Goal: Transaction & Acquisition: Purchase product/service

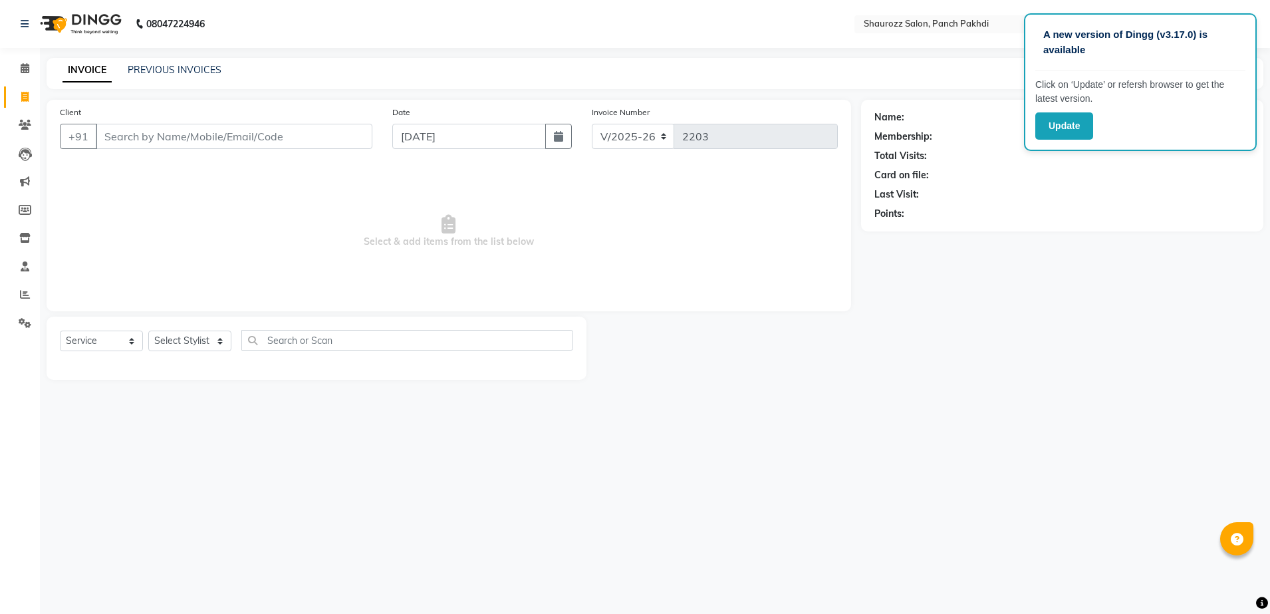
select select "485"
select select "service"
click at [182, 70] on link "PREVIOUS INVOICES" at bounding box center [175, 70] width 94 height 12
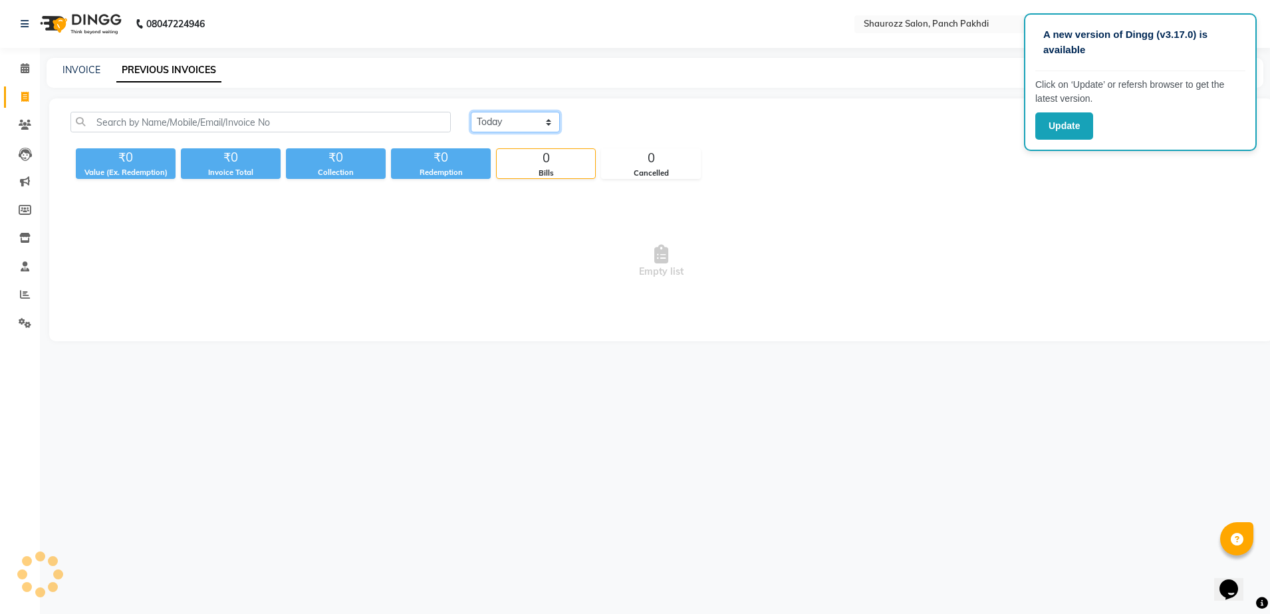
drag, startPoint x: 489, startPoint y: 122, endPoint x: 493, endPoint y: 130, distance: 9.5
click at [489, 122] on select "[DATE] [DATE] Custom Range" at bounding box center [515, 122] width 89 height 21
click at [471, 112] on select "[DATE] [DATE] Custom Range" at bounding box center [515, 122] width 89 height 21
click at [523, 124] on select "[DATE] [DATE] Custom Range" at bounding box center [515, 122] width 89 height 21
select select "range"
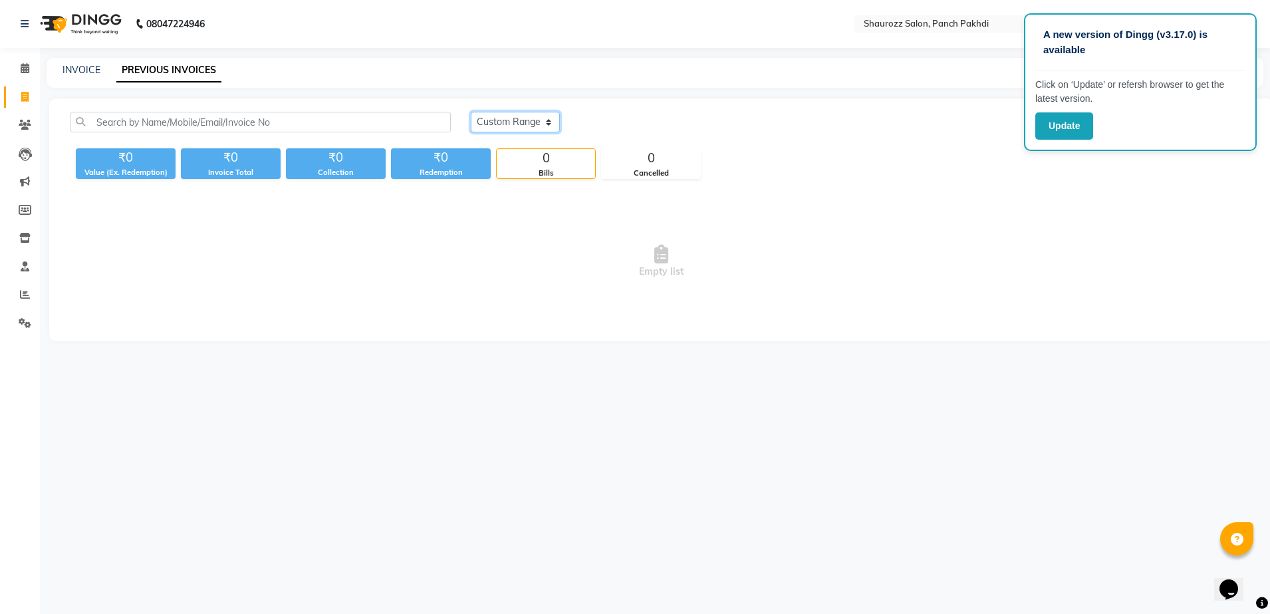
click at [471, 112] on select "[DATE] [DATE] Custom Range" at bounding box center [515, 122] width 89 height 21
click at [640, 126] on input "[DATE]" at bounding box center [623, 122] width 93 height 19
select select "9"
select select "2025"
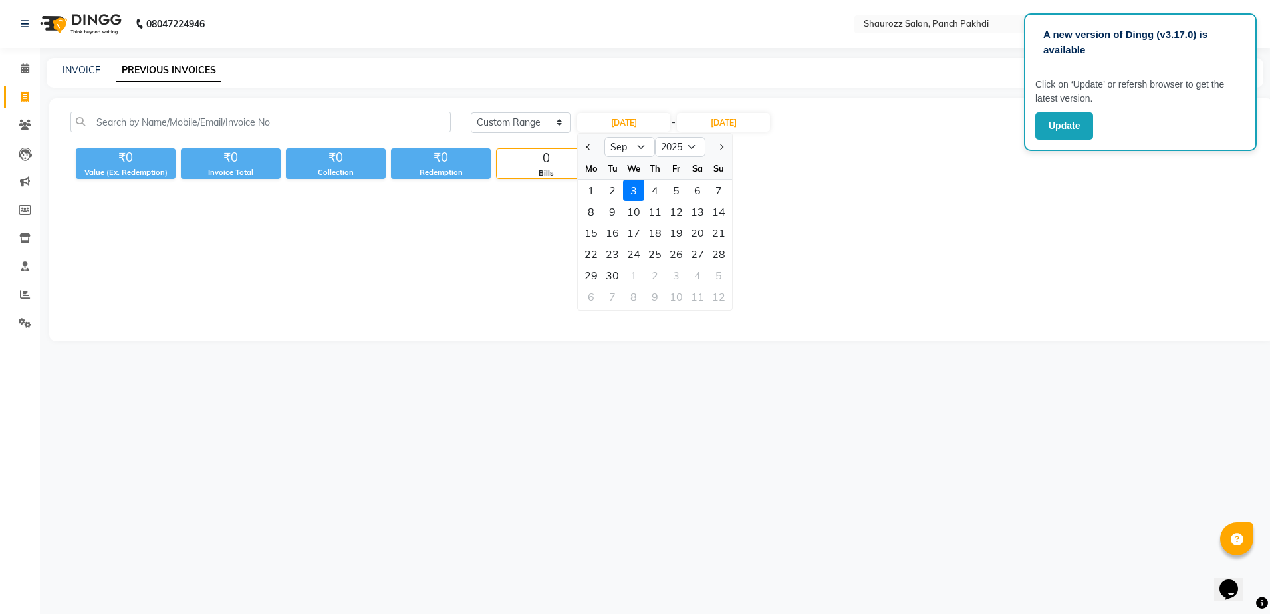
drag, startPoint x: 591, startPoint y: 194, endPoint x: 618, endPoint y: 176, distance: 31.7
click at [592, 194] on div "1" at bounding box center [591, 190] width 21 height 21
type input "01-09-2025"
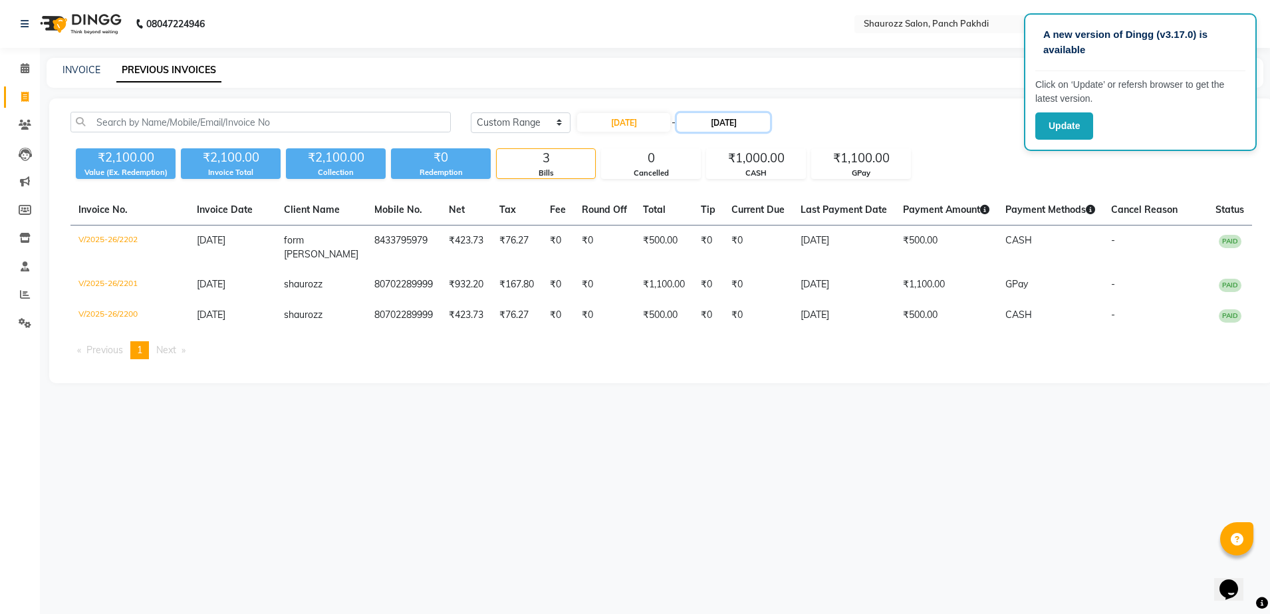
click at [751, 122] on input "[DATE]" at bounding box center [723, 122] width 93 height 19
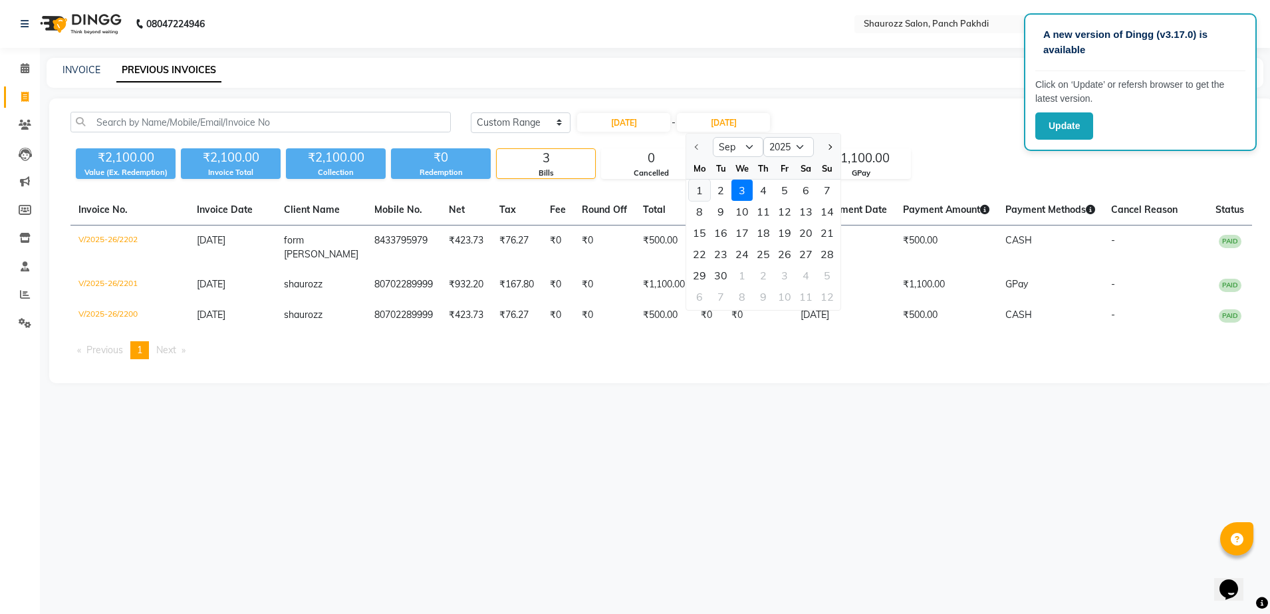
click at [700, 191] on div "1" at bounding box center [699, 190] width 21 height 21
type input "01-09-2025"
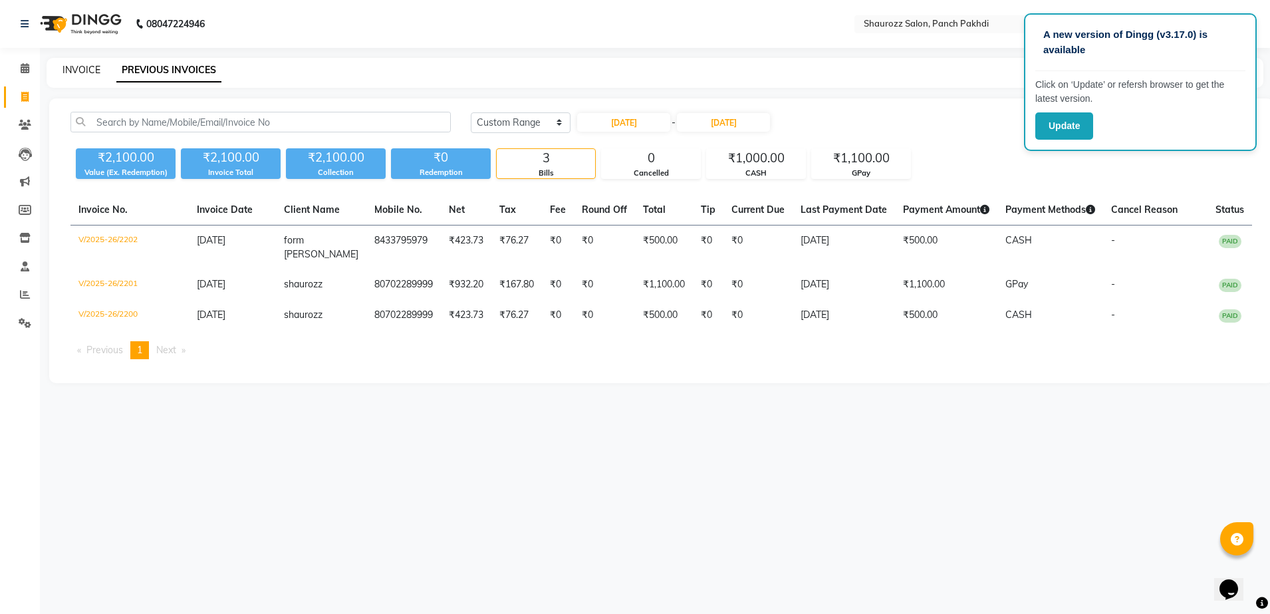
click at [79, 71] on link "INVOICE" at bounding box center [82, 70] width 38 height 12
select select "service"
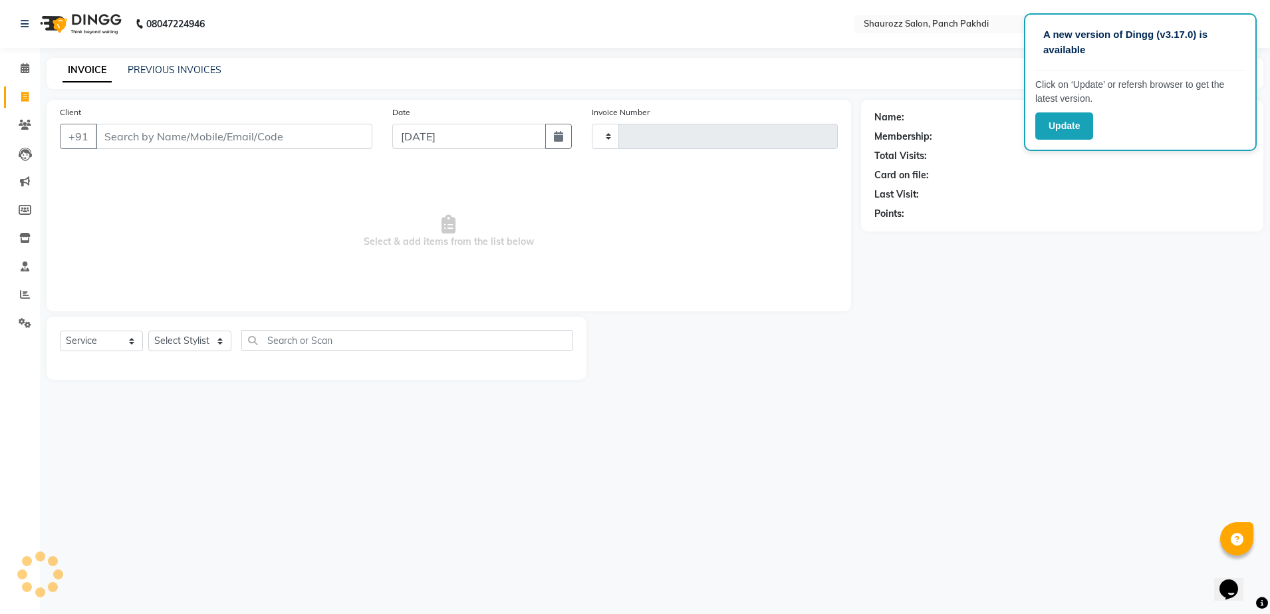
type input "2203"
select select "485"
click at [208, 148] on input "Client" at bounding box center [234, 136] width 277 height 25
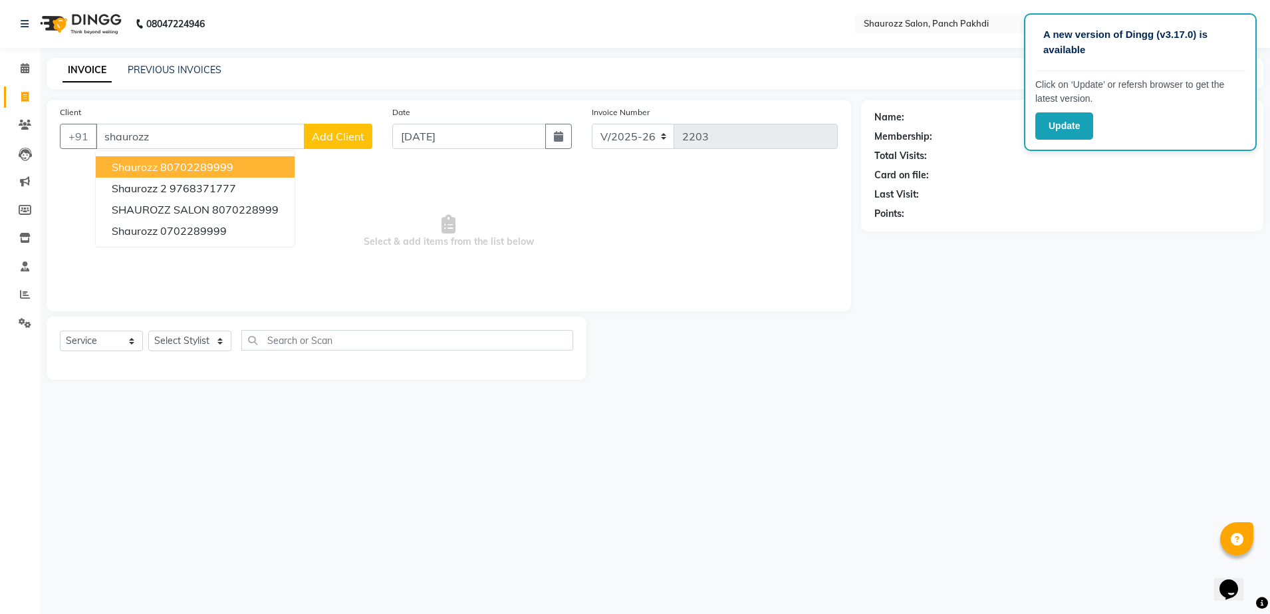
click at [264, 167] on button "shaurozz 80702289999" at bounding box center [195, 166] width 199 height 21
type input "80702289999"
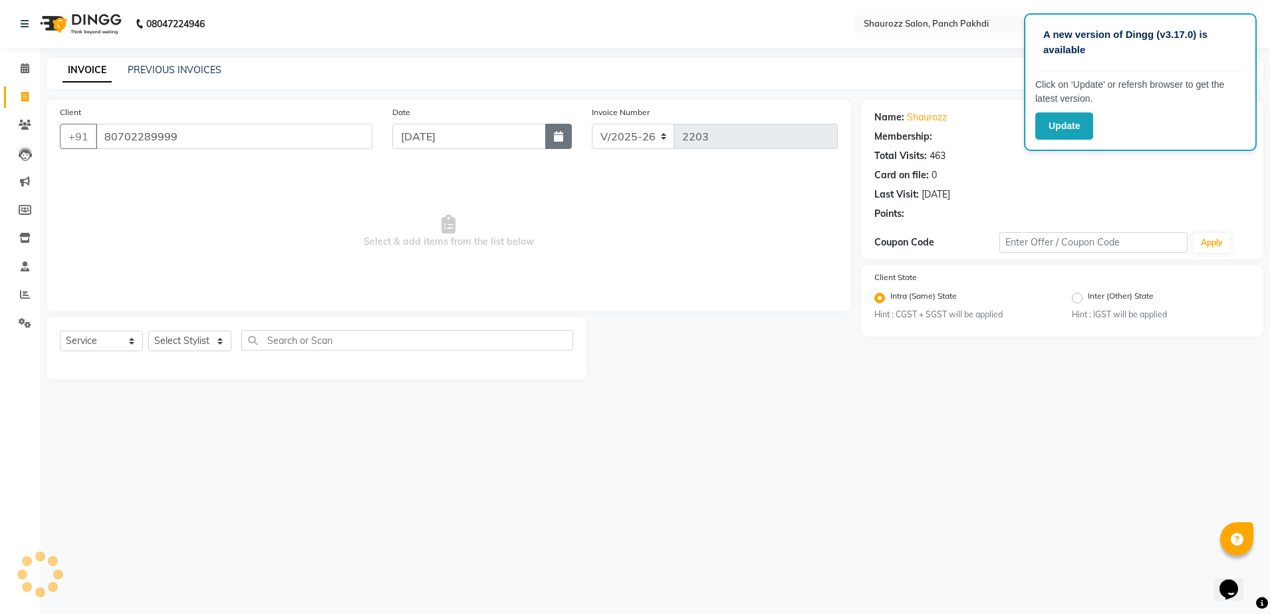
select select "1: Object"
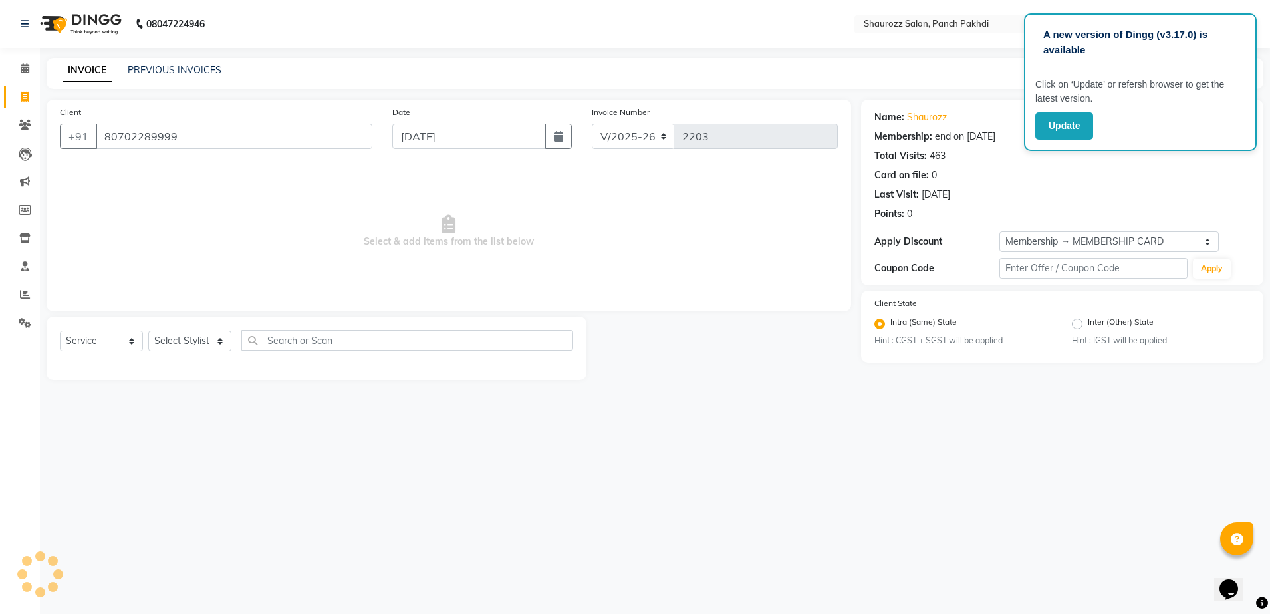
drag, startPoint x: 553, startPoint y: 126, endPoint x: 517, endPoint y: 134, distance: 36.9
click at [552, 127] on button "button" at bounding box center [558, 136] width 27 height 25
select select "9"
select select "2025"
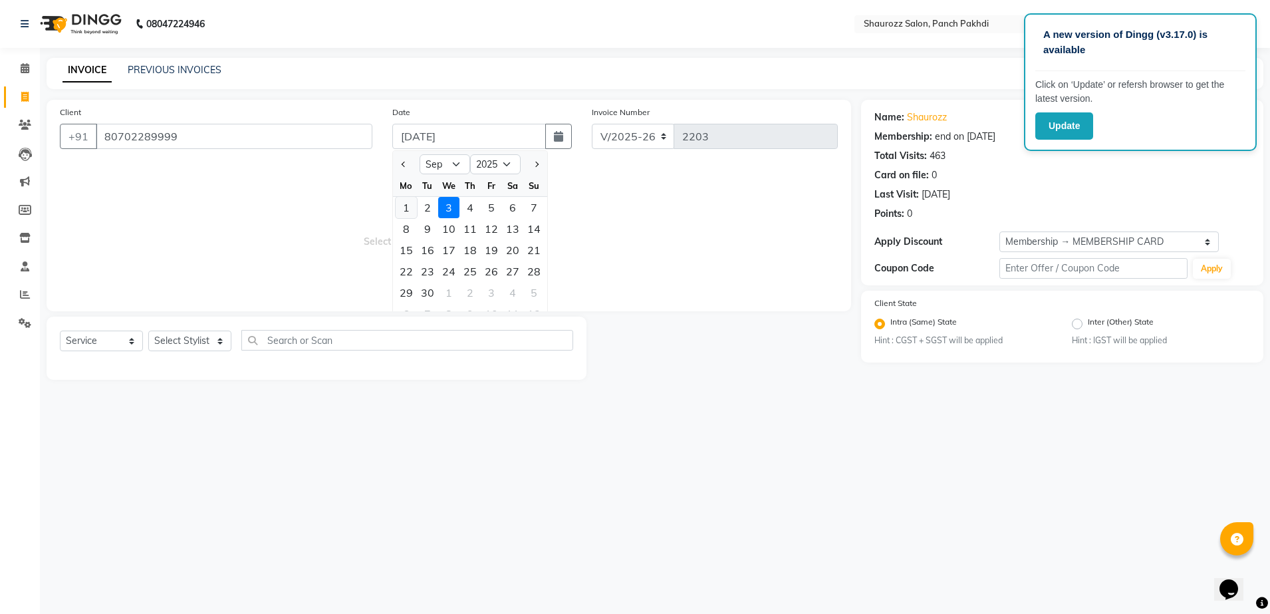
click at [406, 208] on div "1" at bounding box center [406, 207] width 21 height 21
type input "01-09-2025"
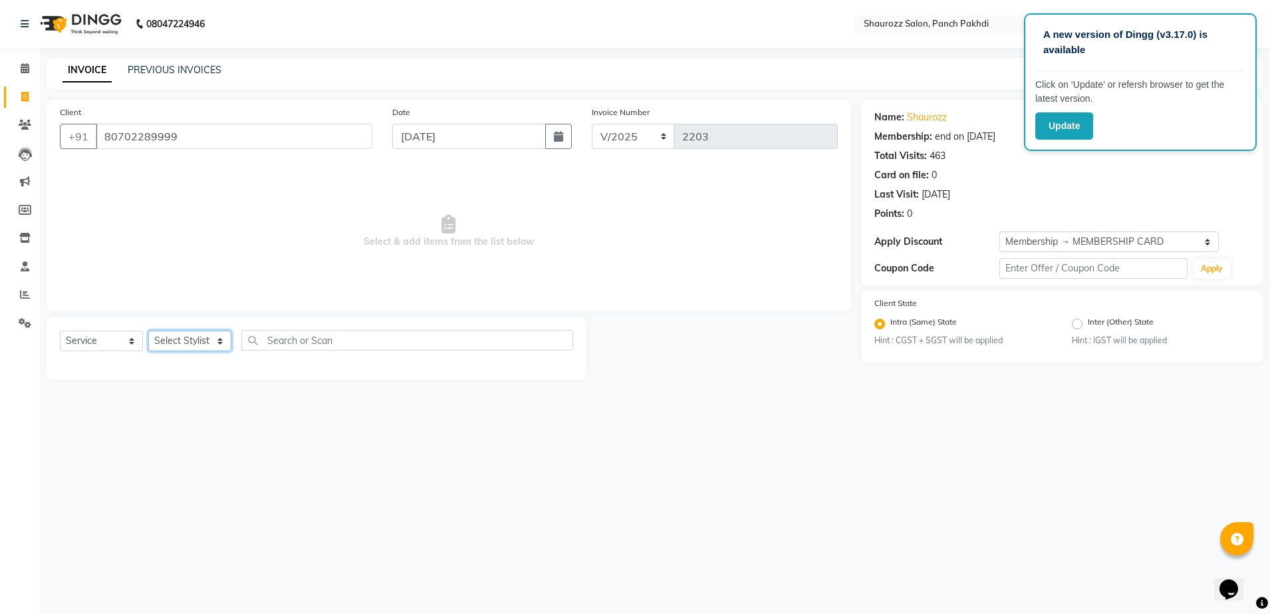
click at [166, 330] on select "Select Stylist [PERSON_NAME] [PERSON_NAME] [PERSON_NAME] [PERSON_NAME] Salon Sa…" at bounding box center [189, 340] width 83 height 21
select select "14040"
click at [148, 330] on select "Select Stylist [PERSON_NAME] [PERSON_NAME] [PERSON_NAME] [PERSON_NAME] Salon Sa…" at bounding box center [189, 340] width 83 height 21
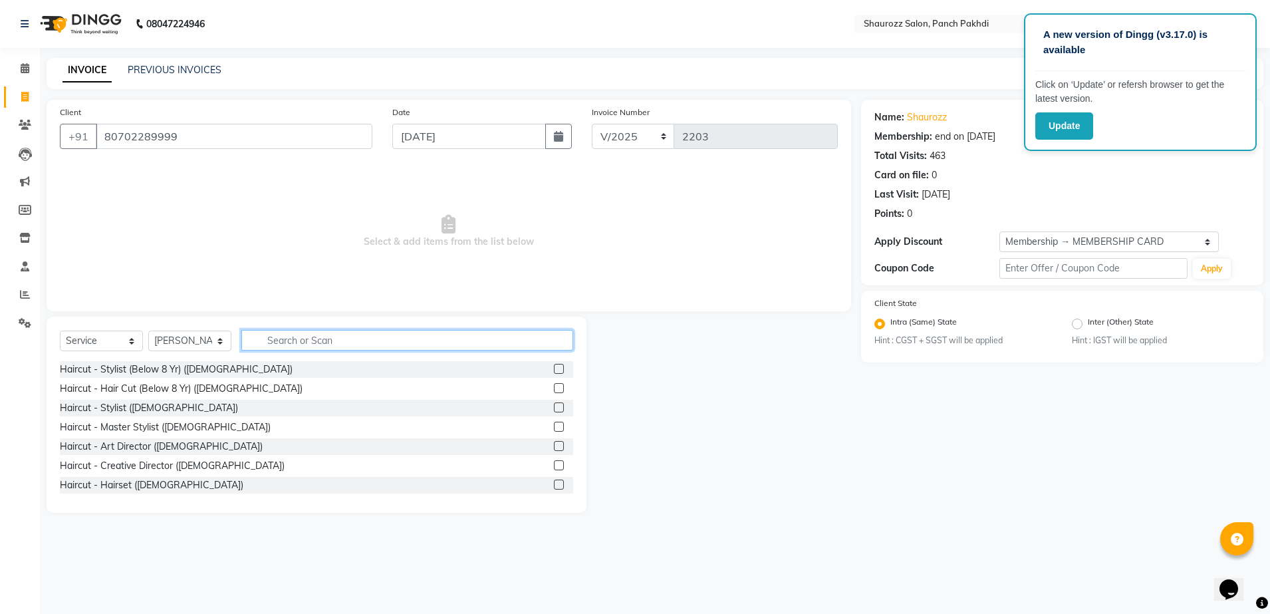
click at [343, 338] on input "text" at bounding box center [407, 340] width 332 height 21
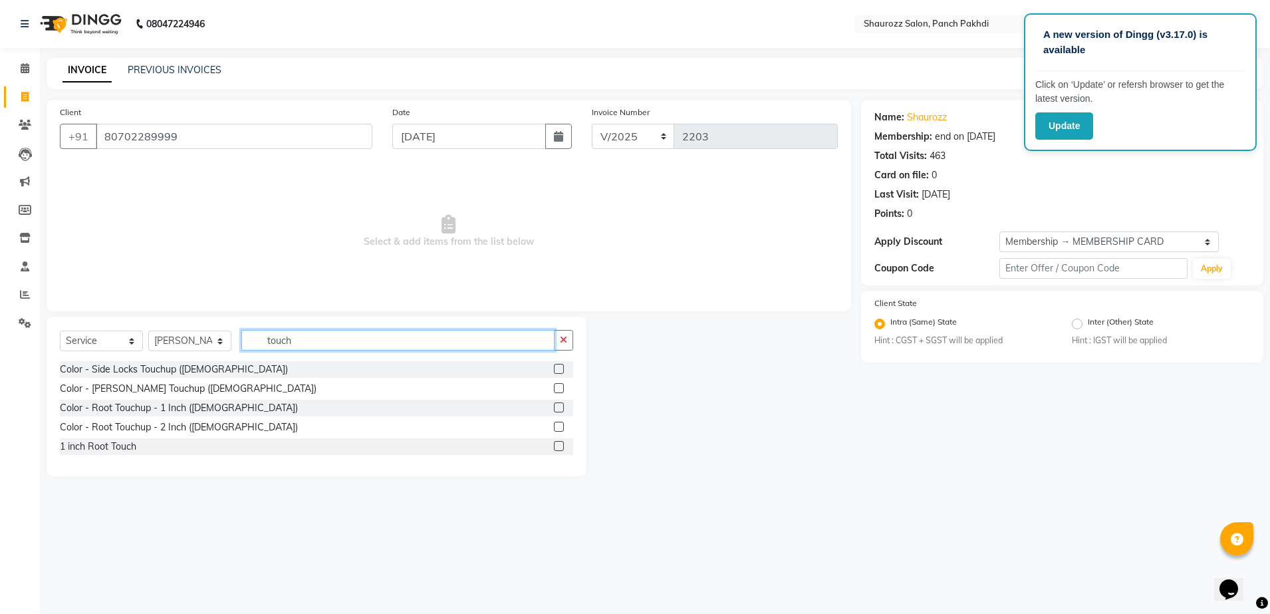
type input "touch"
click at [559, 406] on label at bounding box center [559, 407] width 10 height 10
click at [559, 406] on input "checkbox" at bounding box center [558, 408] width 9 height 9
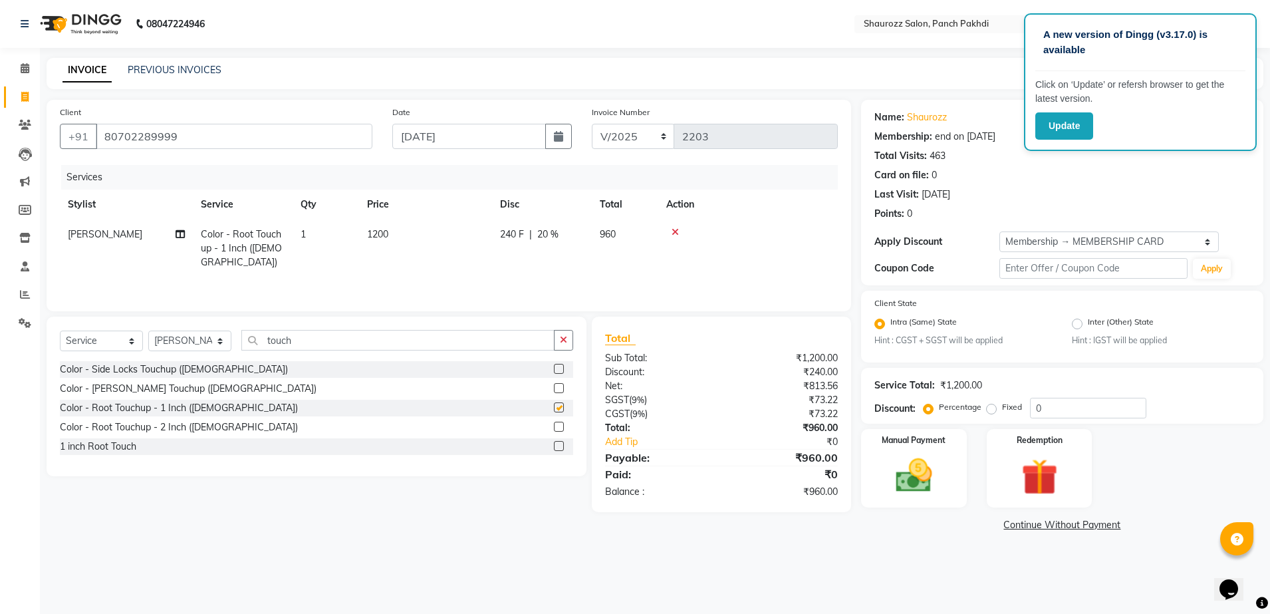
checkbox input "false"
click at [392, 223] on td "1200" at bounding box center [425, 248] width 133 height 58
select select "14040"
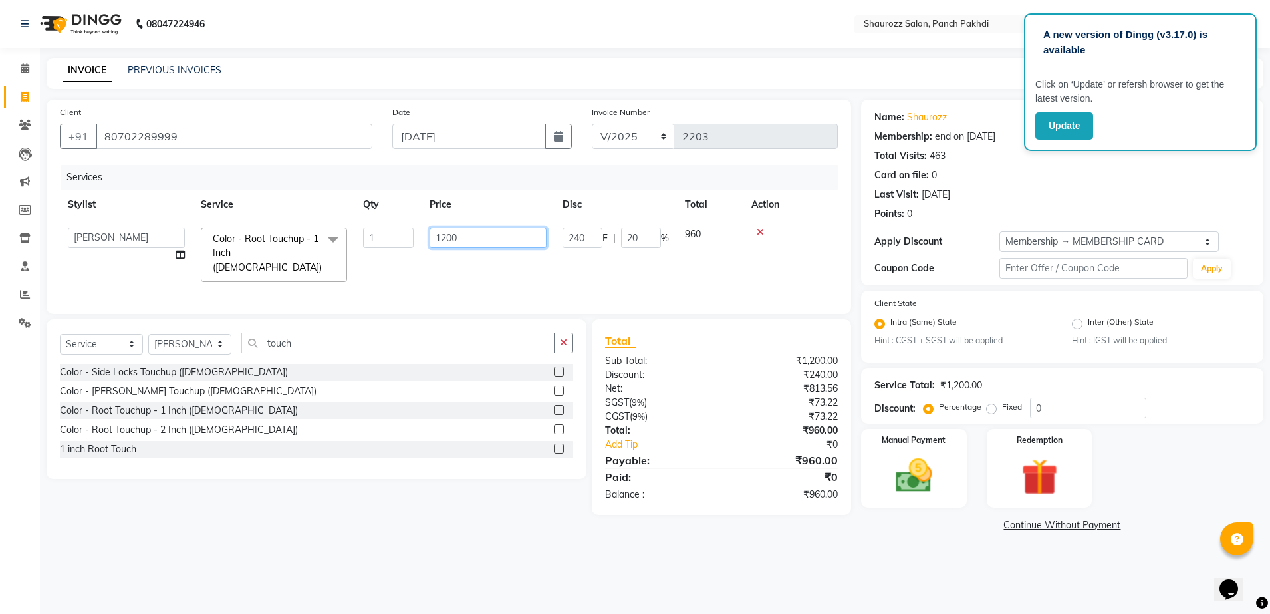
click at [515, 243] on input "1200" at bounding box center [488, 237] width 117 height 21
type input "1180"
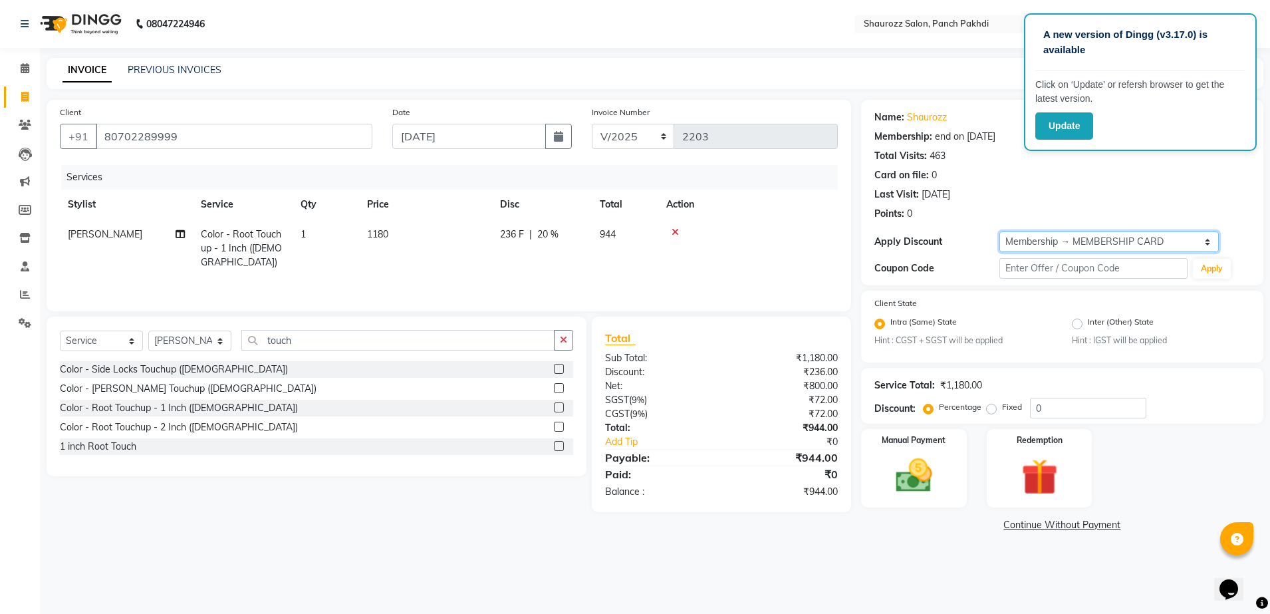
click at [1092, 235] on select "Select Membership → MEMBERSHIP CARD" at bounding box center [1108, 241] width 219 height 21
select select "0:"
click at [999, 231] on select "Select Membership → MEMBERSHIP CARD" at bounding box center [1108, 241] width 219 height 21
click at [922, 493] on img at bounding box center [914, 476] width 62 height 44
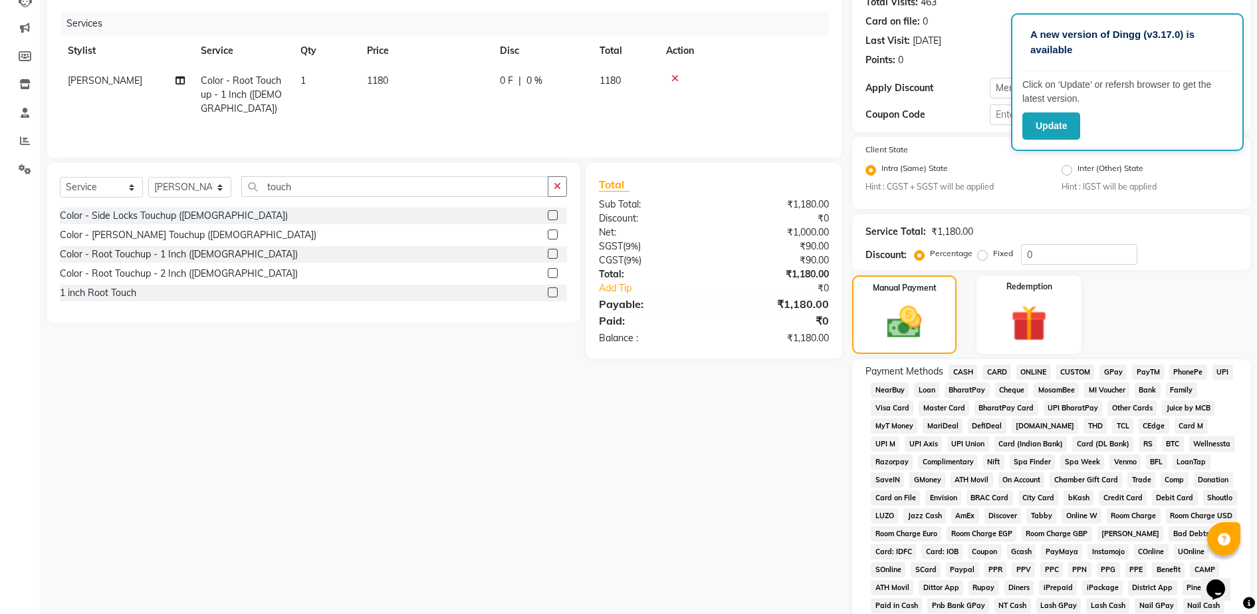
scroll to position [166, 0]
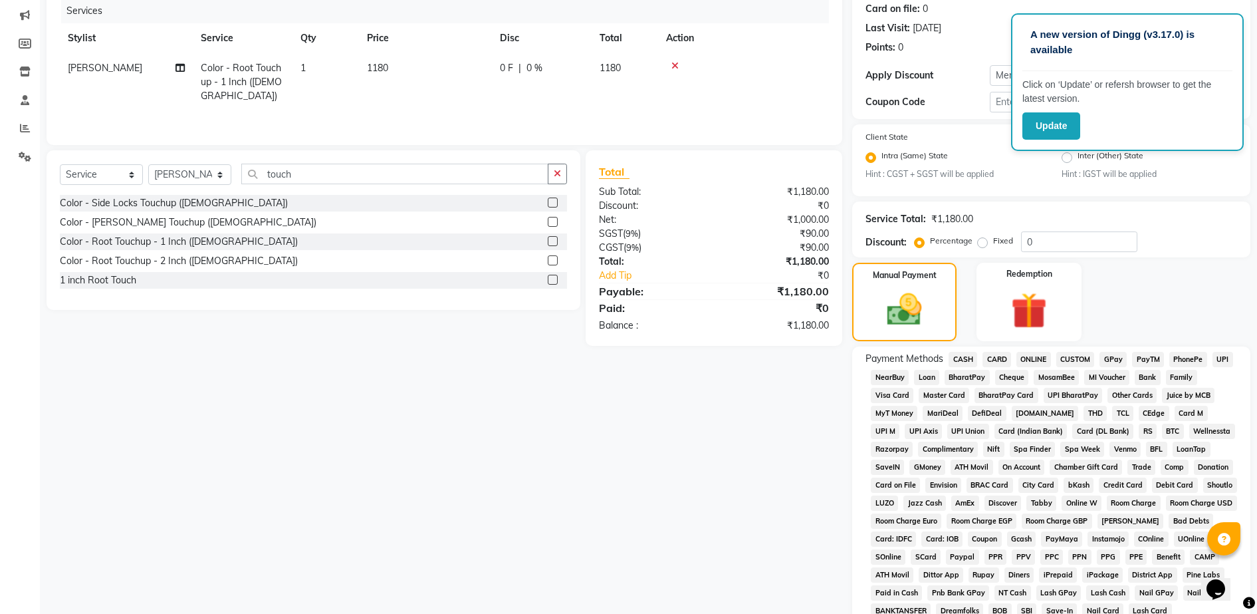
click at [1116, 353] on span "GPay" at bounding box center [1113, 359] width 27 height 15
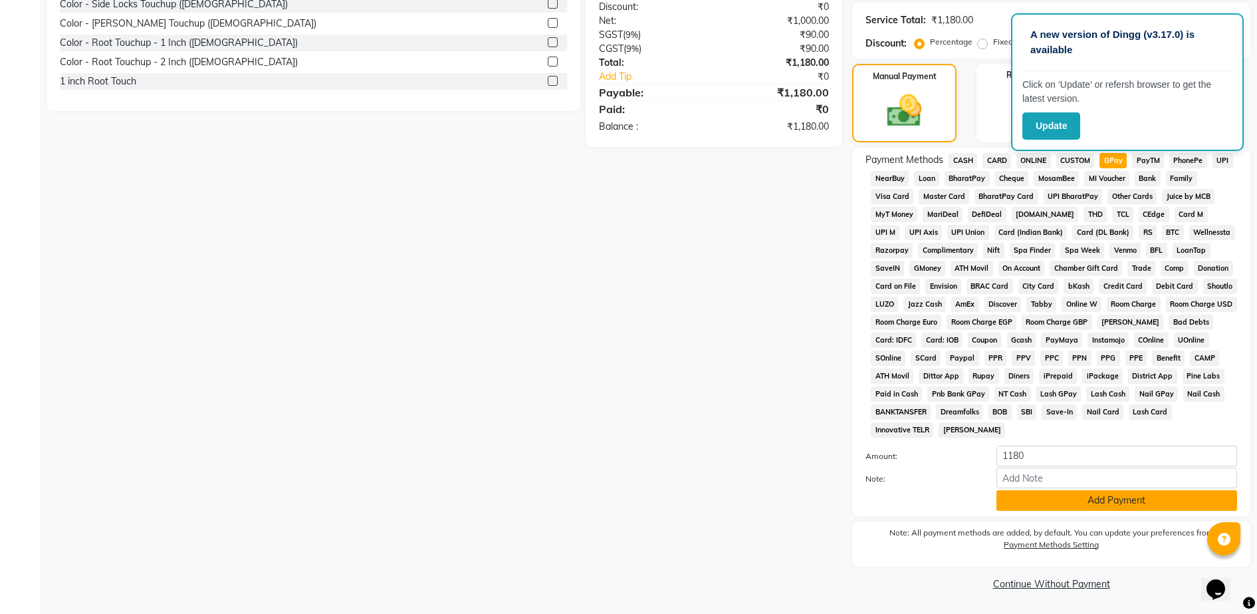
click at [1103, 499] on button "Add Payment" at bounding box center [1117, 500] width 241 height 21
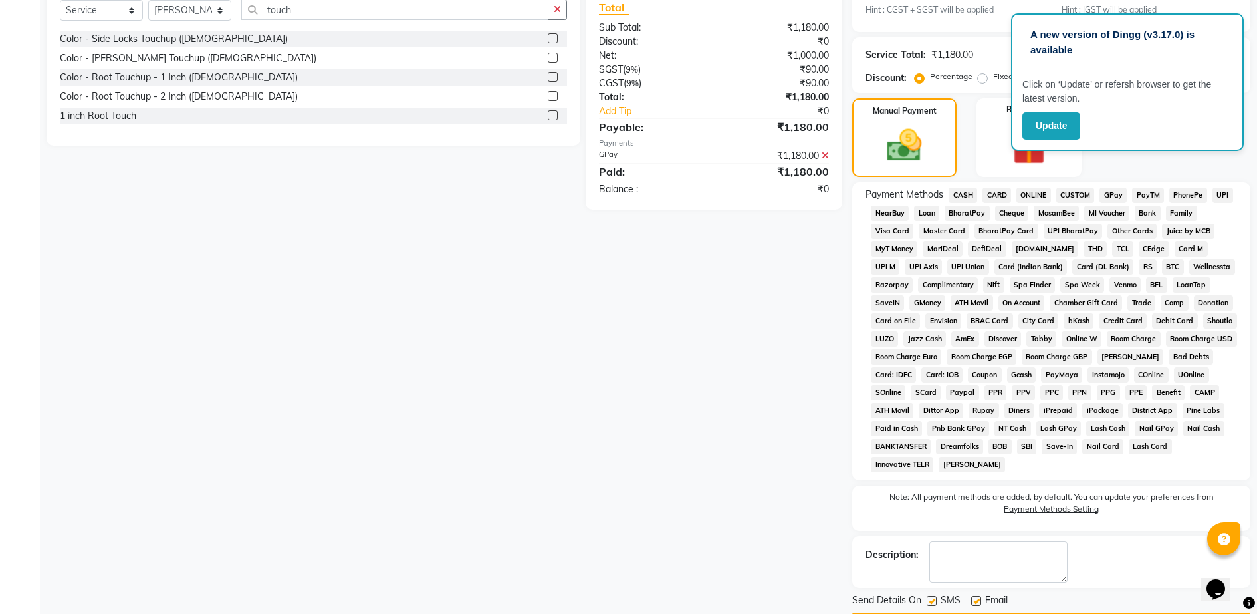
scroll to position [370, 0]
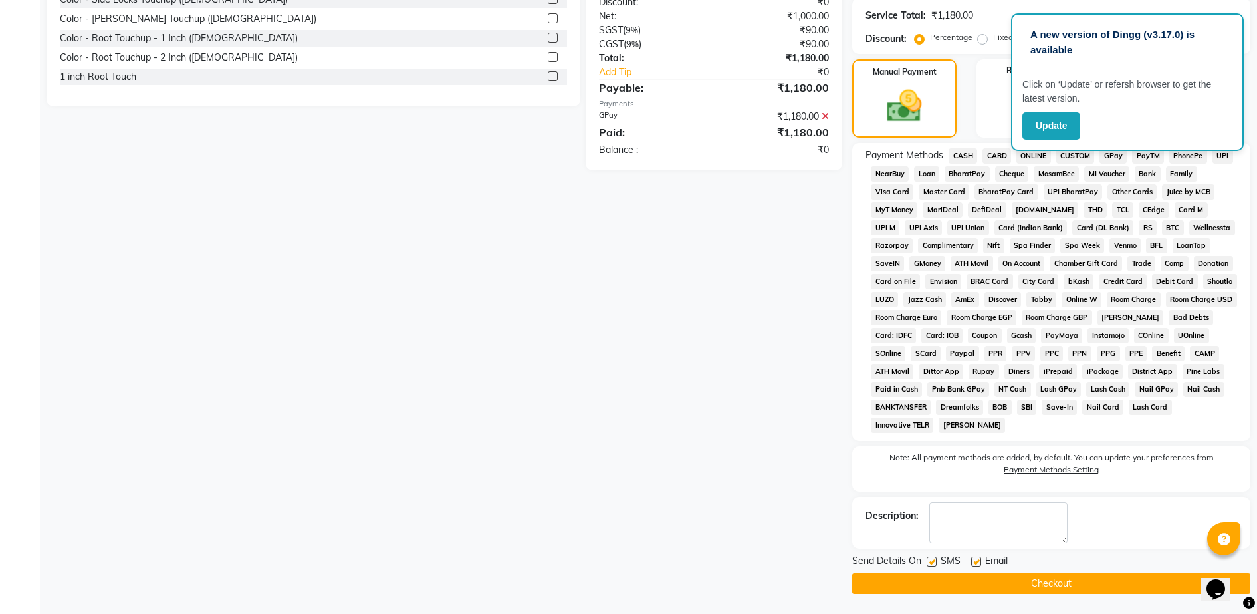
click at [1049, 584] on button "Checkout" at bounding box center [1051, 583] width 398 height 21
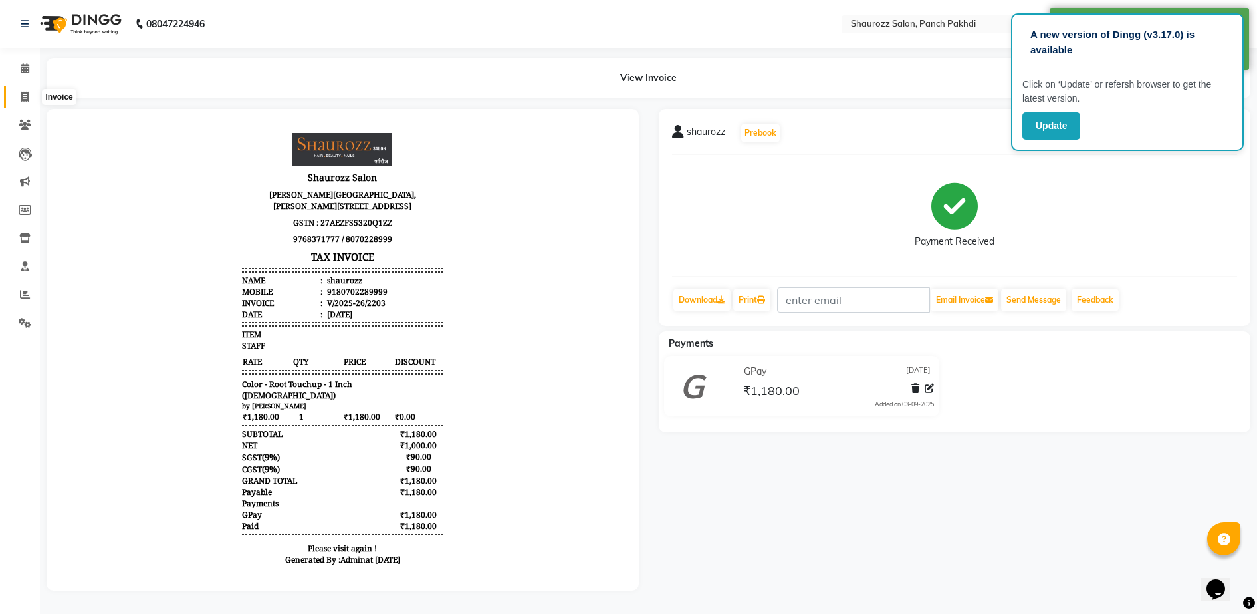
click at [25, 97] on icon at bounding box center [24, 97] width 7 height 10
select select "485"
select select "service"
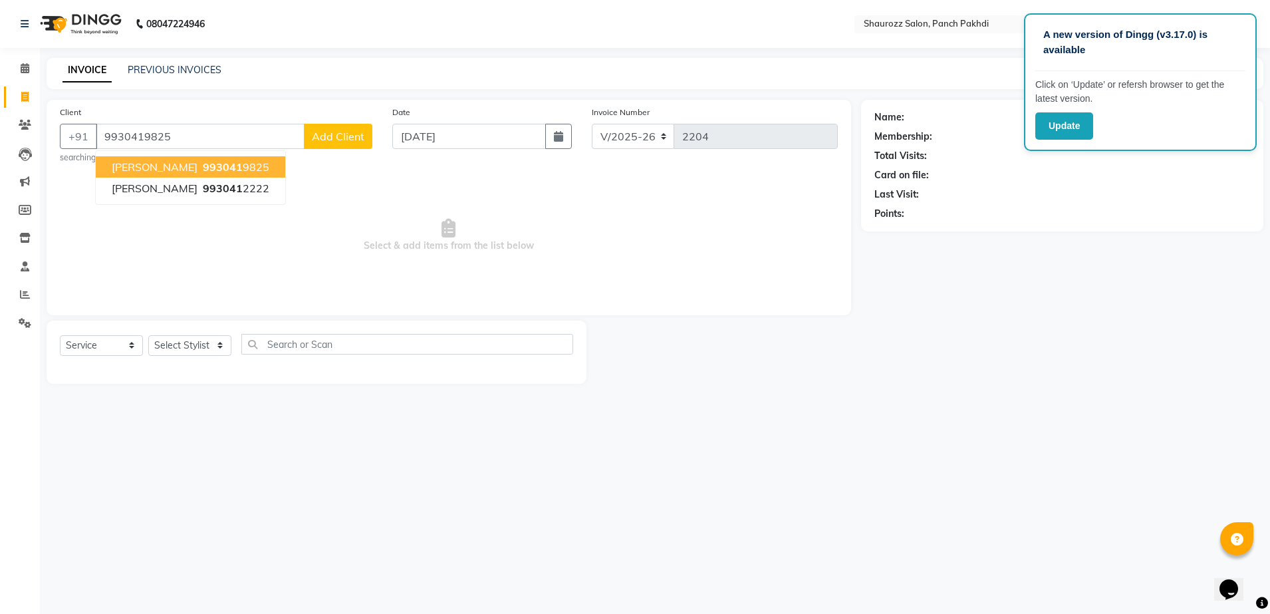
type input "9930419825"
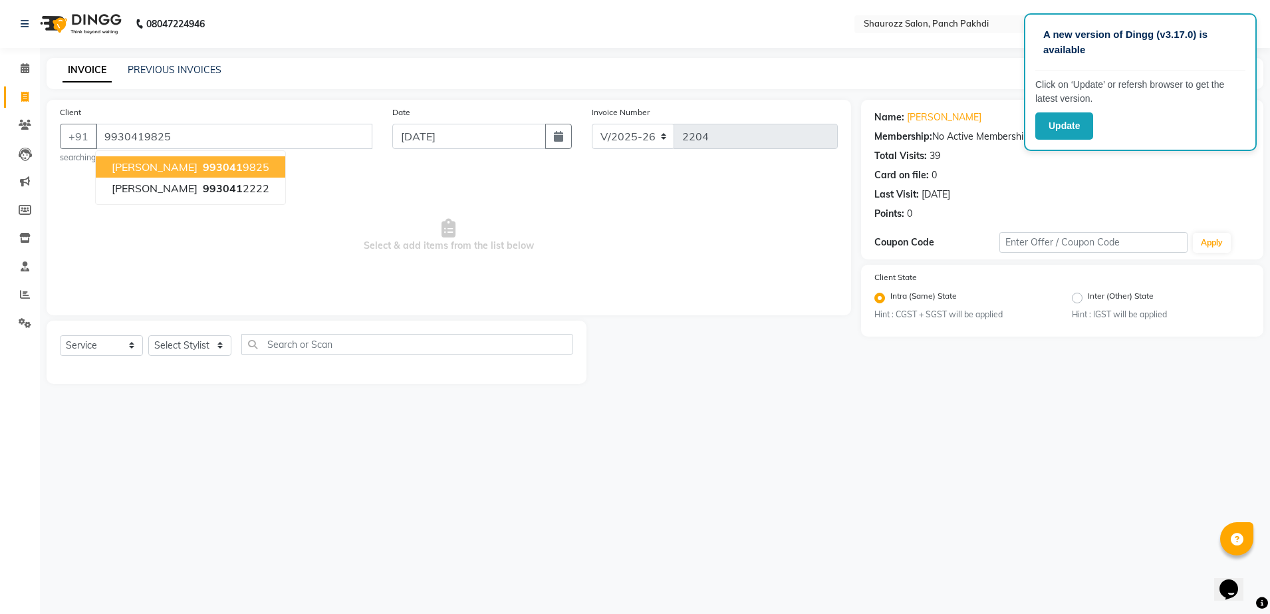
click at [200, 173] on ngb-highlight "993041 9825" at bounding box center [234, 166] width 69 height 13
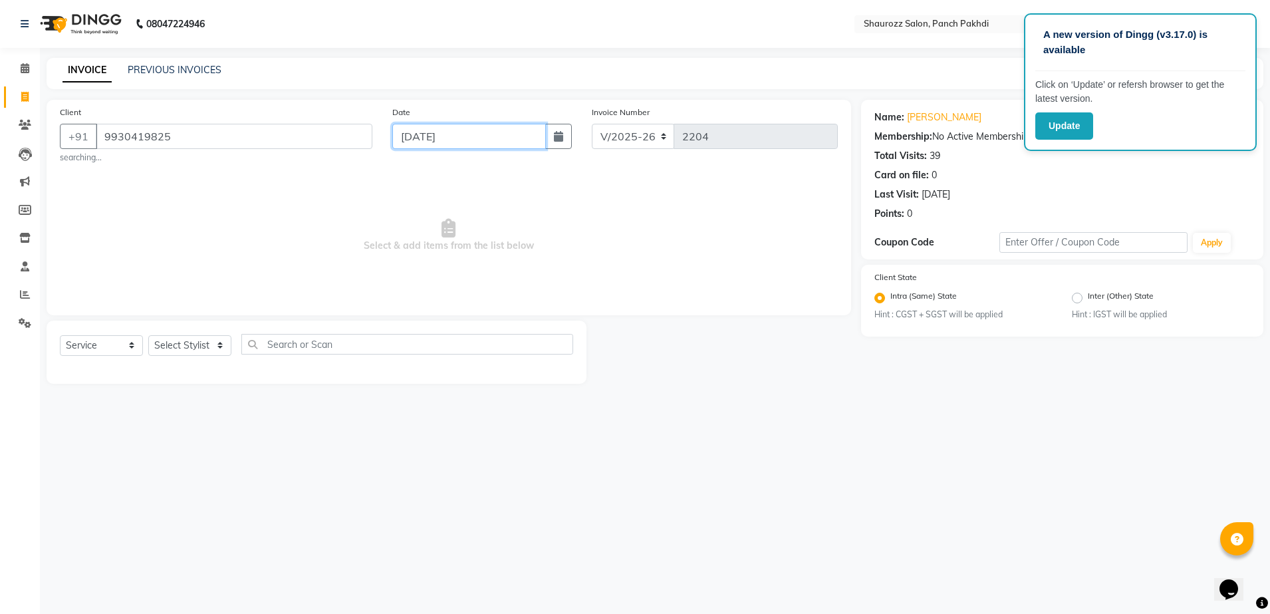
click at [490, 132] on input "[DATE]" at bounding box center [469, 136] width 154 height 25
select select "9"
select select "2025"
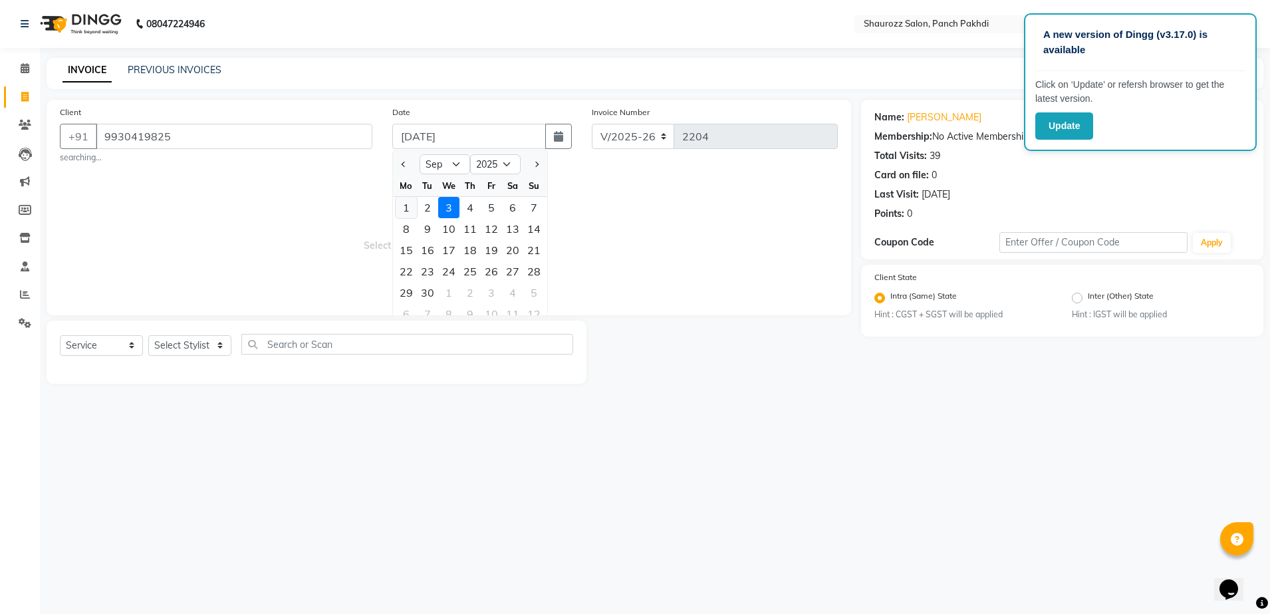
click at [399, 210] on div "1" at bounding box center [406, 207] width 21 height 21
type input "01-09-2025"
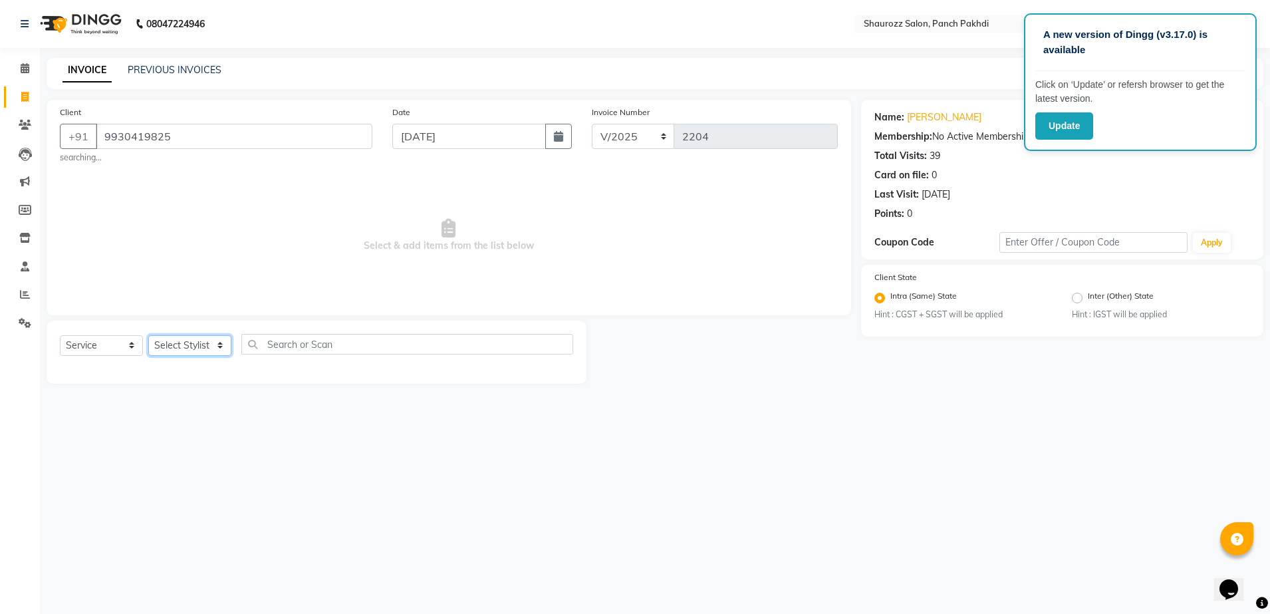
click at [211, 354] on select "Select Stylist [PERSON_NAME] [PERSON_NAME] [PERSON_NAME] [PERSON_NAME] Salon Sa…" at bounding box center [189, 345] width 83 height 21
select select "7277"
click at [148, 335] on select "Select Stylist [PERSON_NAME] [PERSON_NAME] [PERSON_NAME] [PERSON_NAME] Salon Sa…" at bounding box center [189, 345] width 83 height 21
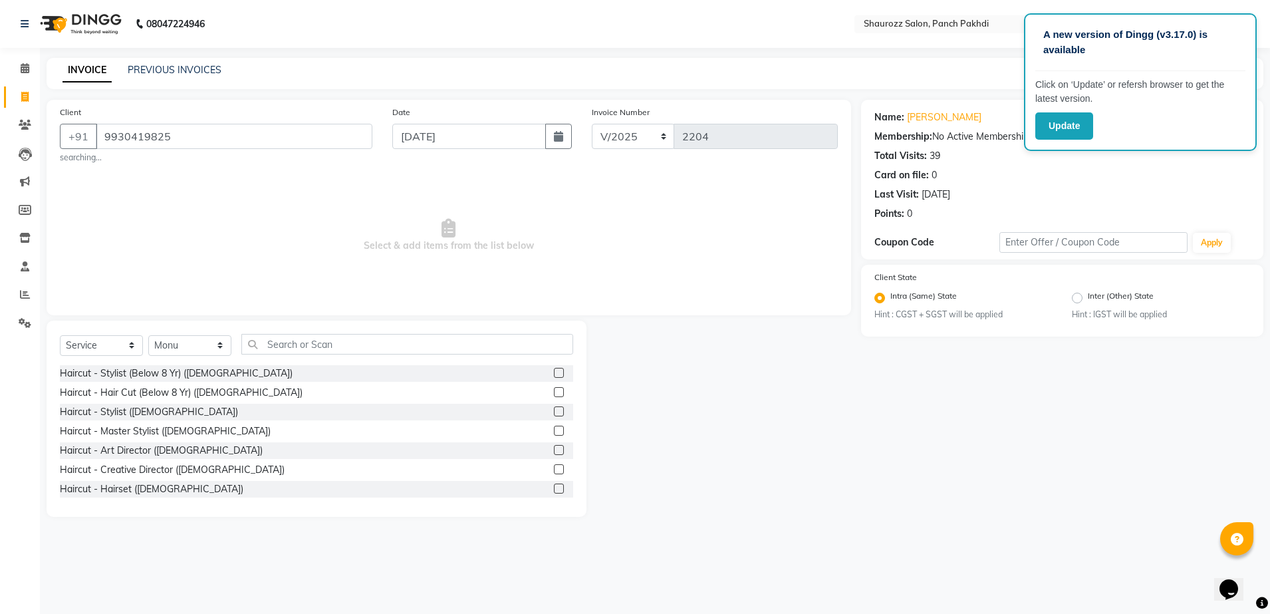
click at [304, 356] on div "Select Service Product Membership Package Voucher Prepaid Gift Card Select Styl…" at bounding box center [316, 349] width 513 height 31
click at [309, 352] on input "text" at bounding box center [407, 344] width 332 height 21
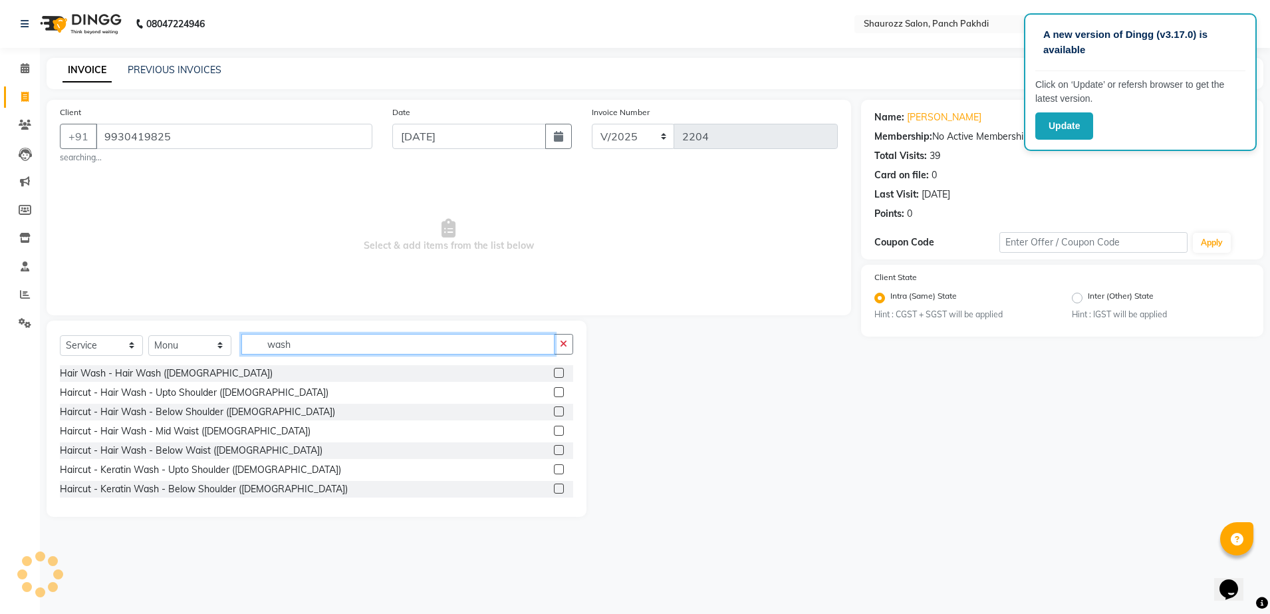
type input "wash"
click at [554, 410] on label at bounding box center [559, 411] width 10 height 10
click at [554, 410] on input "checkbox" at bounding box center [558, 412] width 9 height 9
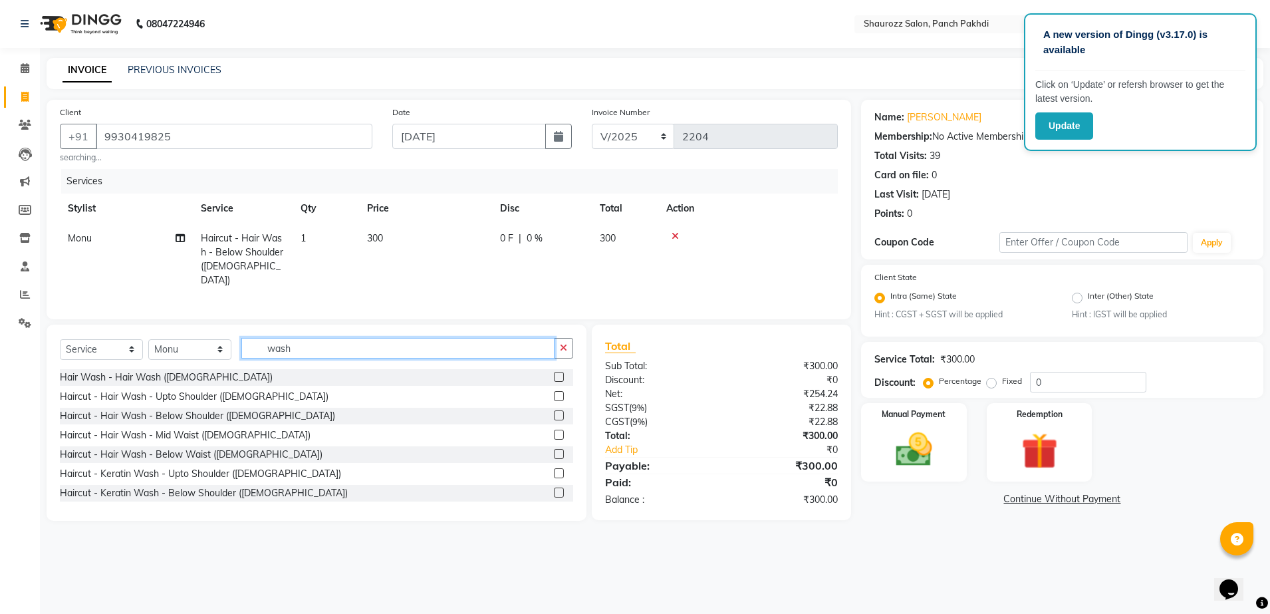
checkbox input "false"
click at [334, 351] on input "wash" at bounding box center [397, 348] width 313 height 21
type input "w"
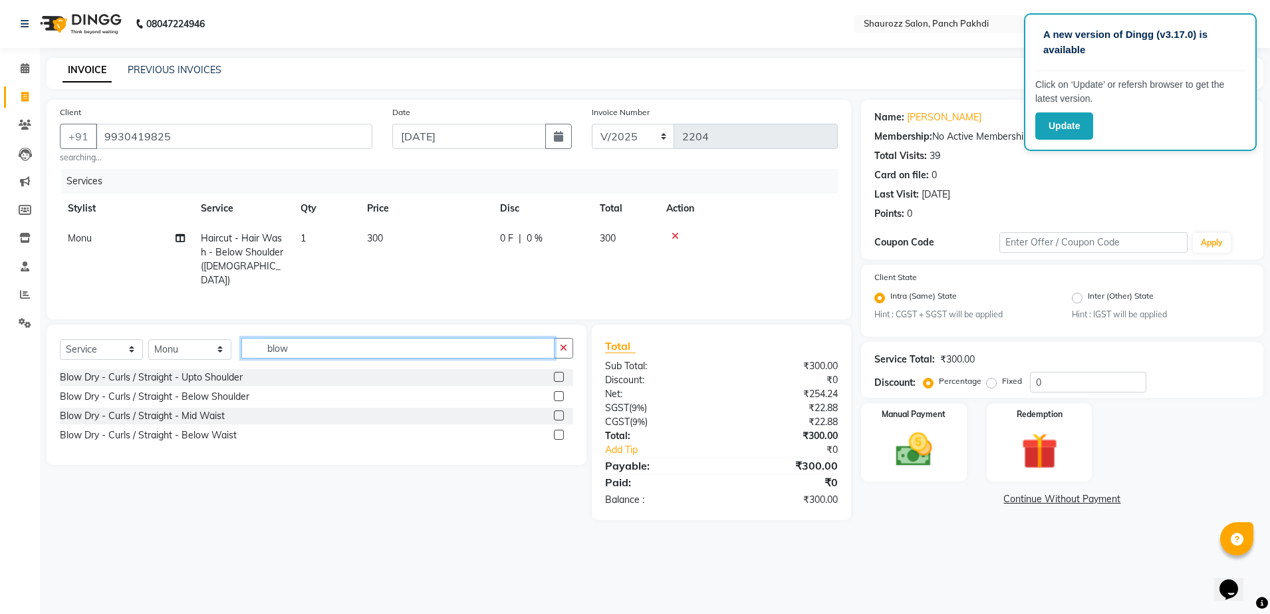
type input "blow"
click at [559, 392] on label at bounding box center [559, 396] width 10 height 10
click at [559, 392] on input "checkbox" at bounding box center [558, 396] width 9 height 9
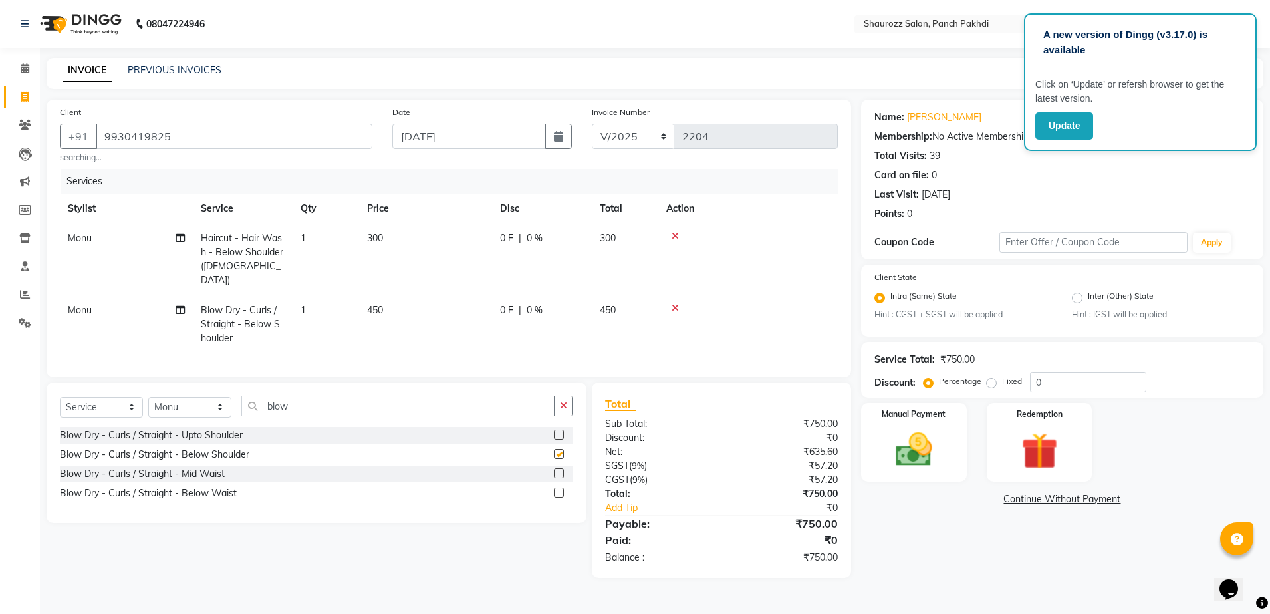
checkbox input "false"
click at [382, 303] on td "450" at bounding box center [425, 324] width 133 height 58
select select "7277"
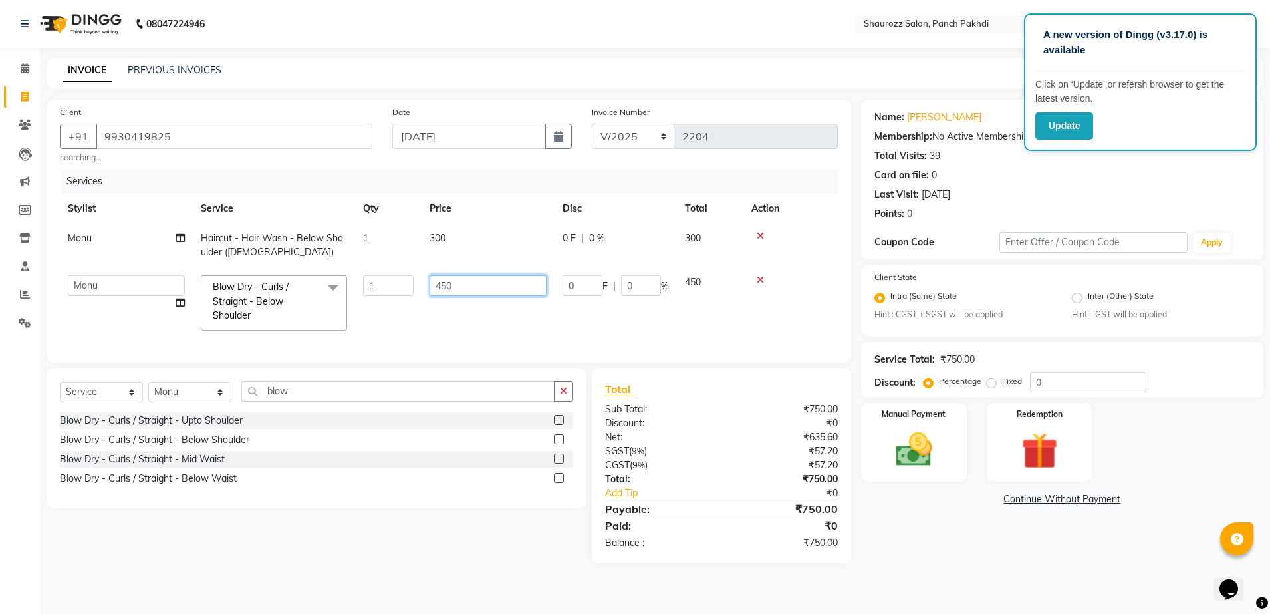
click at [512, 280] on input "450" at bounding box center [488, 285] width 117 height 21
type input "4"
type input "300"
click at [543, 251] on tr "Monu Haircut - Hair Wash - Below Shoulder (Female) 1 300 0 F | 0 % 300" at bounding box center [449, 245] width 778 height 44
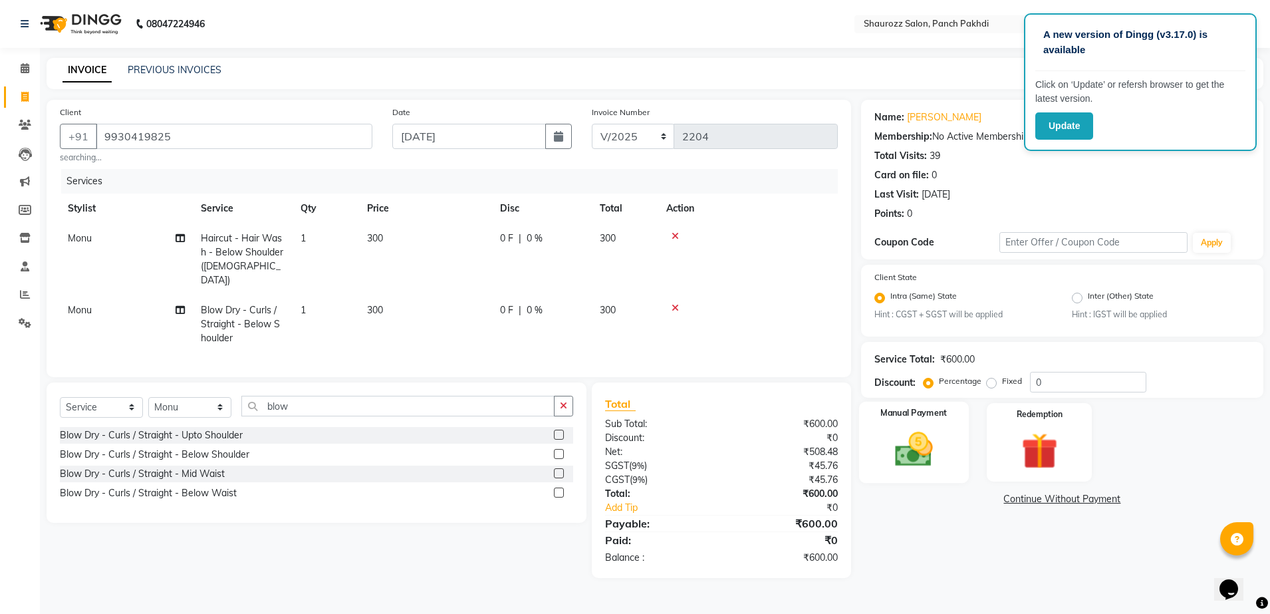
click at [938, 450] on img at bounding box center [914, 450] width 62 height 44
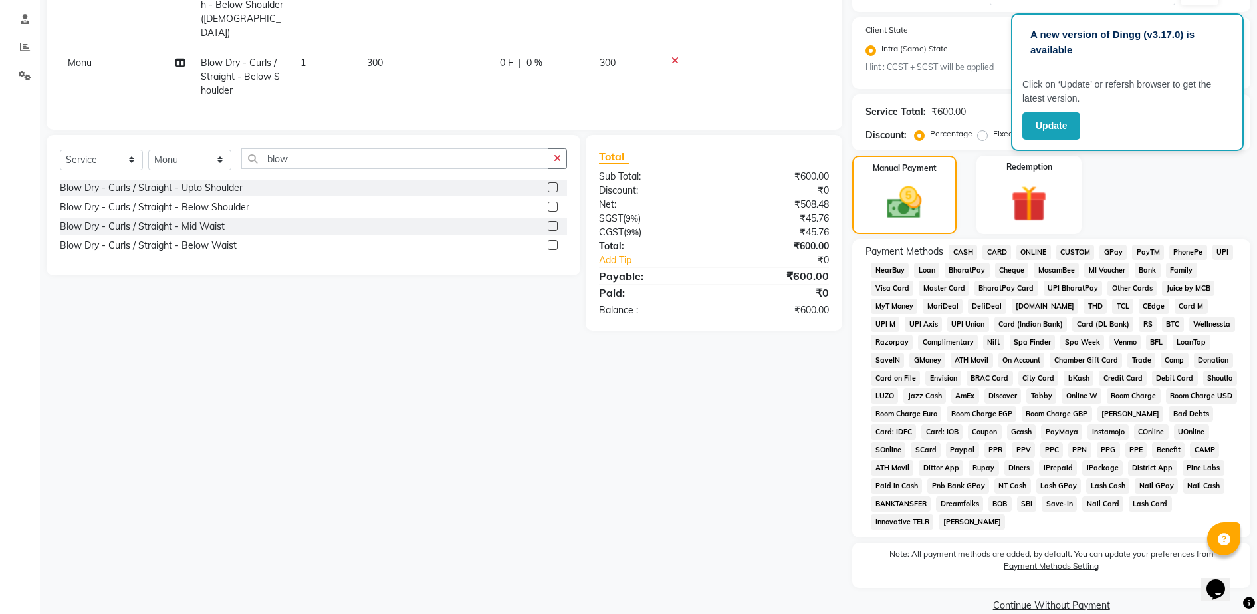
scroll to position [269, 0]
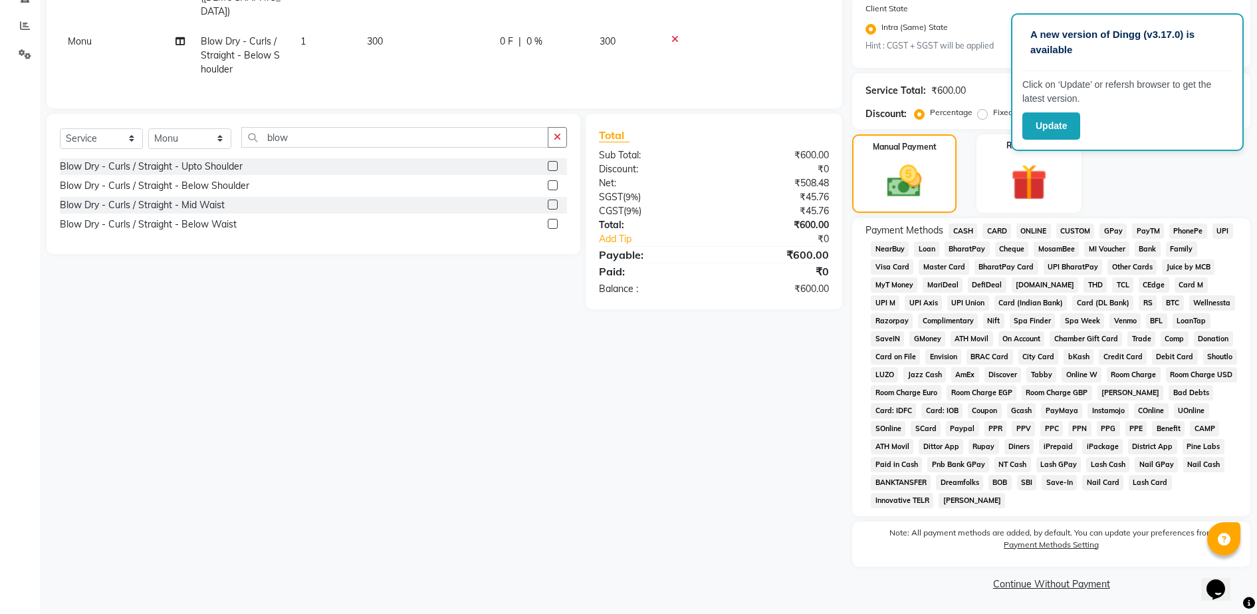
click at [1119, 231] on span "GPay" at bounding box center [1113, 230] width 27 height 15
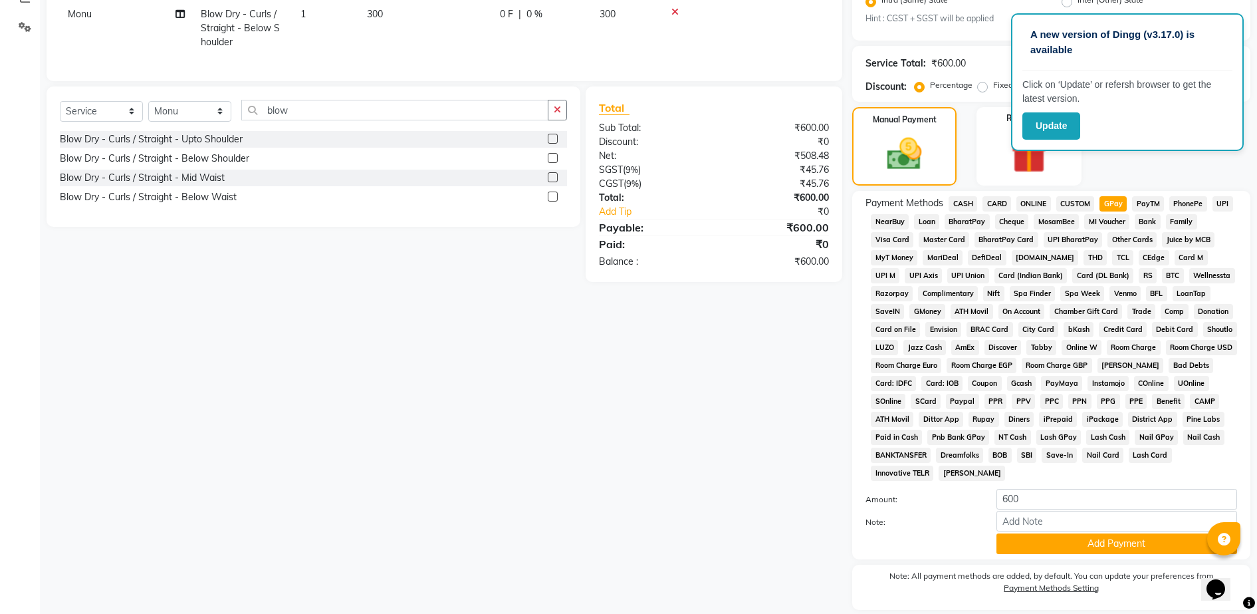
scroll to position [339, 0]
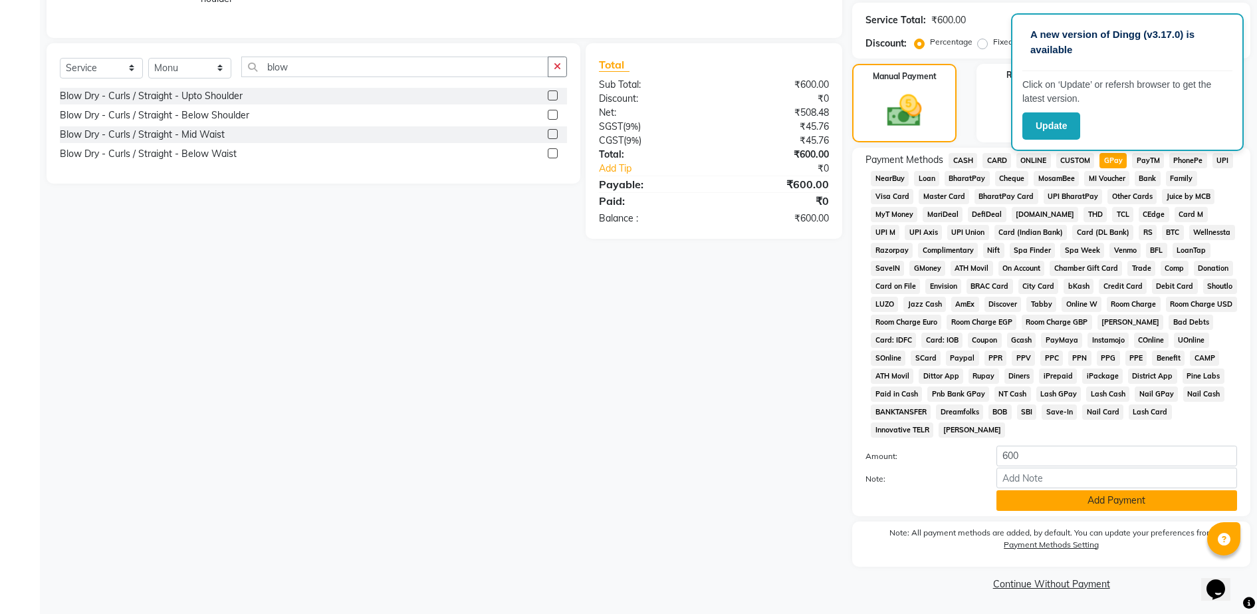
click at [1099, 501] on button "Add Payment" at bounding box center [1117, 500] width 241 height 21
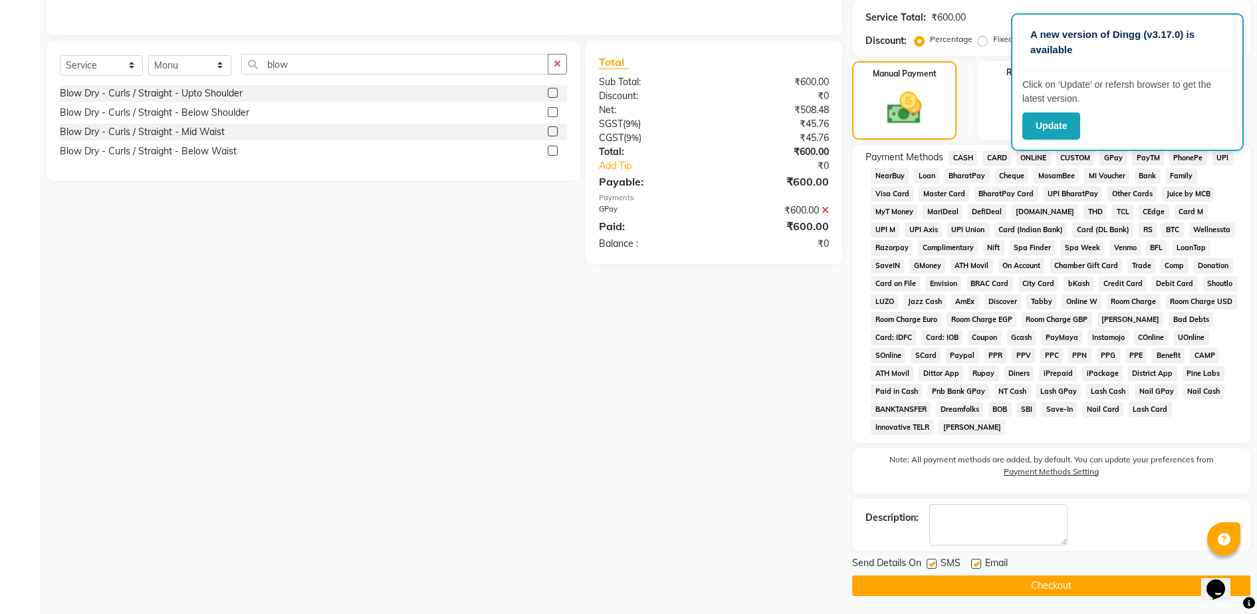
scroll to position [344, 0]
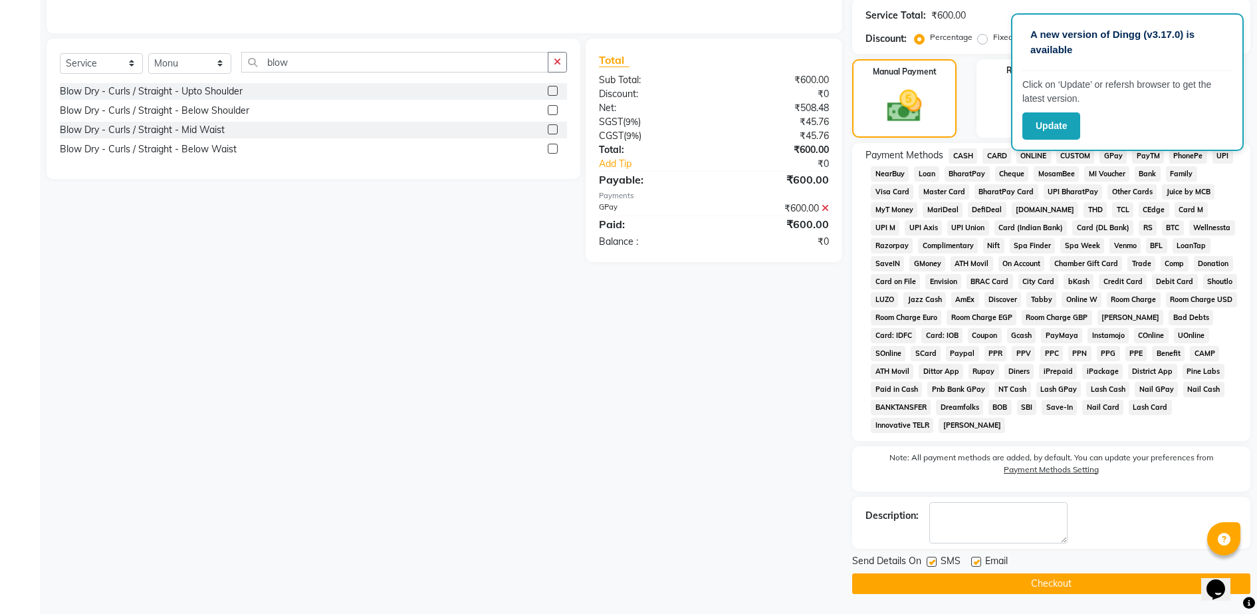
click at [1071, 580] on button "Checkout" at bounding box center [1051, 583] width 398 height 21
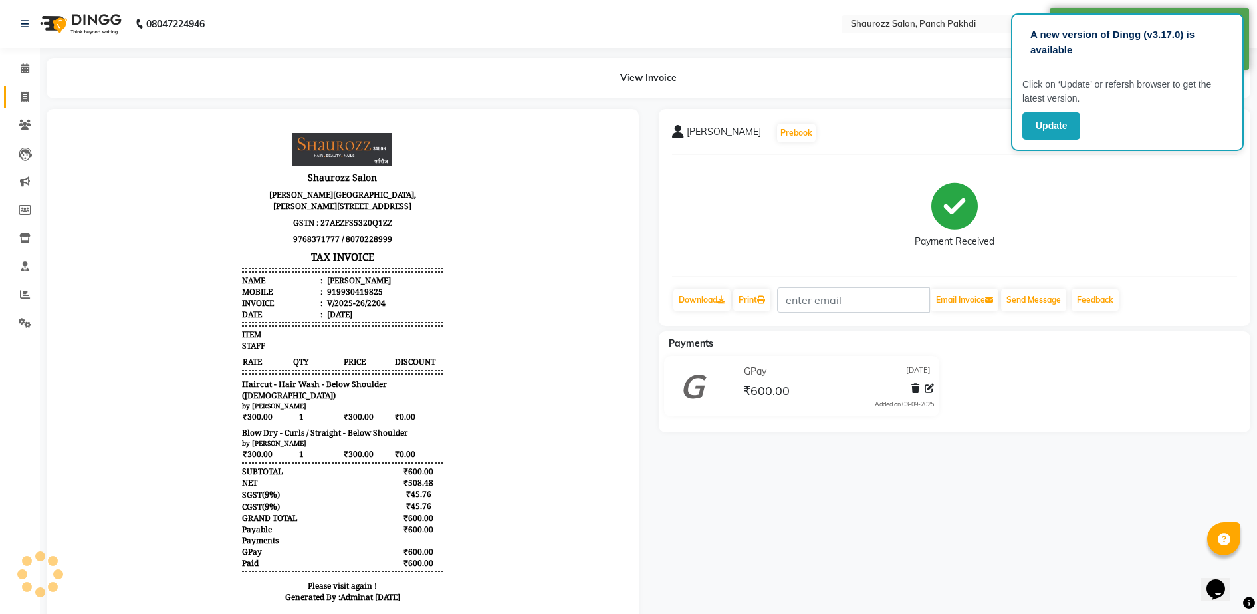
click at [27, 105] on link "Invoice" at bounding box center [20, 97] width 32 height 22
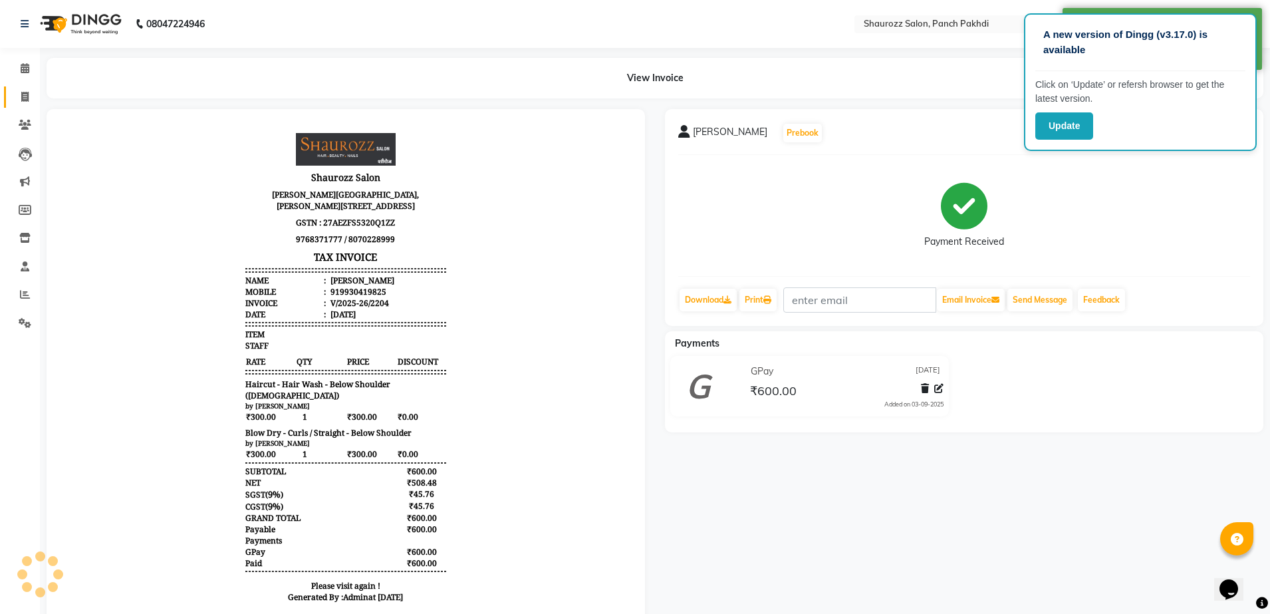
select select "service"
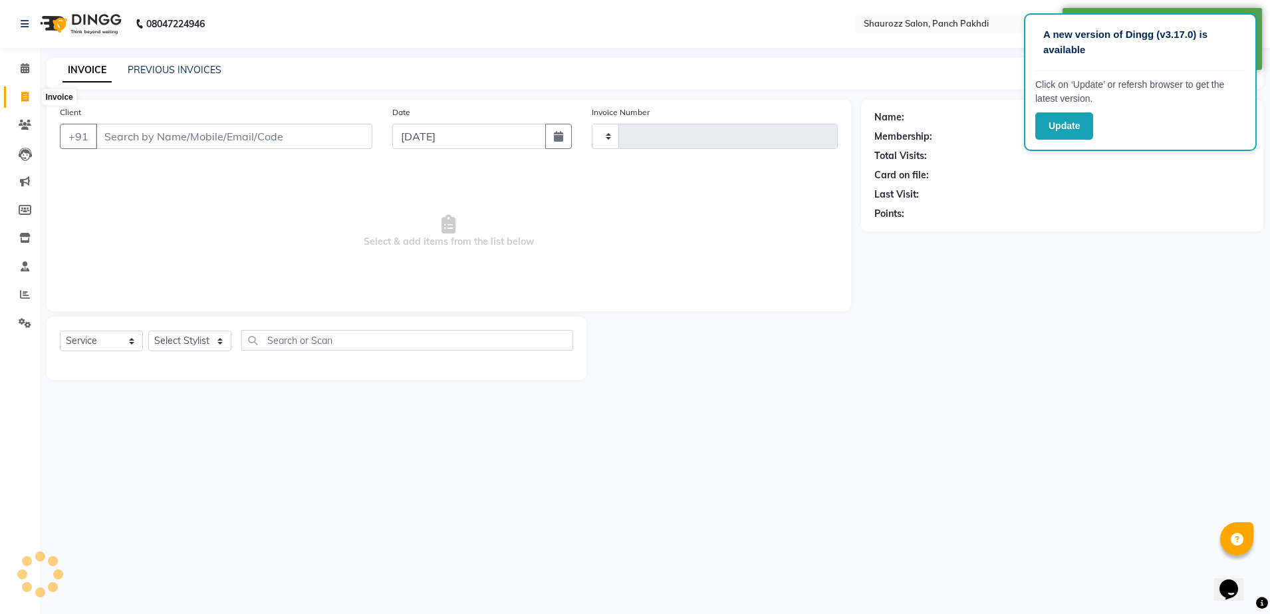
type input "2205"
select select "485"
click at [175, 129] on input "Client" at bounding box center [234, 136] width 277 height 25
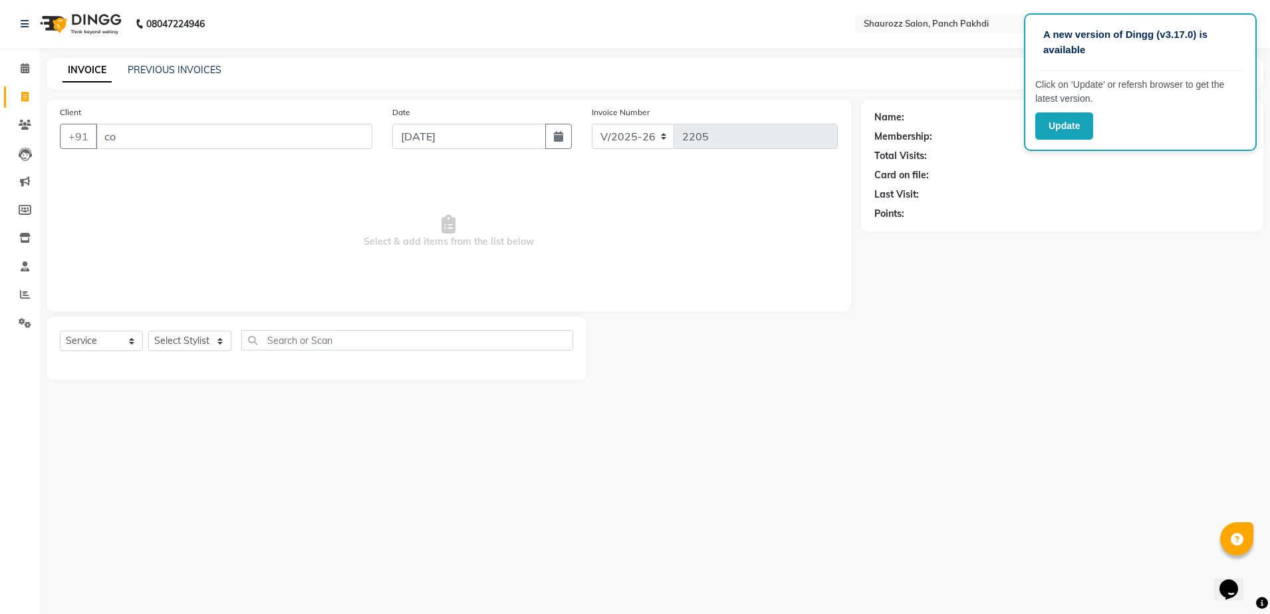
type input "c"
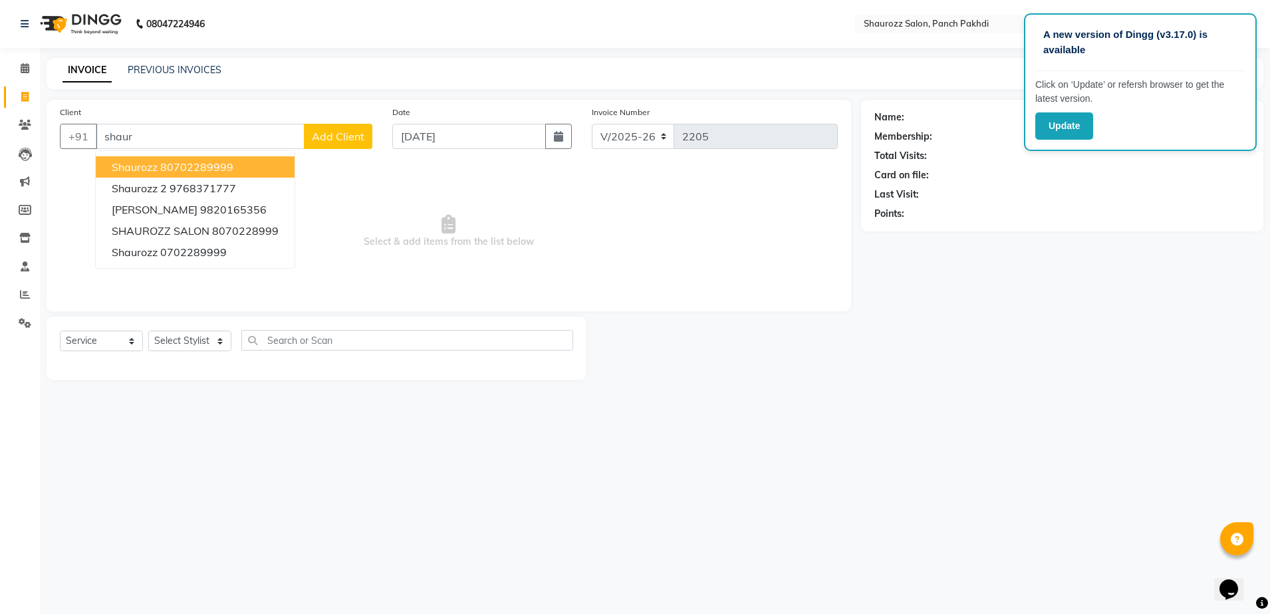
click at [240, 168] on button "shaurozz 80702289999" at bounding box center [195, 166] width 199 height 21
type input "80702289999"
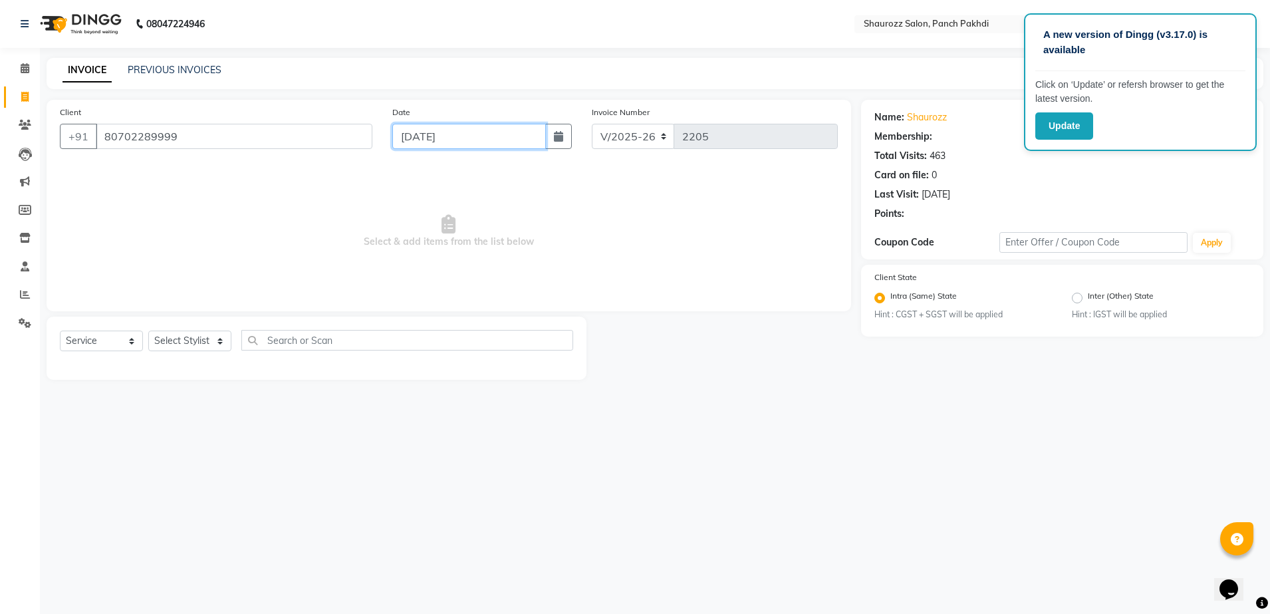
drag, startPoint x: 455, startPoint y: 142, endPoint x: 459, endPoint y: 148, distance: 7.6
click at [456, 142] on input "[DATE]" at bounding box center [469, 136] width 154 height 25
select select "9"
select select "2025"
select select "1: Object"
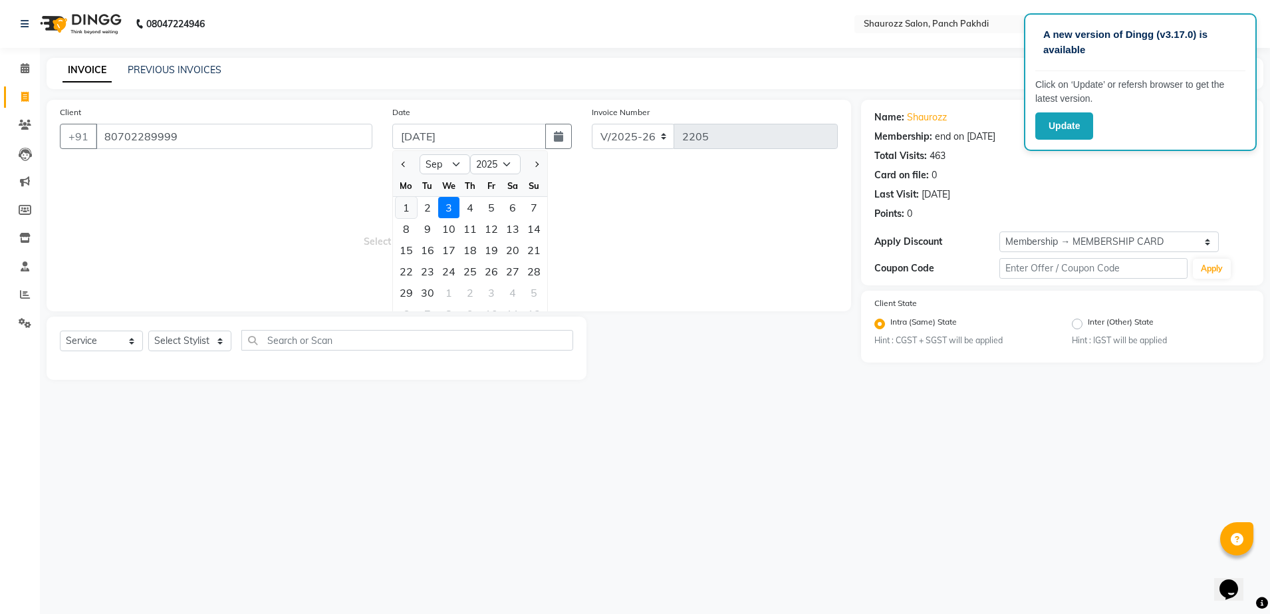
click at [411, 204] on div "1" at bounding box center [406, 207] width 21 height 21
type input "01-09-2025"
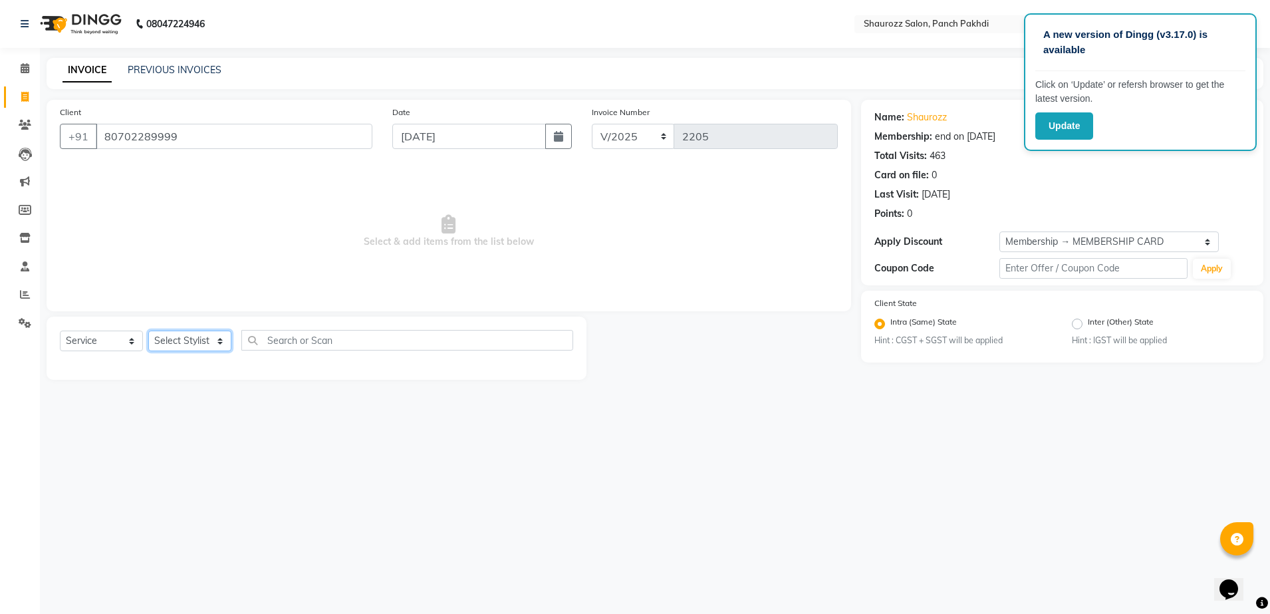
click at [190, 342] on select "Select Stylist [PERSON_NAME] [PERSON_NAME] [PERSON_NAME] [PERSON_NAME] Salon Sa…" at bounding box center [189, 340] width 83 height 21
select select "7277"
click at [148, 330] on select "Select Stylist [PERSON_NAME] [PERSON_NAME] [PERSON_NAME] [PERSON_NAME] Salon Sa…" at bounding box center [189, 340] width 83 height 21
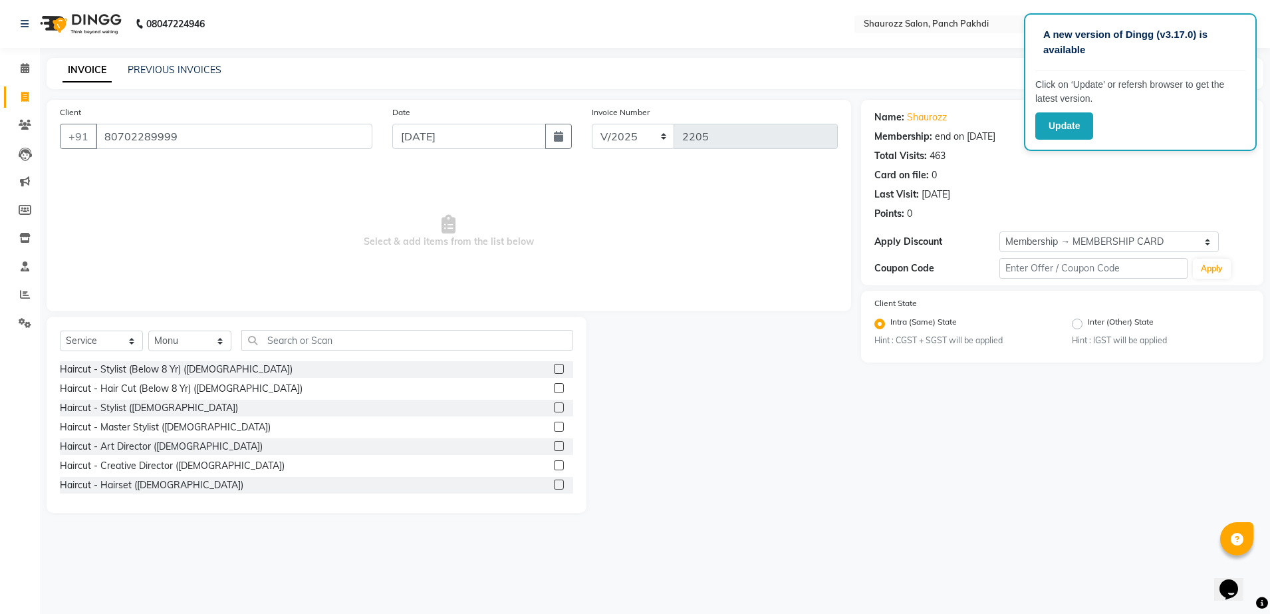
click at [188, 440] on div "Haircut - Art Director ([DEMOGRAPHIC_DATA])" at bounding box center [316, 446] width 513 height 17
click at [322, 348] on input "text" at bounding box center [407, 340] width 332 height 21
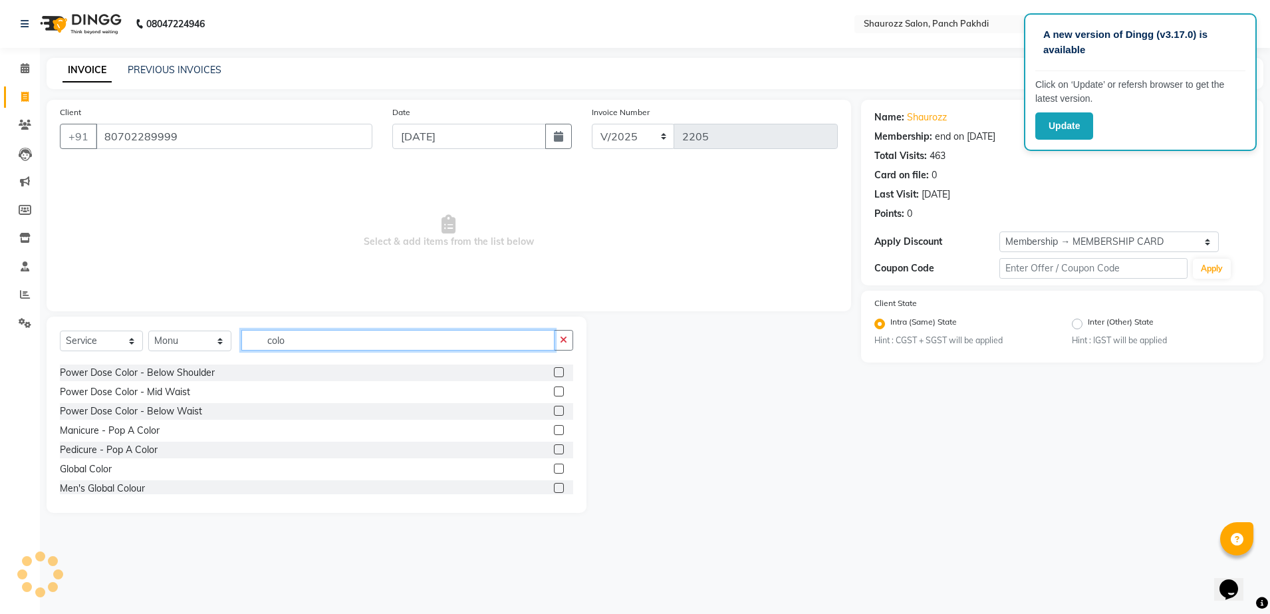
scroll to position [619, 0]
type input "colo"
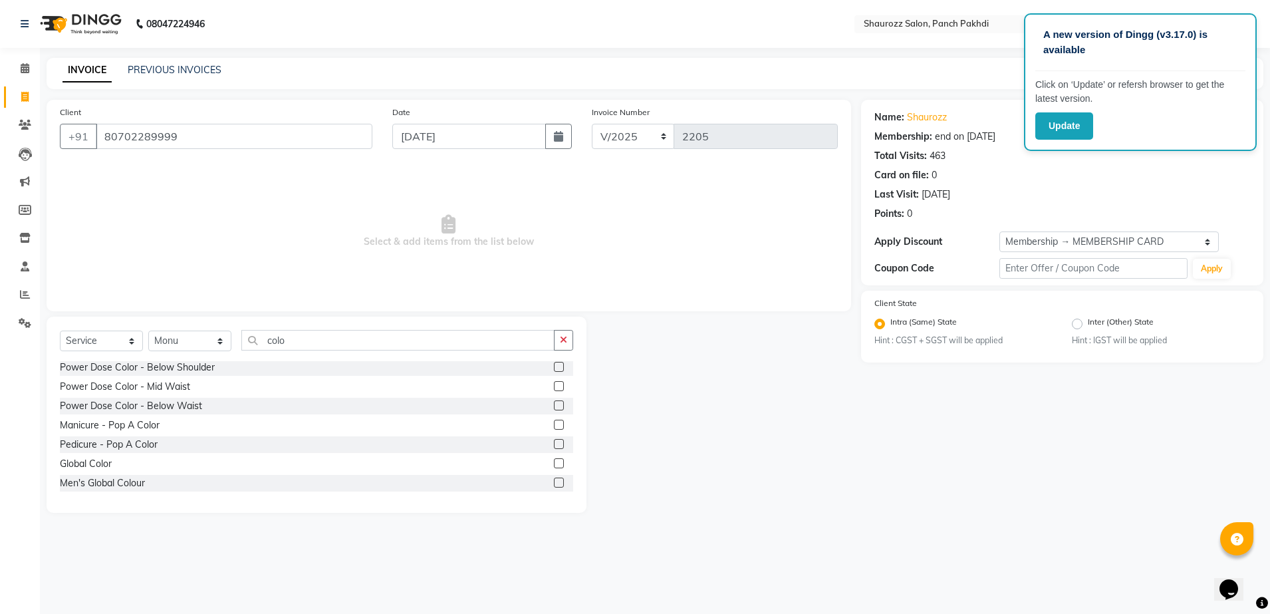
click at [554, 479] on label at bounding box center [559, 482] width 10 height 10
click at [554, 479] on input "checkbox" at bounding box center [558, 483] width 9 height 9
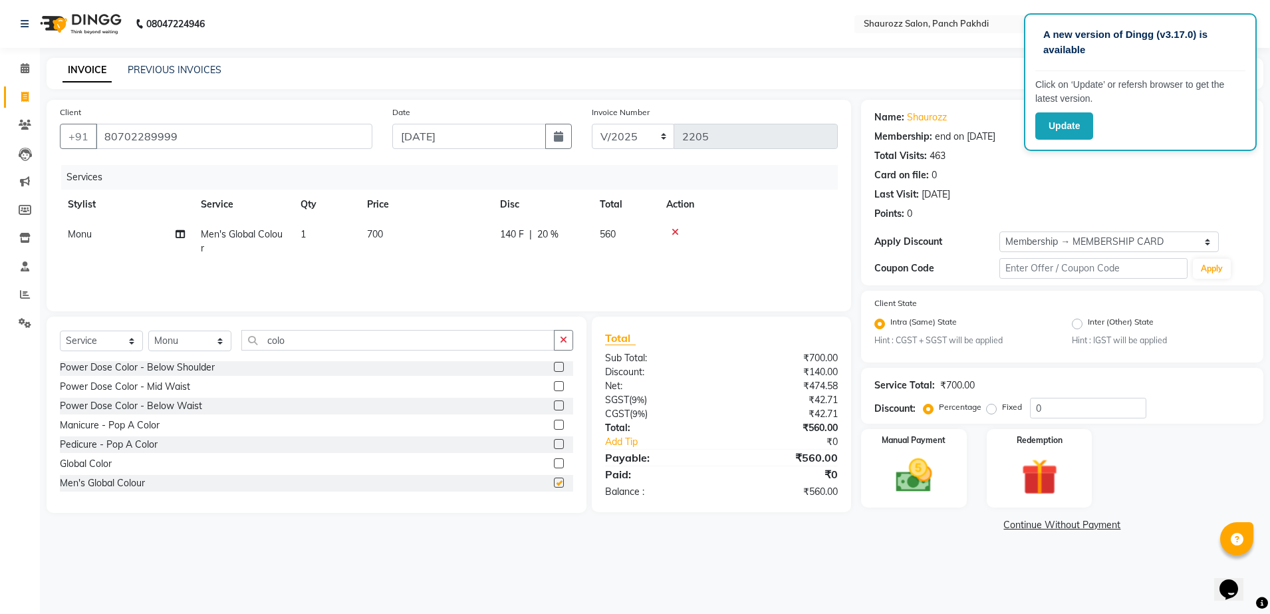
checkbox input "false"
click at [356, 350] on input "colo" at bounding box center [397, 340] width 313 height 21
click at [108, 341] on select "Select Service Product Membership Package Voucher Prepaid Gift Card" at bounding box center [101, 340] width 83 height 21
select select "product"
click at [60, 330] on select "Select Service Product Membership Package Voucher Prepaid Gift Card" at bounding box center [101, 340] width 83 height 21
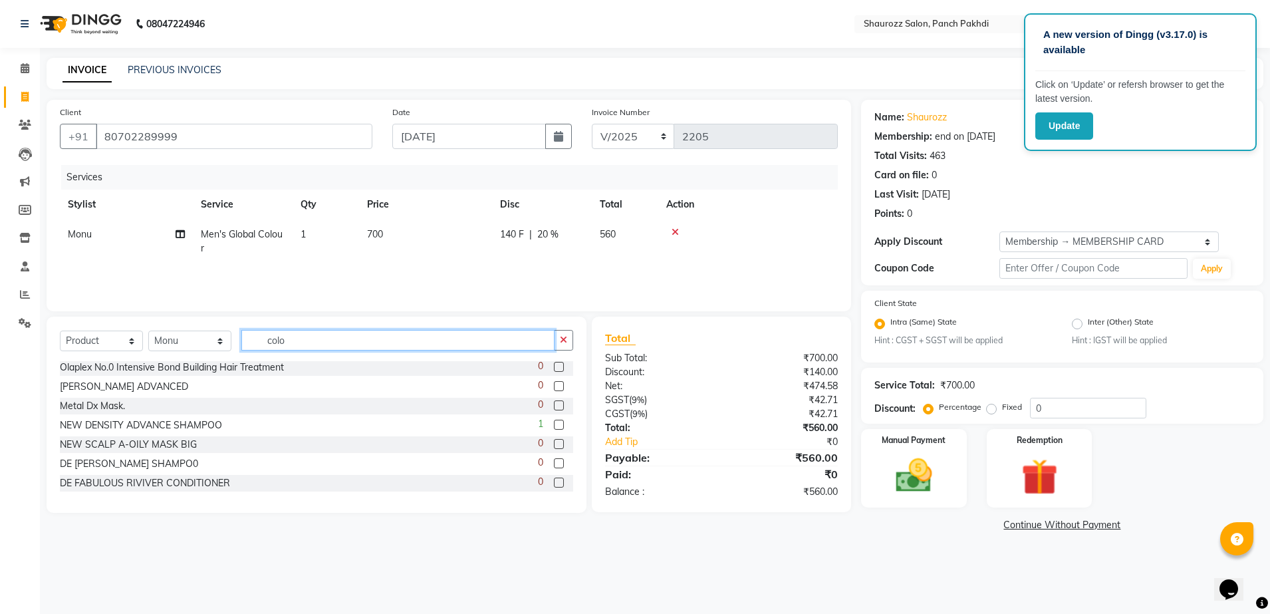
click at [309, 341] on input "colo" at bounding box center [397, 340] width 313 height 21
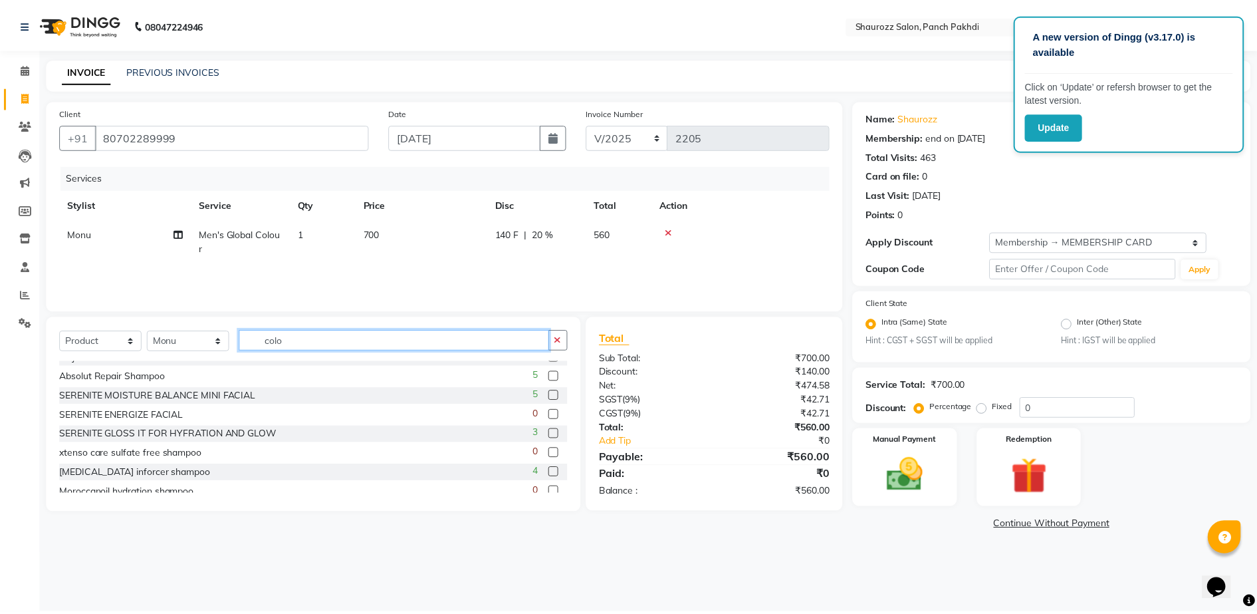
scroll to position [0, 0]
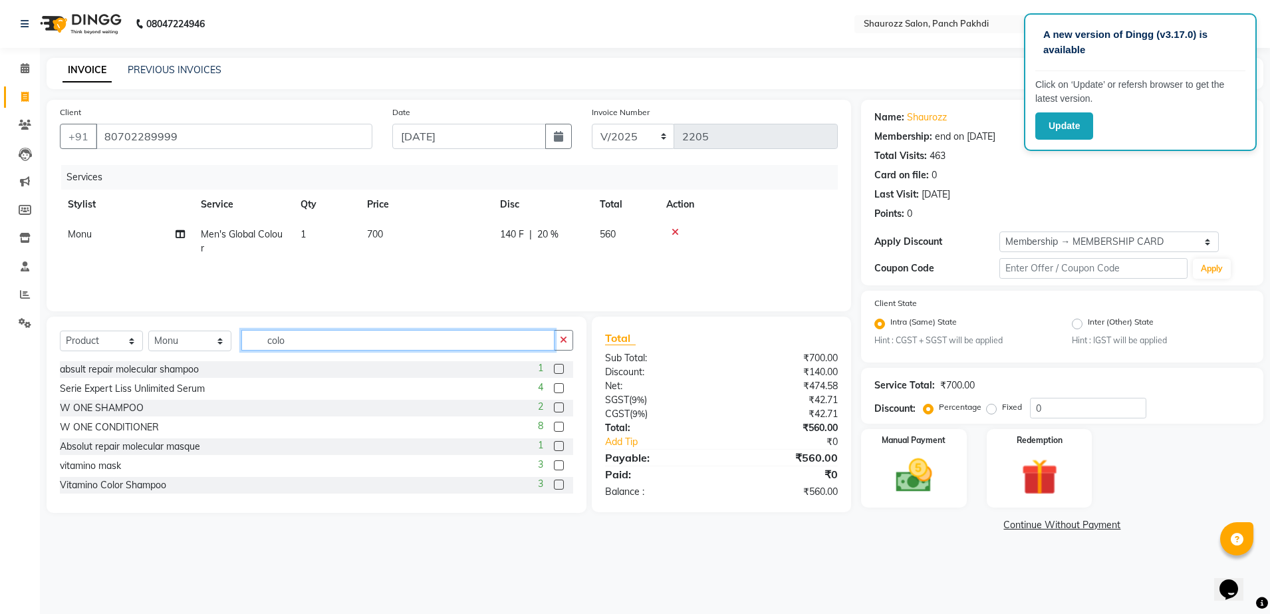
click at [336, 349] on input "colo" at bounding box center [397, 340] width 313 height 21
click at [554, 390] on label at bounding box center [559, 388] width 10 height 10
click at [554, 390] on input "checkbox" at bounding box center [558, 388] width 9 height 9
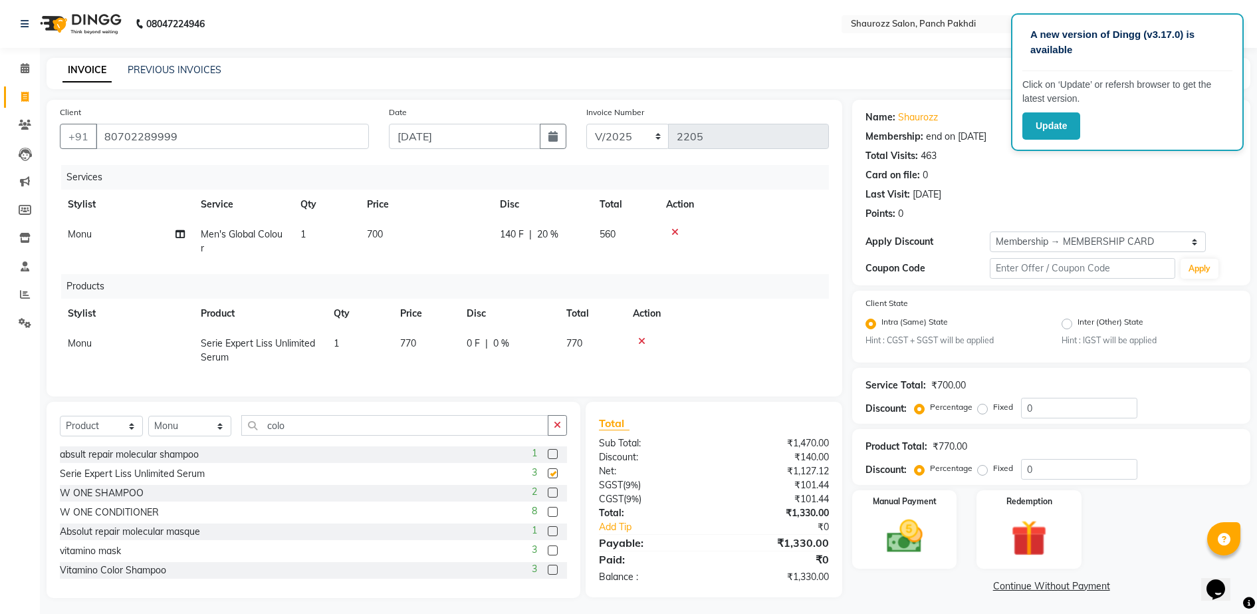
checkbox input "false"
click at [424, 330] on td "770" at bounding box center [425, 350] width 66 height 44
select select "7277"
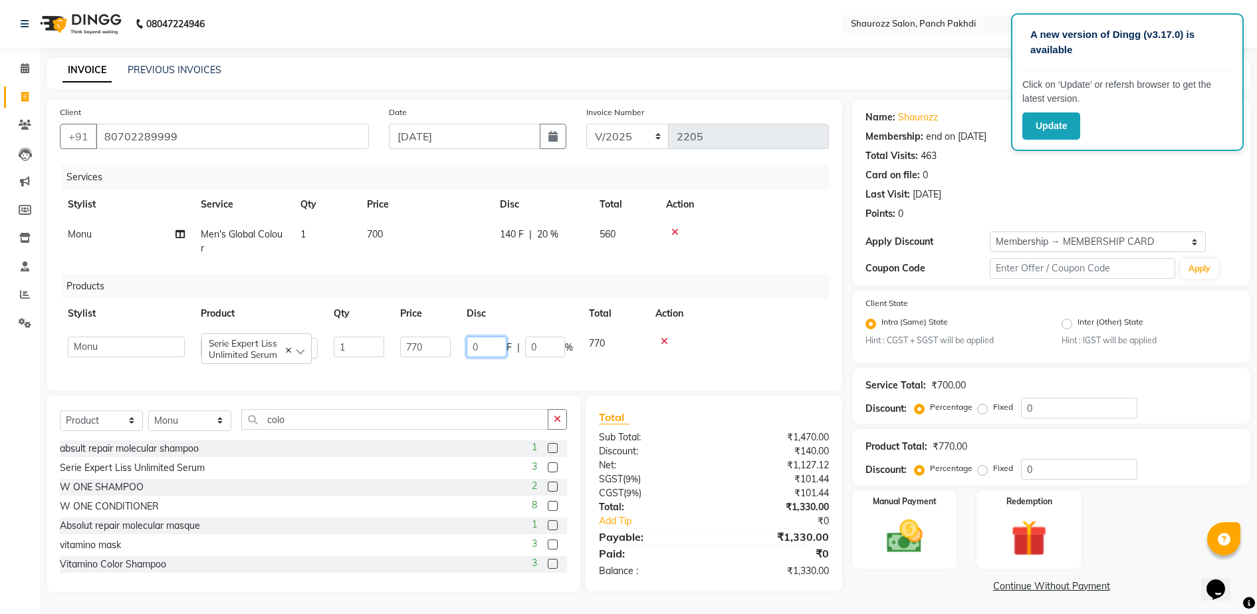
drag, startPoint x: 474, startPoint y: 351, endPoint x: 434, endPoint y: 352, distance: 39.9
click at [459, 352] on td "0 F | 0 %" at bounding box center [520, 347] width 122 height 38
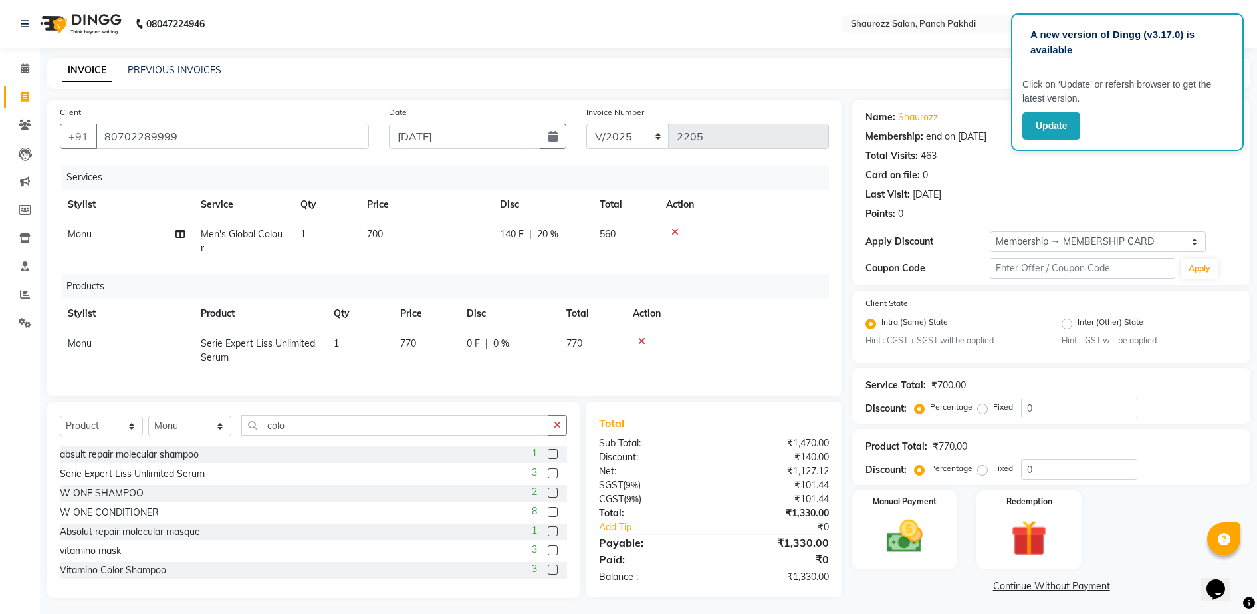
click at [426, 358] on td "770" at bounding box center [425, 350] width 66 height 44
select select "7277"
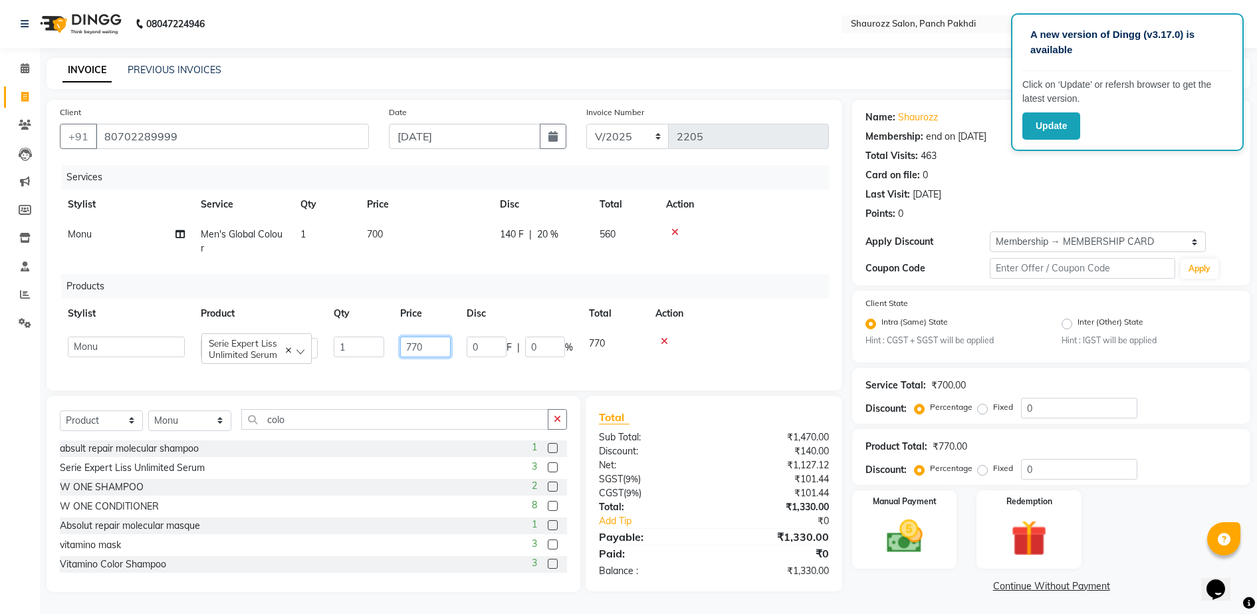
click at [451, 345] on td "770" at bounding box center [425, 347] width 66 height 38
type input "7"
type input "890"
click at [500, 236] on span "140 F" at bounding box center [512, 234] width 24 height 14
select select "7277"
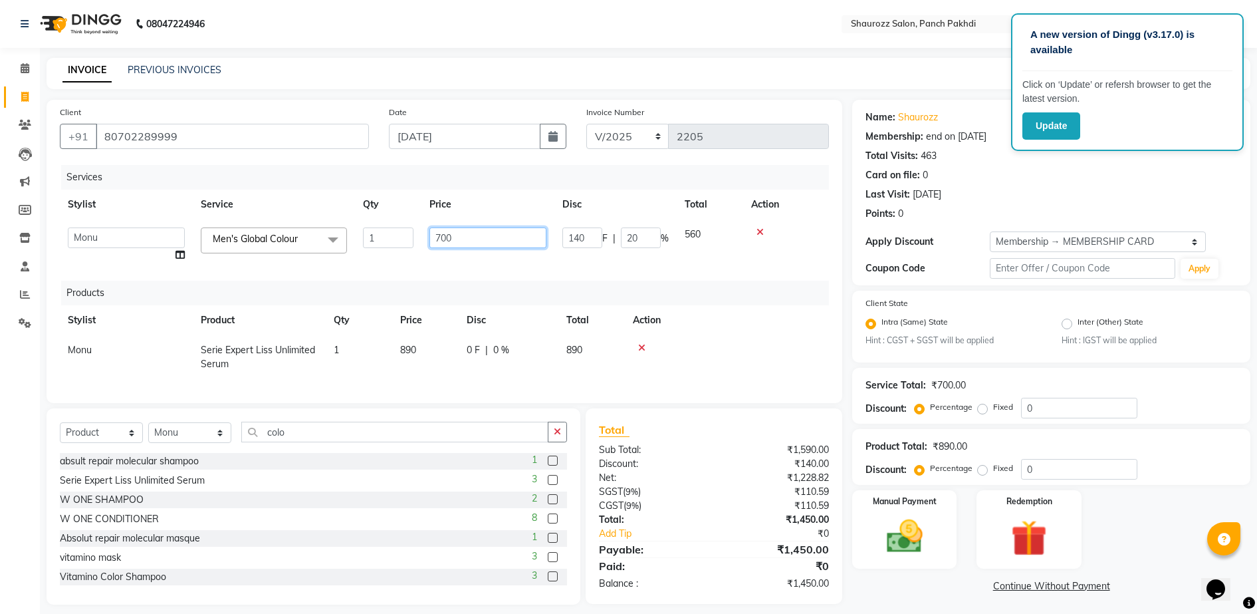
click at [495, 237] on input "700" at bounding box center [488, 237] width 117 height 21
type input "7"
type input "1110"
click at [810, 295] on div "Products" at bounding box center [450, 293] width 778 height 25
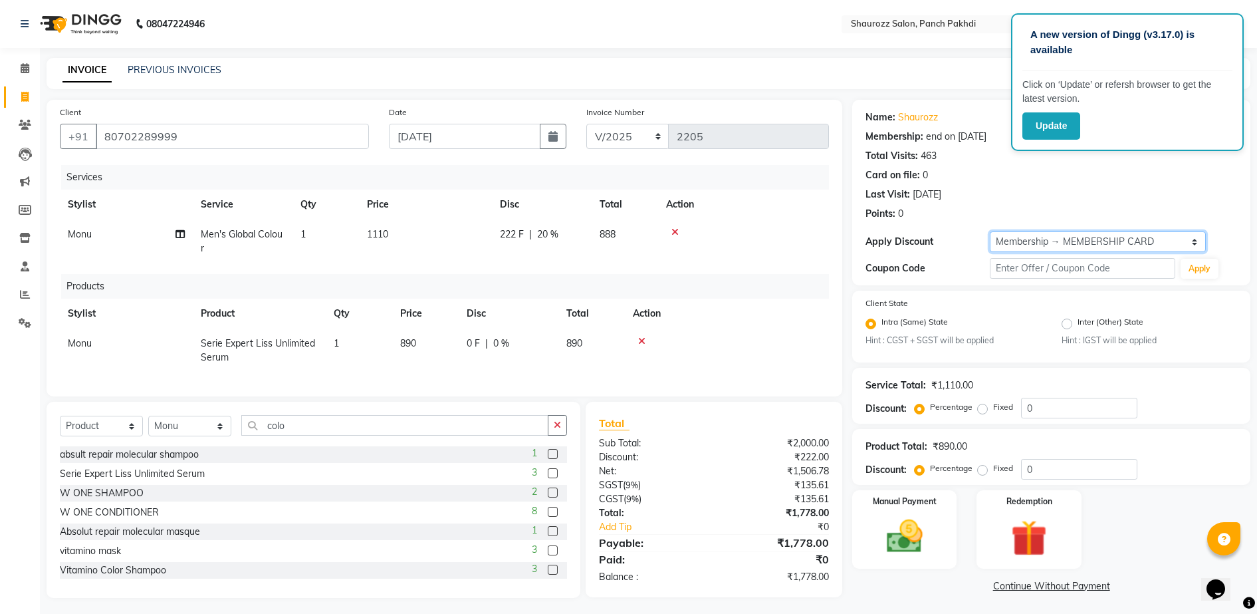
click at [1051, 245] on select "Select Membership → MEMBERSHIP CARD" at bounding box center [1098, 241] width 217 height 21
select select "0:"
click at [990, 231] on select "Select Membership → MEMBERSHIP CARD" at bounding box center [1098, 241] width 217 height 21
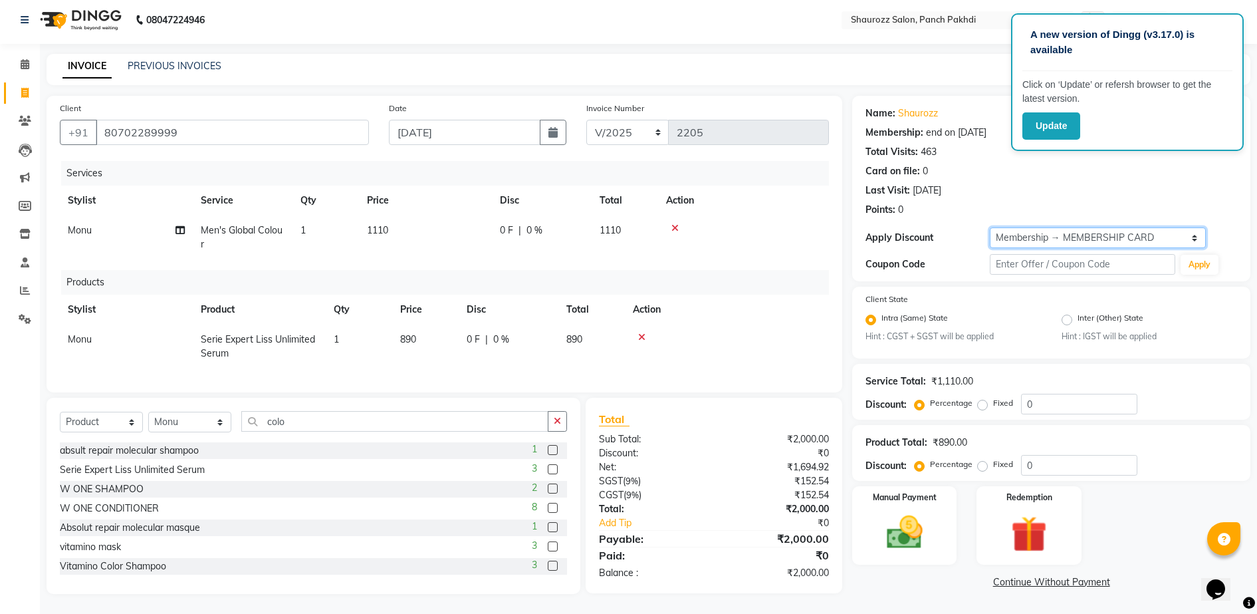
scroll to position [17, 0]
click at [923, 511] on img at bounding box center [904, 532] width 61 height 43
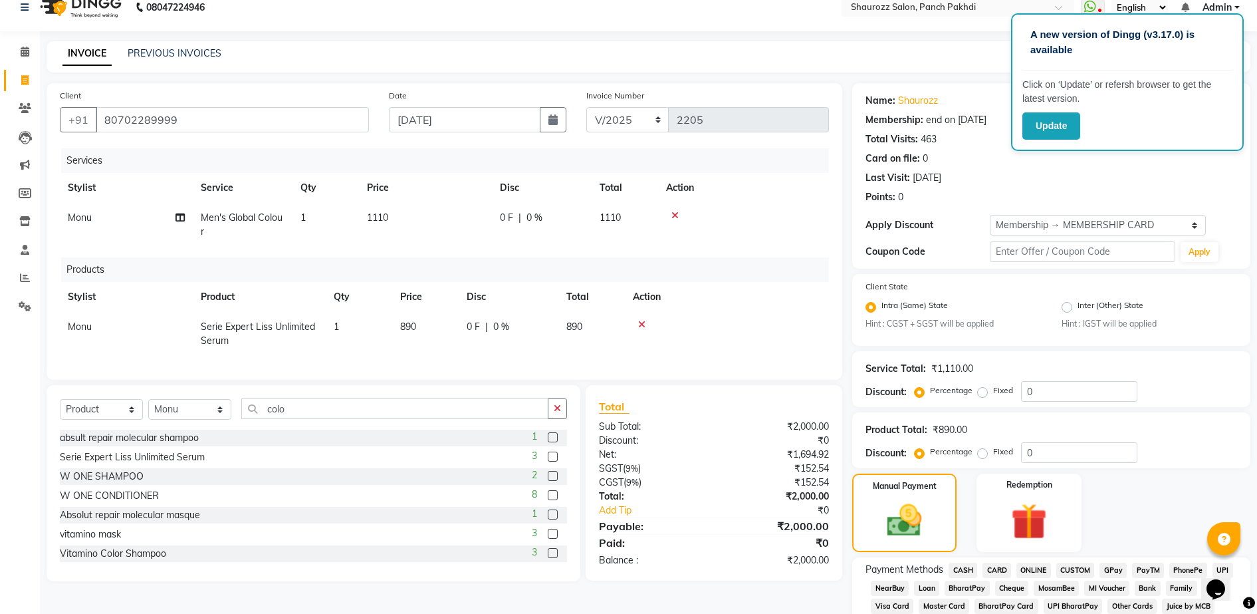
scroll to position [349, 0]
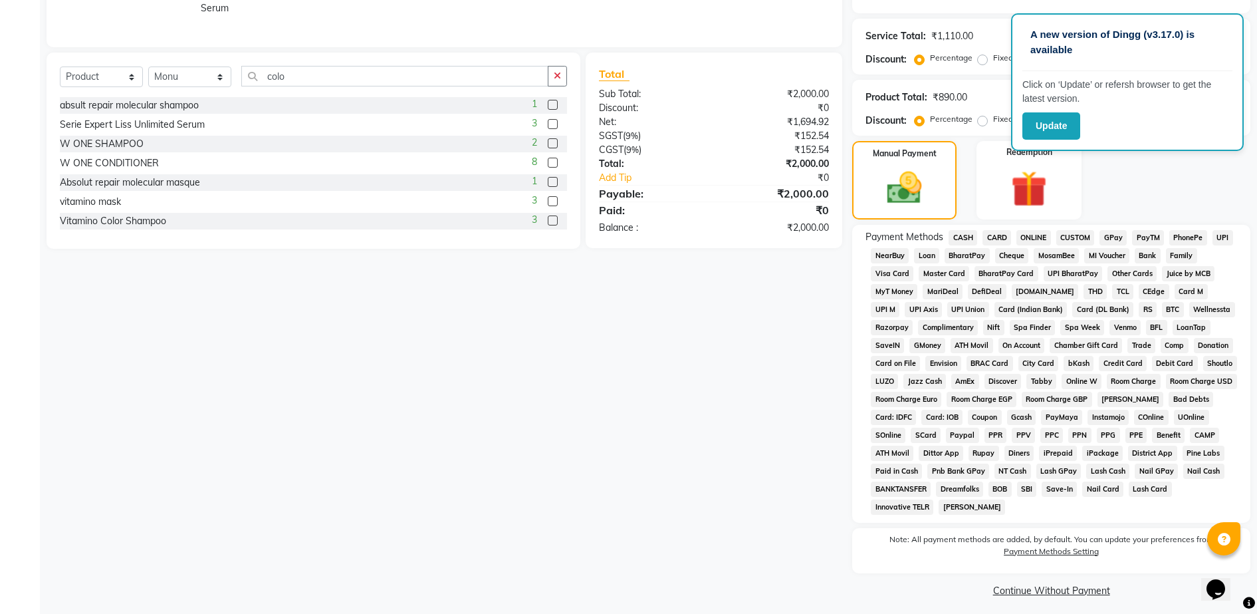
click at [964, 241] on span "CASH" at bounding box center [963, 237] width 29 height 15
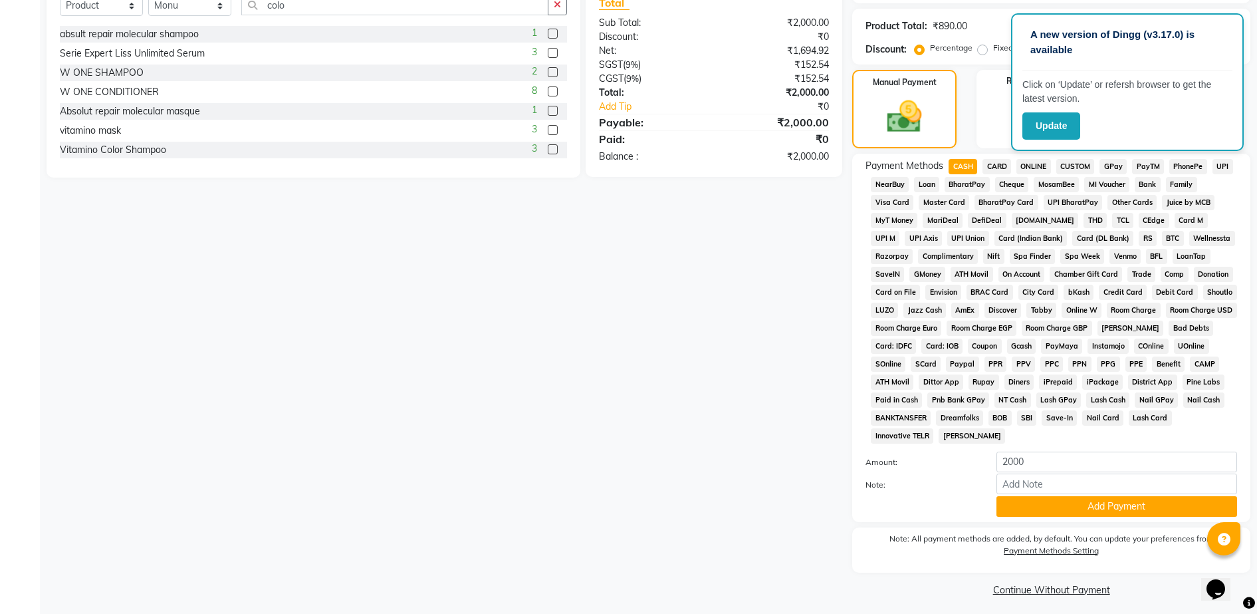
scroll to position [426, 0]
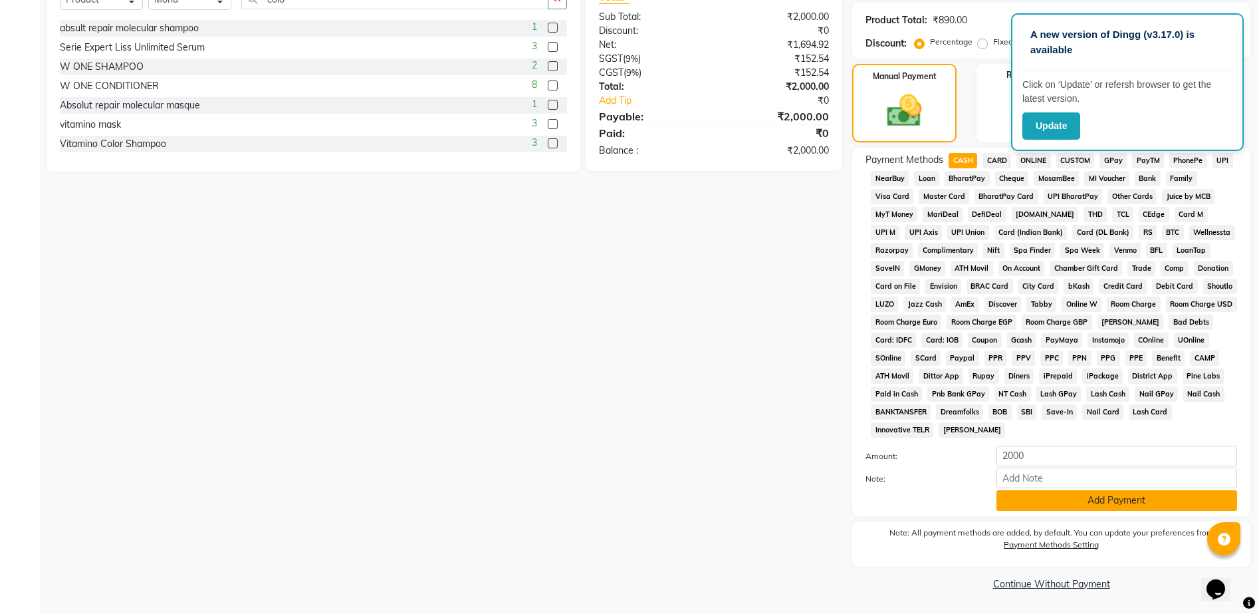
click at [1103, 497] on button "Add Payment" at bounding box center [1117, 500] width 241 height 21
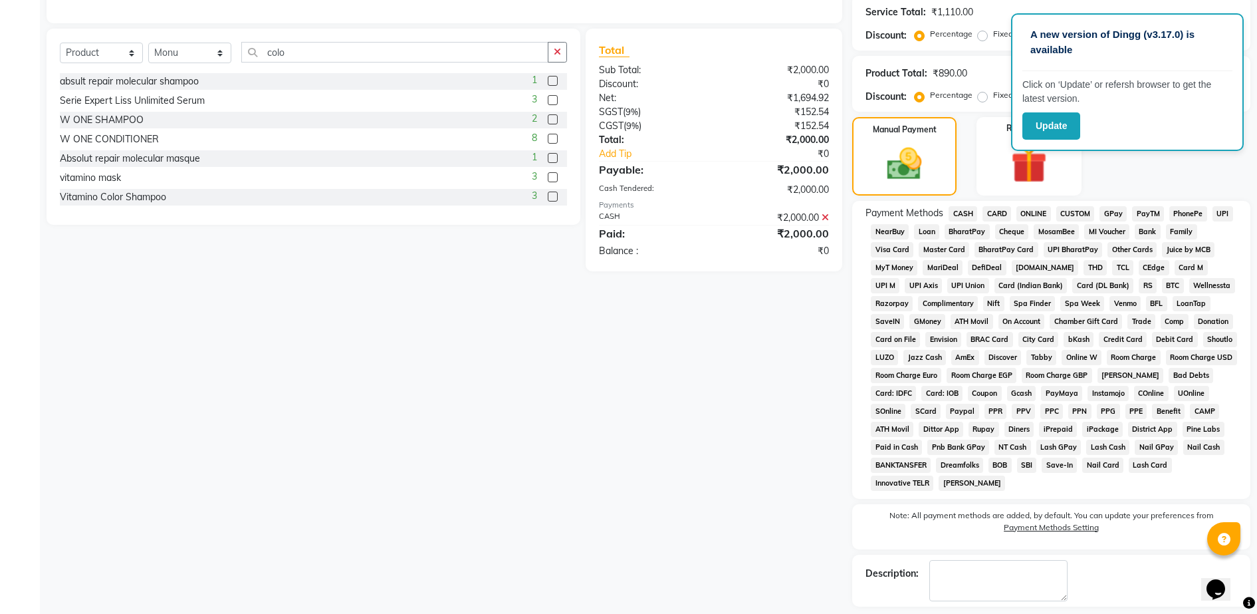
scroll to position [431, 0]
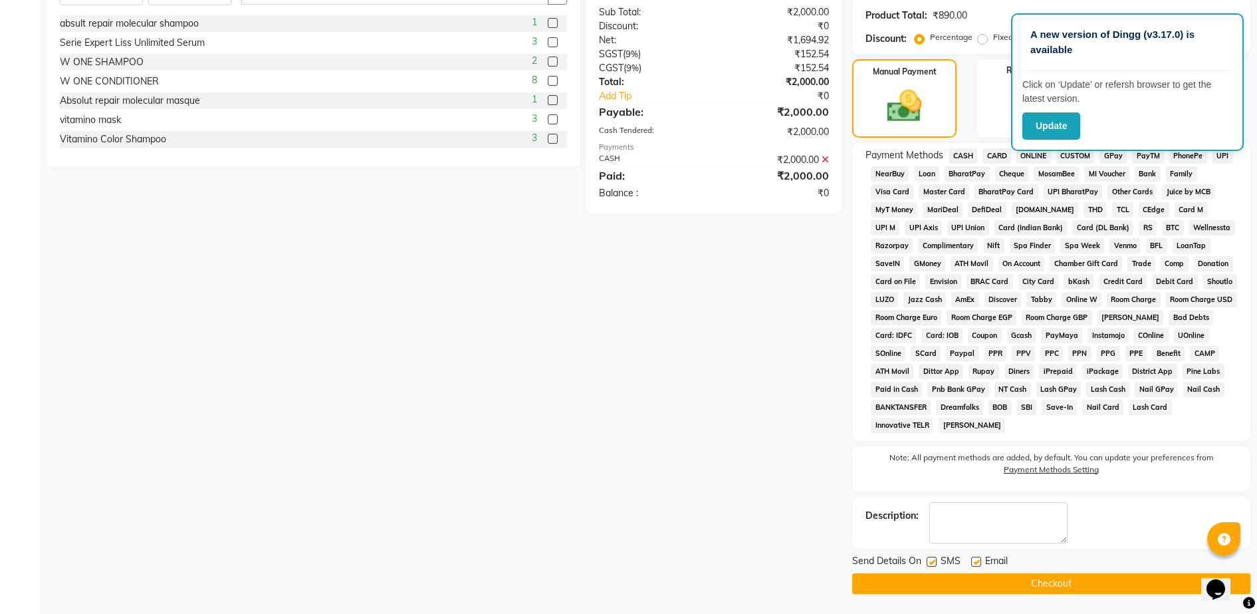
click at [1012, 590] on button "Checkout" at bounding box center [1051, 583] width 398 height 21
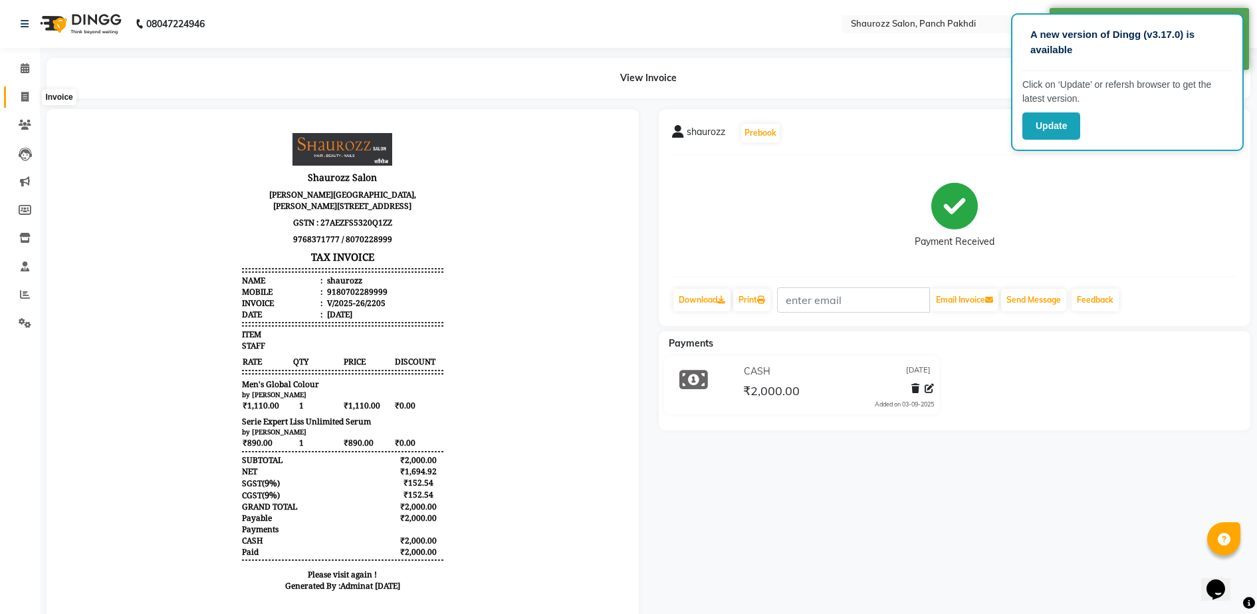
click at [17, 99] on span at bounding box center [24, 97] width 23 height 15
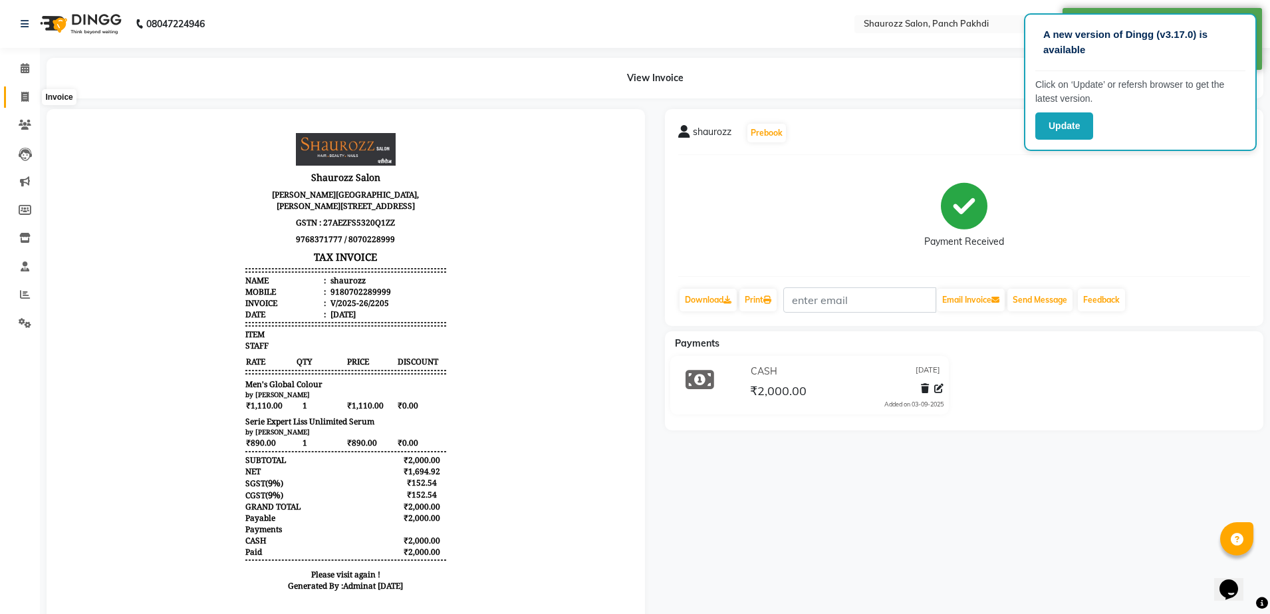
select select "485"
select select "service"
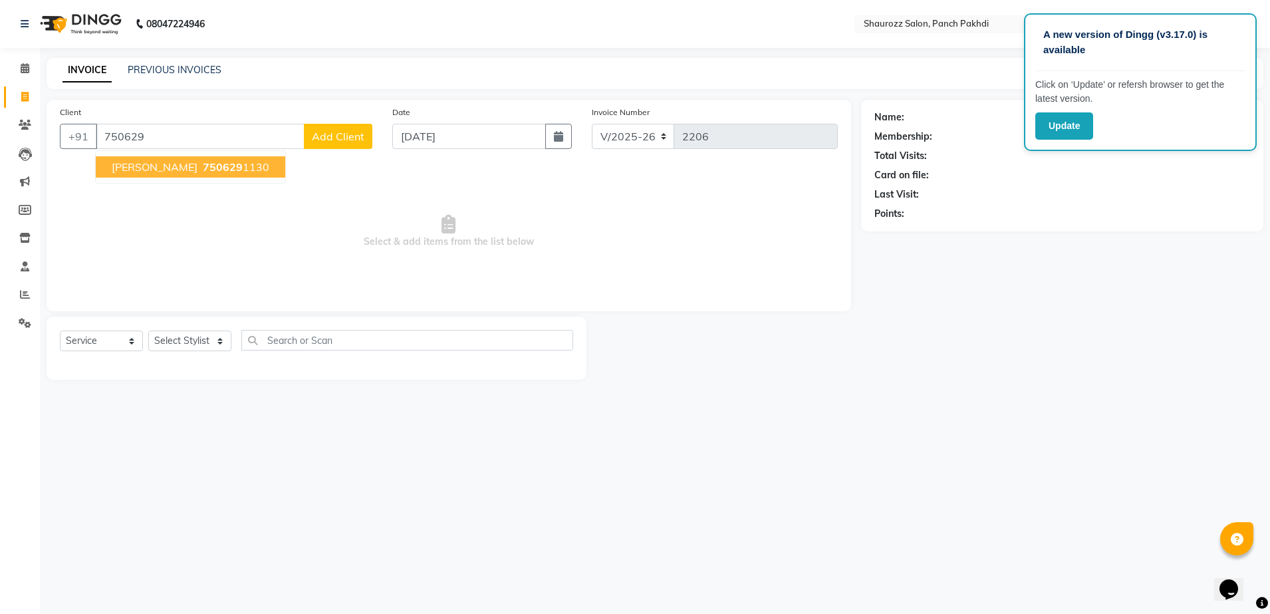
click at [225, 166] on span "750629" at bounding box center [223, 166] width 40 height 13
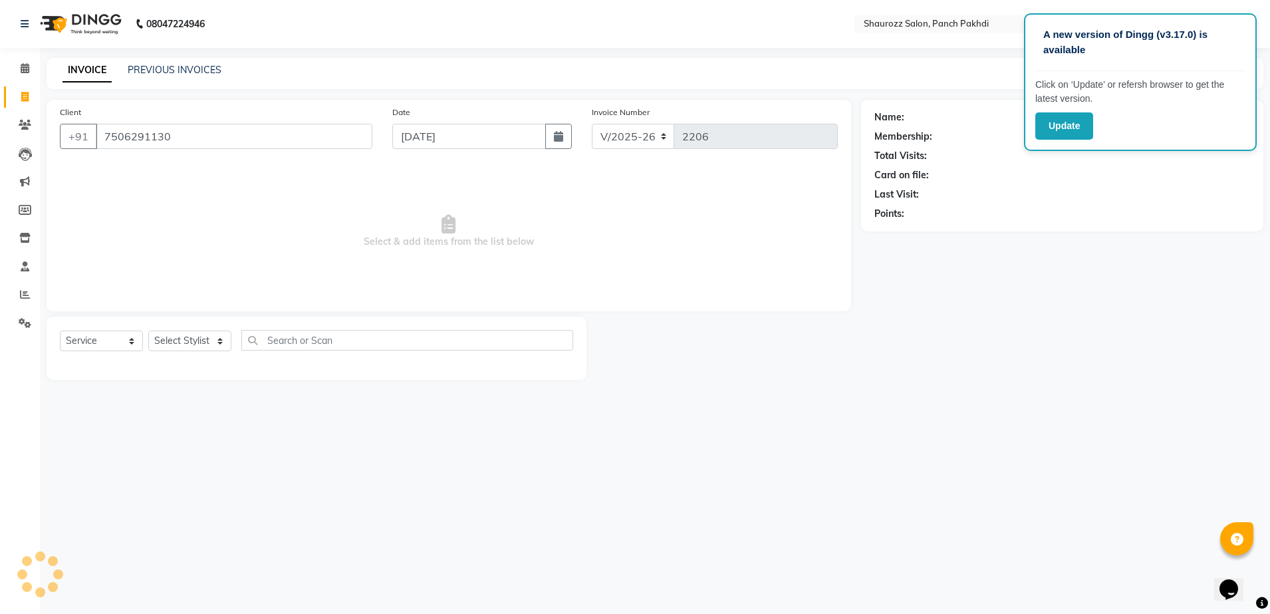
type input "7506291130"
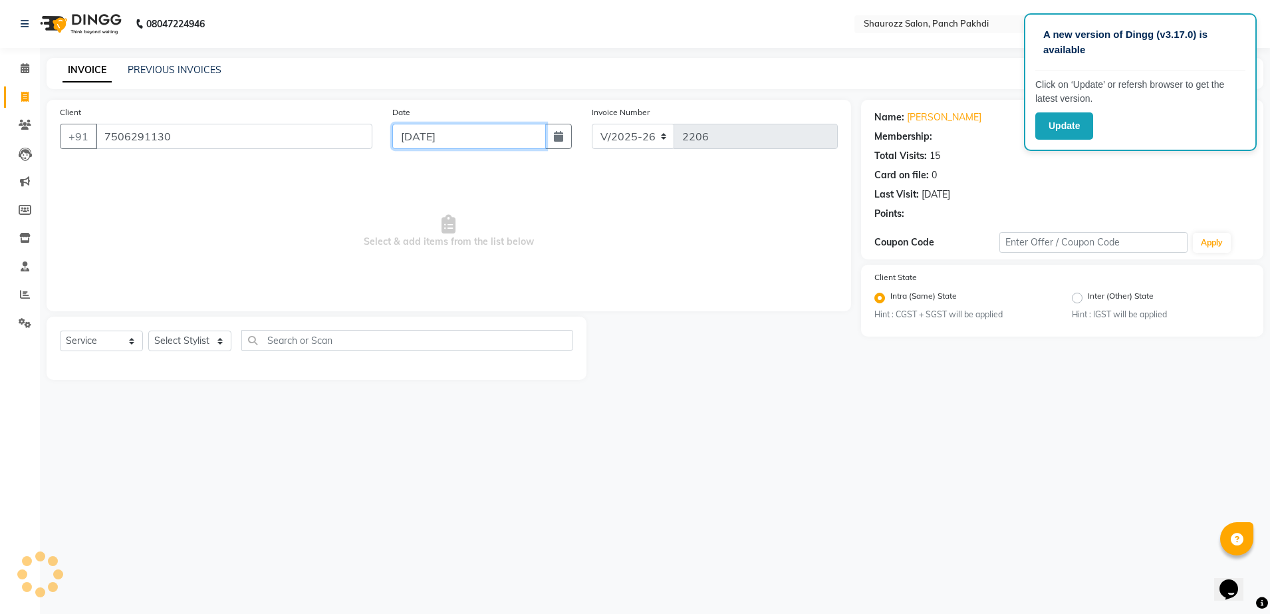
click at [460, 138] on input "[DATE]" at bounding box center [469, 136] width 154 height 25
select select "9"
select select "2025"
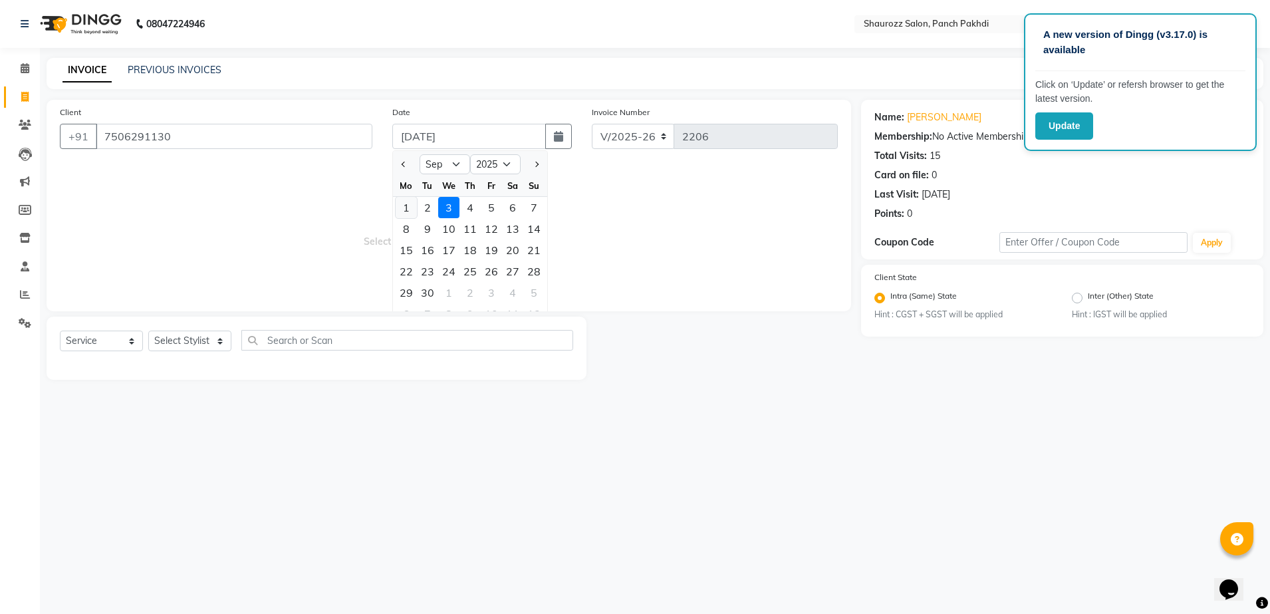
click at [406, 212] on div "1" at bounding box center [406, 207] width 21 height 21
type input "01-09-2025"
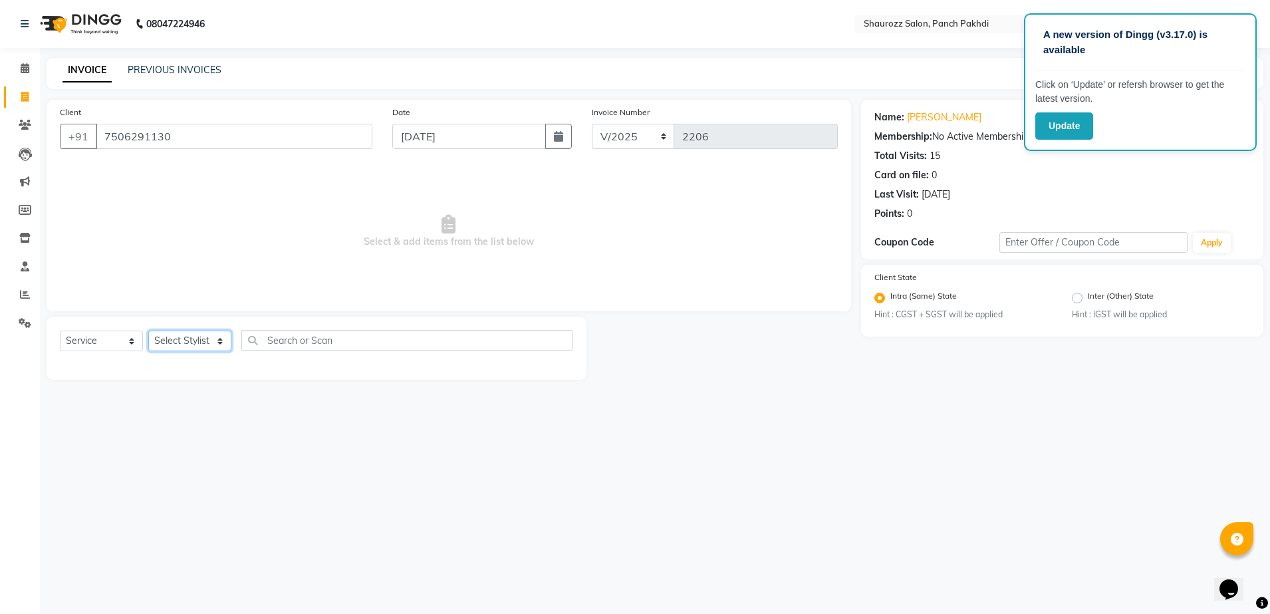
click at [197, 336] on select "Select Stylist [PERSON_NAME] [PERSON_NAME] [PERSON_NAME] [PERSON_NAME] Salon Sa…" at bounding box center [189, 340] width 83 height 21
select select "14040"
click at [148, 330] on select "Select Stylist [PERSON_NAME] [PERSON_NAME] [PERSON_NAME] [PERSON_NAME] Salon Sa…" at bounding box center [189, 340] width 83 height 21
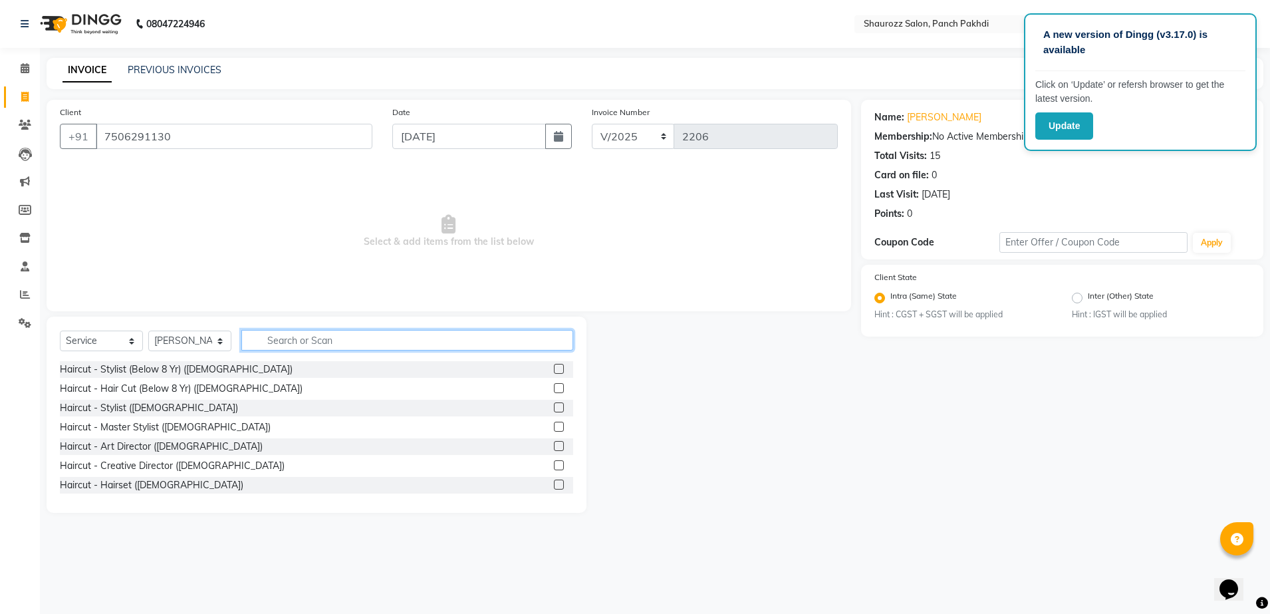
click at [315, 344] on input "text" at bounding box center [407, 340] width 332 height 21
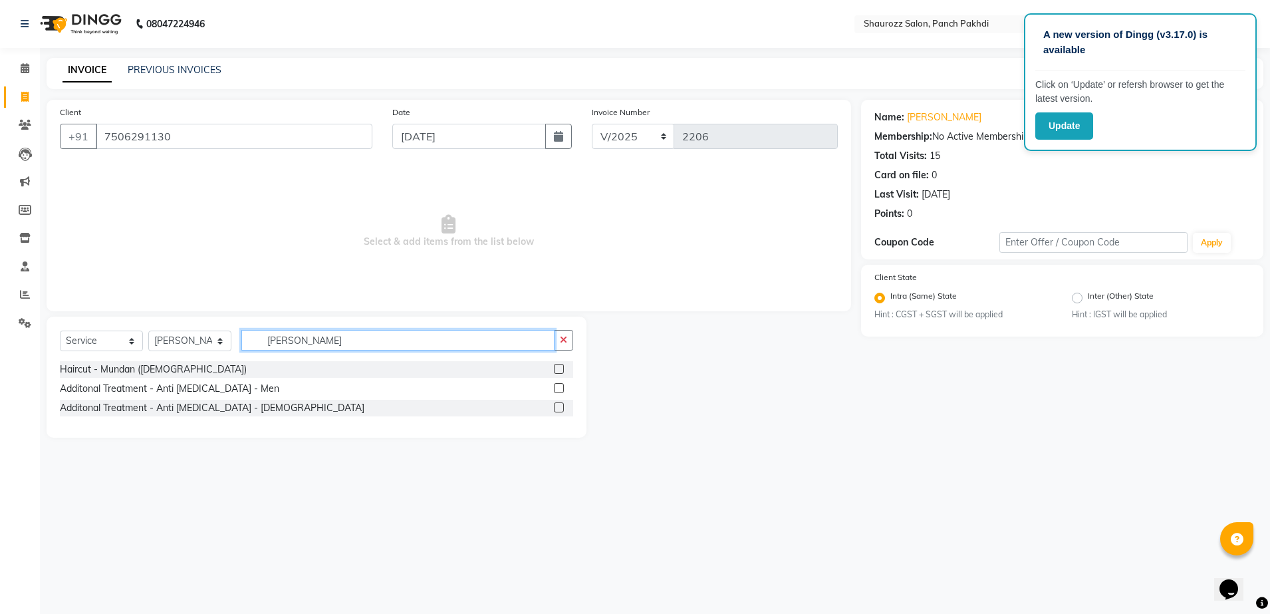
type input "dan"
click at [561, 408] on label at bounding box center [559, 407] width 10 height 10
click at [561, 408] on input "checkbox" at bounding box center [558, 408] width 9 height 9
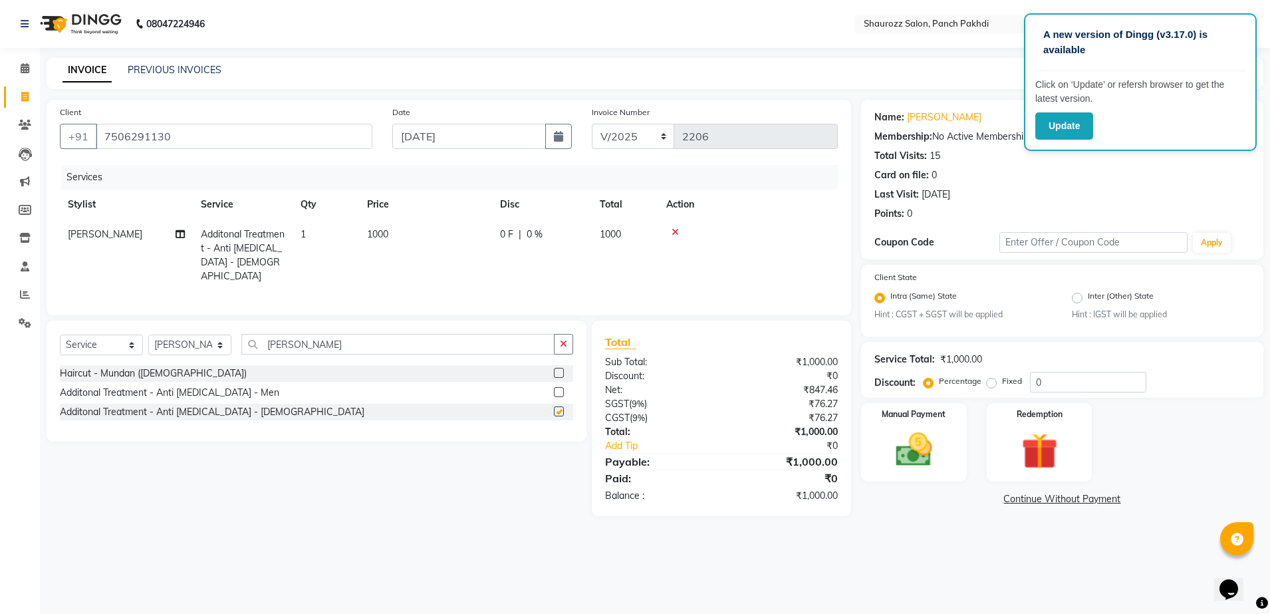
checkbox input "false"
click at [386, 235] on span "1000" at bounding box center [377, 234] width 21 height 12
select select "14040"
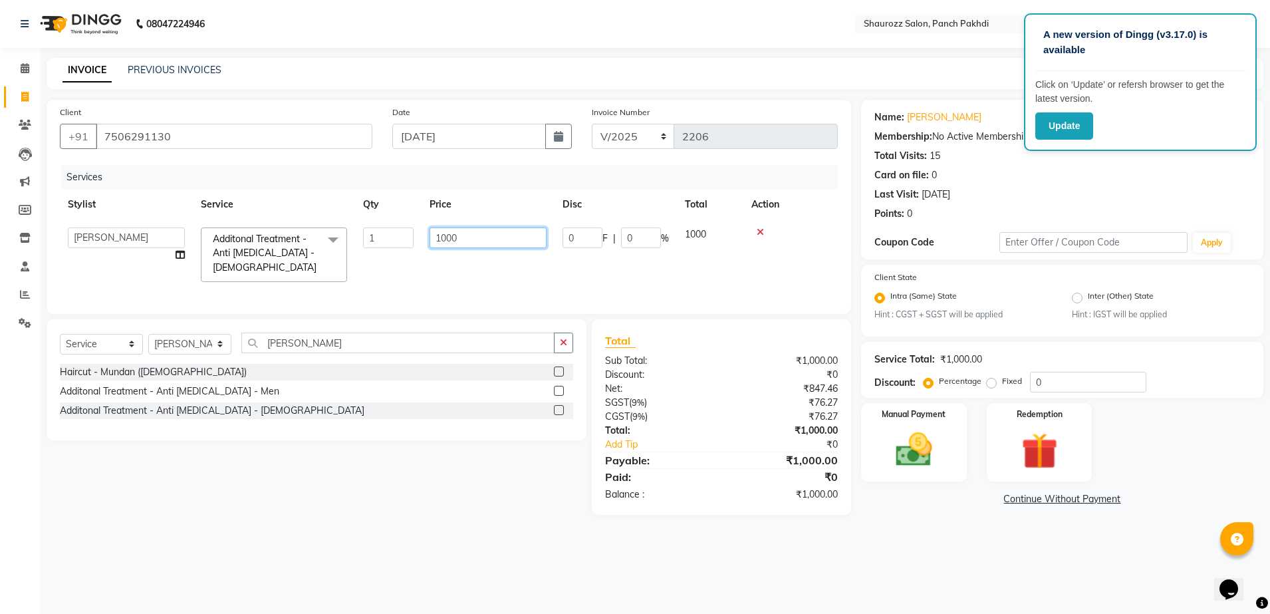
click at [485, 244] on input "1000" at bounding box center [488, 237] width 117 height 21
type input "1"
type input "3000"
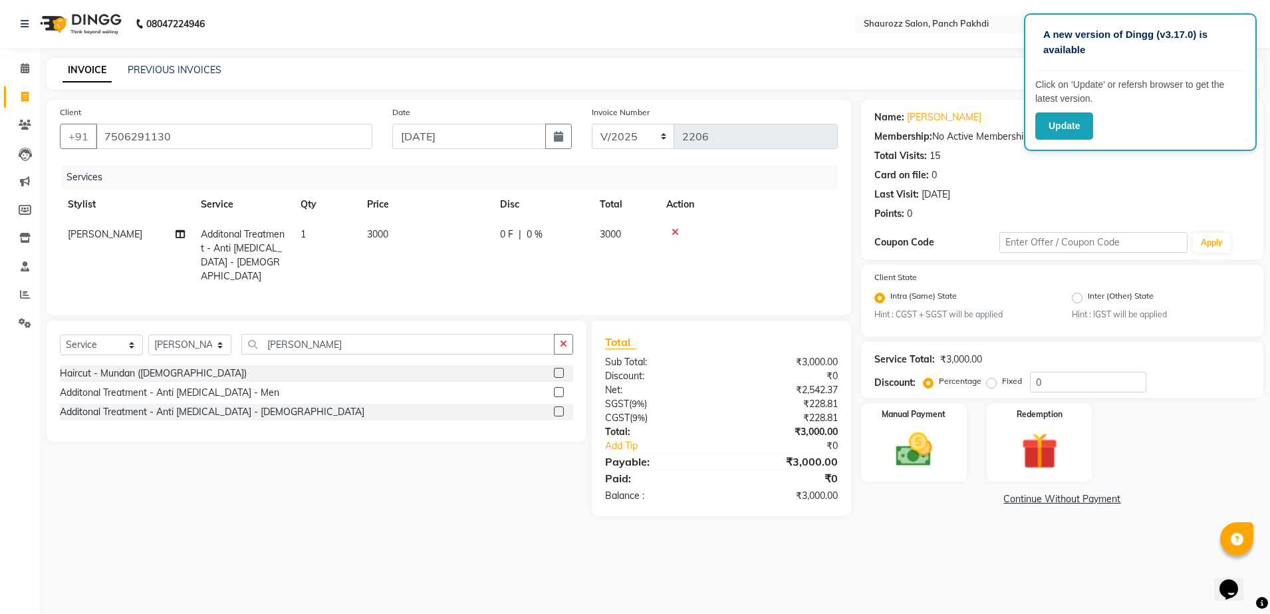
click at [483, 215] on th "Price" at bounding box center [425, 205] width 133 height 30
drag, startPoint x: 906, startPoint y: 477, endPoint x: 909, endPoint y: 464, distance: 13.7
click at [908, 466] on div "Manual Payment" at bounding box center [914, 443] width 110 height 82
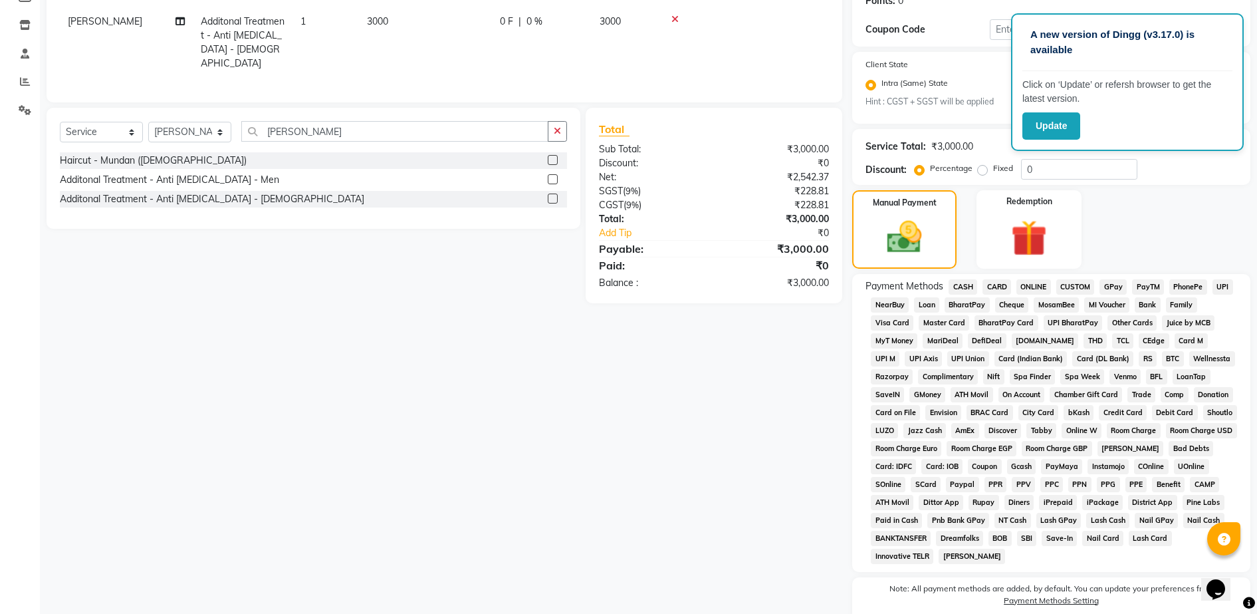
scroll to position [269, 0]
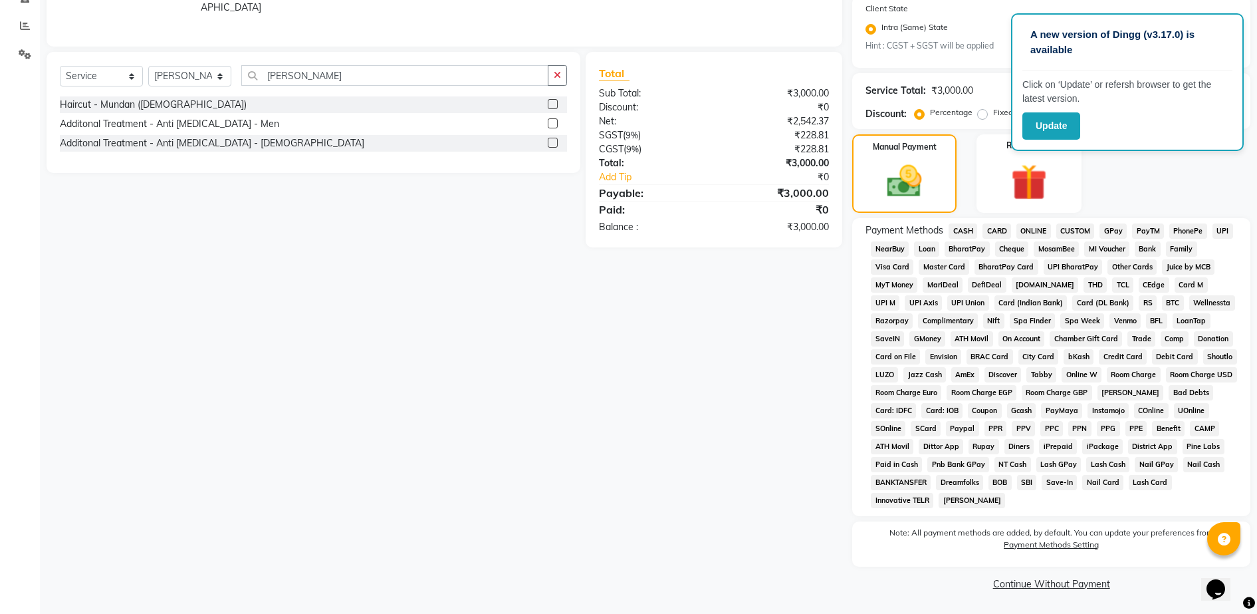
click at [1124, 229] on span "GPay" at bounding box center [1113, 230] width 27 height 15
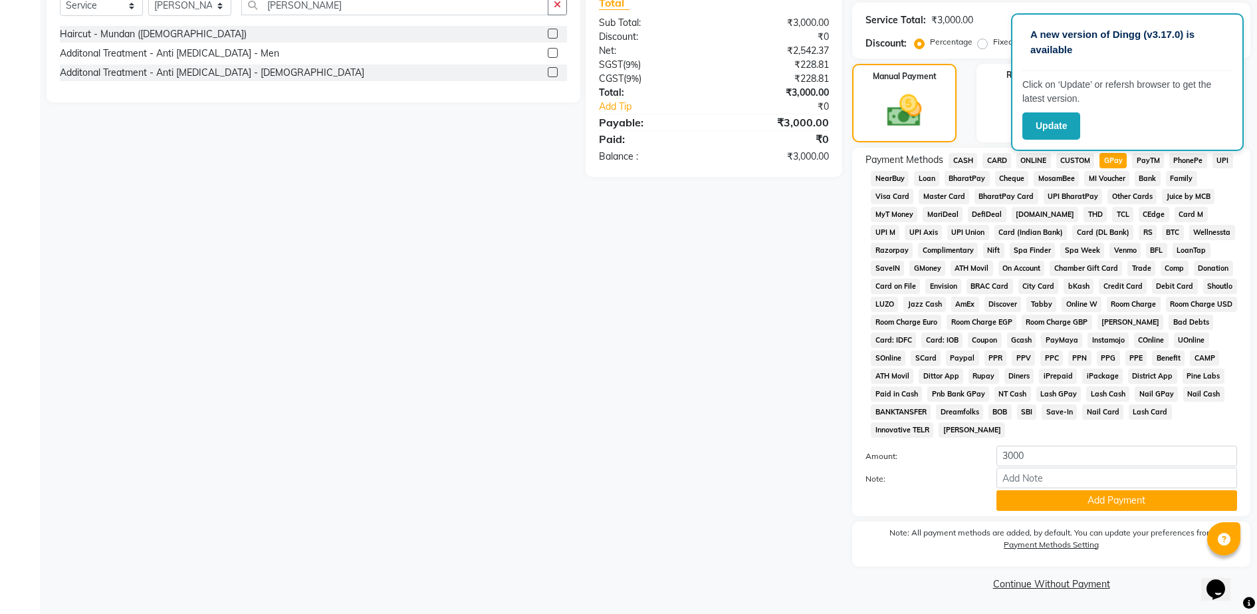
click at [1139, 232] on span "RS" at bounding box center [1148, 232] width 18 height 15
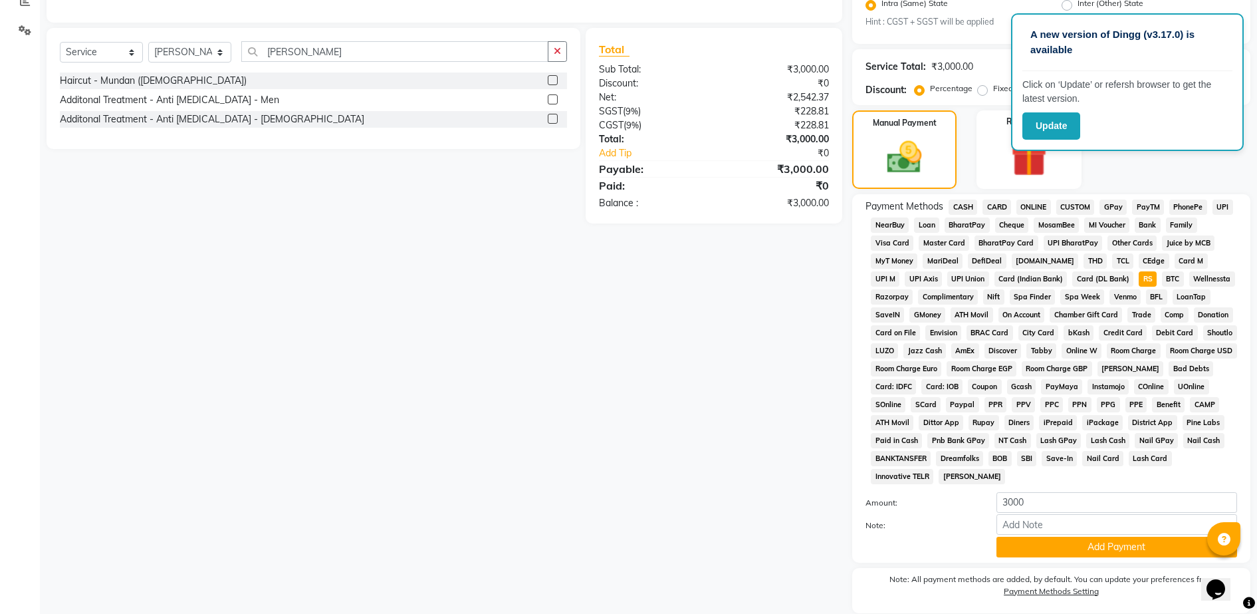
scroll to position [90, 0]
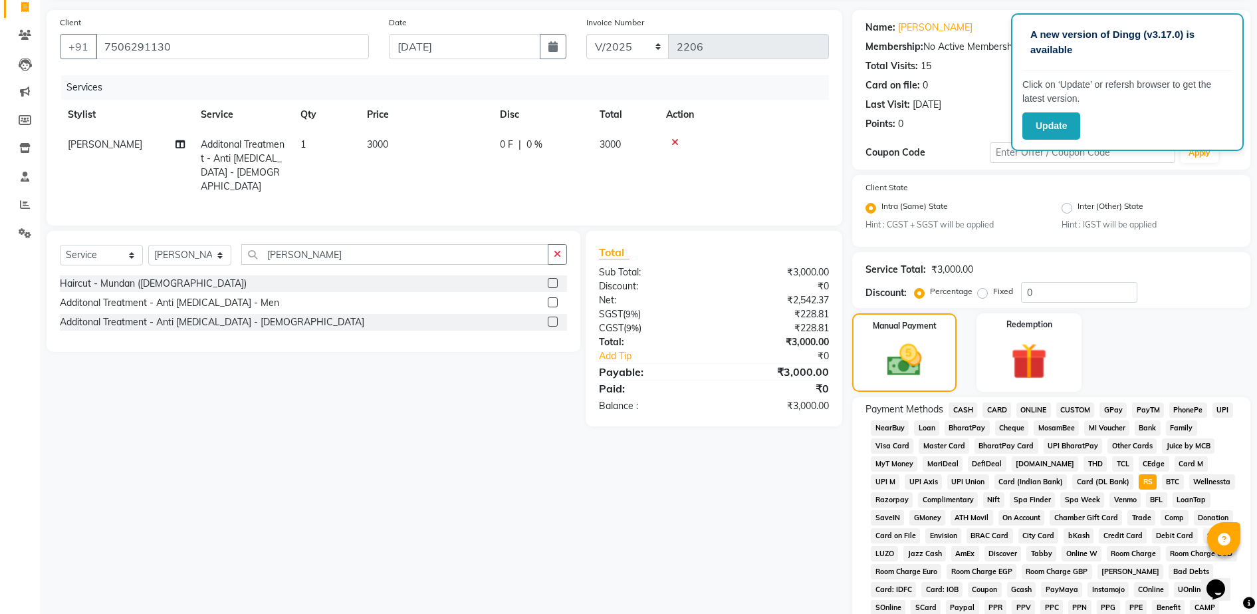
click at [1116, 410] on span "GPay" at bounding box center [1113, 409] width 27 height 15
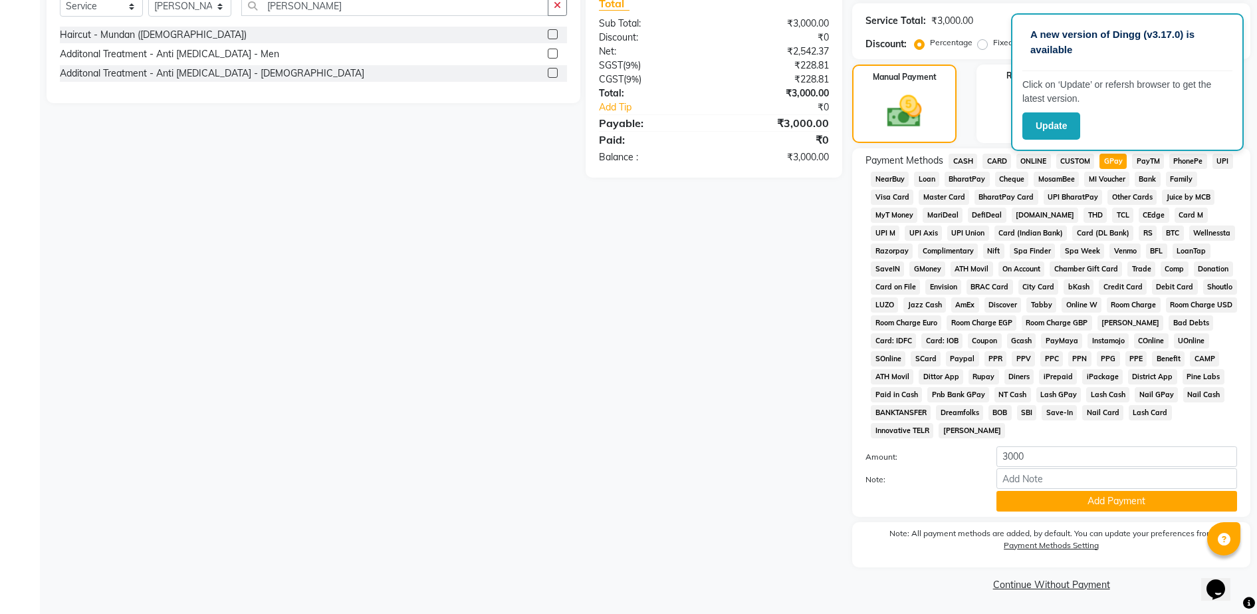
scroll to position [339, 0]
click at [1114, 511] on div "Payment Methods CASH CARD ONLINE CUSTOM GPay PayTM PhonePe UPI NearBuy Loan Bha…" at bounding box center [1051, 332] width 398 height 368
click at [1109, 503] on button "Add Payment" at bounding box center [1117, 500] width 241 height 21
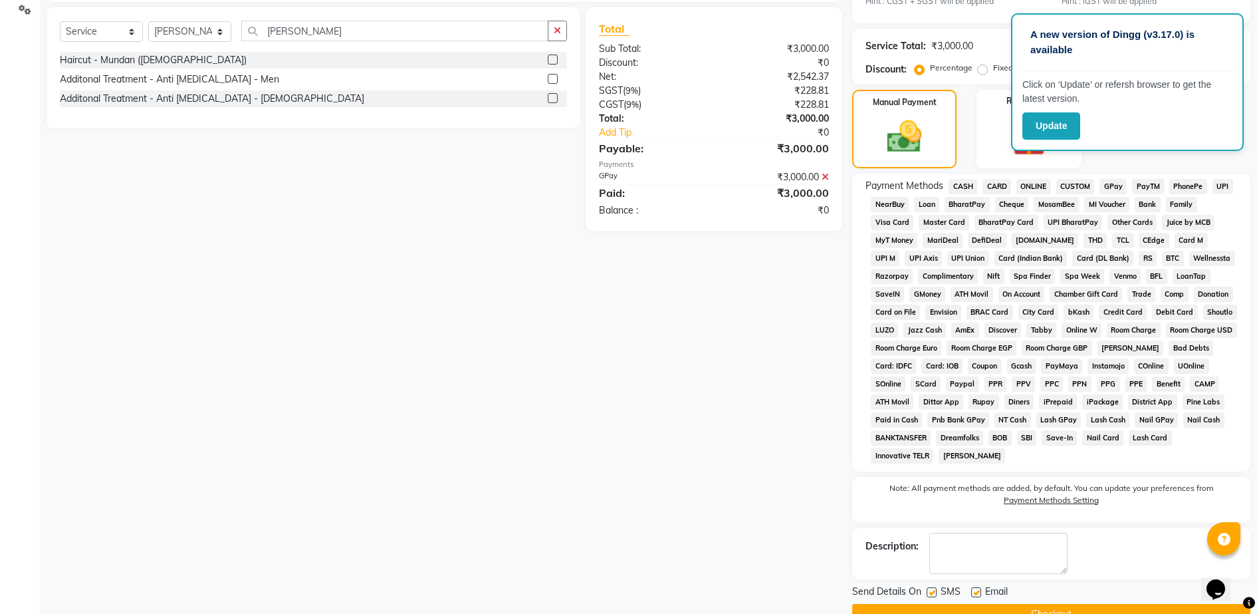
scroll to position [344, 0]
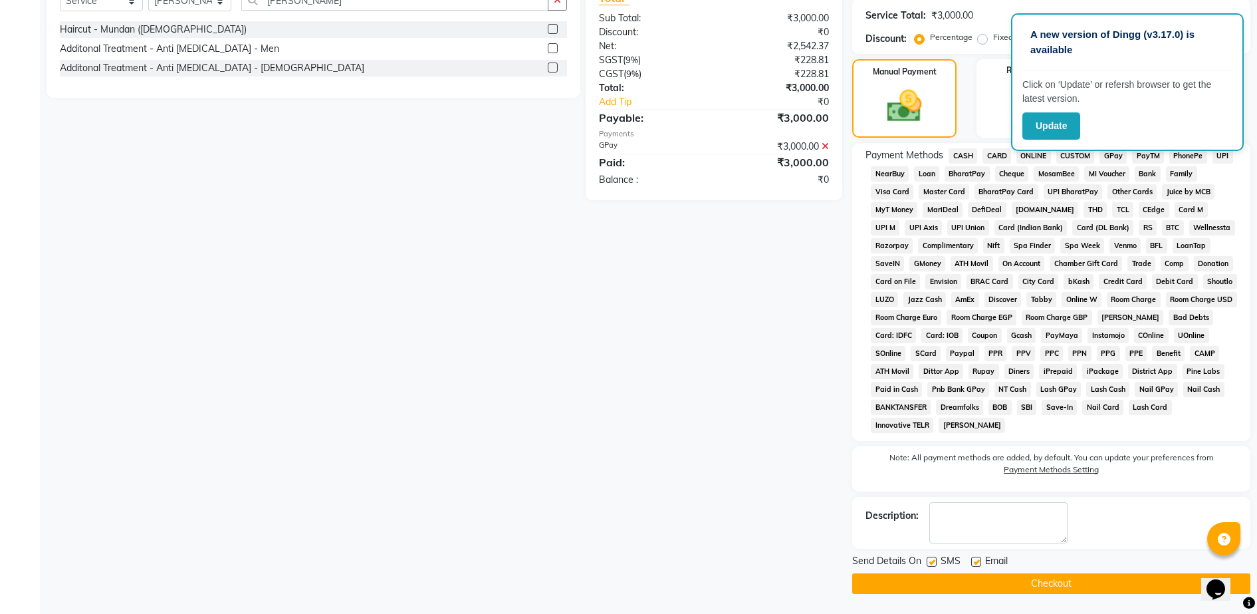
click at [1003, 585] on button "Checkout" at bounding box center [1051, 583] width 398 height 21
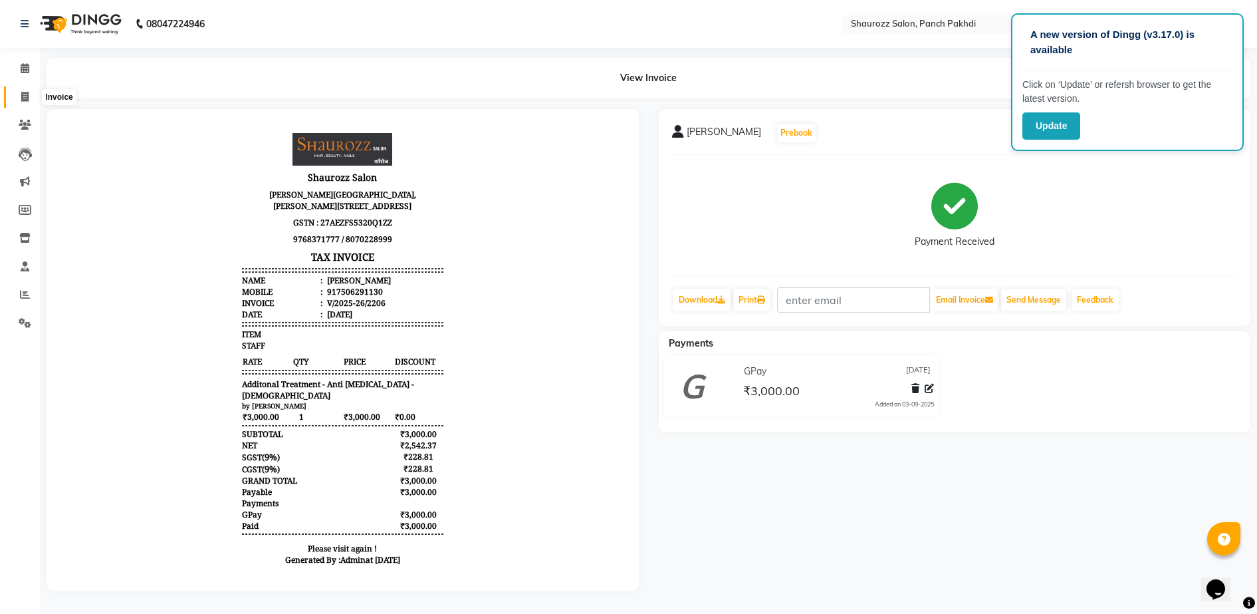
click at [28, 98] on icon at bounding box center [24, 97] width 7 height 10
select select "service"
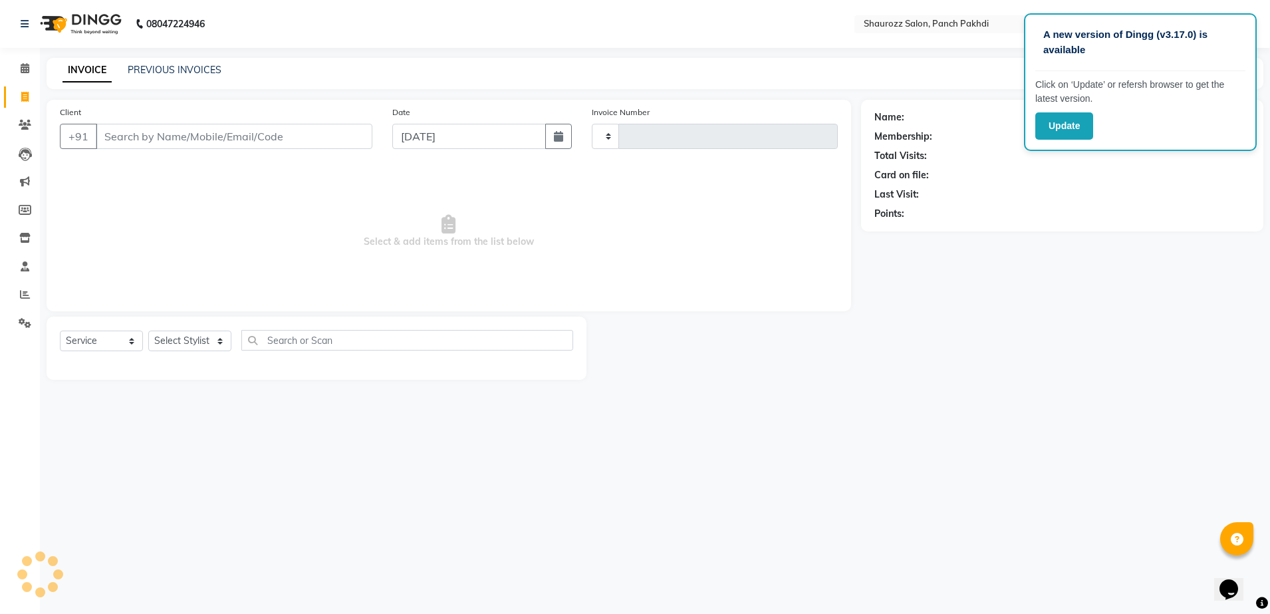
type input "2207"
select select "485"
click at [203, 136] on input "Client" at bounding box center [234, 136] width 277 height 25
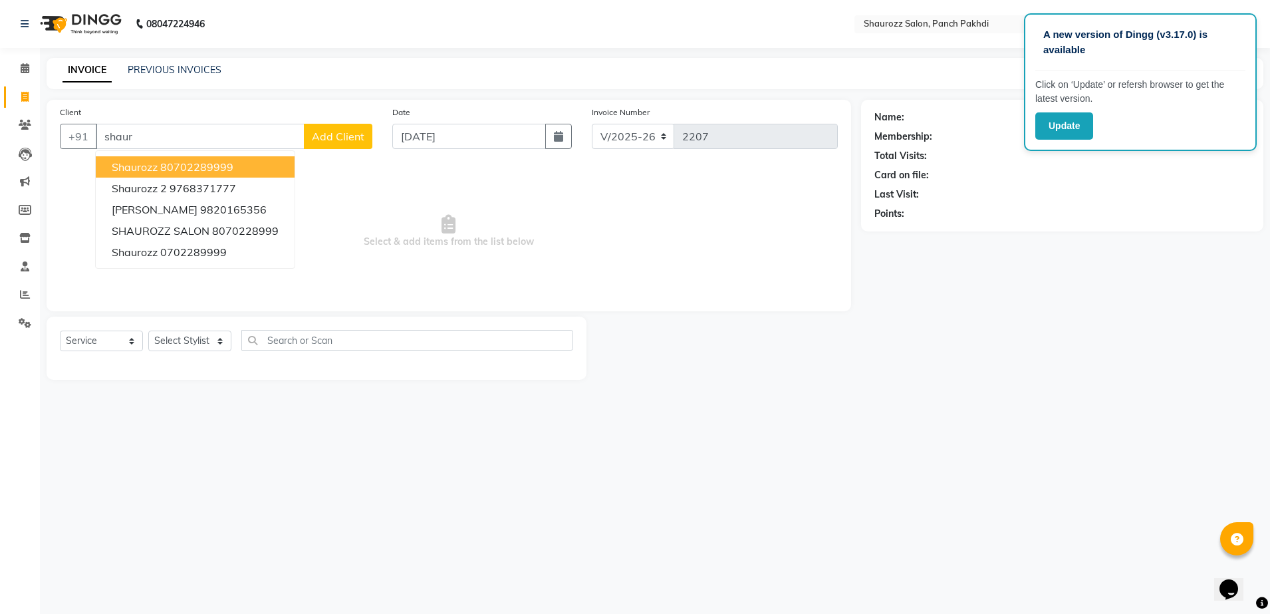
click at [218, 161] on ngb-highlight "80702289999" at bounding box center [196, 166] width 73 height 13
type input "80702289999"
select select "1: Object"
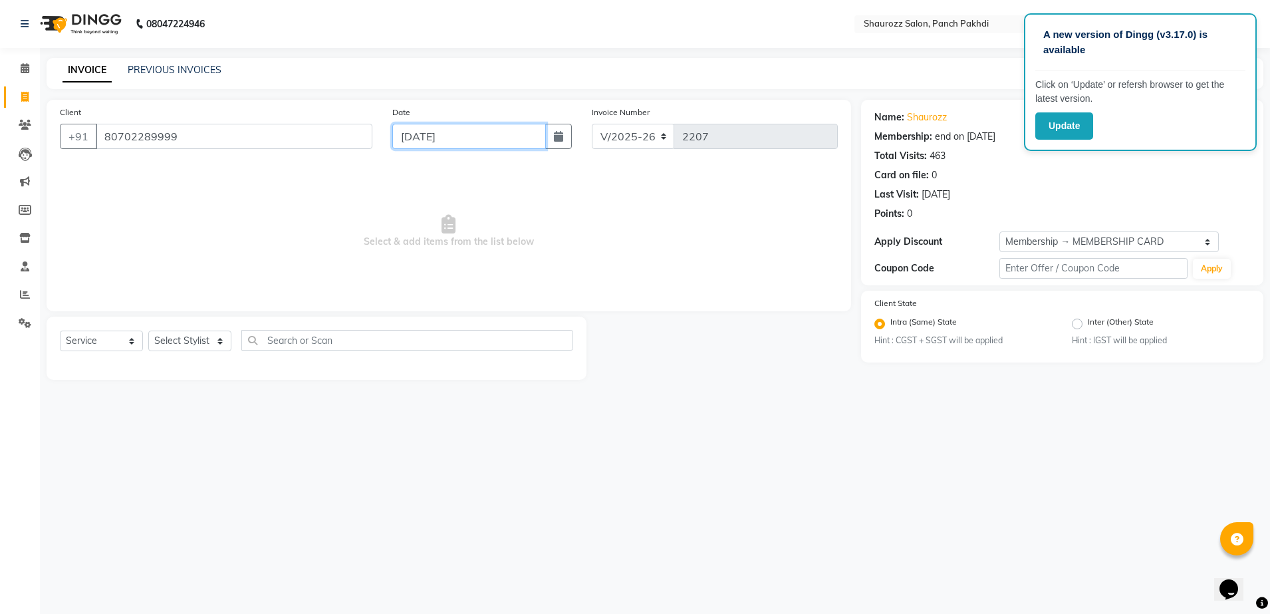
drag, startPoint x: 493, startPoint y: 132, endPoint x: 505, endPoint y: 136, distance: 12.6
click at [495, 132] on input "[DATE]" at bounding box center [469, 136] width 154 height 25
select select "9"
select select "2025"
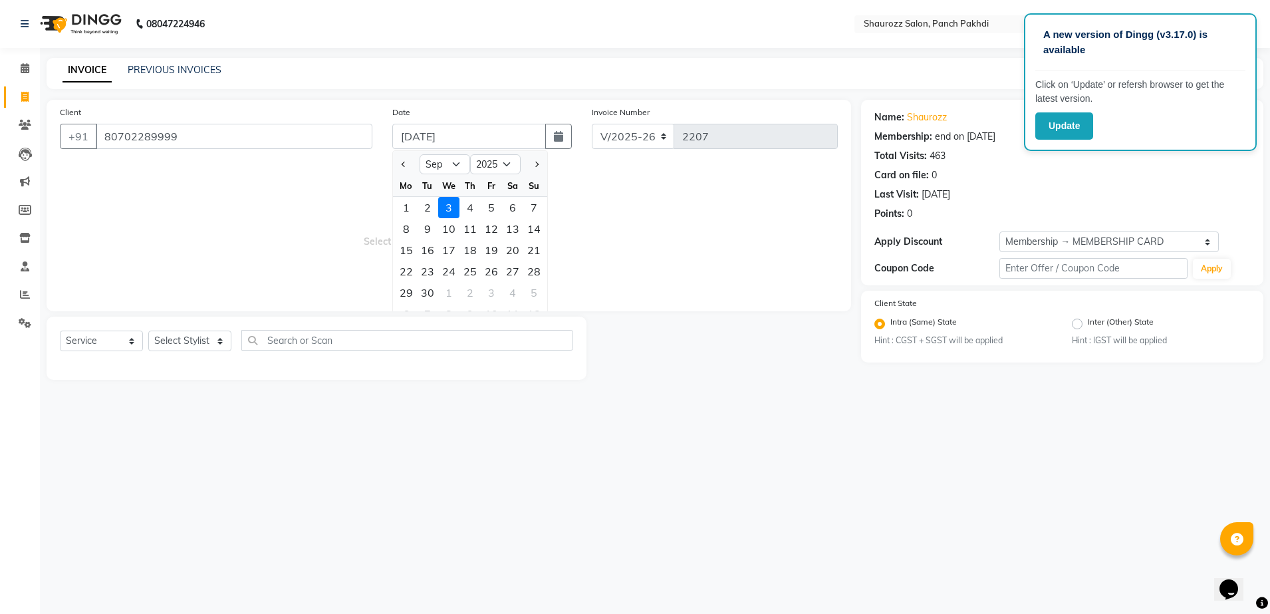
click at [409, 207] on div "1" at bounding box center [406, 207] width 21 height 21
type input "01-09-2025"
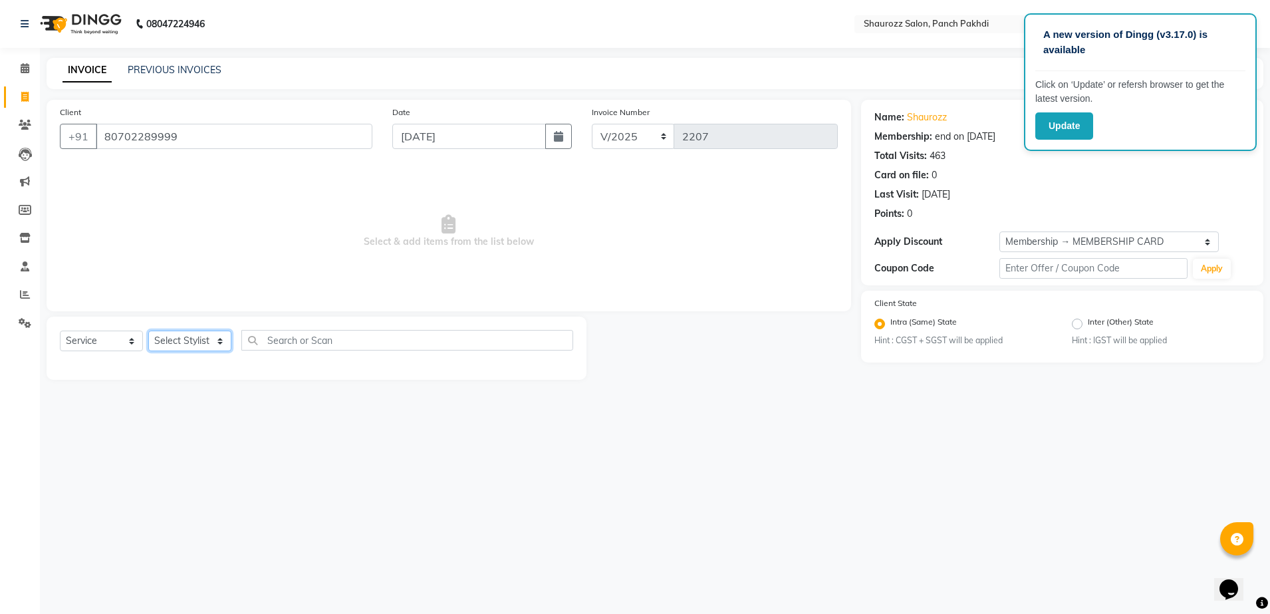
click at [180, 334] on select "Select Stylist [PERSON_NAME] [PERSON_NAME] [PERSON_NAME] [PERSON_NAME] Salon Sa…" at bounding box center [189, 340] width 83 height 21
select select "14040"
click at [148, 330] on select "Select Stylist [PERSON_NAME] [PERSON_NAME] [PERSON_NAME] [PERSON_NAME] Salon Sa…" at bounding box center [189, 340] width 83 height 21
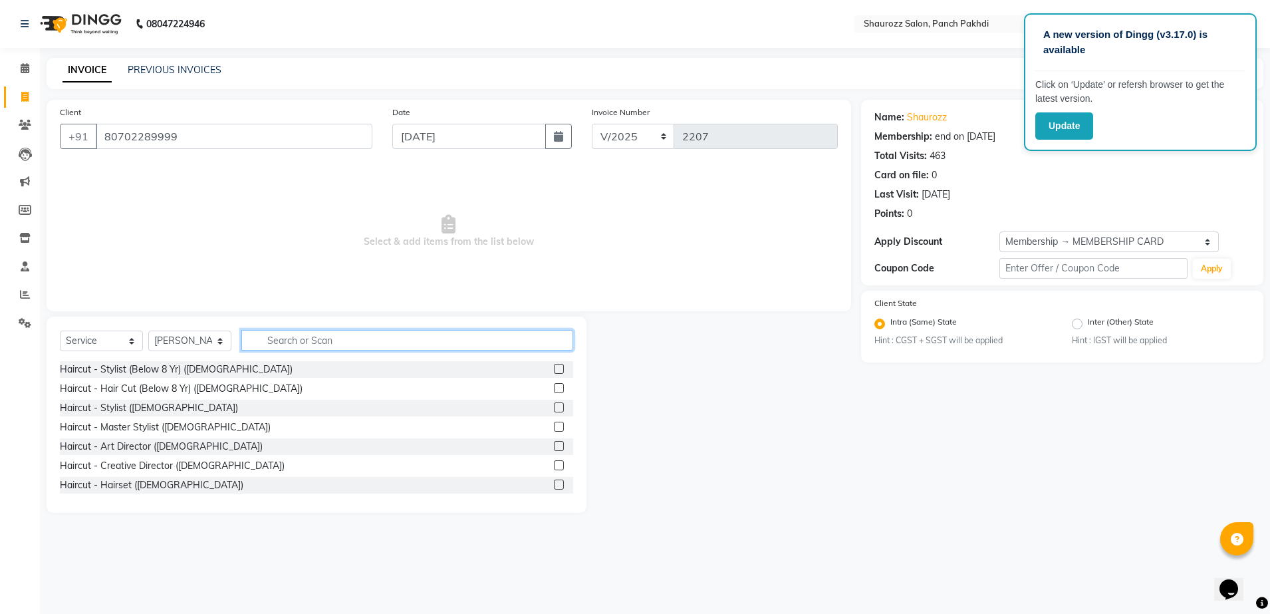
click at [305, 338] on input "text" at bounding box center [407, 340] width 332 height 21
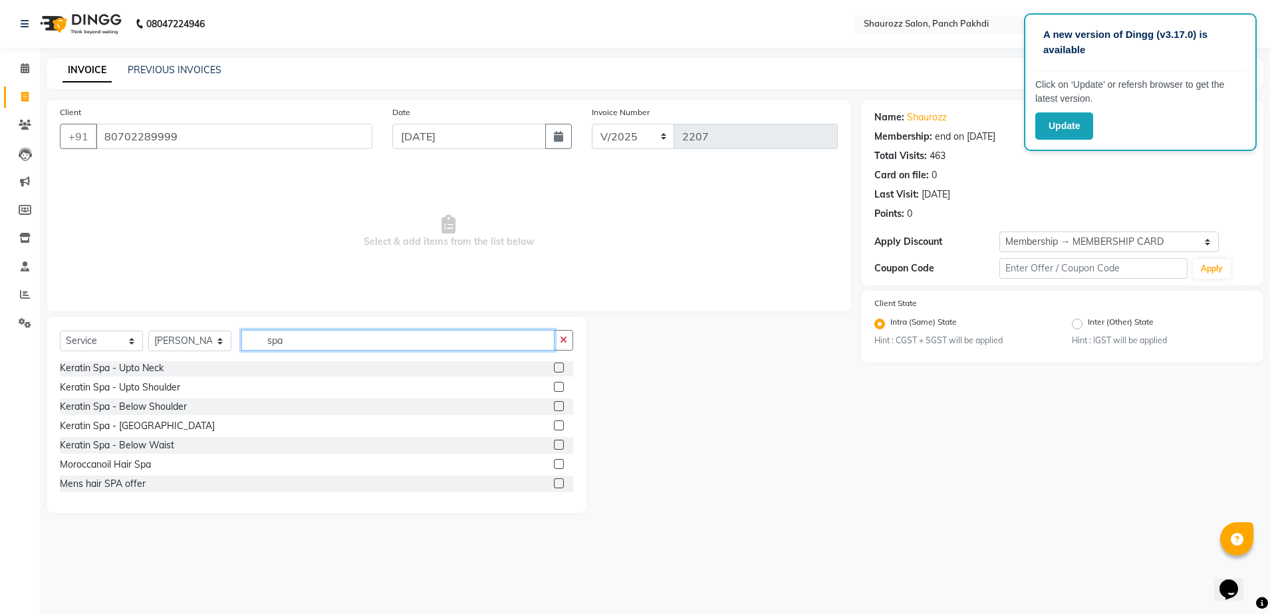
scroll to position [253, 0]
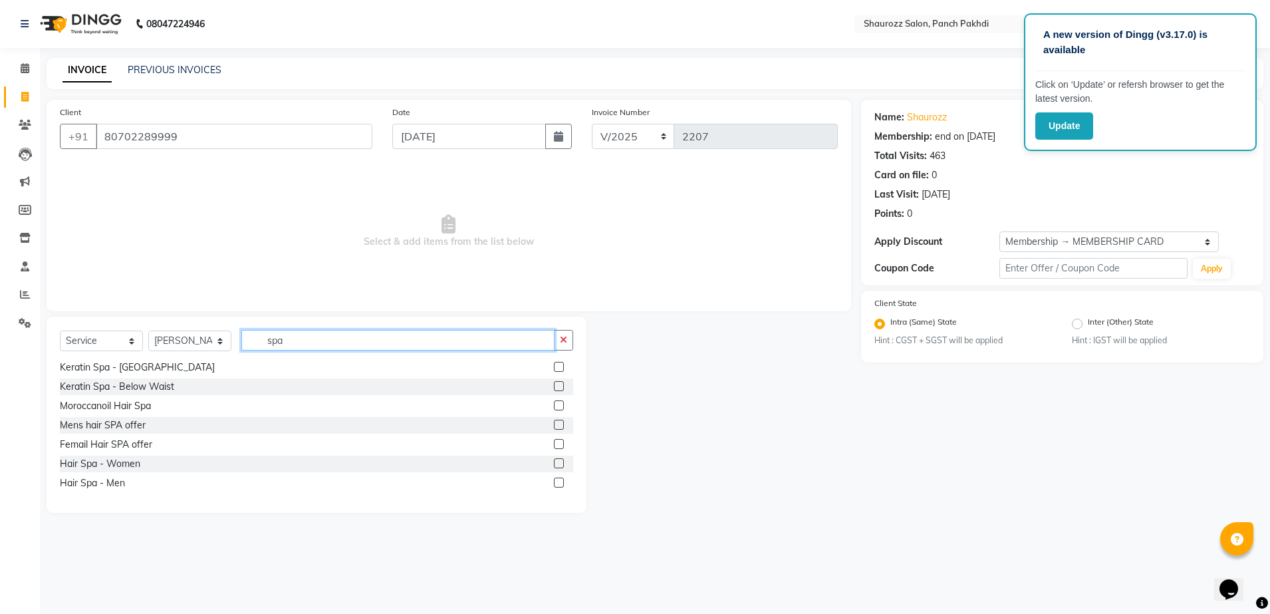
type input "spa"
click at [554, 464] on label at bounding box center [559, 463] width 10 height 10
click at [554, 464] on input "checkbox" at bounding box center [558, 463] width 9 height 9
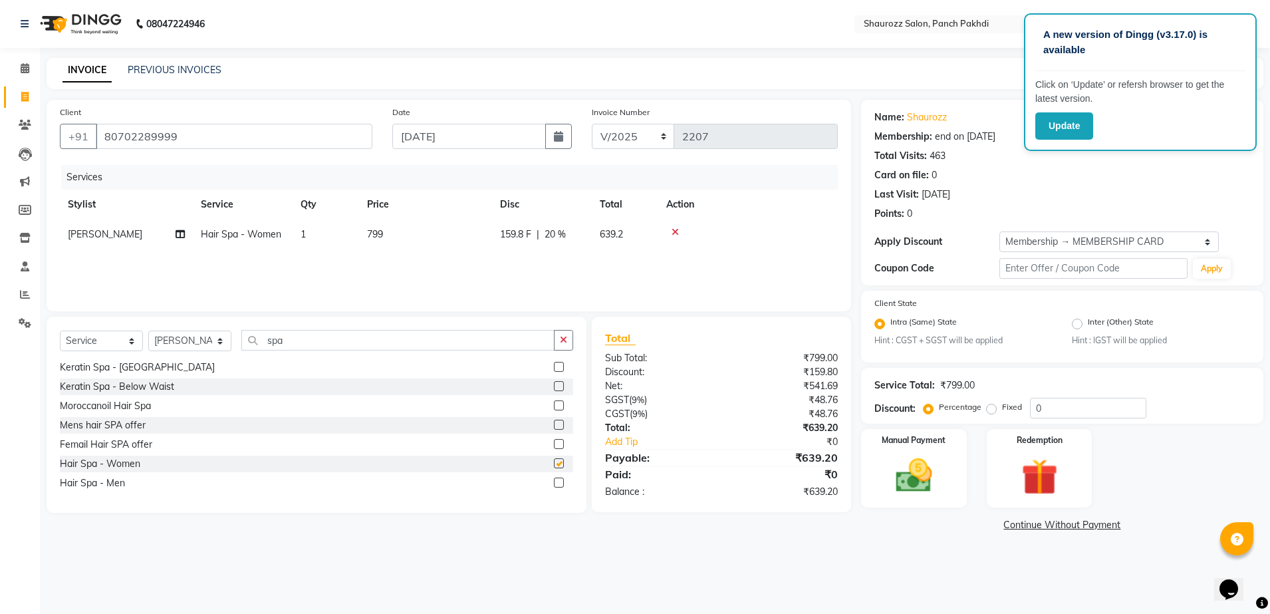
checkbox input "false"
click at [402, 239] on td "799" at bounding box center [425, 234] width 133 height 30
select select "14040"
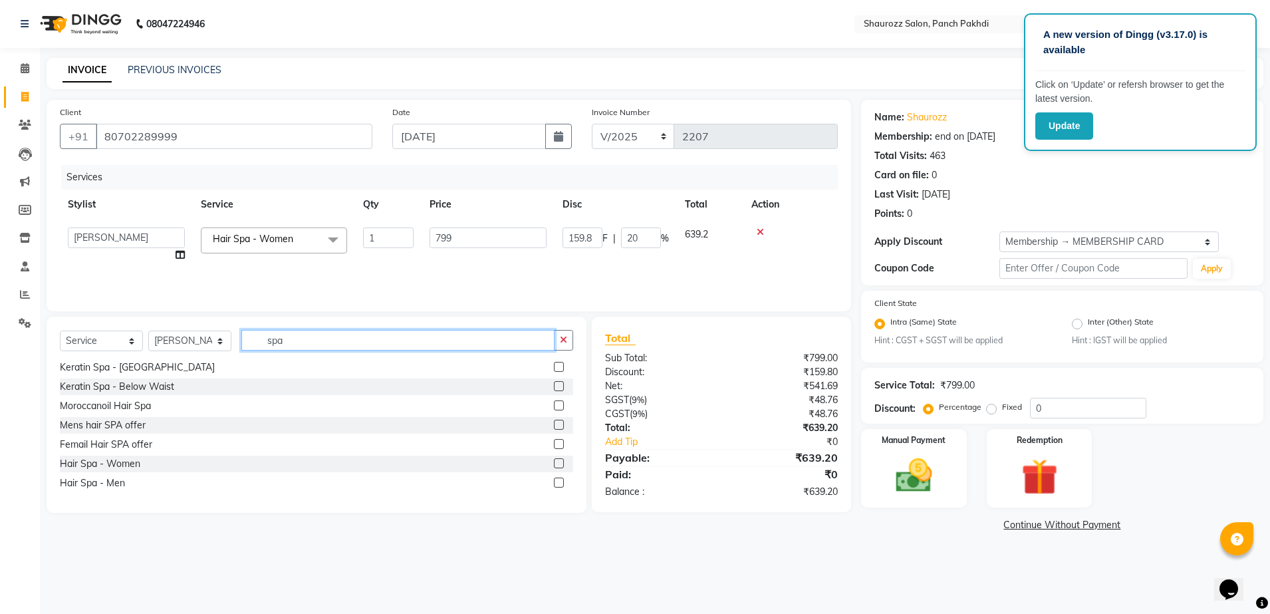
click at [373, 345] on input "spa" at bounding box center [397, 340] width 313 height 21
type input "s"
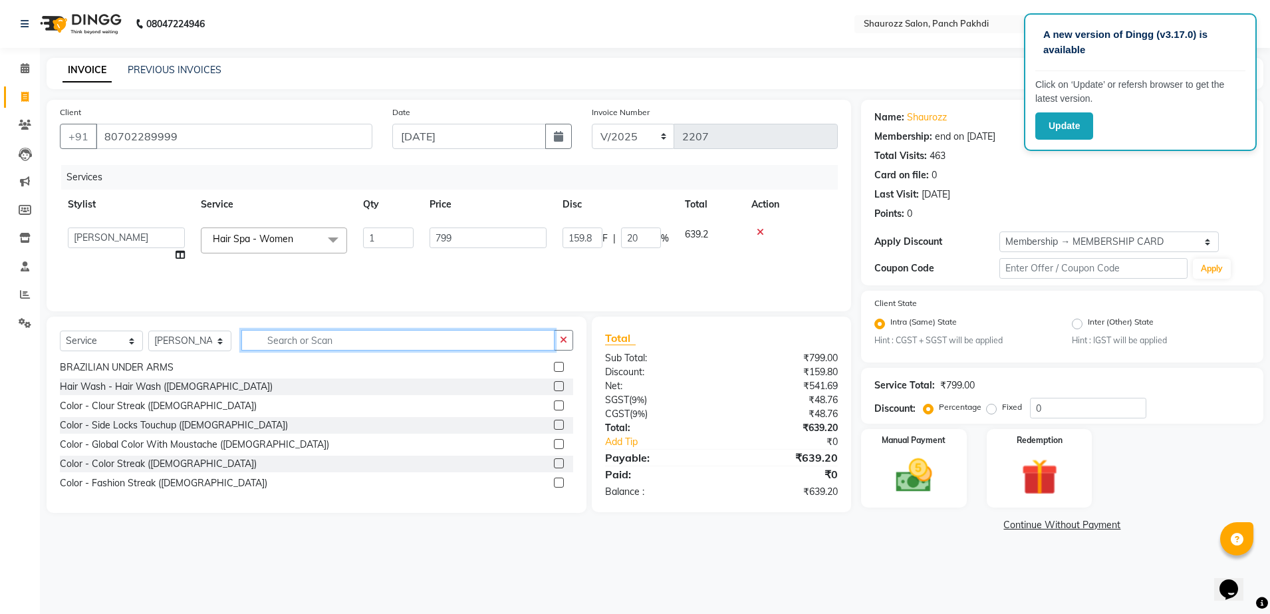
scroll to position [542, 0]
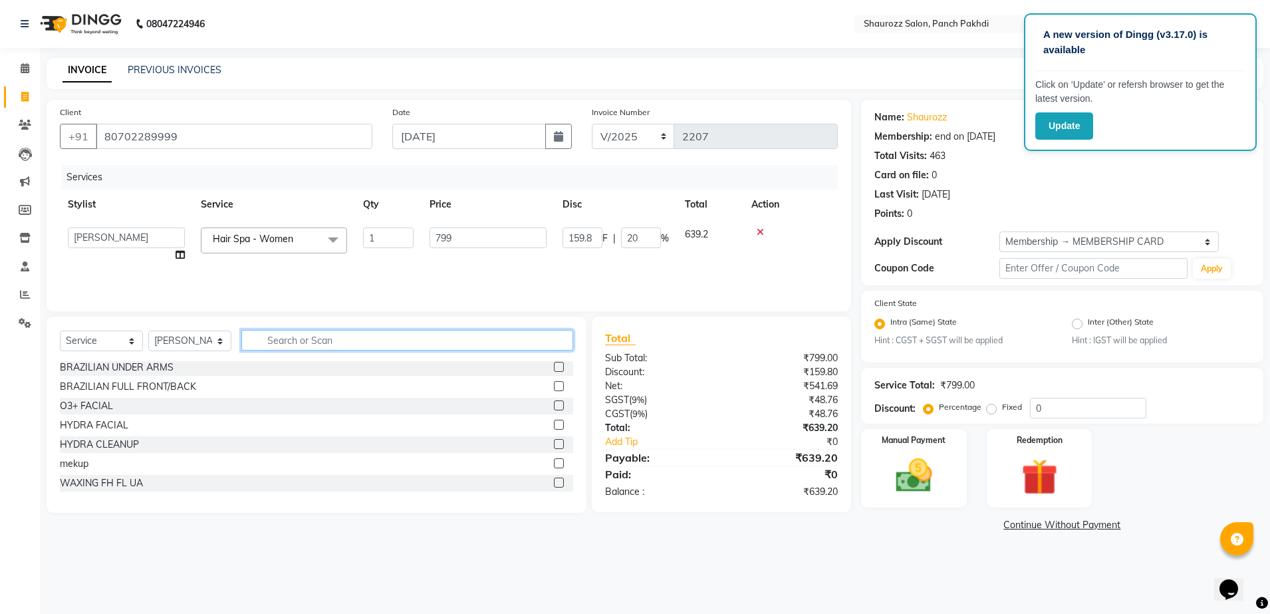
click at [309, 346] on input "text" at bounding box center [407, 340] width 332 height 21
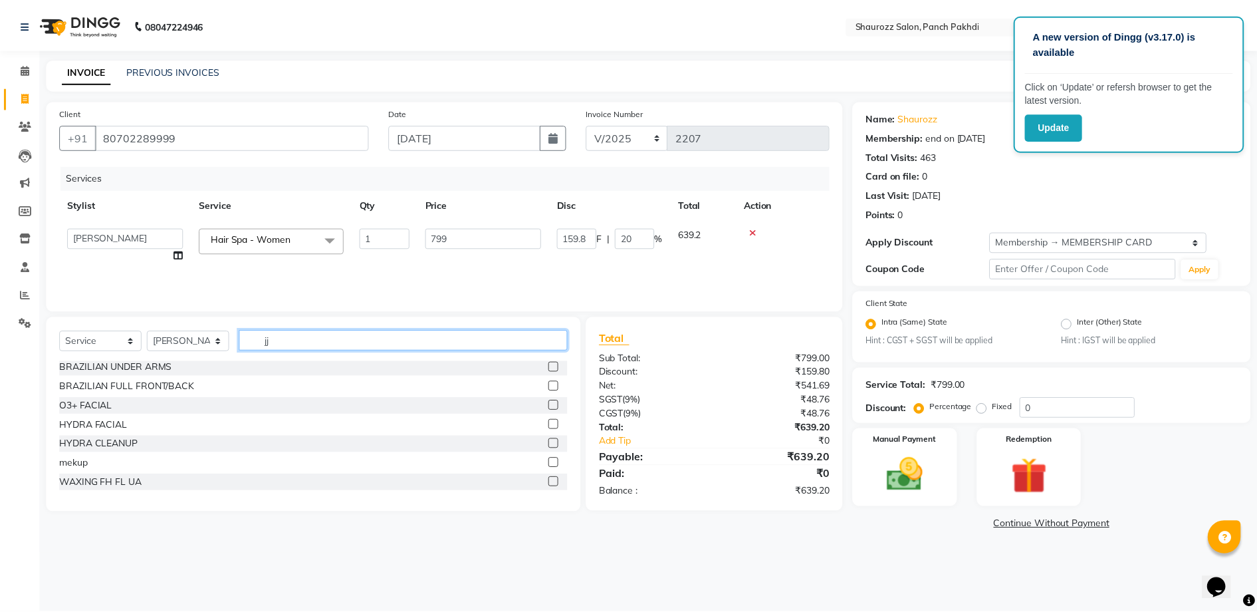
scroll to position [0, 0]
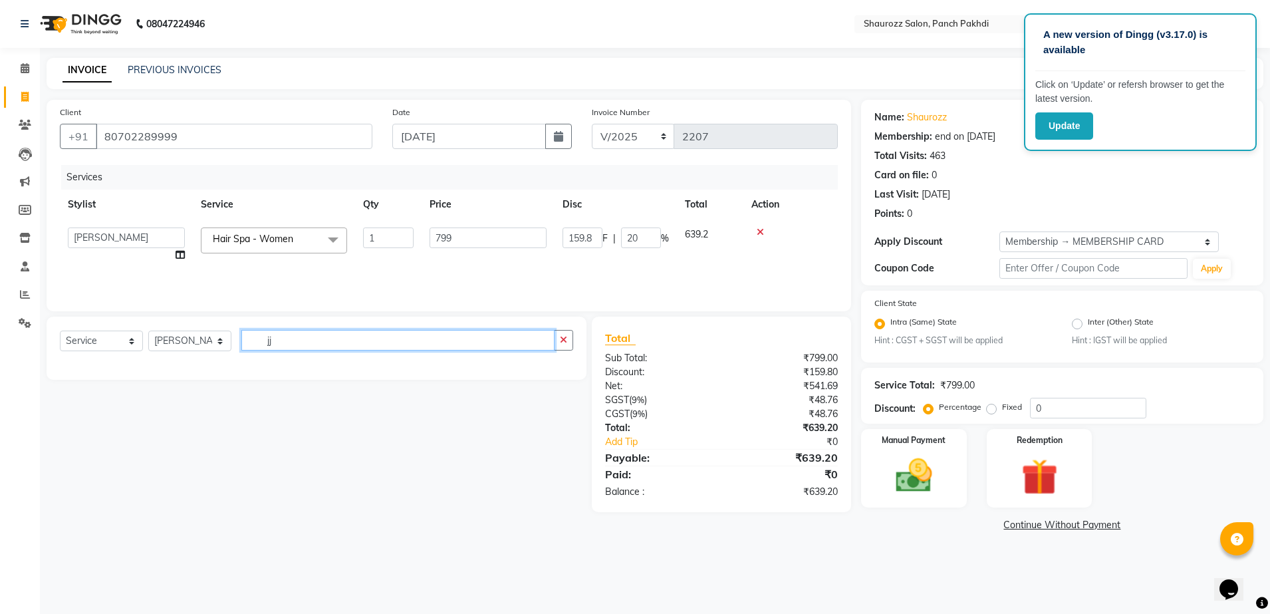
type input "j"
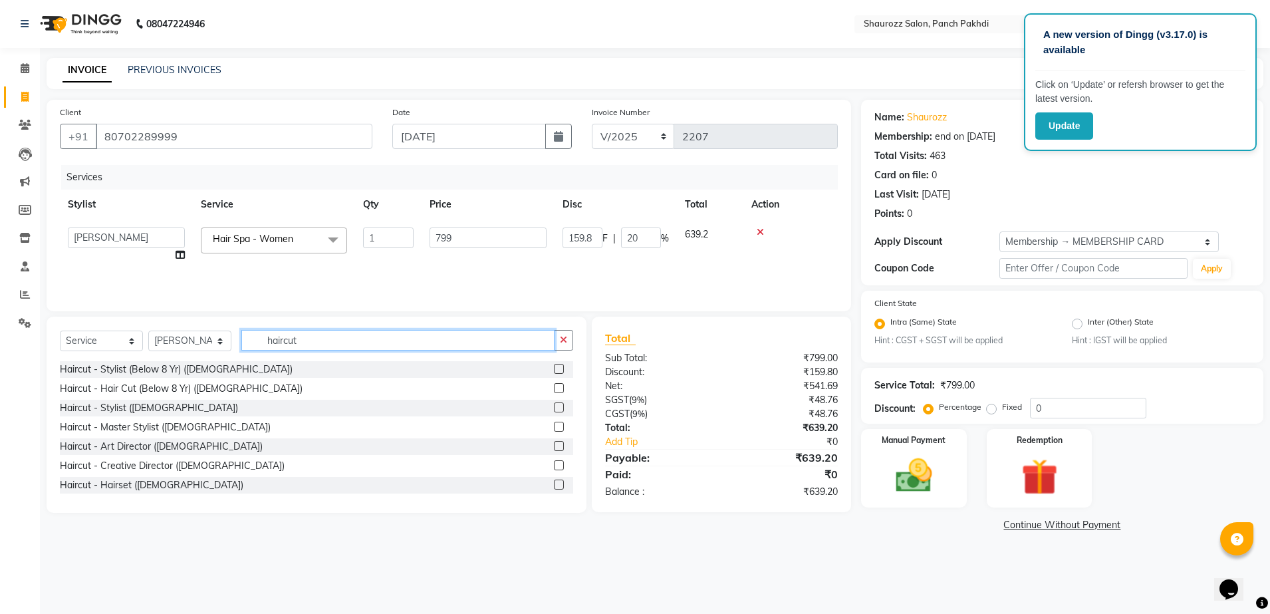
type input "haircut"
click at [554, 410] on label at bounding box center [559, 407] width 10 height 10
click at [554, 410] on input "checkbox" at bounding box center [558, 408] width 9 height 9
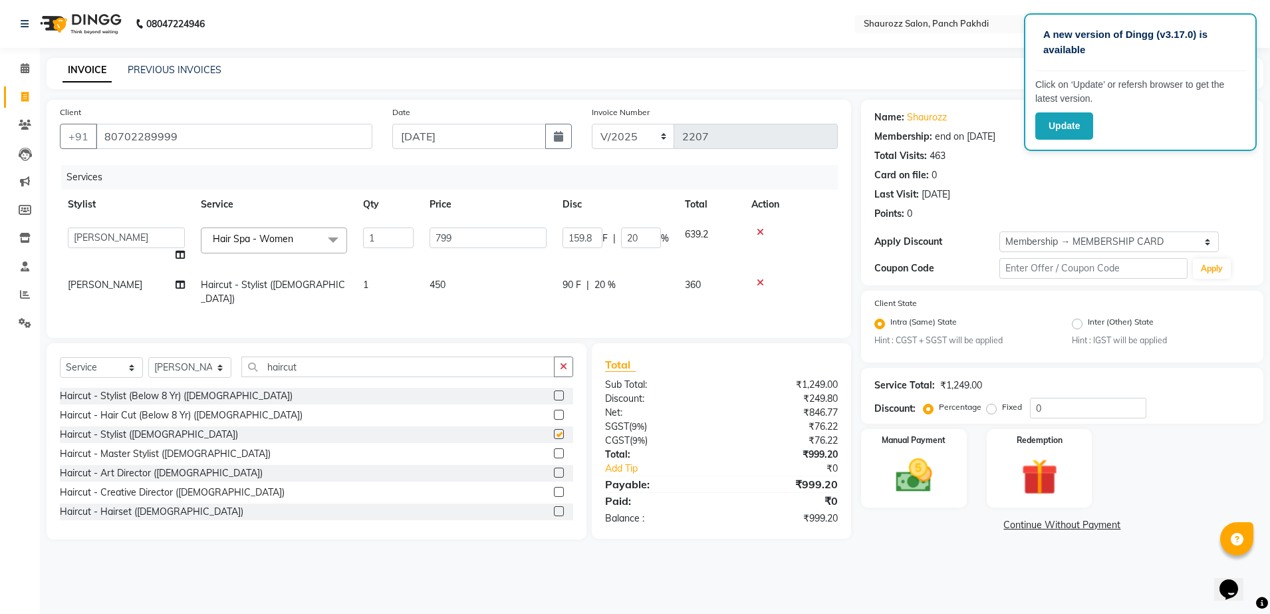
checkbox input "false"
click at [453, 289] on td "450" at bounding box center [488, 292] width 133 height 44
select select "14040"
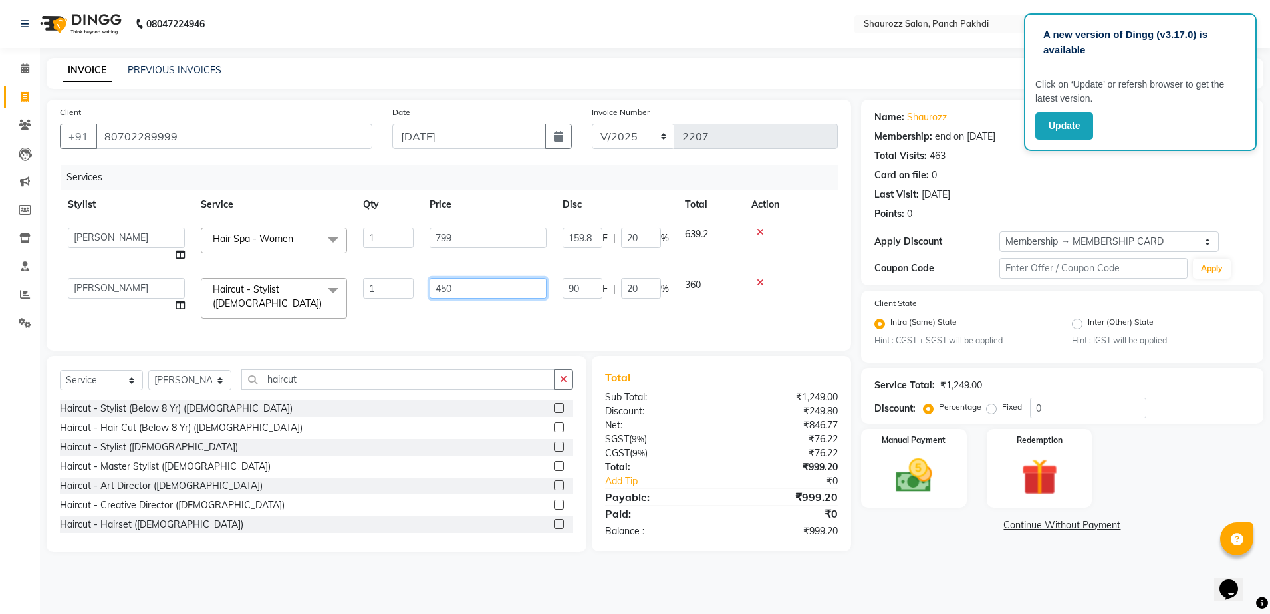
click at [497, 285] on input "450" at bounding box center [488, 288] width 117 height 21
type input "4"
type input "650"
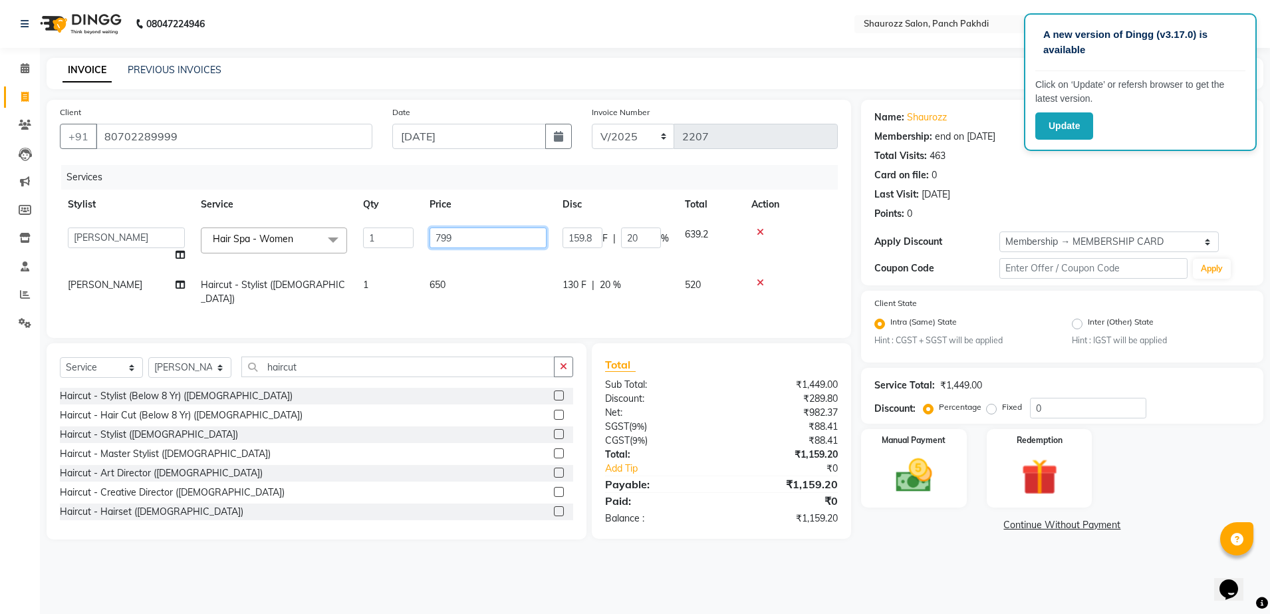
drag, startPoint x: 510, startPoint y: 241, endPoint x: 503, endPoint y: 258, distance: 17.9
click at [508, 241] on input "799" at bounding box center [488, 237] width 117 height 21
type input "7"
type input "1650"
click at [451, 199] on th "Price" at bounding box center [488, 205] width 133 height 30
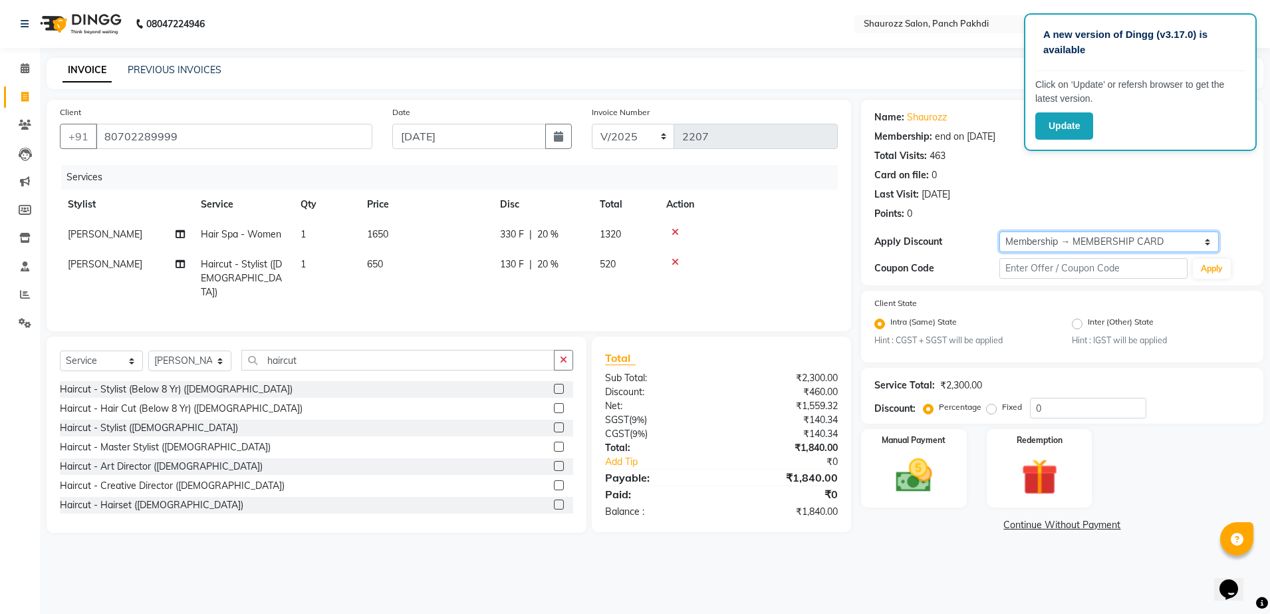
click at [1083, 235] on select "Select Membership → MEMBERSHIP CARD" at bounding box center [1108, 241] width 219 height 21
select select "0:"
click at [999, 231] on select "Select Membership → MEMBERSHIP CARD" at bounding box center [1108, 241] width 219 height 21
click at [932, 454] on img at bounding box center [914, 476] width 62 height 44
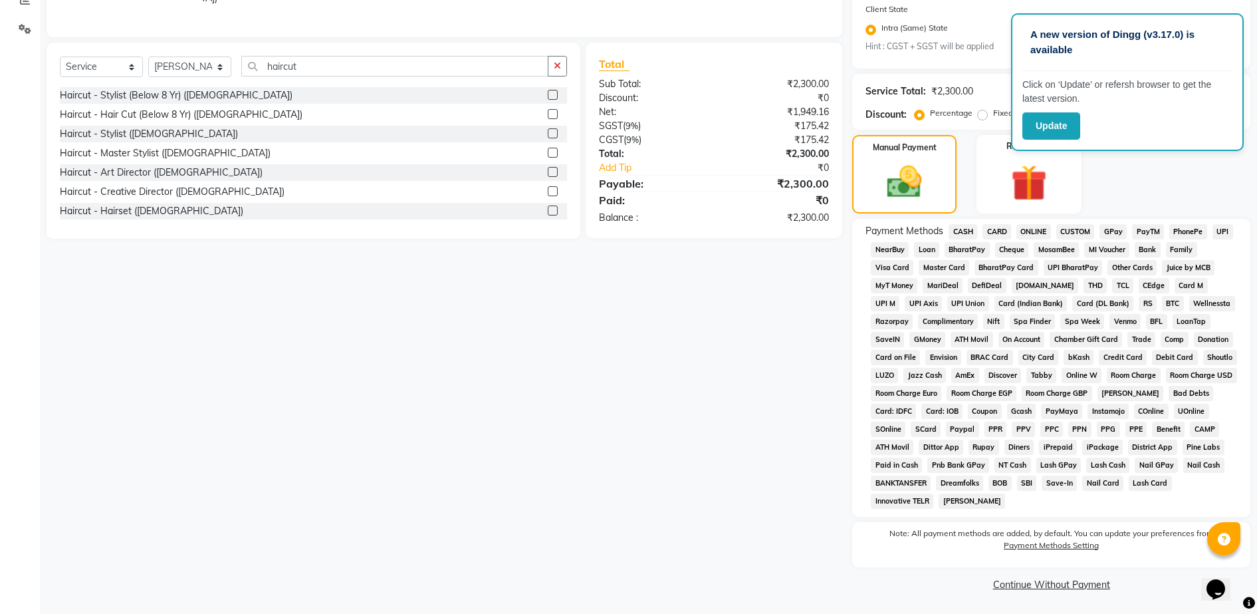
scroll to position [295, 0]
click at [968, 231] on span "CASH" at bounding box center [963, 230] width 29 height 15
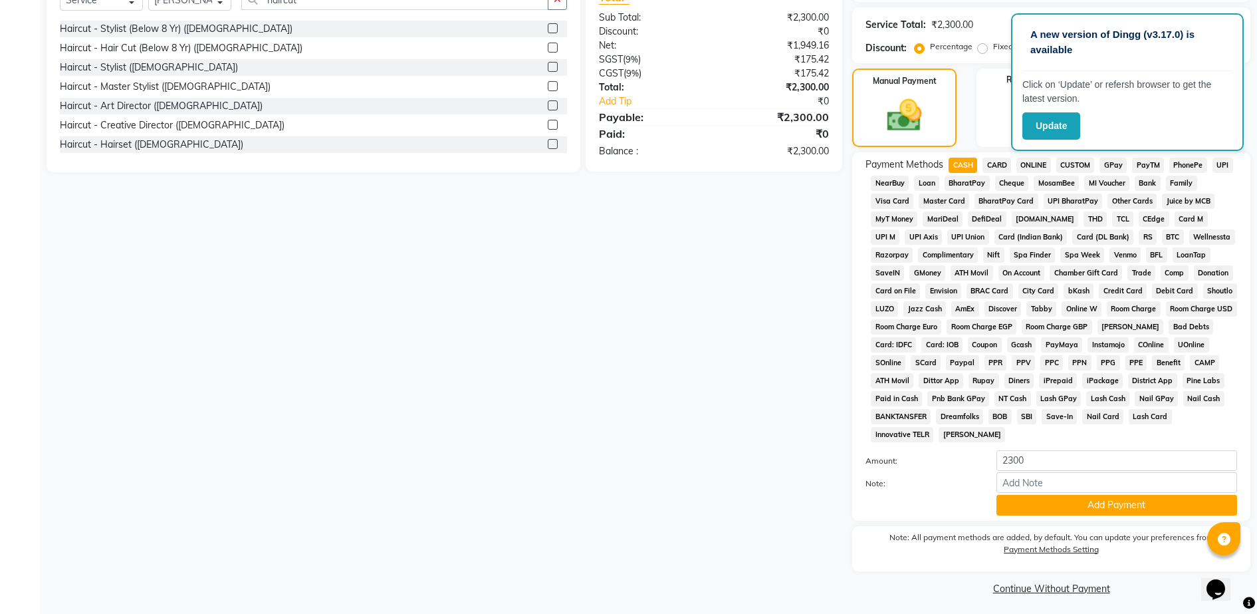
scroll to position [365, 0]
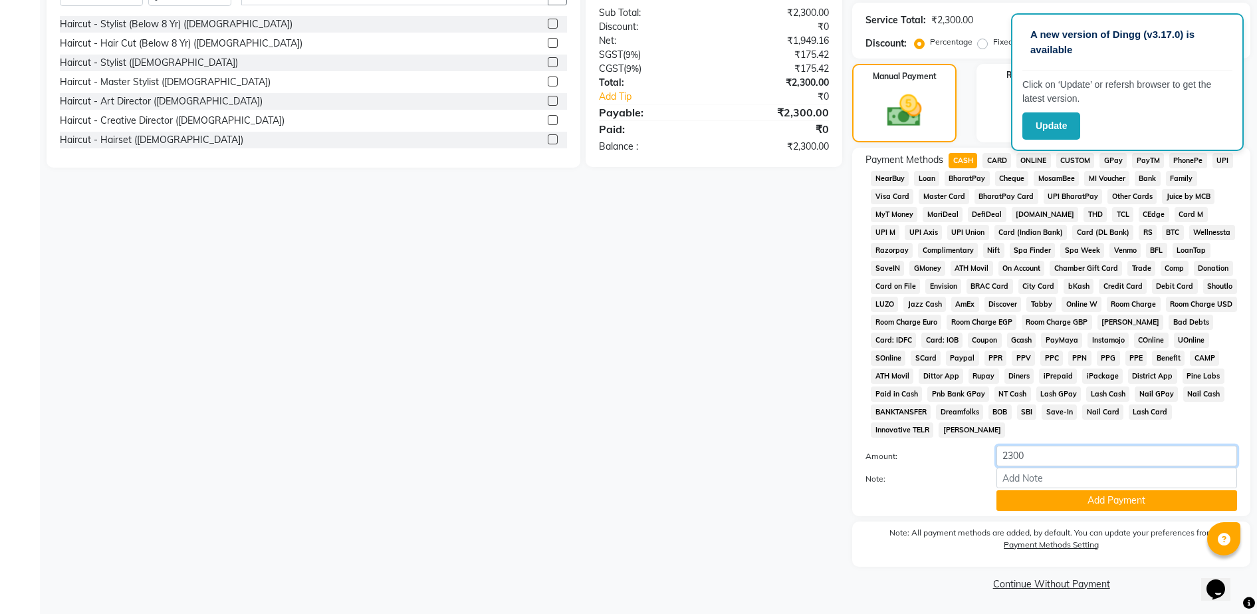
drag, startPoint x: 1058, startPoint y: 446, endPoint x: 1055, endPoint y: 456, distance: 10.5
click at [1055, 456] on input "2300" at bounding box center [1117, 456] width 241 height 21
type input "2000"
click at [1088, 509] on button "Add Payment" at bounding box center [1117, 500] width 241 height 21
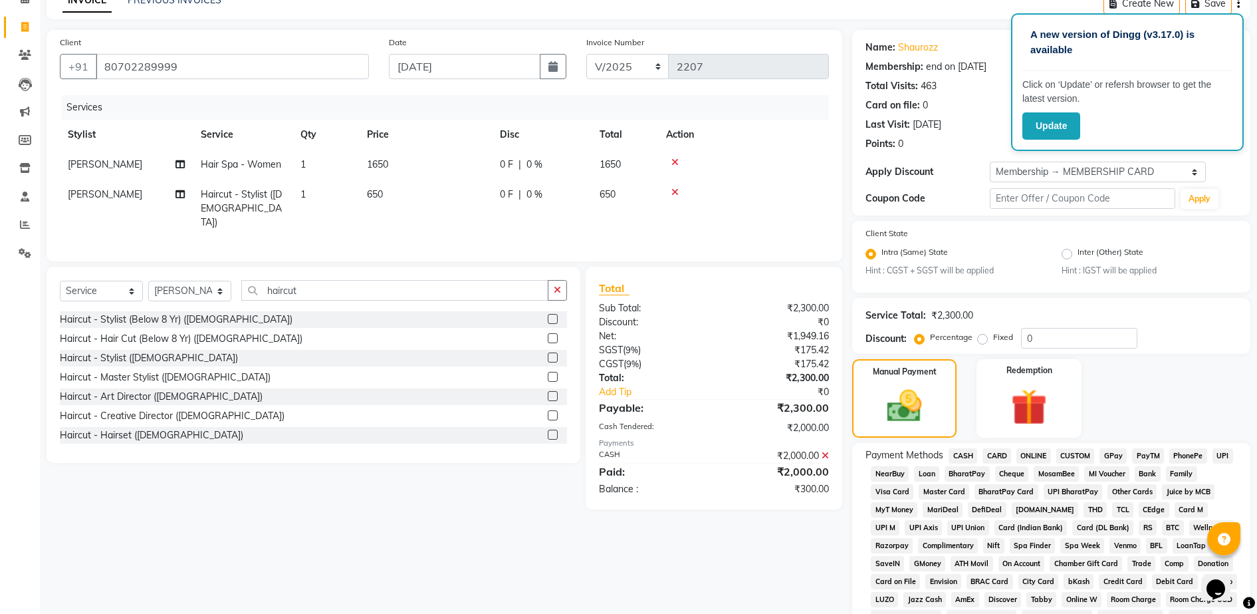
scroll to position [199, 0]
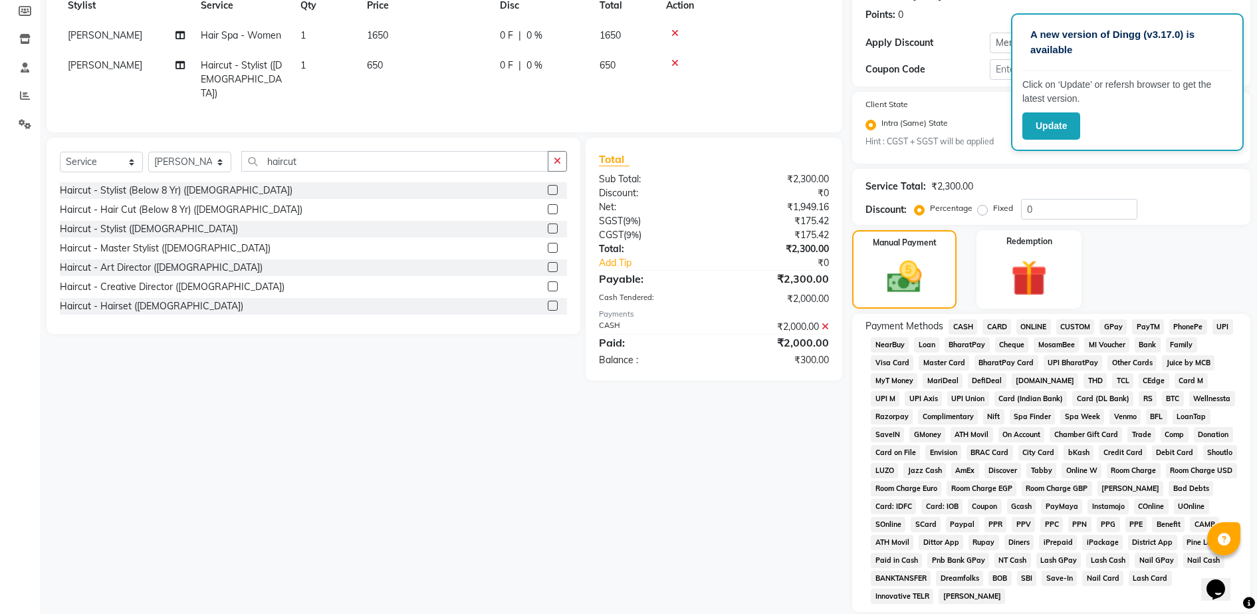
click at [1116, 325] on span "GPay" at bounding box center [1113, 326] width 27 height 15
click at [1114, 325] on span "GPay" at bounding box center [1113, 326] width 27 height 15
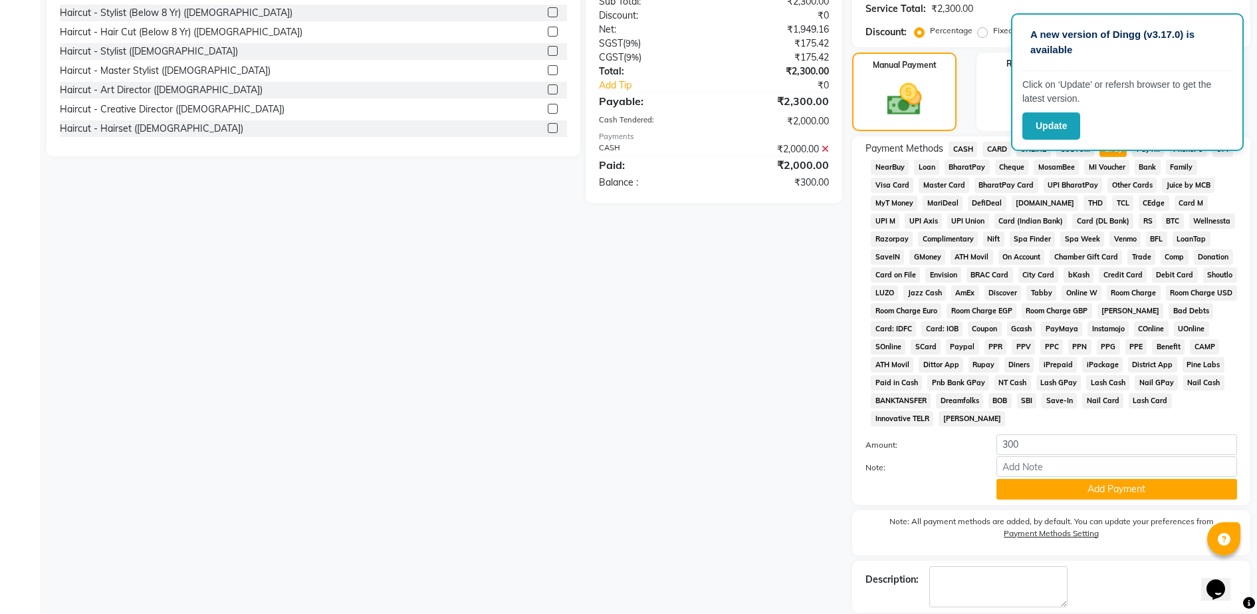
scroll to position [440, 0]
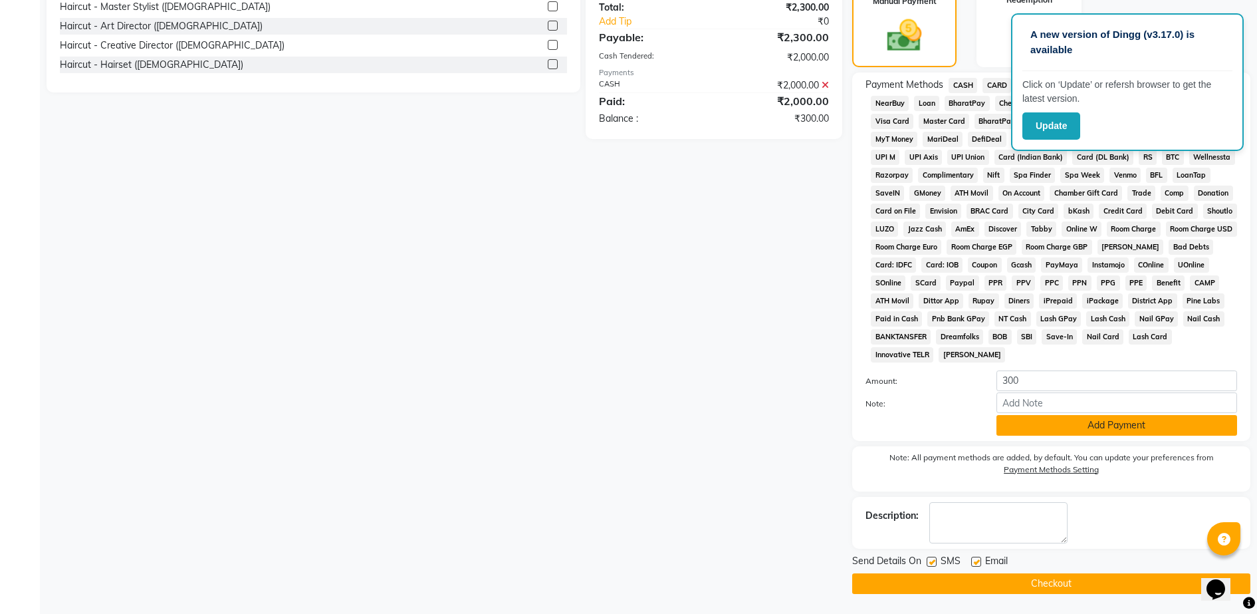
click at [1071, 428] on button "Add Payment" at bounding box center [1117, 425] width 241 height 21
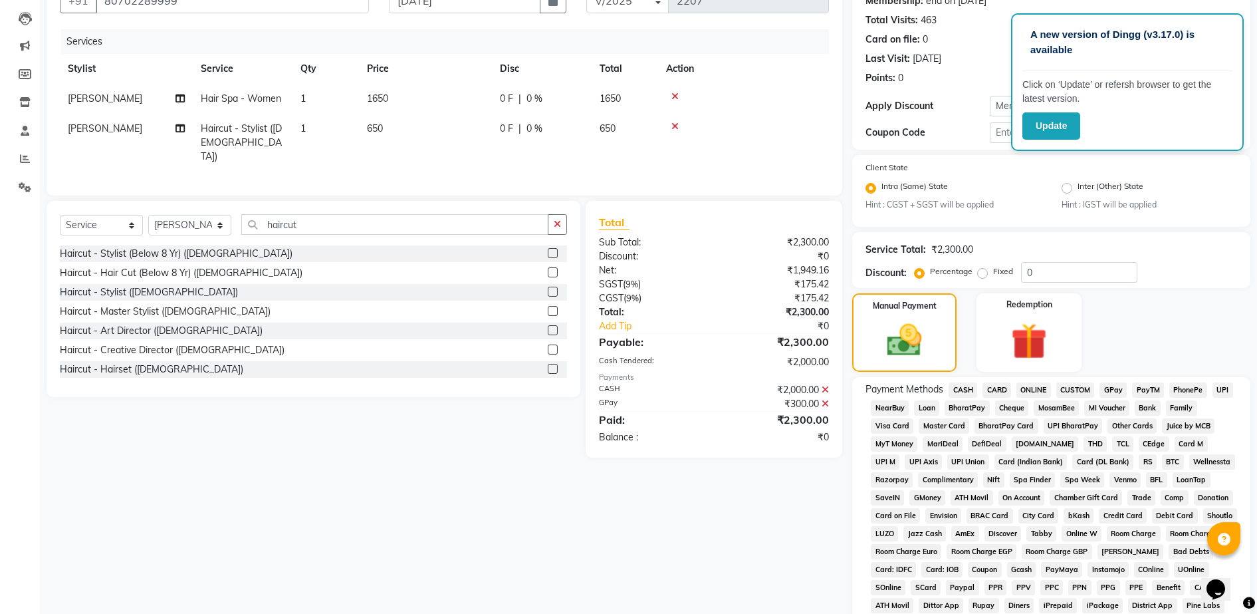
scroll to position [370, 0]
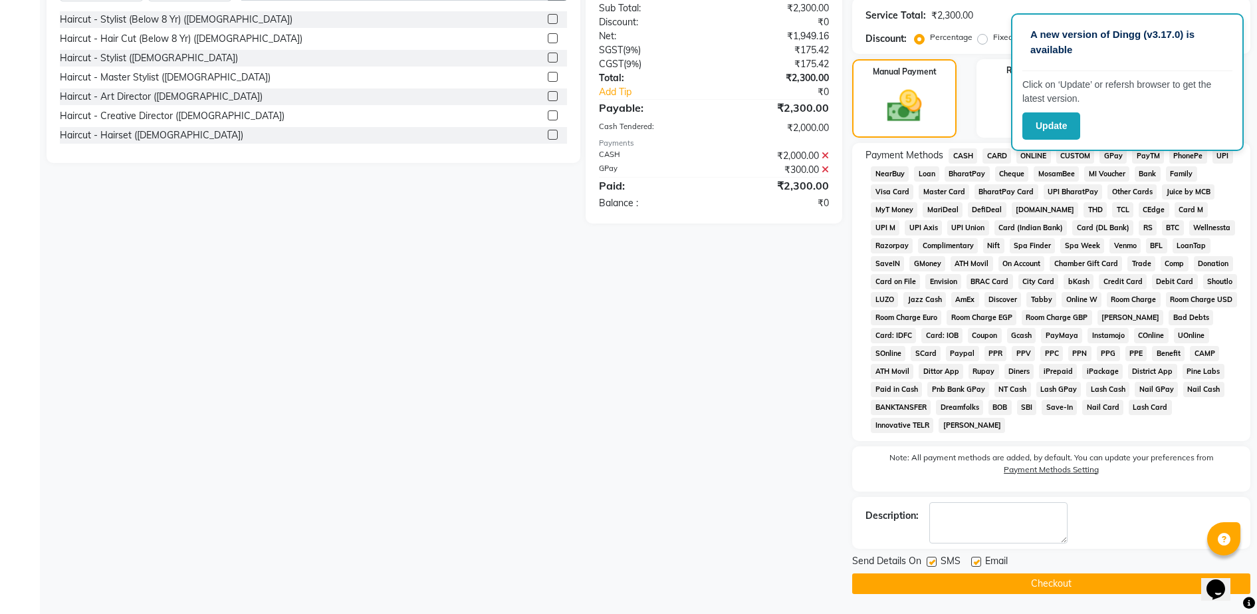
click at [1018, 579] on button "Checkout" at bounding box center [1051, 583] width 398 height 21
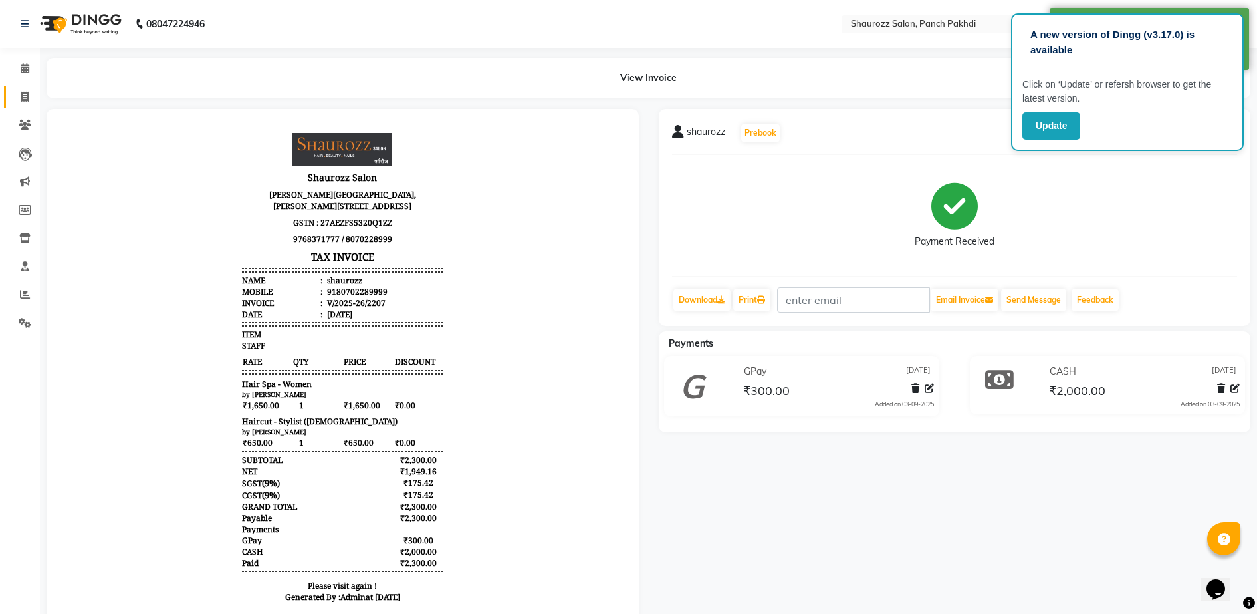
drag, startPoint x: 16, startPoint y: 83, endPoint x: 25, endPoint y: 91, distance: 12.3
click at [22, 85] on li "Invoice" at bounding box center [20, 97] width 40 height 29
click at [27, 95] on icon at bounding box center [24, 97] width 7 height 10
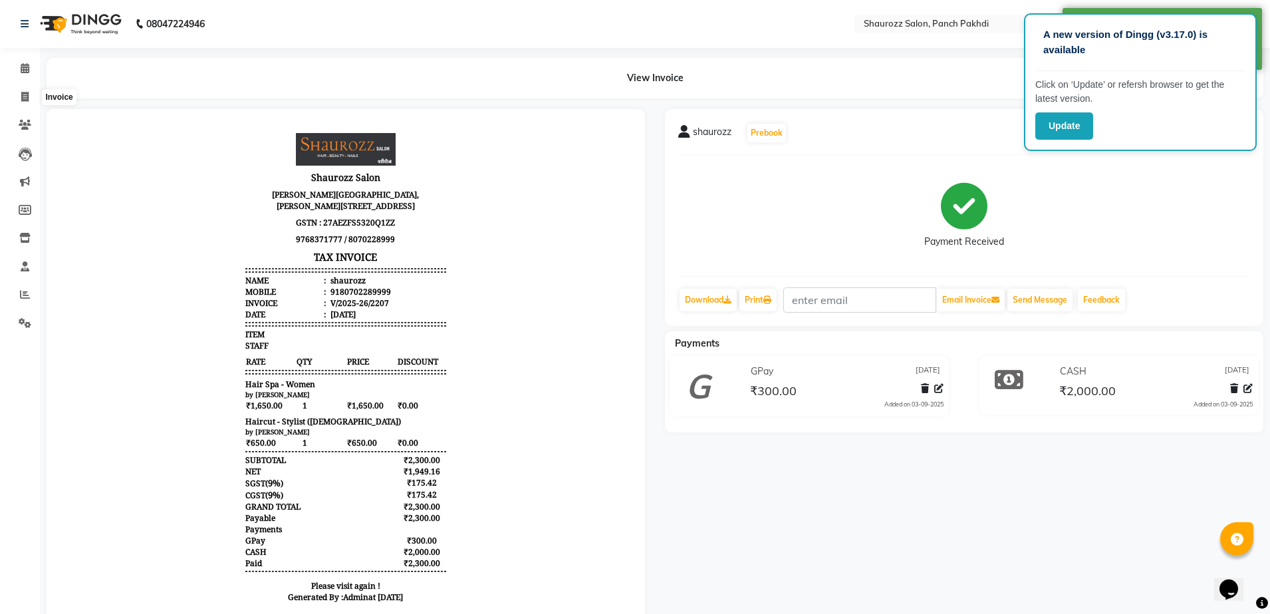
select select "485"
select select "service"
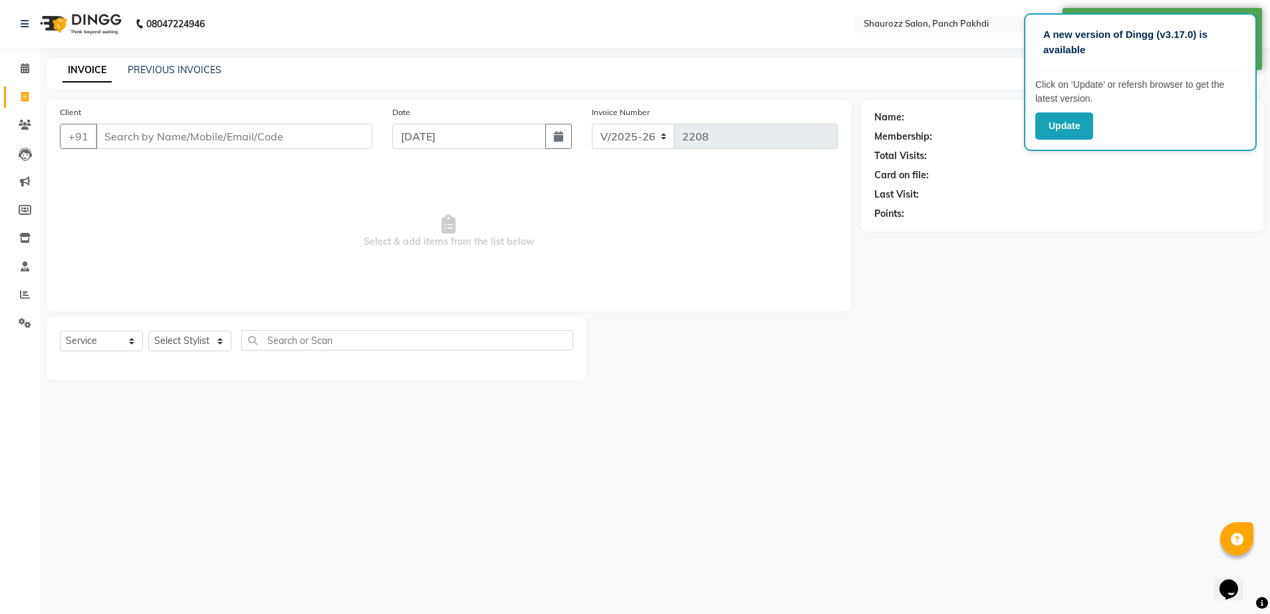
drag, startPoint x: 549, startPoint y: 287, endPoint x: 545, endPoint y: 269, distance: 18.5
click at [547, 277] on span "Select & add items from the list below" at bounding box center [449, 231] width 778 height 133
click at [178, 72] on link "PREVIOUS INVOICES" at bounding box center [175, 70] width 94 height 12
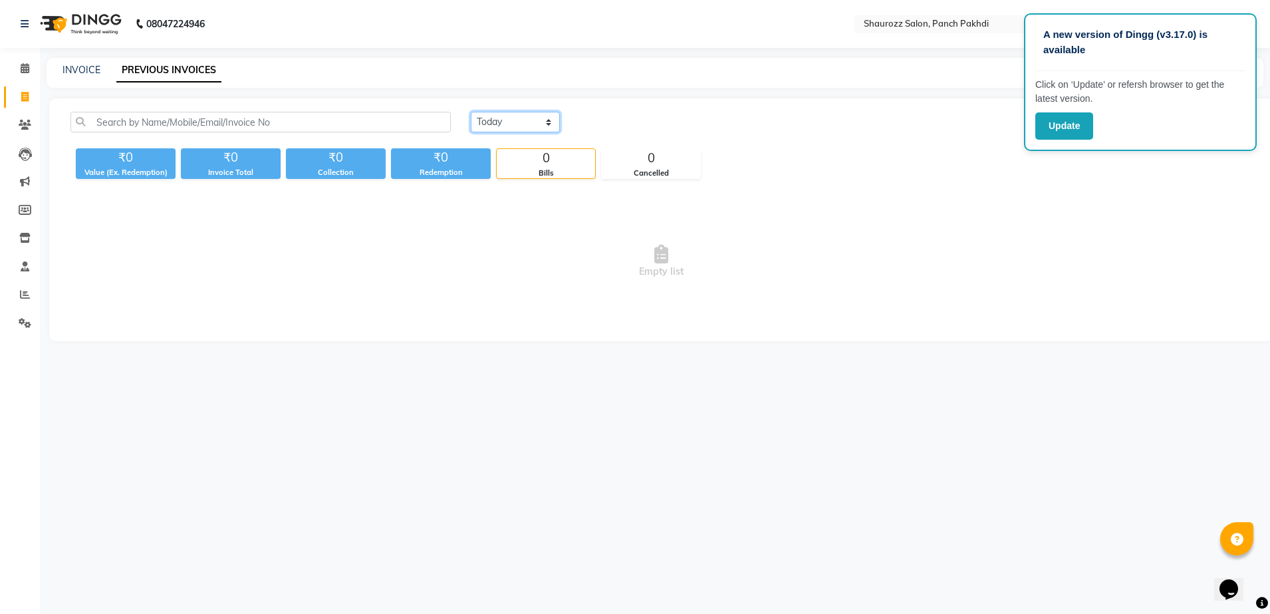
click at [519, 127] on select "[DATE] [DATE] Custom Range" at bounding box center [515, 122] width 89 height 21
click at [471, 112] on select "[DATE] [DATE] Custom Range" at bounding box center [515, 122] width 89 height 21
click at [557, 124] on select "[DATE] [DATE] Custom Range" at bounding box center [515, 122] width 89 height 21
select select "range"
click at [471, 112] on select "[DATE] [DATE] Custom Range" at bounding box center [515, 122] width 89 height 21
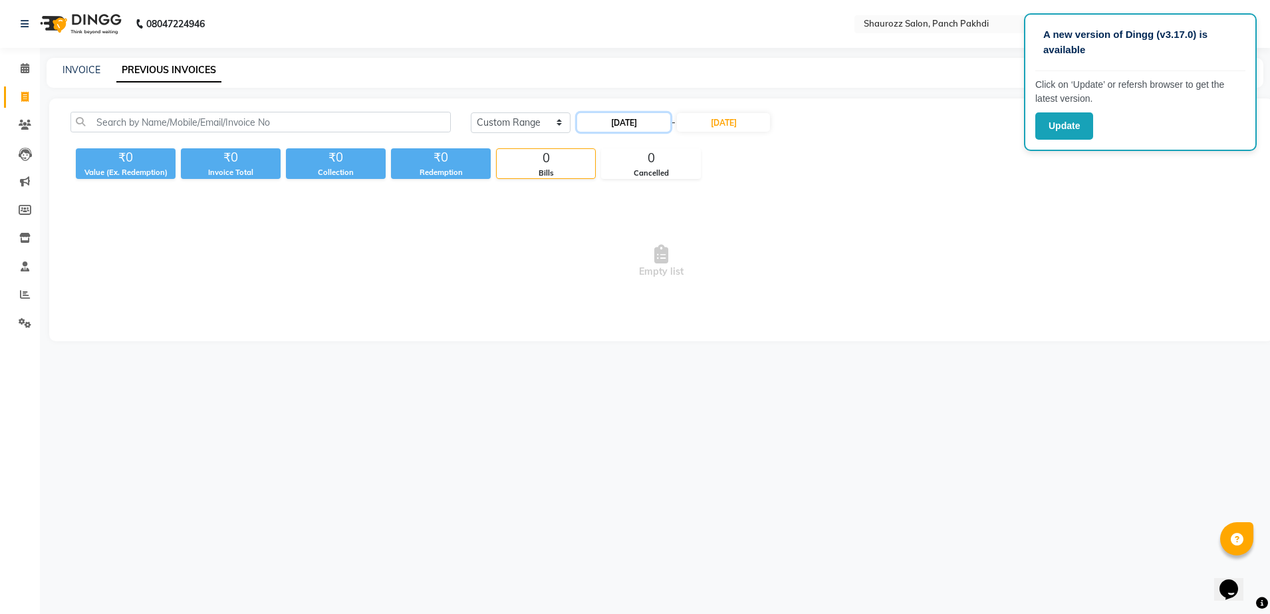
click at [638, 131] on input "[DATE]" at bounding box center [623, 122] width 93 height 19
select select "9"
select select "2025"
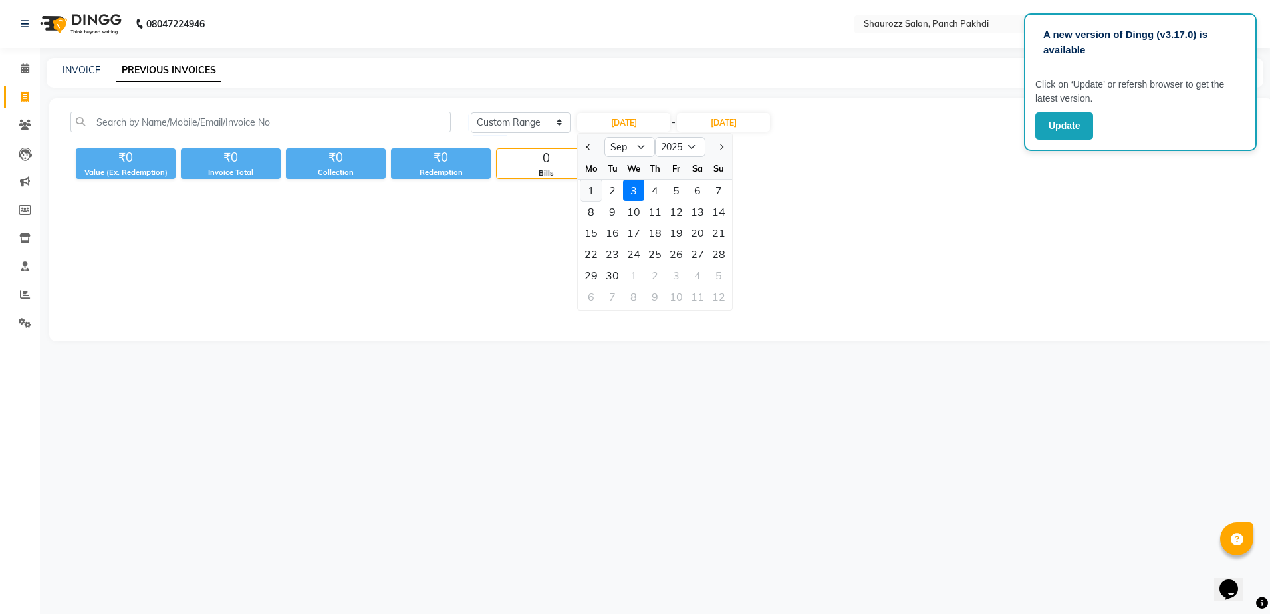
click at [595, 194] on div "1" at bounding box center [591, 190] width 21 height 21
type input "01-09-2025"
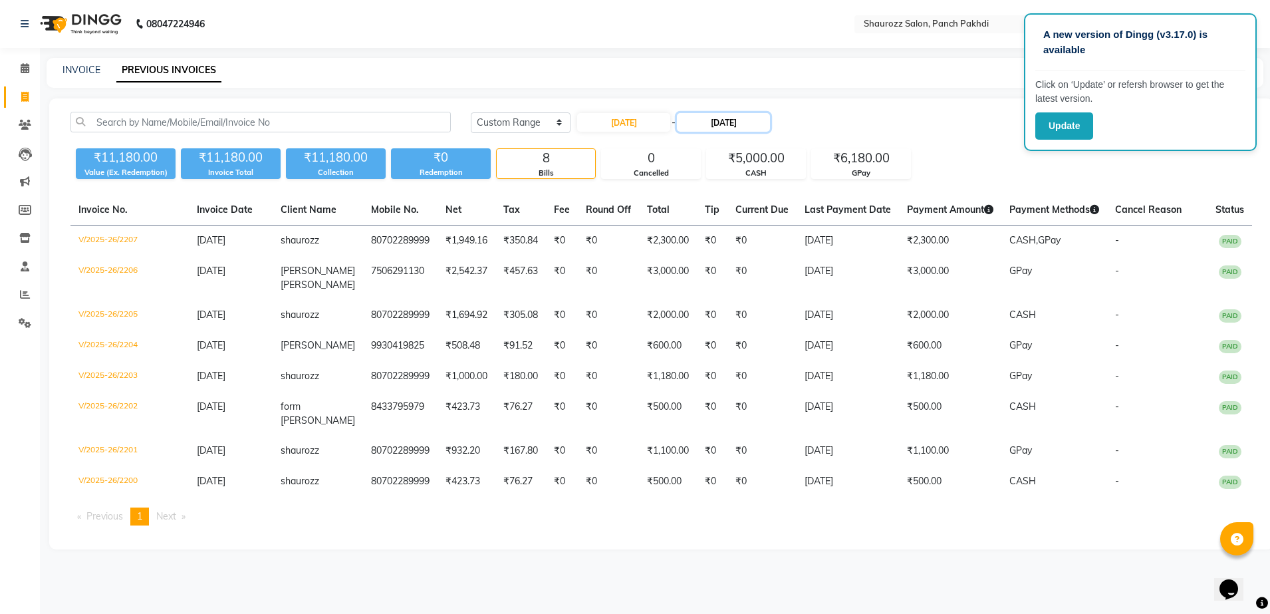
click at [739, 123] on input "[DATE]" at bounding box center [723, 122] width 93 height 19
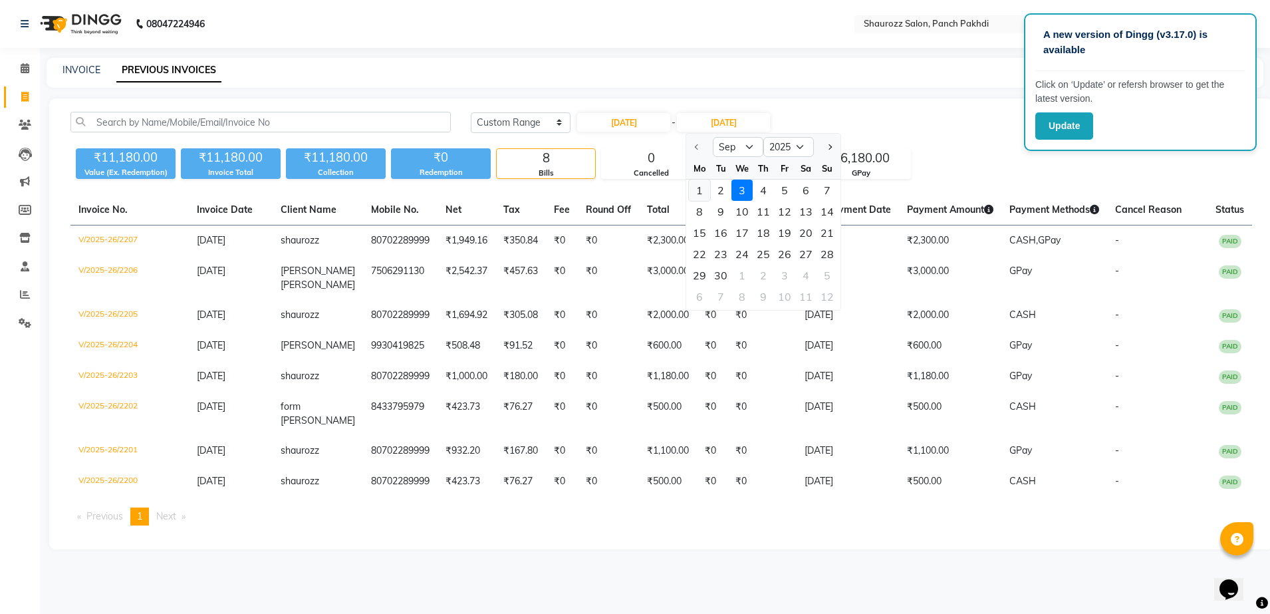
click at [707, 189] on div "1" at bounding box center [699, 190] width 21 height 21
type input "01-09-2025"
click at [78, 74] on link "INVOICE" at bounding box center [82, 70] width 38 height 12
select select "485"
select select "service"
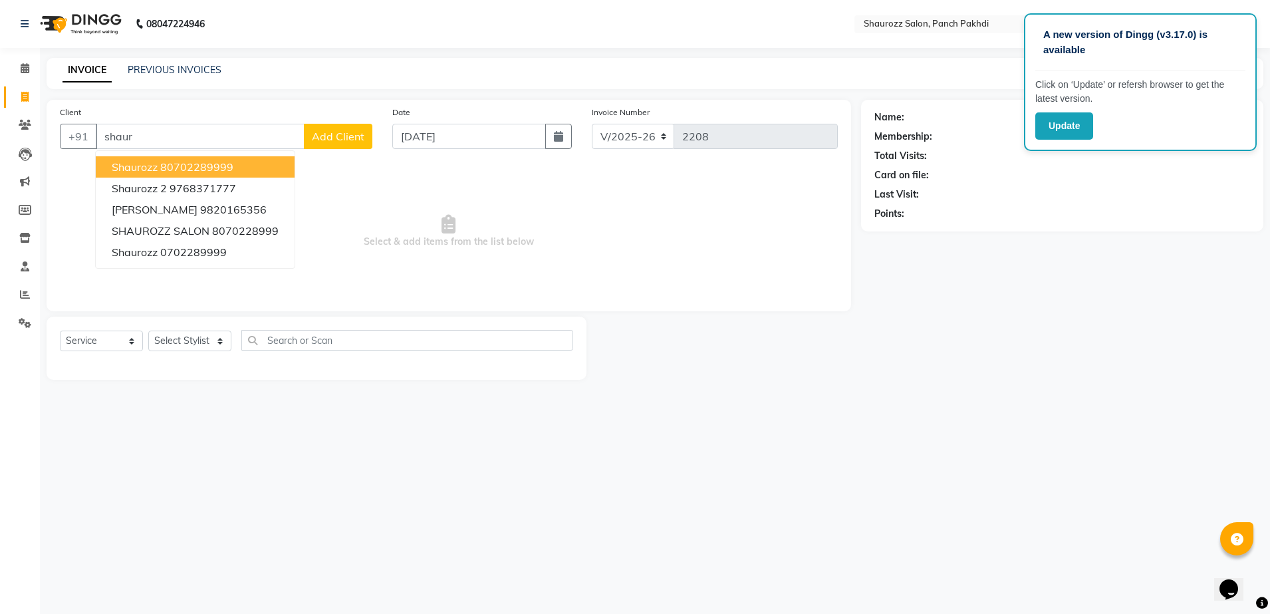
click at [217, 165] on ngb-highlight "80702289999" at bounding box center [196, 166] width 73 height 13
type input "80702289999"
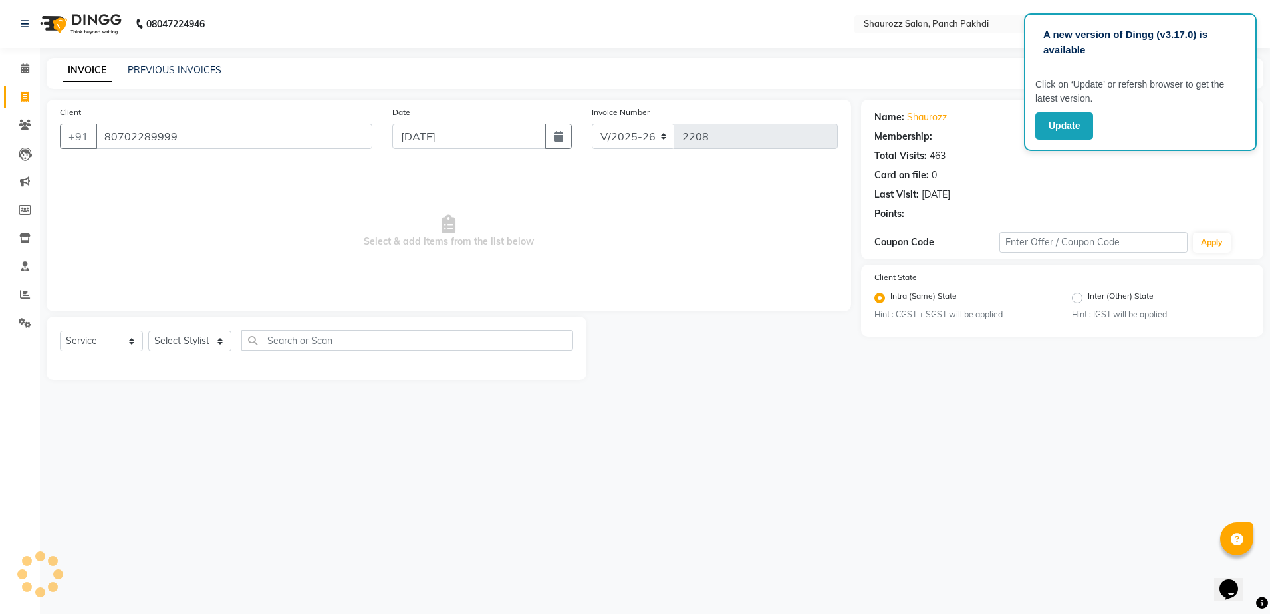
select select "1: Object"
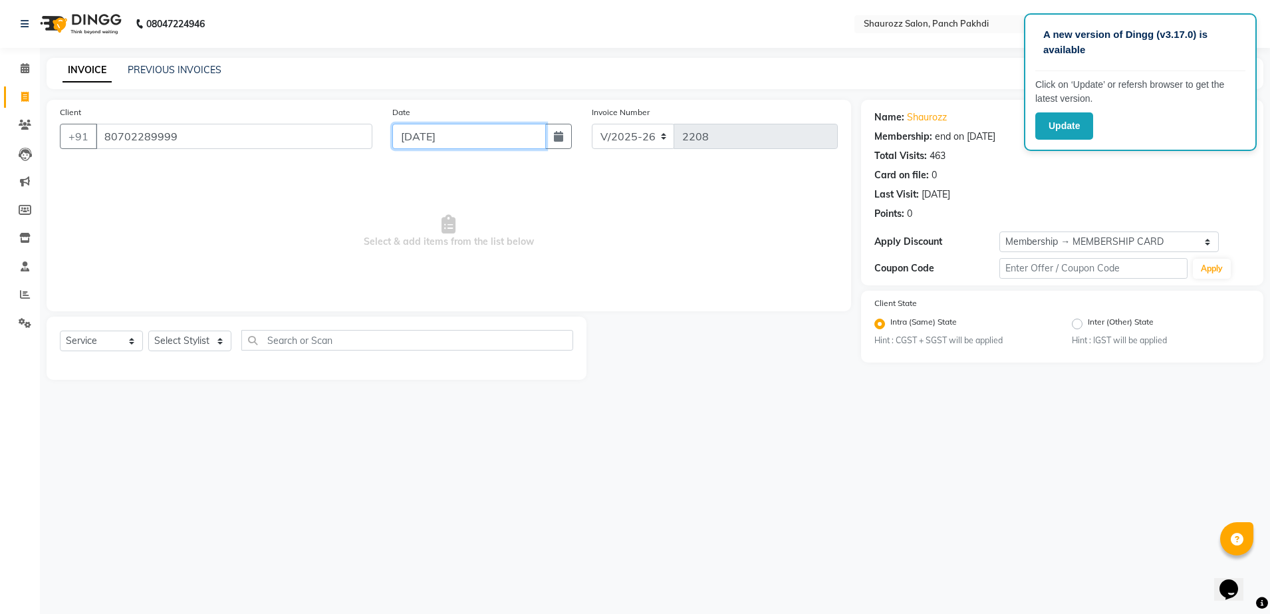
click at [447, 146] on input "[DATE]" at bounding box center [469, 136] width 154 height 25
select select "9"
select select "2025"
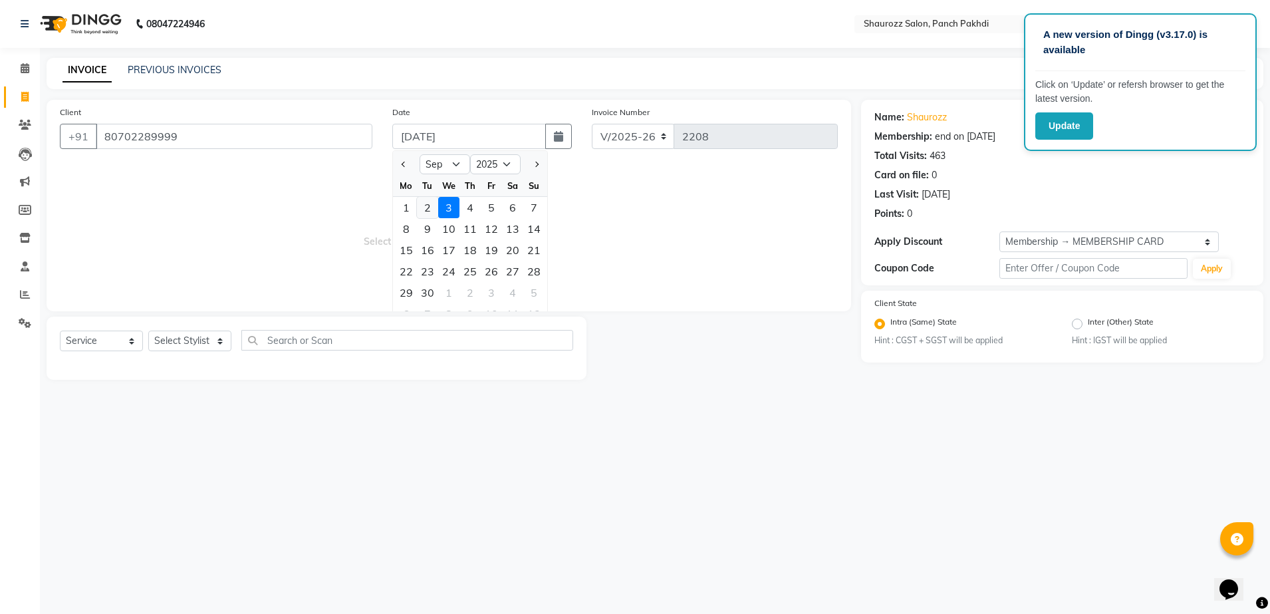
click at [426, 211] on div "2" at bounding box center [427, 207] width 21 height 21
type input "02-09-2025"
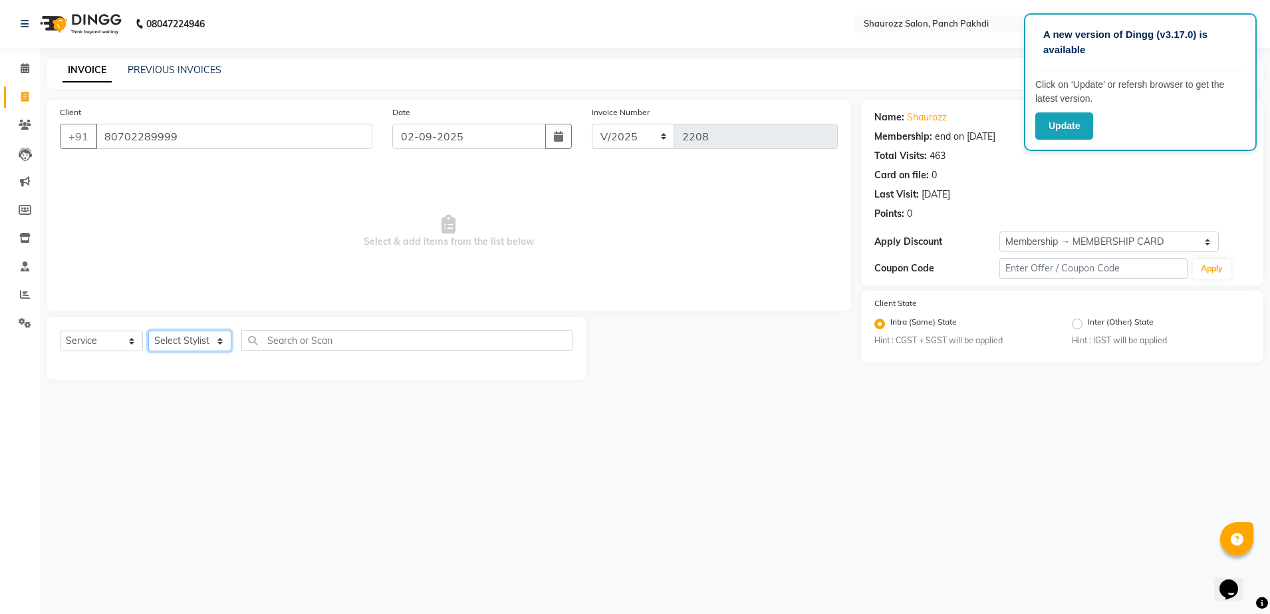
click at [191, 349] on select "Select Stylist [PERSON_NAME] [PERSON_NAME] [PERSON_NAME] [PERSON_NAME] Salon Sa…" at bounding box center [189, 340] width 83 height 21
select select "7277"
click at [148, 330] on select "Select Stylist [PERSON_NAME] [PERSON_NAME] [PERSON_NAME] [PERSON_NAME] Salon Sa…" at bounding box center [189, 340] width 83 height 21
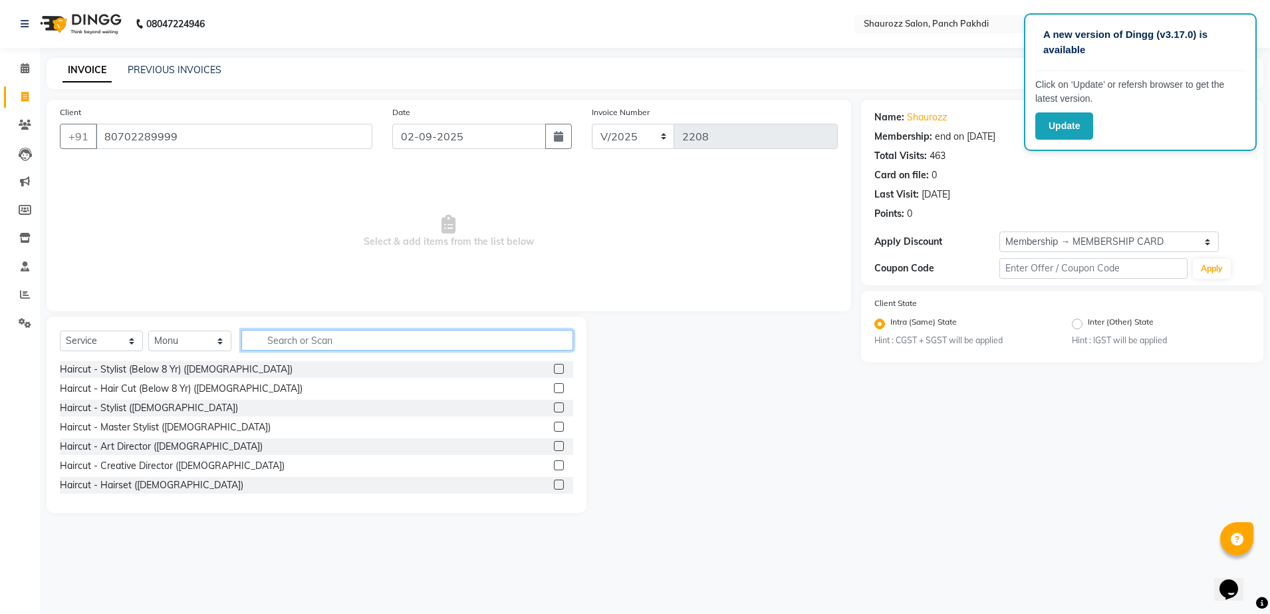
click at [285, 339] on input "text" at bounding box center [407, 340] width 332 height 21
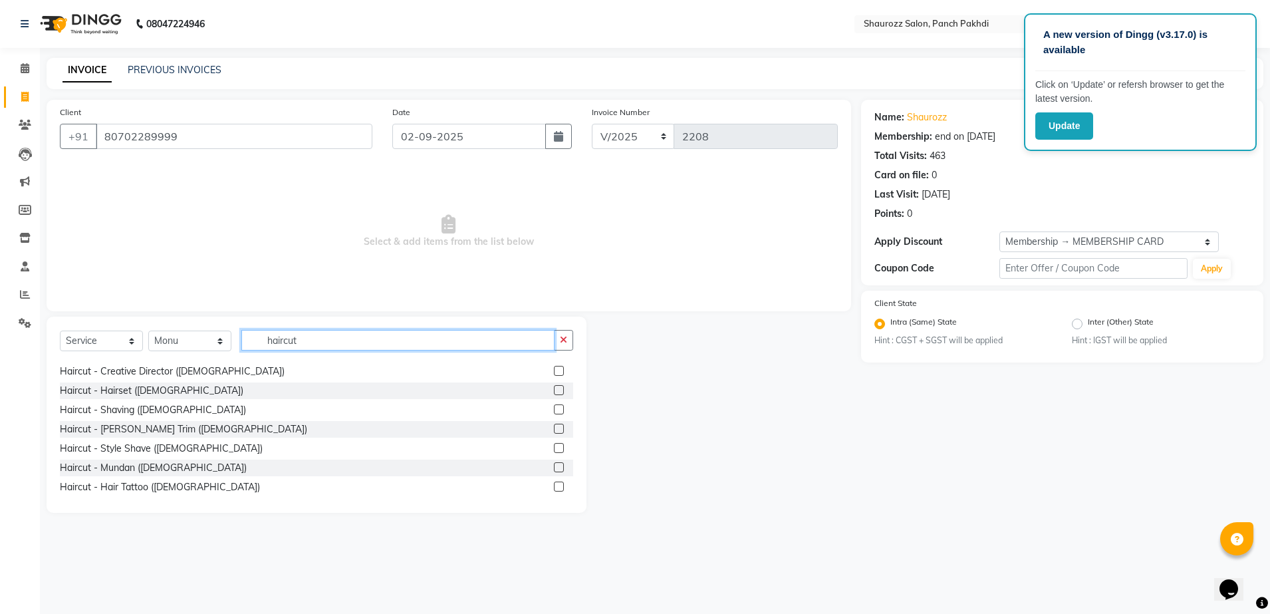
scroll to position [166, 0]
type input "haircut"
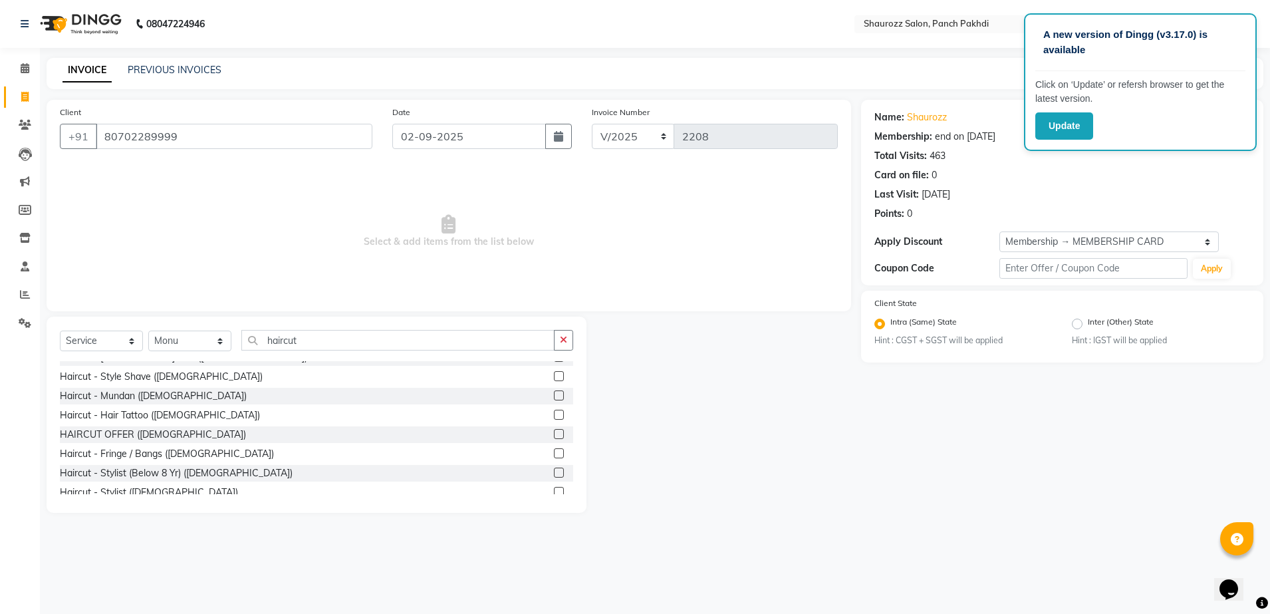
click at [554, 437] on label at bounding box center [559, 434] width 10 height 10
click at [554, 437] on input "checkbox" at bounding box center [558, 434] width 9 height 9
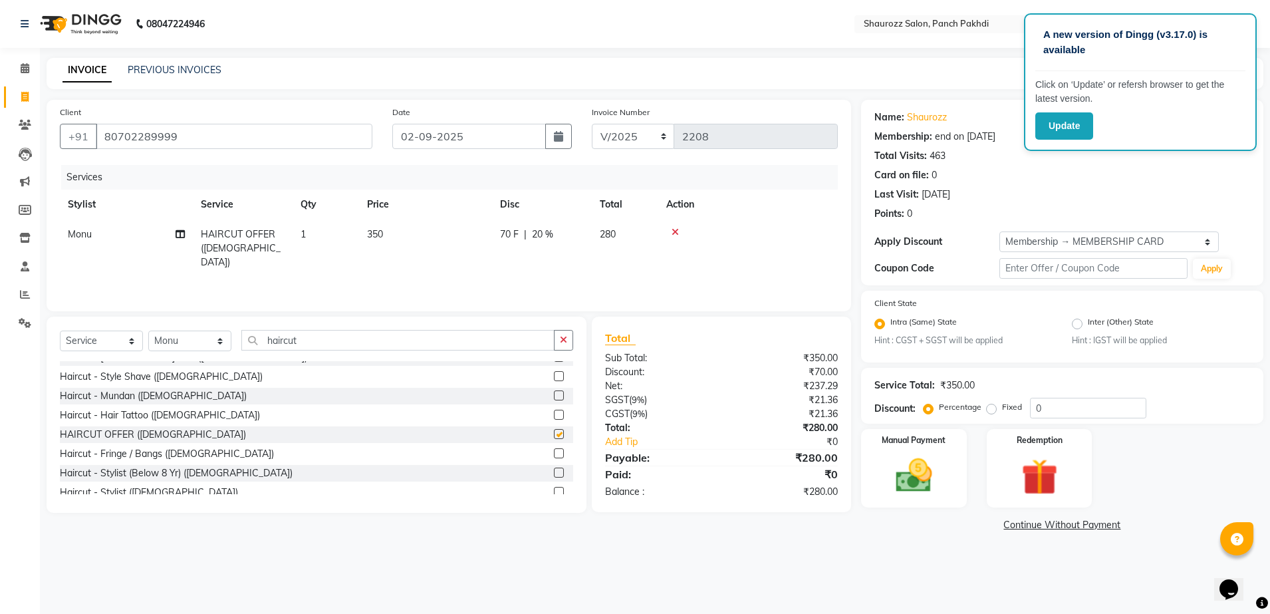
checkbox input "false"
click at [366, 264] on div "Services Stylist Service Qty Price Disc Total Action Monu HAIRCUT OFFER (Female…" at bounding box center [449, 231] width 778 height 133
drag, startPoint x: 363, startPoint y: 228, endPoint x: 417, endPoint y: 237, distance: 54.6
click at [371, 227] on td "350" at bounding box center [425, 248] width 133 height 58
select select "7277"
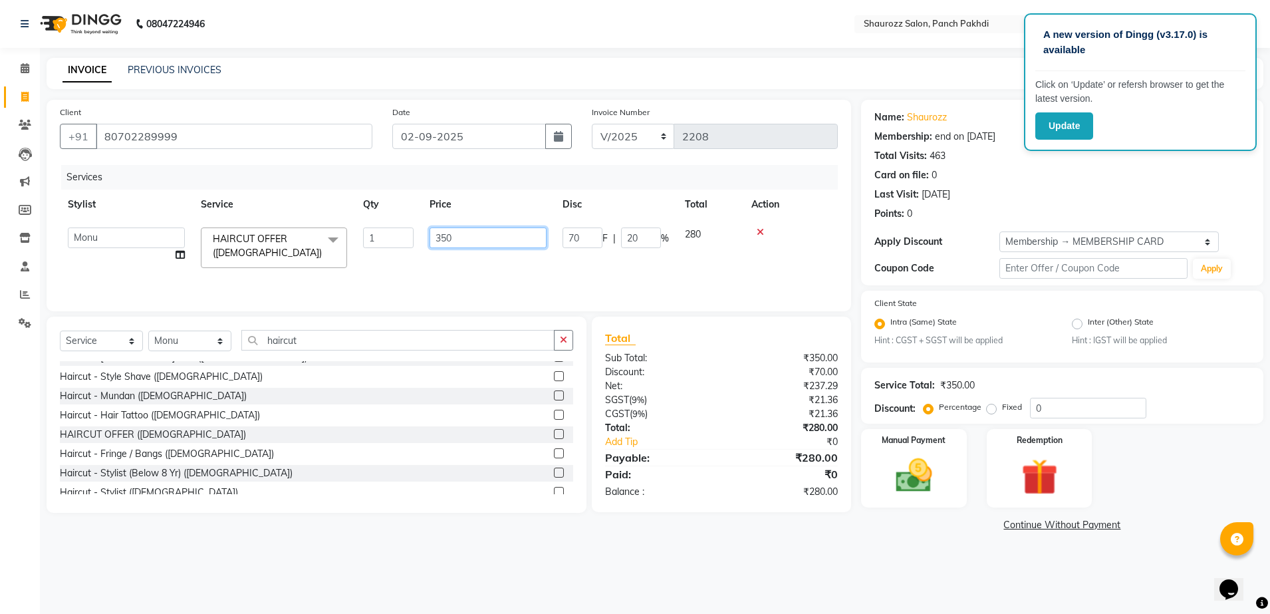
click at [471, 238] on input "350" at bounding box center [488, 237] width 117 height 21
type input "3"
type input "500"
click at [475, 229] on input "500" at bounding box center [488, 237] width 117 height 21
click at [528, 192] on tr "Stylist Service Qty Price Disc Total Action" at bounding box center [449, 205] width 778 height 30
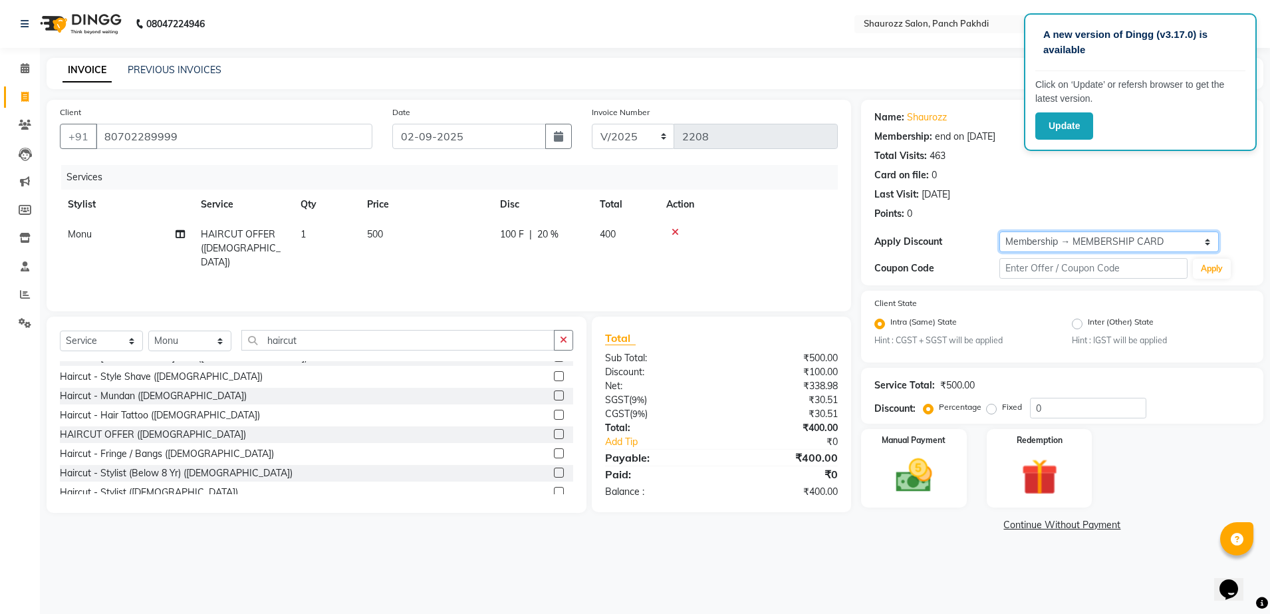
drag, startPoint x: 1098, startPoint y: 233, endPoint x: 1094, endPoint y: 241, distance: 8.3
click at [1098, 233] on select "Select Membership → MEMBERSHIP CARD" at bounding box center [1108, 241] width 219 height 21
select select "0:"
click at [999, 231] on select "Select Membership → MEMBERSHIP CARD" at bounding box center [1108, 241] width 219 height 21
click at [205, 333] on select "Select Stylist [PERSON_NAME] [PERSON_NAME] [PERSON_NAME] [PERSON_NAME] Salon Sa…" at bounding box center [189, 340] width 83 height 21
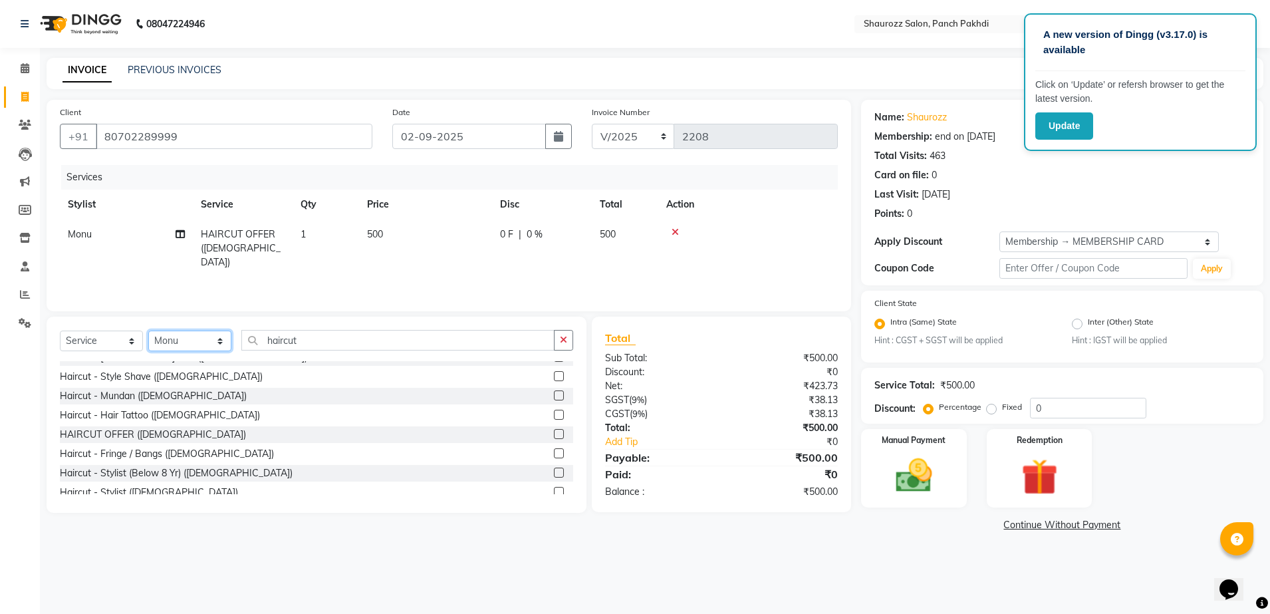
select select "77722"
click at [148, 330] on select "Select Stylist [PERSON_NAME] [PERSON_NAME] [PERSON_NAME] [PERSON_NAME] Salon Sa…" at bounding box center [189, 340] width 83 height 21
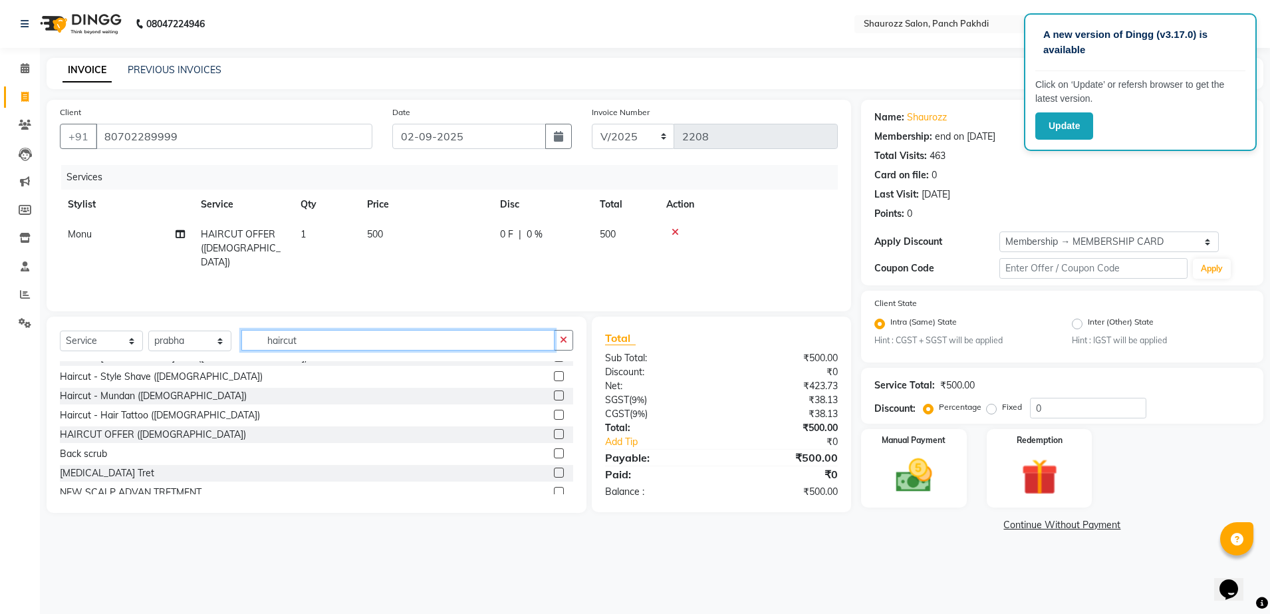
click at [330, 345] on input "haircut" at bounding box center [397, 340] width 313 height 21
type input "h"
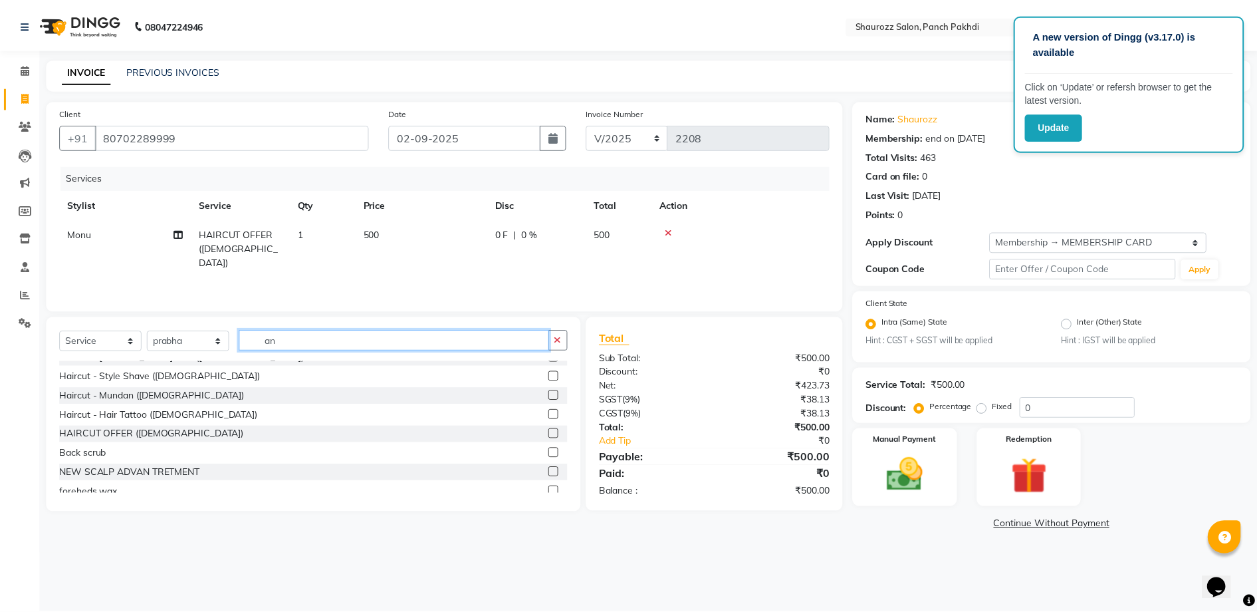
scroll to position [0, 0]
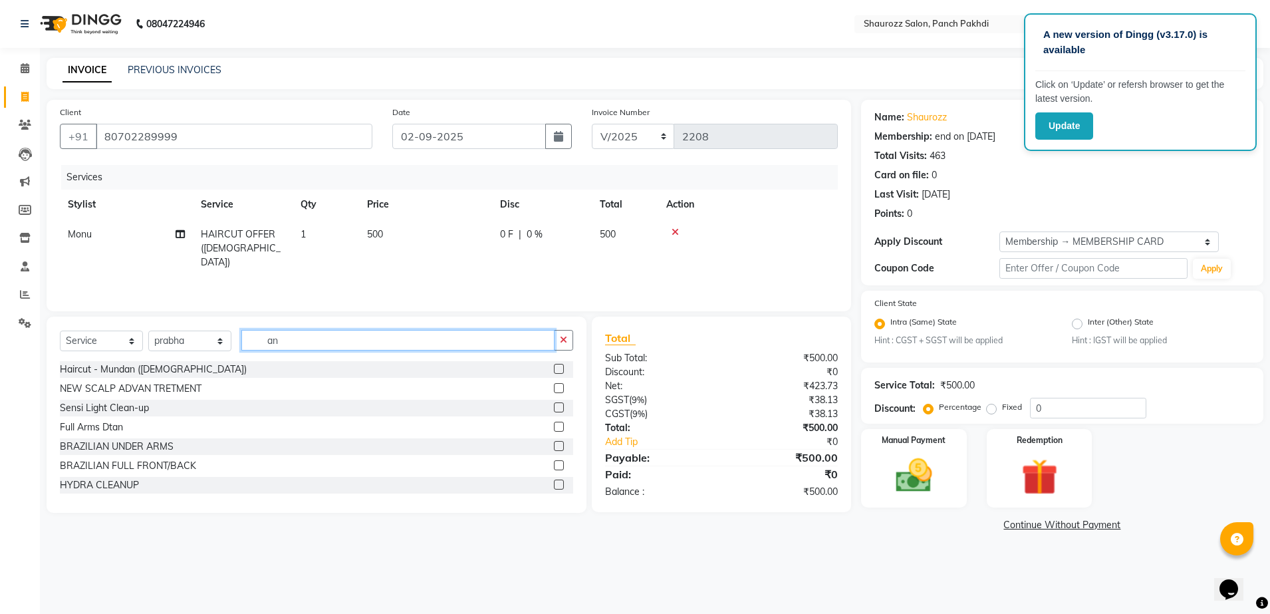
type input "a"
type input "nai"
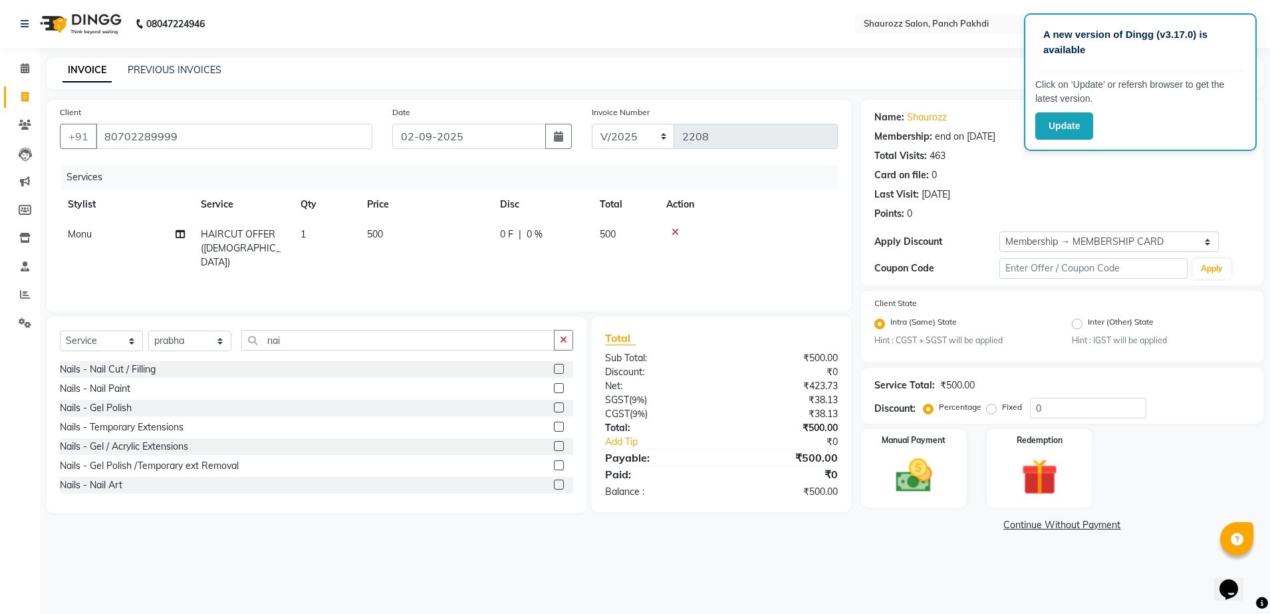
click at [554, 391] on label at bounding box center [559, 388] width 10 height 10
click at [554, 391] on input "checkbox" at bounding box center [558, 388] width 9 height 9
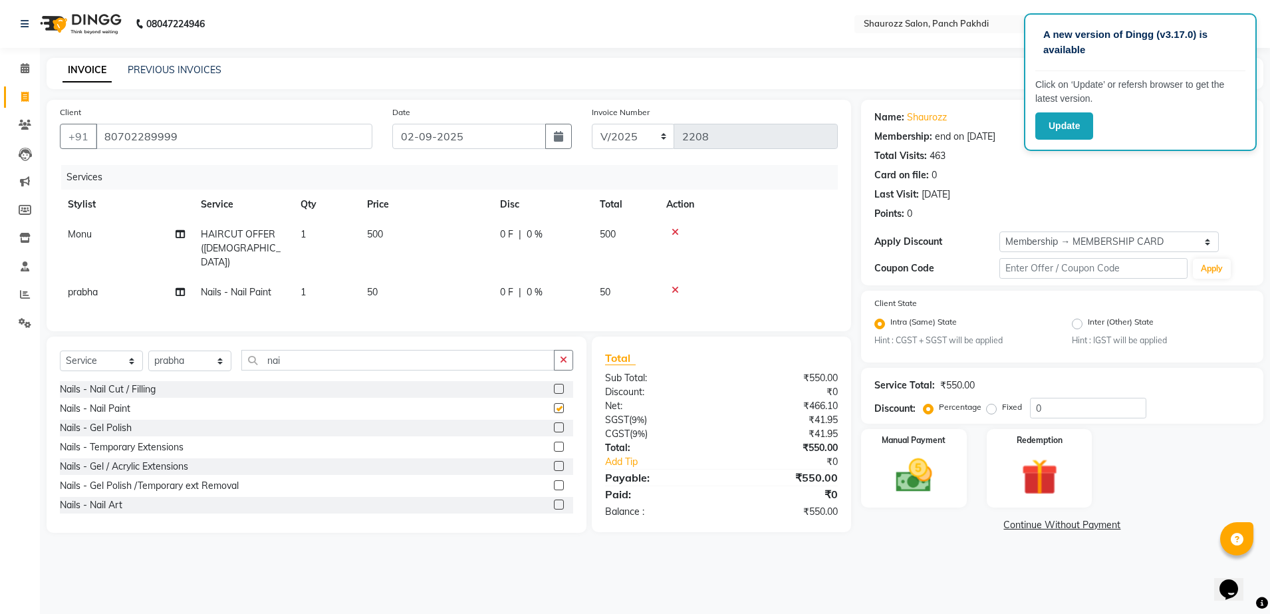
checkbox input "false"
click at [399, 296] on div "Services Stylist Service Qty Price Disc Total Action Monu HAIRCUT OFFER (Female…" at bounding box center [449, 241] width 778 height 153
click at [390, 277] on td "50" at bounding box center [425, 292] width 133 height 30
select select "77722"
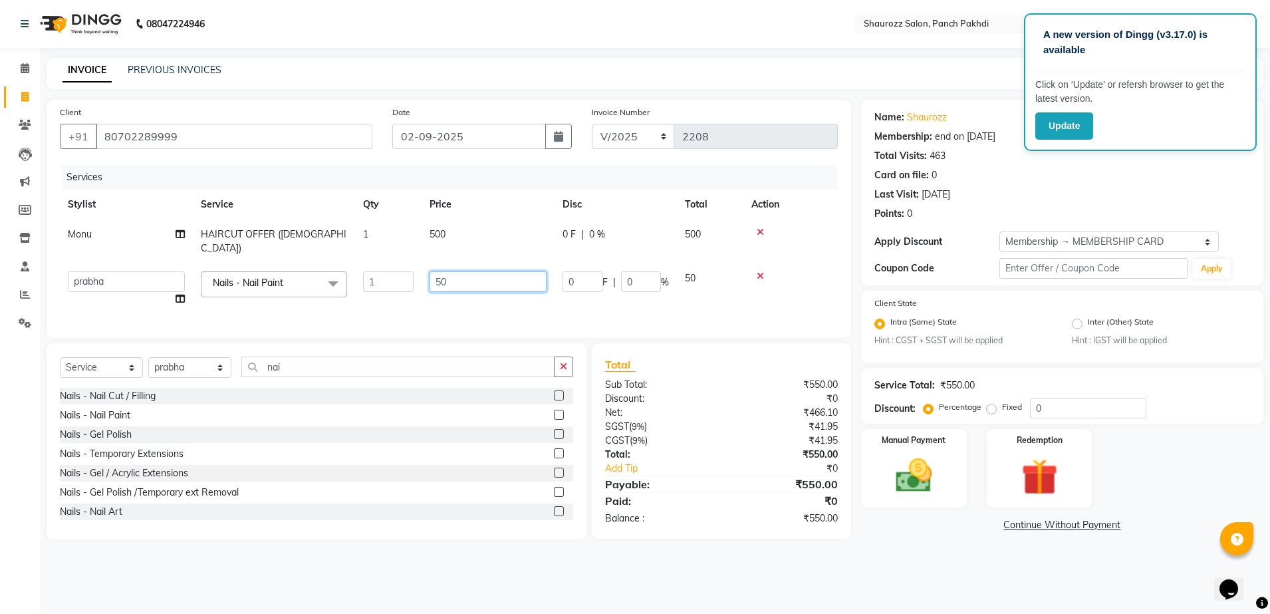
click at [450, 271] on input "50" at bounding box center [488, 281] width 117 height 21
type input "5"
type input "200"
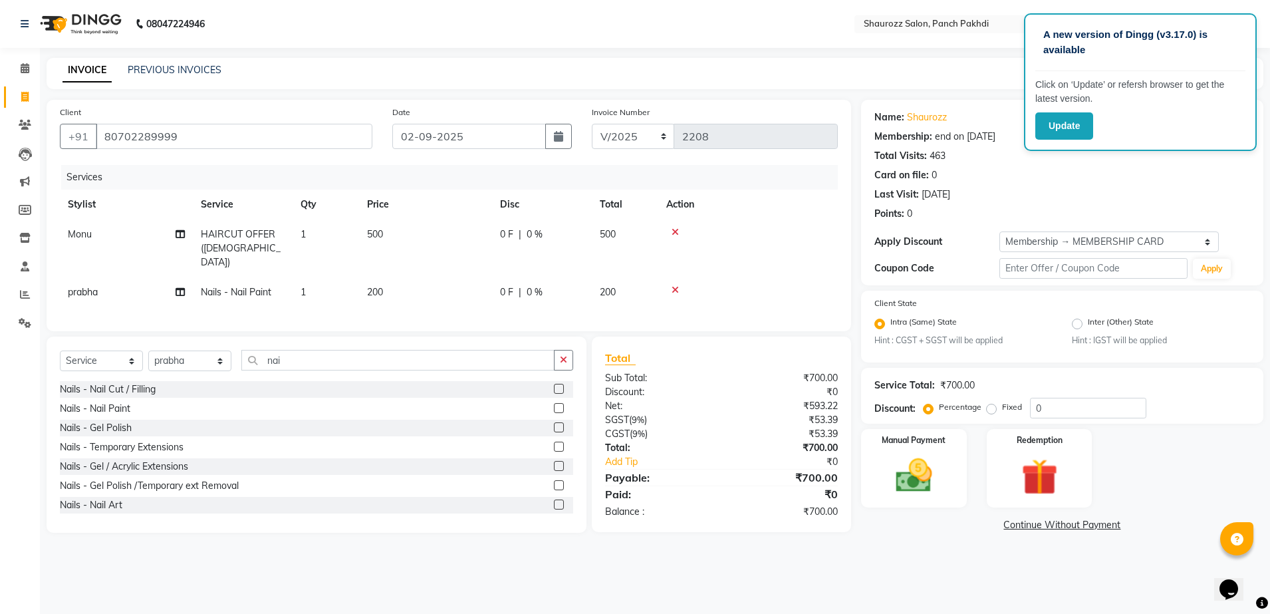
click at [462, 241] on td "500" at bounding box center [425, 248] width 133 height 58
select select "7277"
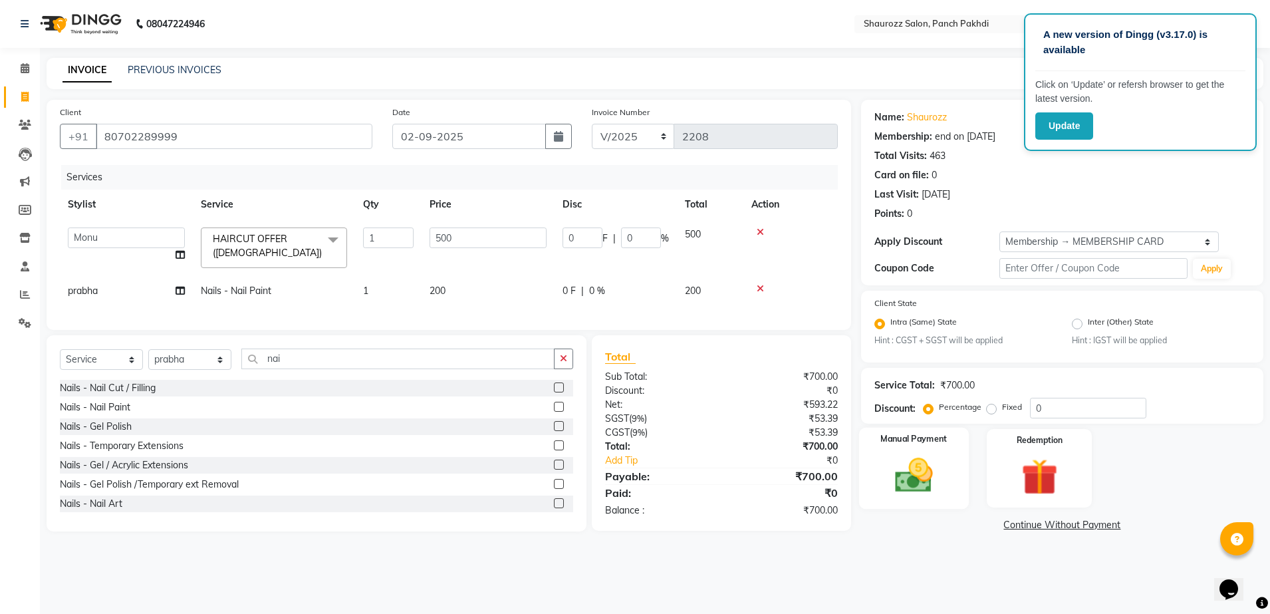
click at [926, 446] on div "Manual Payment" at bounding box center [914, 469] width 110 height 82
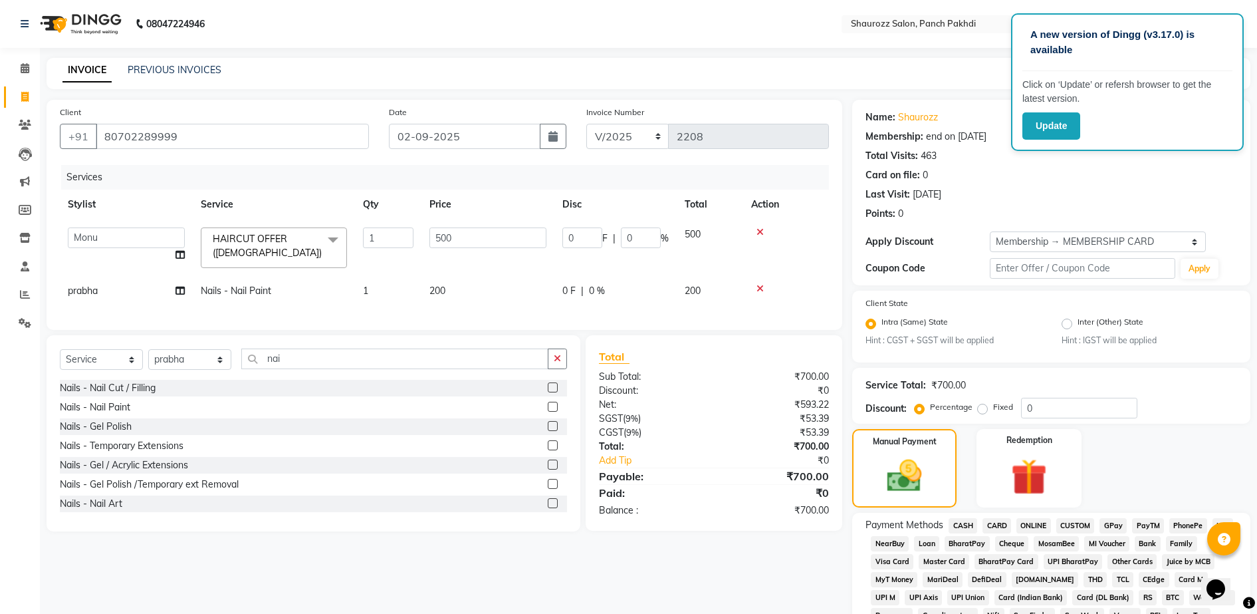
scroll to position [295, 0]
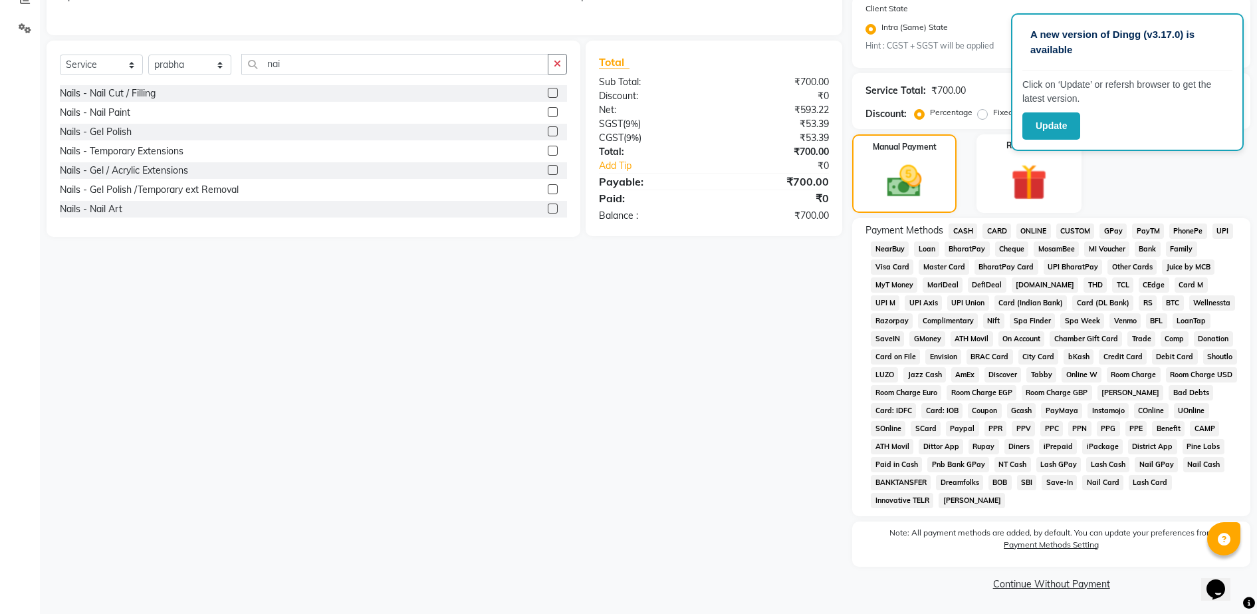
click at [972, 232] on span "CASH" at bounding box center [963, 230] width 29 height 15
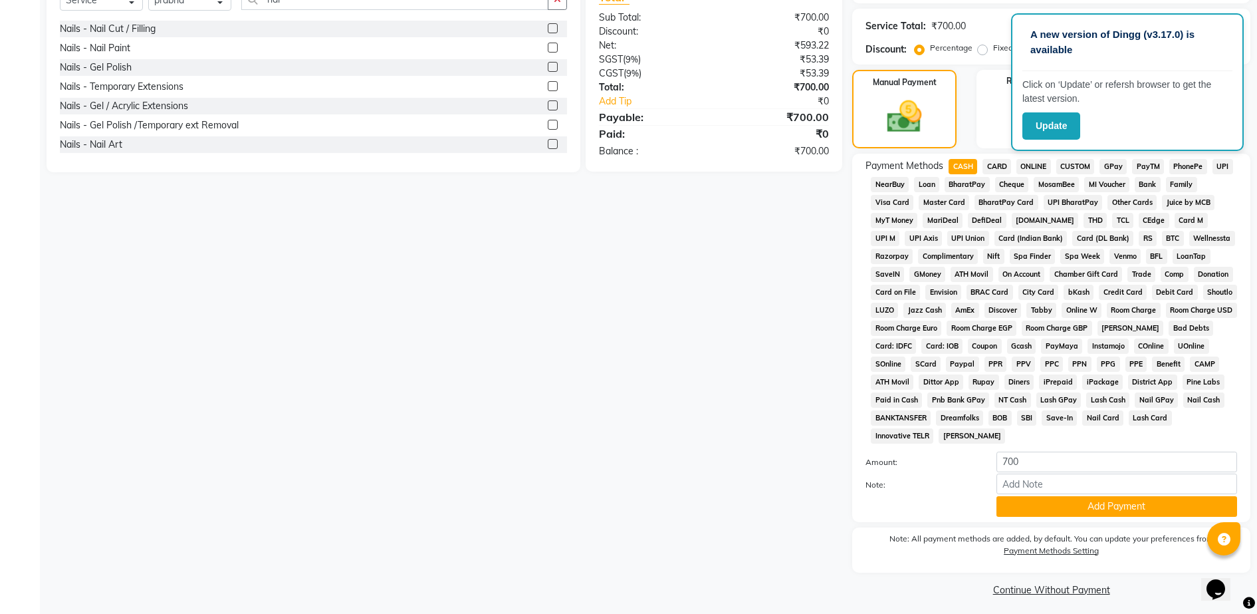
scroll to position [365, 0]
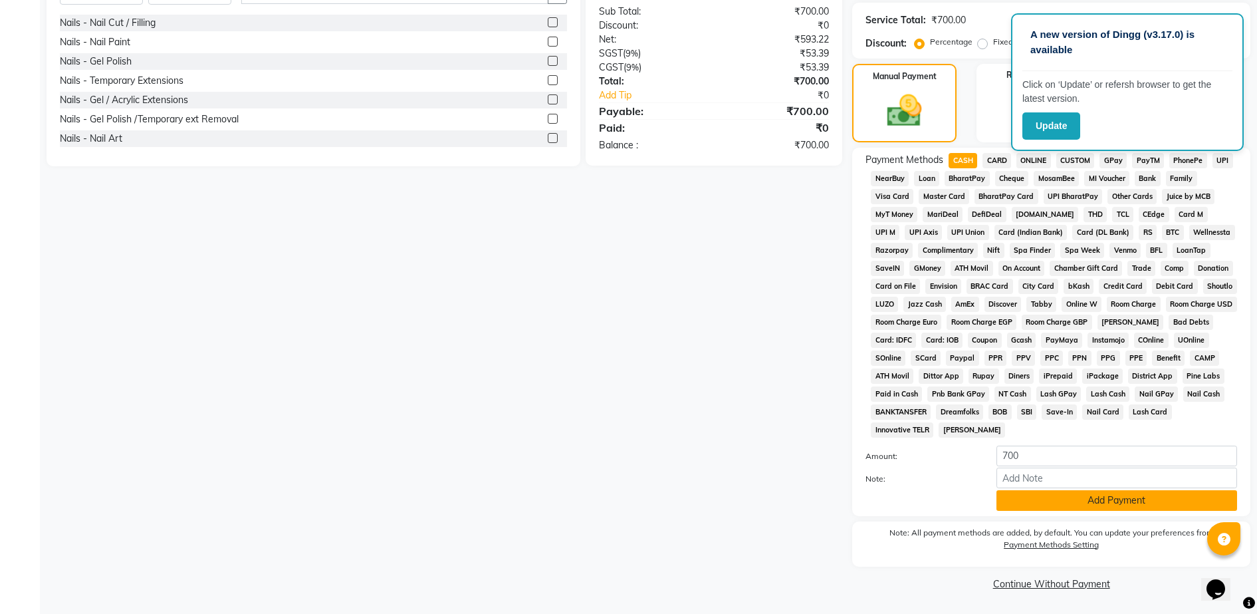
click at [1075, 504] on button "Add Payment" at bounding box center [1117, 500] width 241 height 21
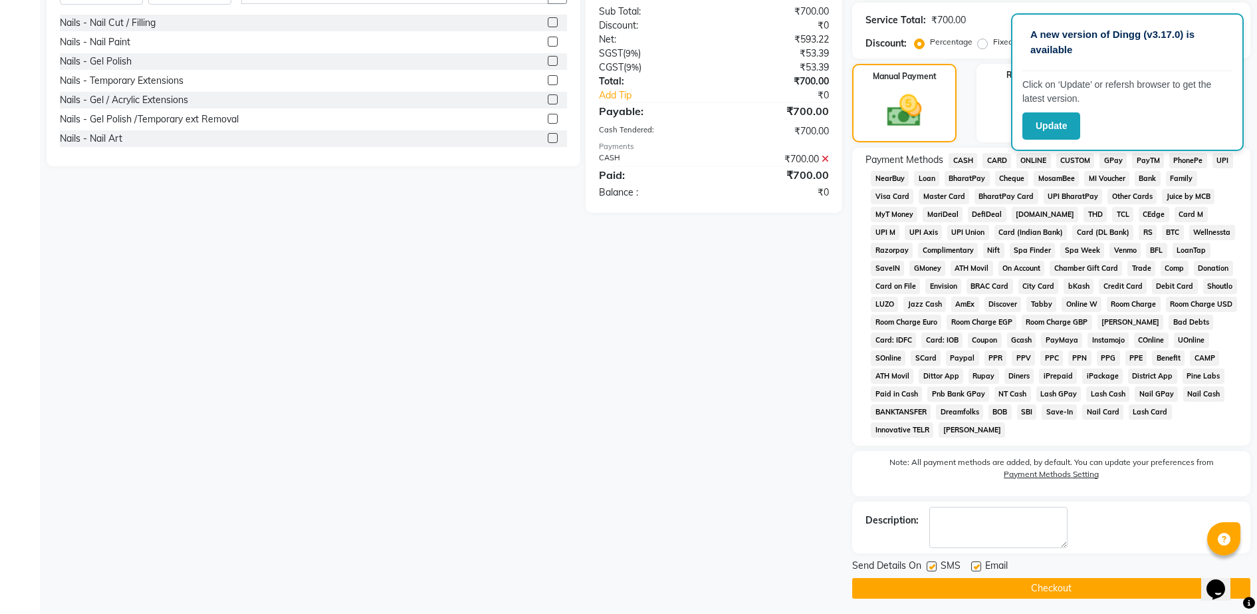
click at [1069, 594] on button "Checkout" at bounding box center [1051, 588] width 398 height 21
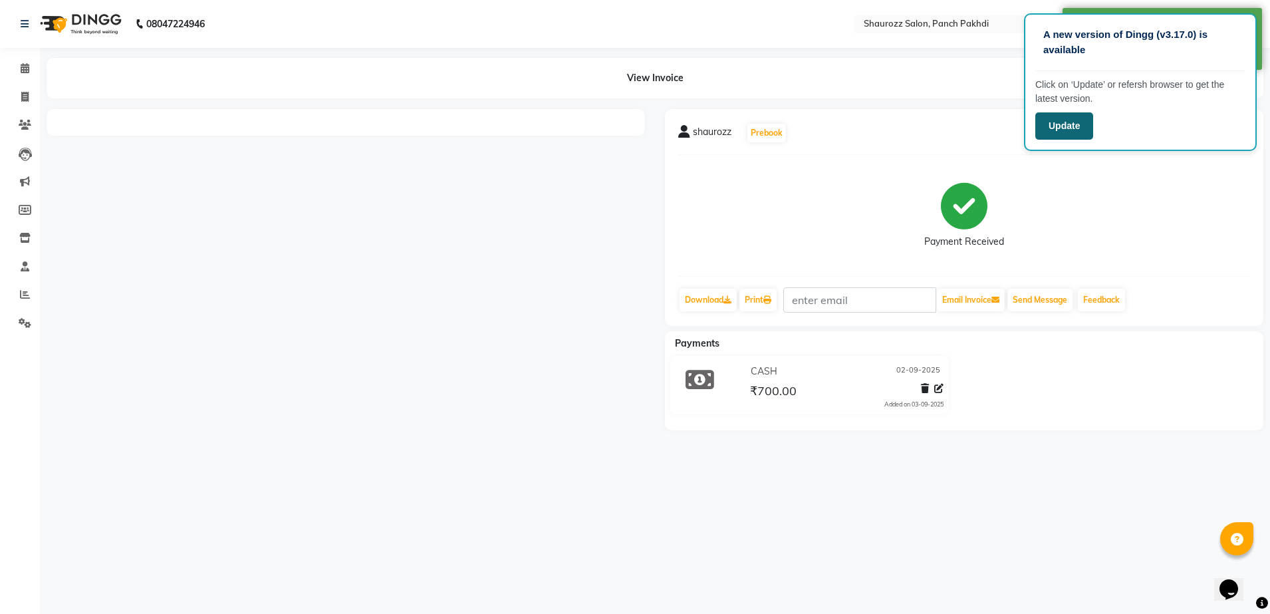
click at [1059, 115] on button "Update" at bounding box center [1064, 125] width 58 height 27
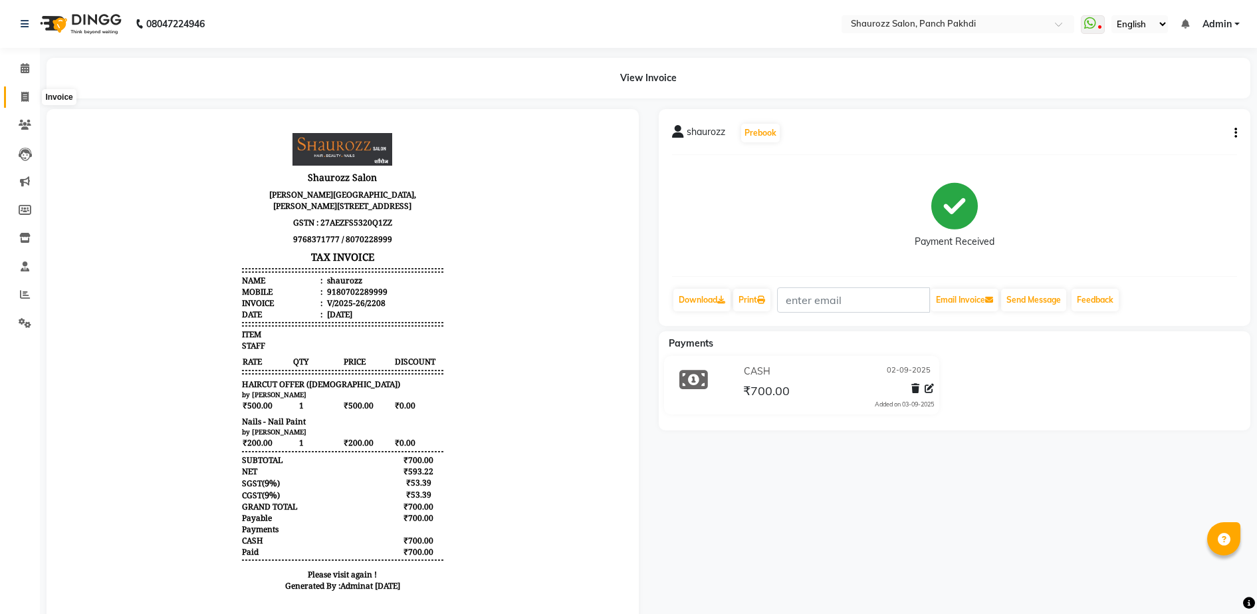
click at [22, 90] on span at bounding box center [24, 97] width 23 height 15
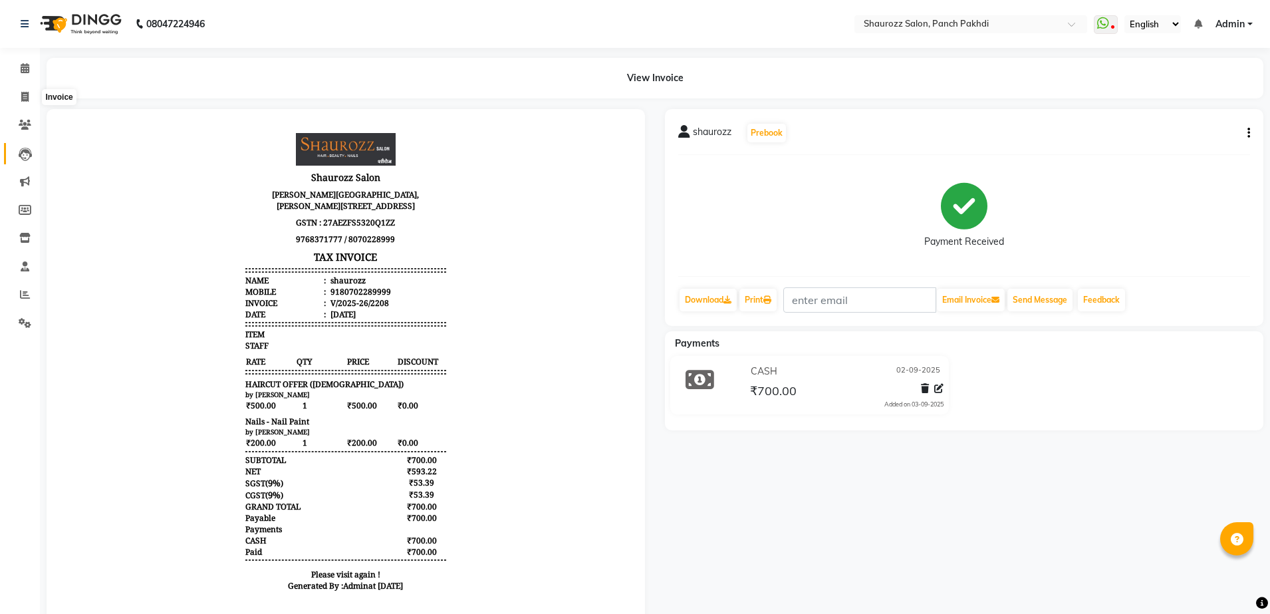
select select "485"
select select "service"
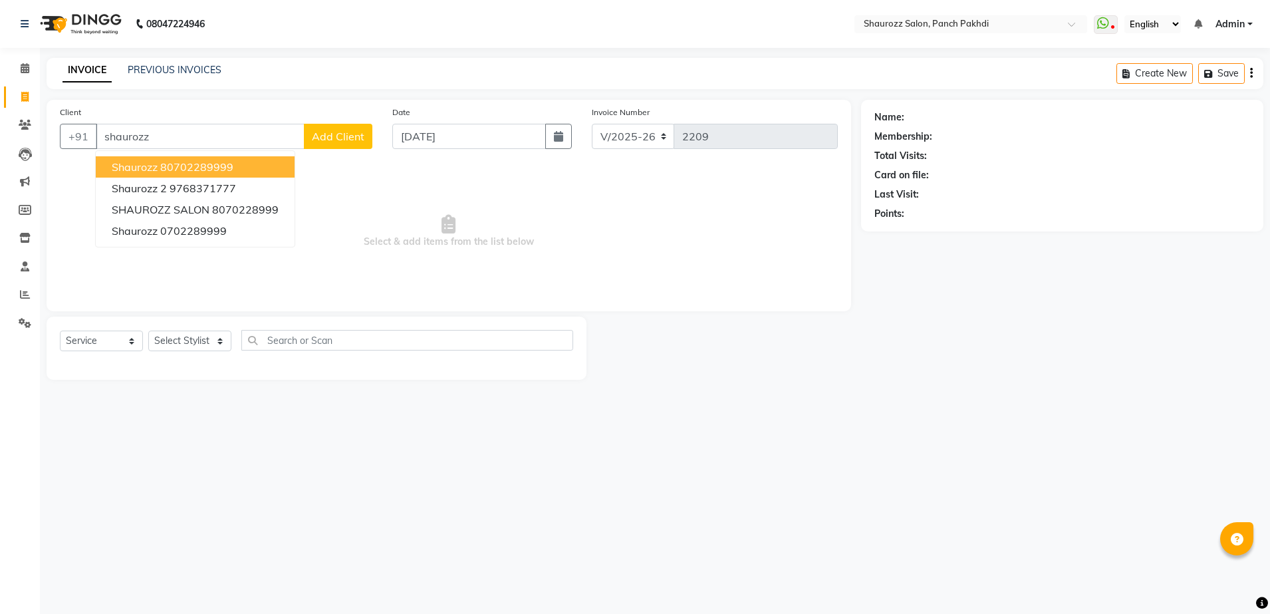
click at [241, 170] on button "shaurozz 80702289999" at bounding box center [195, 166] width 199 height 21
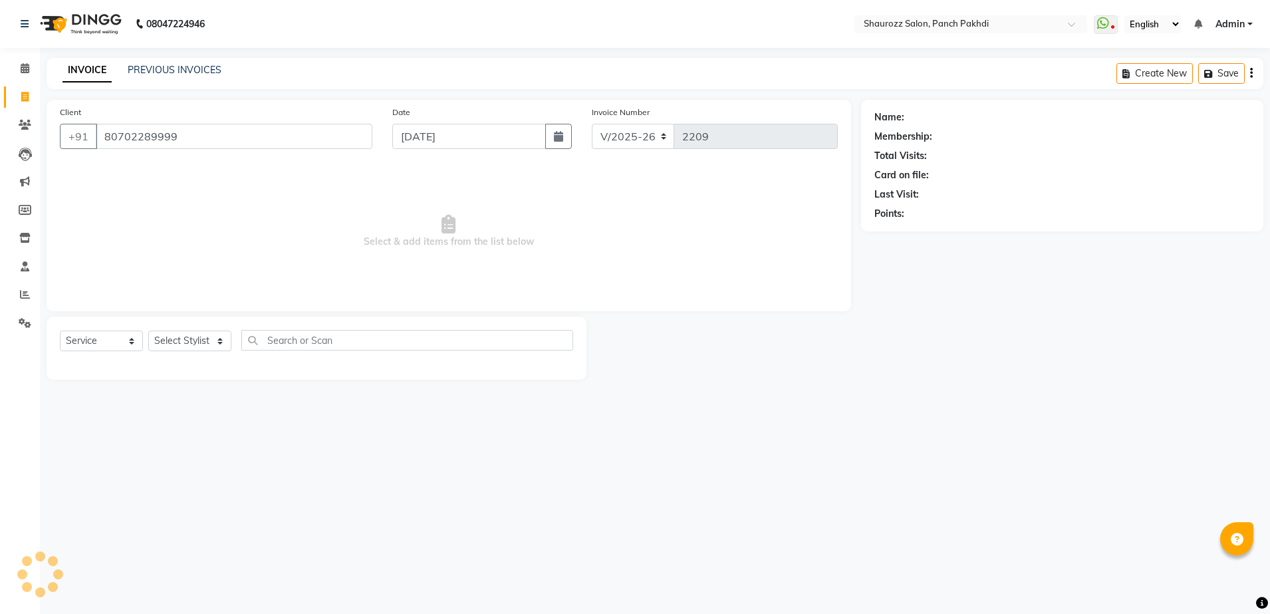
type input "80702289999"
click at [419, 150] on div "Date [DATE]" at bounding box center [481, 132] width 199 height 55
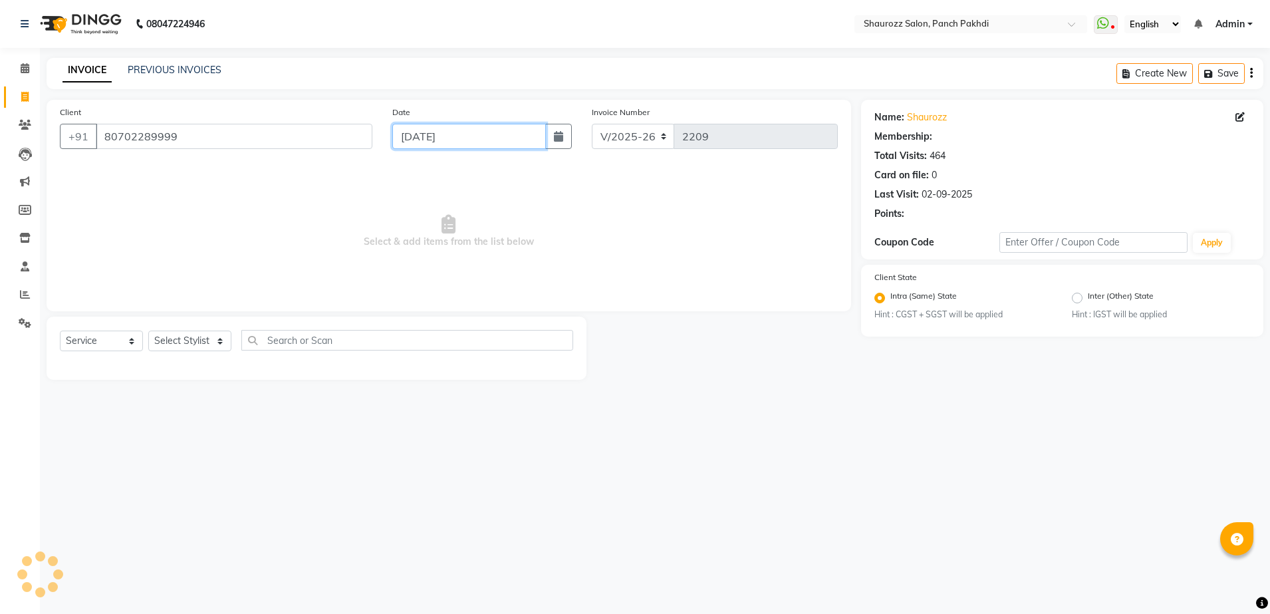
select select "1: Object"
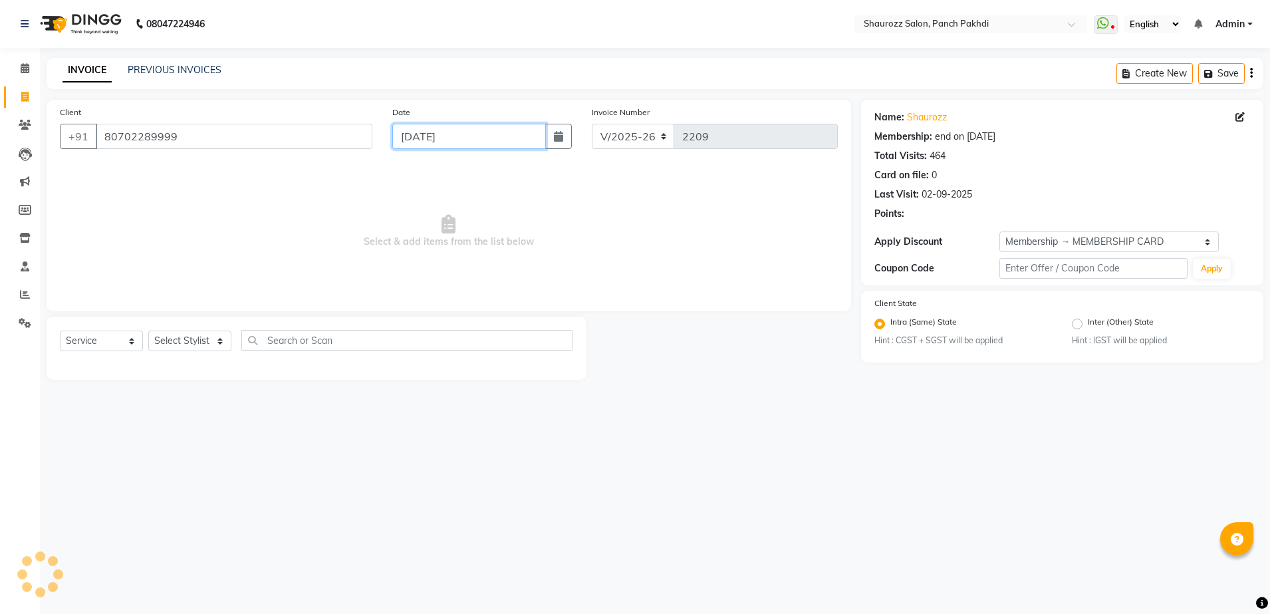
click at [438, 144] on input "[DATE]" at bounding box center [469, 136] width 154 height 25
select select "9"
select select "2025"
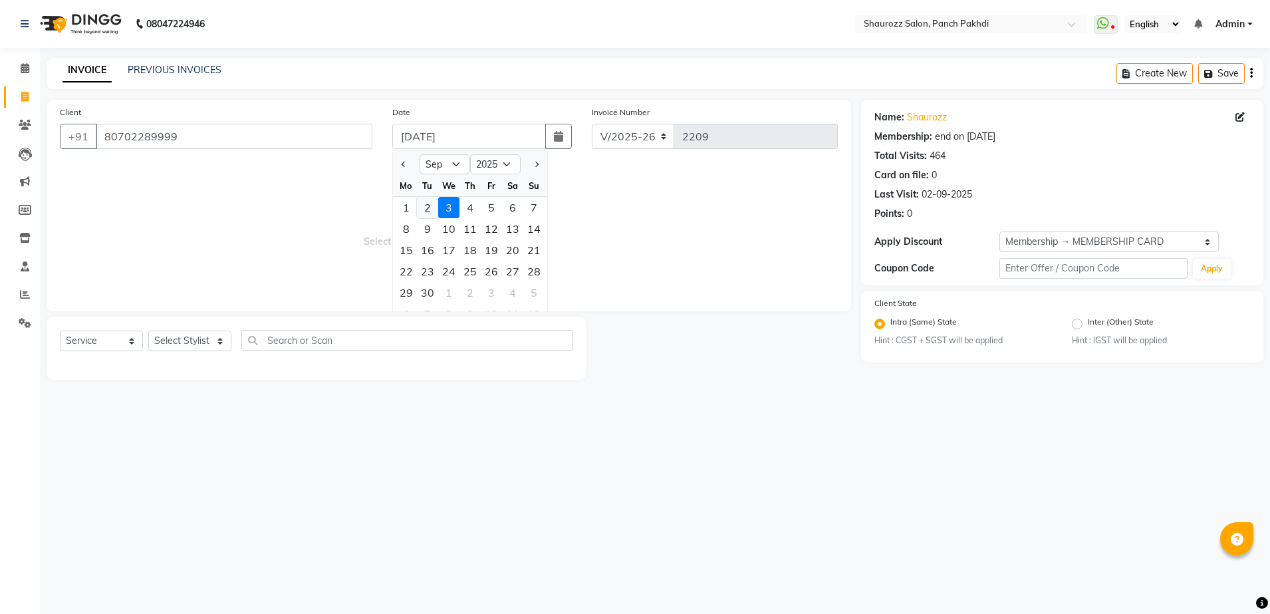
click at [430, 205] on div "2" at bounding box center [427, 207] width 21 height 21
type input "02-09-2025"
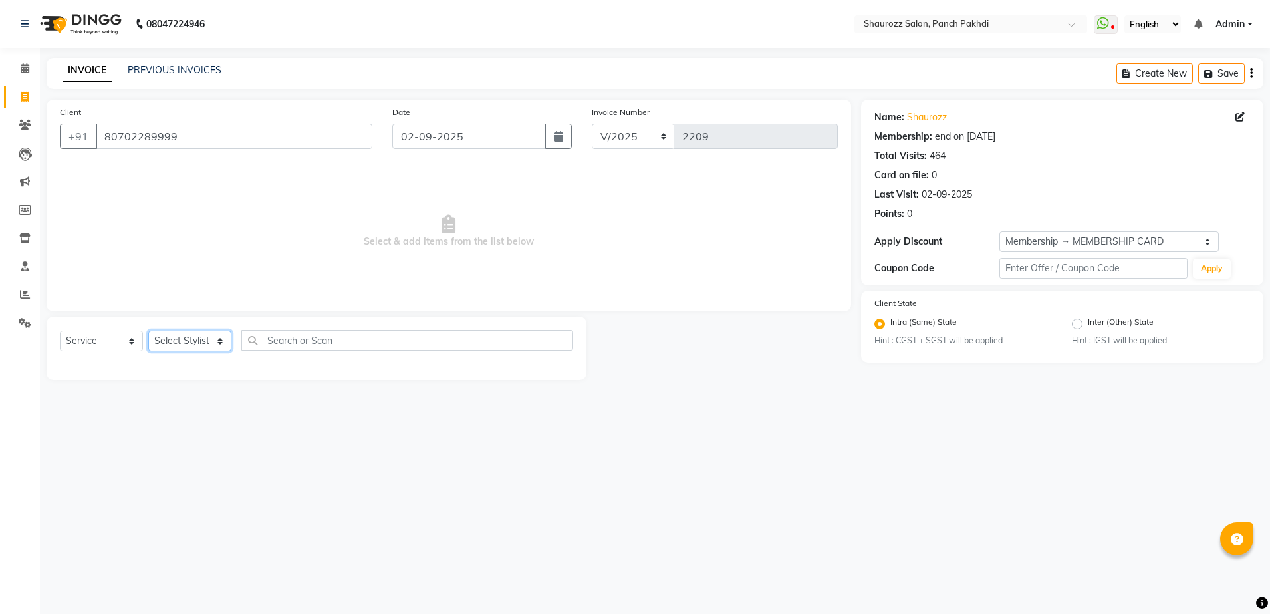
click at [219, 350] on select "Select Stylist [PERSON_NAME] [PERSON_NAME] [PERSON_NAME] [PERSON_NAME] Salon Sa…" at bounding box center [189, 340] width 83 height 21
click at [231, 144] on input "80702289999" at bounding box center [234, 136] width 277 height 25
click at [197, 340] on select "Select Stylist [PERSON_NAME] [PERSON_NAME] [PERSON_NAME] [PERSON_NAME] Salon Sa…" at bounding box center [189, 340] width 83 height 21
select select "7277"
click at [148, 330] on select "Select Stylist [PERSON_NAME] [PERSON_NAME] [PERSON_NAME] [PERSON_NAME] Salon Sa…" at bounding box center [189, 340] width 83 height 21
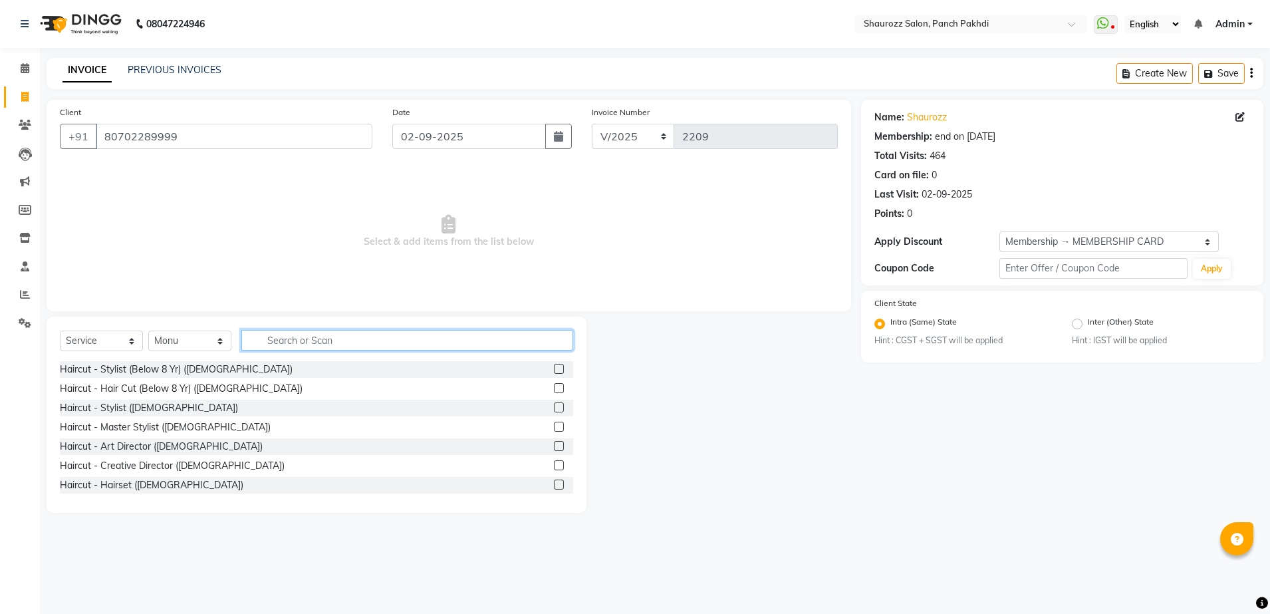
click at [348, 344] on input "text" at bounding box center [407, 340] width 332 height 21
type input "haircut"
click at [554, 407] on label at bounding box center [559, 407] width 10 height 10
click at [554, 407] on input "checkbox" at bounding box center [558, 408] width 9 height 9
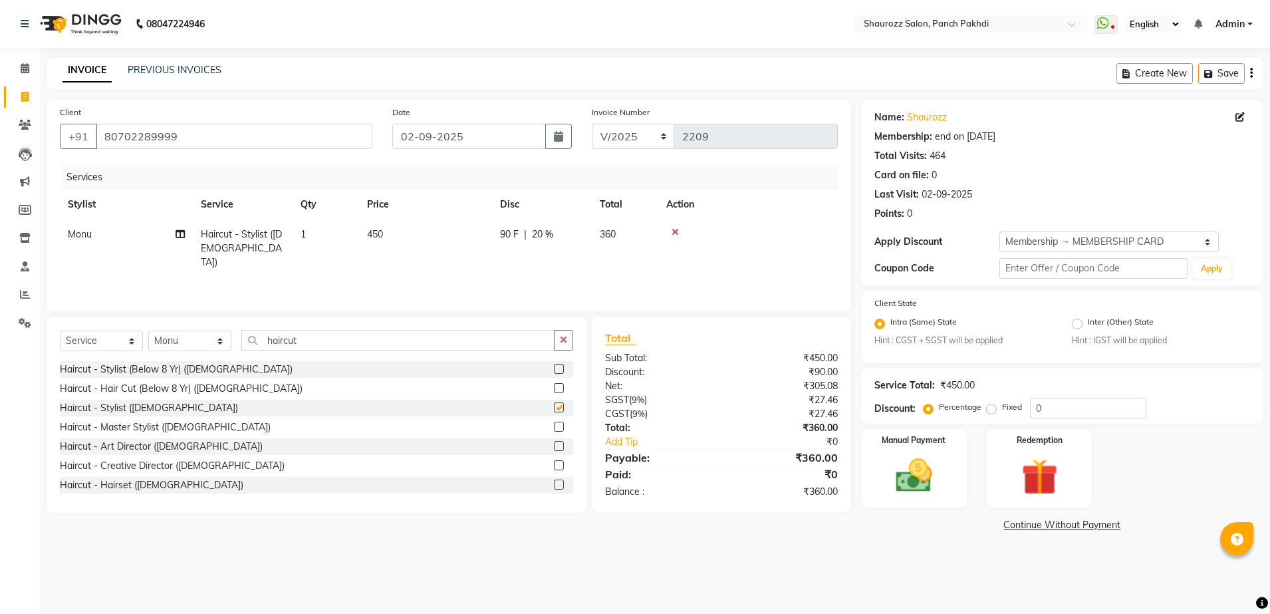
click at [369, 217] on th "Price" at bounding box center [425, 205] width 133 height 30
checkbox input "false"
click at [410, 226] on td "450" at bounding box center [425, 248] width 133 height 58
select select "7277"
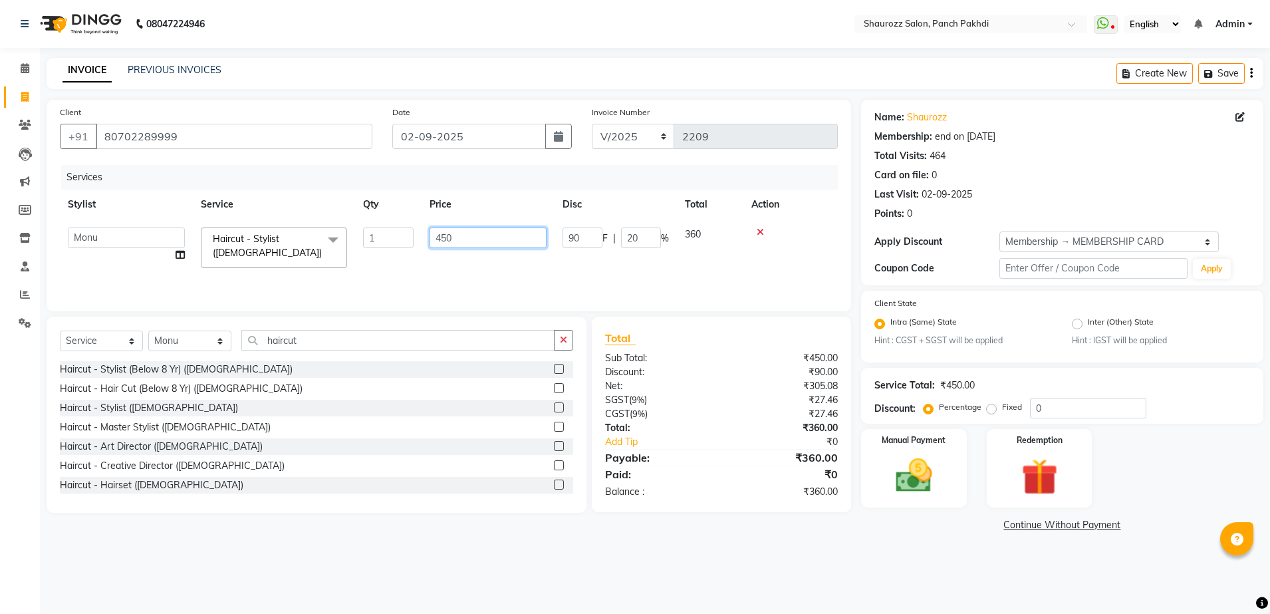
click at [489, 234] on input "450" at bounding box center [488, 237] width 117 height 21
type input "400"
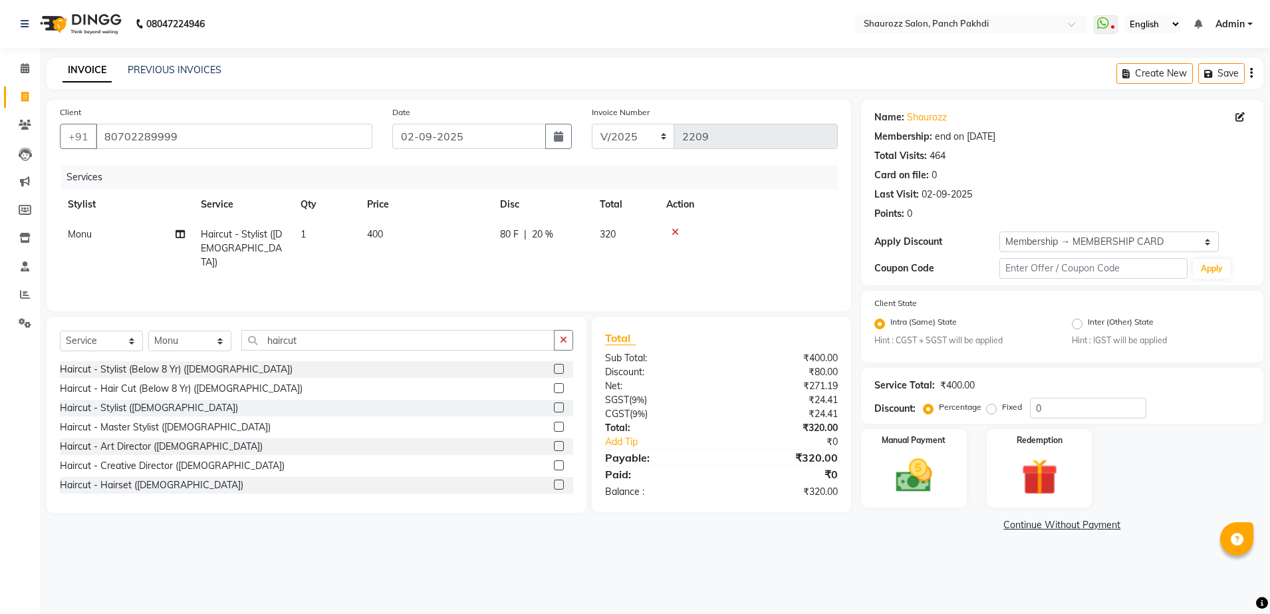
click at [491, 219] on td "400" at bounding box center [425, 248] width 133 height 58
select select "7277"
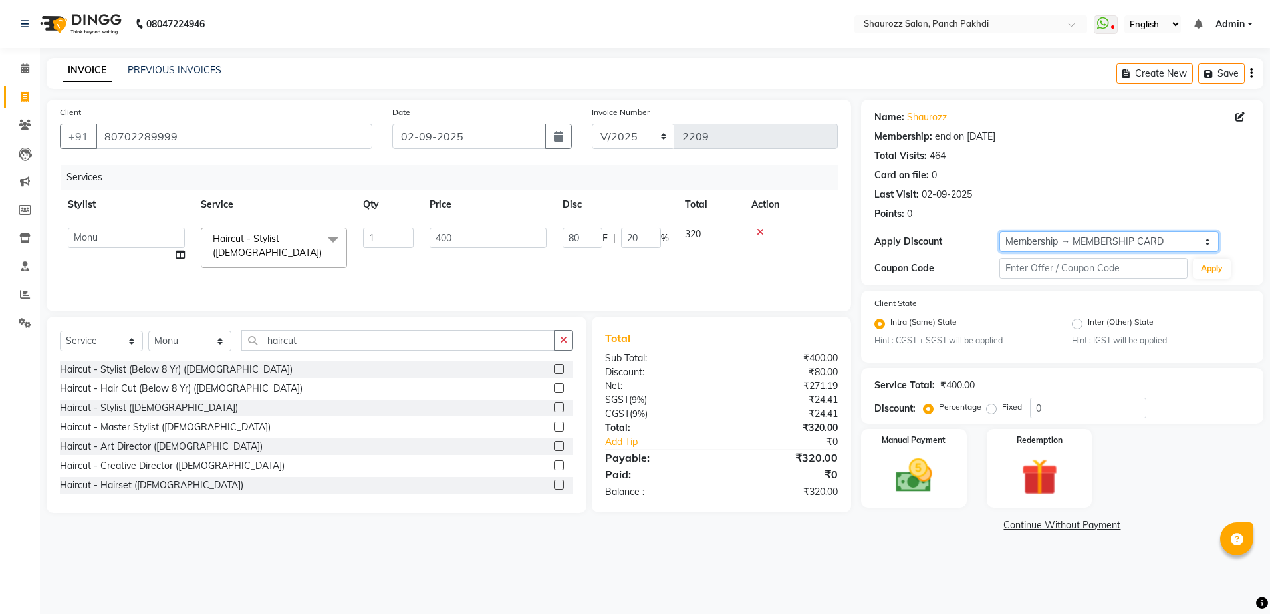
click at [1130, 238] on select "Select Membership → MEMBERSHIP CARD" at bounding box center [1108, 241] width 219 height 21
select select "0:"
click at [999, 231] on select "Select Membership → MEMBERSHIP CARD" at bounding box center [1108, 241] width 219 height 21
type input "0"
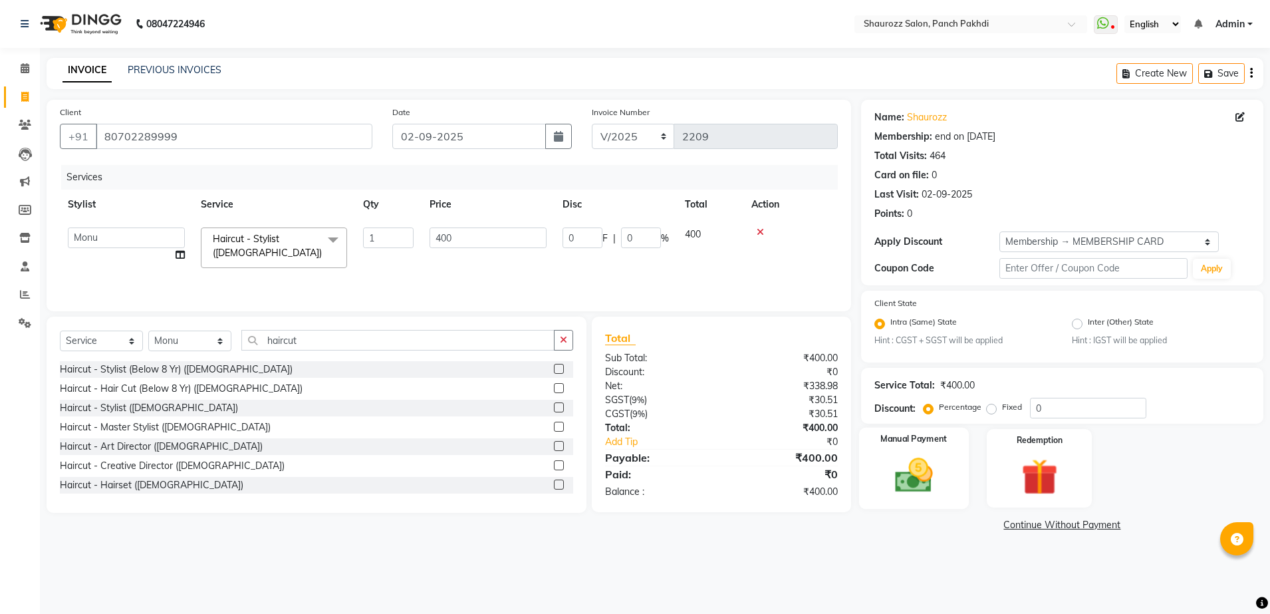
click at [919, 460] on img at bounding box center [914, 476] width 62 height 44
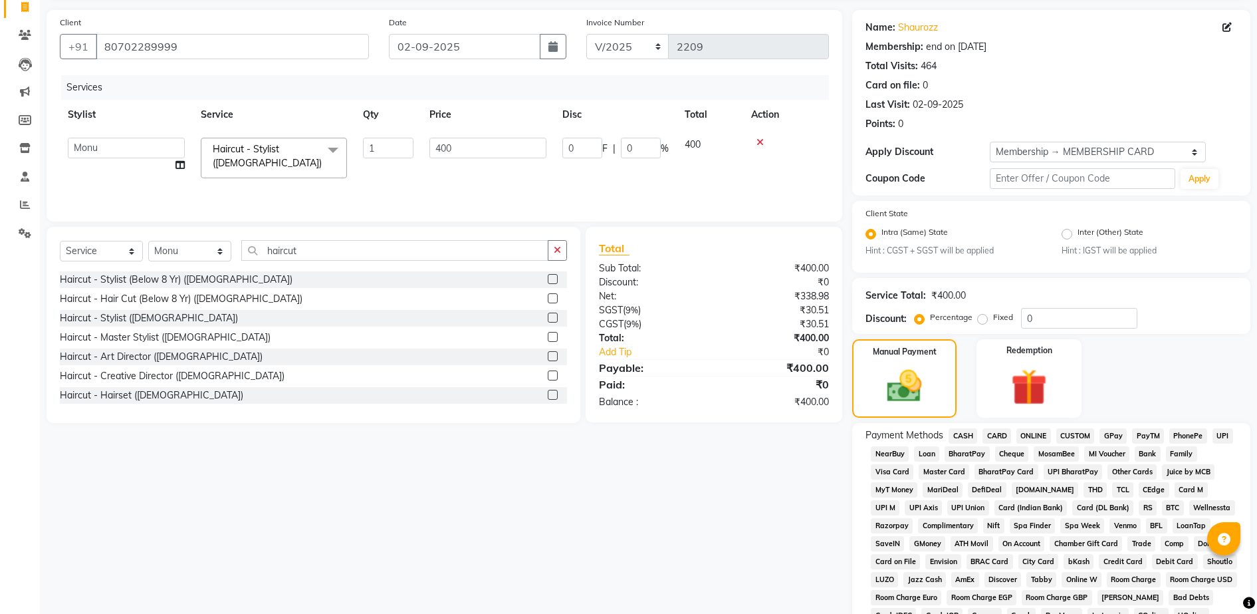
scroll to position [295, 0]
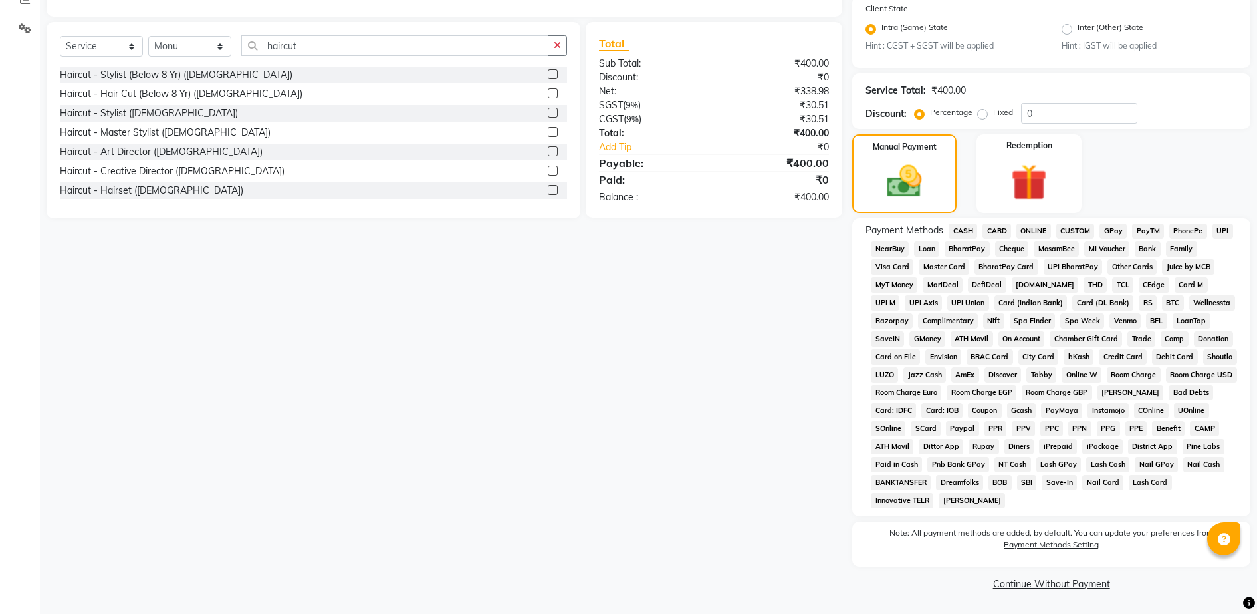
click at [963, 236] on span "CASH" at bounding box center [963, 230] width 29 height 15
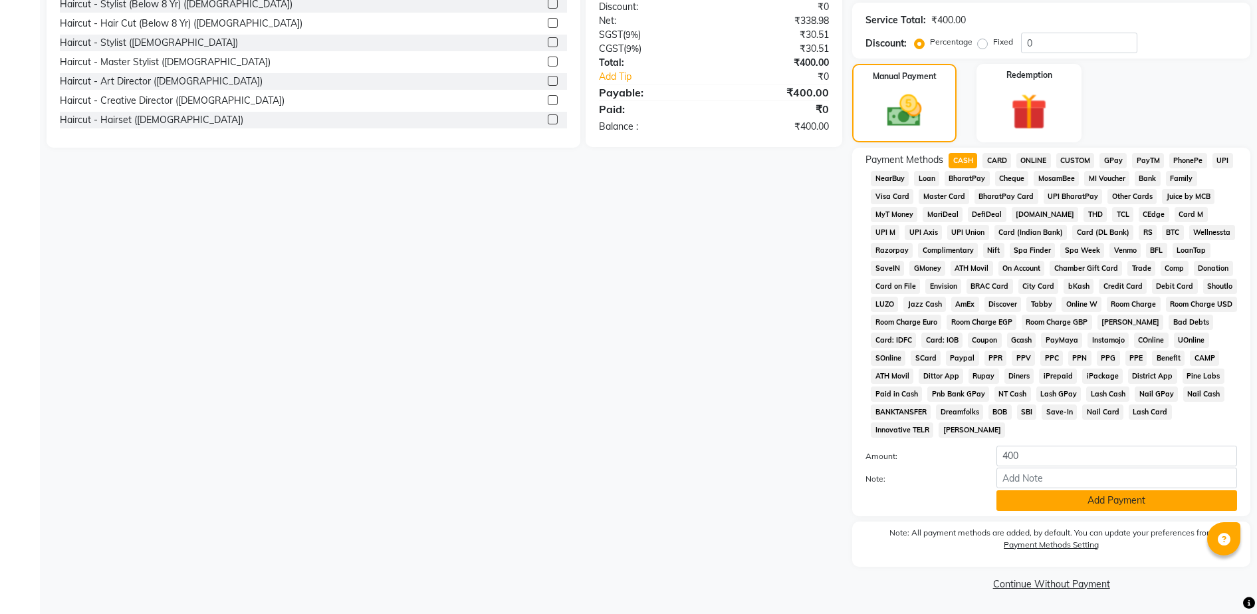
click at [1053, 497] on button "Add Payment" at bounding box center [1117, 500] width 241 height 21
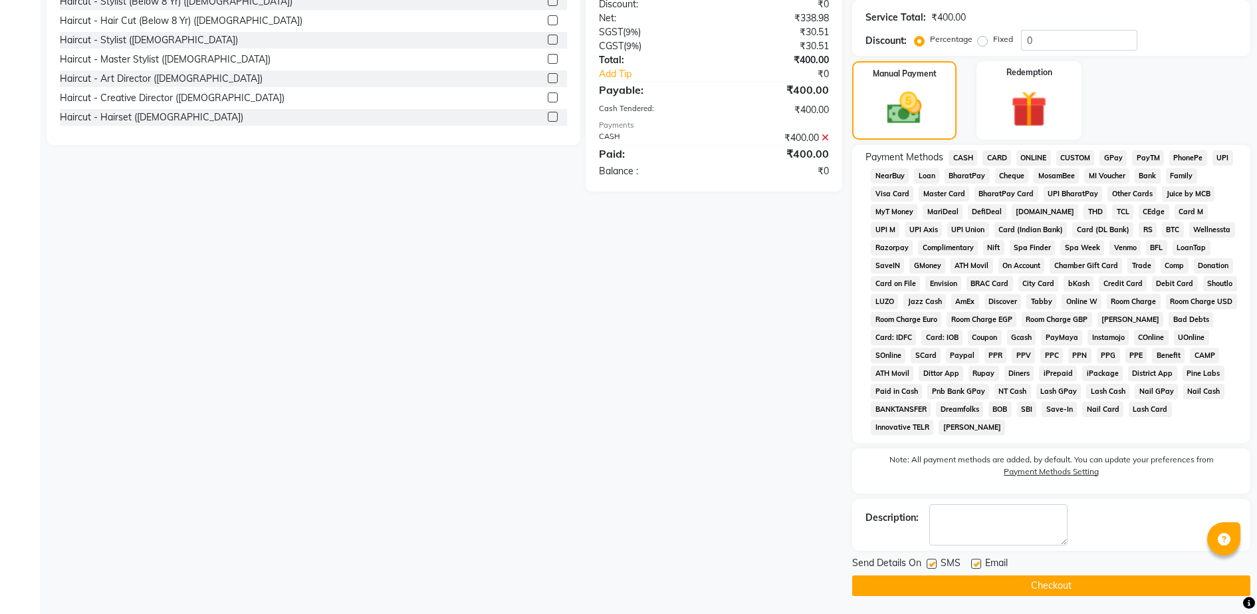
scroll to position [370, 0]
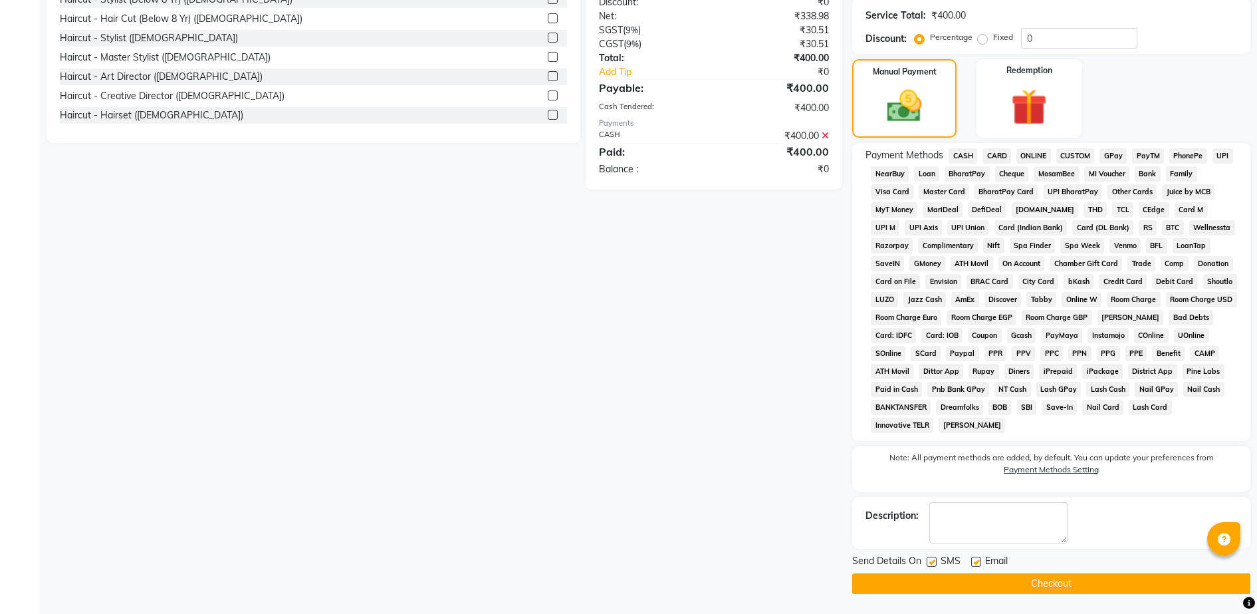
click at [1059, 578] on button "Checkout" at bounding box center [1051, 583] width 398 height 21
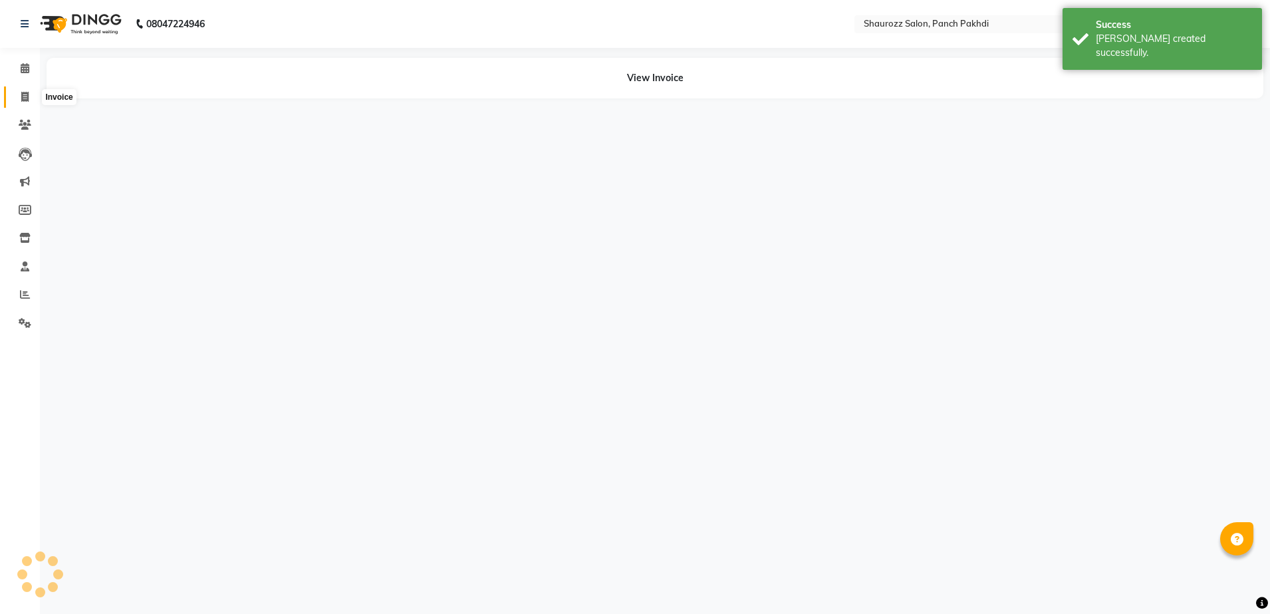
click at [30, 95] on span at bounding box center [24, 97] width 23 height 15
select select "service"
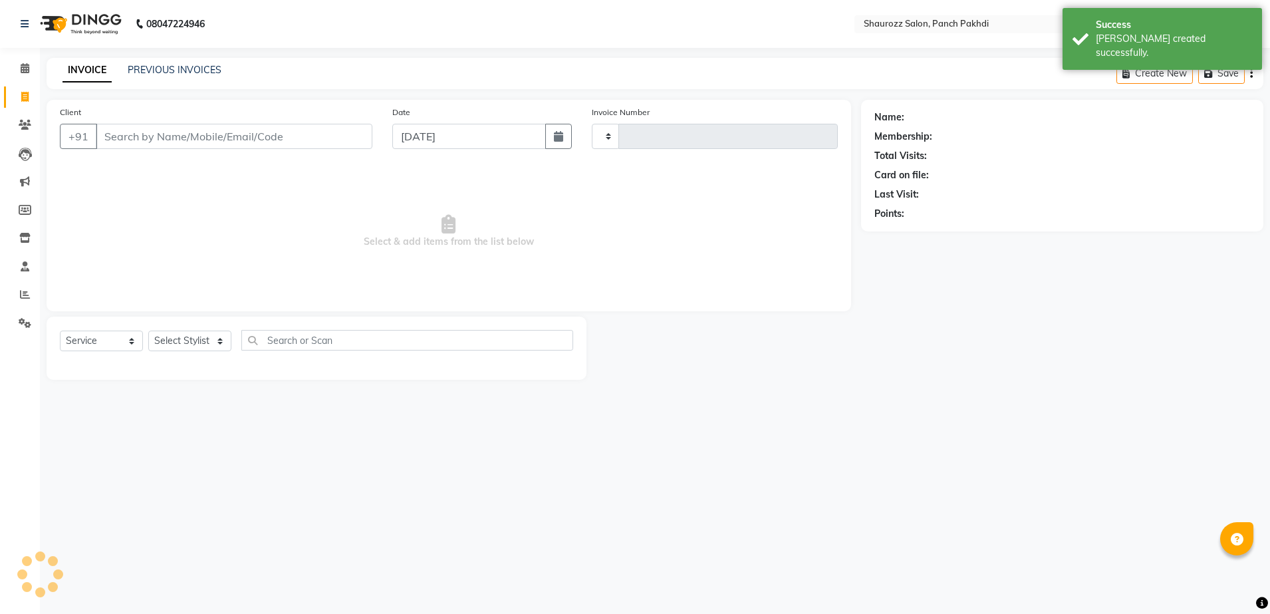
type input "2210"
select select "485"
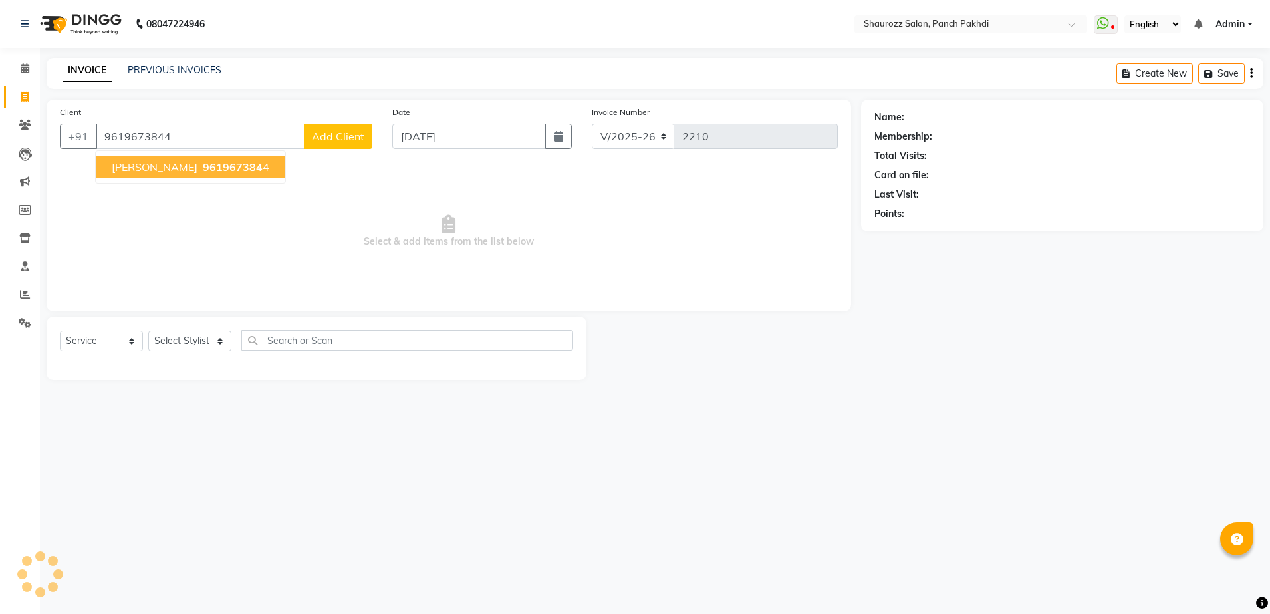
type input "9619673844"
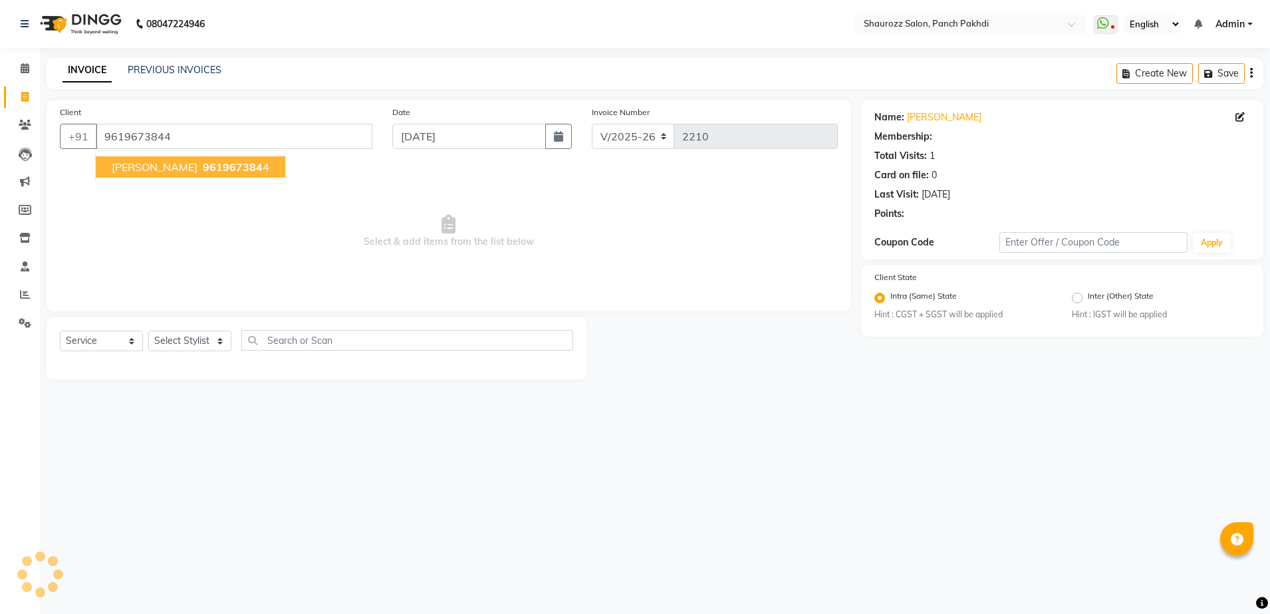
select select "1: Object"
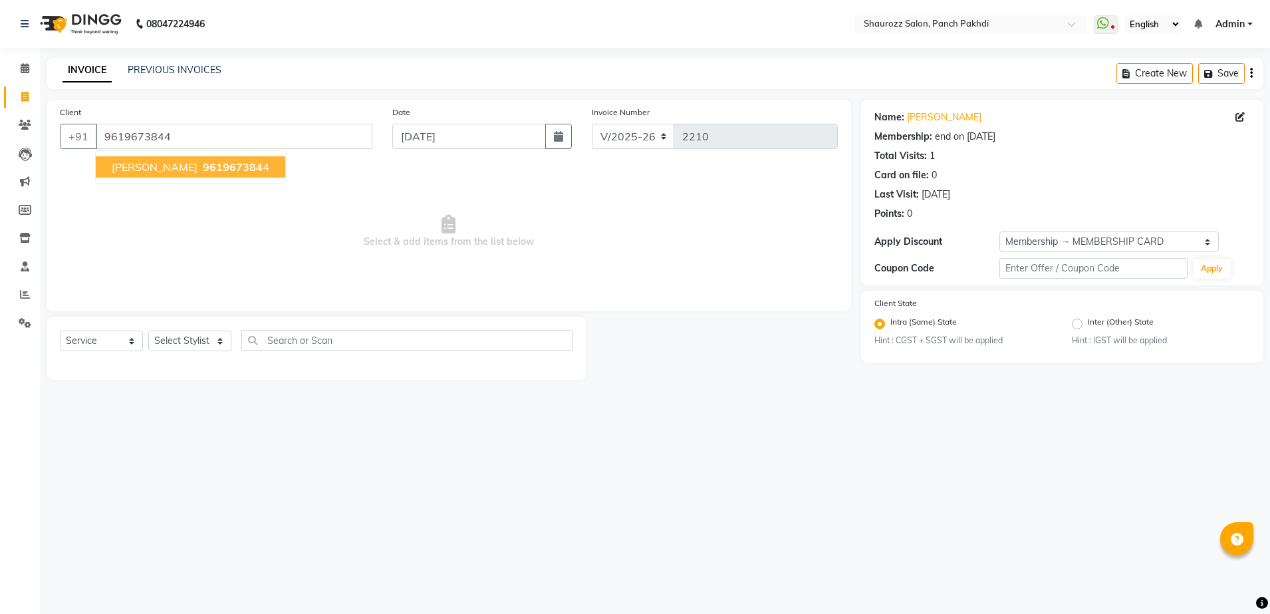
click at [194, 169] on span "[PERSON_NAME]" at bounding box center [155, 166] width 86 height 13
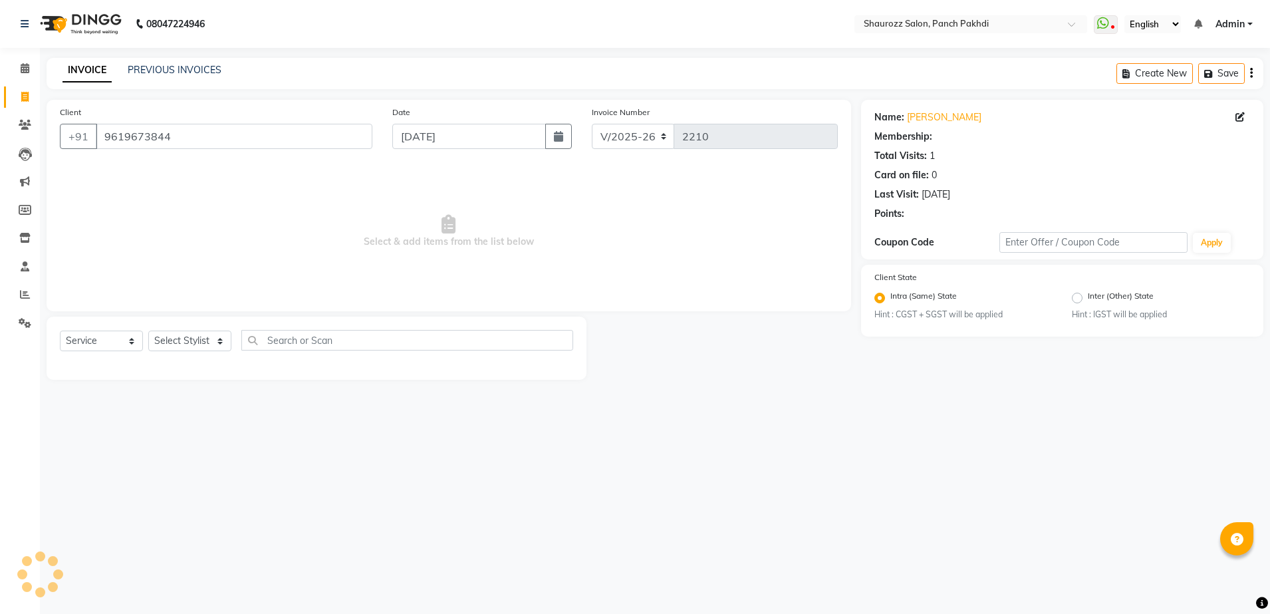
drag, startPoint x: 450, startPoint y: 116, endPoint x: 446, endPoint y: 130, distance: 14.5
click at [452, 122] on div "Date [DATE]" at bounding box center [481, 132] width 199 height 55
click at [444, 136] on input "[DATE]" at bounding box center [469, 136] width 154 height 25
select select "9"
select select "2025"
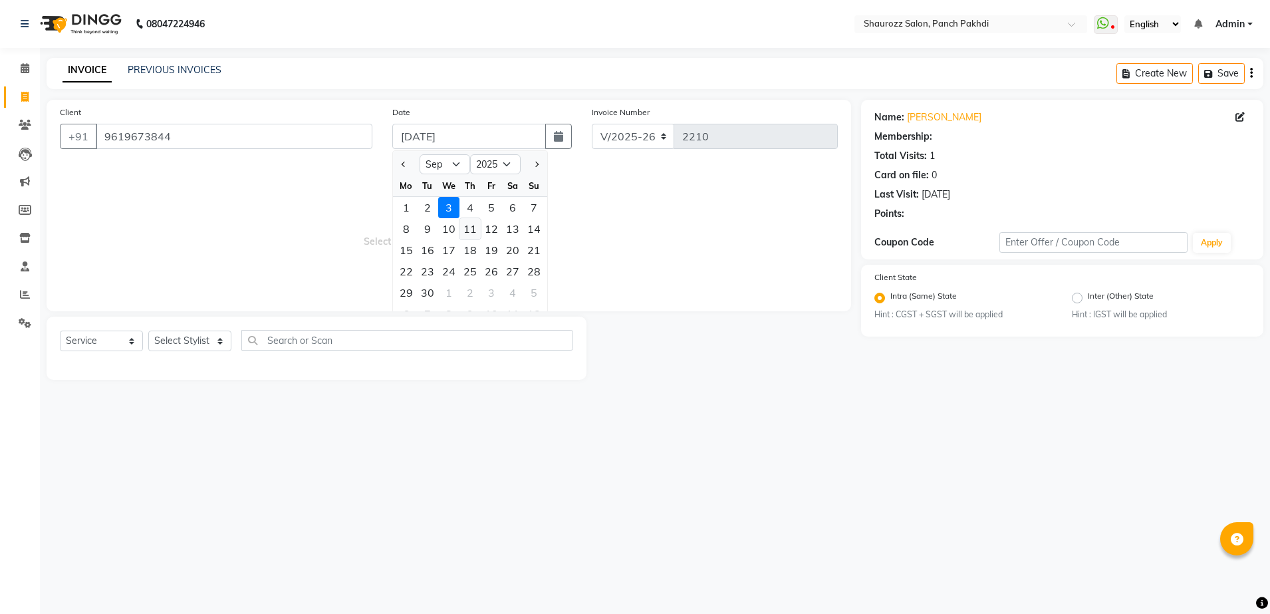
select select "1: Object"
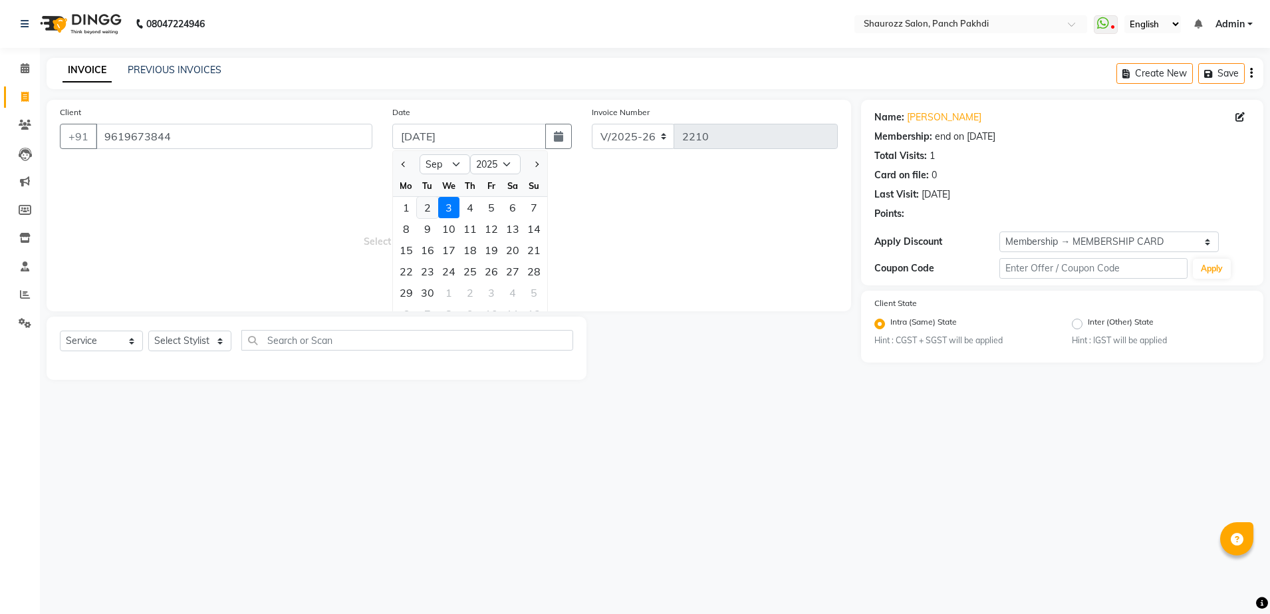
click at [420, 204] on div "2" at bounding box center [427, 207] width 21 height 21
type input "02-09-2025"
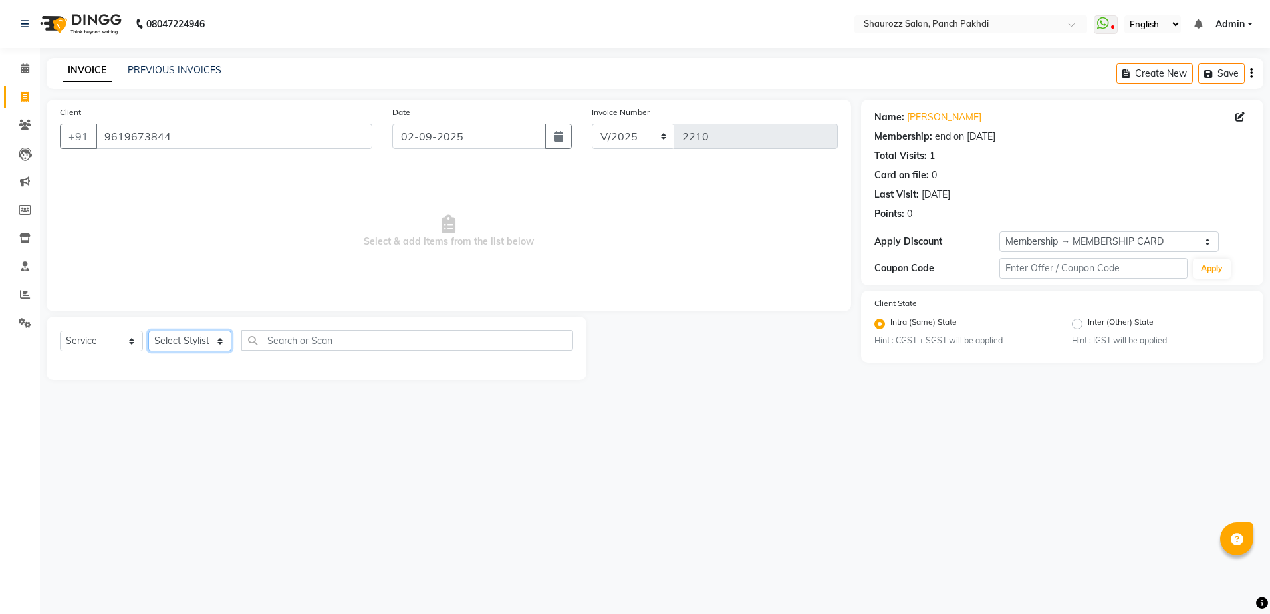
click at [176, 338] on select "Select Stylist [PERSON_NAME] [PERSON_NAME] [PERSON_NAME] [PERSON_NAME] Salon Sa…" at bounding box center [189, 340] width 83 height 21
click at [148, 330] on select "Select Stylist [PERSON_NAME] [PERSON_NAME] [PERSON_NAME] [PERSON_NAME] Salon Sa…" at bounding box center [189, 340] width 83 height 21
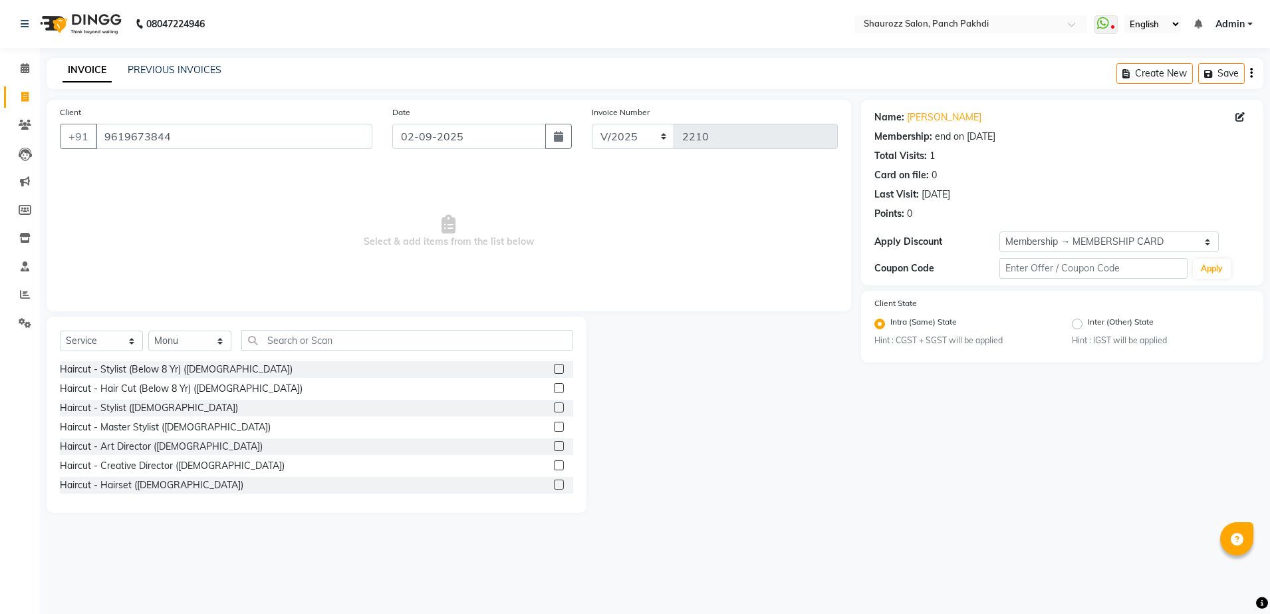
click at [207, 331] on div "Select Service Product Membership Package Voucher Prepaid Gift Card Select Styl…" at bounding box center [317, 415] width 540 height 196
click at [207, 333] on select "Select Stylist [PERSON_NAME] [PERSON_NAME] [PERSON_NAME] [PERSON_NAME] Salon Sa…" at bounding box center [189, 340] width 83 height 21
select select "14040"
click at [148, 330] on select "Select Stylist [PERSON_NAME] [PERSON_NAME] [PERSON_NAME] [PERSON_NAME] Salon Sa…" at bounding box center [189, 340] width 83 height 21
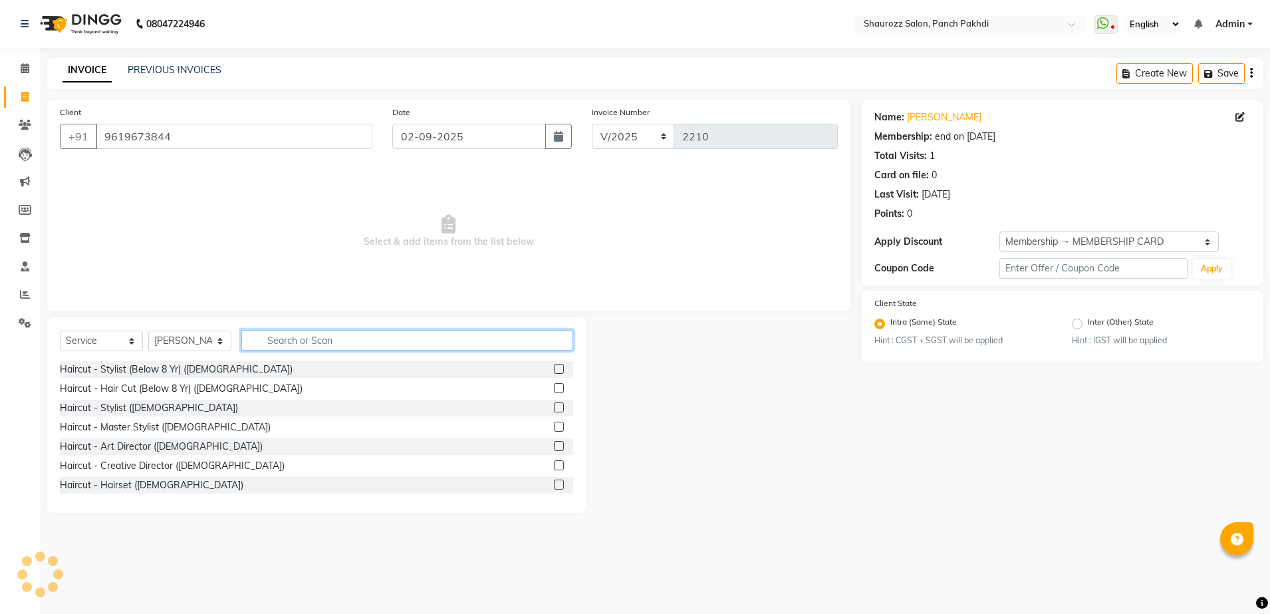
click at [332, 348] on input "text" at bounding box center [407, 340] width 332 height 21
type input "n"
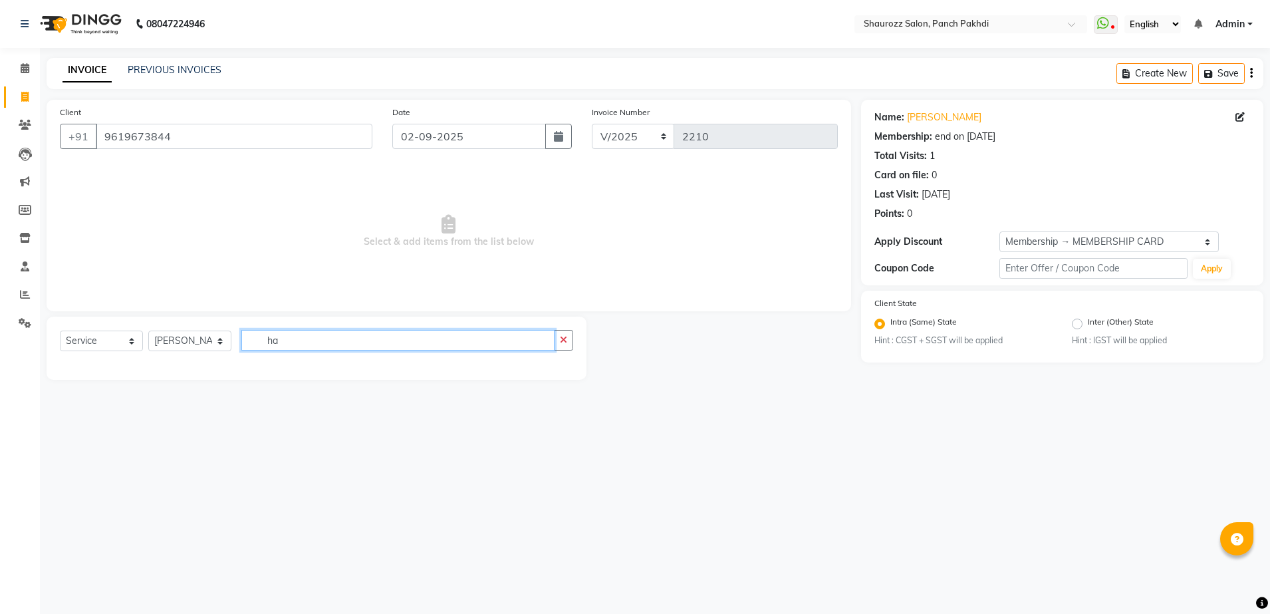
type input "h"
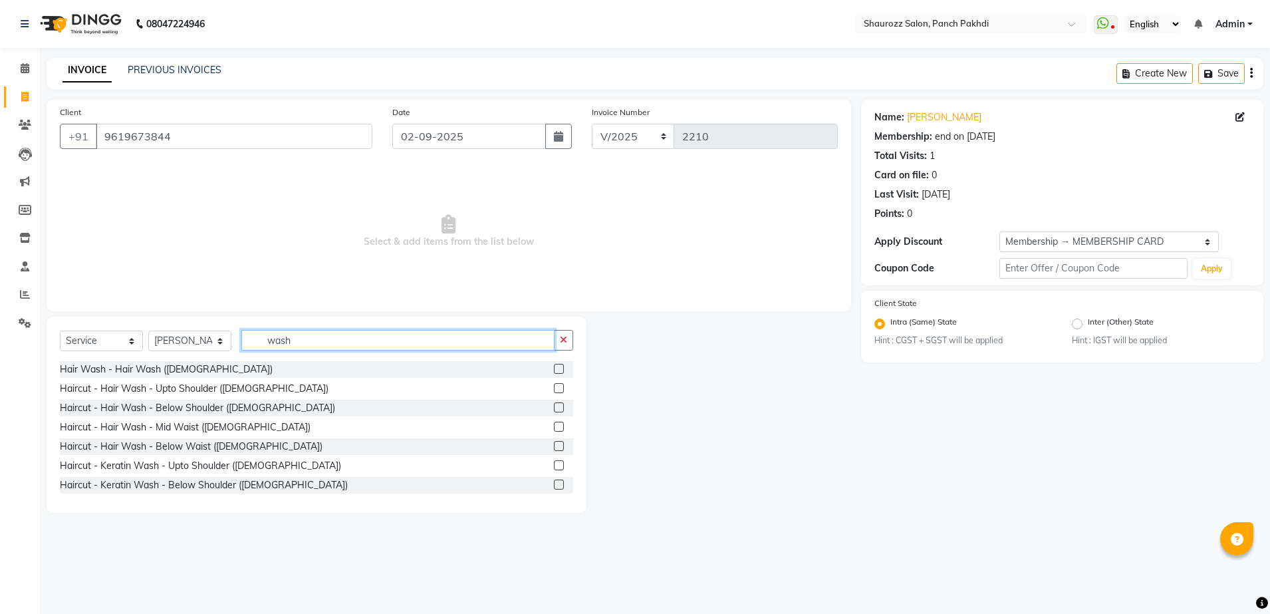
type input "wash"
click at [554, 407] on label at bounding box center [559, 407] width 10 height 10
click at [554, 407] on input "checkbox" at bounding box center [558, 408] width 9 height 9
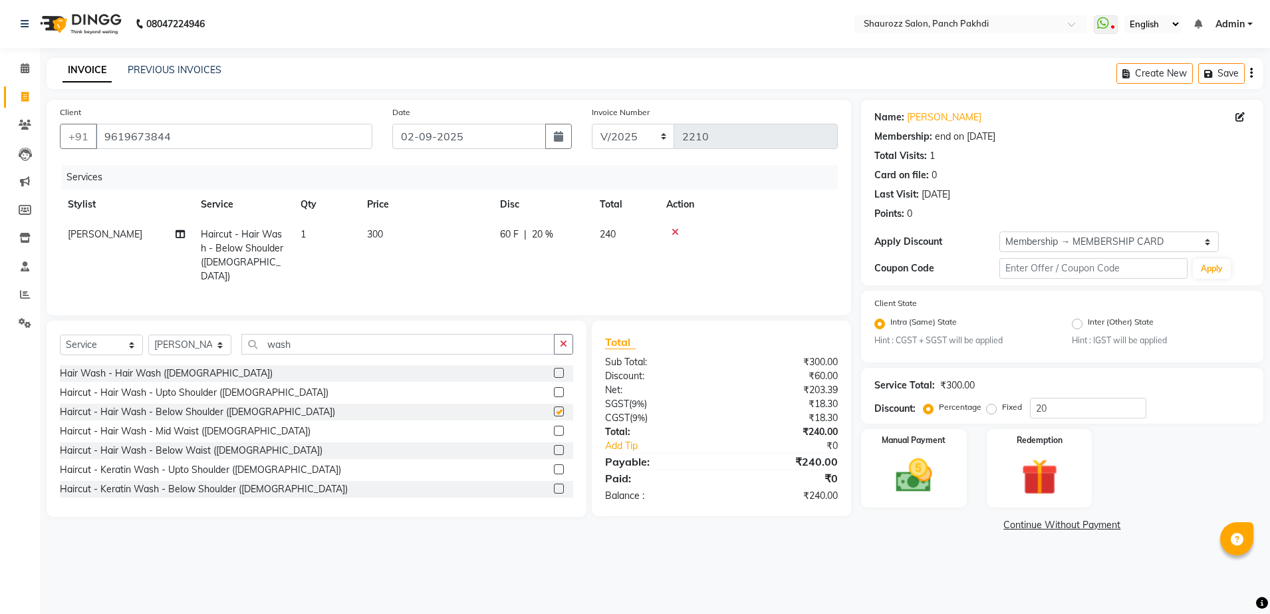
checkbox input "false"
click at [363, 235] on td "300" at bounding box center [425, 255] width 133 height 72
select select "14040"
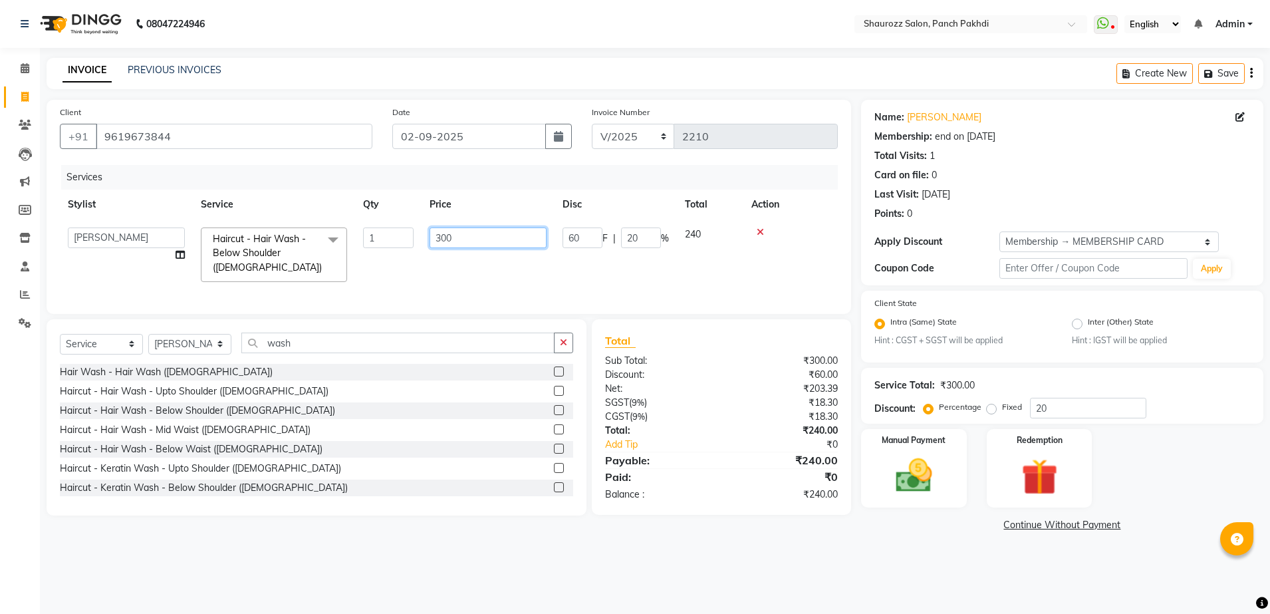
click at [477, 243] on input "300" at bounding box center [488, 237] width 117 height 21
type input "3"
type input "0"
click at [544, 263] on tr "[PERSON_NAME] [PERSON_NAME] [PERSON_NAME] [PERSON_NAME] Salon Samseer siddhi [P…" at bounding box center [449, 254] width 778 height 70
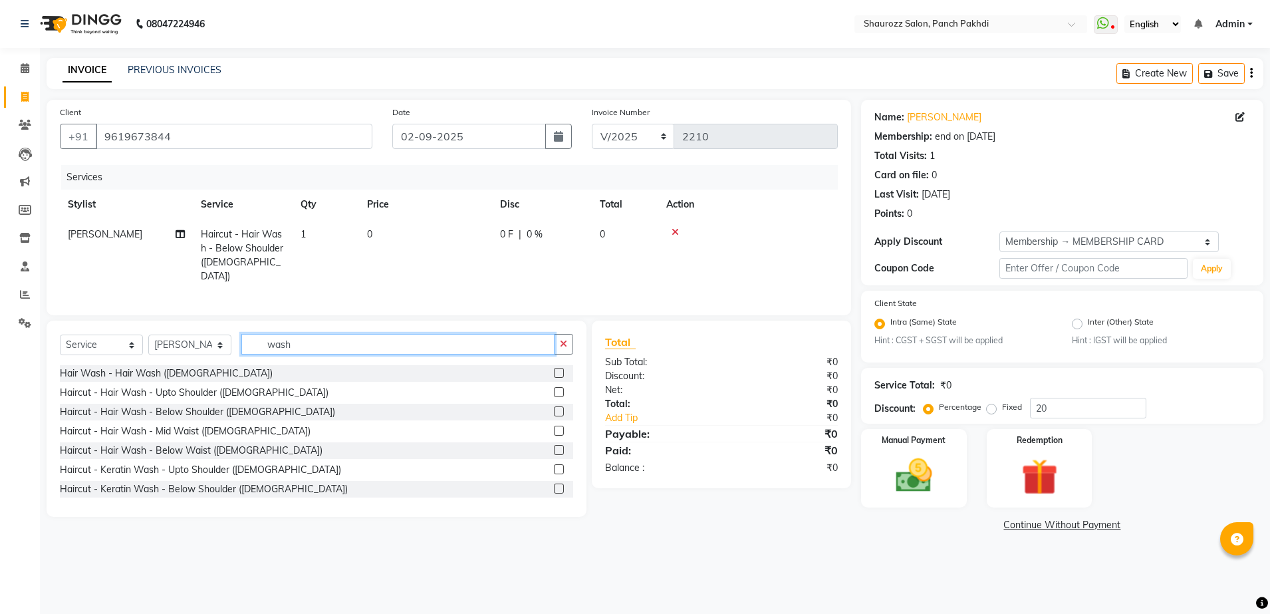
click at [292, 345] on input "wash" at bounding box center [397, 344] width 313 height 21
type input "w"
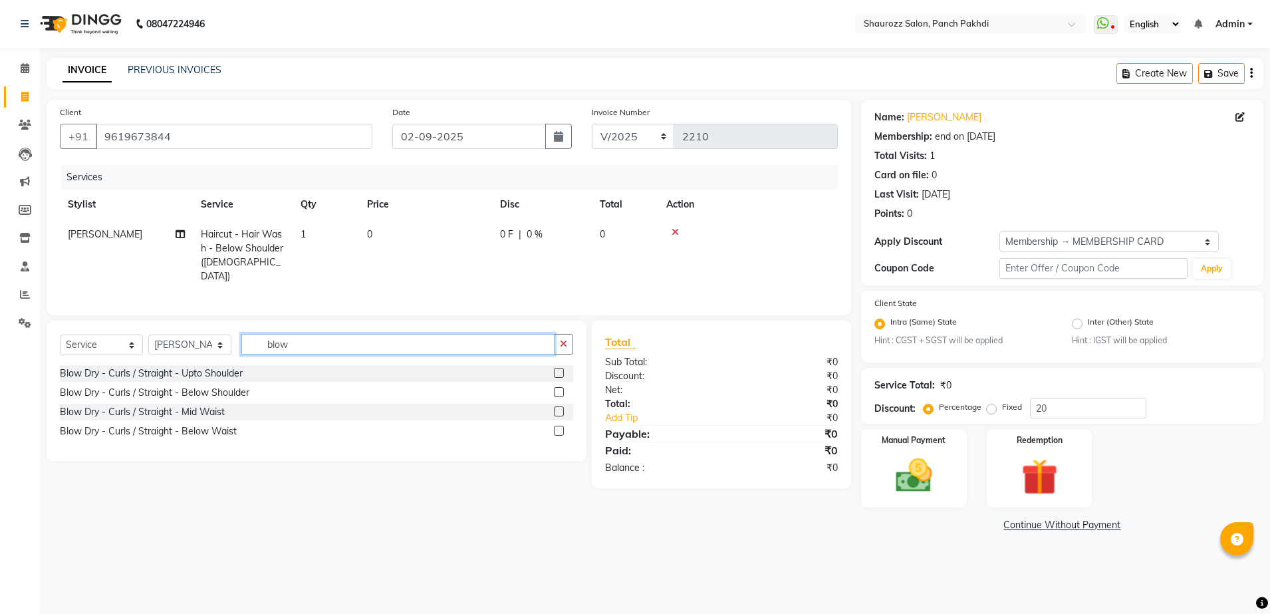
type input "blow"
click at [557, 390] on label at bounding box center [559, 392] width 10 height 10
click at [557, 390] on input "checkbox" at bounding box center [558, 392] width 9 height 9
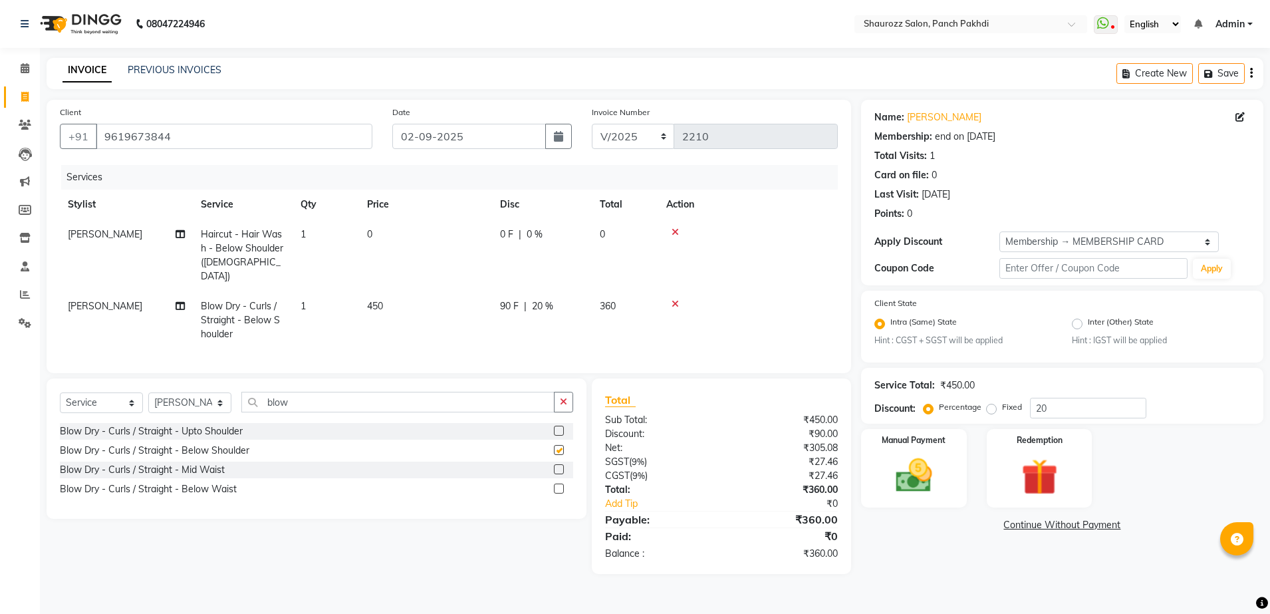
checkbox input "false"
click at [399, 316] on td "450" at bounding box center [425, 320] width 133 height 58
select select "14040"
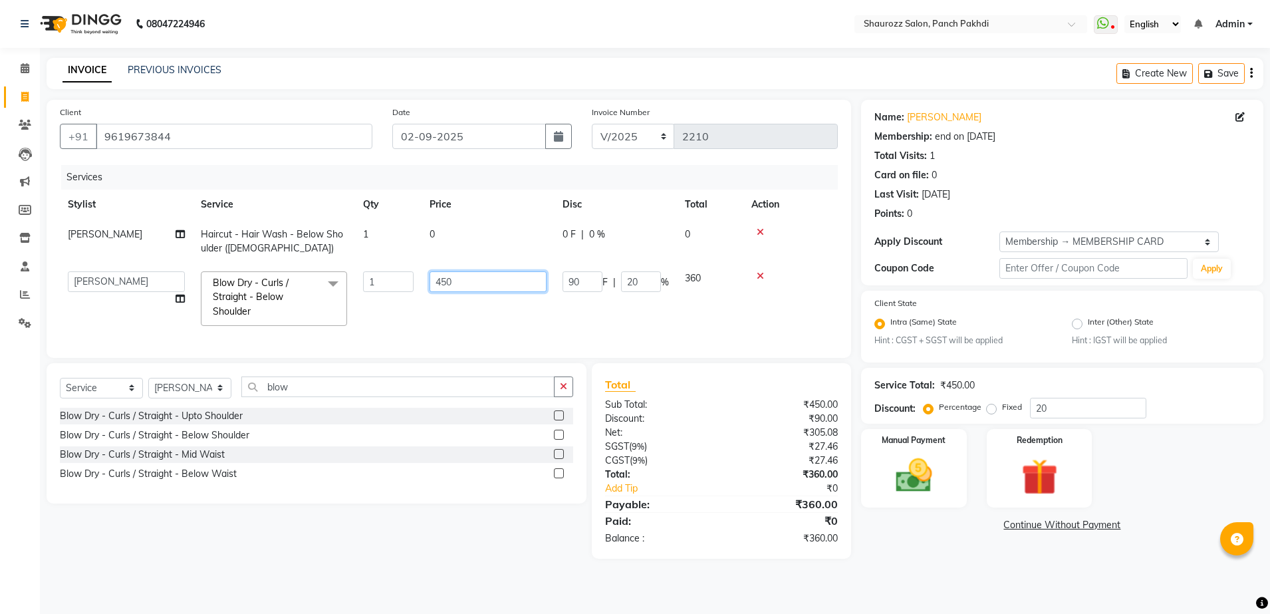
click at [485, 275] on input "450" at bounding box center [488, 281] width 117 height 21
type input "4"
type input "200"
click at [583, 263] on tbody "[PERSON_NAME] Haircut - Hair Wash - Below Shoulder ([DEMOGRAPHIC_DATA]) 1 0 0 F…" at bounding box center [449, 276] width 778 height 114
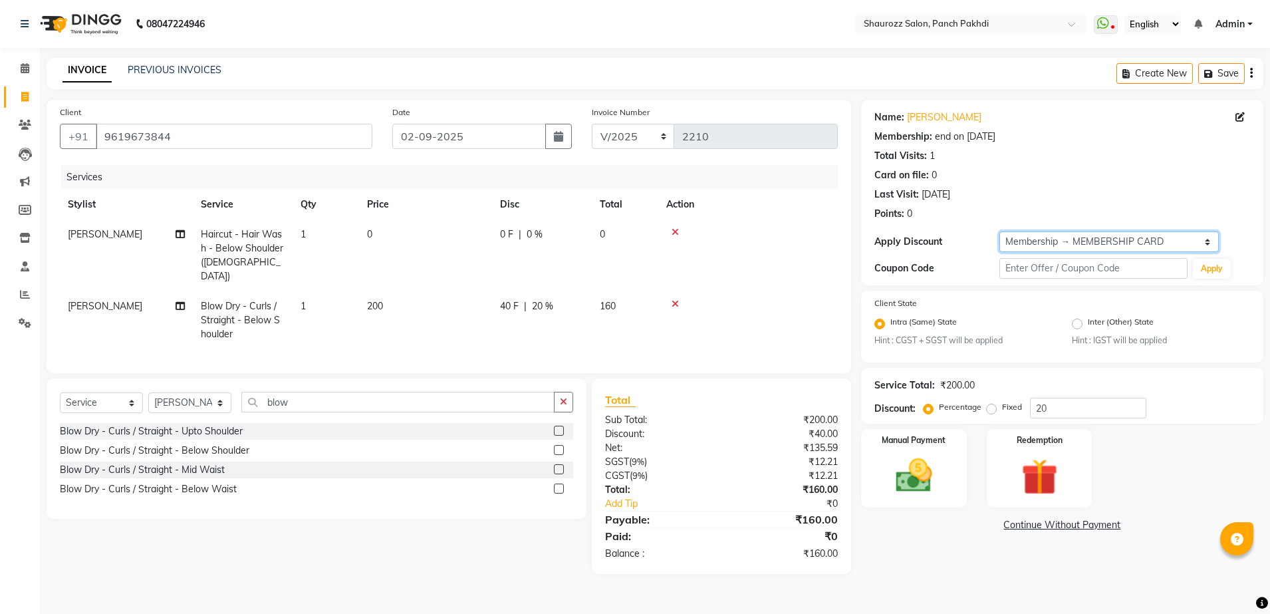
click at [1029, 241] on select "Select Membership → MEMBERSHIP CARD" at bounding box center [1108, 241] width 219 height 21
select select "0:"
click at [999, 231] on select "Select Membership → MEMBERSHIP CARD" at bounding box center [1108, 241] width 219 height 21
type input "0"
click at [922, 465] on img at bounding box center [914, 476] width 62 height 44
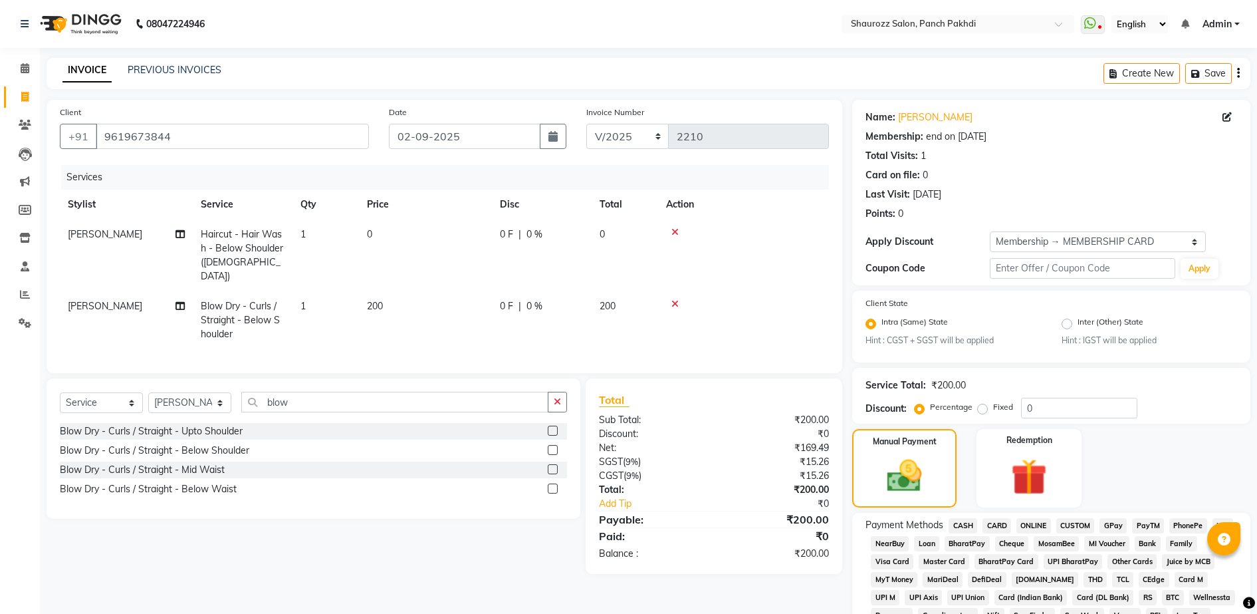
click at [301, 225] on td "1" at bounding box center [326, 255] width 66 height 72
select select "14040"
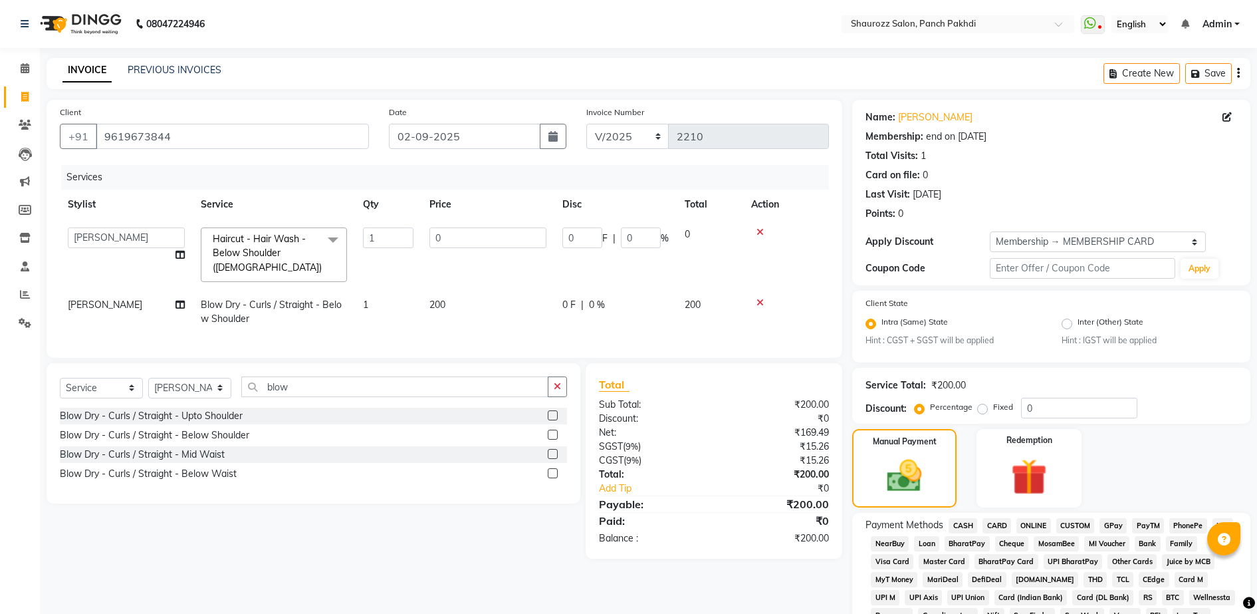
click at [368, 226] on td "1" at bounding box center [388, 254] width 66 height 70
click at [366, 231] on input "1" at bounding box center [388, 237] width 51 height 21
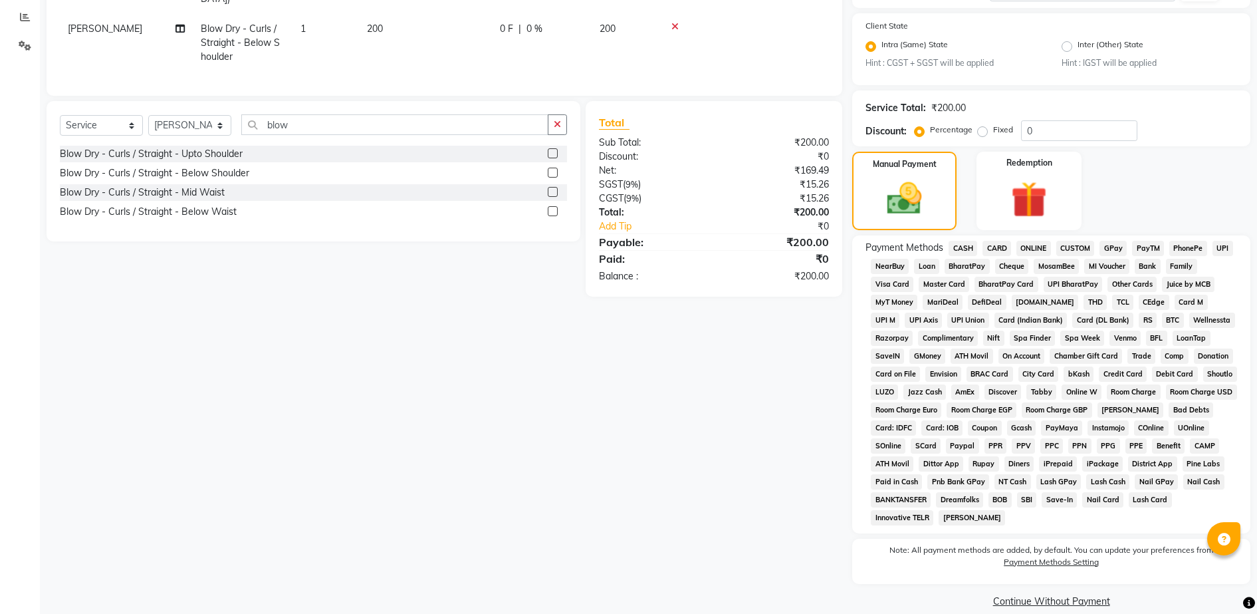
scroll to position [295, 0]
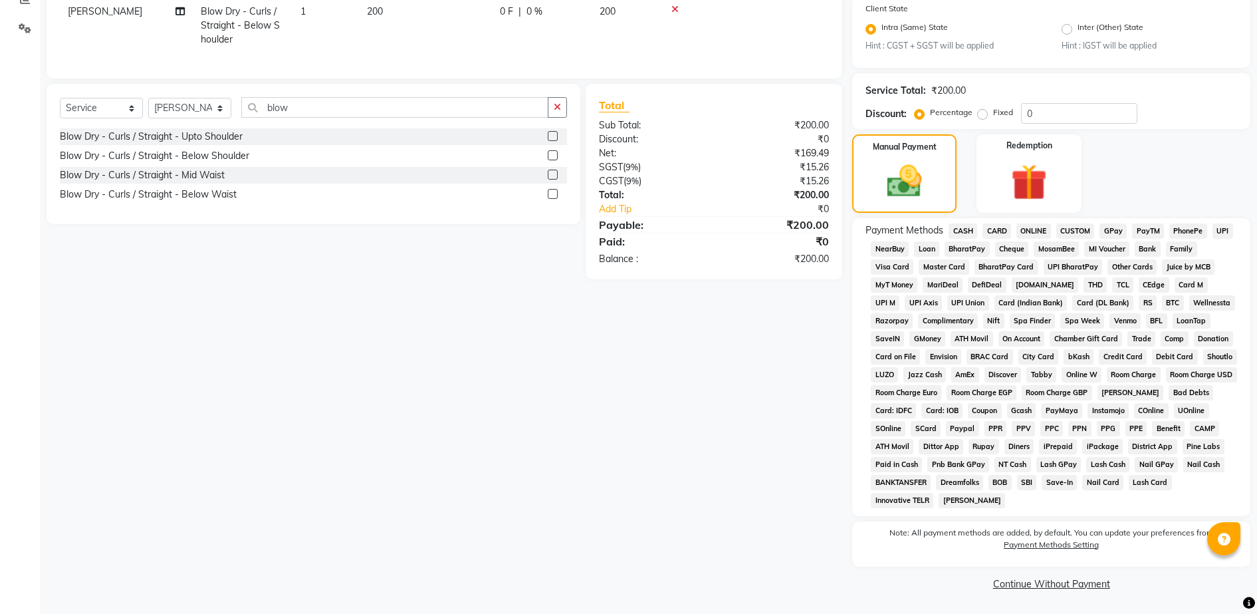
click at [949, 325] on span "Complimentary" at bounding box center [948, 320] width 60 height 15
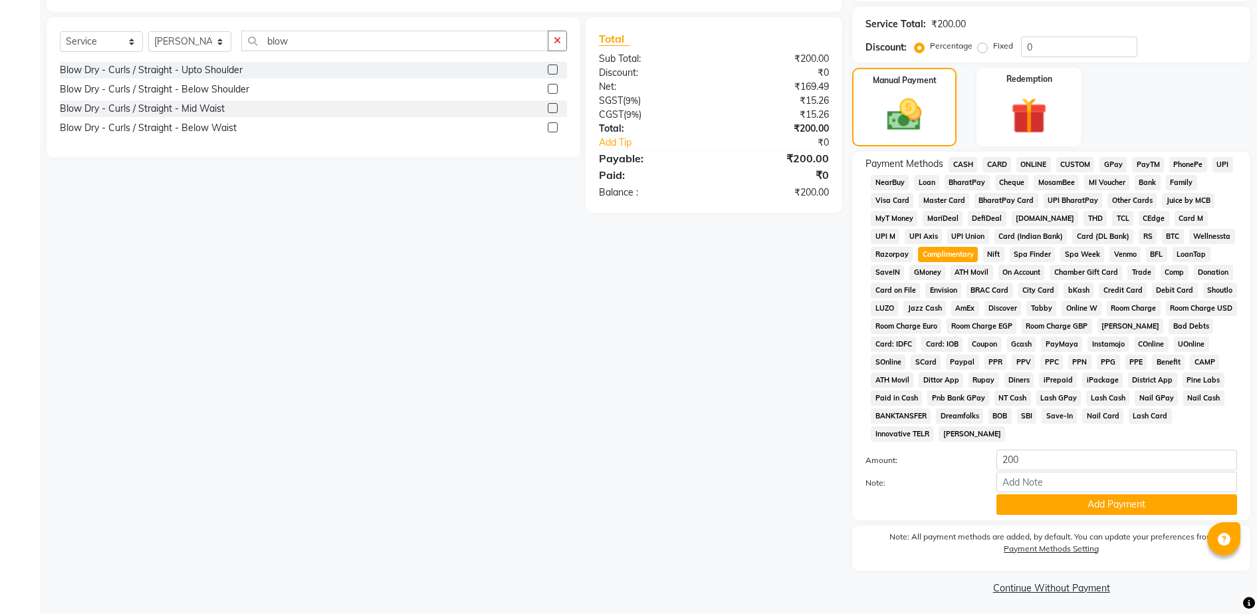
scroll to position [365, 0]
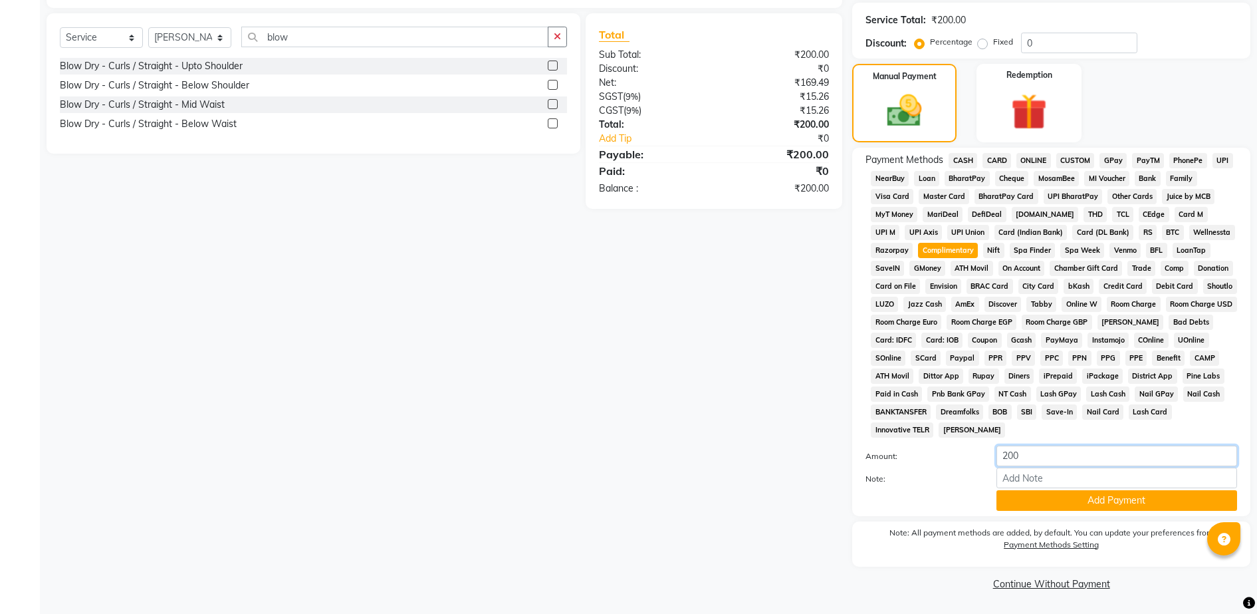
click at [1055, 461] on input "200" at bounding box center [1117, 456] width 241 height 21
type input "2"
type input "1"
type input "0"
click at [1060, 495] on button "Add Payment" at bounding box center [1117, 500] width 241 height 21
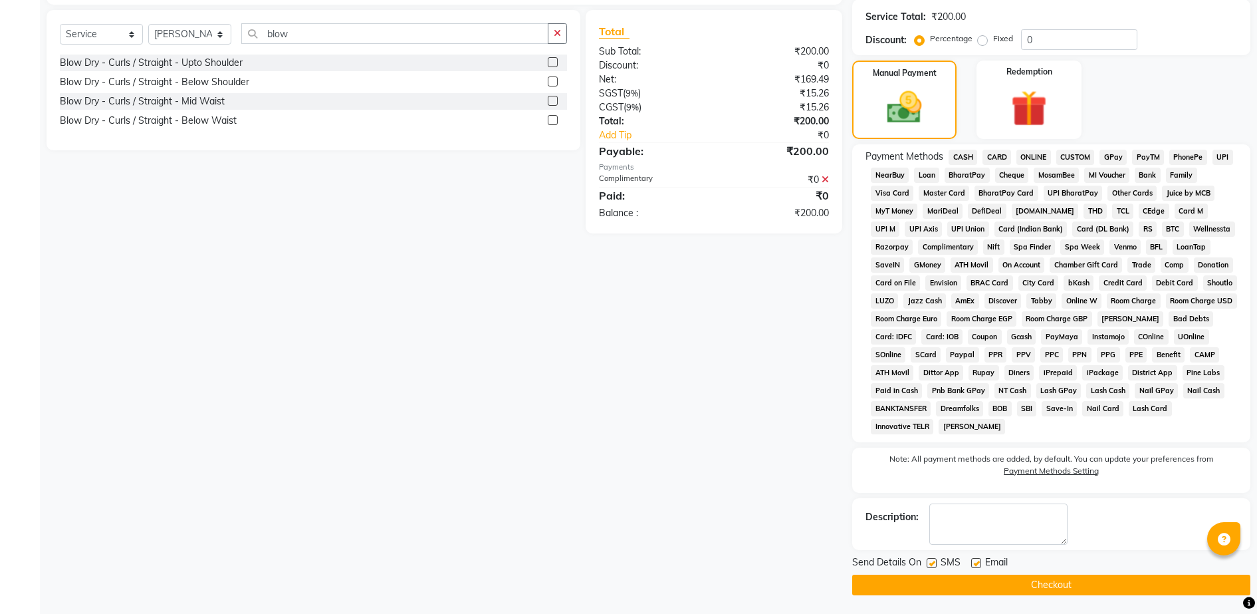
scroll to position [370, 0]
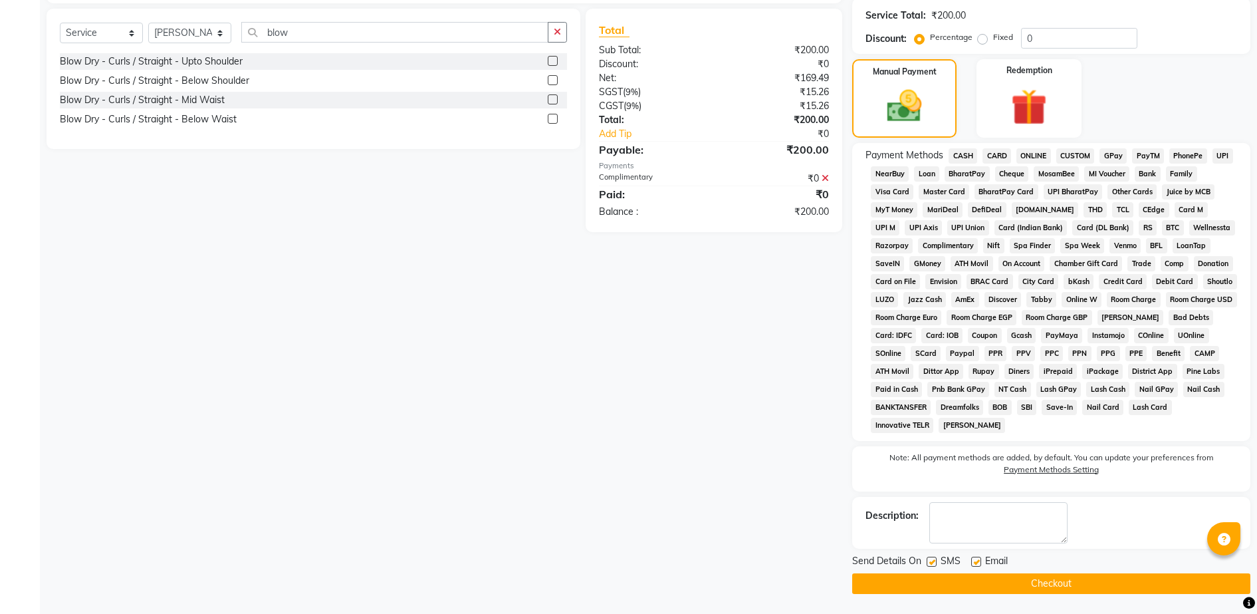
click at [960, 154] on span "CASH" at bounding box center [963, 155] width 29 height 15
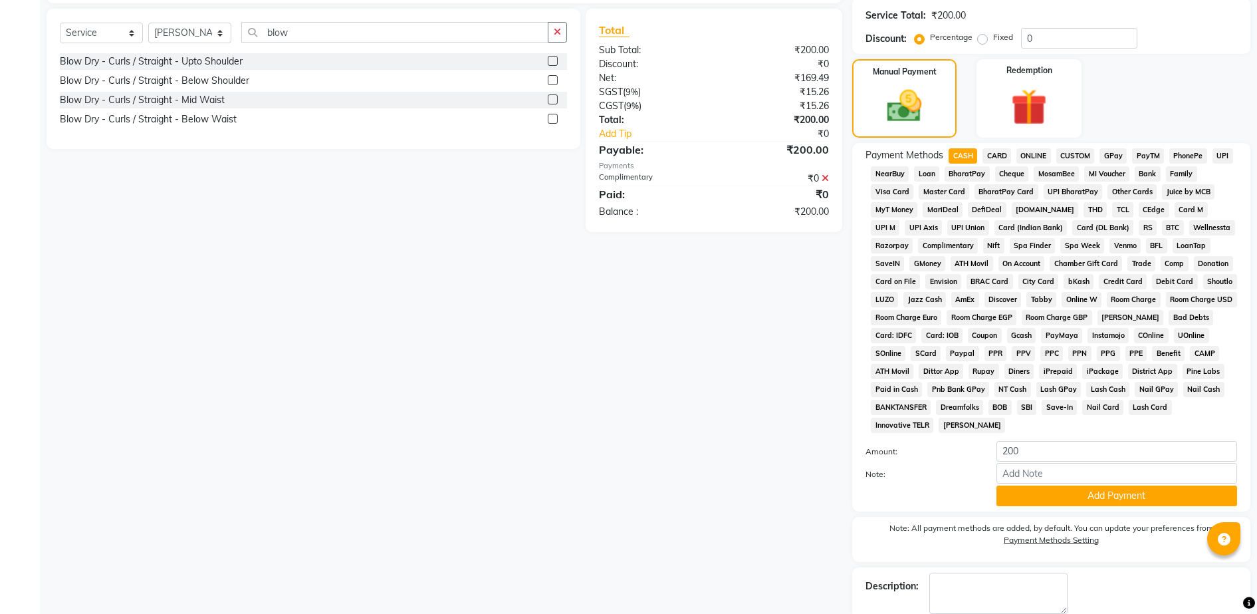
click at [1114, 153] on span "GPay" at bounding box center [1113, 155] width 27 height 15
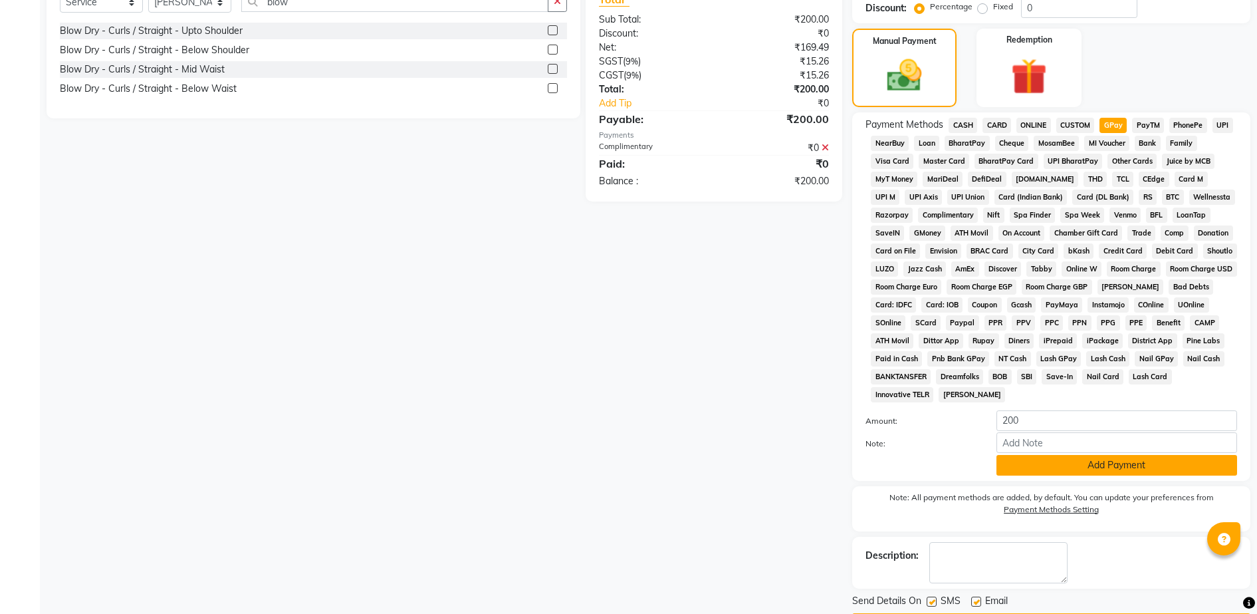
scroll to position [440, 0]
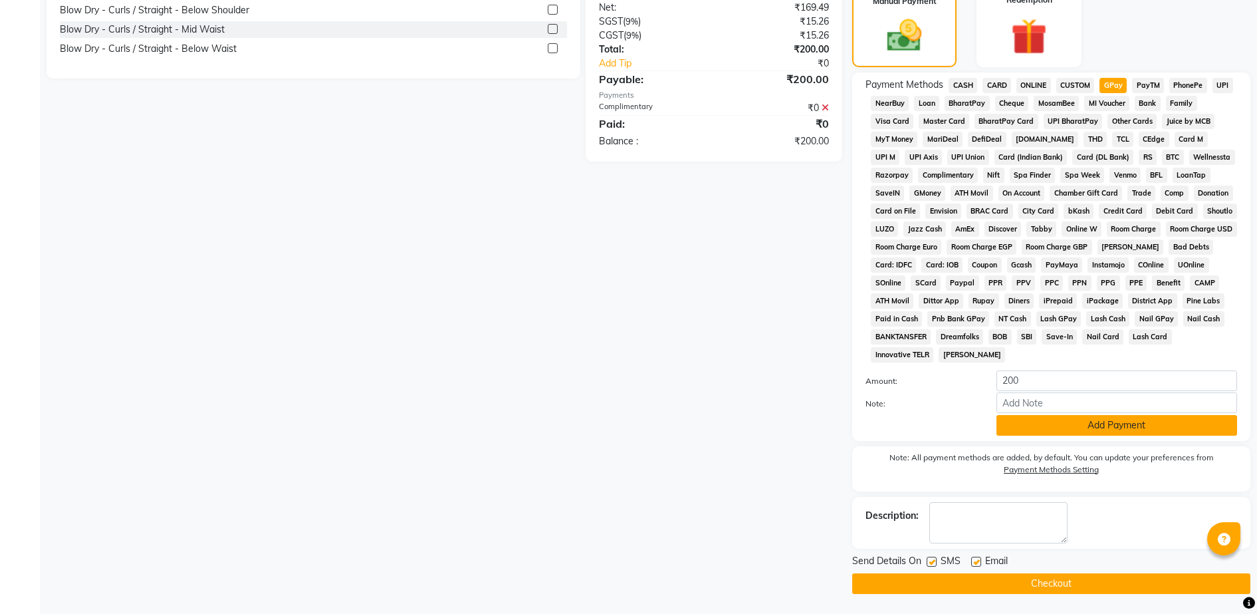
click at [1073, 418] on button "Add Payment" at bounding box center [1117, 425] width 241 height 21
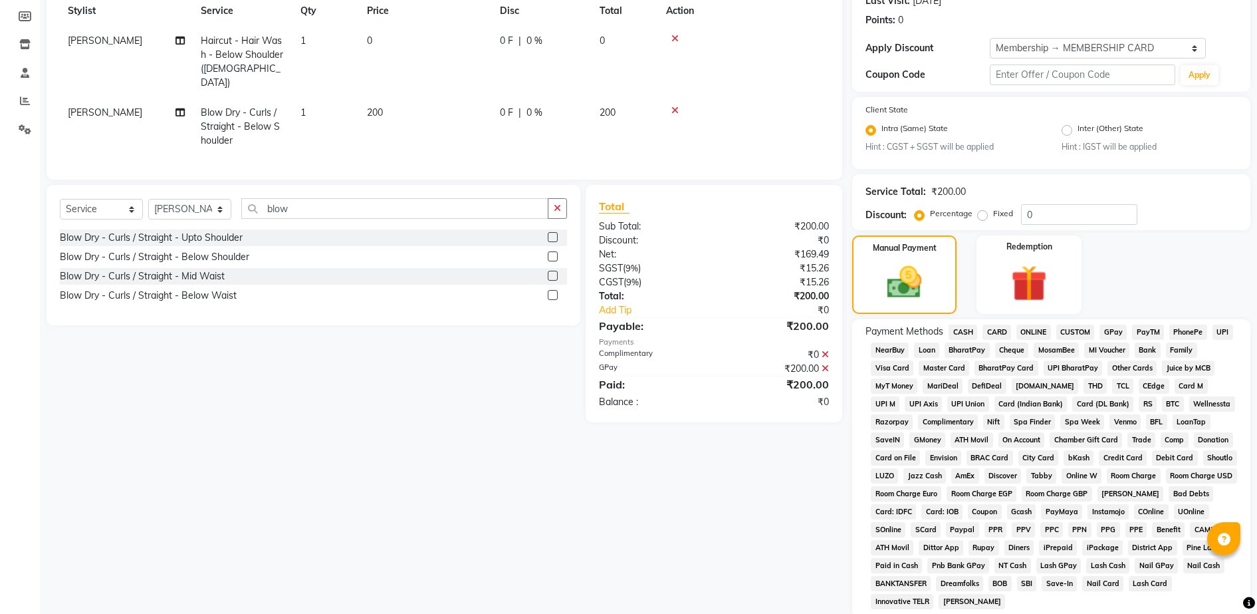
scroll to position [370, 0]
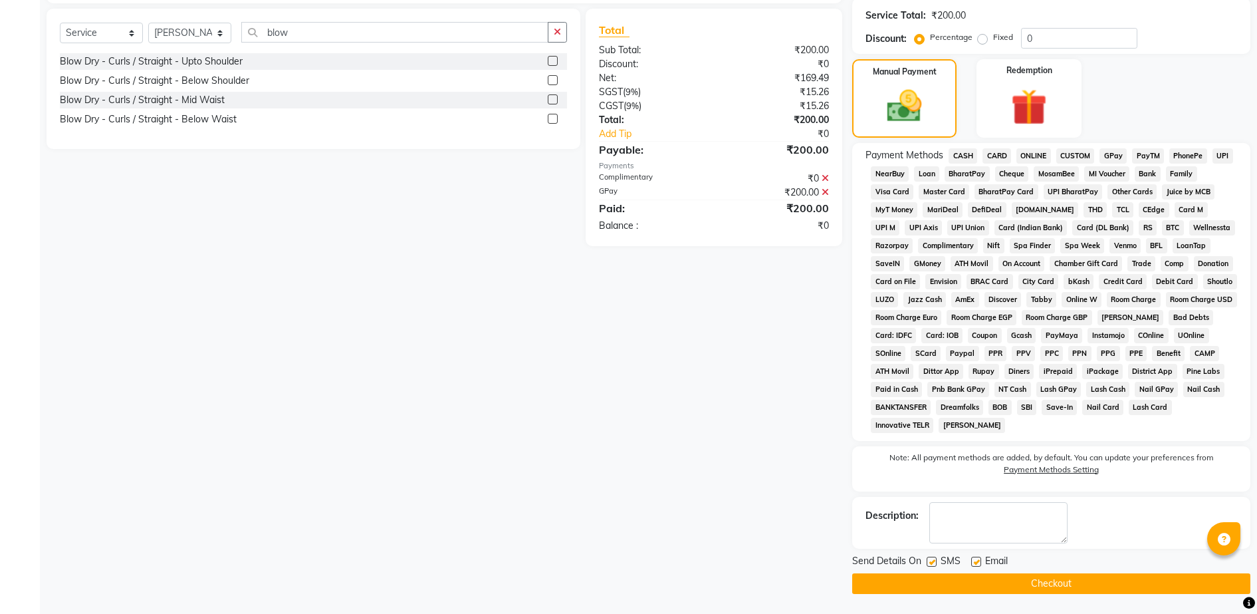
click at [1089, 583] on button "Checkout" at bounding box center [1051, 583] width 398 height 21
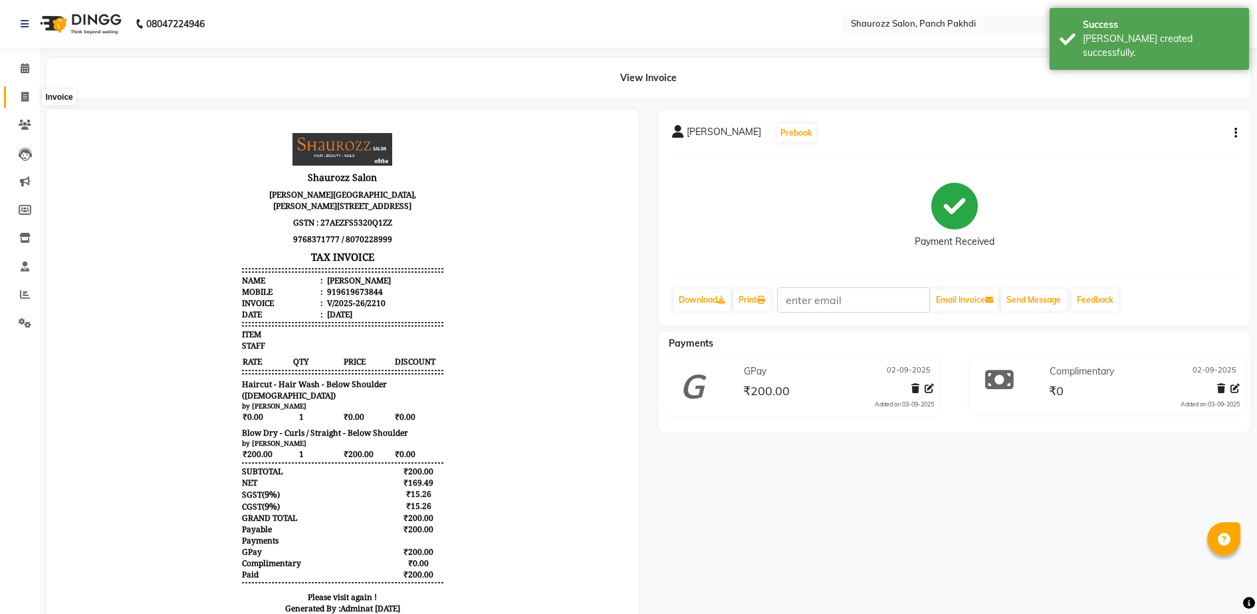
click at [13, 90] on span at bounding box center [24, 97] width 23 height 15
select select "485"
select select "service"
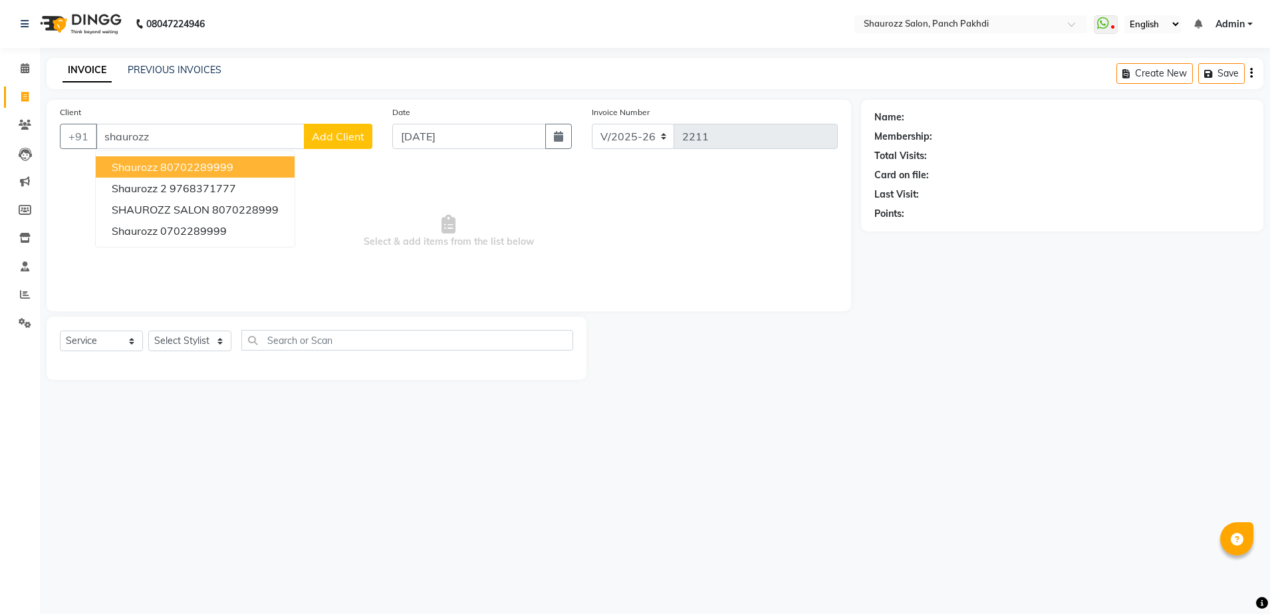
click at [222, 165] on ngb-highlight "80702289999" at bounding box center [196, 166] width 73 height 13
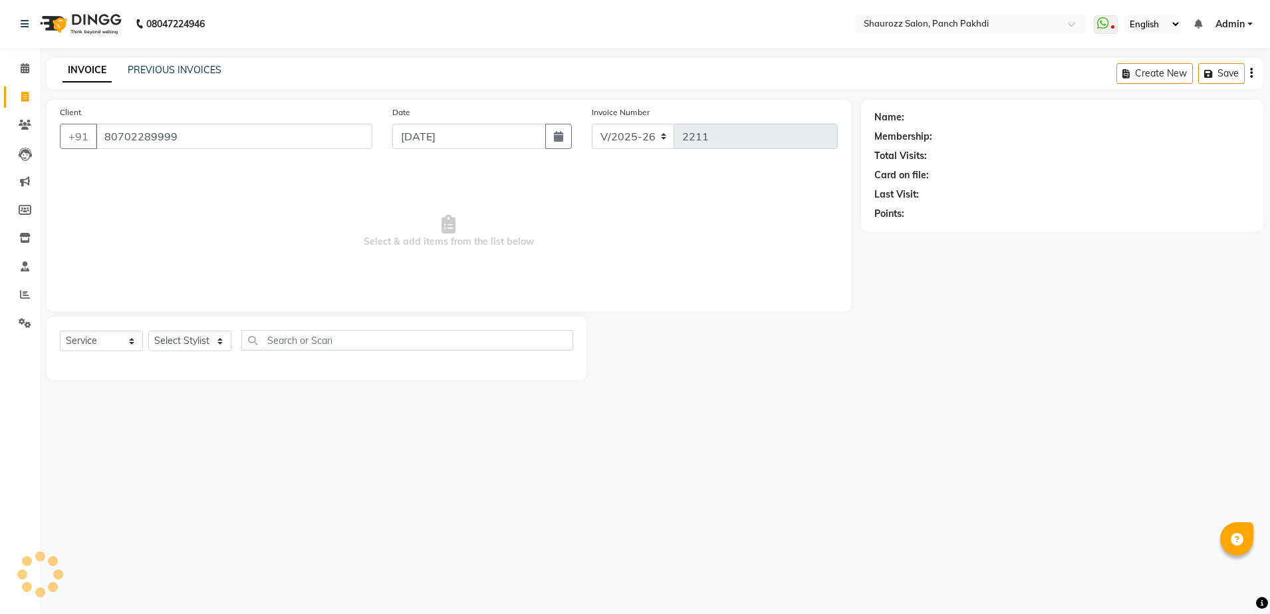
type input "80702289999"
select select "1: Object"
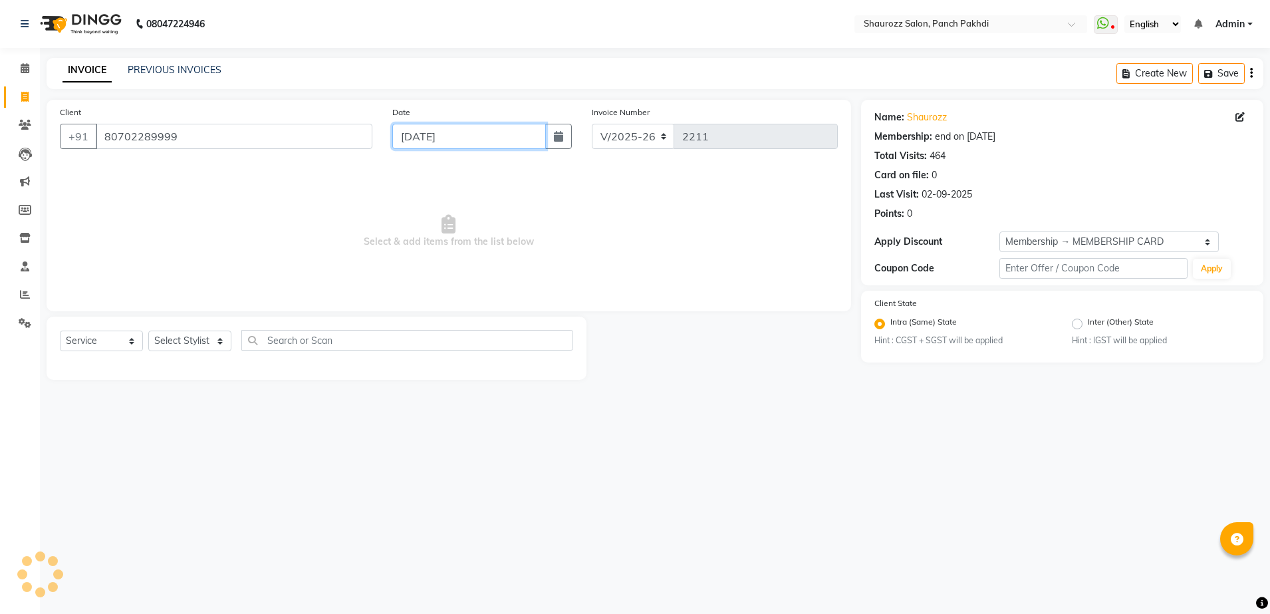
click at [452, 130] on input "[DATE]" at bounding box center [469, 136] width 154 height 25
select select "9"
select select "2025"
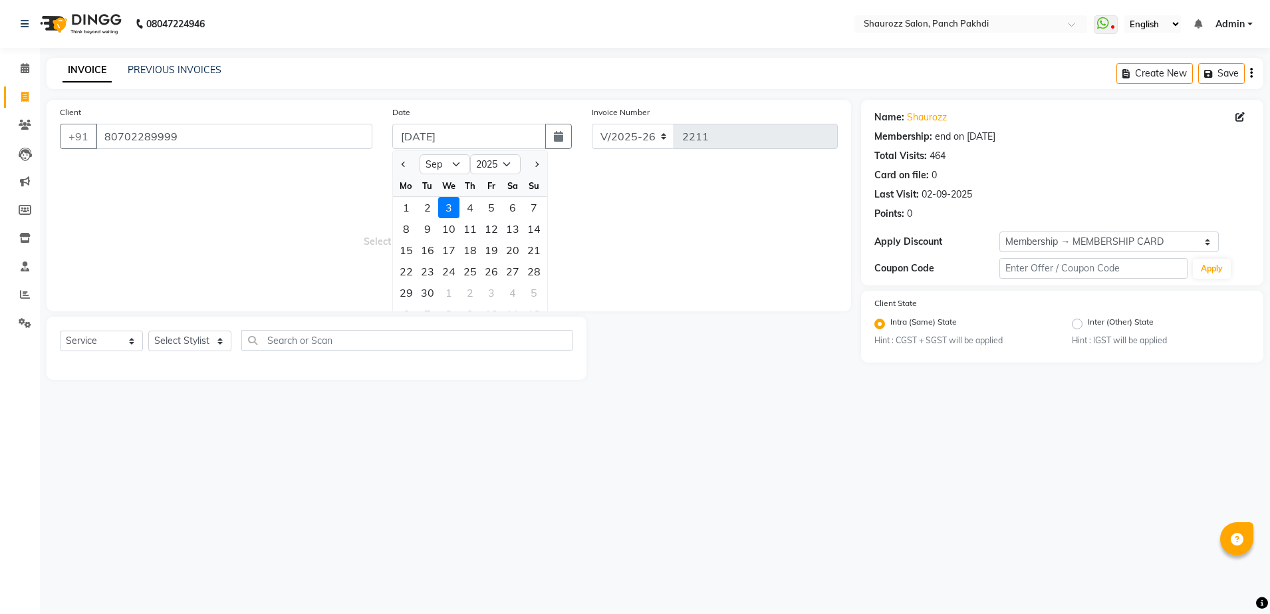
click at [426, 209] on div "2" at bounding box center [427, 207] width 21 height 21
type input "02-09-2025"
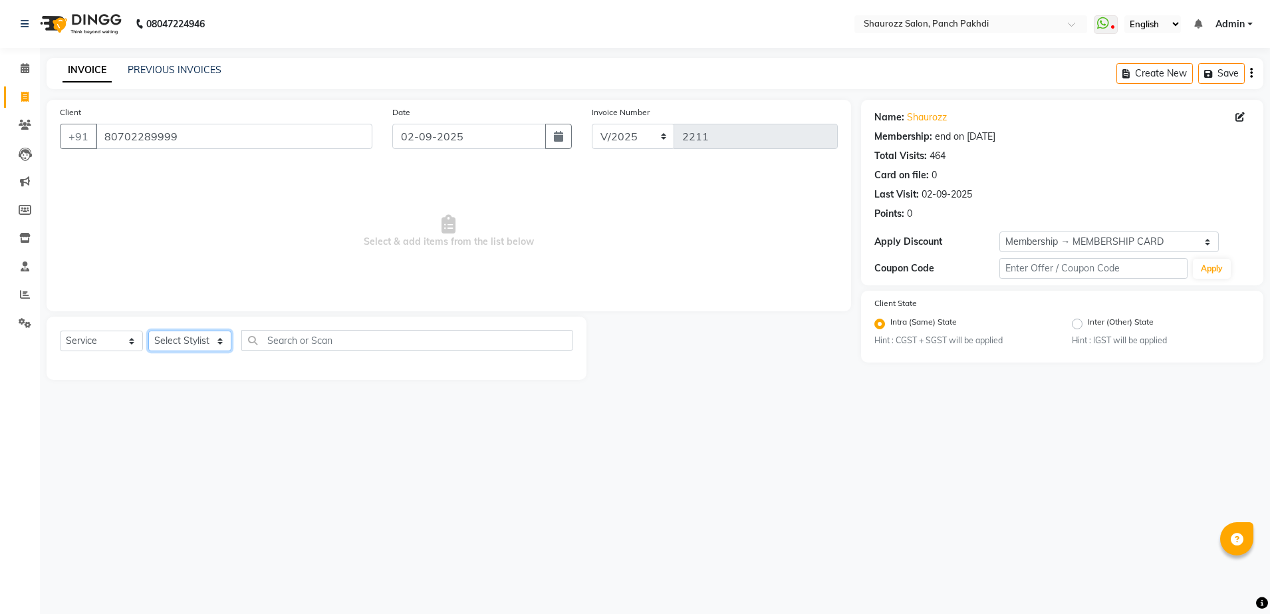
click at [194, 346] on select "Select Stylist [PERSON_NAME] [PERSON_NAME] [PERSON_NAME] [PERSON_NAME] Salon Sa…" at bounding box center [189, 340] width 83 height 21
click at [148, 330] on select "Select Stylist [PERSON_NAME] [PERSON_NAME] [PERSON_NAME] [PERSON_NAME] Salon Sa…" at bounding box center [189, 340] width 83 height 21
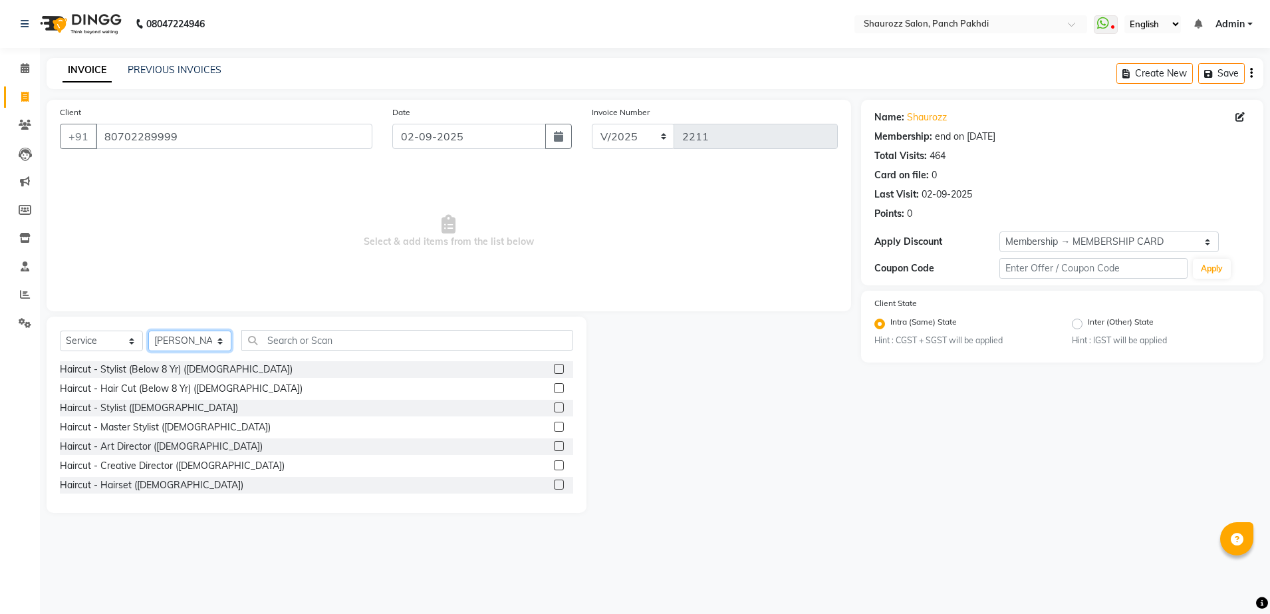
click at [181, 336] on select "Select Stylist [PERSON_NAME] [PERSON_NAME] [PERSON_NAME] [PERSON_NAME] Salon Sa…" at bounding box center [189, 340] width 83 height 21
select select "7277"
click at [148, 330] on select "Select Stylist [PERSON_NAME] [PERSON_NAME] [PERSON_NAME] [PERSON_NAME] Salon Sa…" at bounding box center [189, 340] width 83 height 21
drag, startPoint x: 349, startPoint y: 351, endPoint x: 367, endPoint y: 342, distance: 20.2
click at [350, 350] on div "Select Service Product Membership Package Voucher Prepaid Gift Card Select Styl…" at bounding box center [316, 345] width 513 height 31
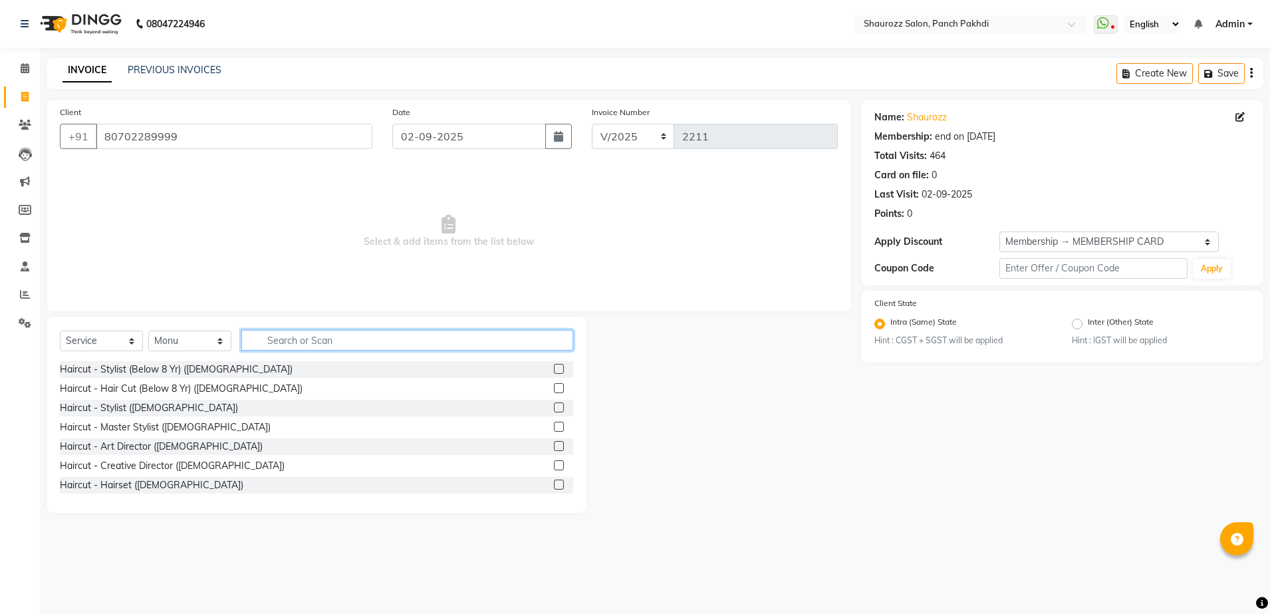
click at [368, 340] on input "text" at bounding box center [407, 340] width 332 height 21
type input "haircut"
click at [554, 404] on label at bounding box center [559, 407] width 10 height 10
click at [554, 404] on input "checkbox" at bounding box center [558, 408] width 9 height 9
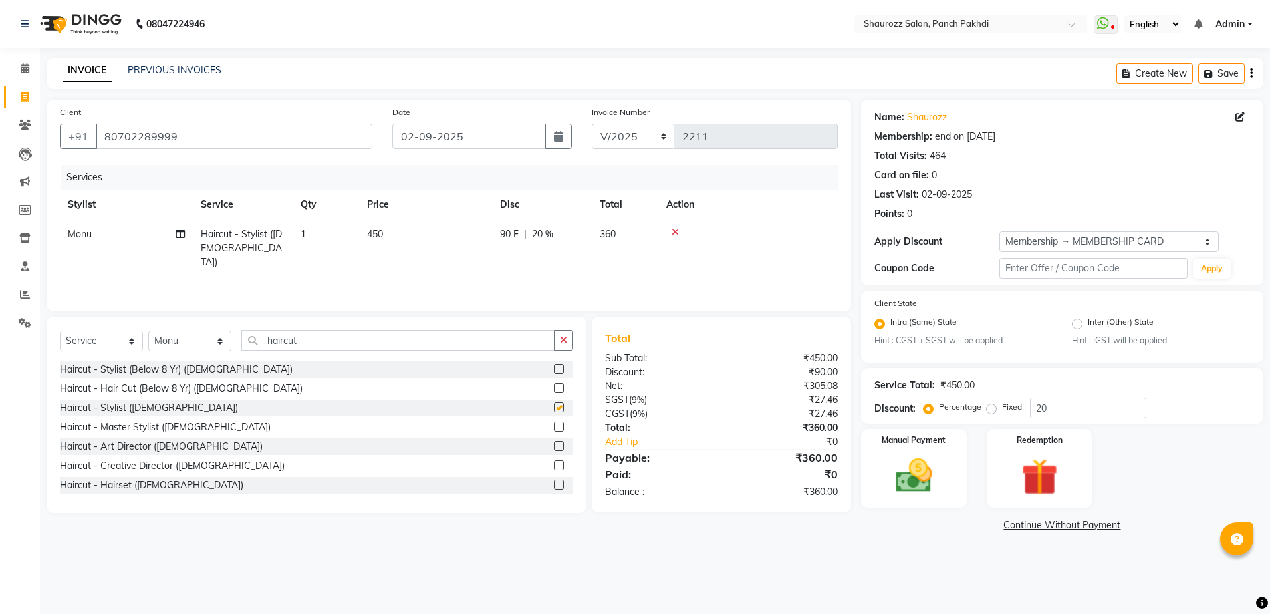
checkbox input "false"
click at [383, 236] on span "450" at bounding box center [375, 234] width 16 height 12
select select "7277"
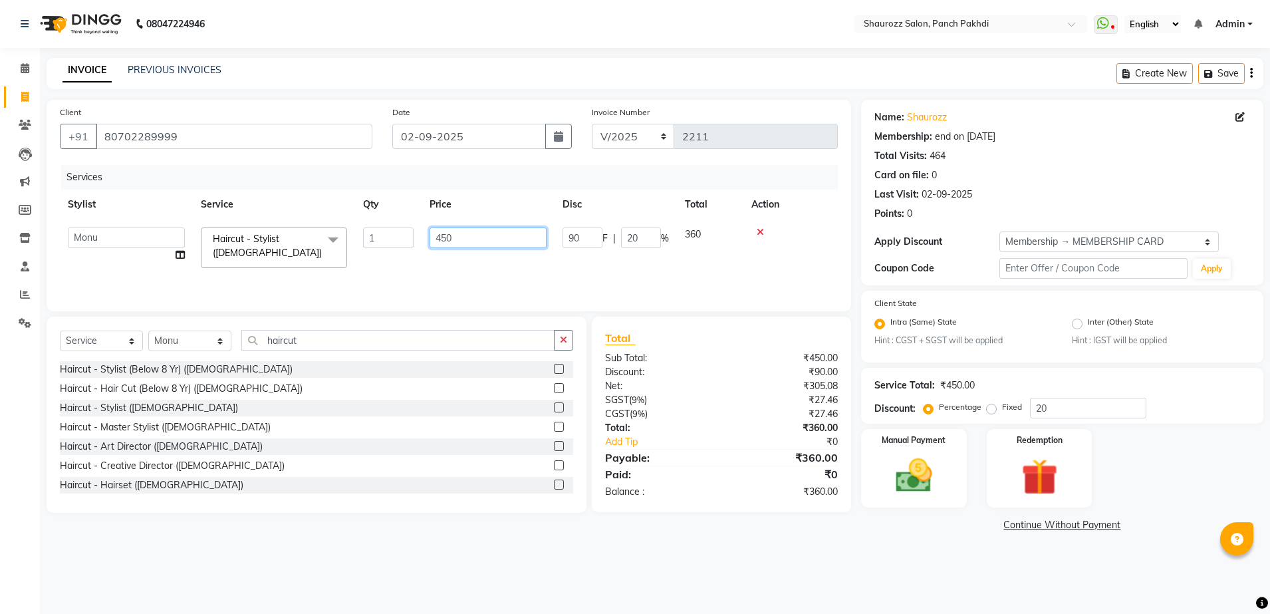
click at [493, 235] on input "450" at bounding box center [488, 237] width 117 height 21
type input "4"
type input "500"
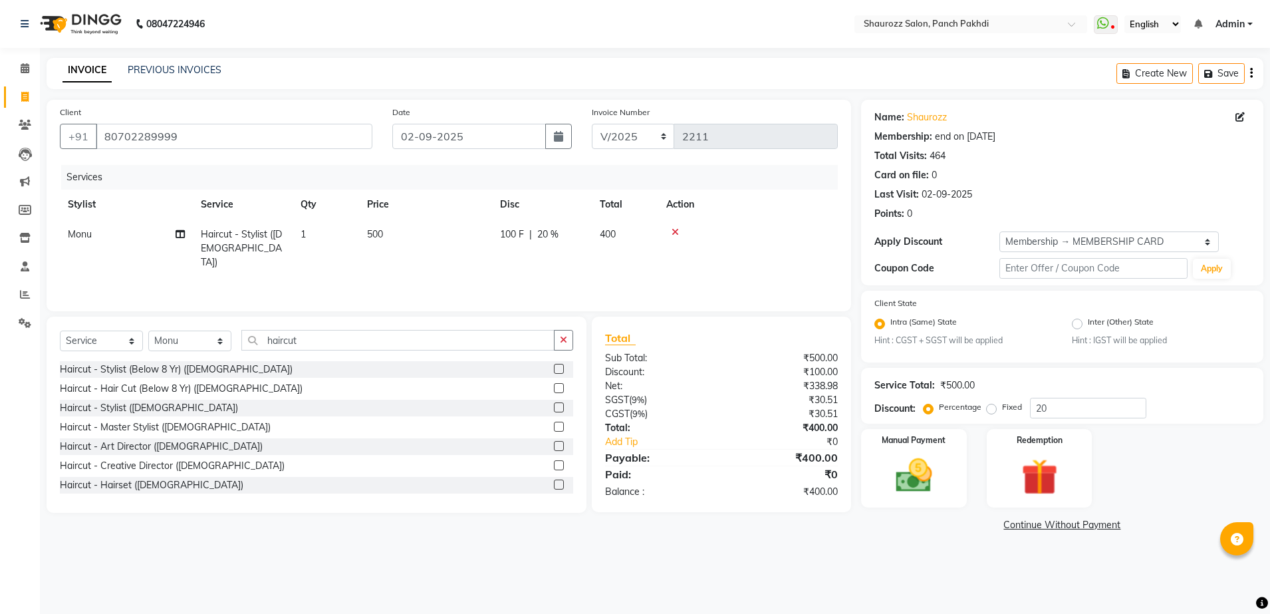
click at [524, 223] on tr "[PERSON_NAME] Haircut - Stylist ([DEMOGRAPHIC_DATA]) 1 500 100 F | 20 % 400" at bounding box center [449, 248] width 778 height 58
drag, startPoint x: 1024, startPoint y: 241, endPoint x: 1025, endPoint y: 252, distance: 10.7
click at [1025, 241] on select "Select Membership → MEMBERSHIP CARD" at bounding box center [1108, 241] width 219 height 21
select select "0:"
click at [999, 231] on select "Select Membership → MEMBERSHIP CARD" at bounding box center [1108, 241] width 219 height 21
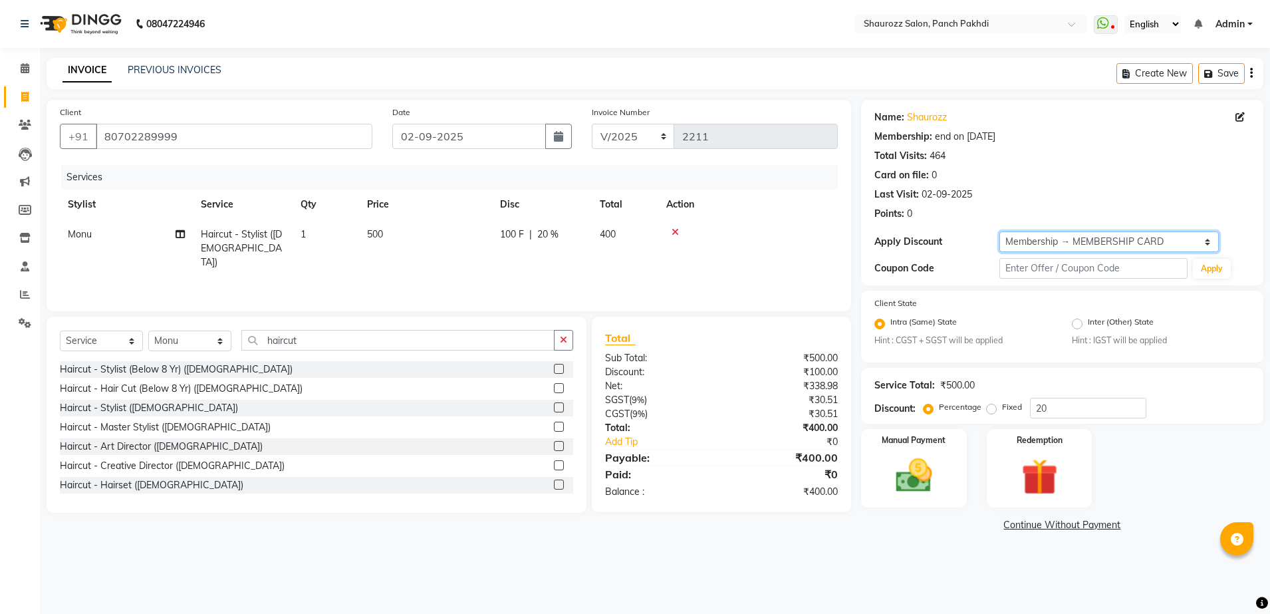
type input "0"
click at [966, 481] on div "Manual Payment" at bounding box center [914, 469] width 110 height 82
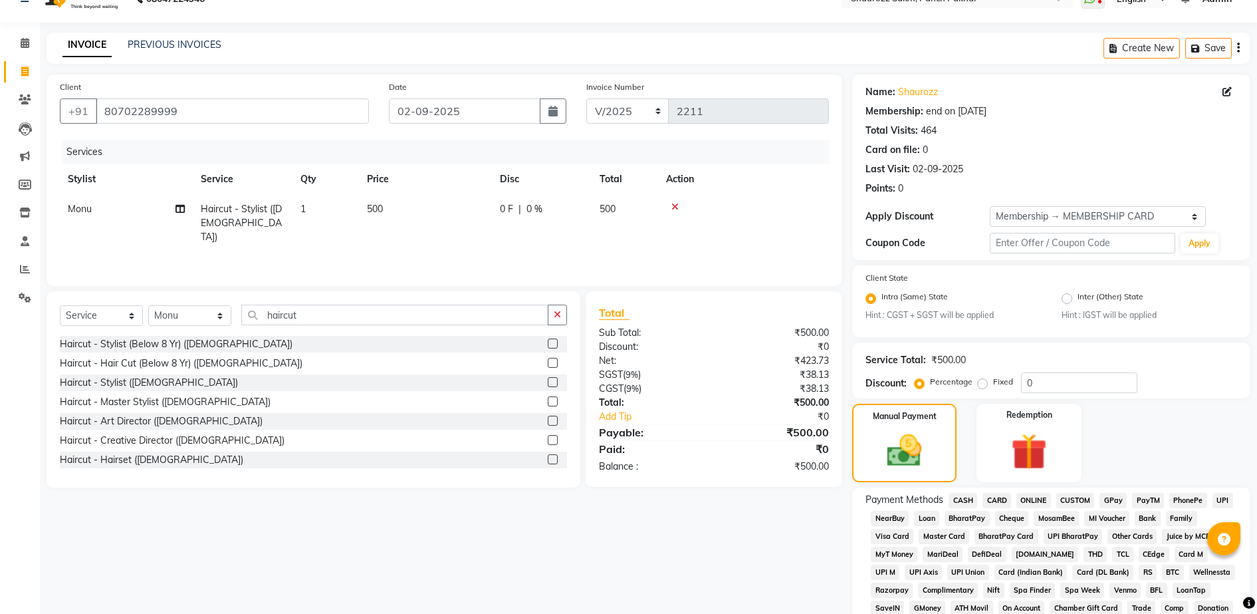
scroll to position [295, 0]
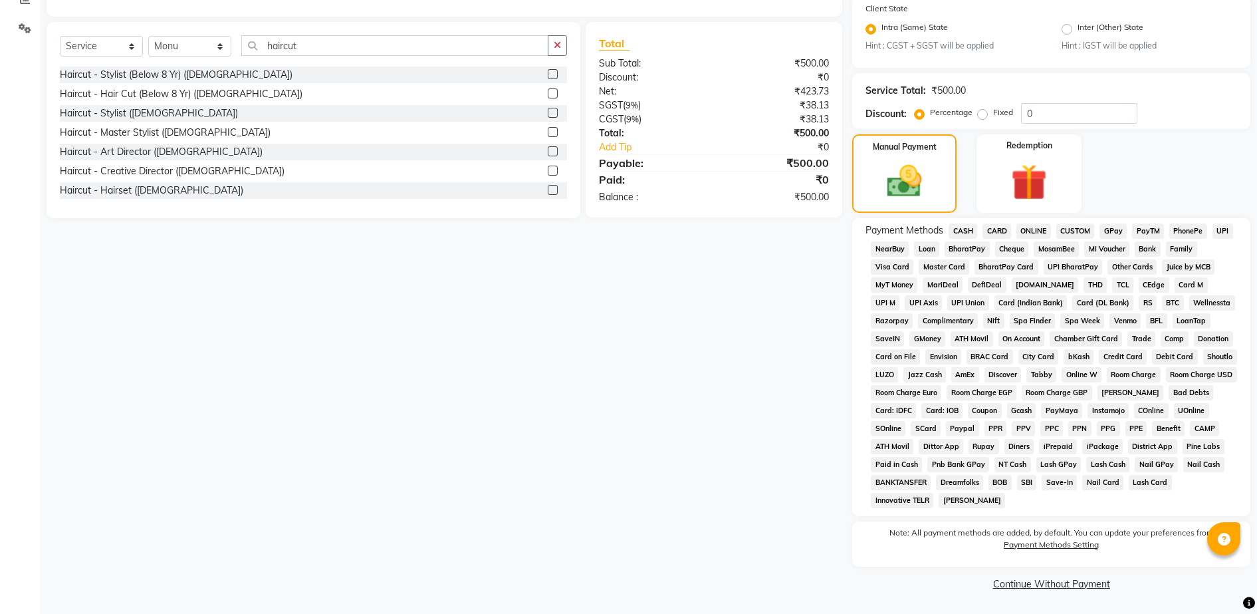
click at [1109, 225] on span "GPay" at bounding box center [1113, 230] width 27 height 15
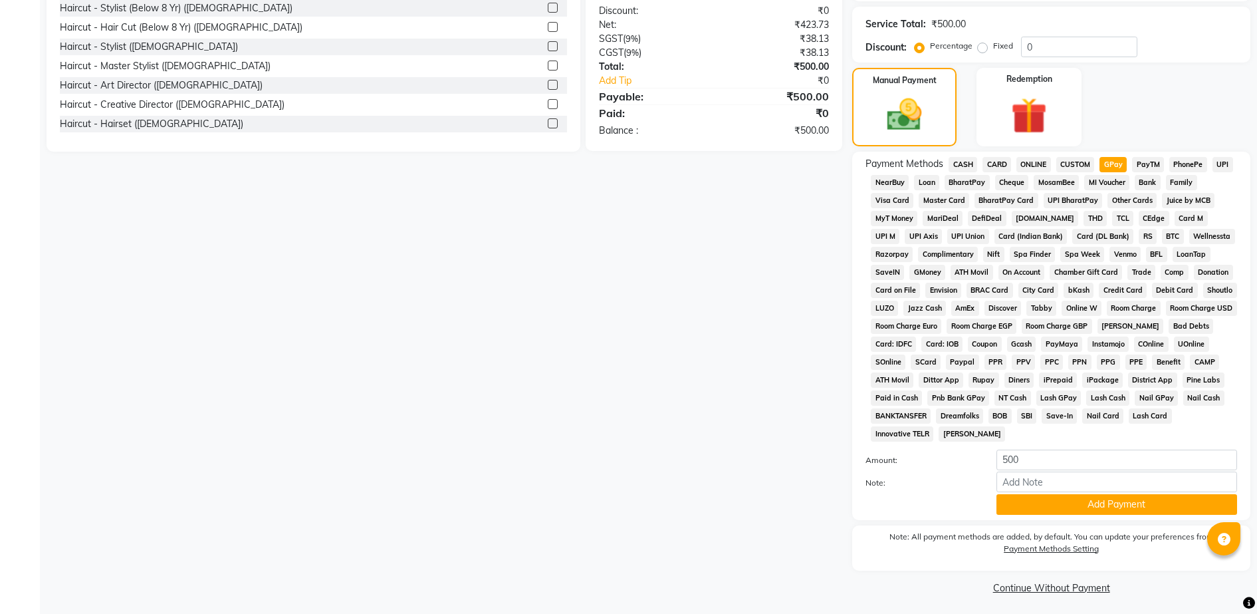
scroll to position [365, 0]
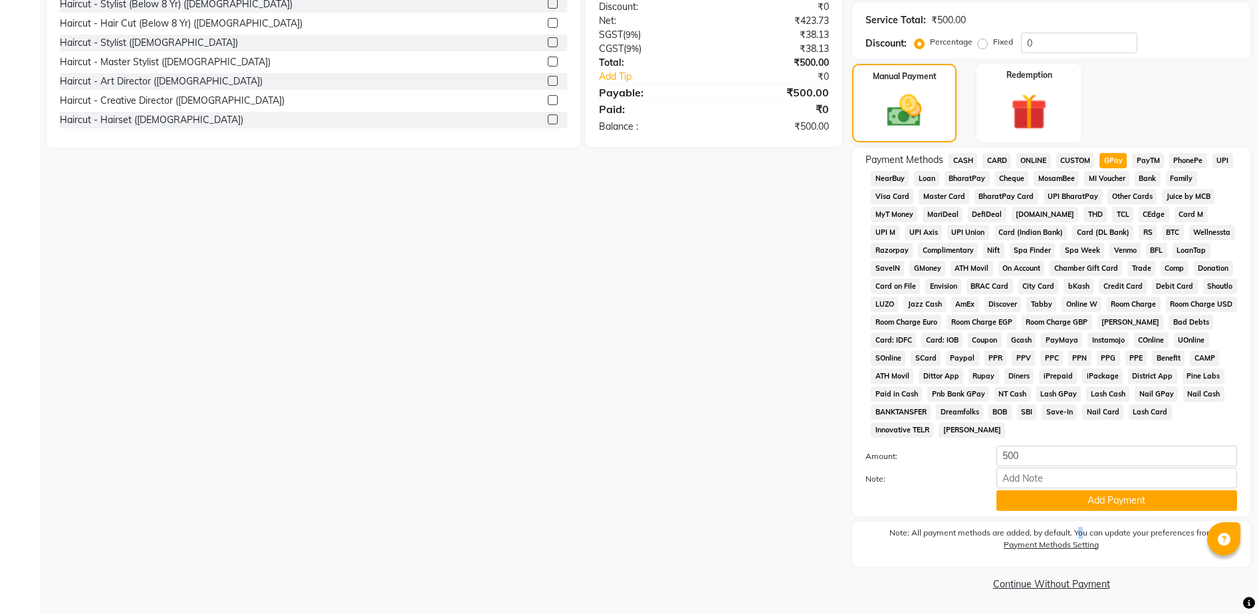
click at [1078, 515] on div "Name: Shaurozz Membership: end on [DATE] Total Visits: 464 Card on file: 0 Last…" at bounding box center [1056, 164] width 408 height 859
drag, startPoint x: 1078, startPoint y: 515, endPoint x: 1081, endPoint y: 487, distance: 27.5
click at [1081, 487] on input "Note:" at bounding box center [1117, 477] width 241 height 21
click at [799, 435] on div "Client [PHONE_NUMBER] Date [DATE] Invoice Number V/2025 V/[PHONE_NUMBER] Servic…" at bounding box center [445, 164] width 816 height 859
click at [1069, 501] on button "Add Payment" at bounding box center [1117, 500] width 241 height 21
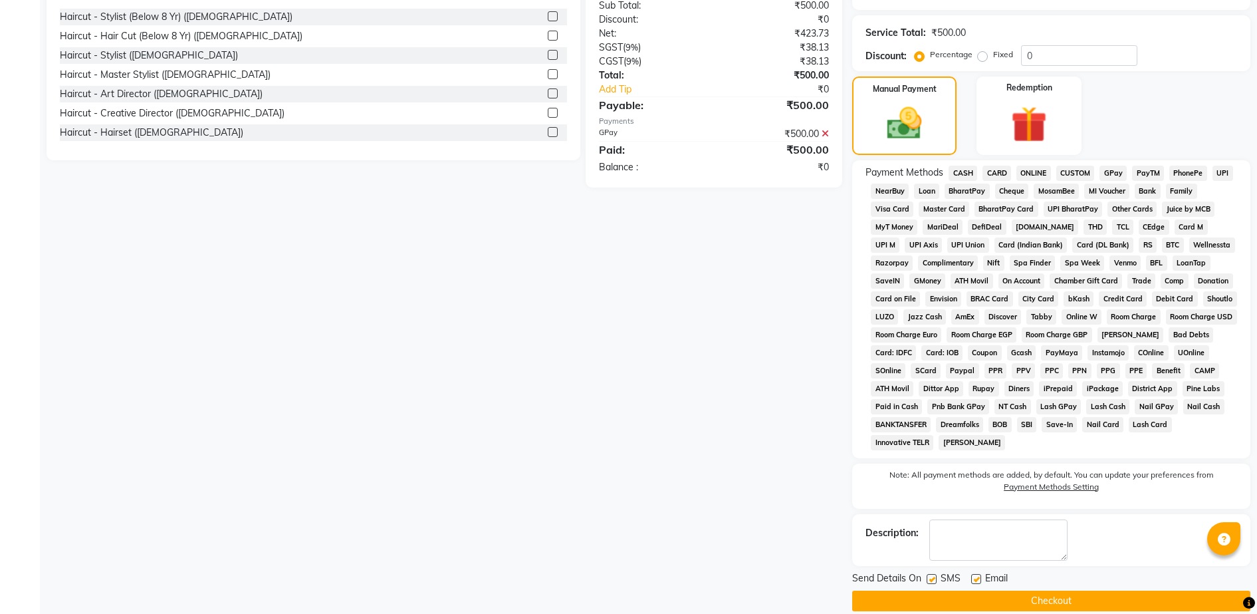
scroll to position [370, 0]
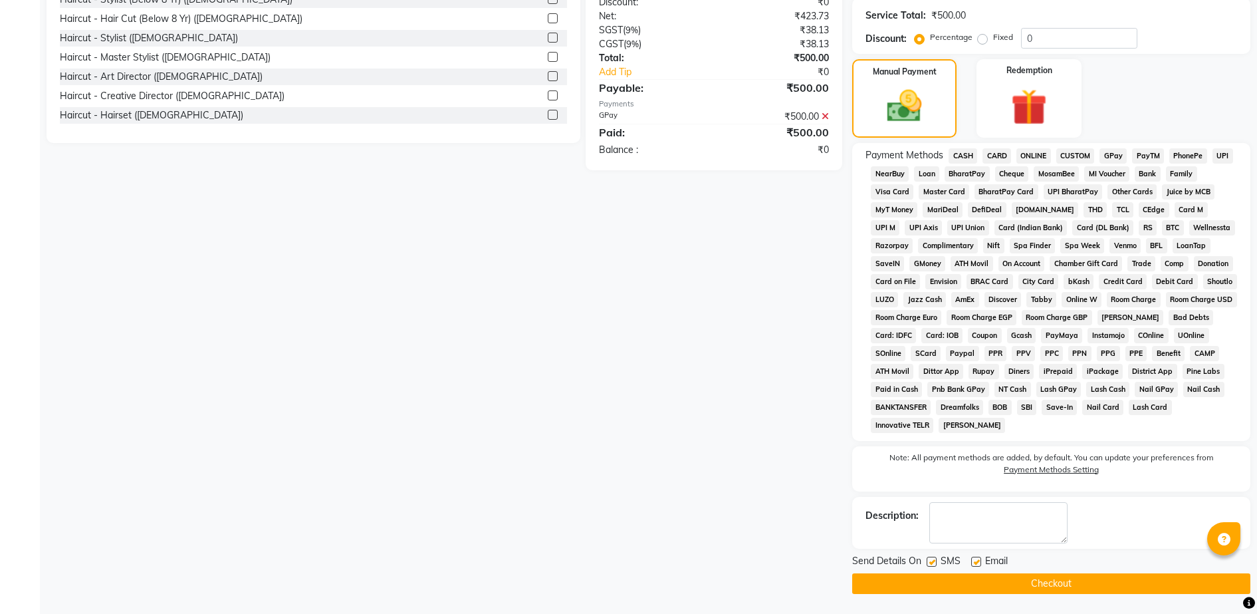
click at [1062, 583] on button "Checkout" at bounding box center [1051, 583] width 398 height 21
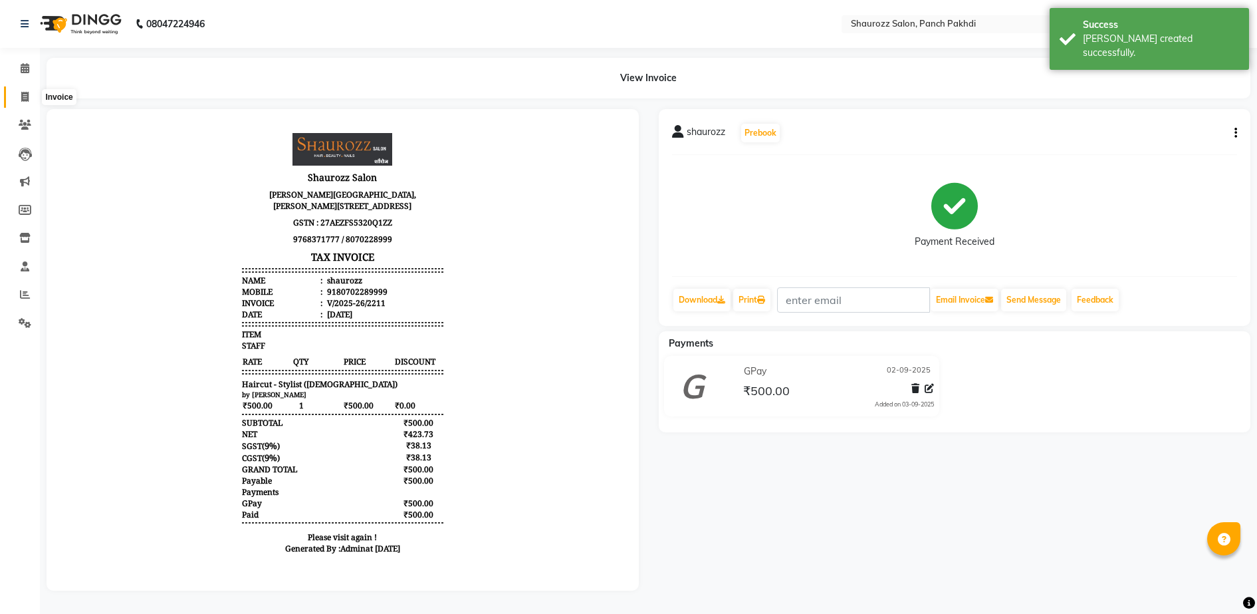
click at [26, 97] on icon at bounding box center [24, 97] width 7 height 10
select select "service"
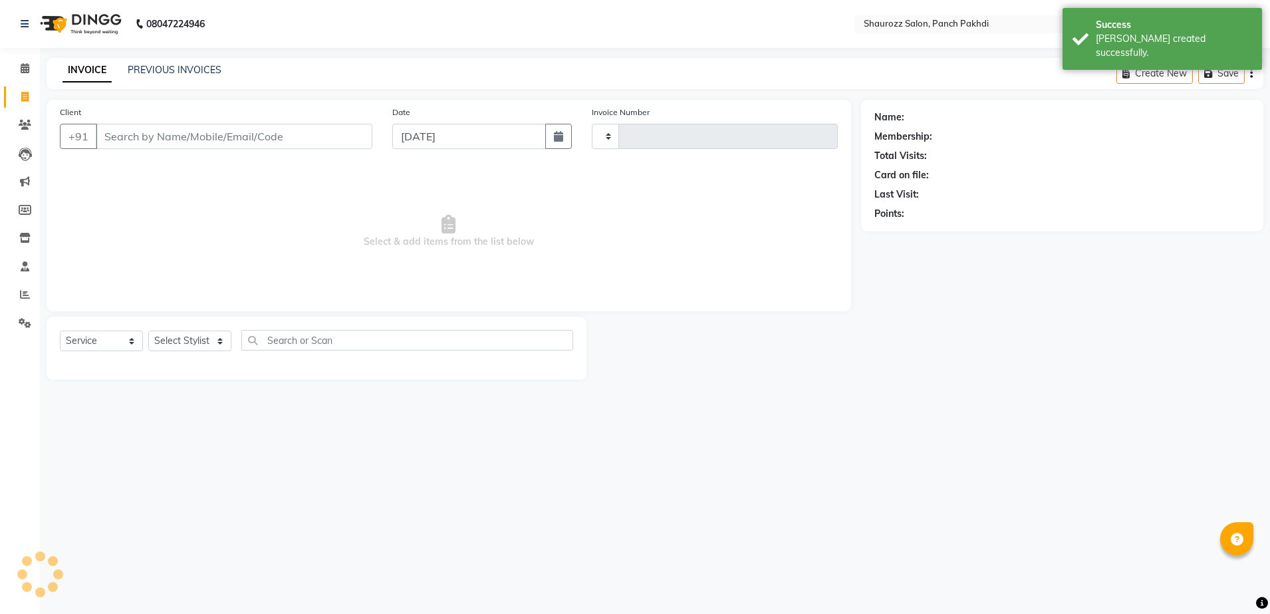
type input "2212"
select select "485"
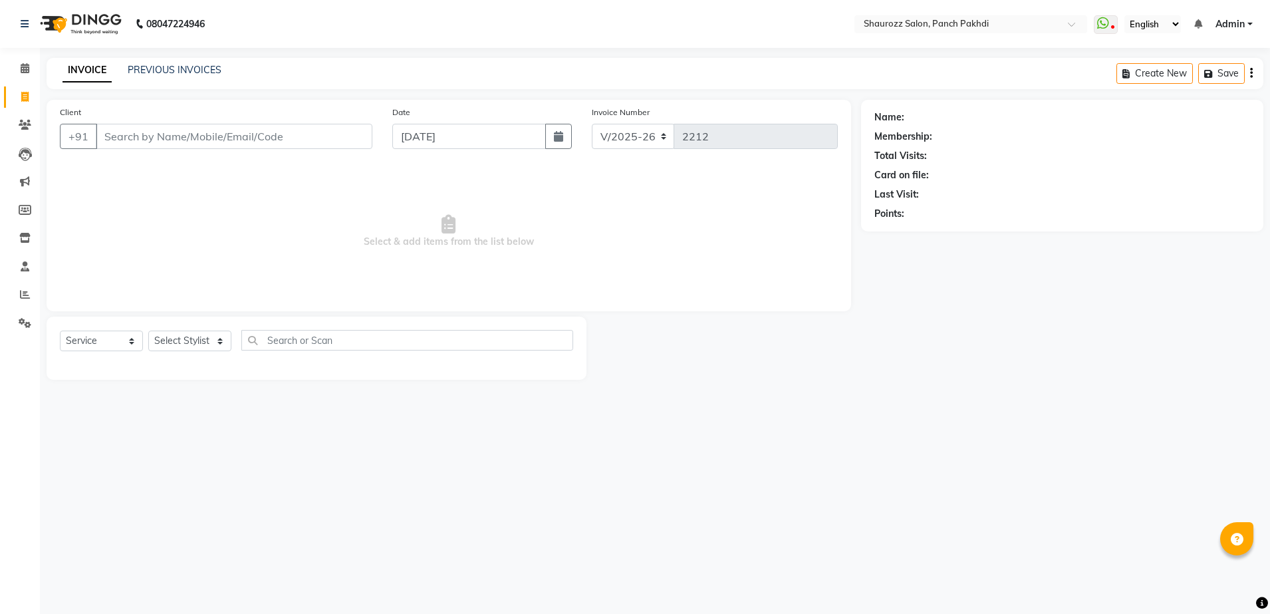
drag, startPoint x: 461, startPoint y: 174, endPoint x: 213, endPoint y: 154, distance: 248.2
click at [451, 186] on span "Select & add items from the list below" at bounding box center [449, 231] width 778 height 133
click at [211, 63] on div "PREVIOUS INVOICES" at bounding box center [175, 70] width 94 height 14
click at [210, 68] on link "PREVIOUS INVOICES" at bounding box center [175, 70] width 94 height 12
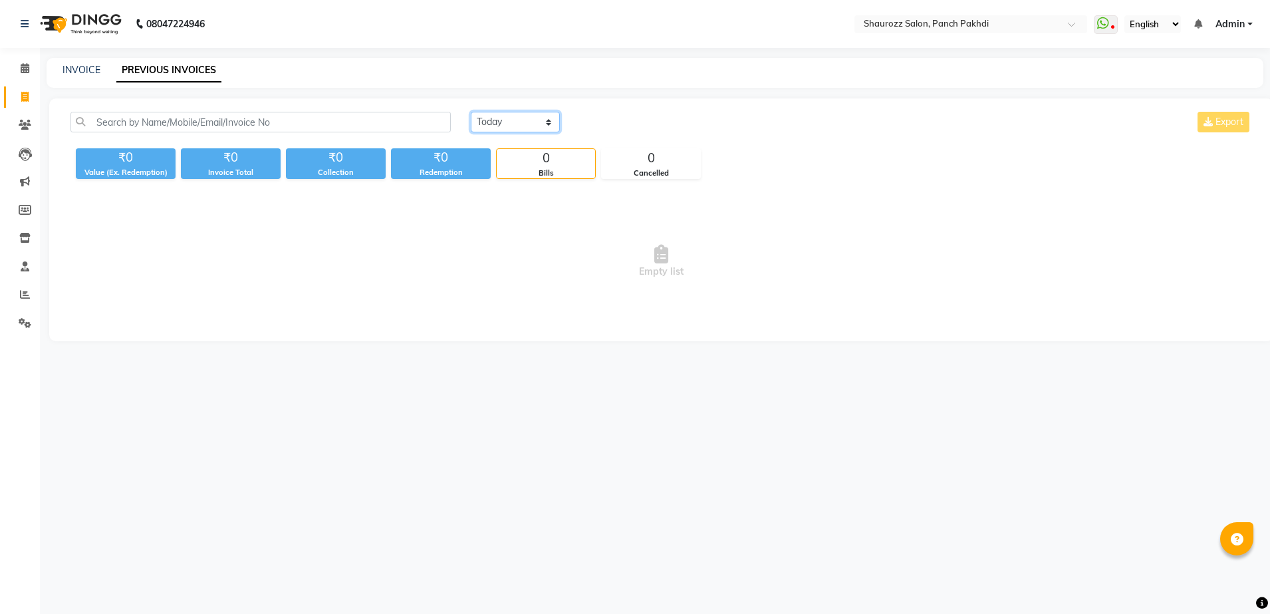
drag, startPoint x: 509, startPoint y: 113, endPoint x: 513, endPoint y: 130, distance: 17.7
click at [510, 116] on select "[DATE] [DATE] Custom Range" at bounding box center [515, 122] width 89 height 21
select select "[DATE]"
click at [471, 112] on select "[DATE] [DATE] Custom Range" at bounding box center [515, 122] width 89 height 21
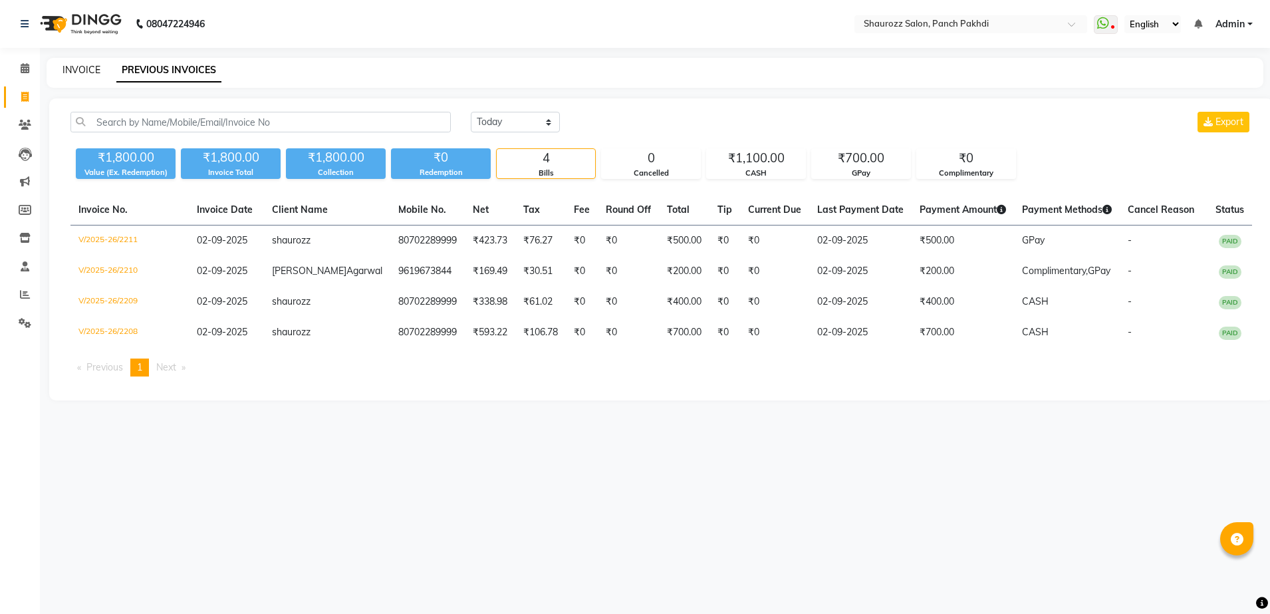
click at [70, 66] on link "INVOICE" at bounding box center [82, 70] width 38 height 12
select select "485"
select select "service"
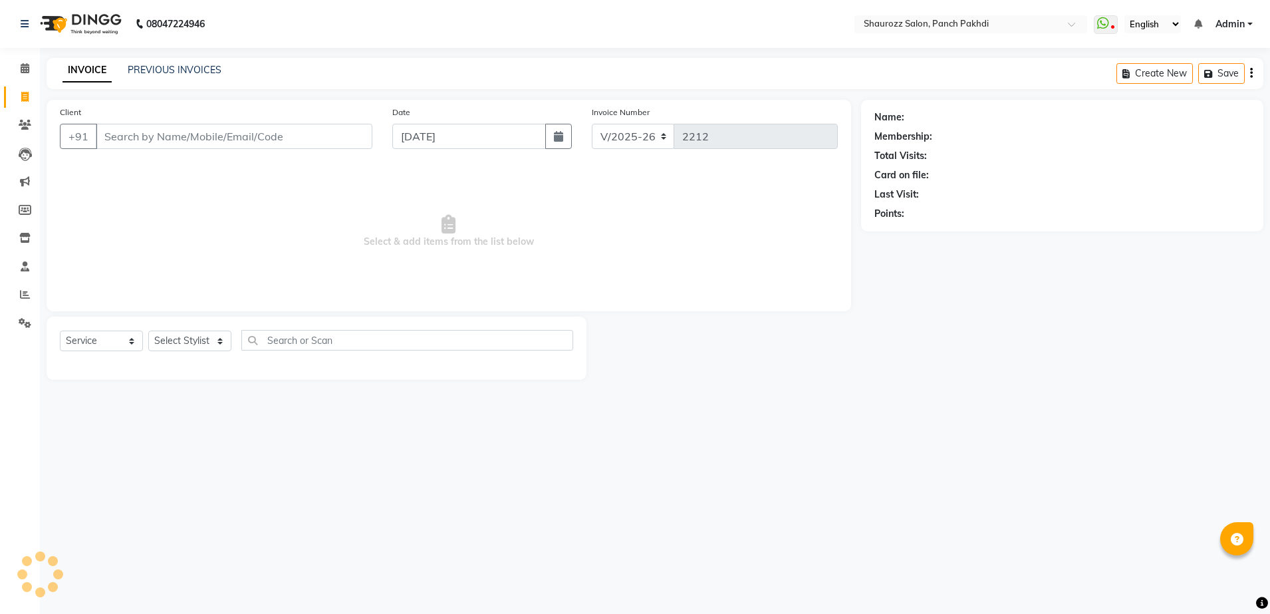
click at [164, 140] on input "Client" at bounding box center [234, 136] width 277 height 25
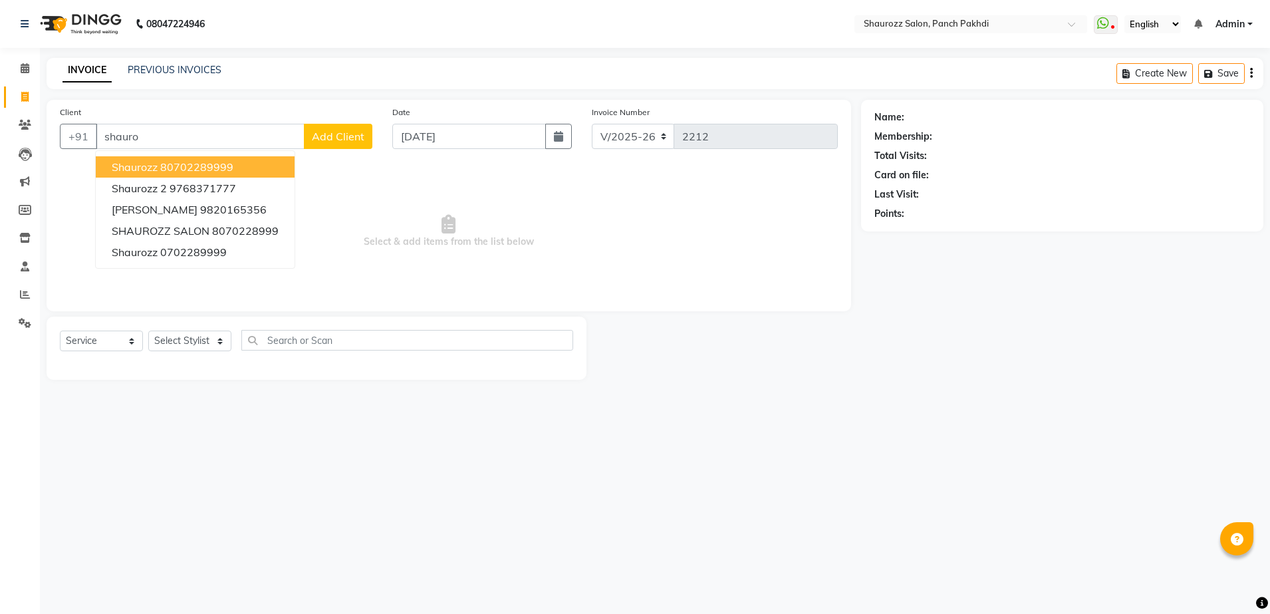
click at [241, 162] on button "shaurozz 80702289999" at bounding box center [195, 166] width 199 height 21
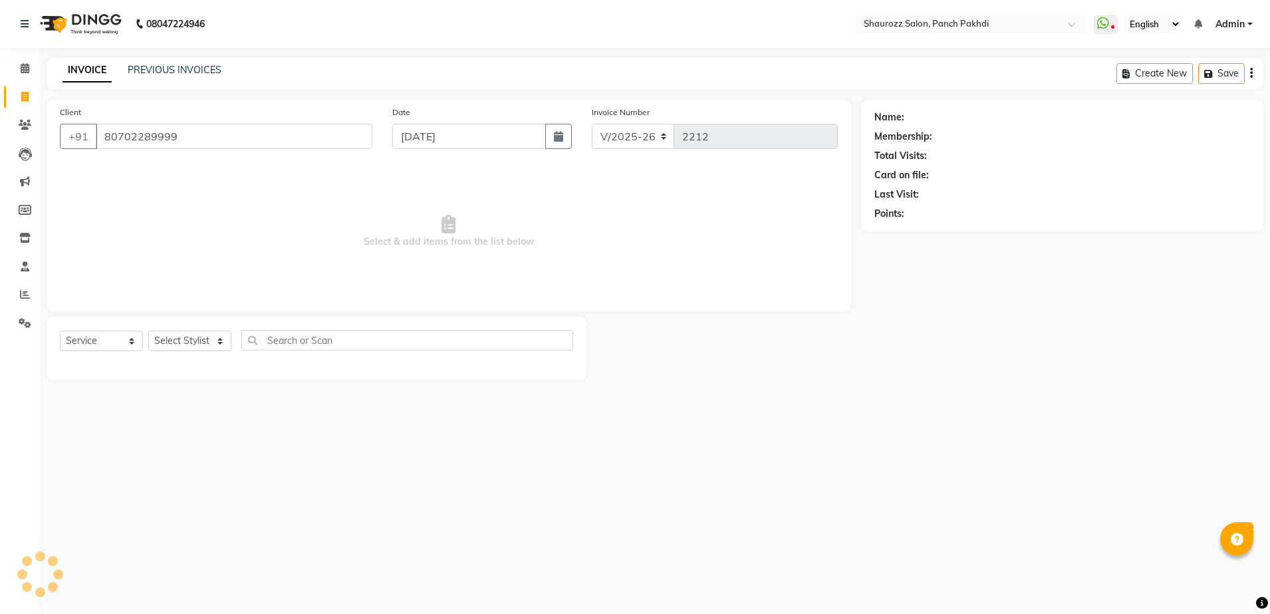
type input "80702289999"
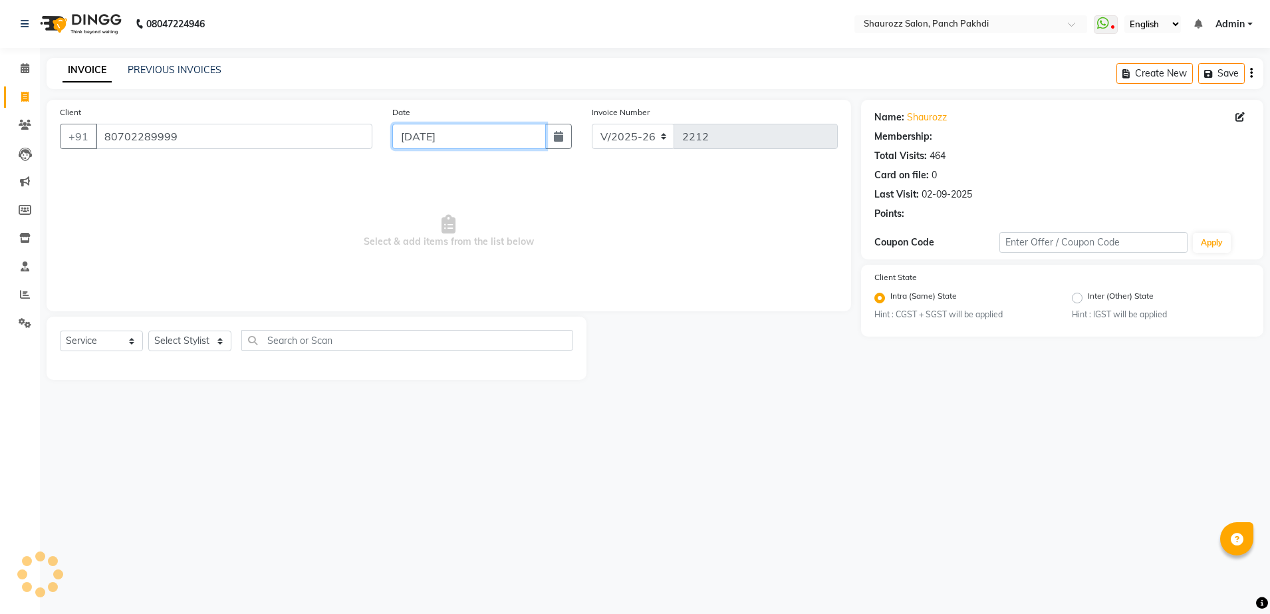
click at [475, 138] on input "[DATE]" at bounding box center [469, 136] width 154 height 25
select select "9"
select select "2025"
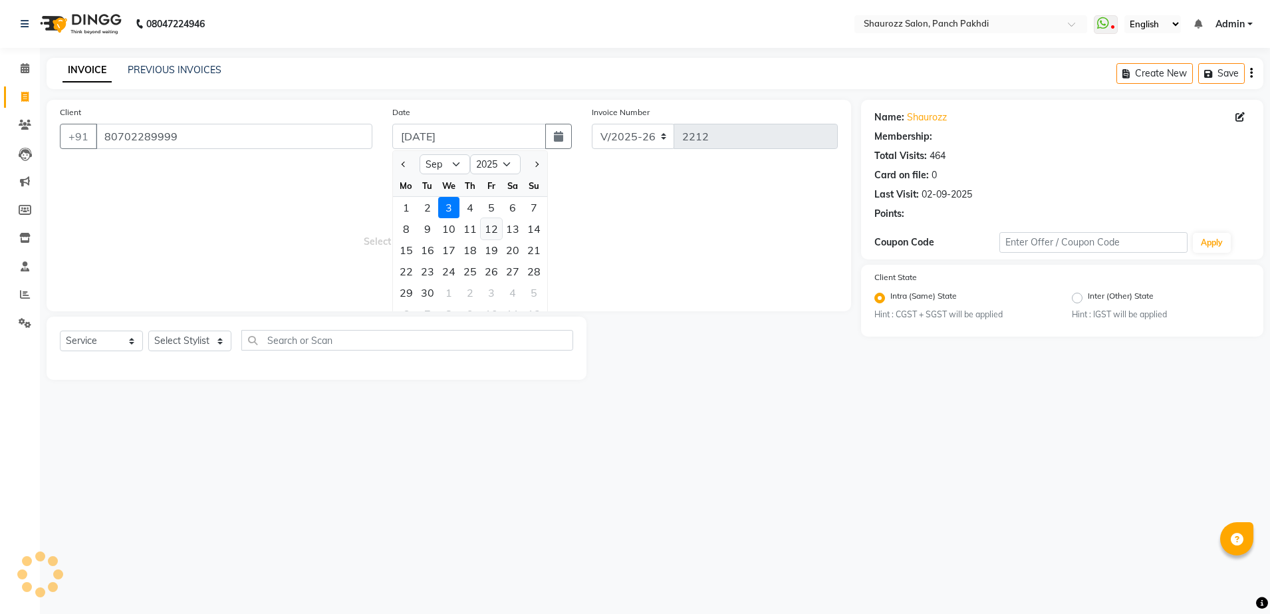
select select "1: Object"
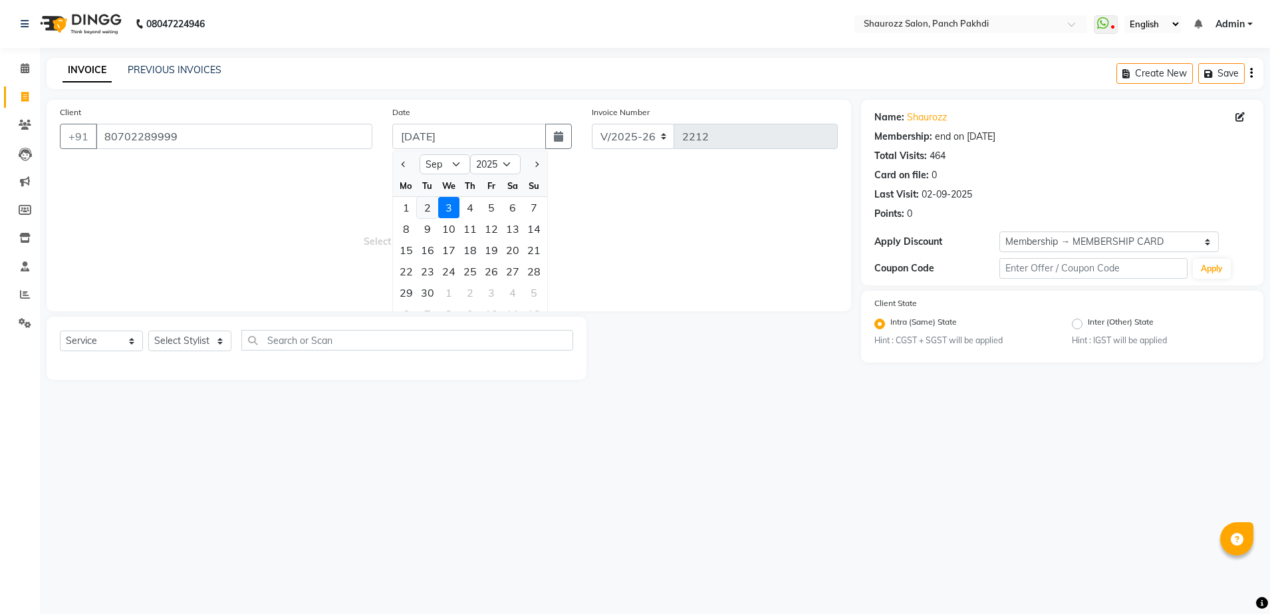
click at [430, 207] on div "2" at bounding box center [427, 207] width 21 height 21
type input "02-09-2025"
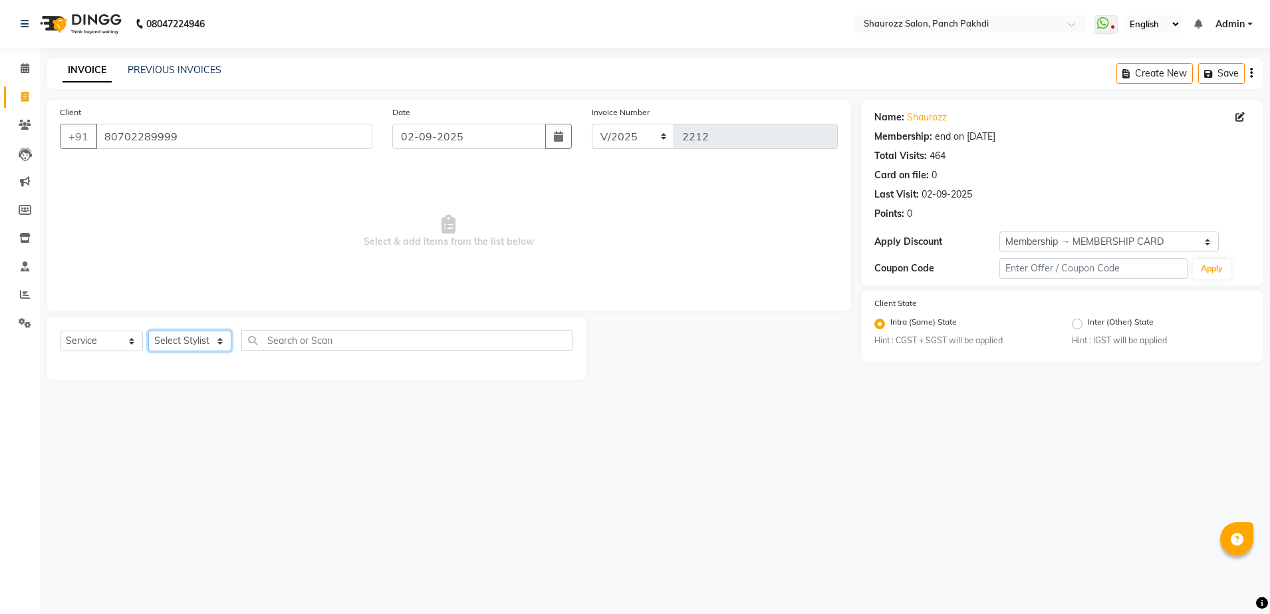
click at [205, 332] on select "Select Stylist [PERSON_NAME] [PERSON_NAME] [PERSON_NAME] [PERSON_NAME] Salon Sa…" at bounding box center [189, 340] width 83 height 21
select select "14040"
click at [148, 330] on select "Select Stylist [PERSON_NAME] [PERSON_NAME] [PERSON_NAME] [PERSON_NAME] Salon Sa…" at bounding box center [189, 340] width 83 height 21
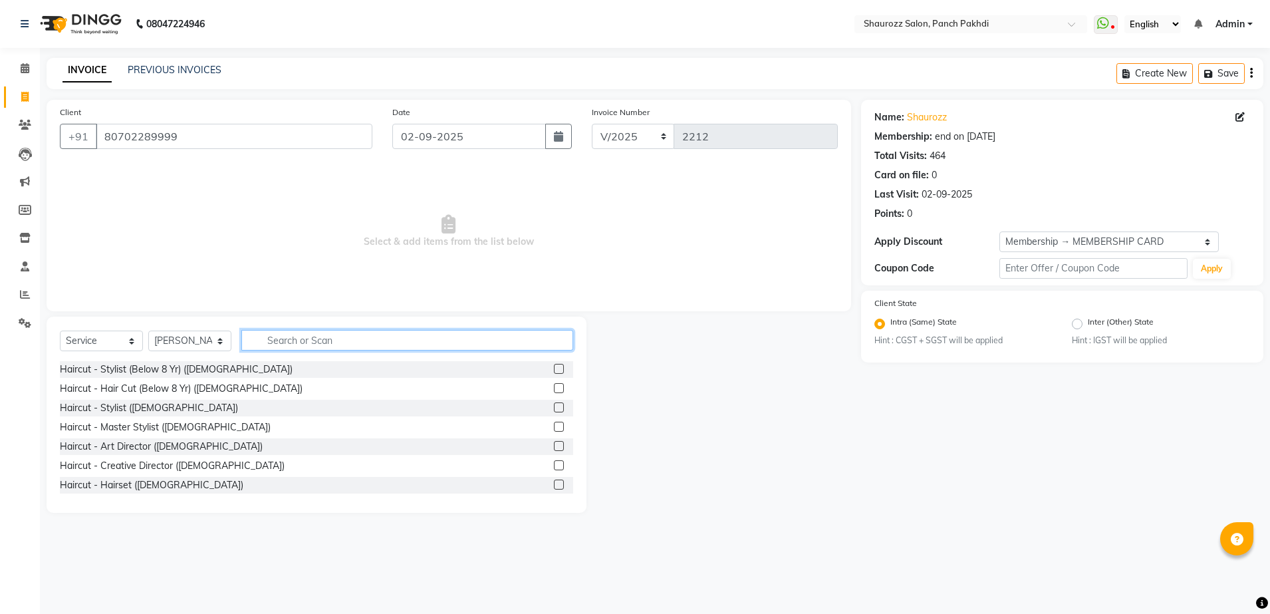
click at [336, 338] on input "text" at bounding box center [407, 340] width 332 height 21
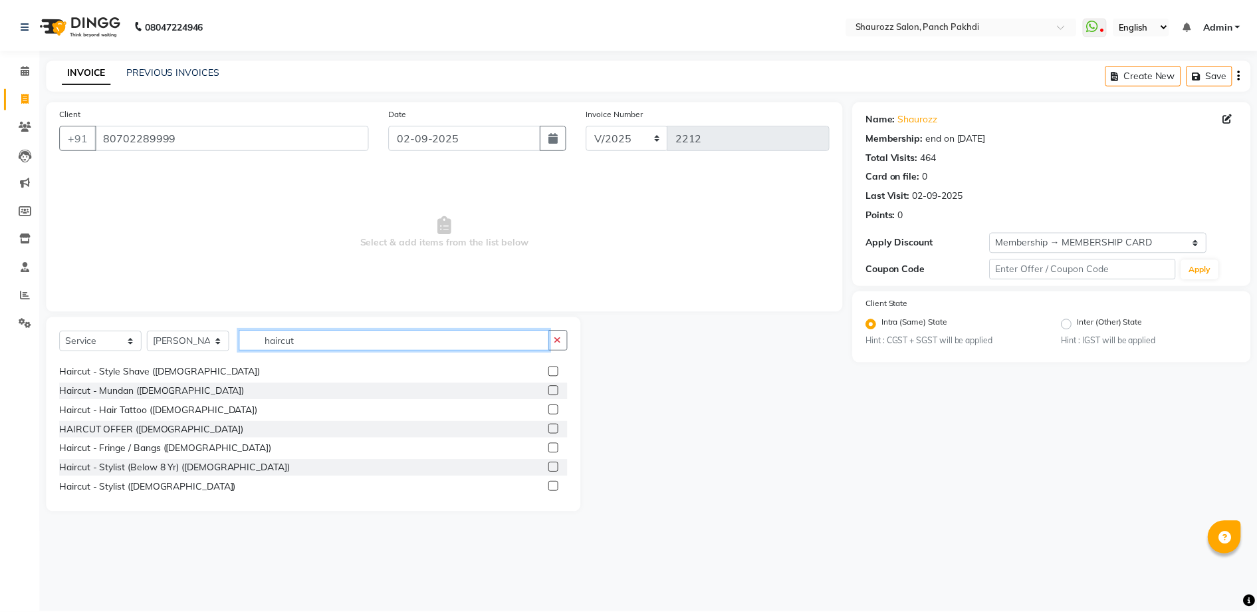
scroll to position [166, 0]
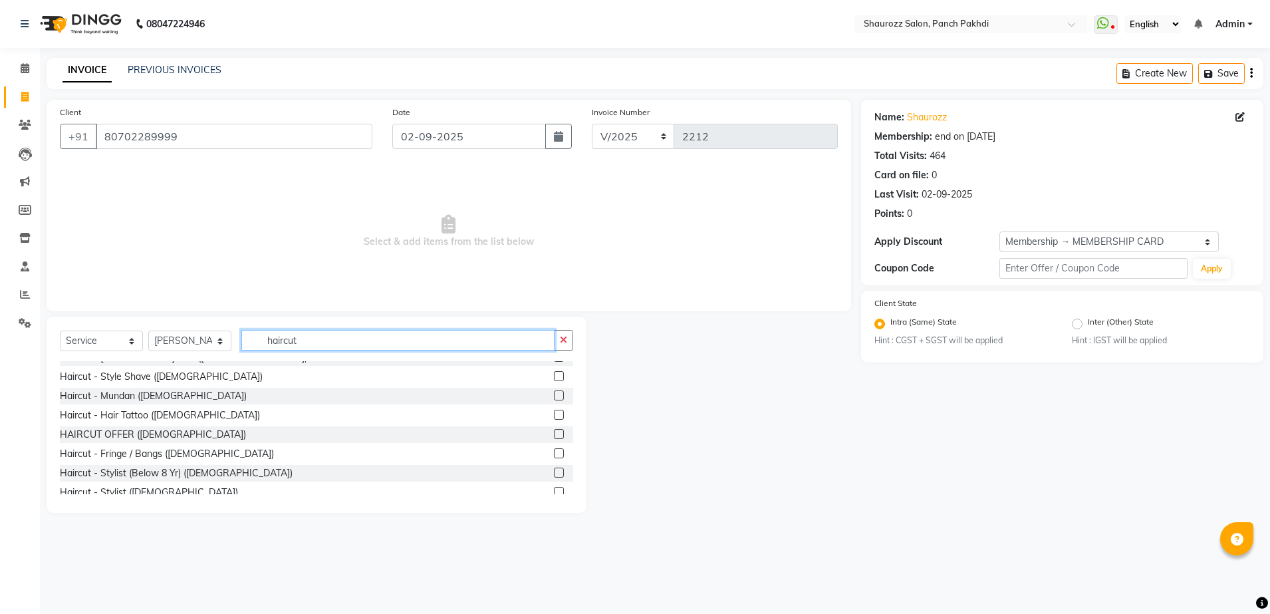
type input "haircut"
click at [554, 432] on label at bounding box center [559, 434] width 10 height 10
click at [554, 432] on input "checkbox" at bounding box center [558, 434] width 9 height 9
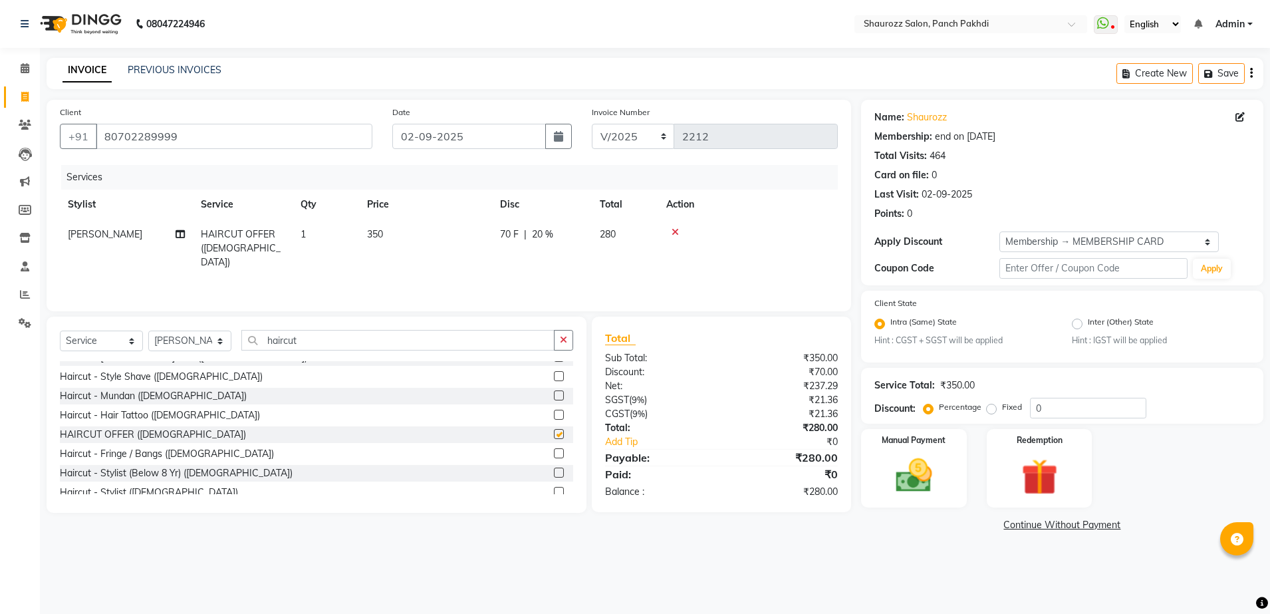
checkbox input "false"
click at [427, 231] on td "350" at bounding box center [425, 248] width 133 height 58
select select "14040"
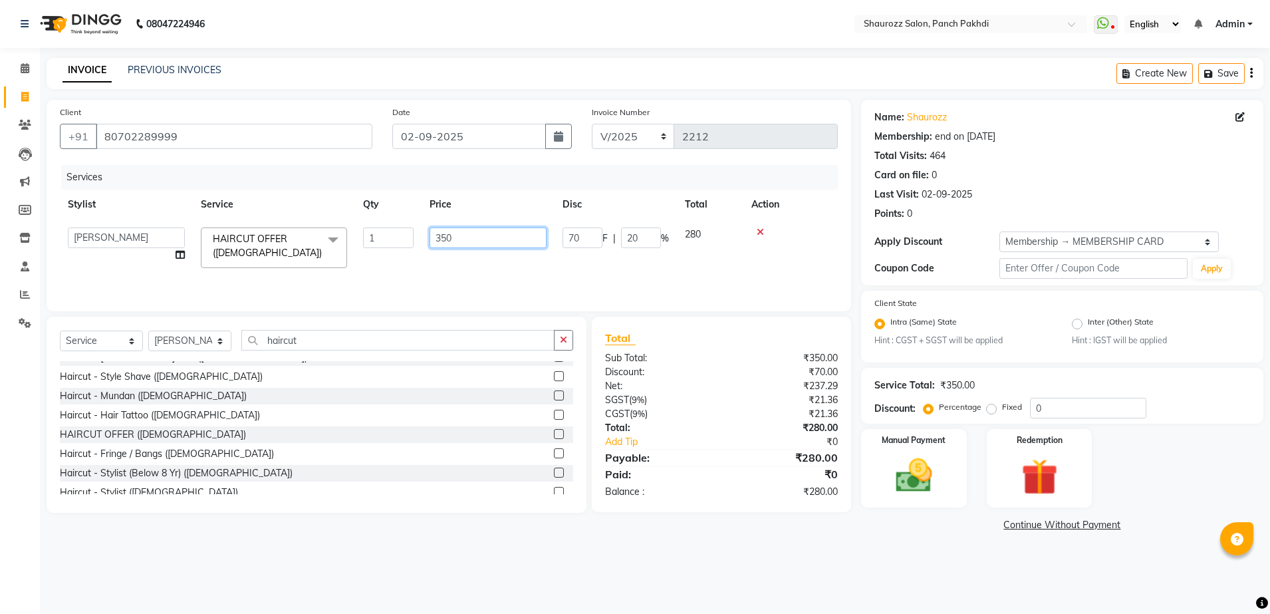
click at [513, 240] on input "350" at bounding box center [488, 237] width 117 height 21
type input "3"
type input "800"
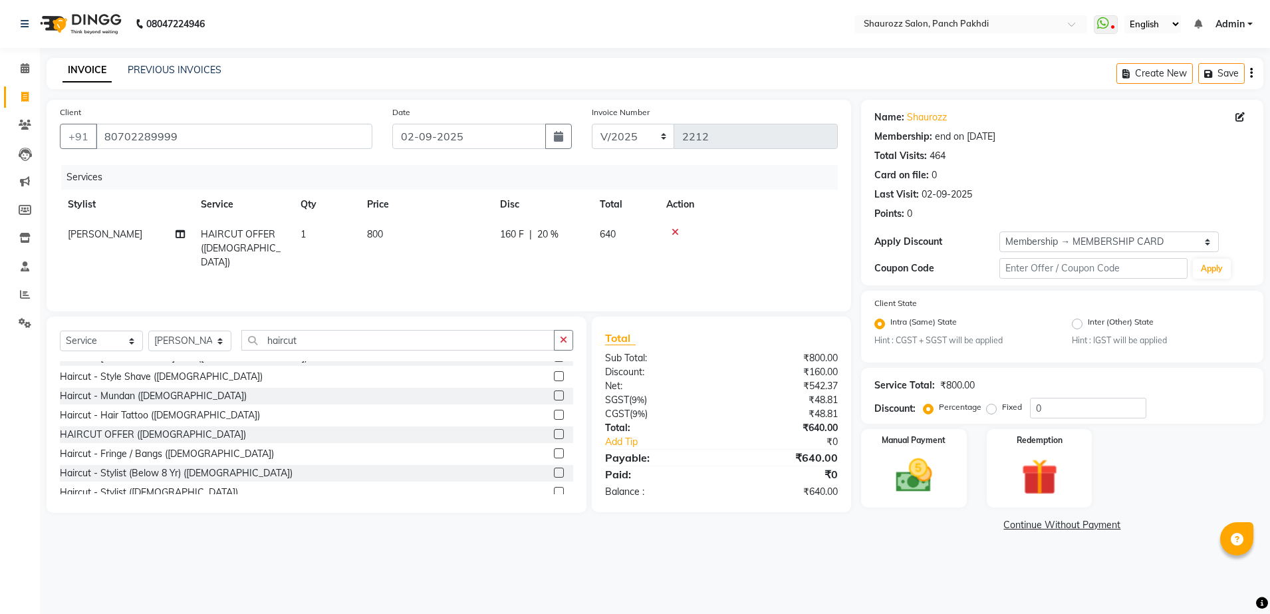
click at [569, 210] on th "Disc" at bounding box center [542, 205] width 100 height 30
click at [1116, 246] on select "Select Membership → MEMBERSHIP CARD" at bounding box center [1108, 241] width 219 height 21
select select "0:"
click at [999, 231] on select "Select Membership → MEMBERSHIP CARD" at bounding box center [1108, 241] width 219 height 21
click at [896, 476] on img at bounding box center [914, 476] width 62 height 44
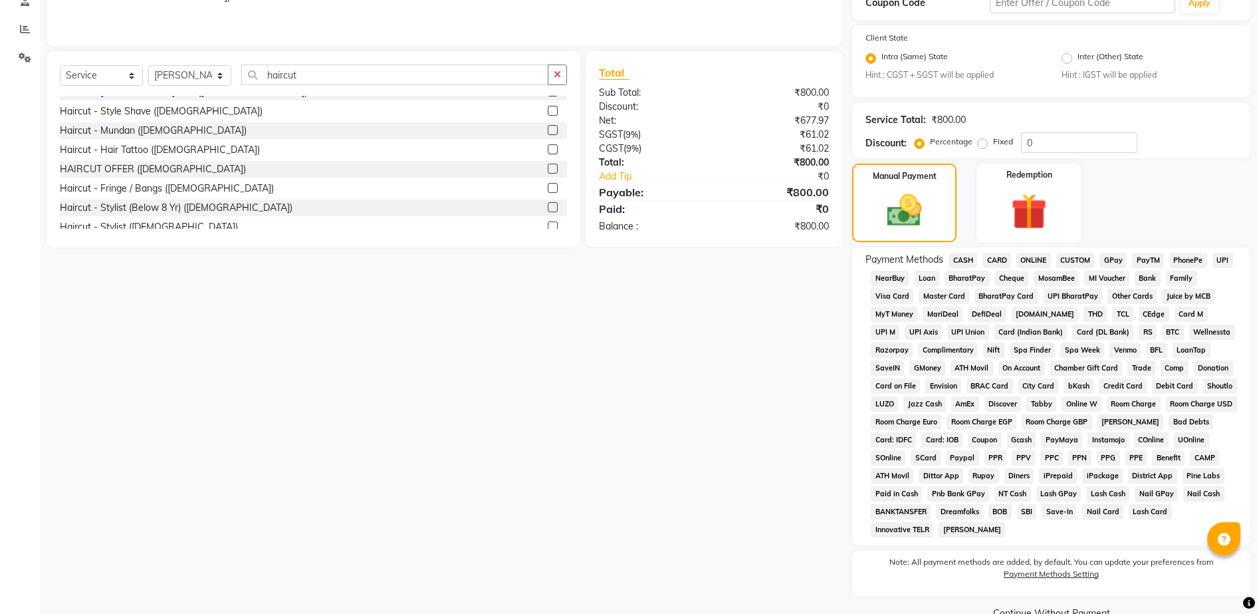
scroll to position [295, 0]
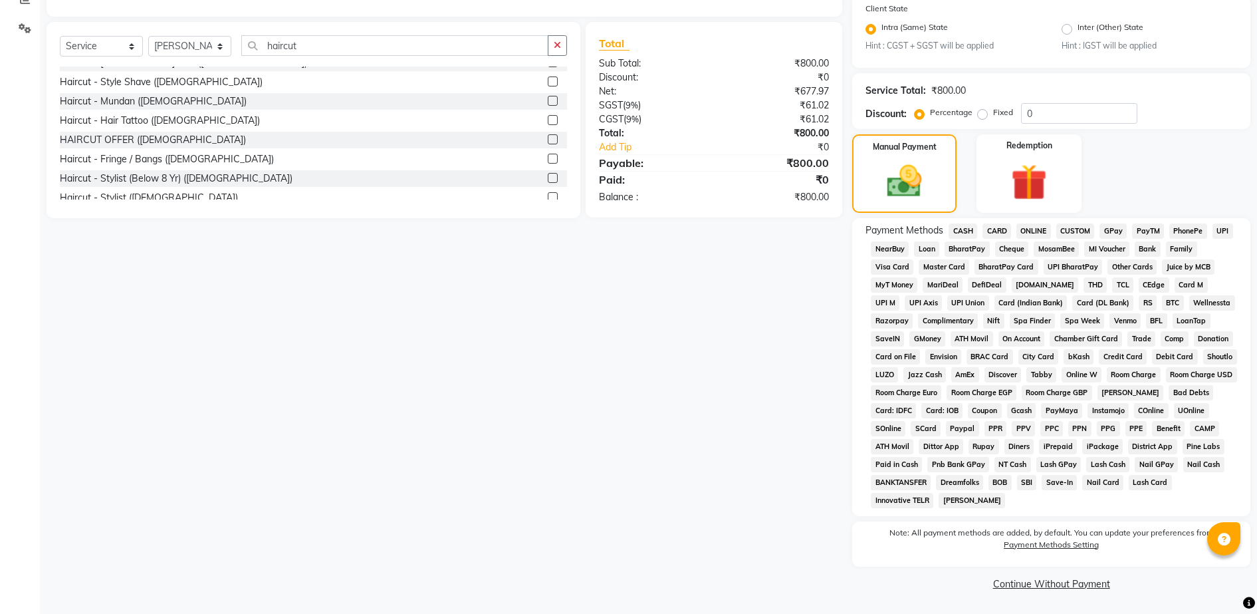
click at [962, 232] on span "CASH" at bounding box center [963, 230] width 29 height 15
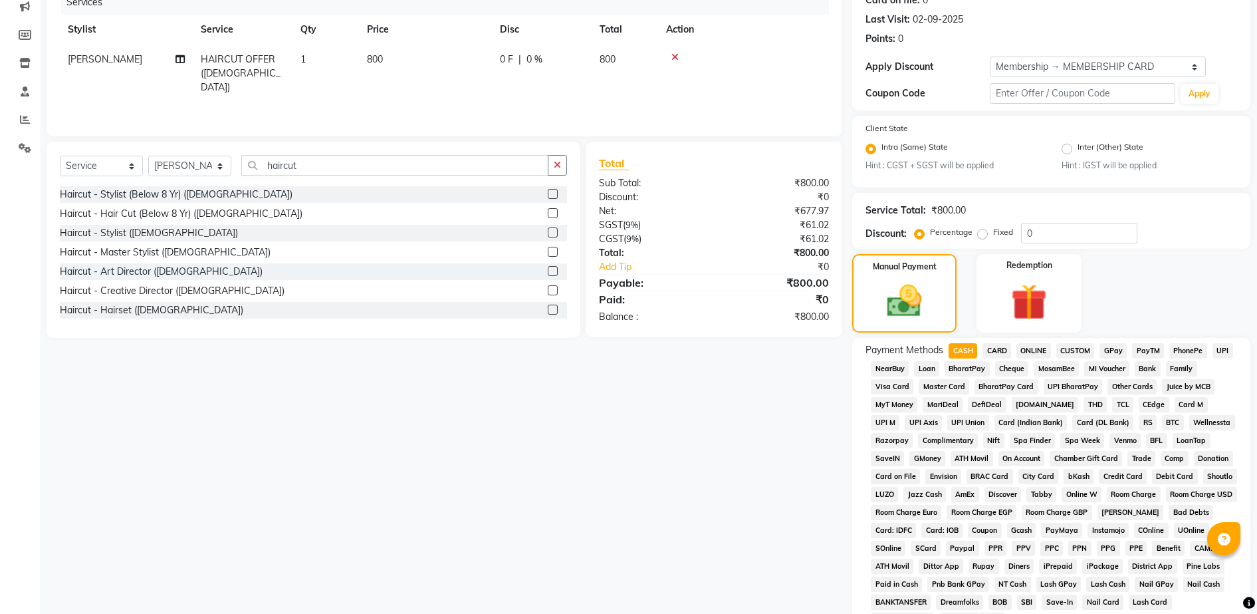
scroll to position [365, 0]
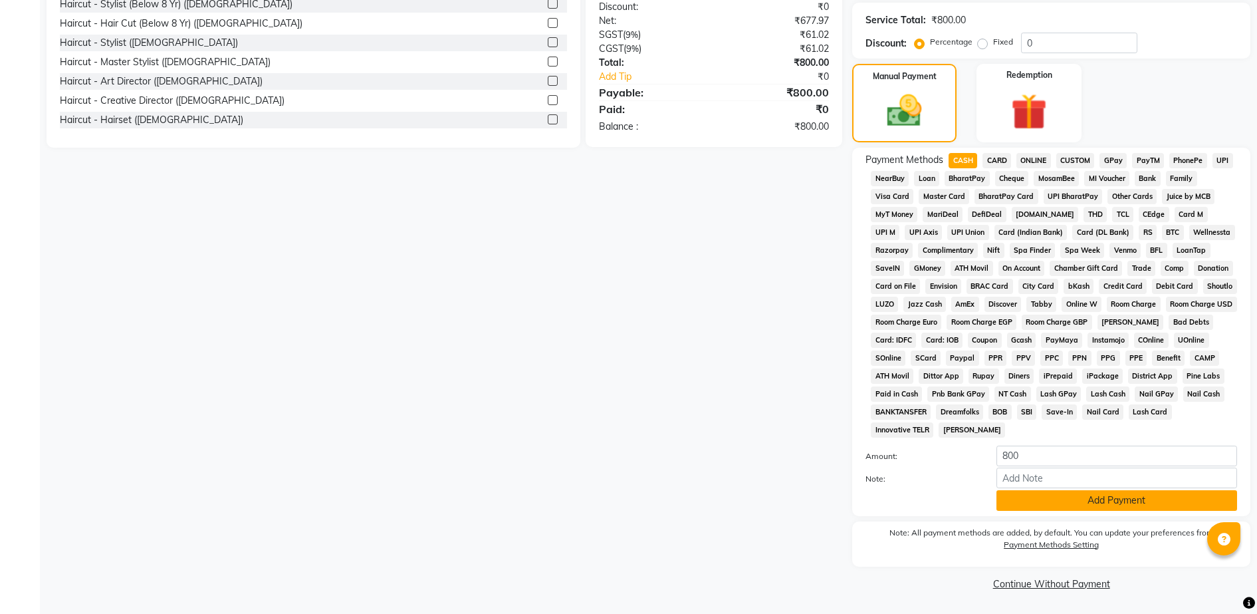
click at [1086, 508] on button "Add Payment" at bounding box center [1117, 500] width 241 height 21
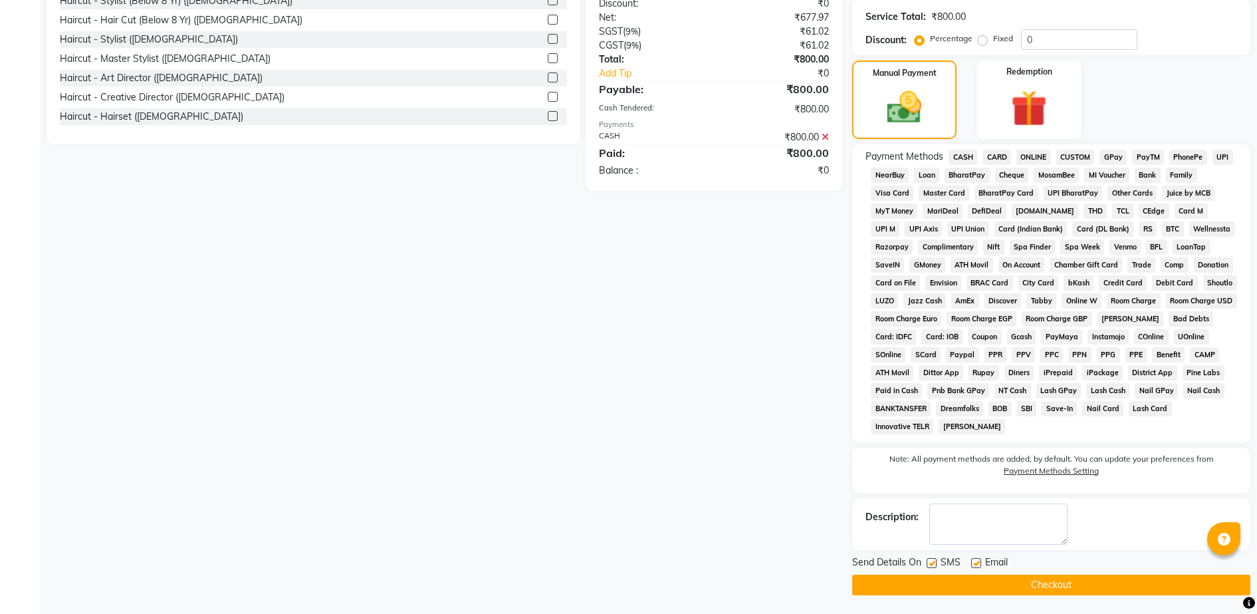
scroll to position [370, 0]
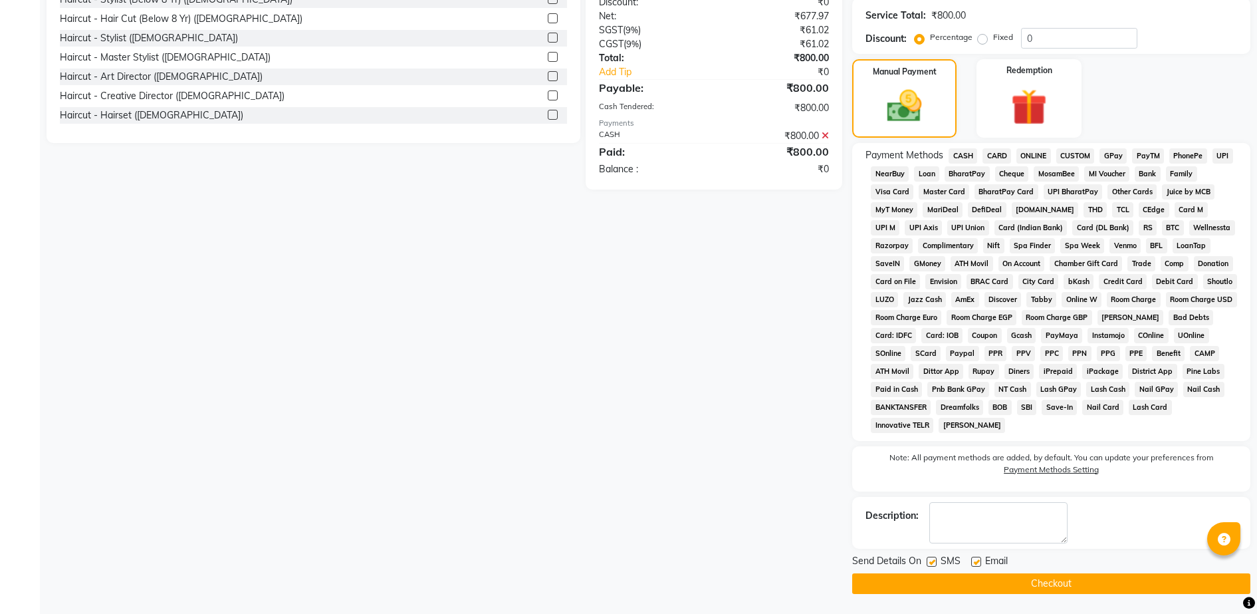
drag, startPoint x: 1068, startPoint y: 571, endPoint x: 1063, endPoint y: 576, distance: 7.1
click at [1067, 572] on div "Send Details On SMS Email Checkout" at bounding box center [1051, 574] width 398 height 40
click at [1059, 579] on button "Checkout" at bounding box center [1051, 583] width 398 height 21
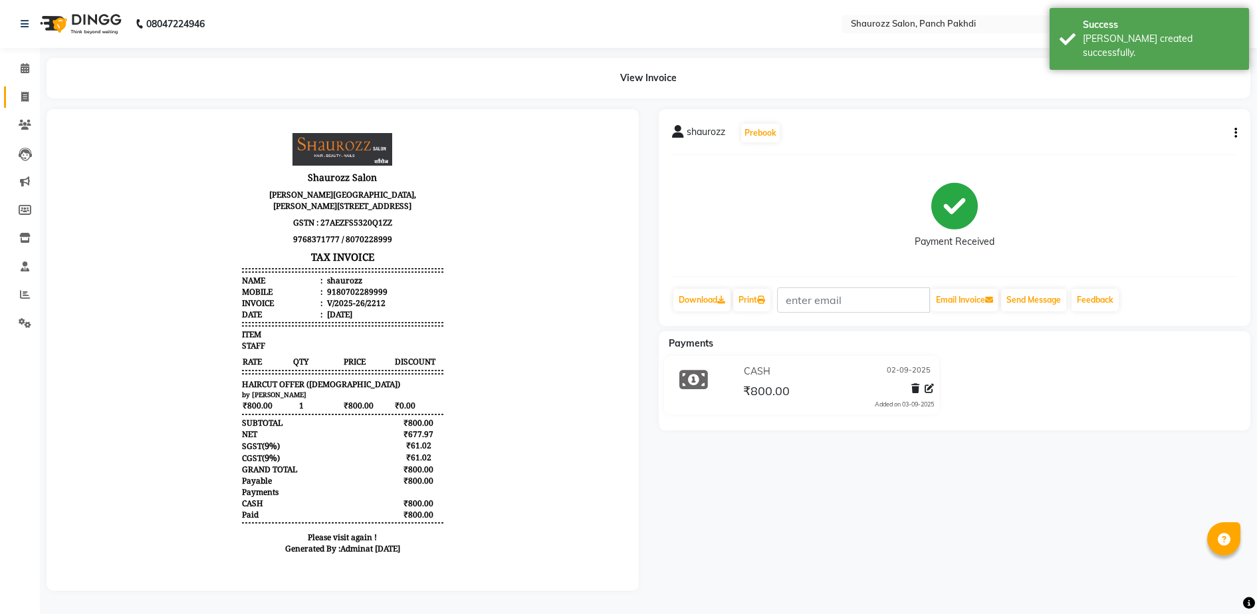
click at [29, 88] on link "Invoice" at bounding box center [20, 97] width 32 height 22
select select "service"
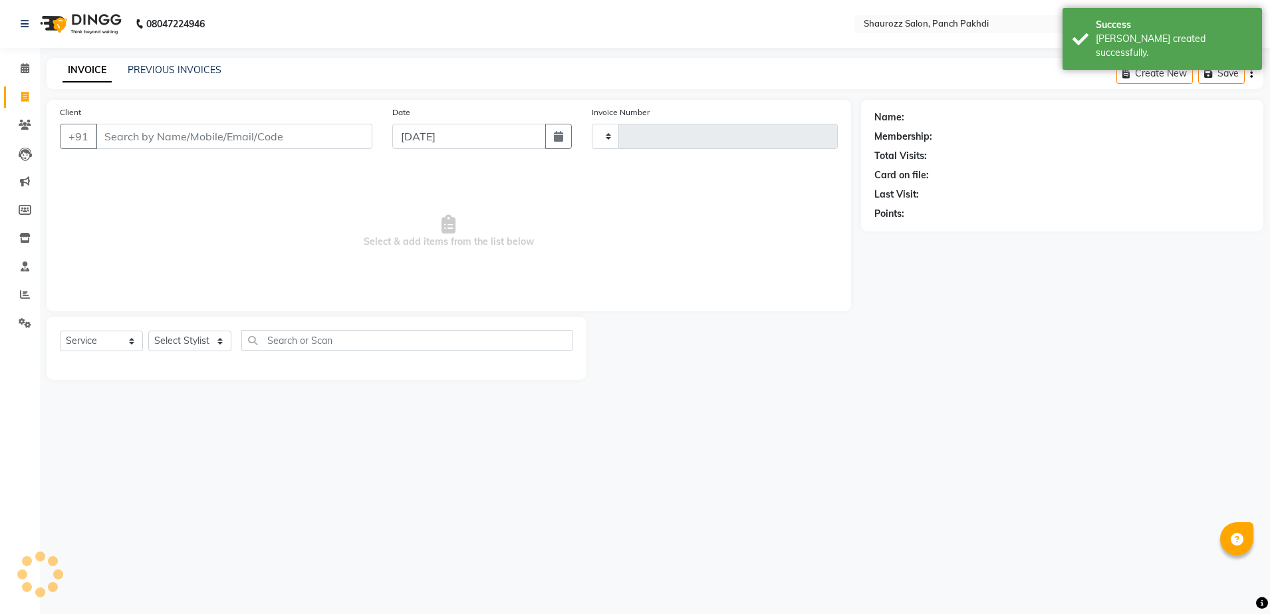
type input "2213"
select select "485"
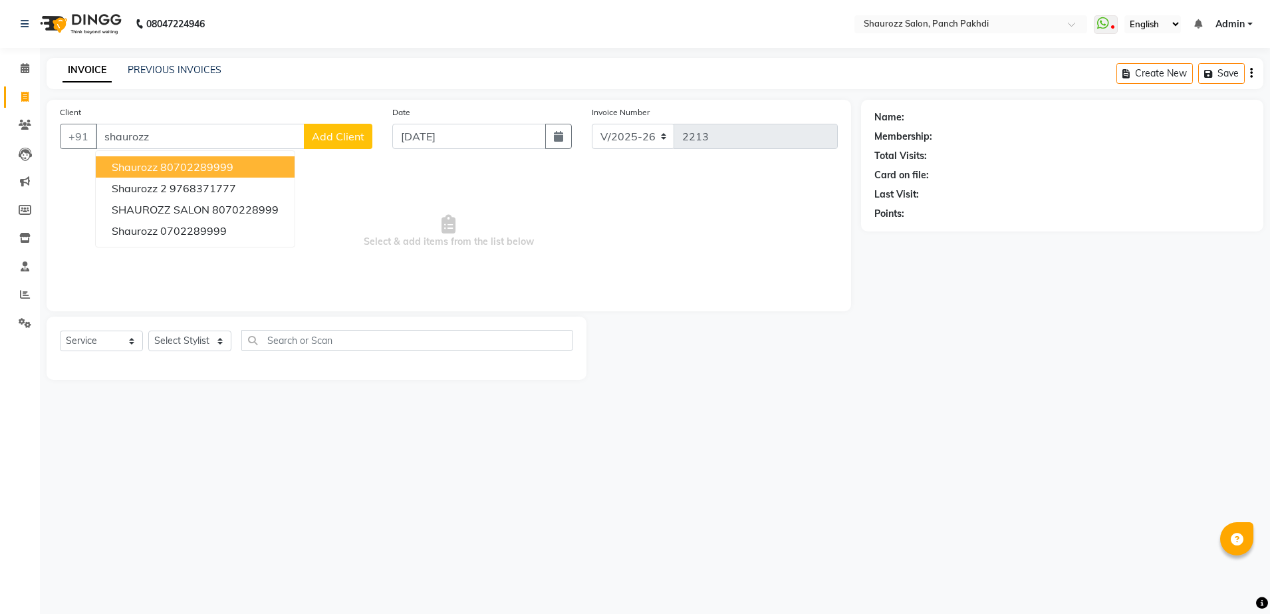
click at [157, 172] on span "shaurozz" at bounding box center [135, 166] width 46 height 13
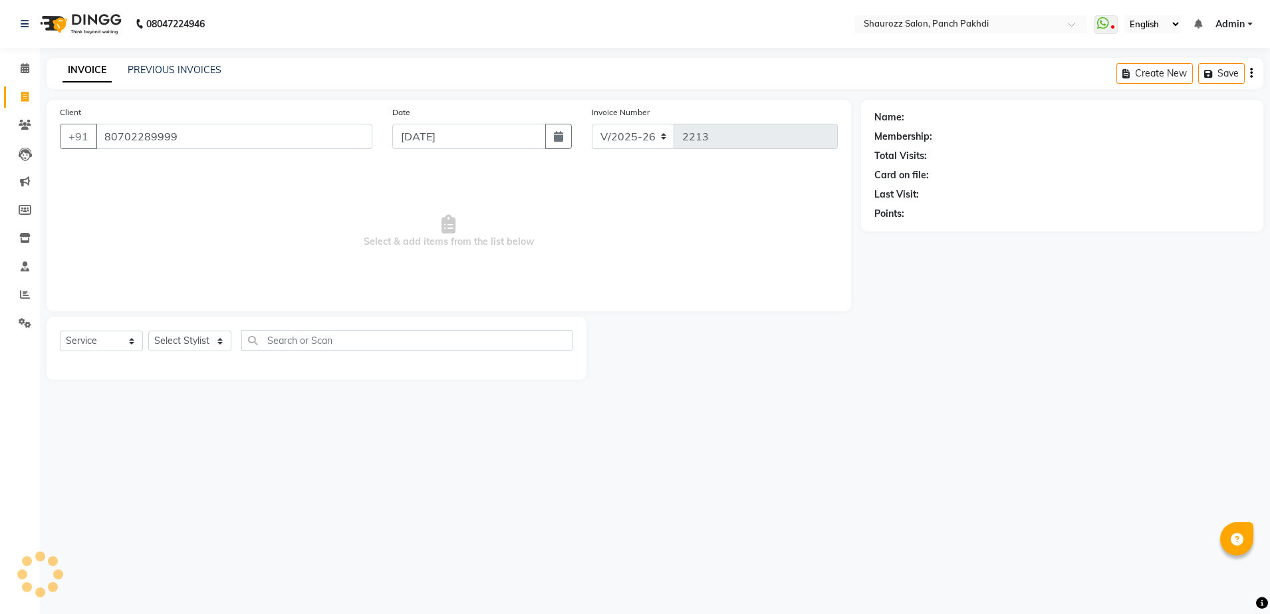
type input "80702289999"
select select "1: Object"
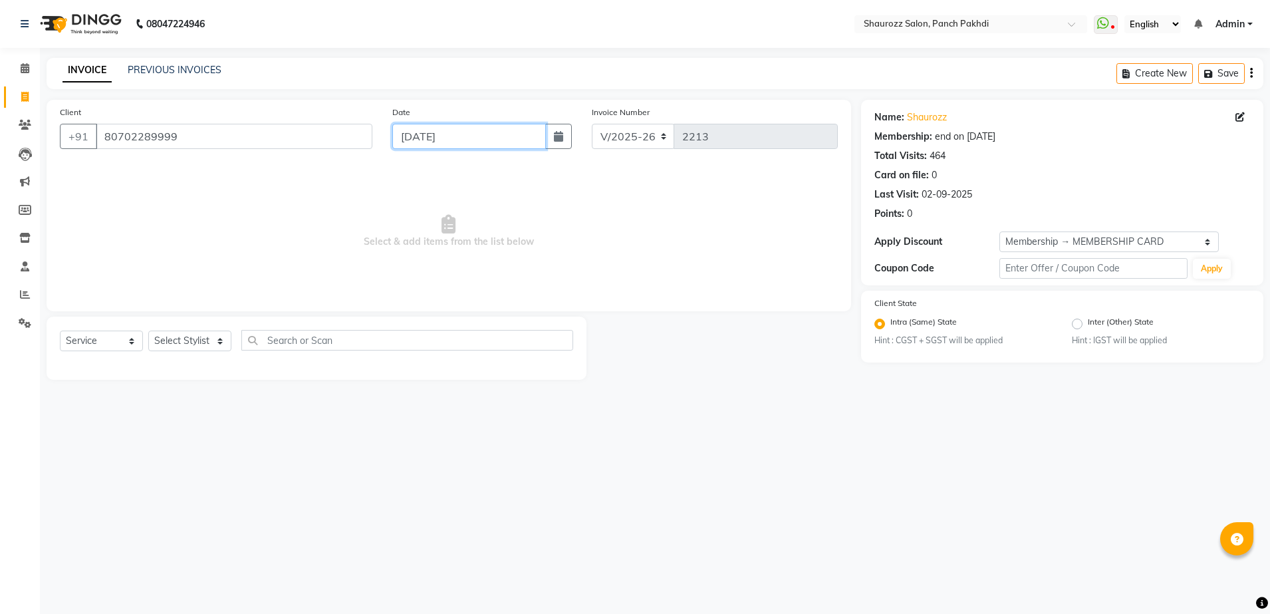
click at [459, 137] on input "[DATE]" at bounding box center [469, 136] width 154 height 25
select select "9"
select select "2025"
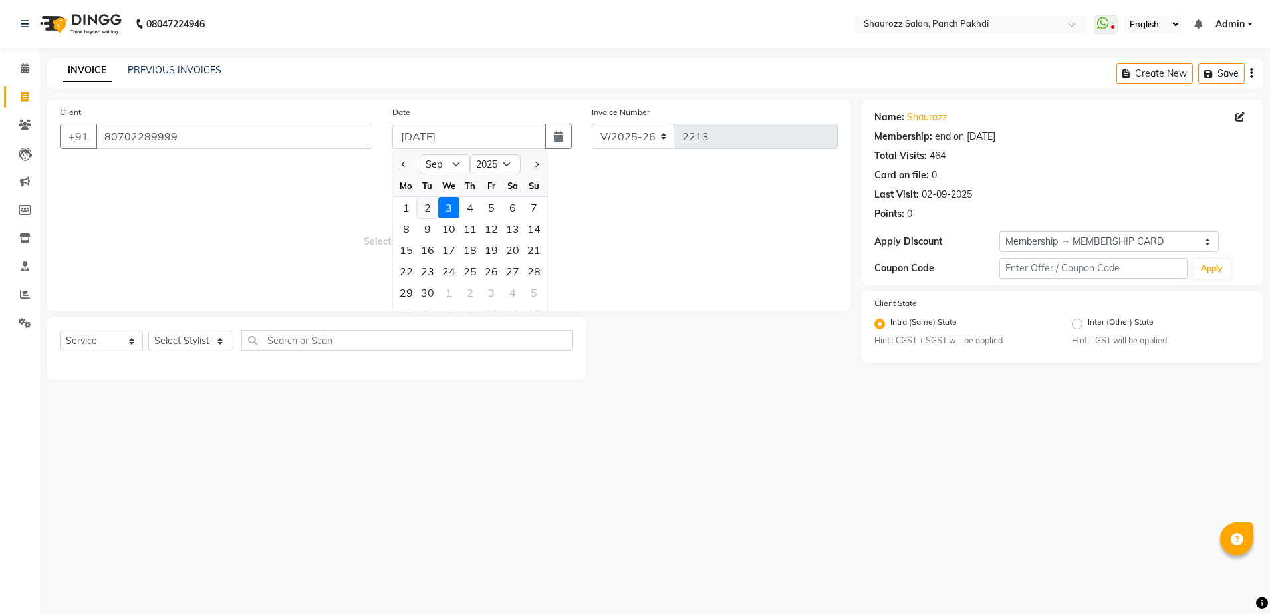
click at [422, 203] on div "2" at bounding box center [427, 207] width 21 height 21
type input "02-09-2025"
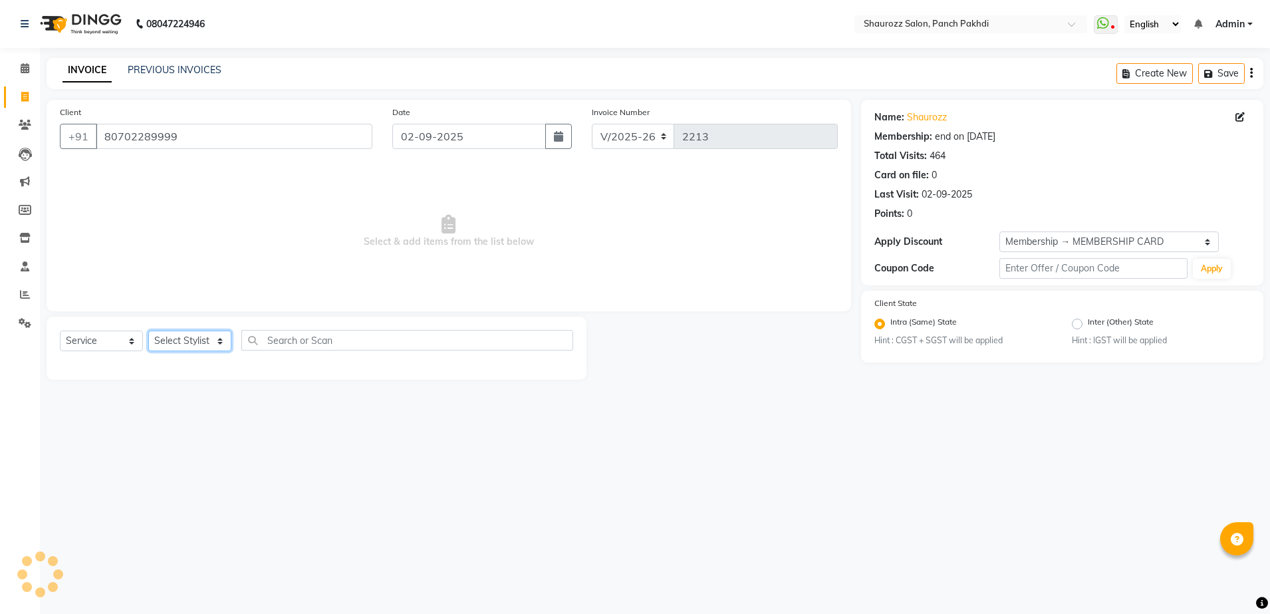
click at [199, 346] on select "Select Stylist [PERSON_NAME] [PERSON_NAME] [PERSON_NAME] [PERSON_NAME] Salon Sa…" at bounding box center [189, 340] width 83 height 21
select select "14040"
click at [148, 330] on select "Select Stylist [PERSON_NAME] [PERSON_NAME] [PERSON_NAME] [PERSON_NAME] Salon Sa…" at bounding box center [189, 340] width 83 height 21
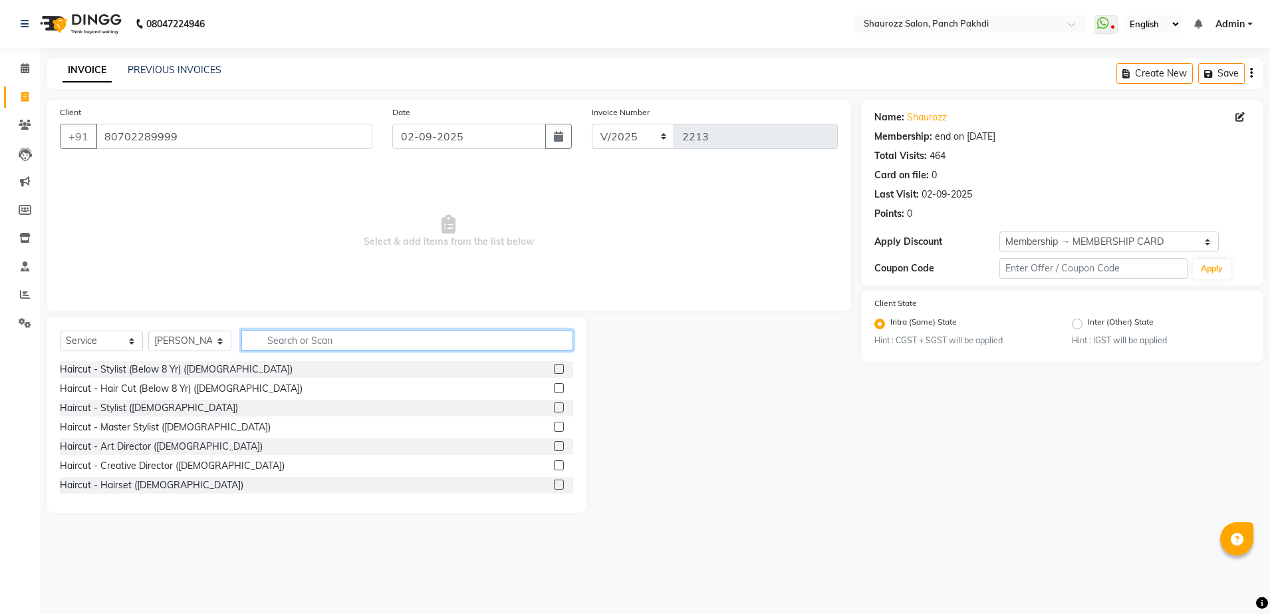
click at [297, 340] on input "text" at bounding box center [407, 340] width 332 height 21
type input "haircut"
click at [554, 408] on label at bounding box center [559, 407] width 10 height 10
click at [554, 408] on input "checkbox" at bounding box center [558, 408] width 9 height 9
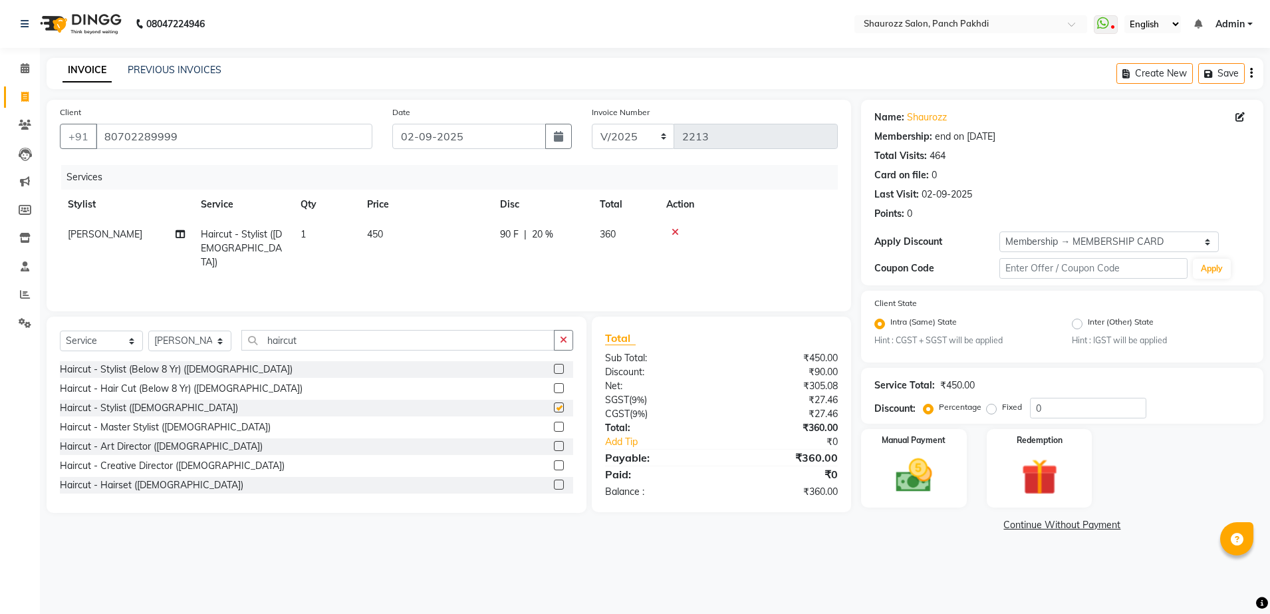
checkbox input "false"
click at [393, 236] on td "450" at bounding box center [425, 248] width 133 height 58
select select "14040"
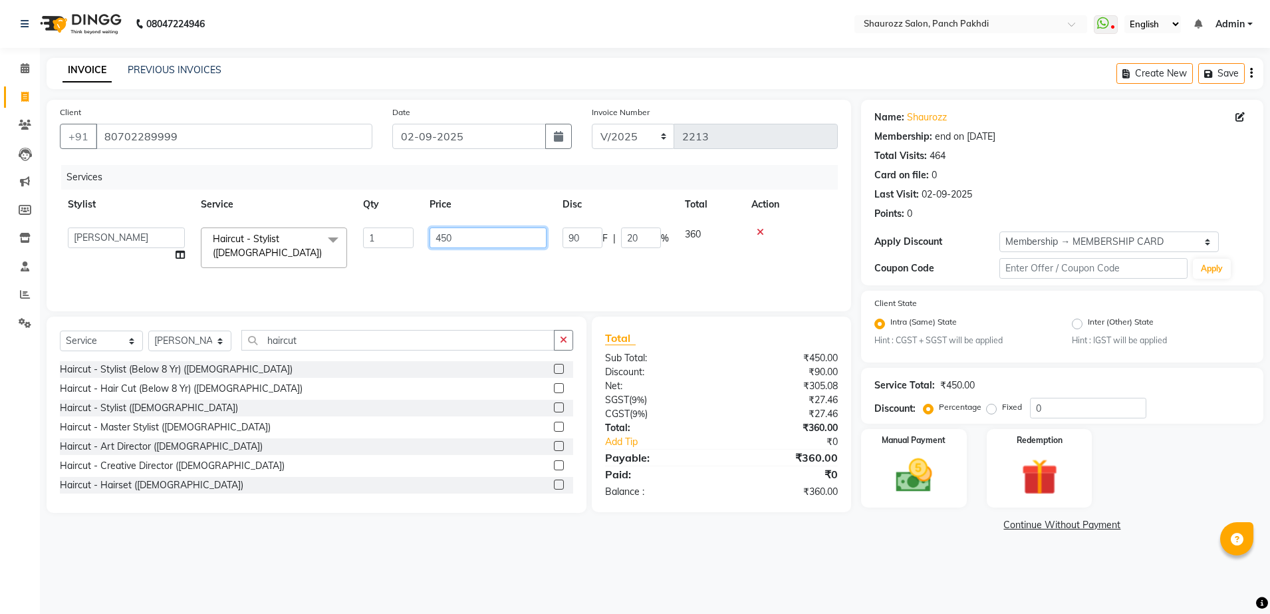
click at [494, 235] on input "450" at bounding box center [488, 237] width 117 height 21
type input "4"
type input "300"
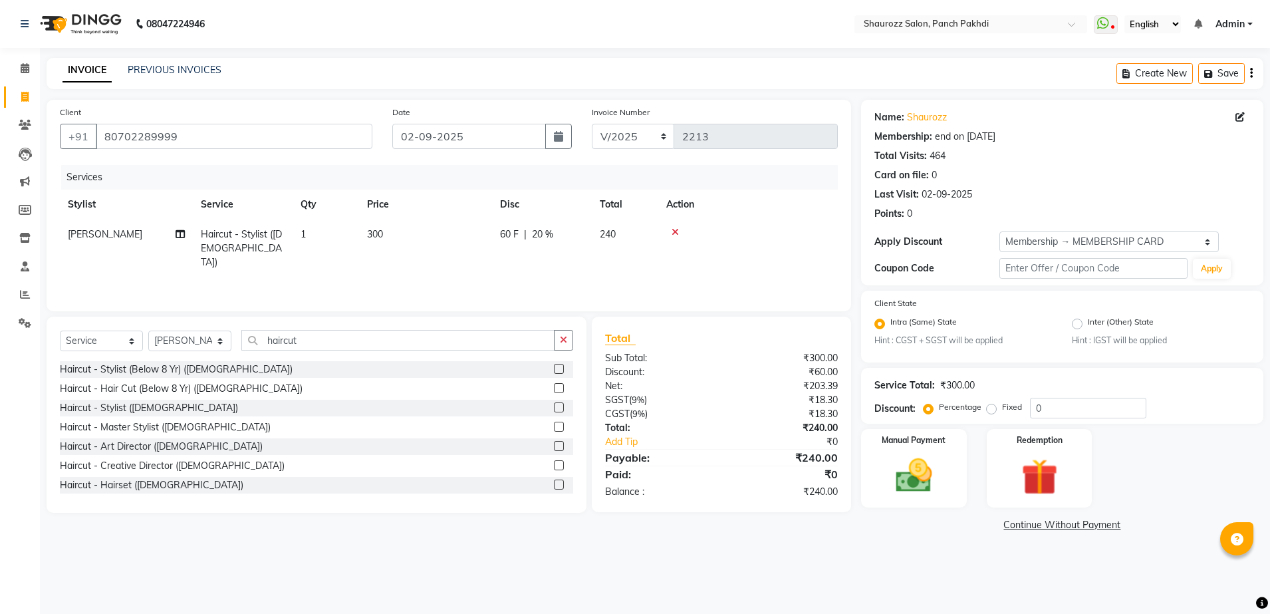
click at [505, 213] on tr "Stylist Service Qty Price Disc Total Action" at bounding box center [449, 205] width 778 height 30
click at [1019, 231] on select "Select Membership → MEMBERSHIP CARD" at bounding box center [1108, 241] width 219 height 21
select select "0:"
click at [999, 231] on select "Select Membership → MEMBERSHIP CARD" at bounding box center [1108, 241] width 219 height 21
click at [932, 442] on label "Manual Payment" at bounding box center [913, 439] width 66 height 13
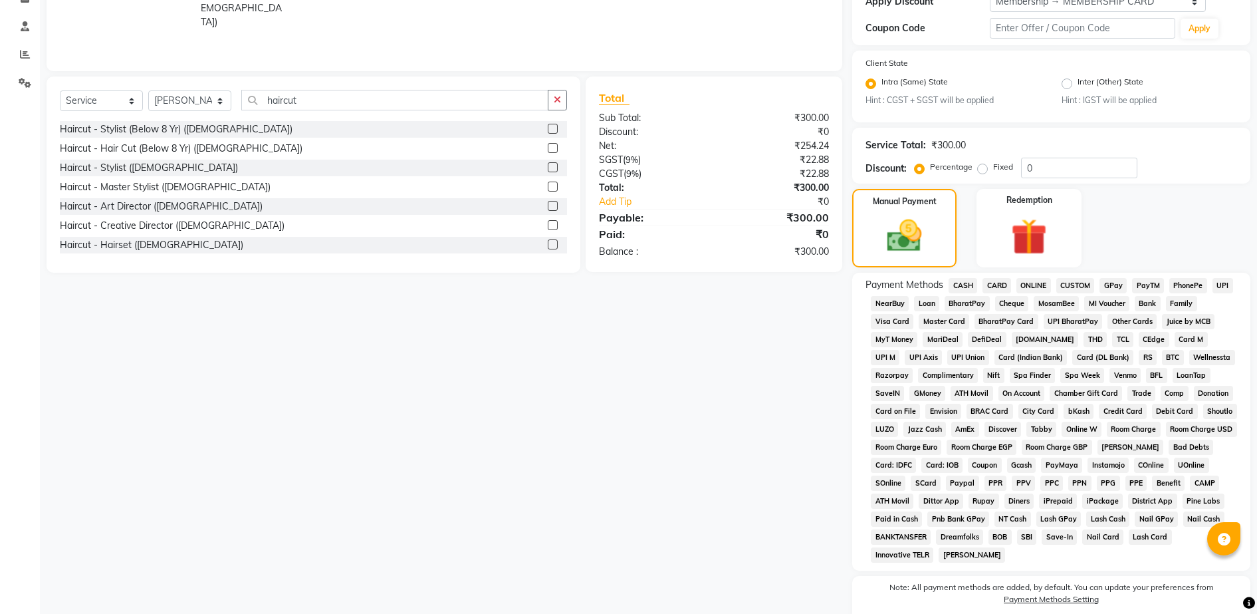
scroll to position [295, 0]
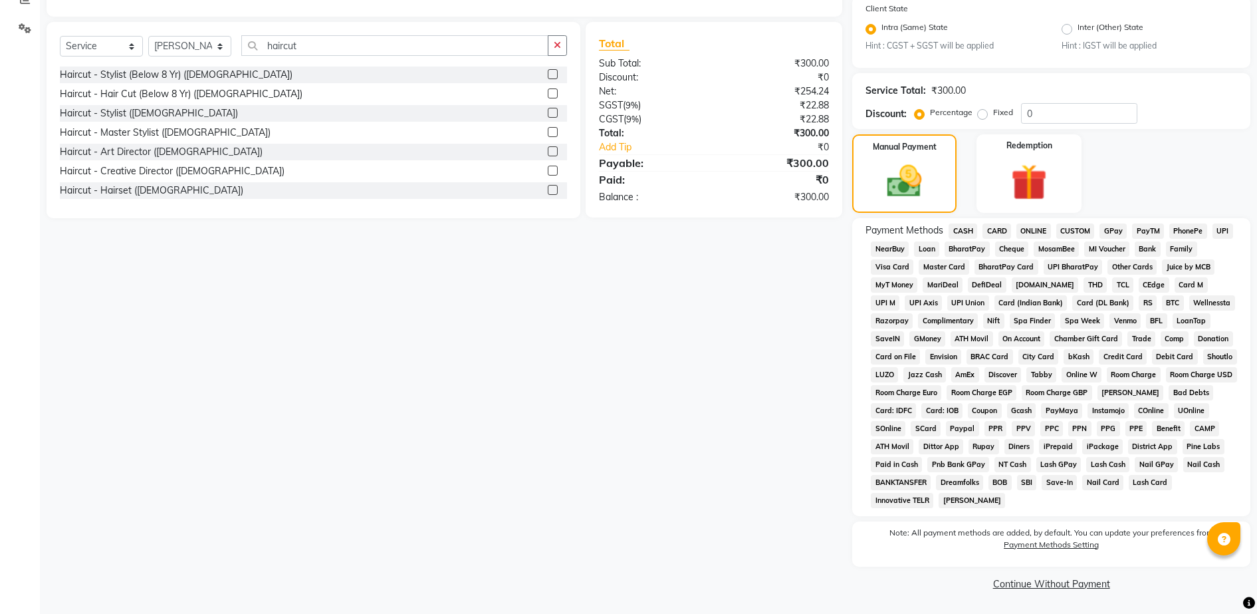
click at [966, 223] on span "CASH" at bounding box center [963, 230] width 29 height 15
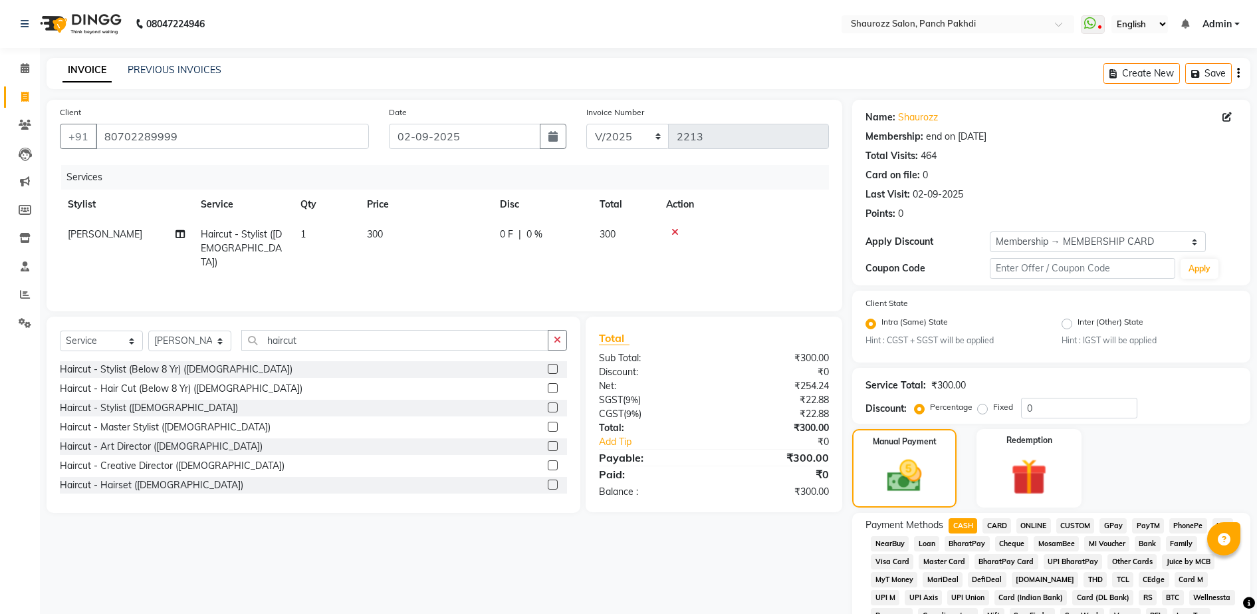
scroll to position [465, 0]
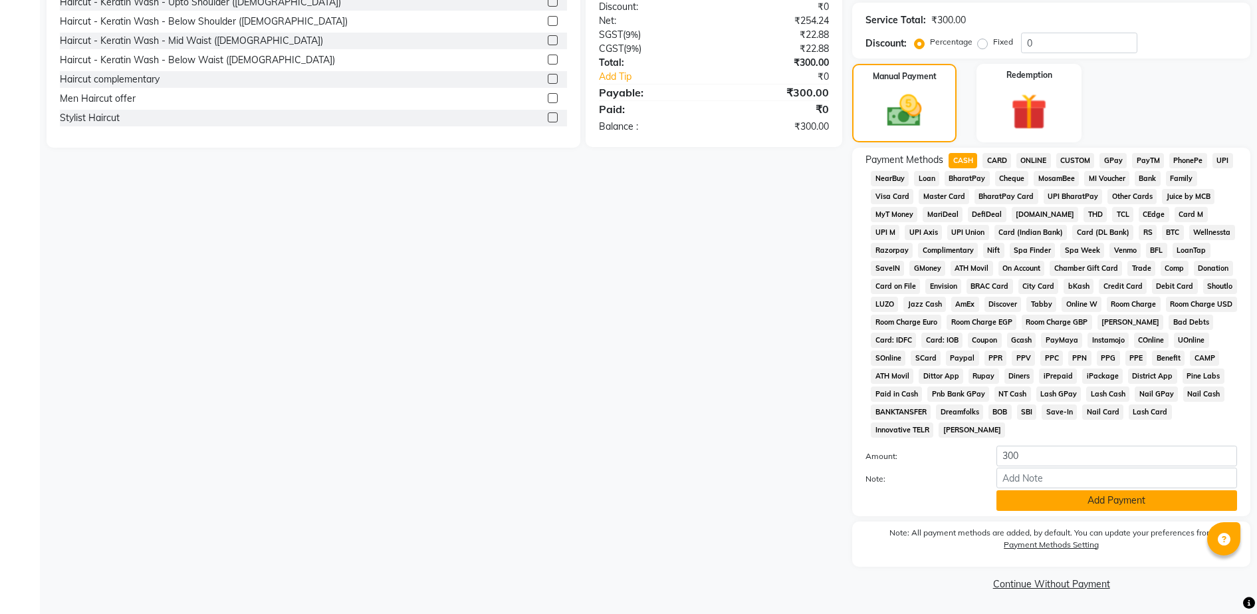
click at [1042, 503] on button "Add Payment" at bounding box center [1117, 500] width 241 height 21
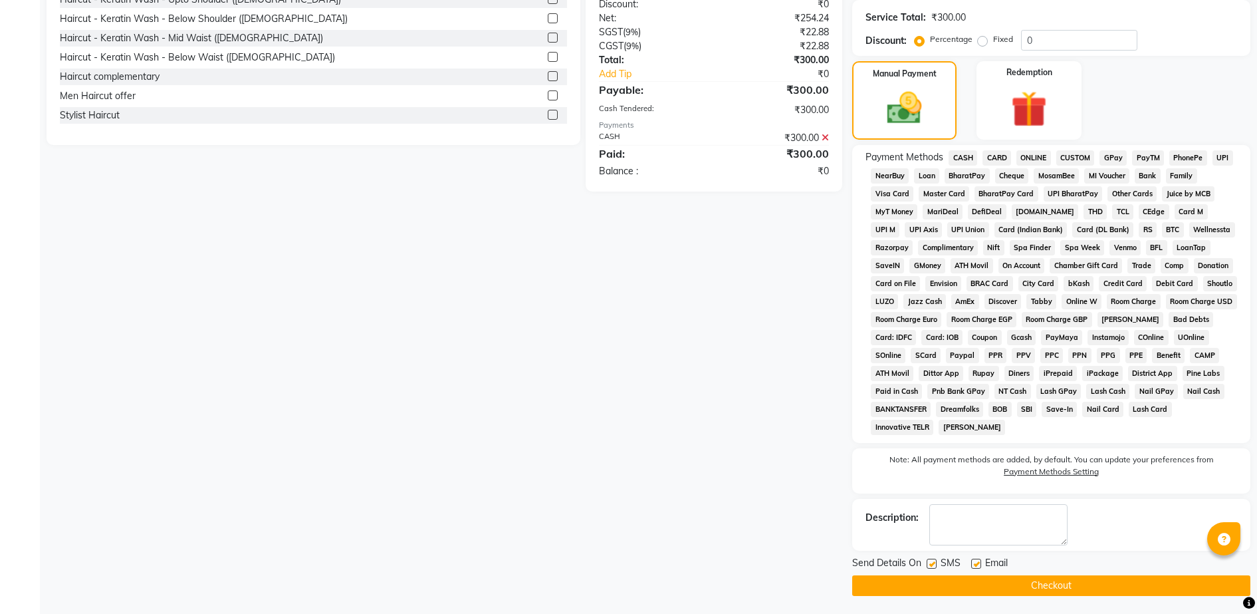
scroll to position [370, 0]
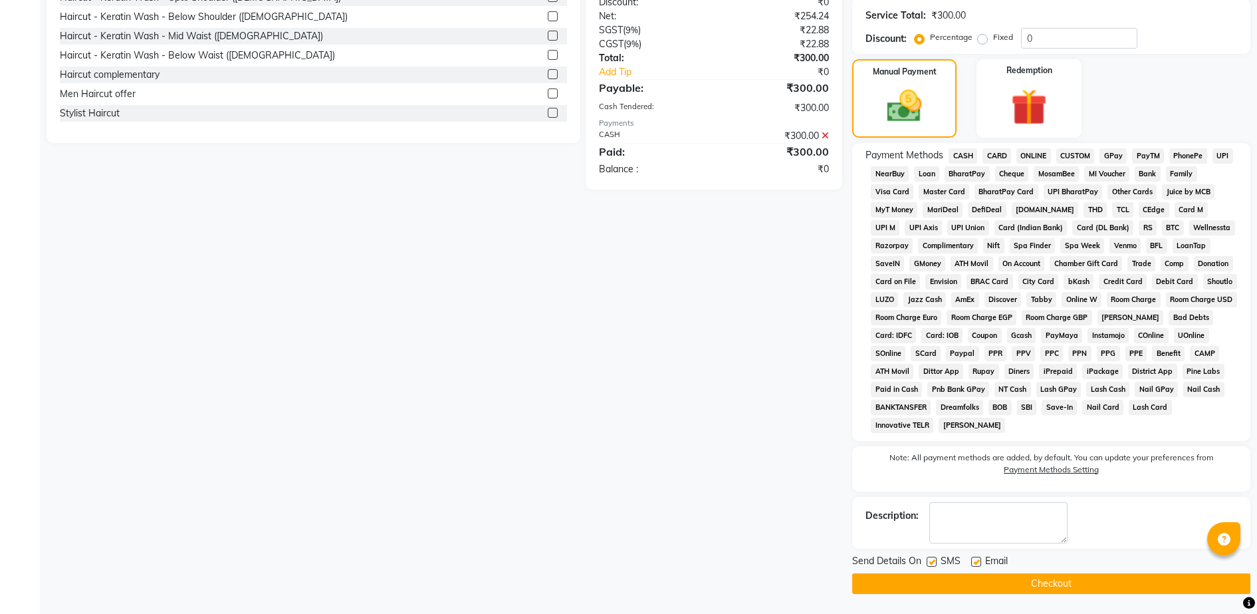
click at [1061, 575] on button "Checkout" at bounding box center [1051, 583] width 398 height 21
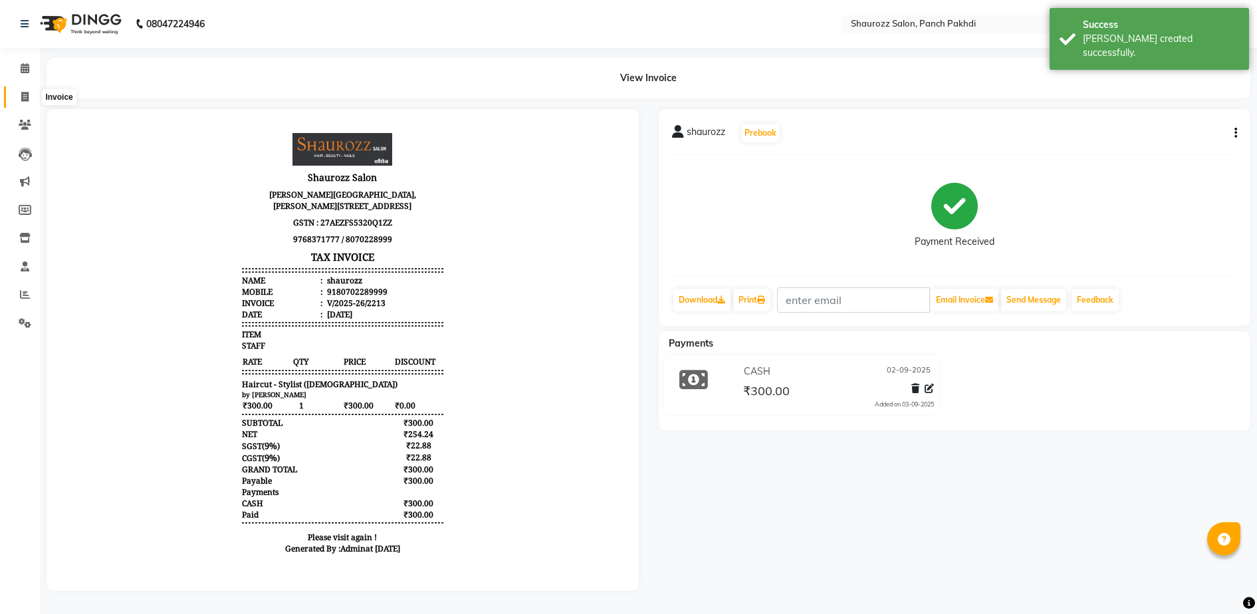
click at [29, 92] on icon at bounding box center [24, 97] width 7 height 10
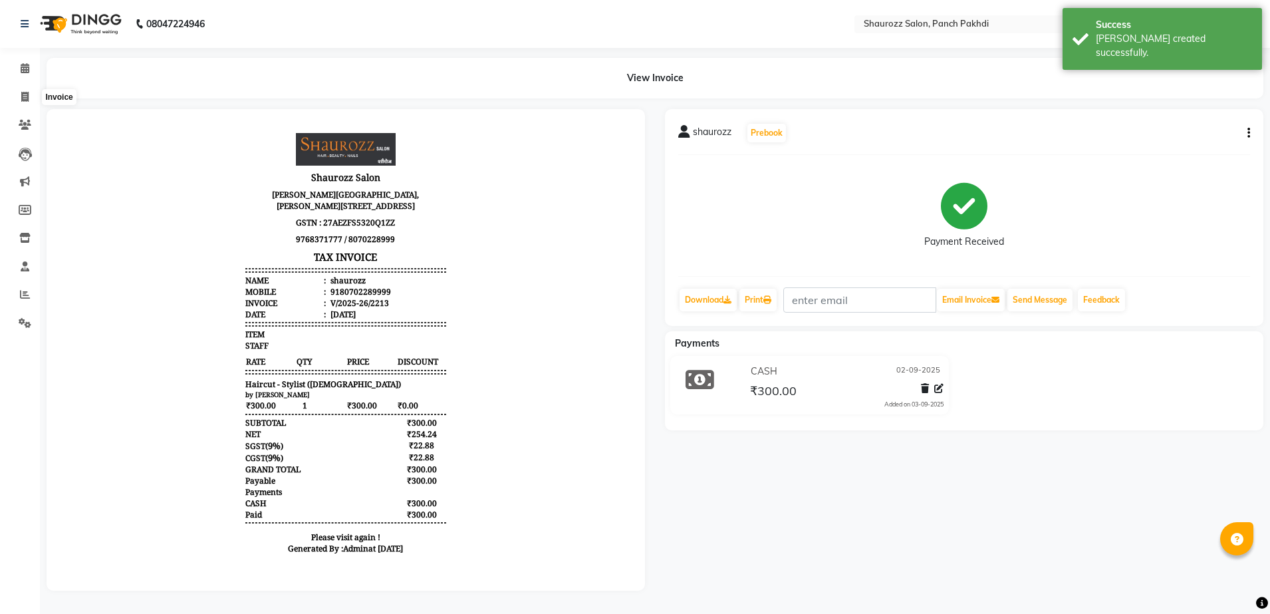
select select "485"
select select "service"
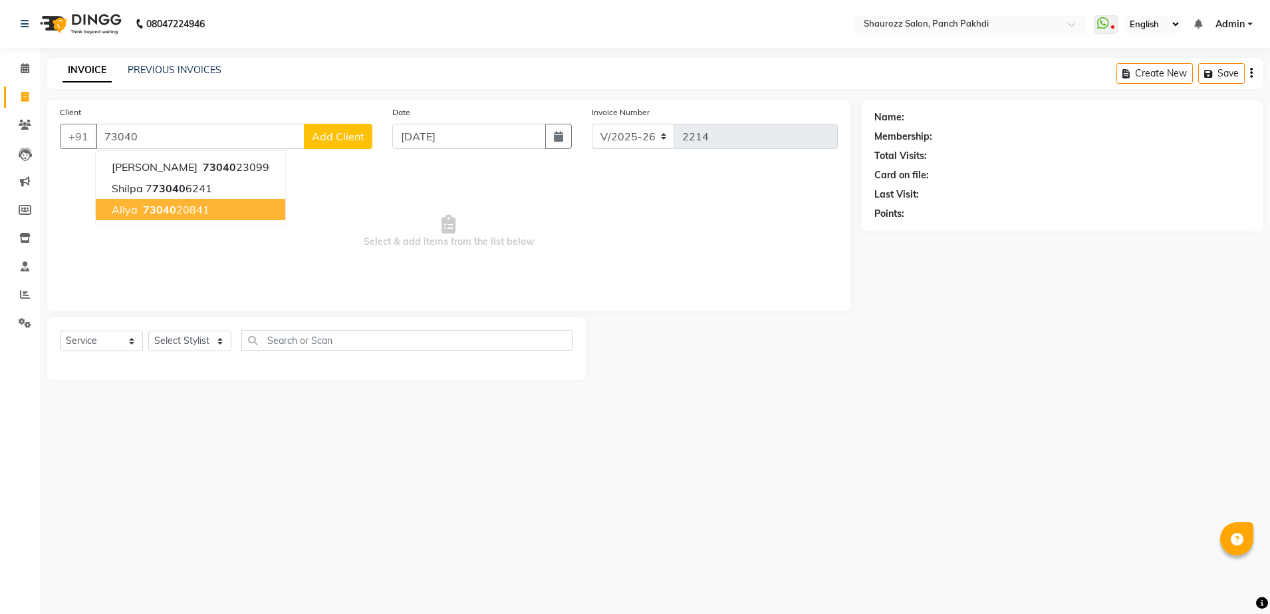
click at [212, 213] on button "aliya 73040 20841" at bounding box center [191, 209] width 190 height 21
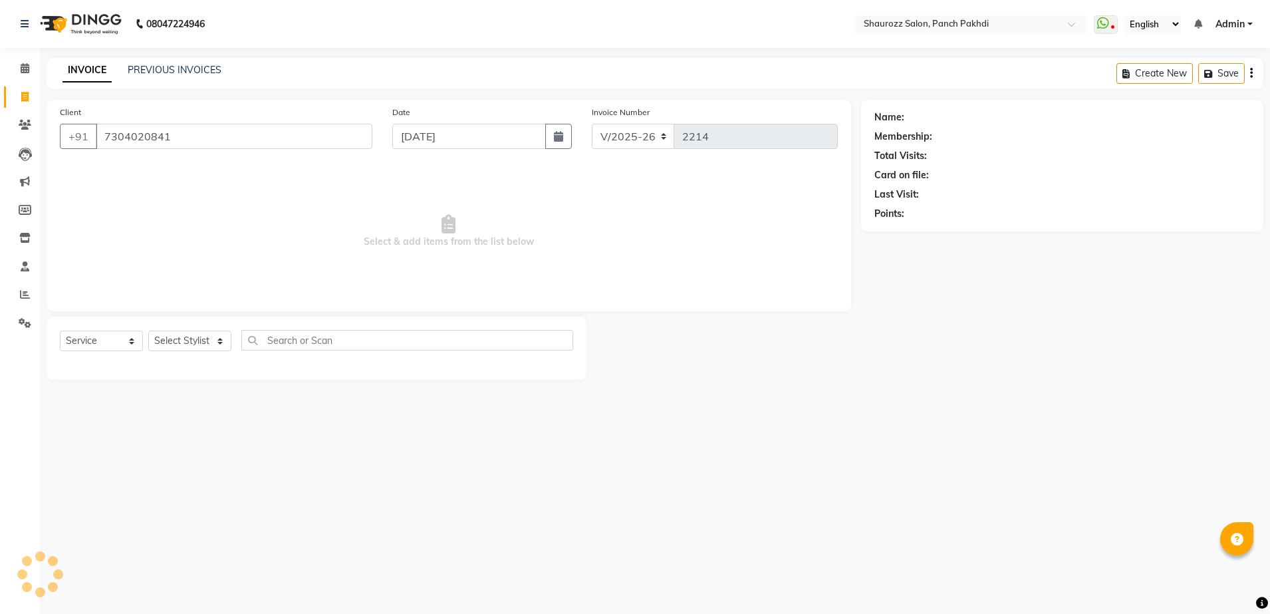
type input "7304020841"
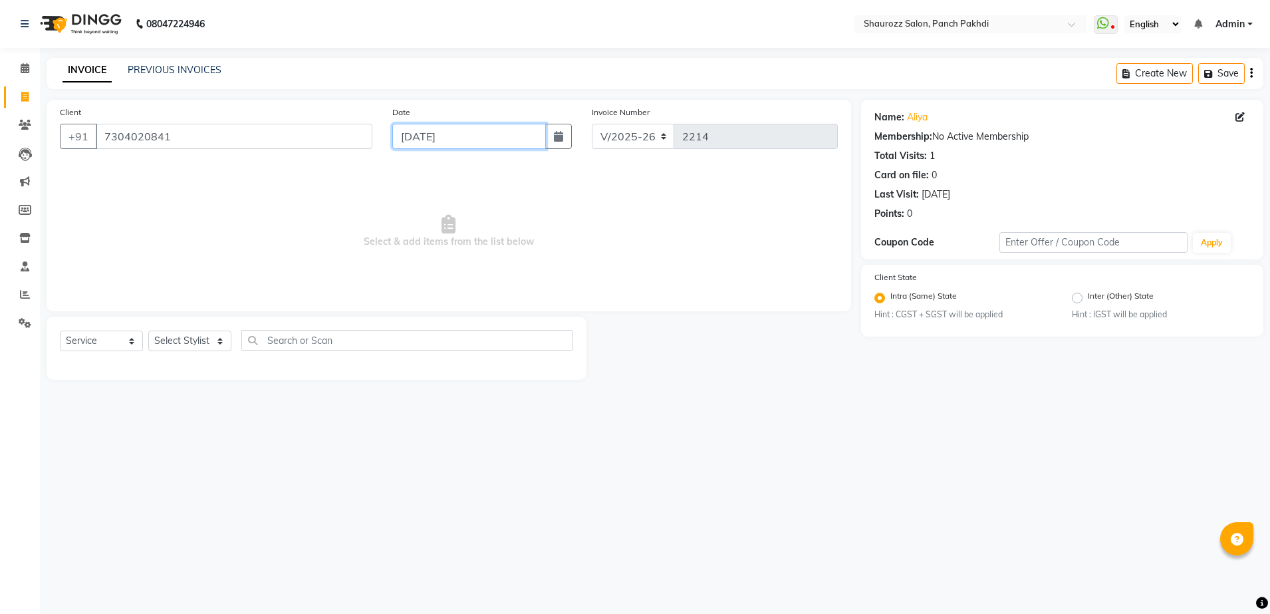
click at [508, 138] on input "[DATE]" at bounding box center [469, 136] width 154 height 25
select select "9"
select select "2025"
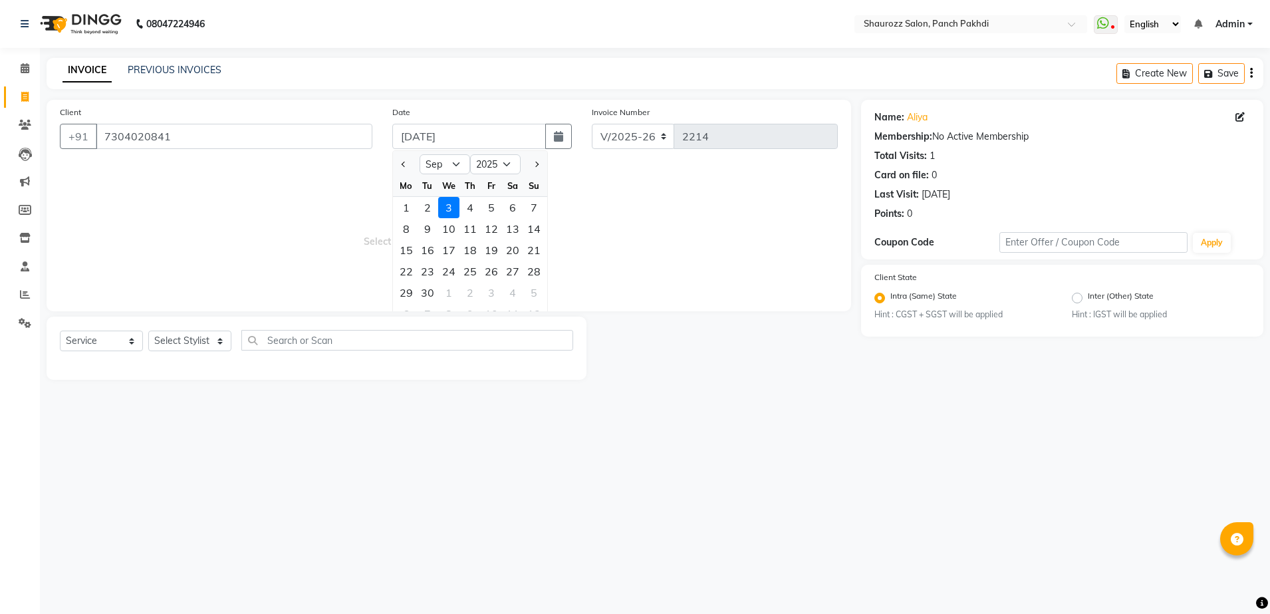
click at [423, 205] on div "2" at bounding box center [427, 207] width 21 height 21
type input "02-09-2025"
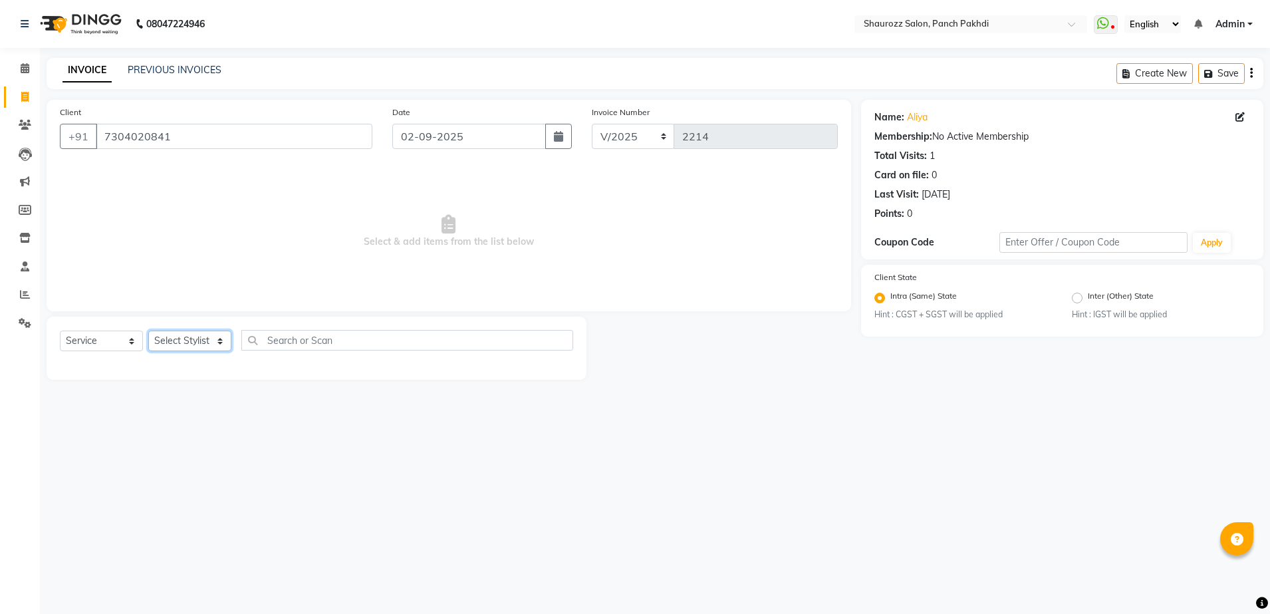
click at [199, 336] on select "Select Stylist [PERSON_NAME] [PERSON_NAME] [PERSON_NAME] [PERSON_NAME] Salon Sa…" at bounding box center [189, 340] width 83 height 21
select select "14040"
click at [148, 330] on select "Select Stylist [PERSON_NAME] [PERSON_NAME] [PERSON_NAME] [PERSON_NAME] Salon Sa…" at bounding box center [189, 340] width 83 height 21
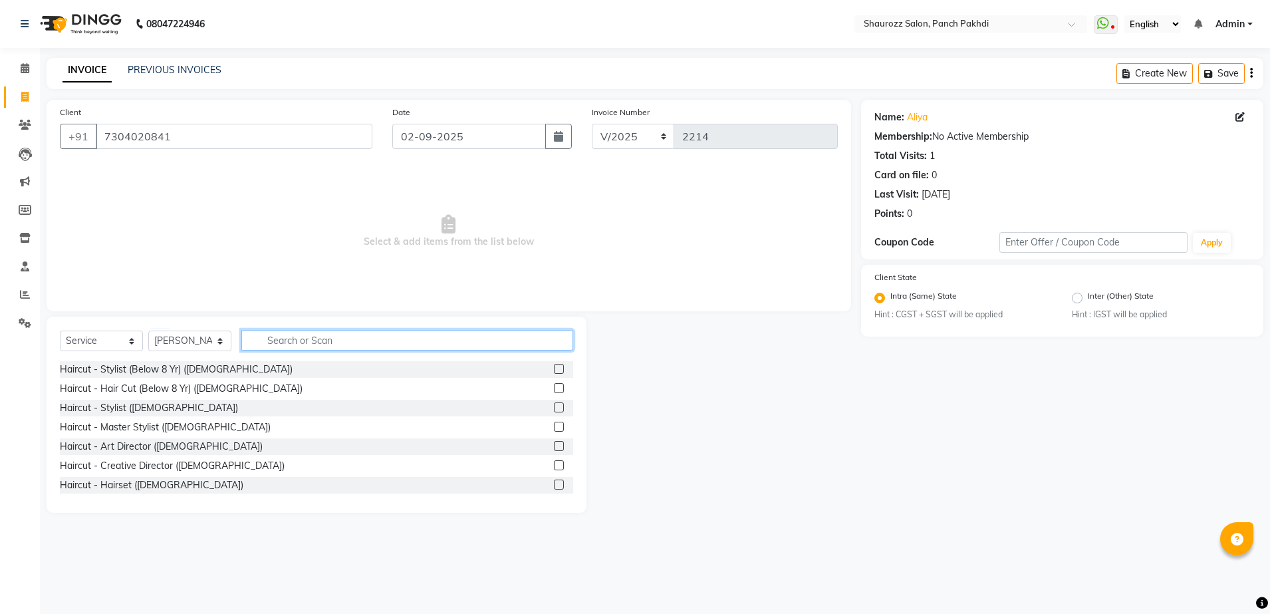
click at [324, 332] on input "text" at bounding box center [407, 340] width 332 height 21
type input "smoo"
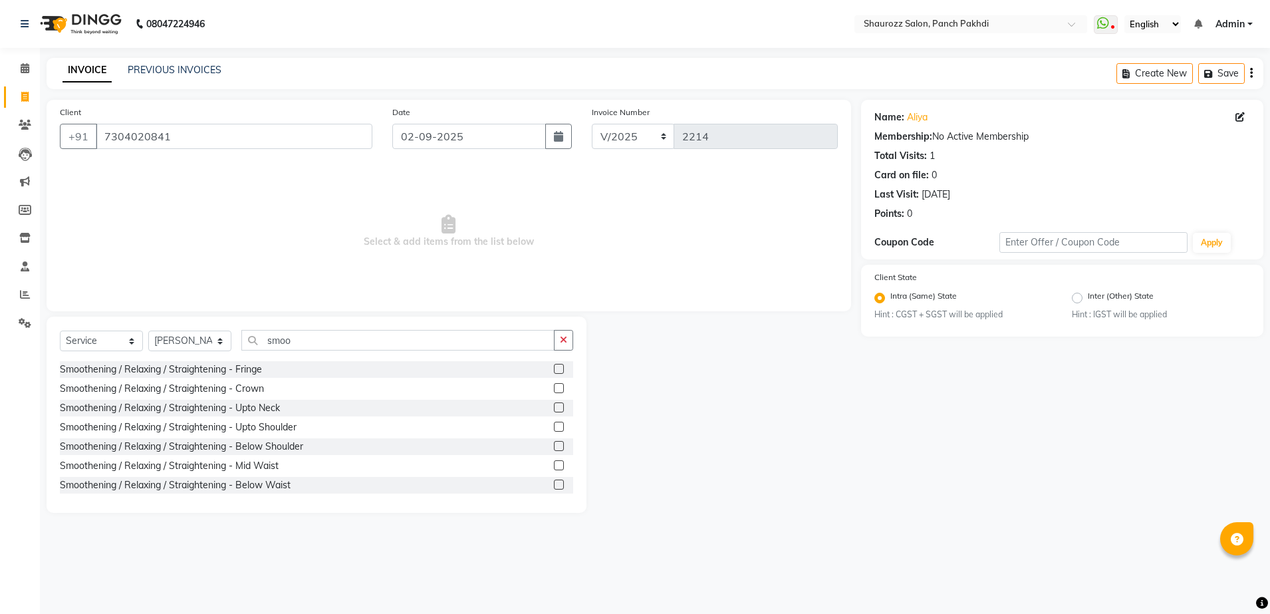
click at [554, 441] on label at bounding box center [559, 446] width 10 height 10
click at [554, 442] on input "checkbox" at bounding box center [558, 446] width 9 height 9
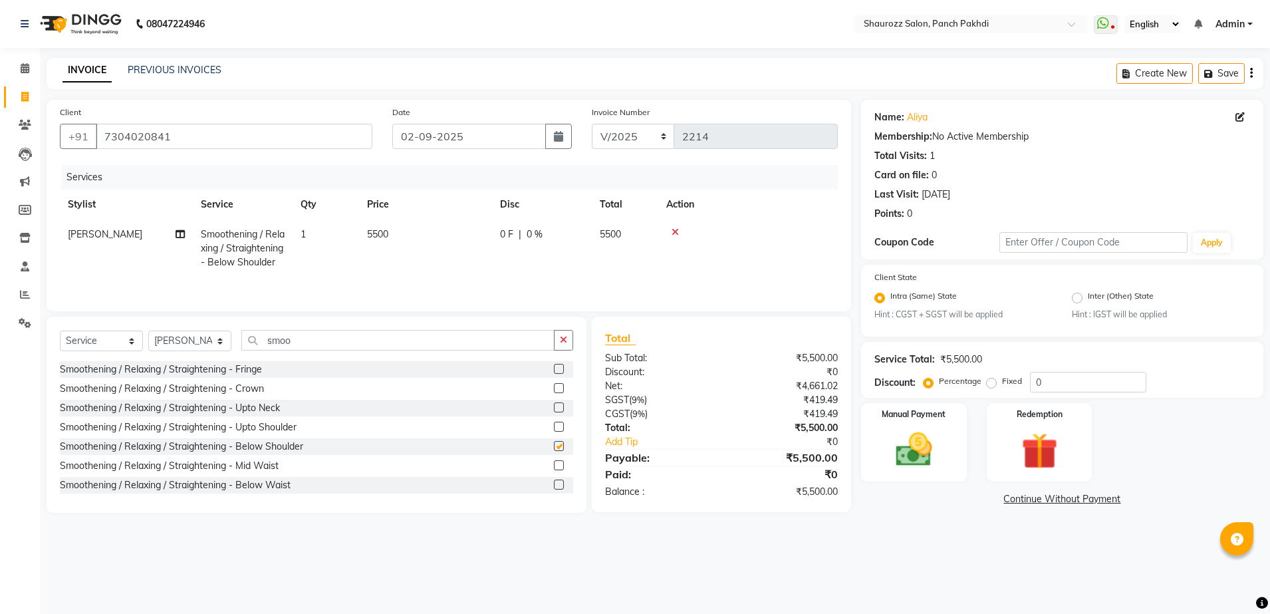
checkbox input "false"
drag, startPoint x: 545, startPoint y: 442, endPoint x: 542, endPoint y: 430, distance: 12.4
click at [554, 432] on label at bounding box center [559, 427] width 10 height 10
click at [554, 432] on input "checkbox" at bounding box center [558, 427] width 9 height 9
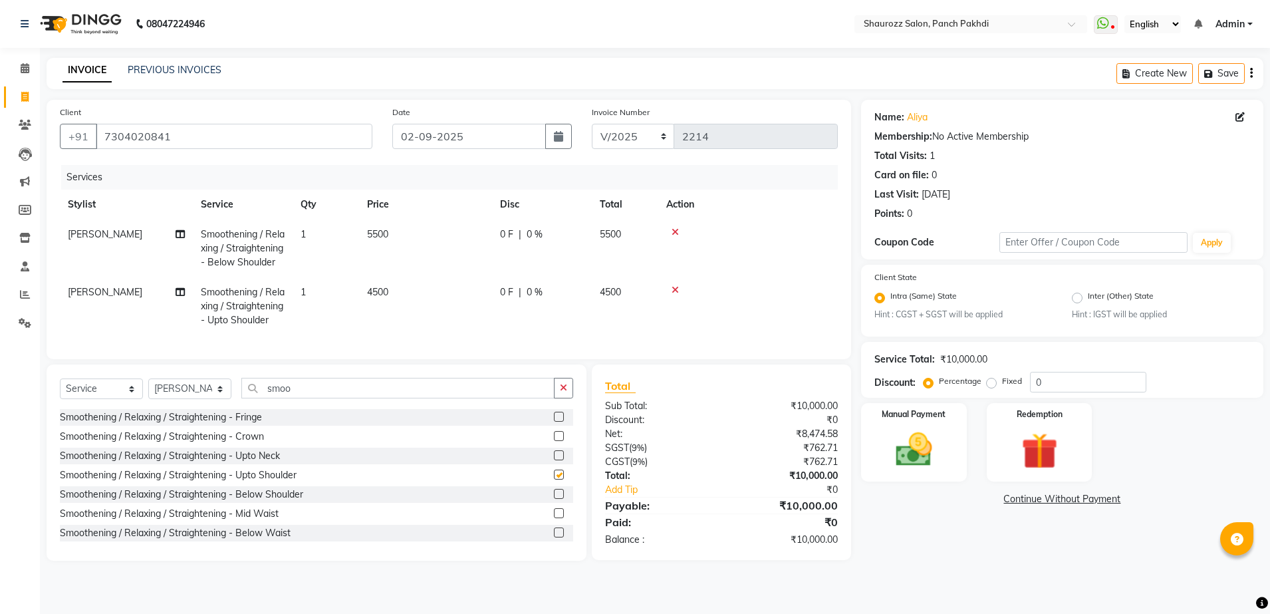
checkbox input "false"
click at [674, 236] on icon at bounding box center [675, 231] width 7 height 9
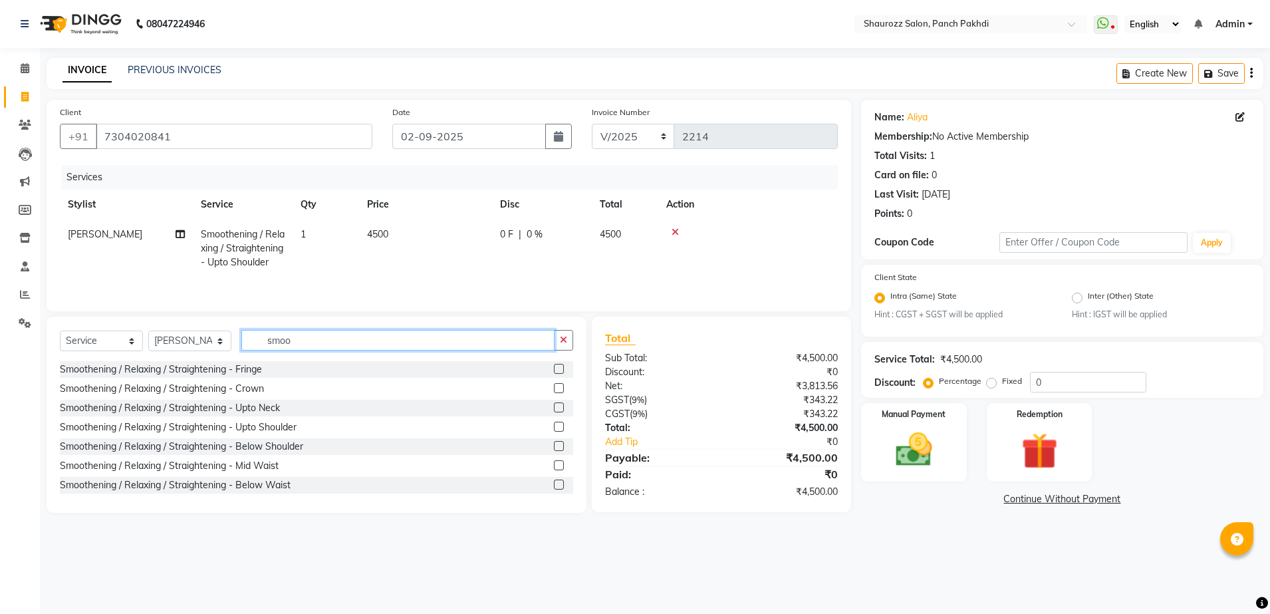
click at [315, 348] on input "smoo" at bounding box center [397, 340] width 313 height 21
type input "s"
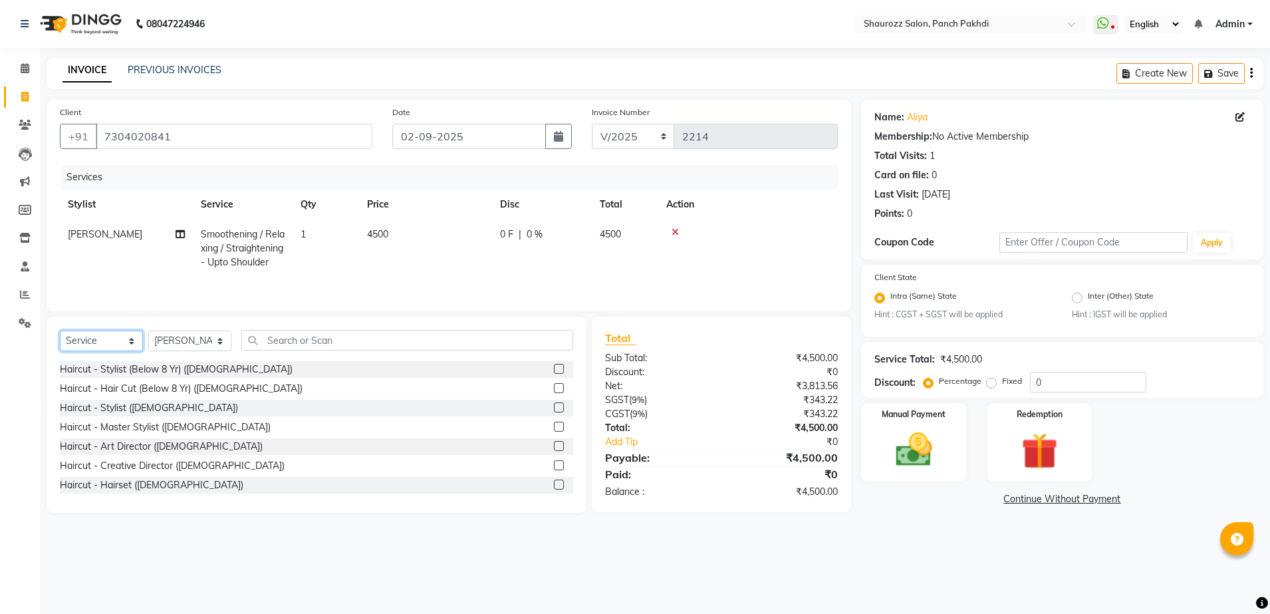
click at [118, 337] on select "Select Service Product Membership Package Voucher Prepaid Gift Card" at bounding box center [101, 340] width 83 height 21
select select "product"
click at [60, 333] on select "Select Service Product Membership Package Voucher Prepaid Gift Card" at bounding box center [101, 340] width 83 height 21
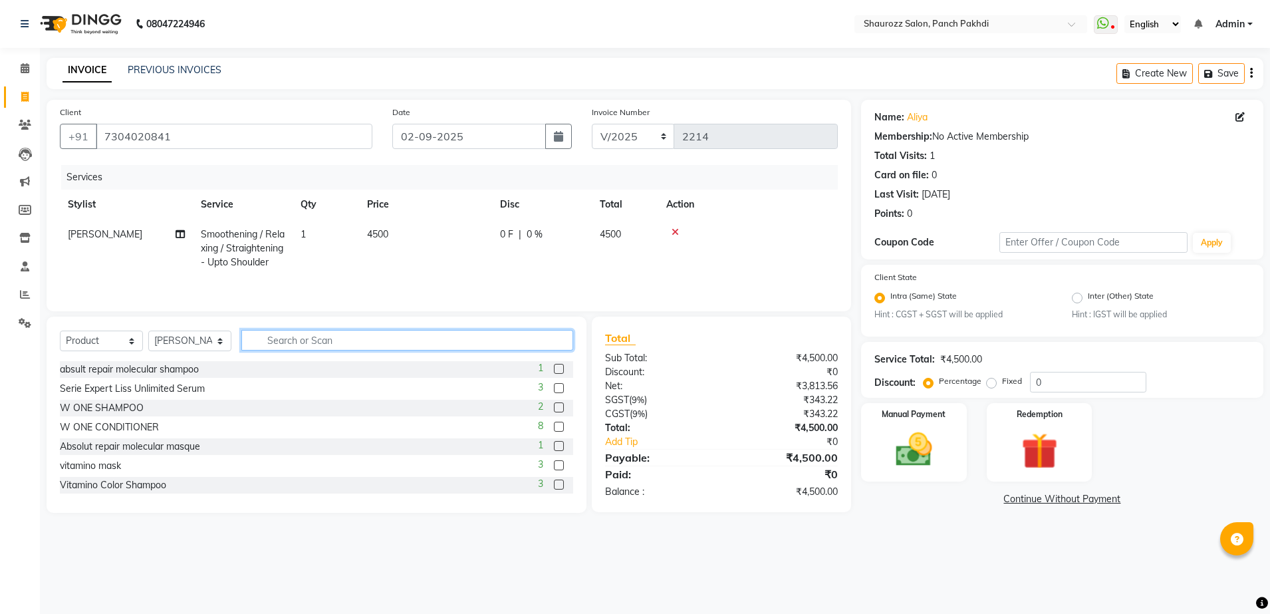
click at [361, 343] on input "text" at bounding box center [407, 340] width 332 height 21
type input "liss"
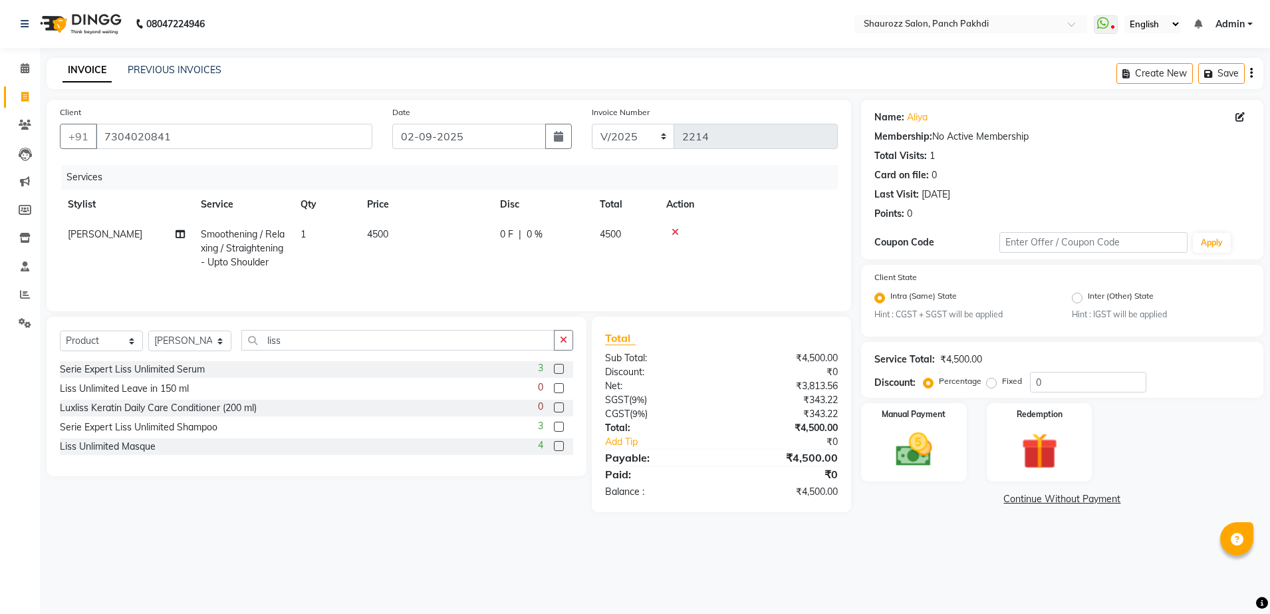
click at [565, 429] on div "3" at bounding box center [555, 427] width 35 height 17
click at [559, 450] on label at bounding box center [559, 446] width 10 height 10
click at [559, 450] on input "checkbox" at bounding box center [558, 446] width 9 height 9
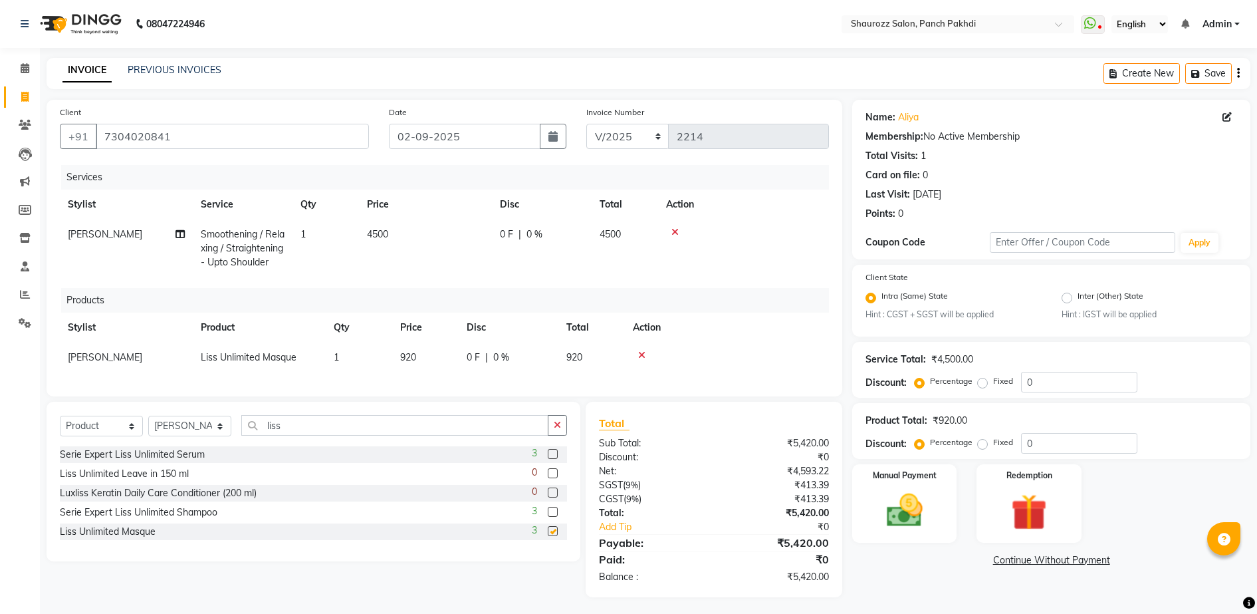
checkbox input "false"
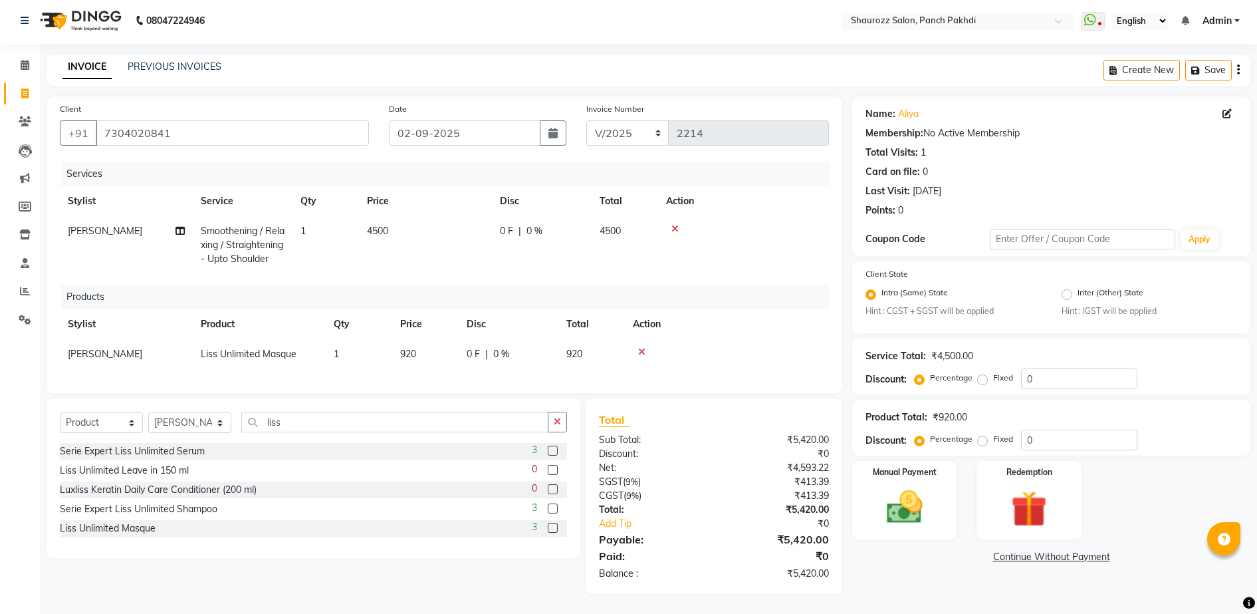
scroll to position [16, 0]
click at [555, 509] on label at bounding box center [553, 508] width 10 height 10
click at [555, 509] on input "checkbox" at bounding box center [552, 509] width 9 height 9
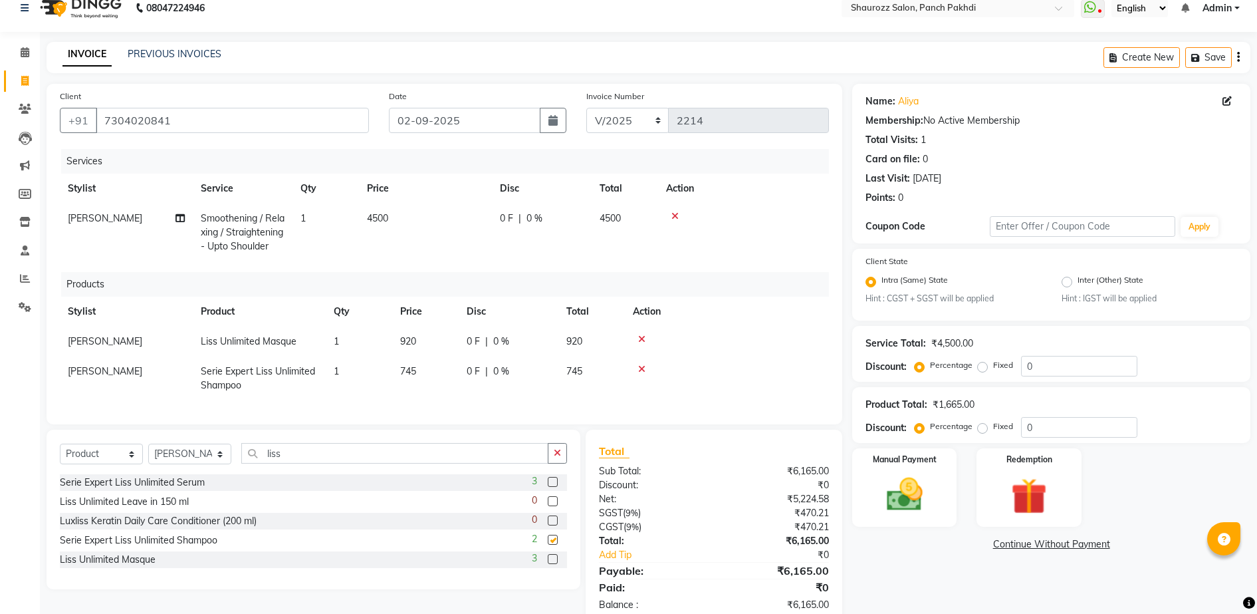
checkbox input "false"
drag, startPoint x: 422, startPoint y: 338, endPoint x: 452, endPoint y: 344, distance: 30.5
click at [424, 337] on td "920" at bounding box center [425, 342] width 66 height 30
select select "14040"
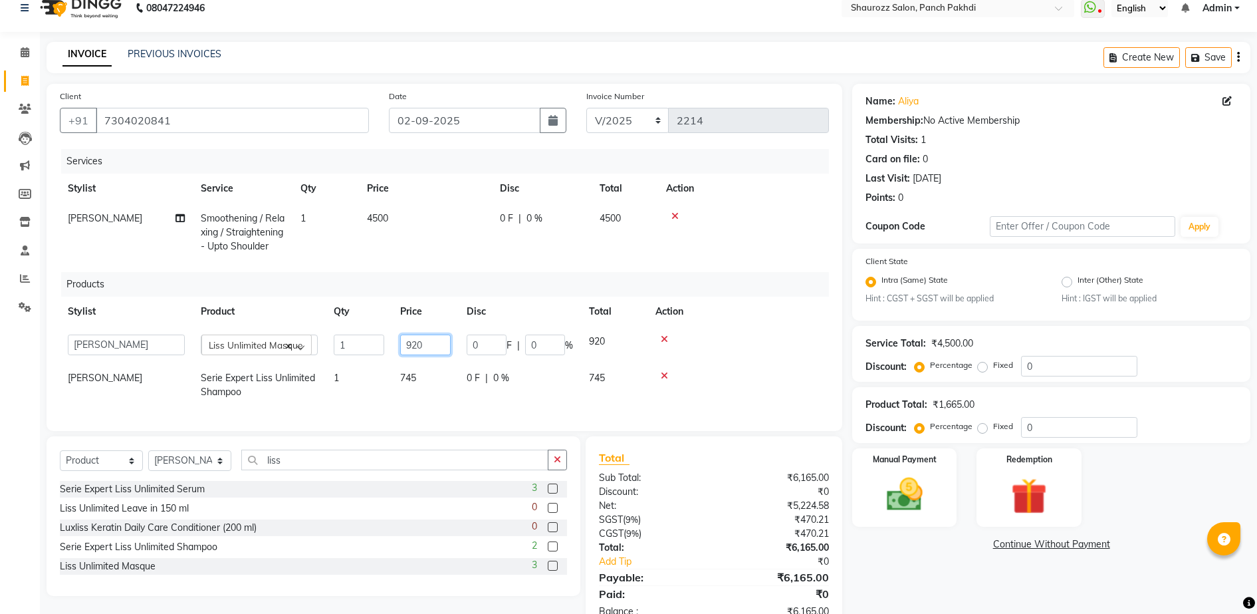
click at [446, 345] on input "920" at bounding box center [425, 344] width 51 height 21
click at [418, 379] on td "745" at bounding box center [425, 385] width 66 height 44
select select "14040"
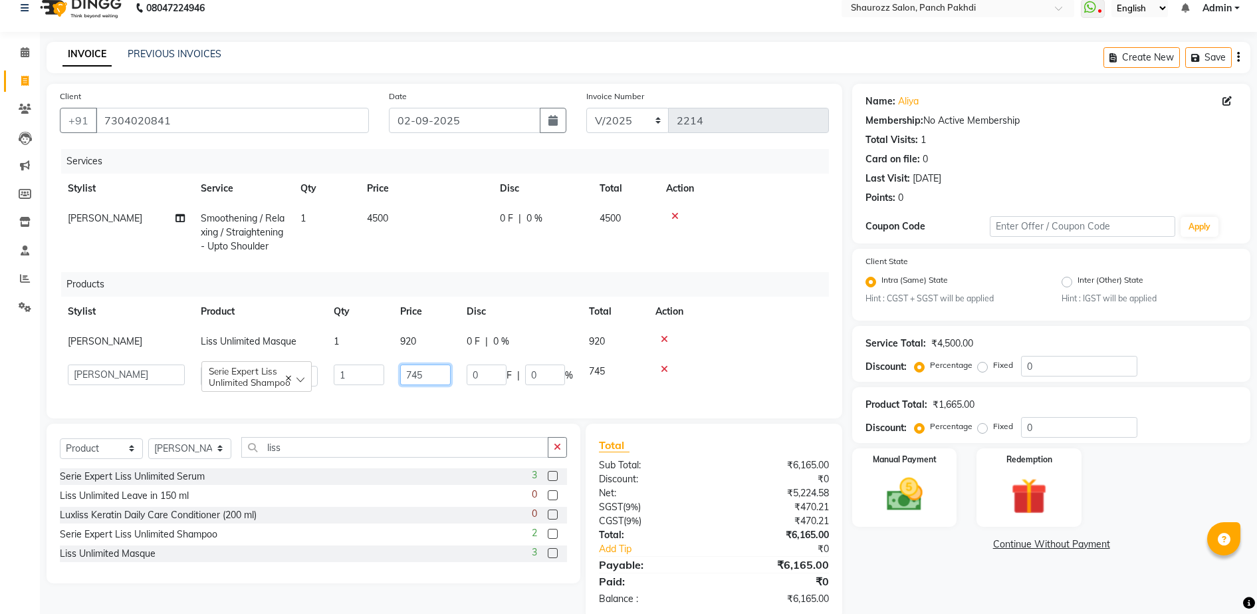
click at [432, 370] on input "745" at bounding box center [425, 374] width 51 height 21
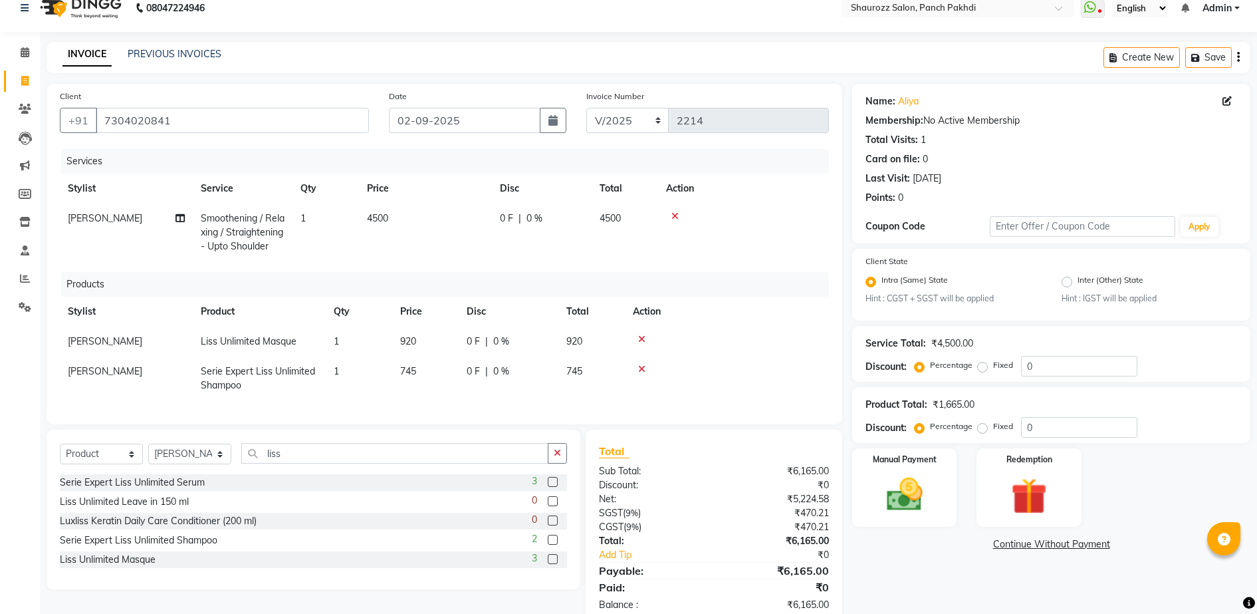
click at [394, 360] on td "745" at bounding box center [425, 378] width 66 height 44
select select "14040"
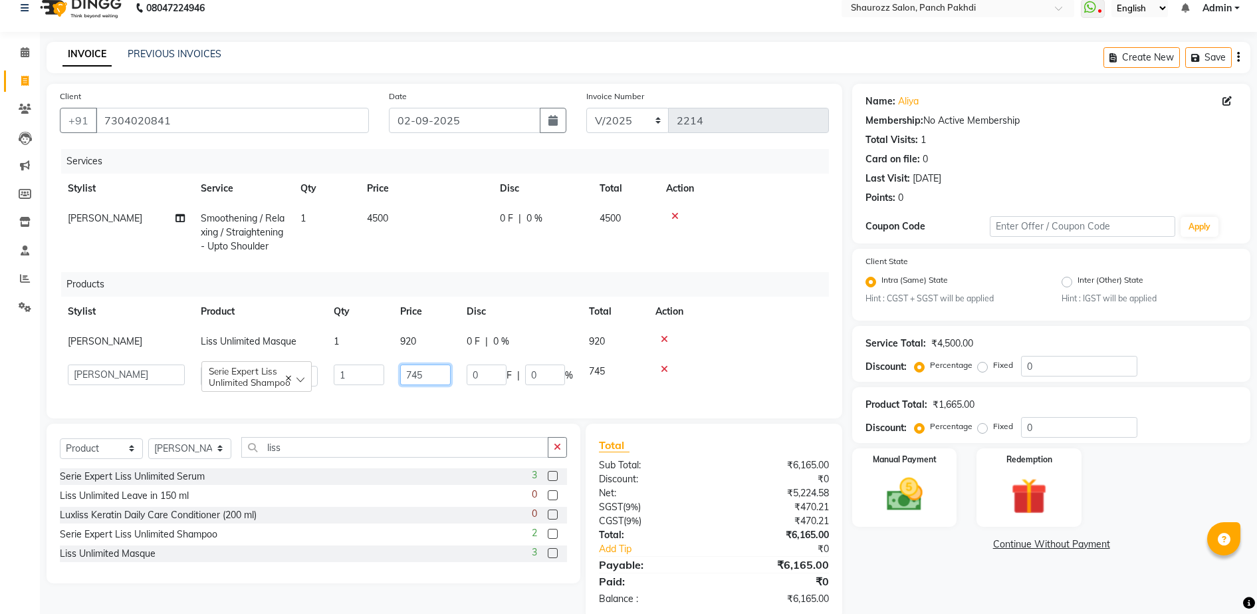
drag, startPoint x: 426, startPoint y: 367, endPoint x: 438, endPoint y: 374, distance: 14.0
click at [426, 368] on input "745" at bounding box center [425, 374] width 51 height 21
type input "7"
type input "790"
click at [432, 328] on td "920" at bounding box center [425, 342] width 66 height 30
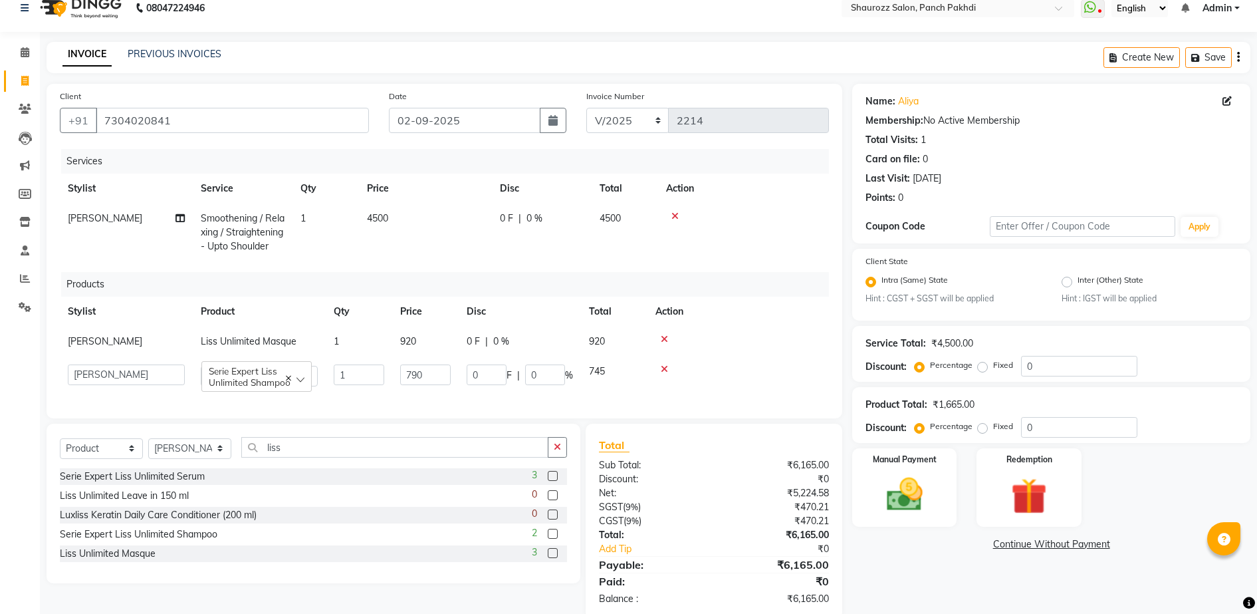
select select "14040"
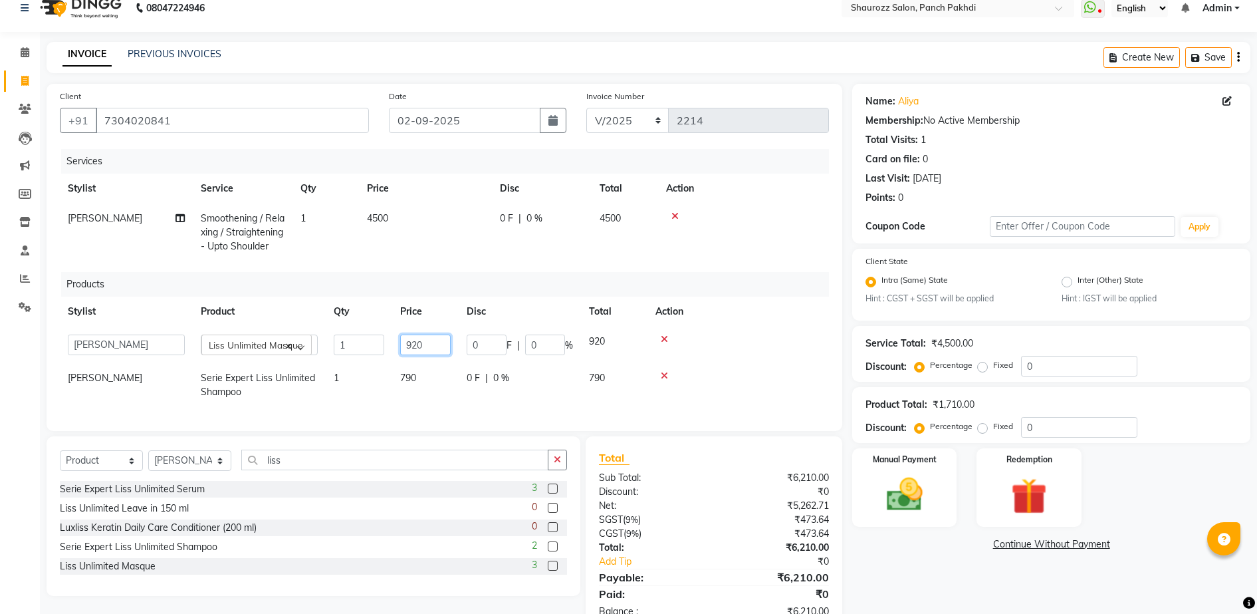
click at [438, 343] on input "920" at bounding box center [425, 344] width 51 height 21
type input "9"
type input "975"
click at [450, 263] on div "Services Stylist Service Qty Price Disc Total Action [PERSON_NAME] / Relaxing /…" at bounding box center [444, 283] width 769 height 269
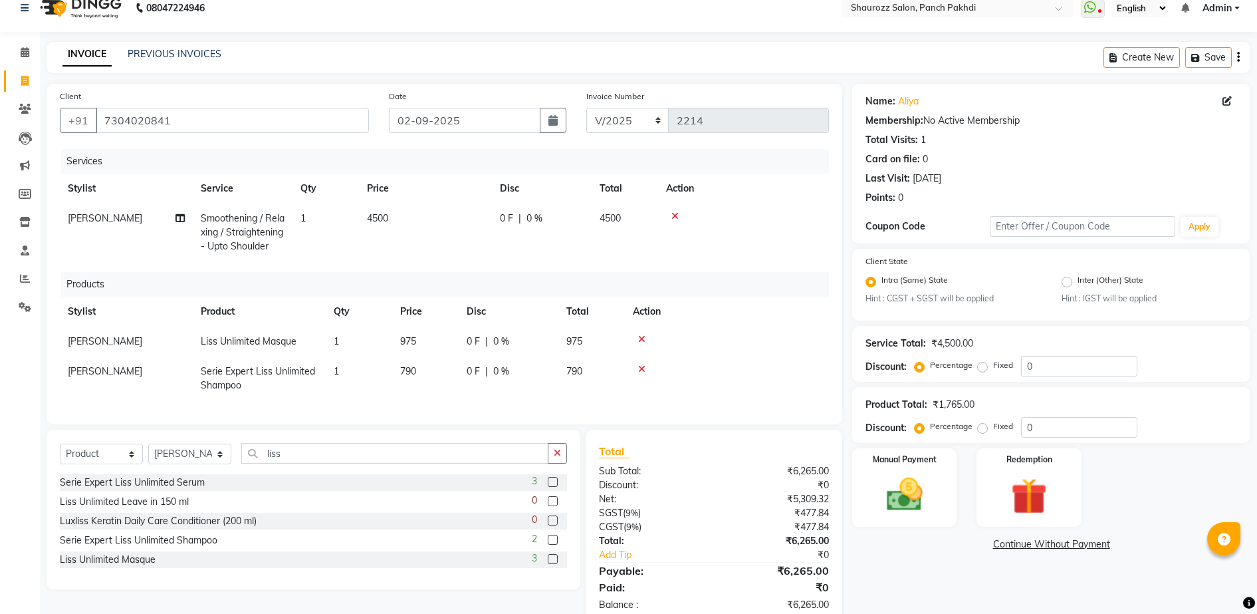
click at [418, 217] on td "4500" at bounding box center [425, 232] width 133 height 58
select select "14040"
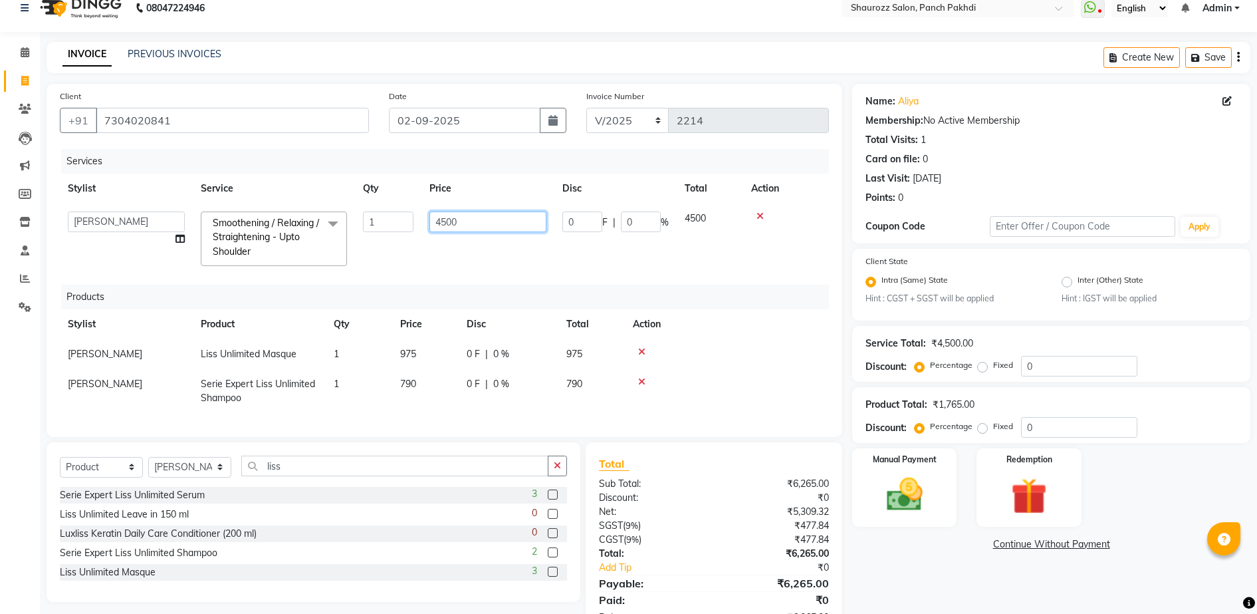
click at [517, 217] on input "4500" at bounding box center [488, 221] width 117 height 21
type input "4"
type input "9"
type input "6000"
click at [507, 193] on tr "Stylist Service Qty Price Disc Total Action" at bounding box center [444, 189] width 769 height 30
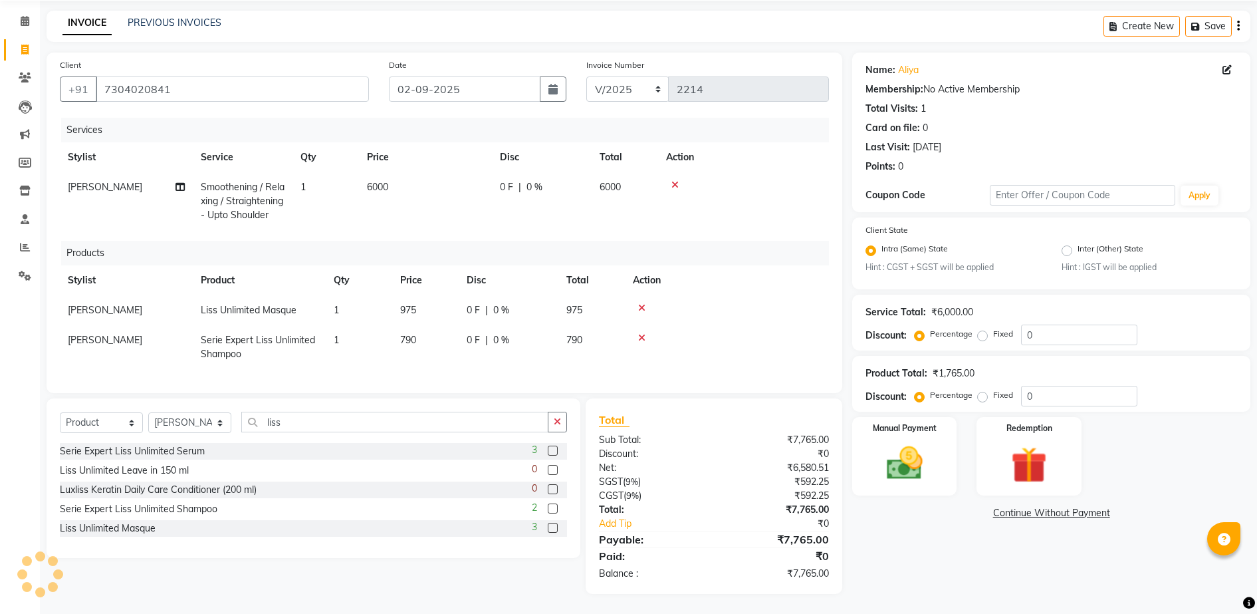
scroll to position [60, 0]
click at [936, 451] on div "Manual Payment" at bounding box center [905, 456] width 108 height 81
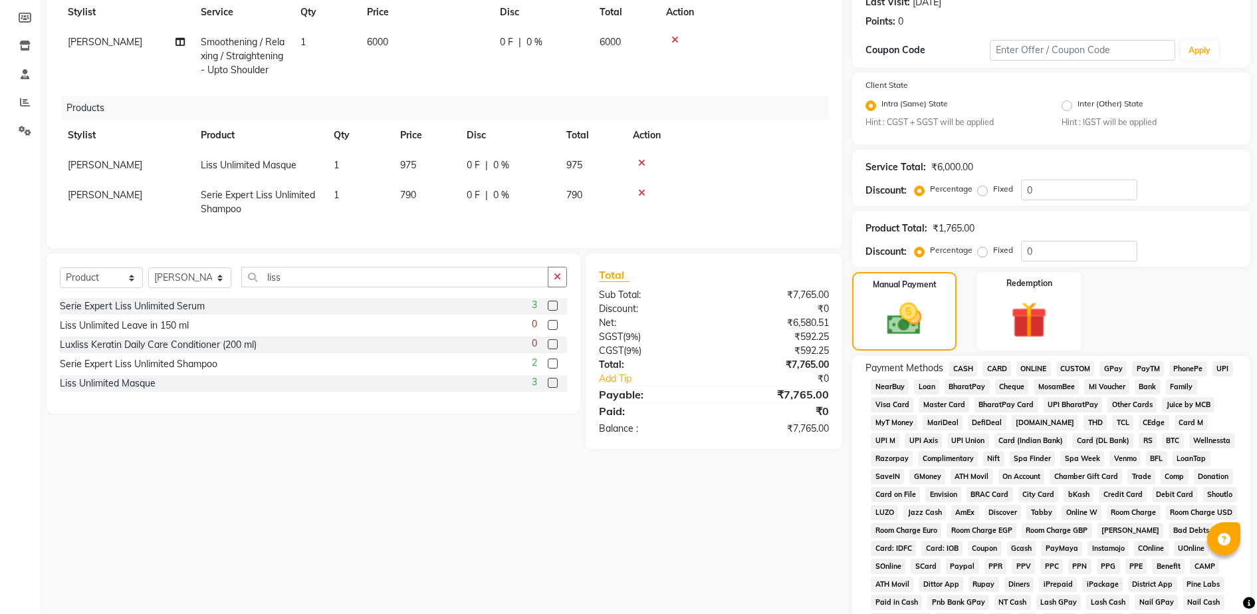
scroll to position [330, 0]
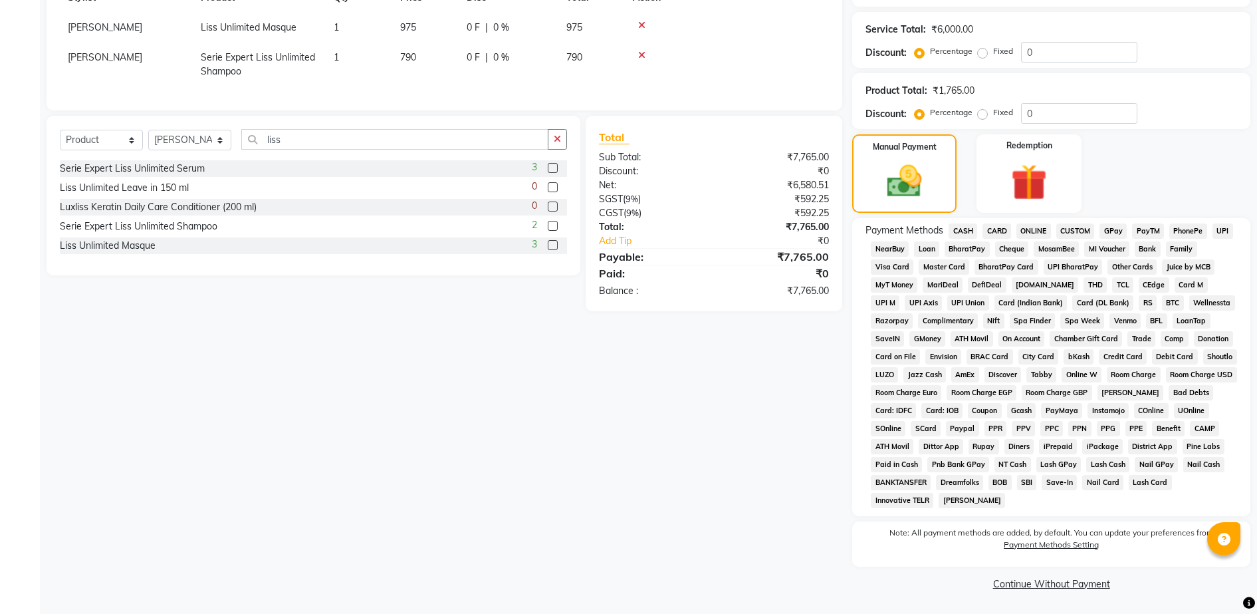
click at [1002, 221] on div "Payment Methods CASH CARD ONLINE CUSTOM GPay PayTM PhonePe UPI NearBuy Loan Bha…" at bounding box center [1051, 367] width 398 height 298
click at [1001, 232] on span "CARD" at bounding box center [997, 230] width 29 height 15
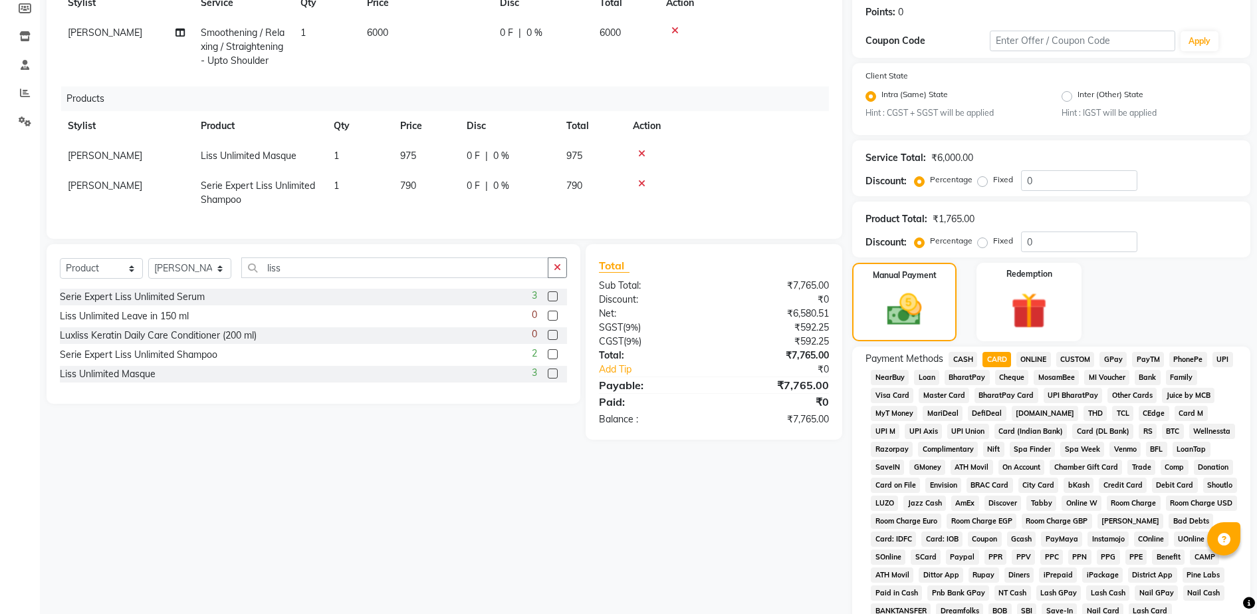
scroll to position [400, 0]
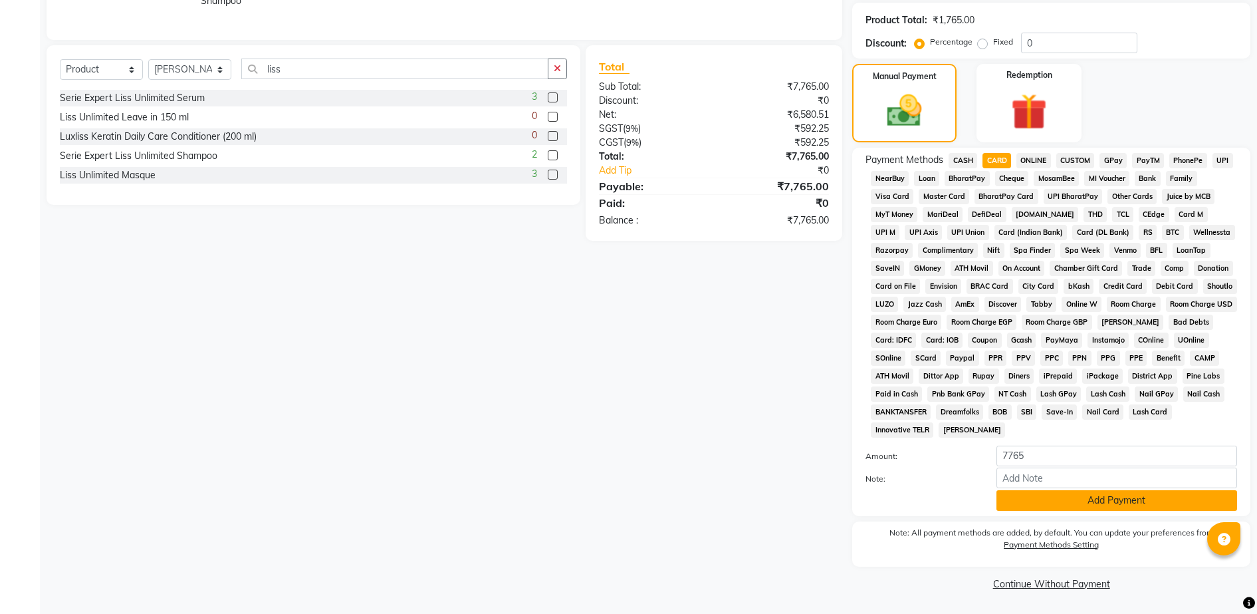
click at [1046, 500] on button "Add Payment" at bounding box center [1117, 500] width 241 height 21
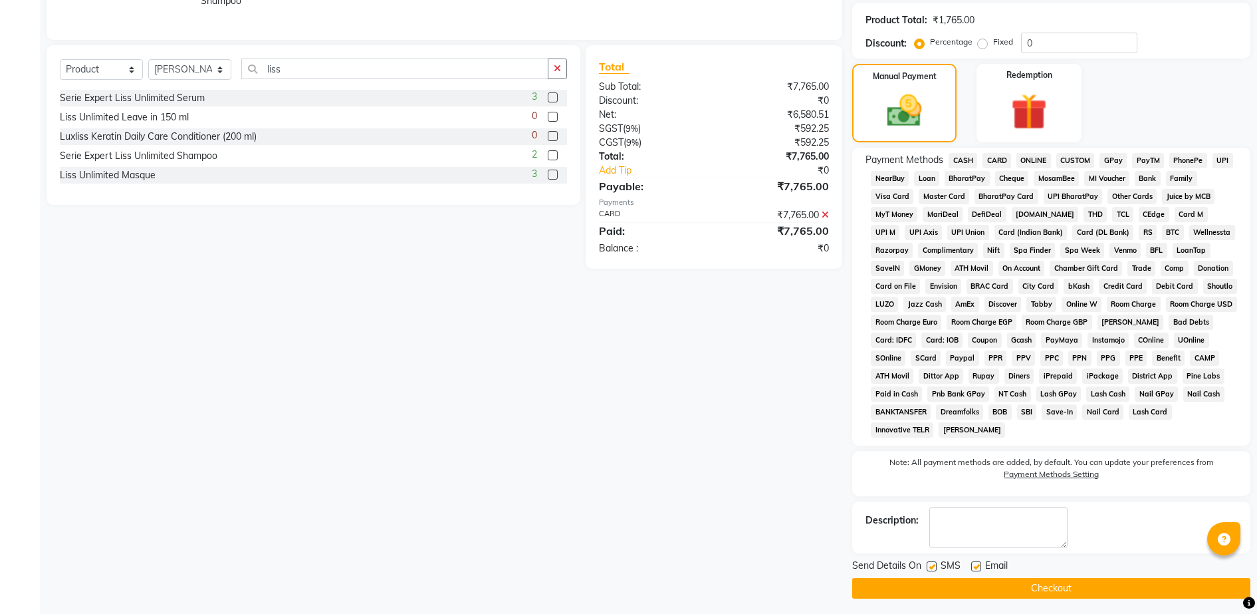
scroll to position [405, 0]
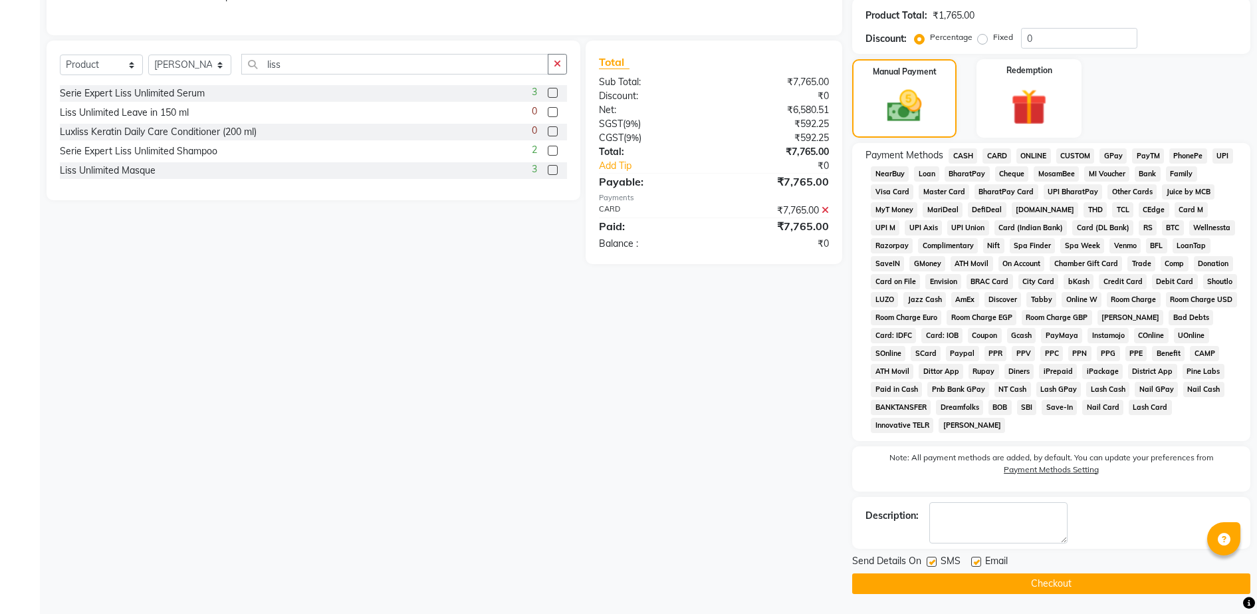
click at [1089, 589] on button "Checkout" at bounding box center [1051, 583] width 398 height 21
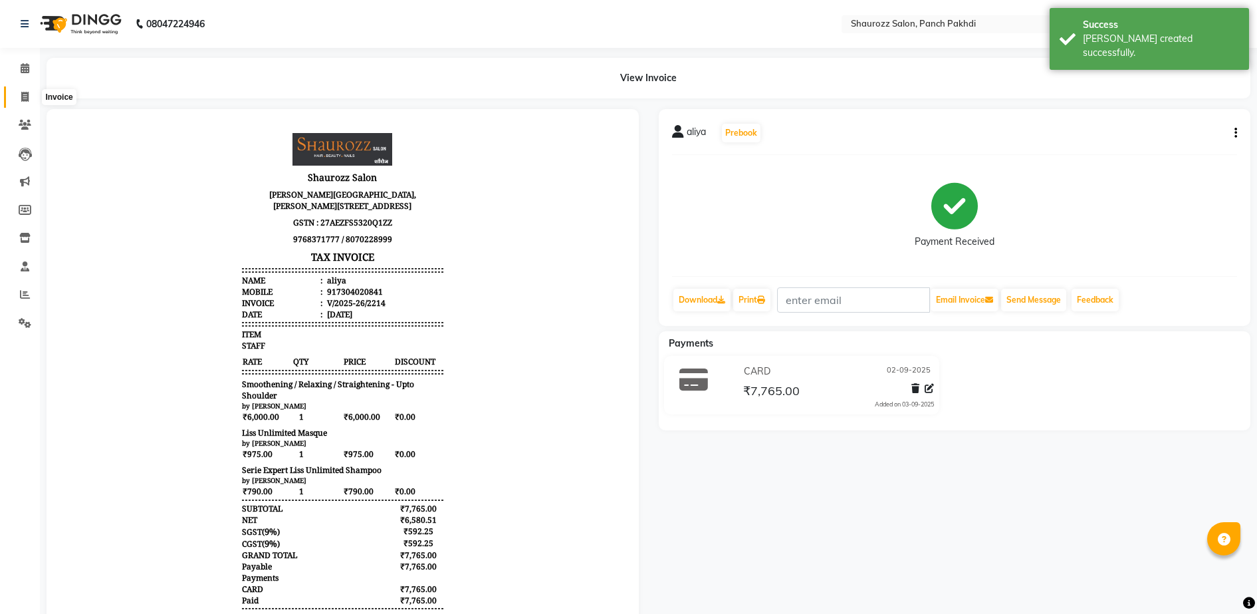
click at [23, 98] on icon at bounding box center [24, 97] width 7 height 10
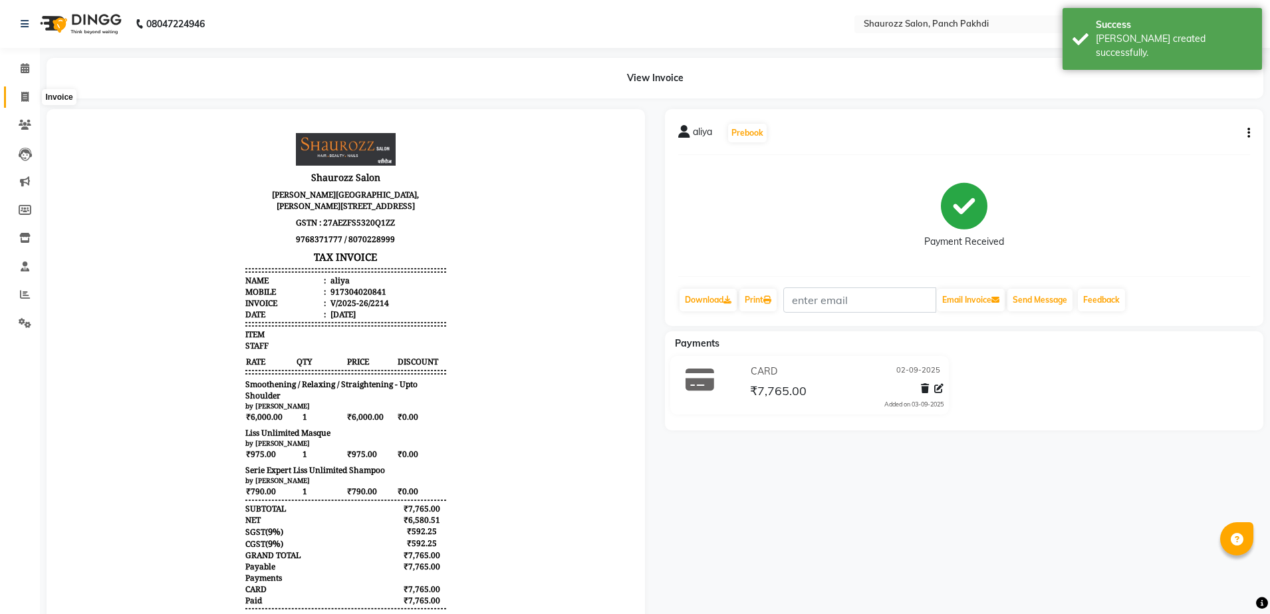
select select "485"
select select "service"
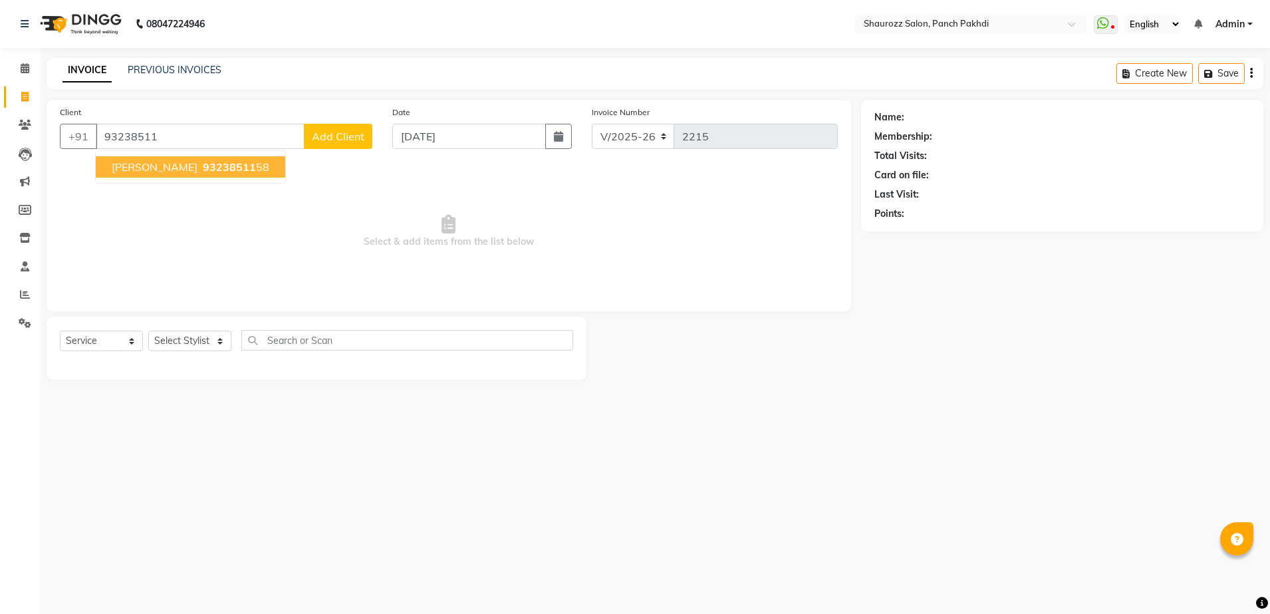
click at [203, 163] on span "93238511" at bounding box center [229, 166] width 53 height 13
type input "9323851158"
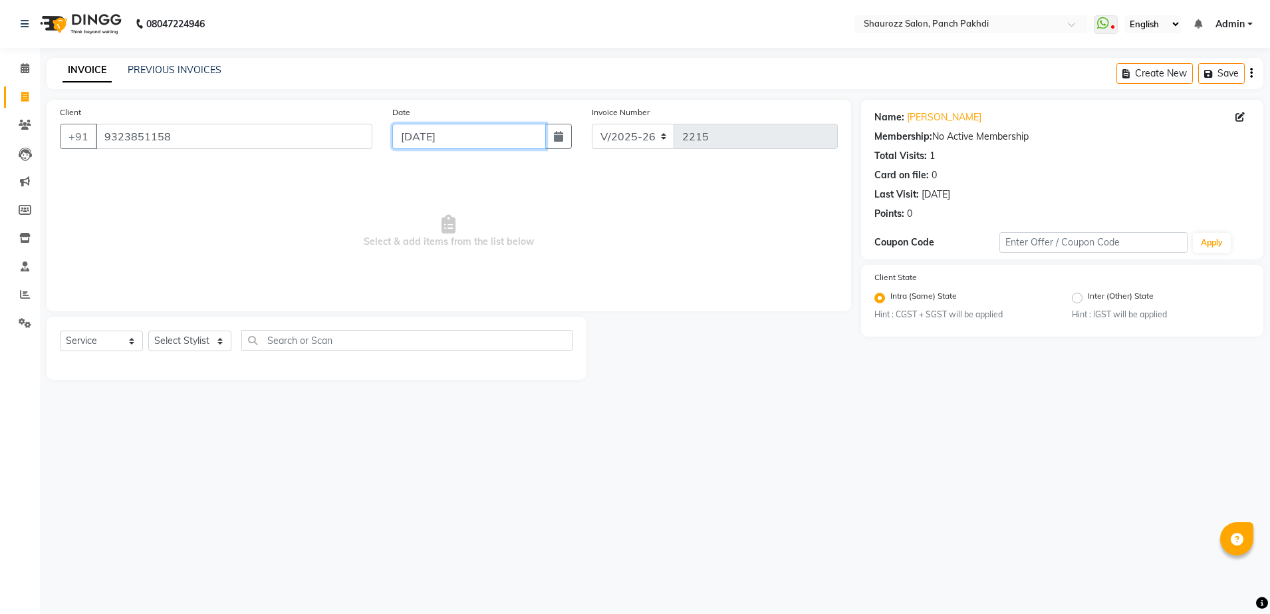
click at [514, 146] on input "[DATE]" at bounding box center [469, 136] width 154 height 25
select select "9"
select select "2025"
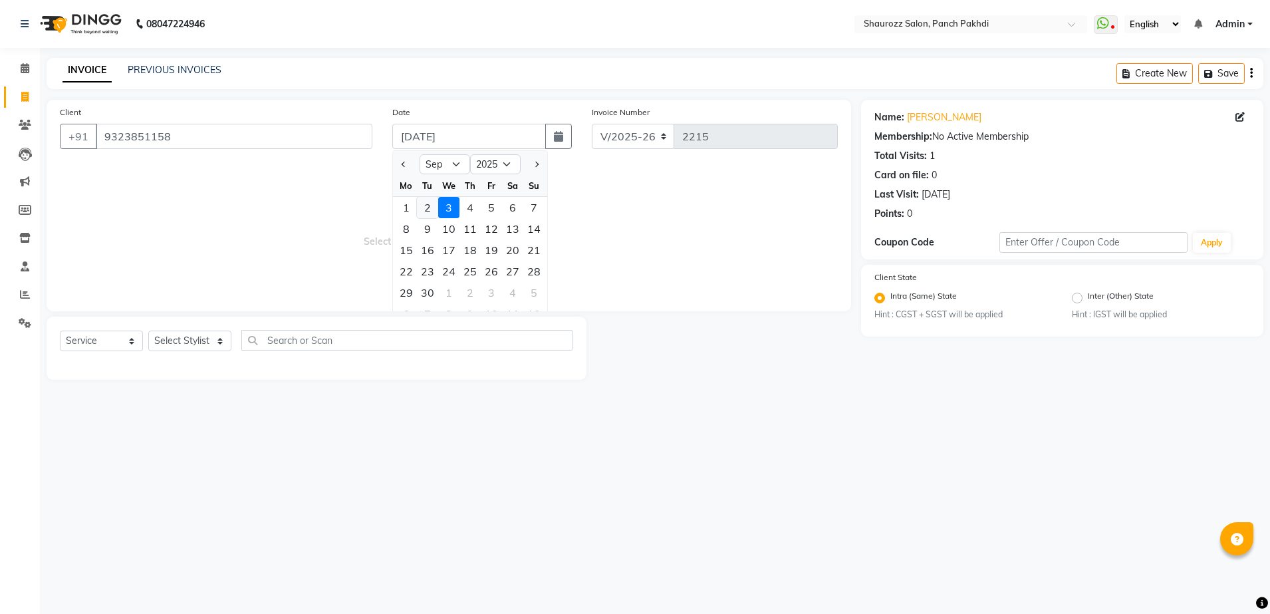
click at [434, 206] on div "2" at bounding box center [427, 207] width 21 height 21
type input "02-09-2025"
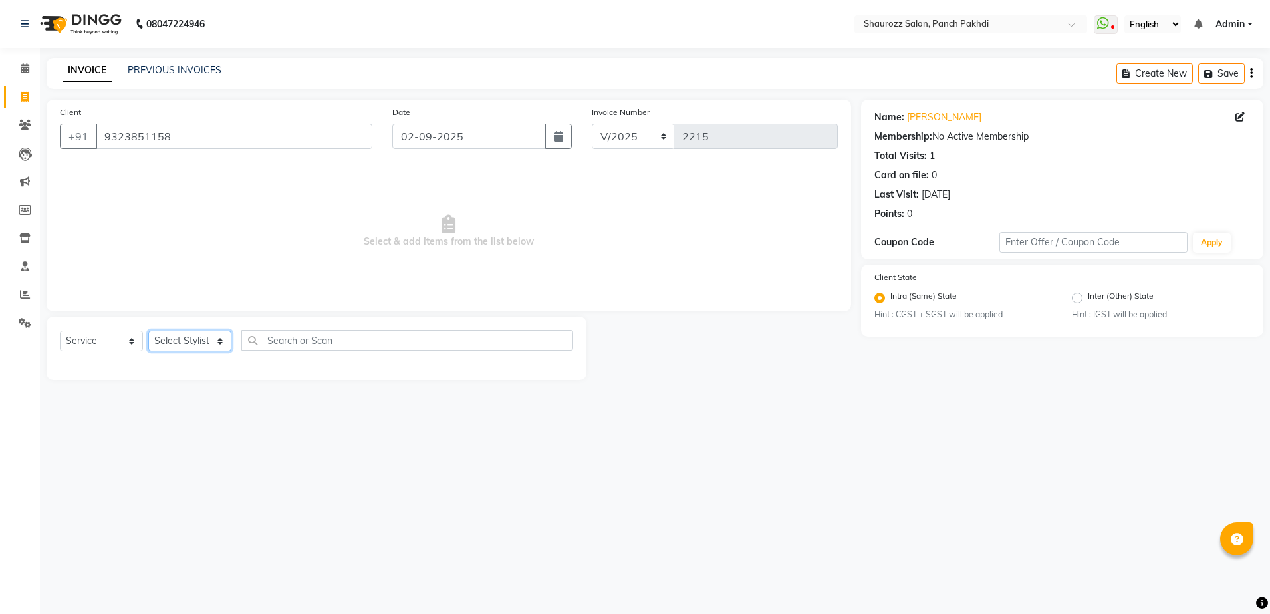
click at [182, 340] on select "Select Stylist [PERSON_NAME] [PERSON_NAME] [PERSON_NAME] [PERSON_NAME] Salon Sa…" at bounding box center [189, 340] width 83 height 21
select select "14040"
click at [148, 330] on select "Select Stylist [PERSON_NAME] [PERSON_NAME] [PERSON_NAME] [PERSON_NAME] Salon Sa…" at bounding box center [189, 340] width 83 height 21
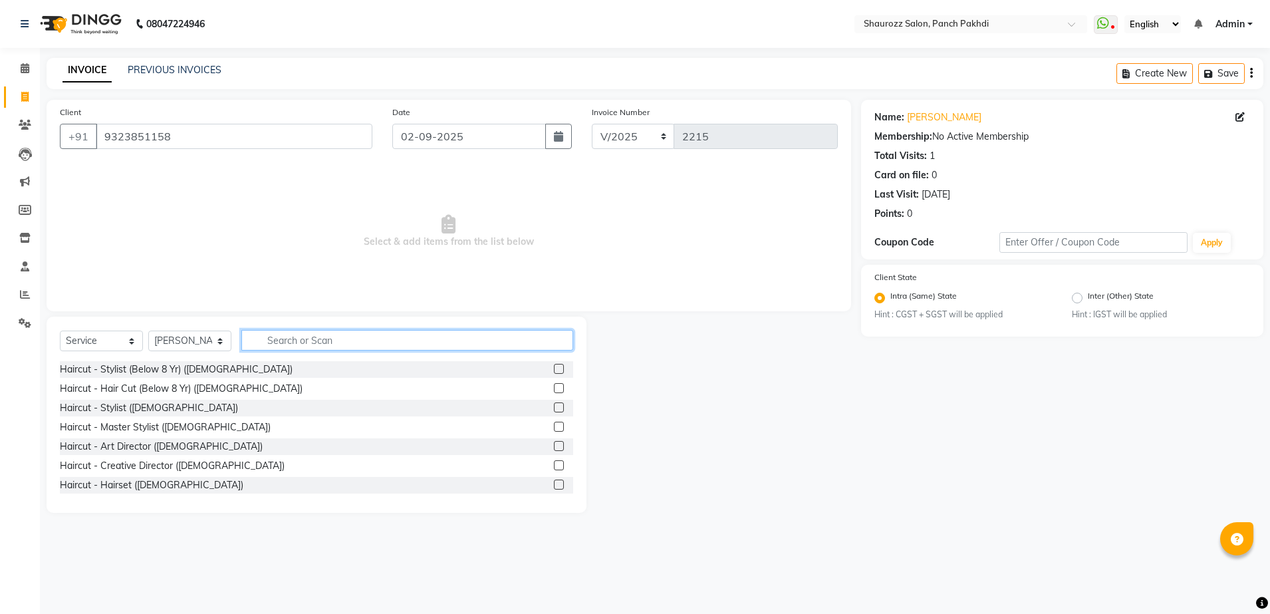
click at [317, 344] on input "text" at bounding box center [407, 340] width 332 height 21
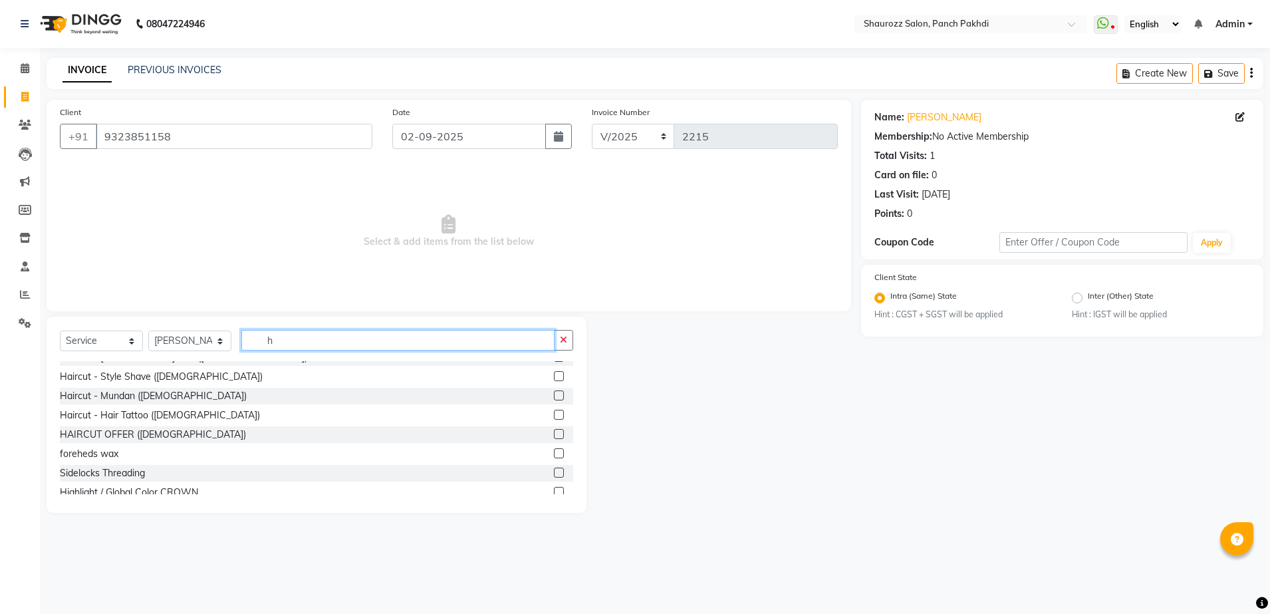
type input "h"
click at [554, 433] on label at bounding box center [559, 434] width 10 height 10
click at [554, 433] on input "checkbox" at bounding box center [558, 434] width 9 height 9
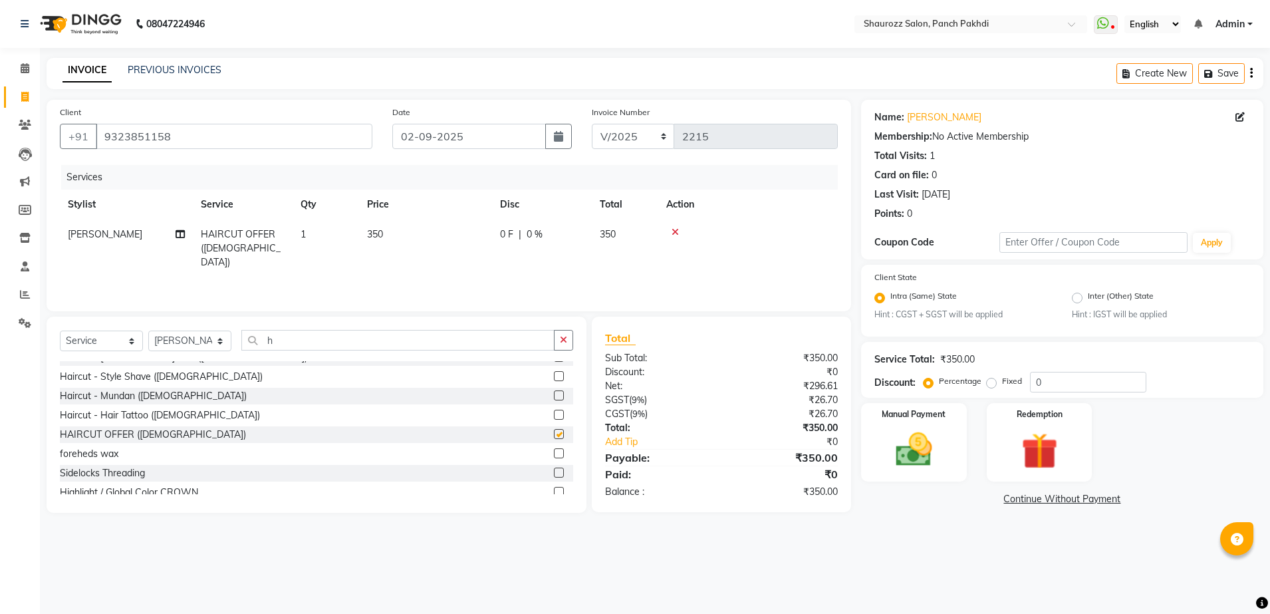
checkbox input "false"
click at [291, 336] on input "h" at bounding box center [397, 340] width 313 height 21
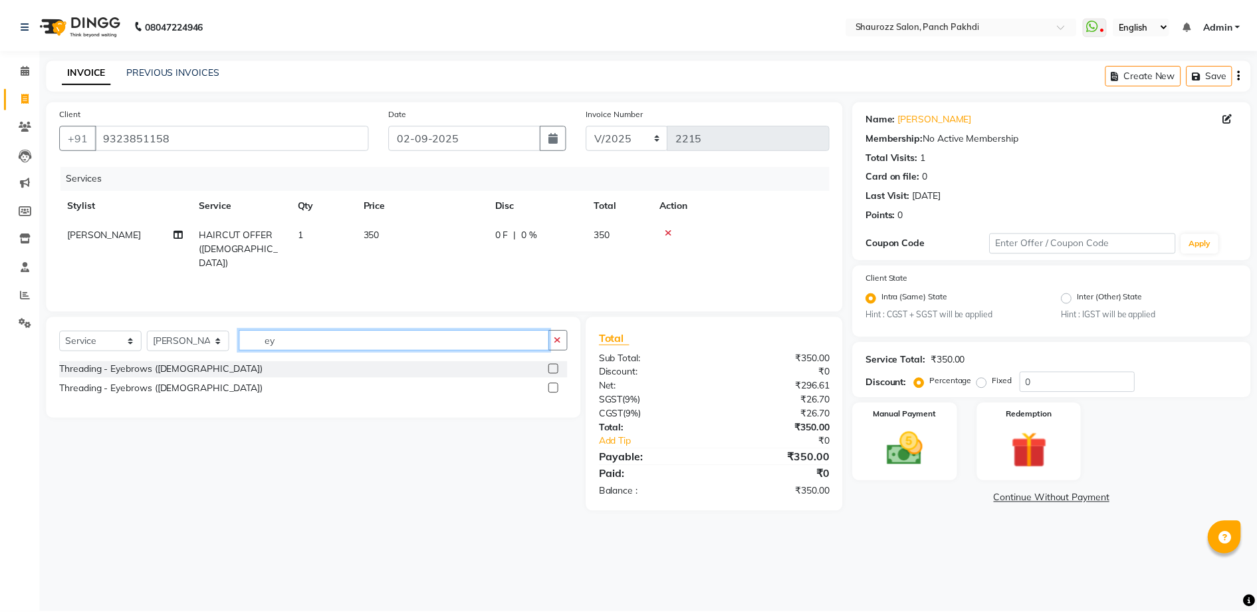
scroll to position [0, 0]
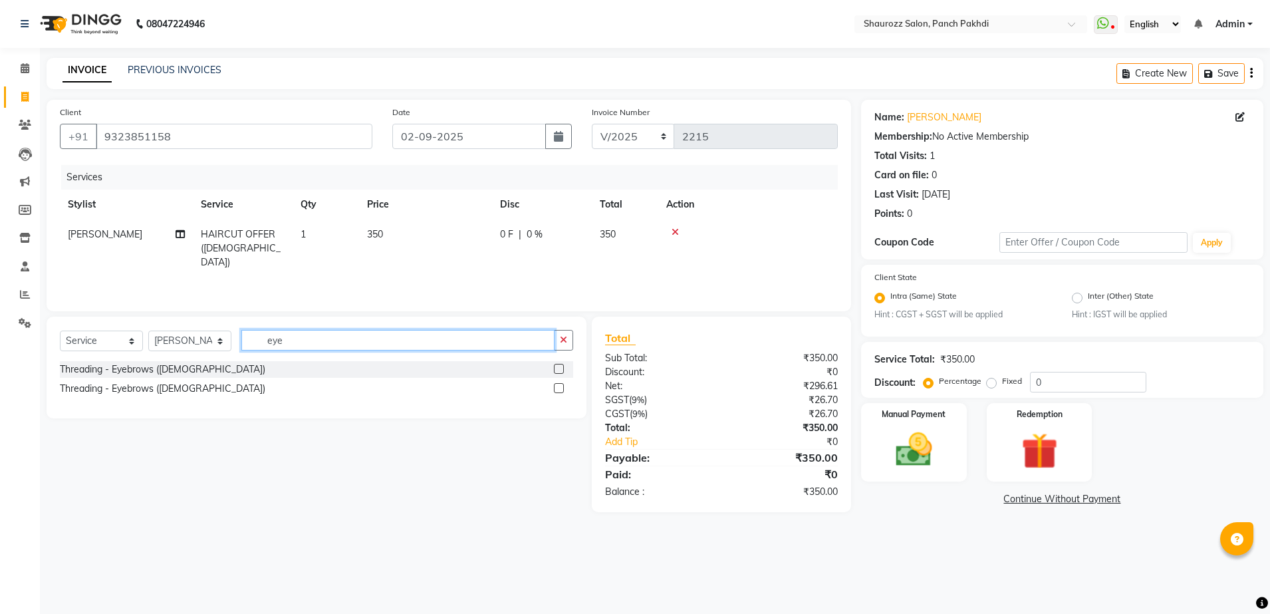
type input "eye"
click at [560, 387] on label at bounding box center [559, 388] width 10 height 10
click at [560, 387] on input "checkbox" at bounding box center [558, 388] width 9 height 9
checkbox input "true"
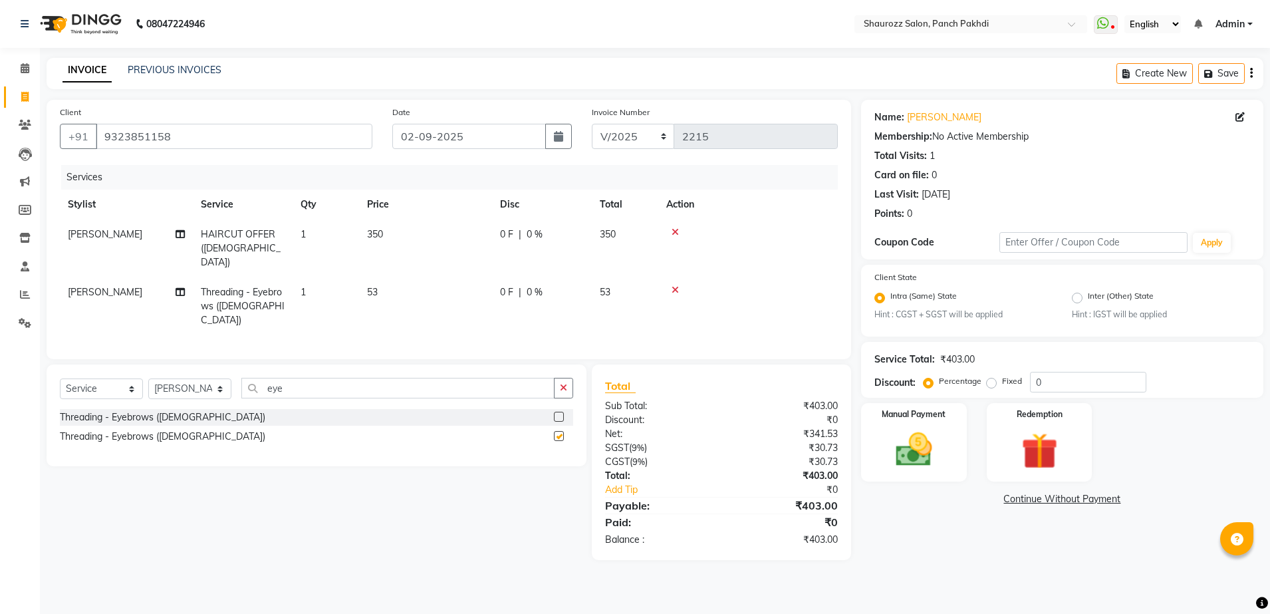
click at [359, 284] on td "53" at bounding box center [425, 306] width 133 height 58
select select "14040"
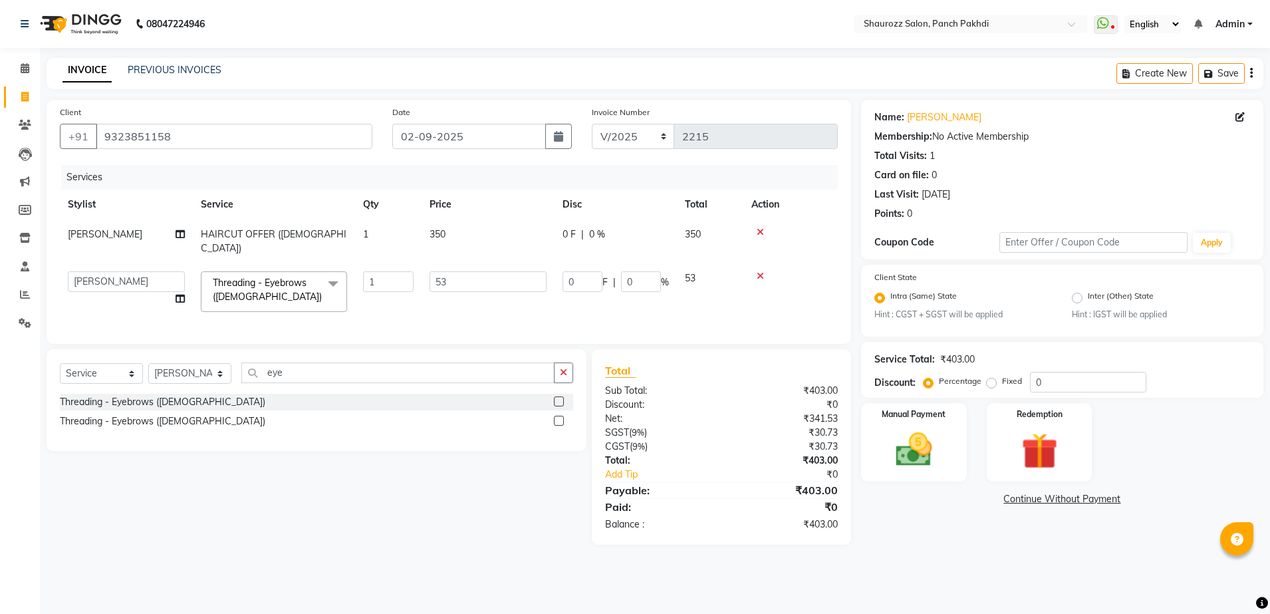
checkbox input "false"
drag, startPoint x: 442, startPoint y: 269, endPoint x: 461, endPoint y: 270, distance: 19.3
click at [444, 271] on input "53" at bounding box center [488, 281] width 117 height 21
click at [468, 271] on input "53" at bounding box center [488, 281] width 117 height 21
type input "5"
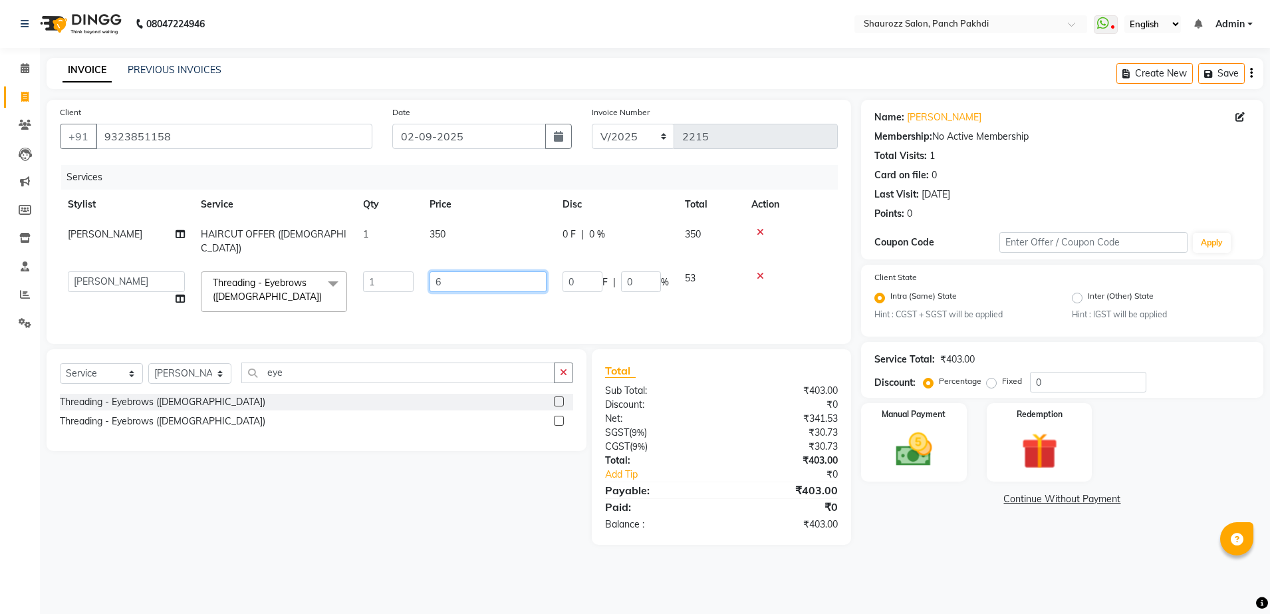
type input "65"
click at [525, 218] on tr "Stylist Service Qty Price Disc Total Action" at bounding box center [449, 205] width 778 height 30
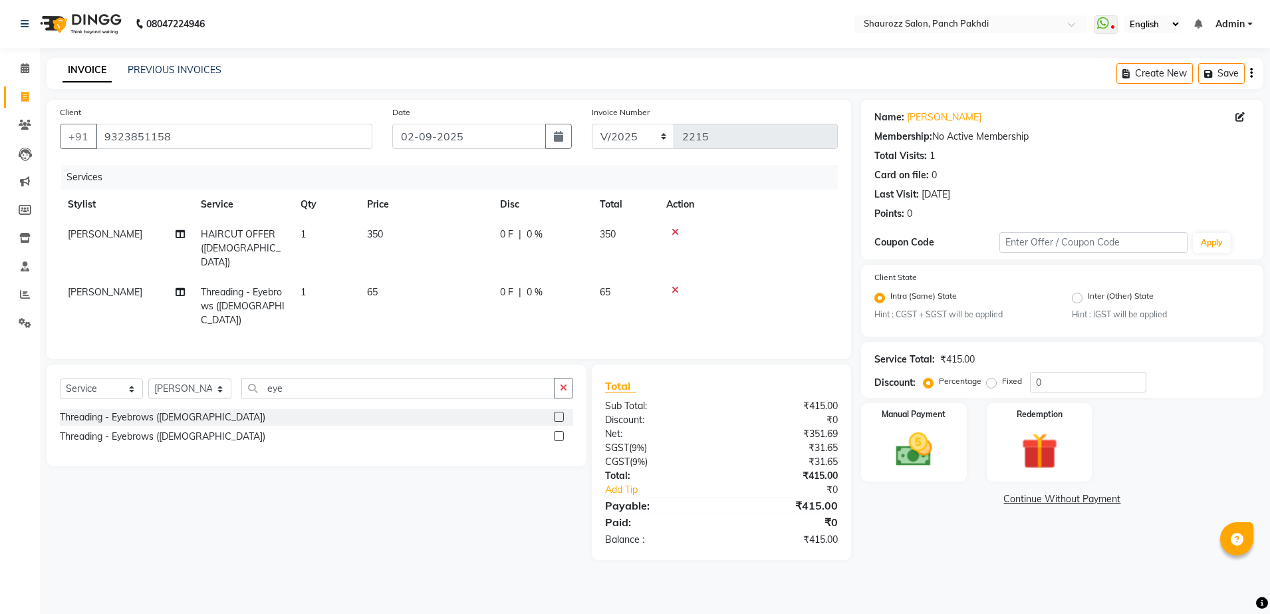
click at [142, 283] on td "[PERSON_NAME]" at bounding box center [126, 306] width 133 height 58
select select "14040"
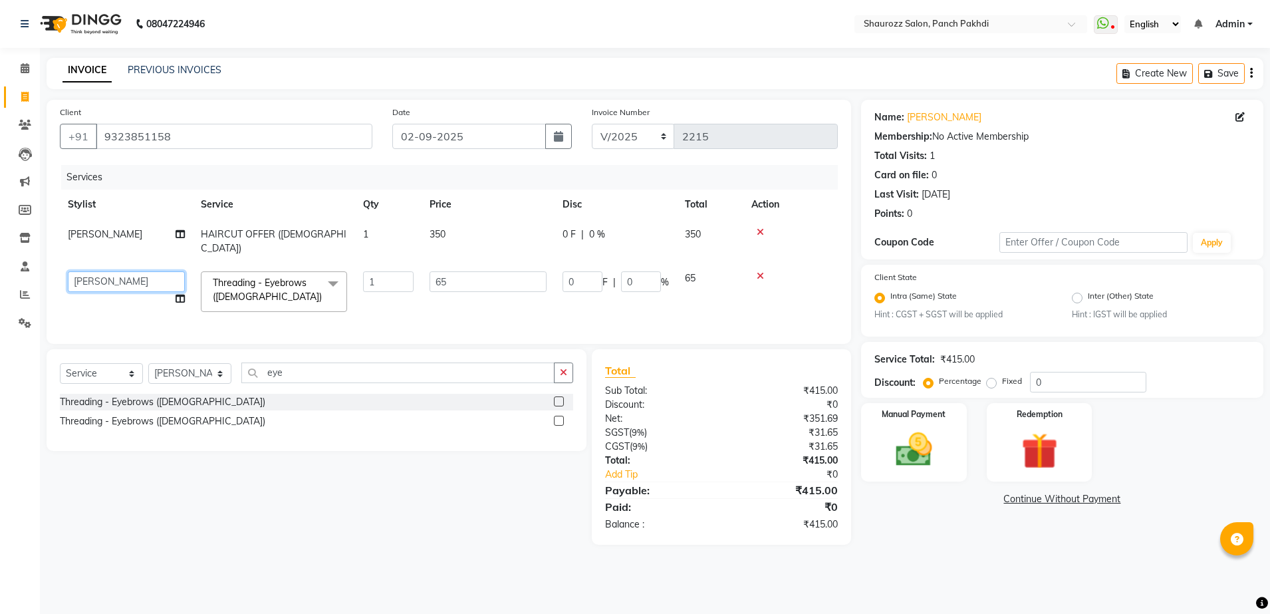
click at [136, 272] on select "[PERSON_NAME] [PERSON_NAME] [PERSON_NAME] [PERSON_NAME] Samseer siddhi [PERSON_…" at bounding box center [126, 281] width 117 height 21
select select "77722"
click at [150, 220] on td "[PERSON_NAME]" at bounding box center [126, 241] width 133 height 44
select select "14040"
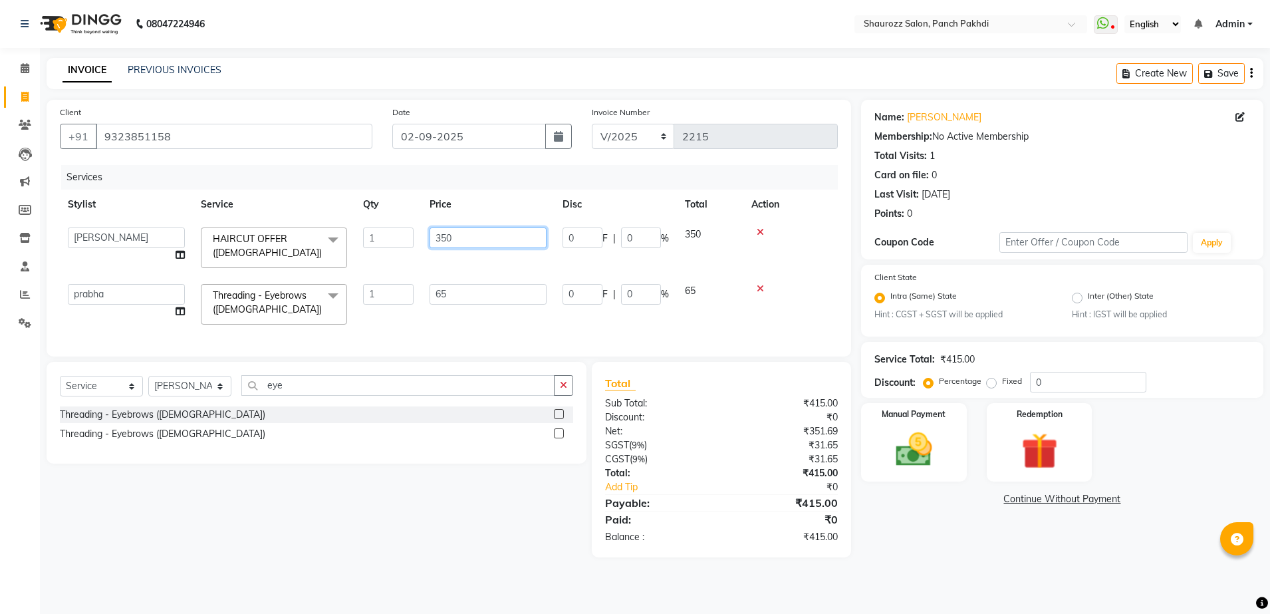
click at [504, 244] on input "350" at bounding box center [488, 237] width 117 height 21
type input "3"
type input "650"
click at [485, 205] on th "Price" at bounding box center [488, 205] width 133 height 30
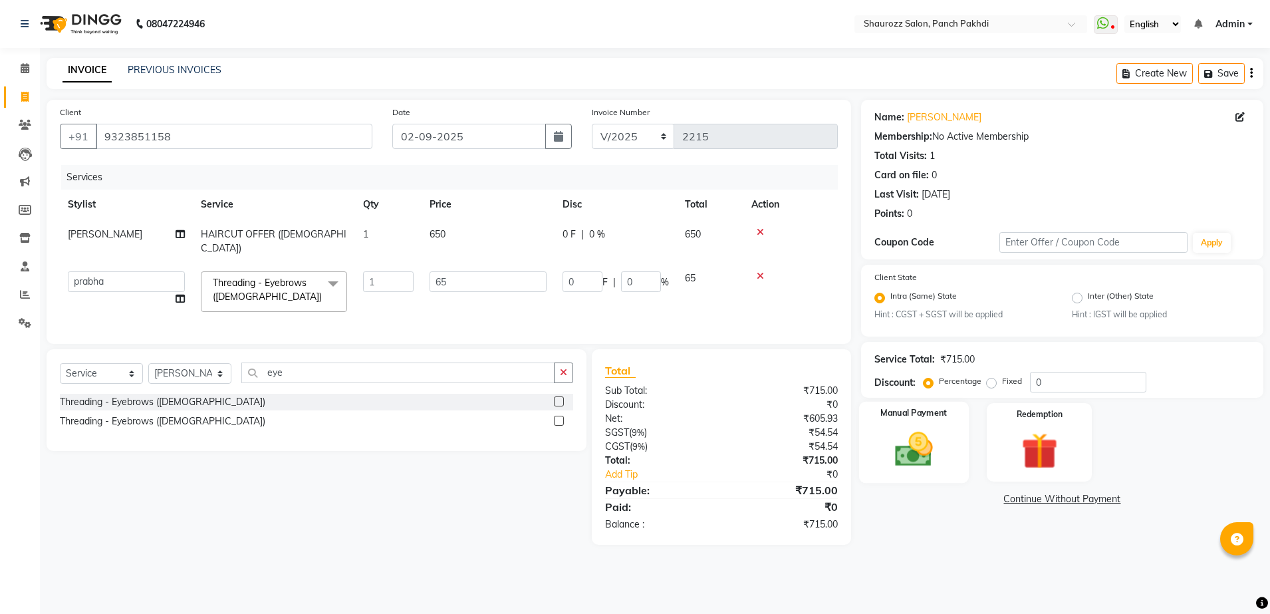
click at [929, 460] on img at bounding box center [914, 450] width 62 height 44
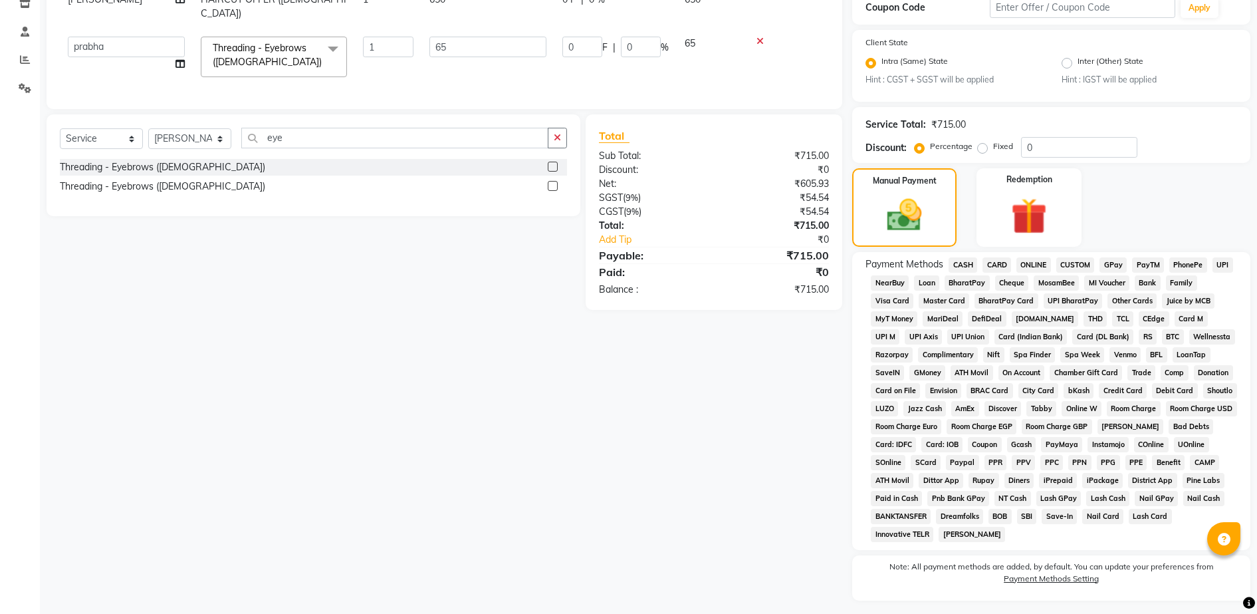
scroll to position [269, 0]
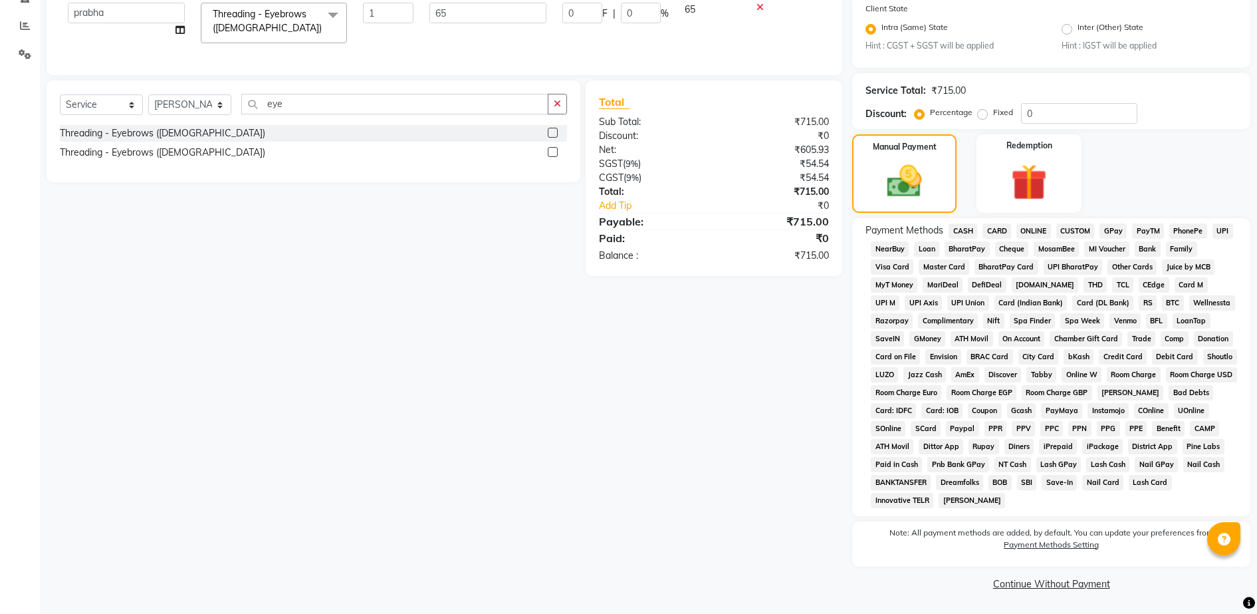
click at [952, 229] on span "CASH" at bounding box center [963, 230] width 29 height 15
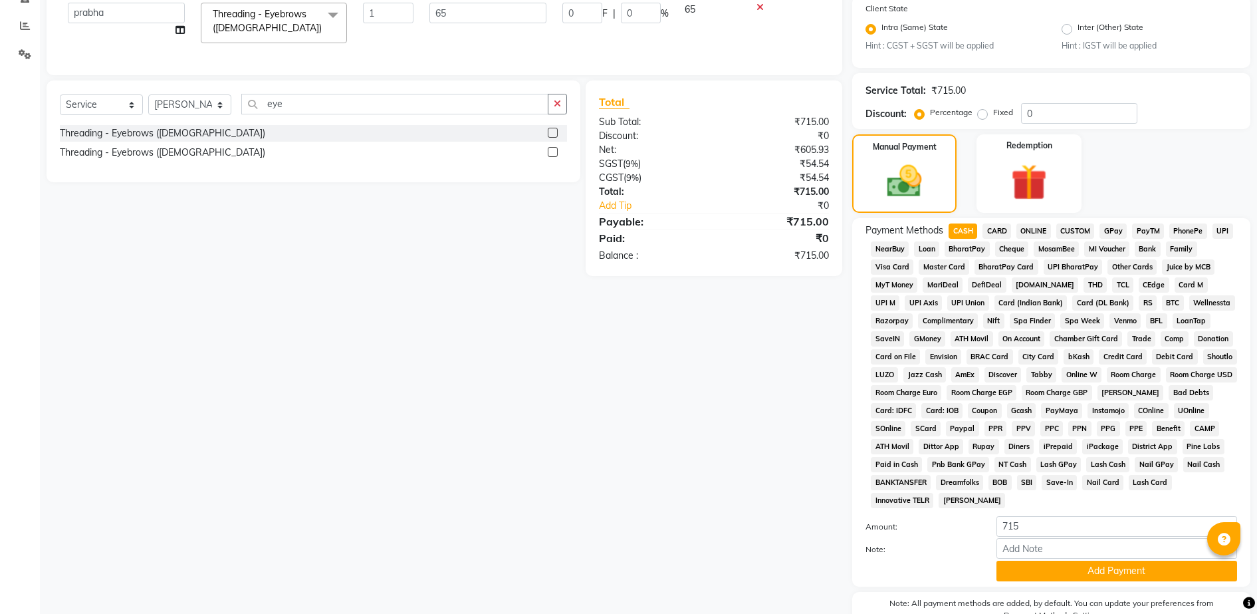
click at [964, 231] on span "CASH" at bounding box center [963, 230] width 29 height 15
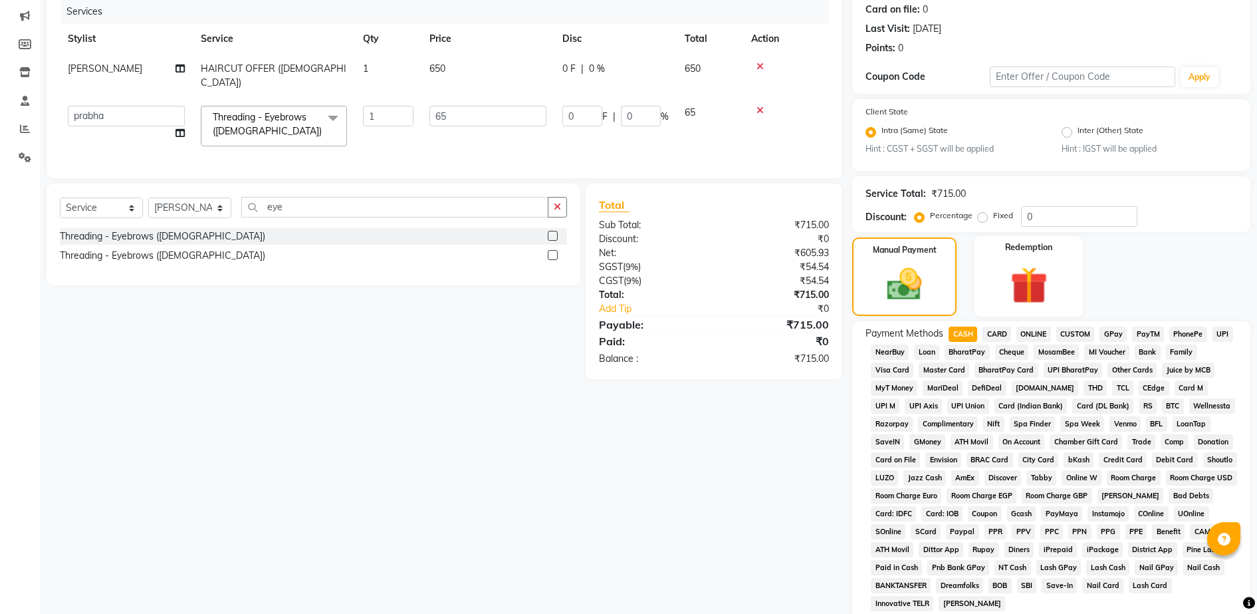
scroll to position [0, 0]
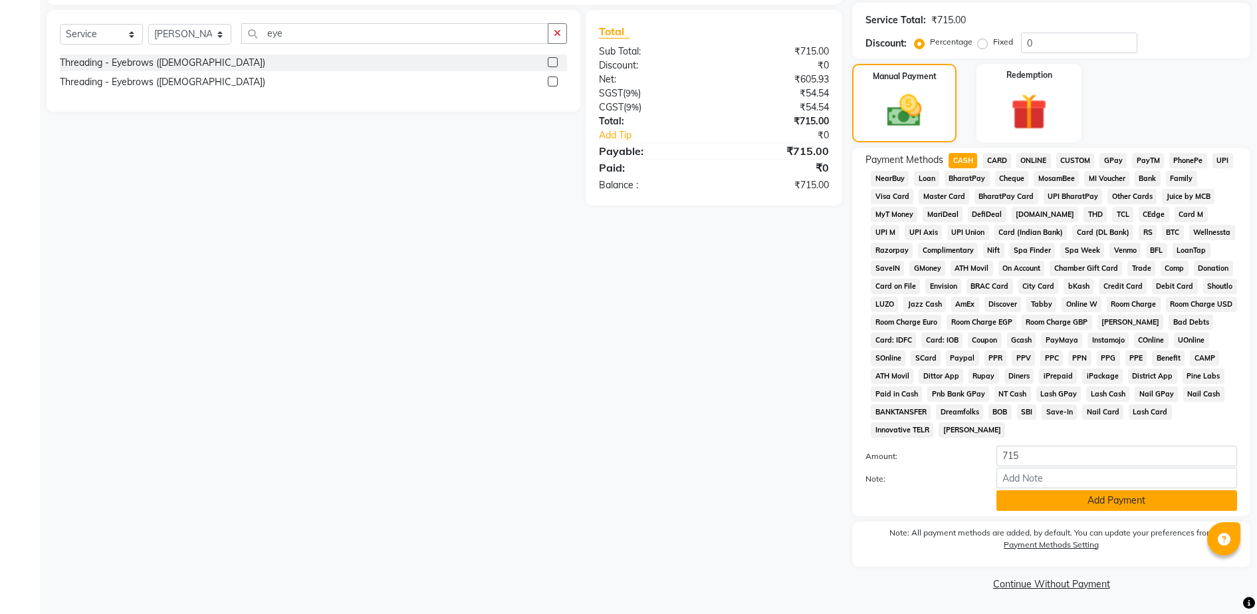
click at [1129, 503] on button "Add Payment" at bounding box center [1117, 500] width 241 height 21
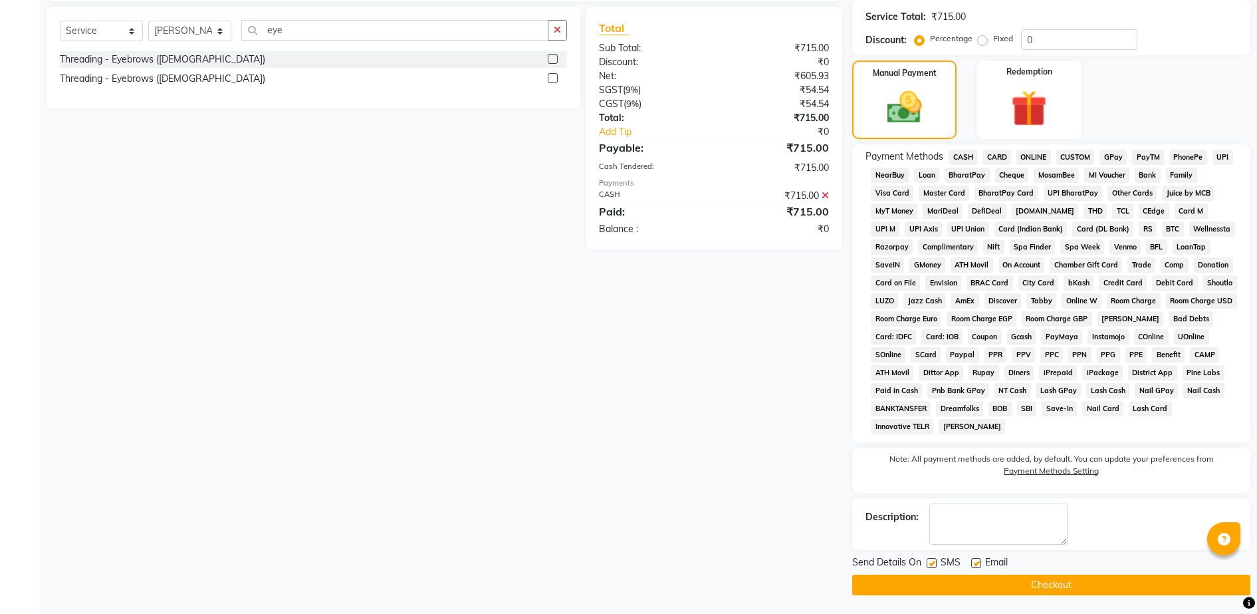
scroll to position [344, 0]
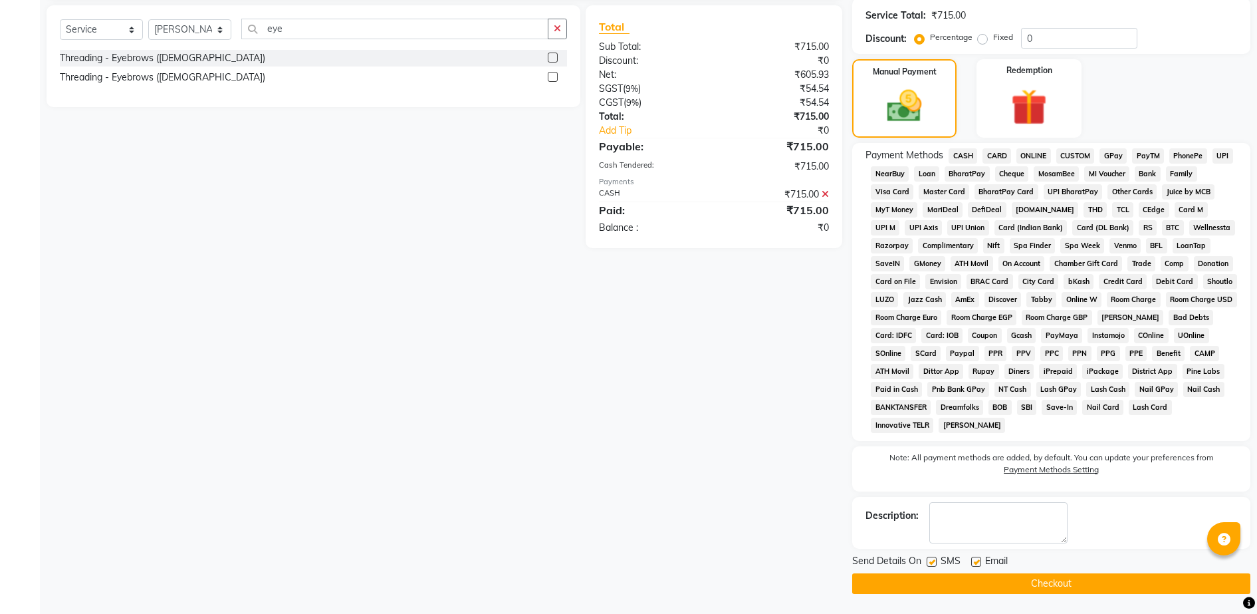
click at [1092, 576] on button "Checkout" at bounding box center [1051, 583] width 398 height 21
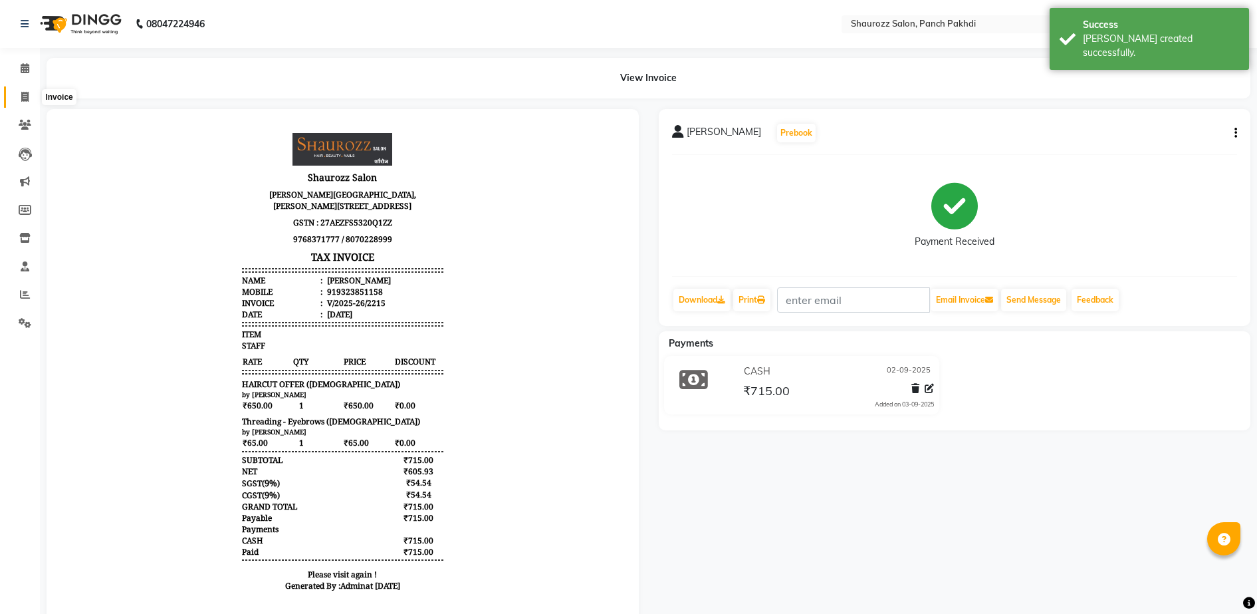
click at [23, 92] on icon at bounding box center [24, 97] width 7 height 10
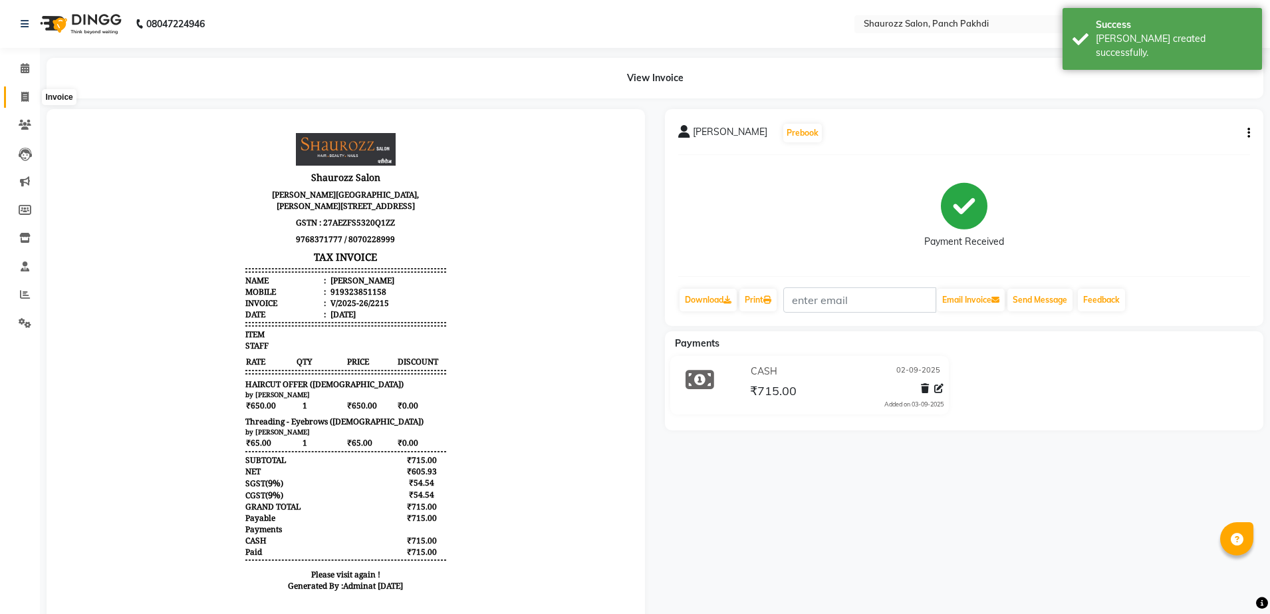
select select "485"
select select "service"
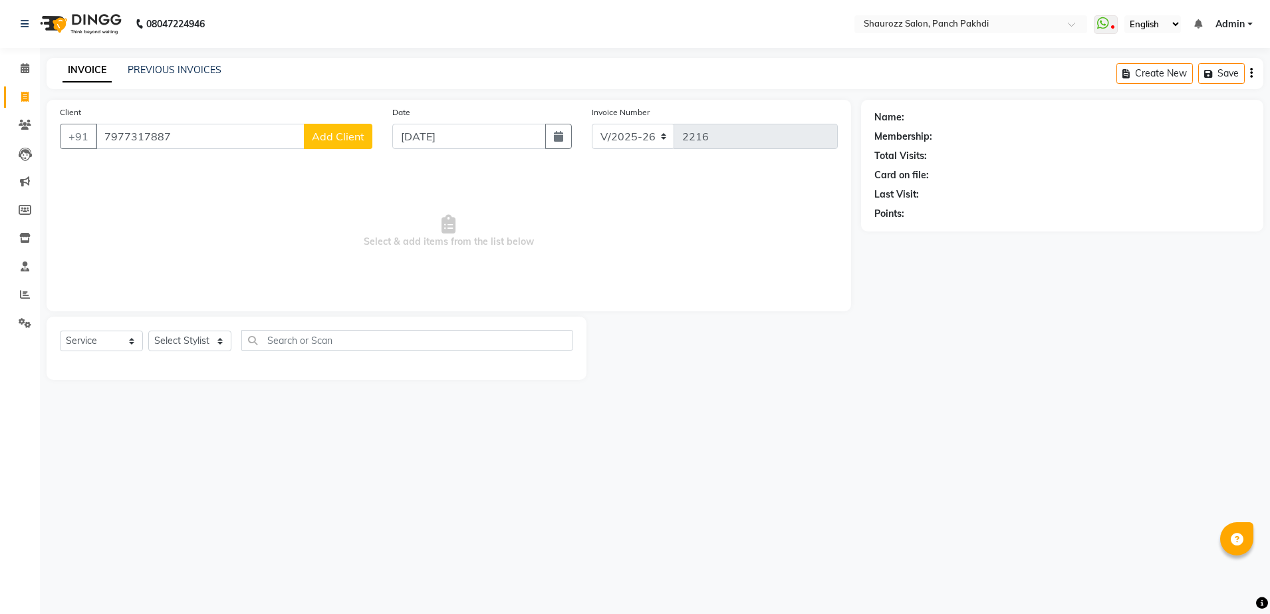
type input "7977317887"
click at [349, 137] on span "Add Client" at bounding box center [338, 136] width 53 height 13
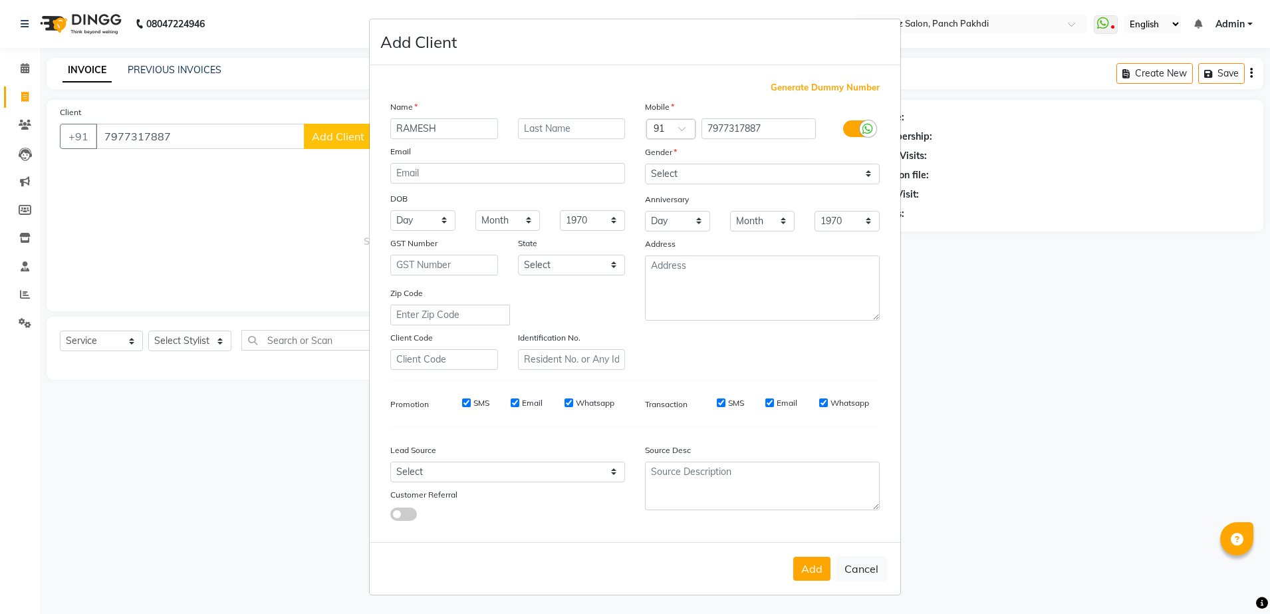
type input "RAMESH"
click at [720, 184] on div "Mobile Country Code × 91 7977317887 Gender Select [DEMOGRAPHIC_DATA] [DEMOGRAPH…" at bounding box center [762, 235] width 255 height 270
click at [719, 173] on select "Select [DEMOGRAPHIC_DATA] [DEMOGRAPHIC_DATA] Other Prefer Not To Say" at bounding box center [762, 174] width 235 height 21
select select "[DEMOGRAPHIC_DATA]"
click at [645, 164] on select "Select [DEMOGRAPHIC_DATA] [DEMOGRAPHIC_DATA] Other Prefer Not To Say" at bounding box center [762, 174] width 235 height 21
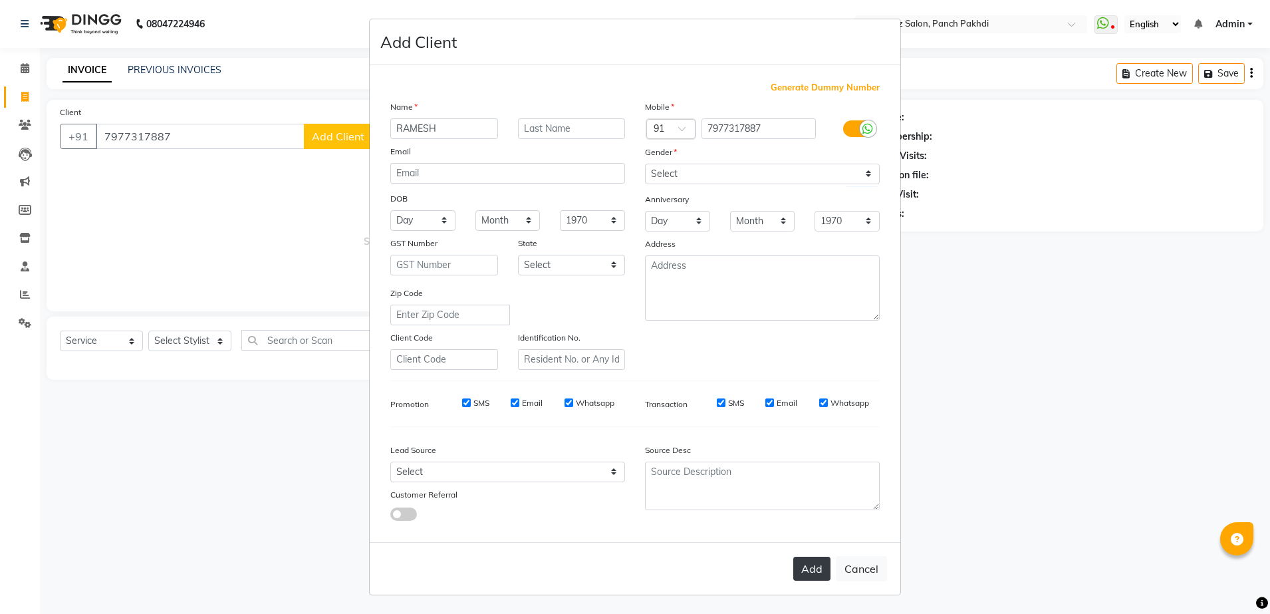
click at [810, 569] on button "Add" at bounding box center [811, 569] width 37 height 24
select select
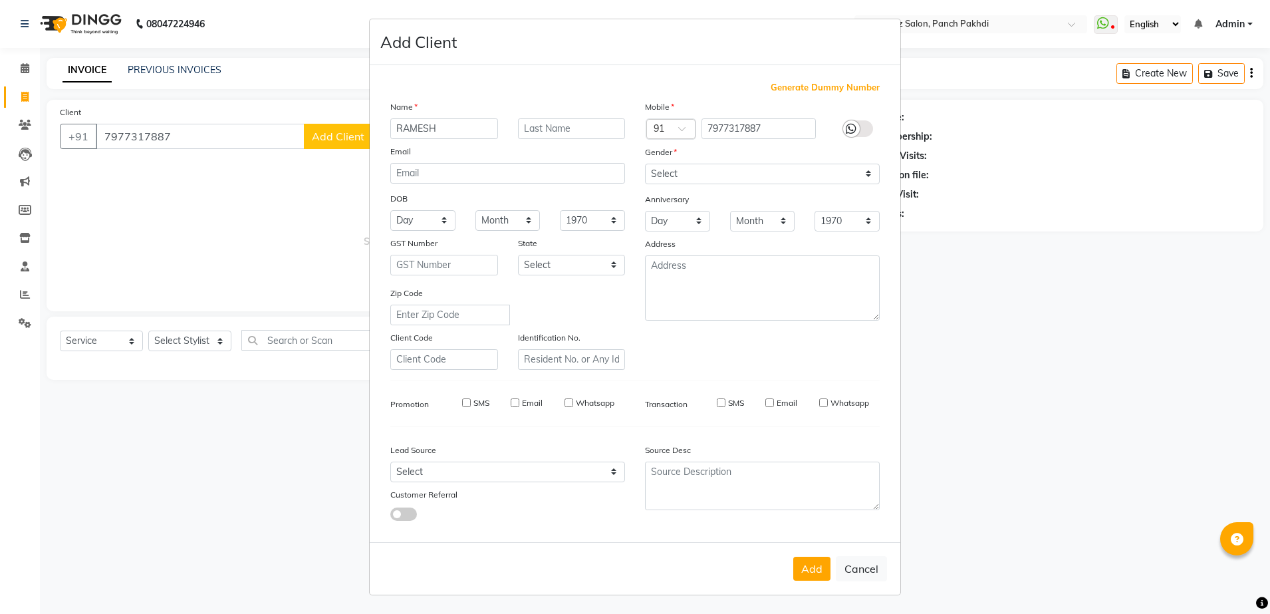
select select
checkbox input "false"
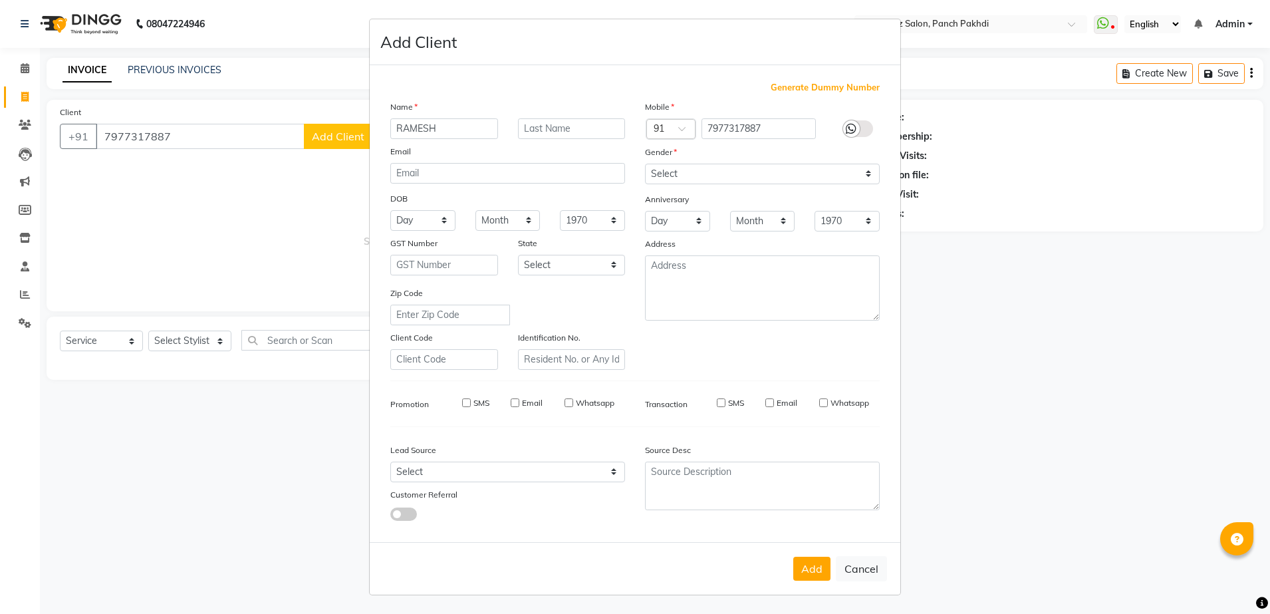
checkbox input "false"
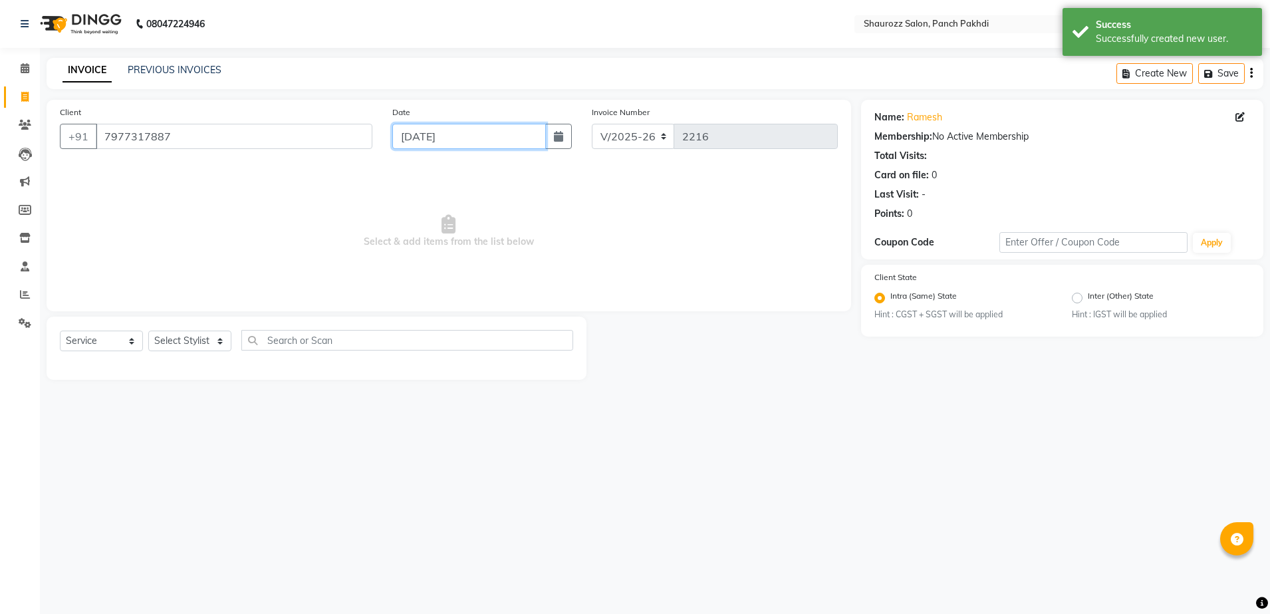
click at [436, 137] on input "[DATE]" at bounding box center [469, 136] width 154 height 25
select select "9"
select select "2025"
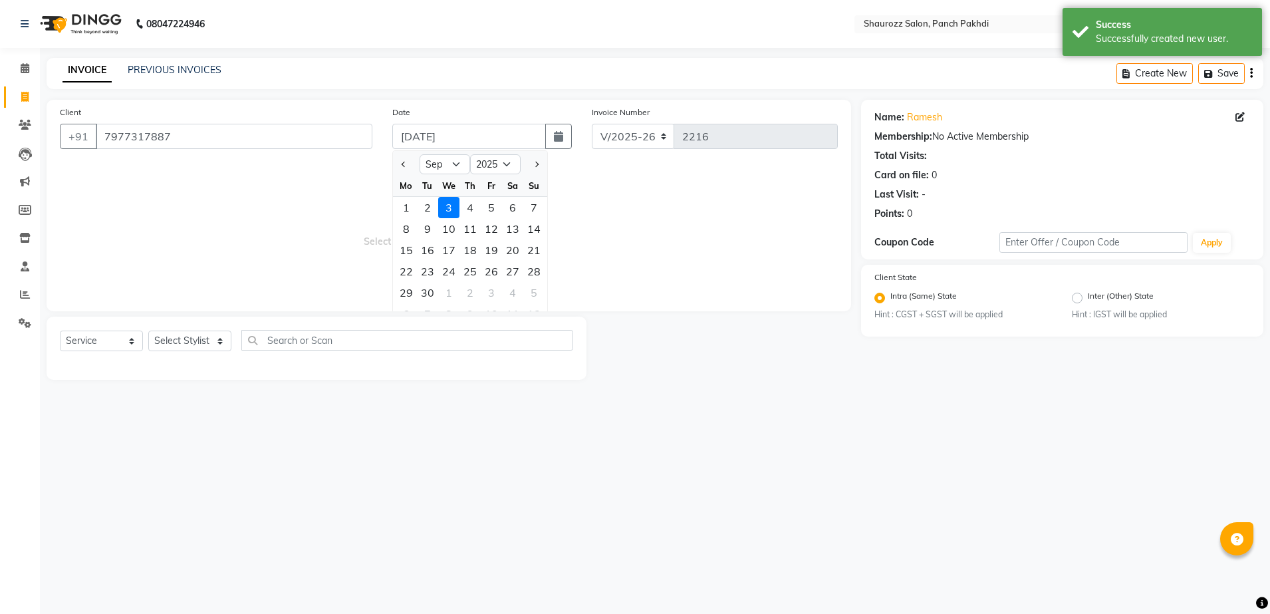
drag, startPoint x: 430, startPoint y: 204, endPoint x: 406, endPoint y: 236, distance: 39.5
click at [428, 204] on div "2" at bounding box center [427, 207] width 21 height 21
type input "02-09-2025"
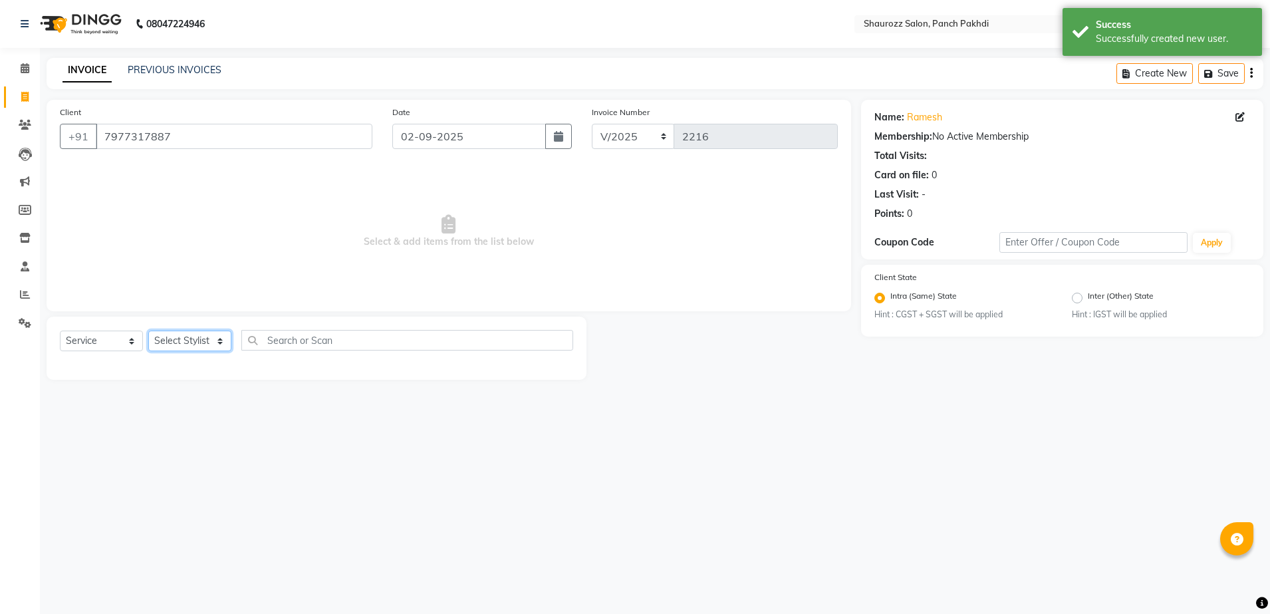
click at [188, 342] on select "Select Stylist [PERSON_NAME] [PERSON_NAME] [PERSON_NAME] [PERSON_NAME] Salon Sa…" at bounding box center [189, 340] width 83 height 21
select select "14040"
click at [148, 330] on select "Select Stylist [PERSON_NAME] [PERSON_NAME] [PERSON_NAME] [PERSON_NAME] Salon Sa…" at bounding box center [189, 340] width 83 height 21
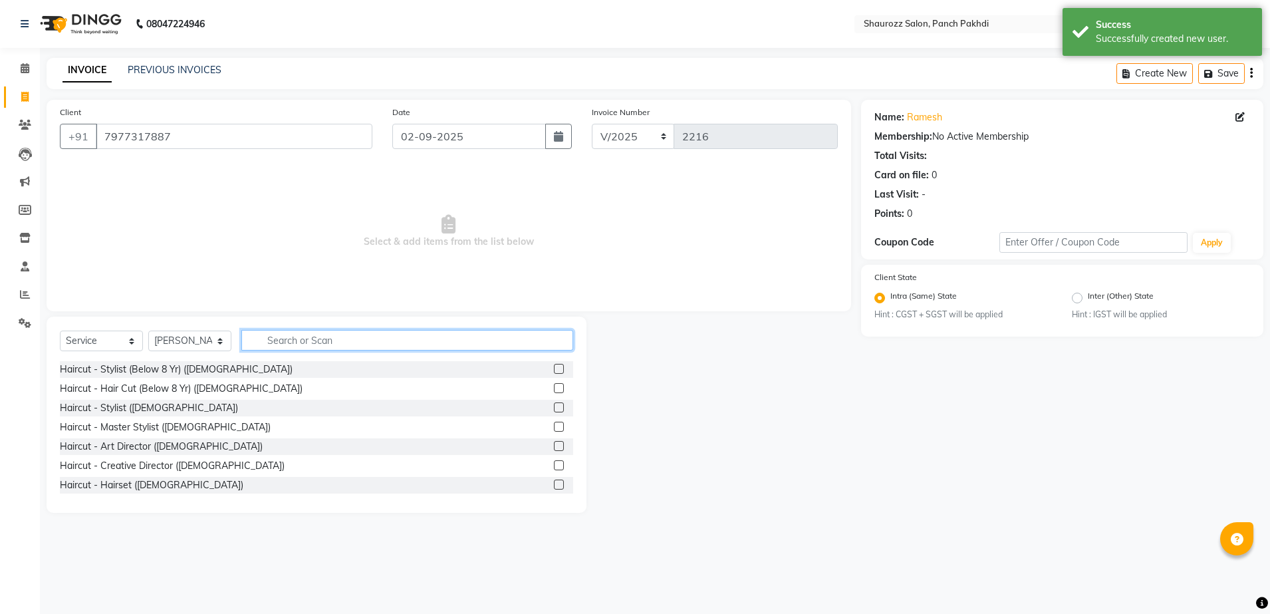
click at [317, 343] on input "text" at bounding box center [407, 340] width 332 height 21
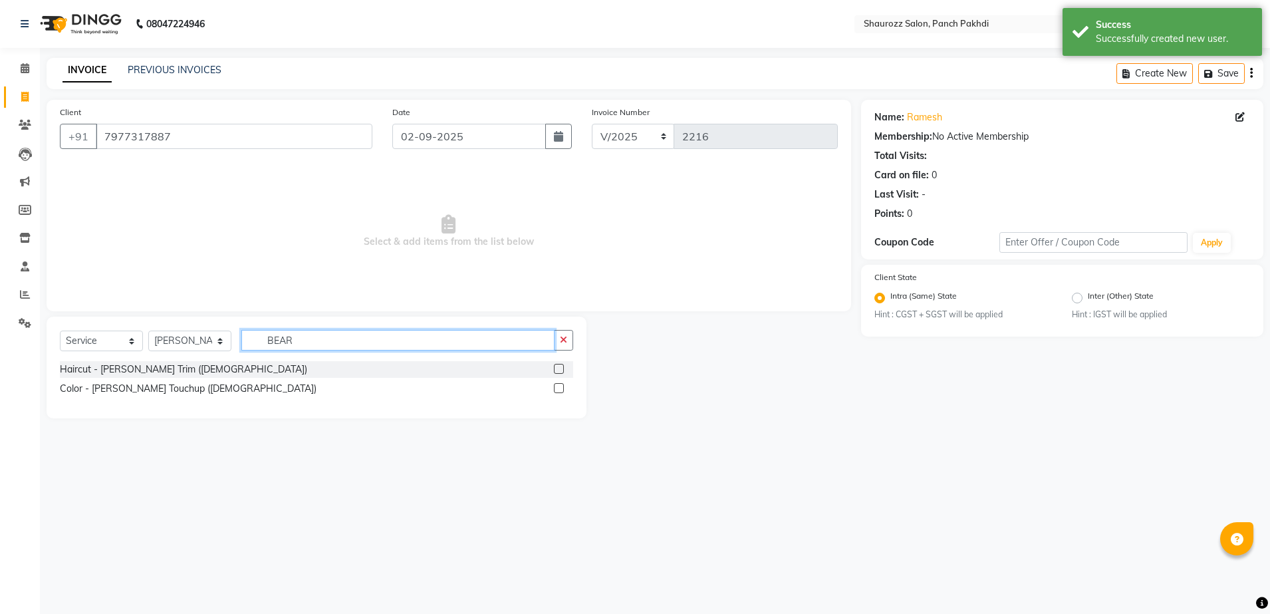
type input "BEAR"
click at [559, 368] on label at bounding box center [559, 369] width 10 height 10
click at [559, 368] on input "checkbox" at bounding box center [558, 369] width 9 height 9
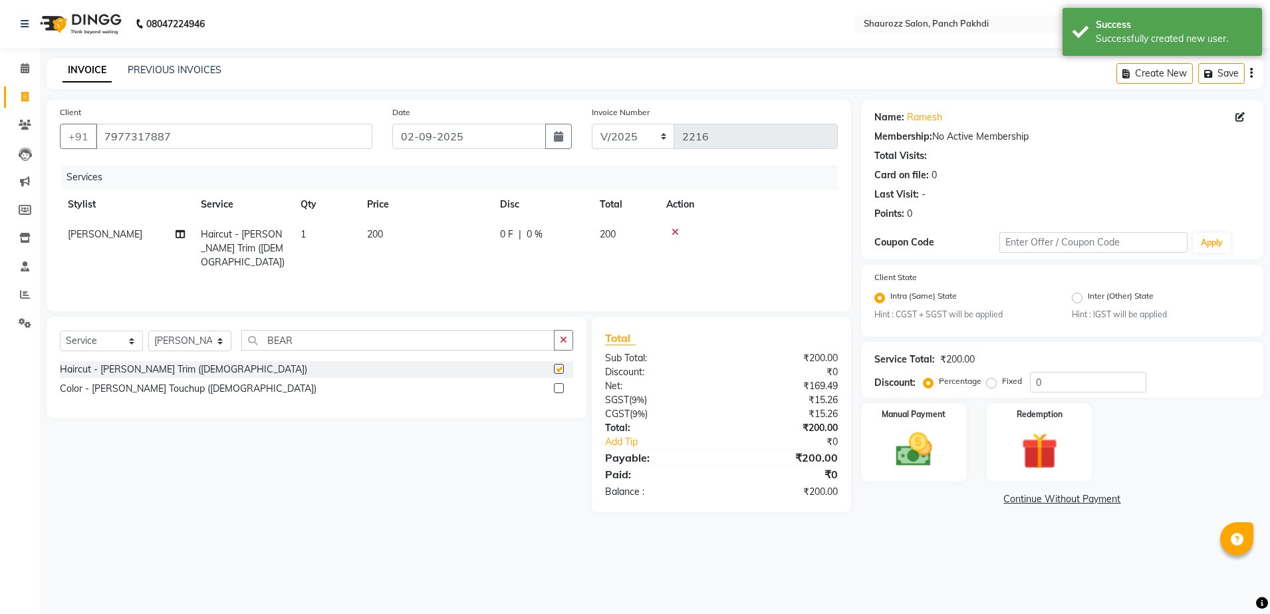
checkbox input "false"
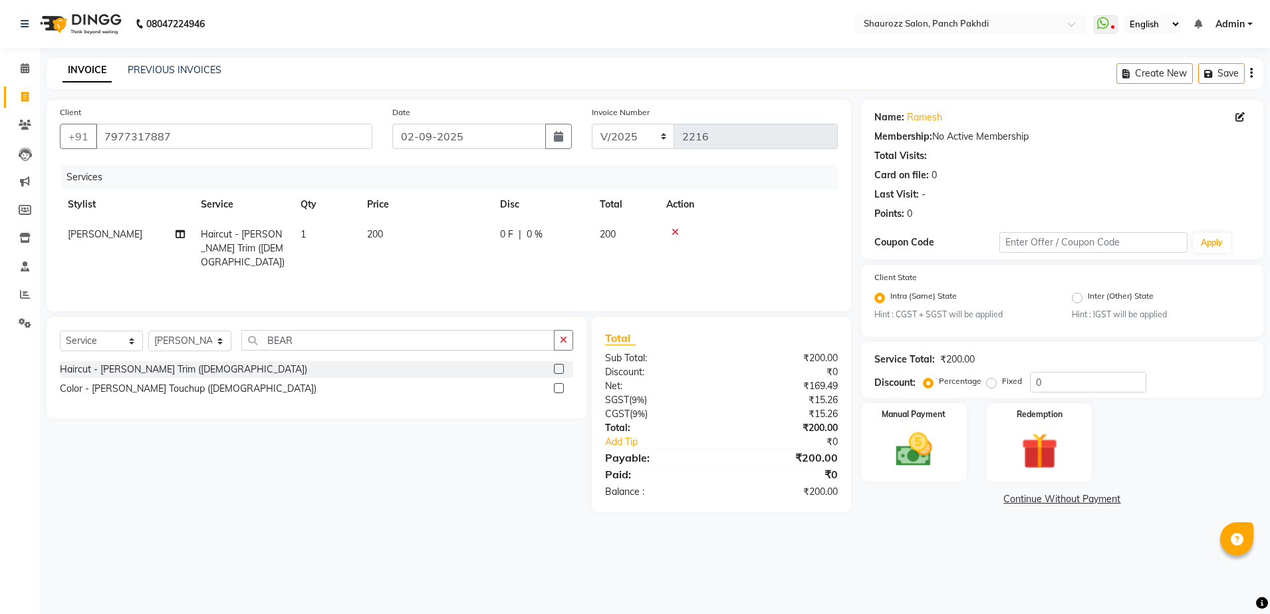
click at [364, 354] on div "Select Service Product Membership Package Voucher Prepaid Gift Card Select Styl…" at bounding box center [316, 345] width 513 height 31
click at [364, 338] on input "BEAR" at bounding box center [397, 340] width 313 height 21
click at [191, 351] on div "Select Service Product Membership Package Voucher Prepaid Gift Card Select Styl…" at bounding box center [316, 345] width 513 height 31
click at [204, 344] on select "Select Stylist [PERSON_NAME] [PERSON_NAME] [PERSON_NAME] [PERSON_NAME] Salon Sa…" at bounding box center [189, 340] width 83 height 21
select select "77722"
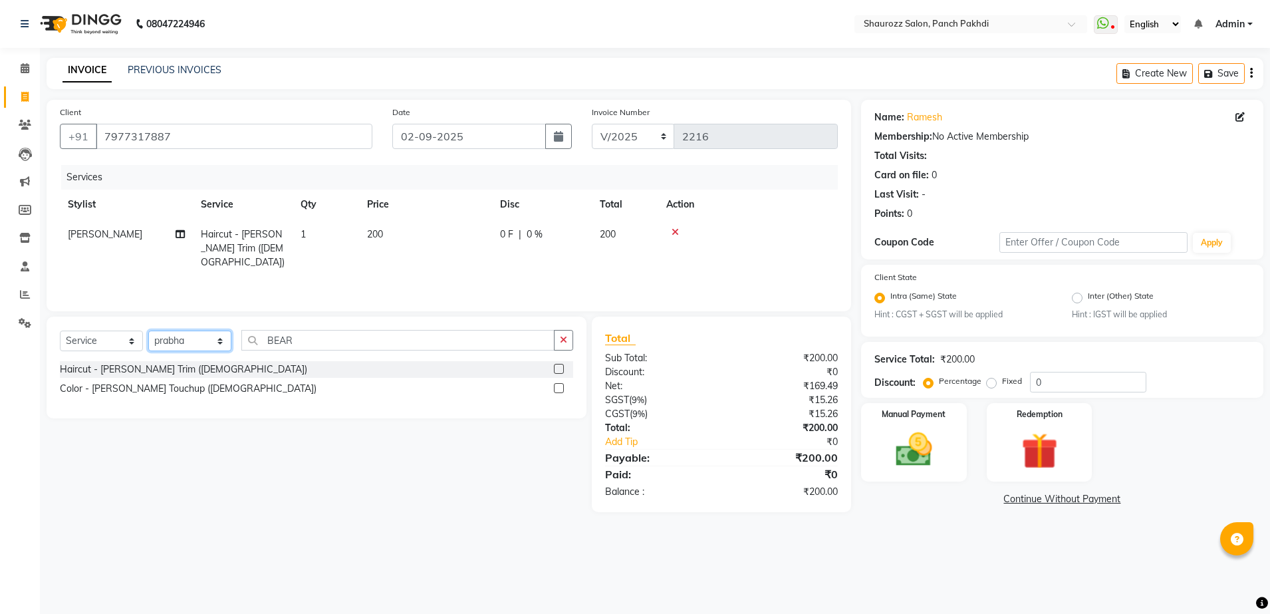
click at [148, 330] on select "Select Stylist [PERSON_NAME] [PERSON_NAME] [PERSON_NAME] [PERSON_NAME] Salon Sa…" at bounding box center [189, 340] width 83 height 21
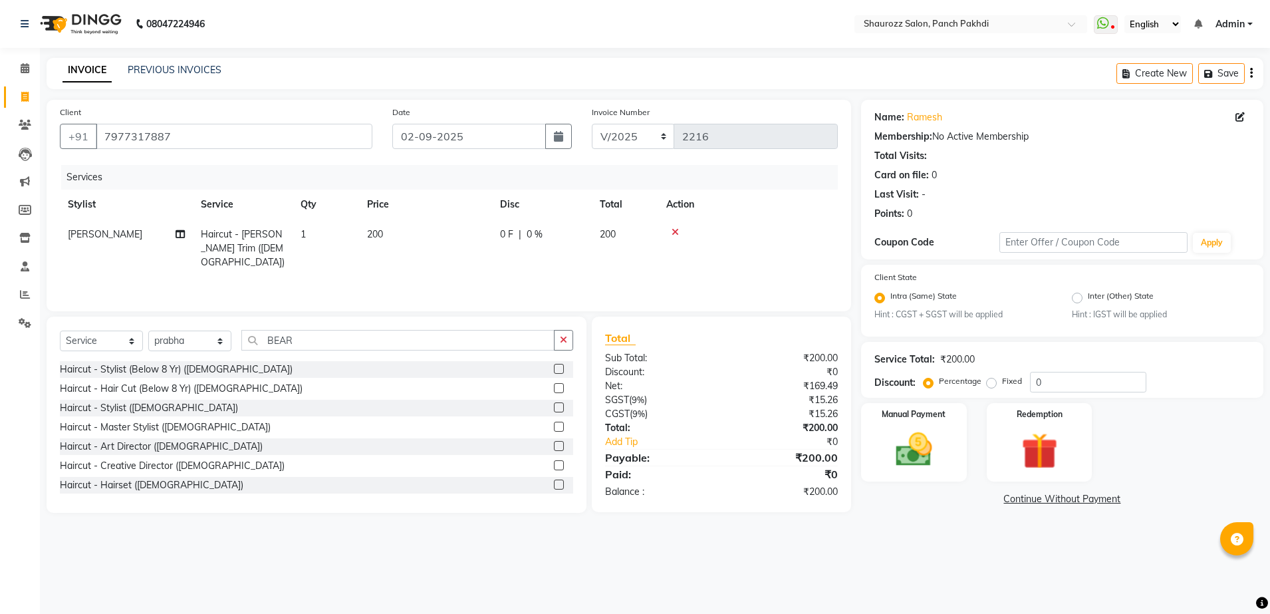
click at [326, 352] on div "Select Service Product Membership Package Voucher Prepaid Gift Card Select Styl…" at bounding box center [316, 345] width 513 height 31
click at [330, 342] on input "BEAR" at bounding box center [397, 340] width 313 height 21
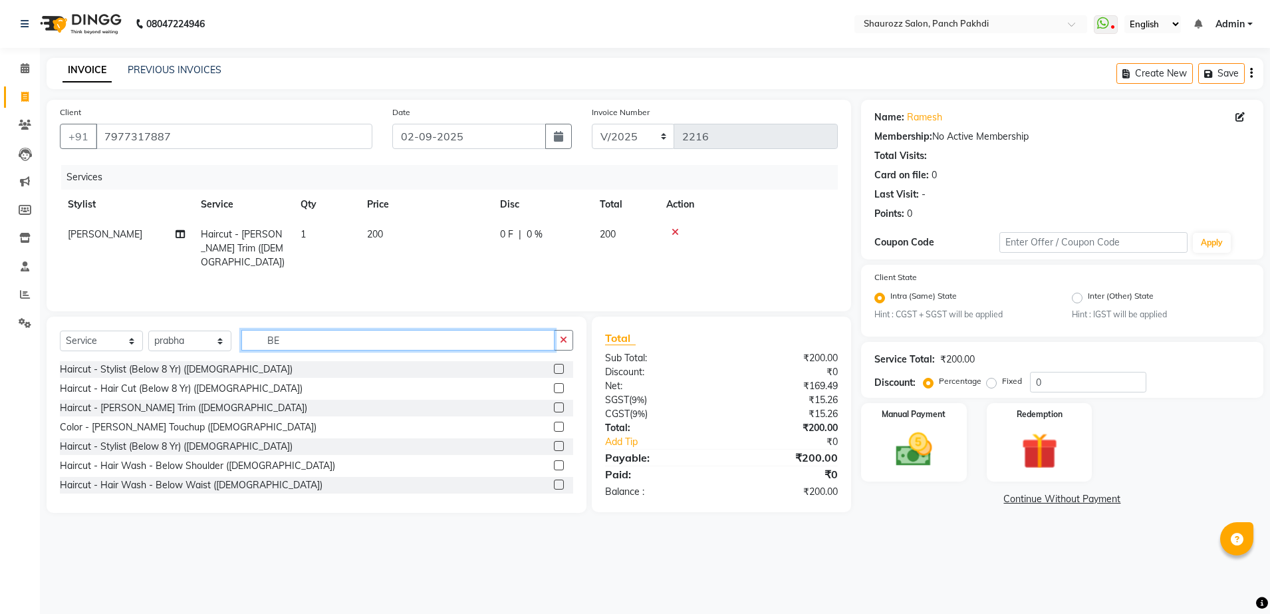
type input "B"
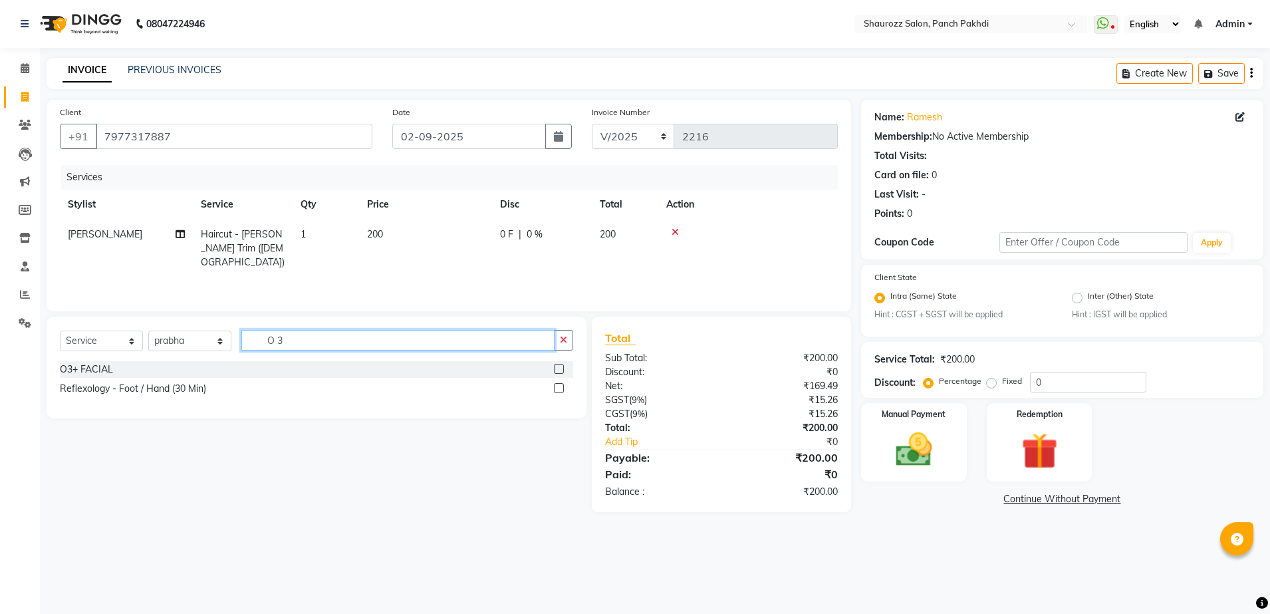
type input "O 3"
click at [558, 367] on label at bounding box center [559, 369] width 10 height 10
click at [558, 367] on input "checkbox" at bounding box center [558, 369] width 9 height 9
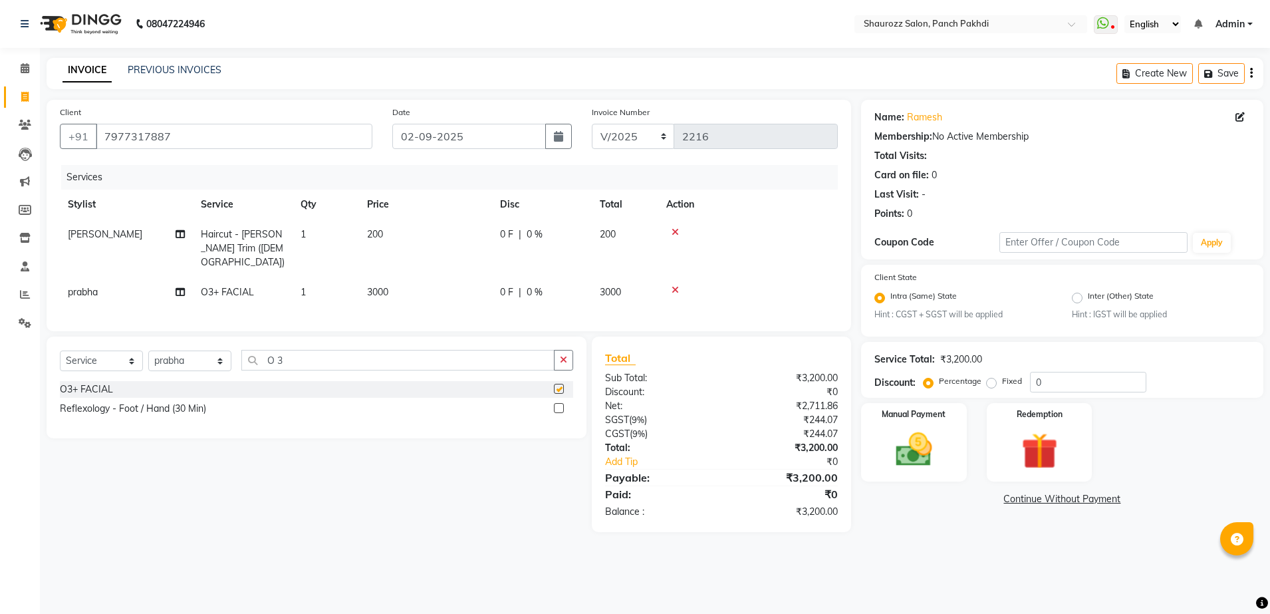
checkbox input "false"
click at [323, 362] on input "O 3" at bounding box center [397, 360] width 313 height 21
type input "O"
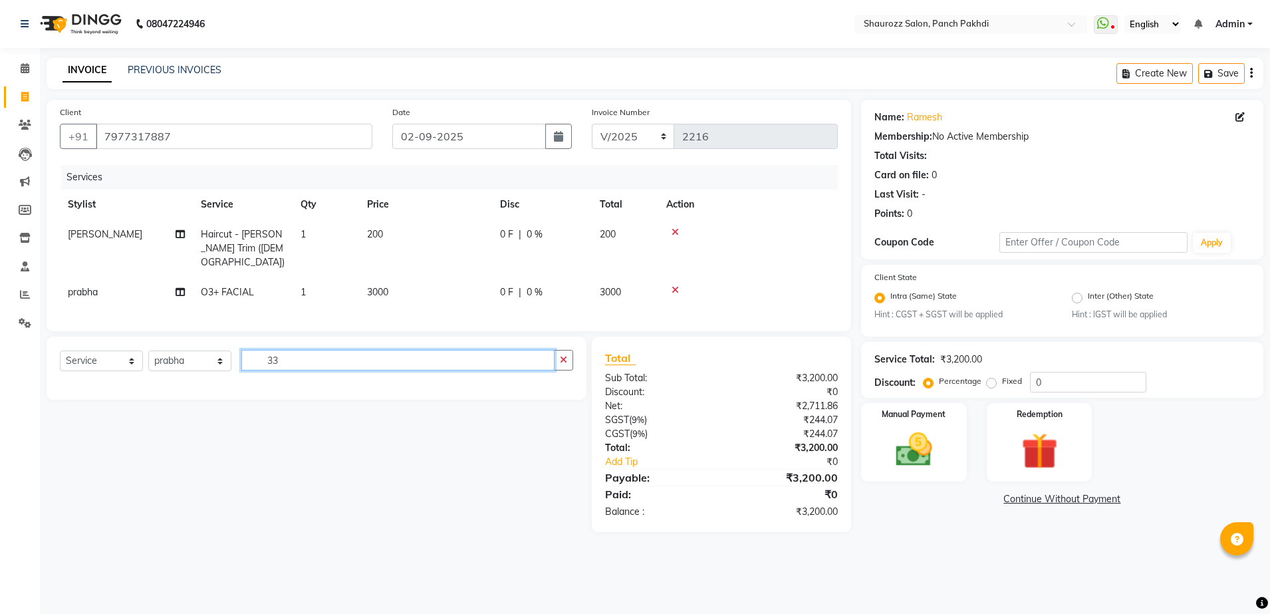
type input "3"
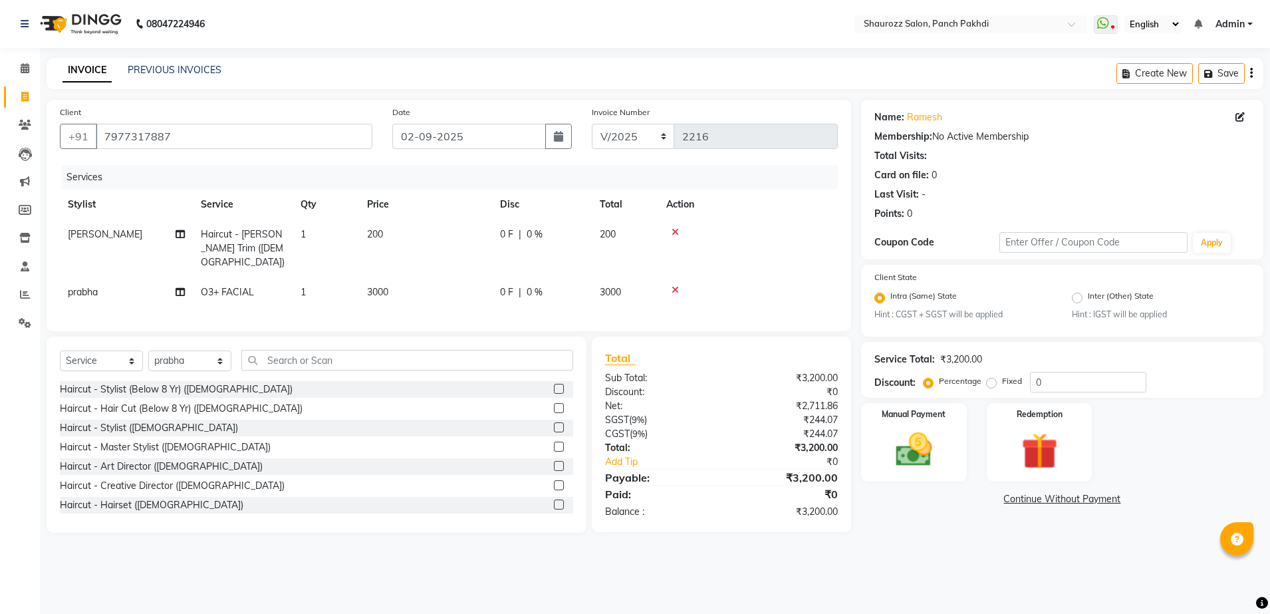
click at [379, 286] on span "3000" at bounding box center [377, 292] width 21 height 12
select select "77722"
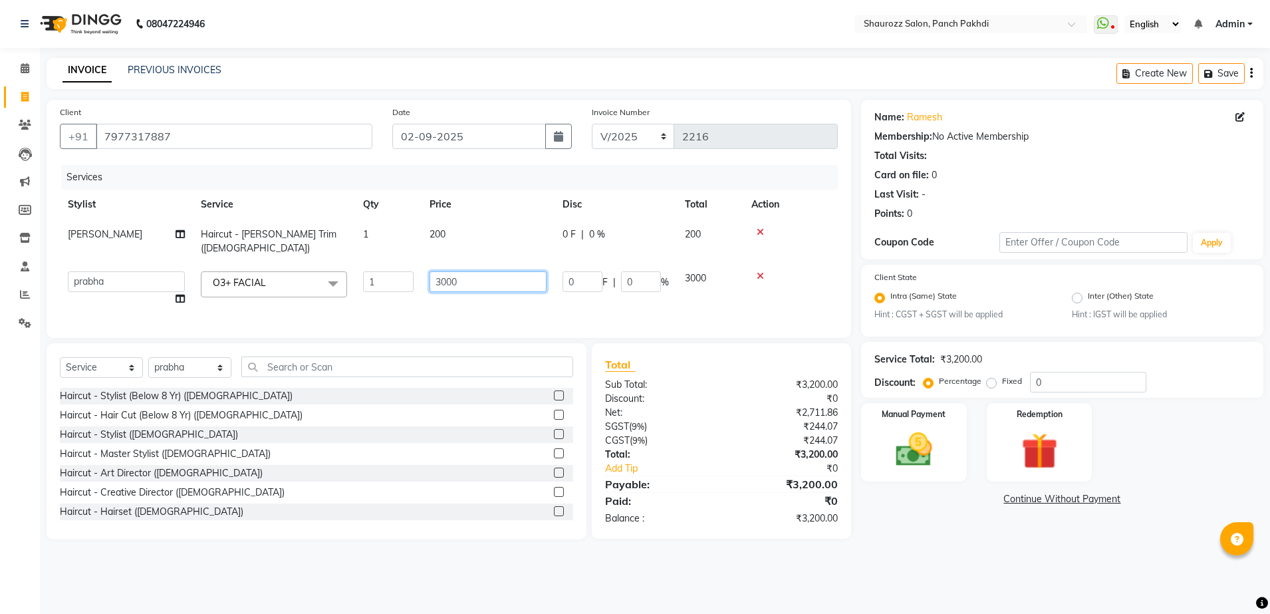
click at [468, 273] on input "3000" at bounding box center [488, 281] width 117 height 21
type input "3"
type input "3302"
drag, startPoint x: 493, startPoint y: 219, endPoint x: 505, endPoint y: 215, distance: 12.6
click at [494, 219] on tr "[PERSON_NAME] Haircut - [PERSON_NAME] Trim ([DEMOGRAPHIC_DATA]) 1 200 0 F | 0 %…" at bounding box center [449, 241] width 778 height 44
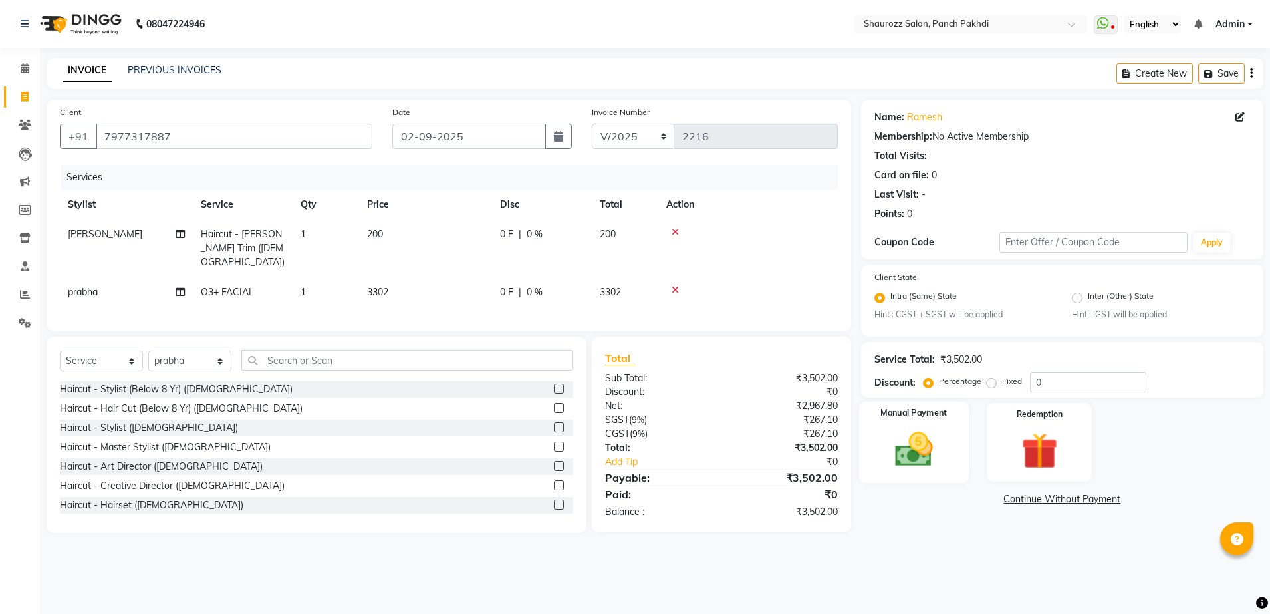
click at [900, 438] on img at bounding box center [914, 450] width 62 height 44
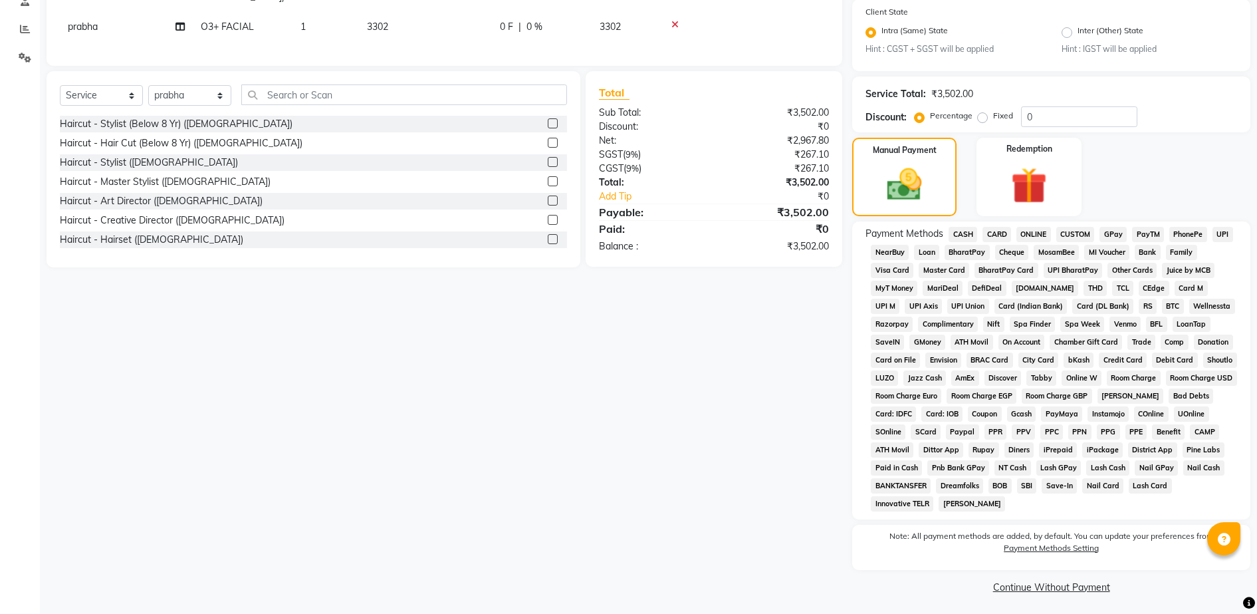
scroll to position [269, 0]
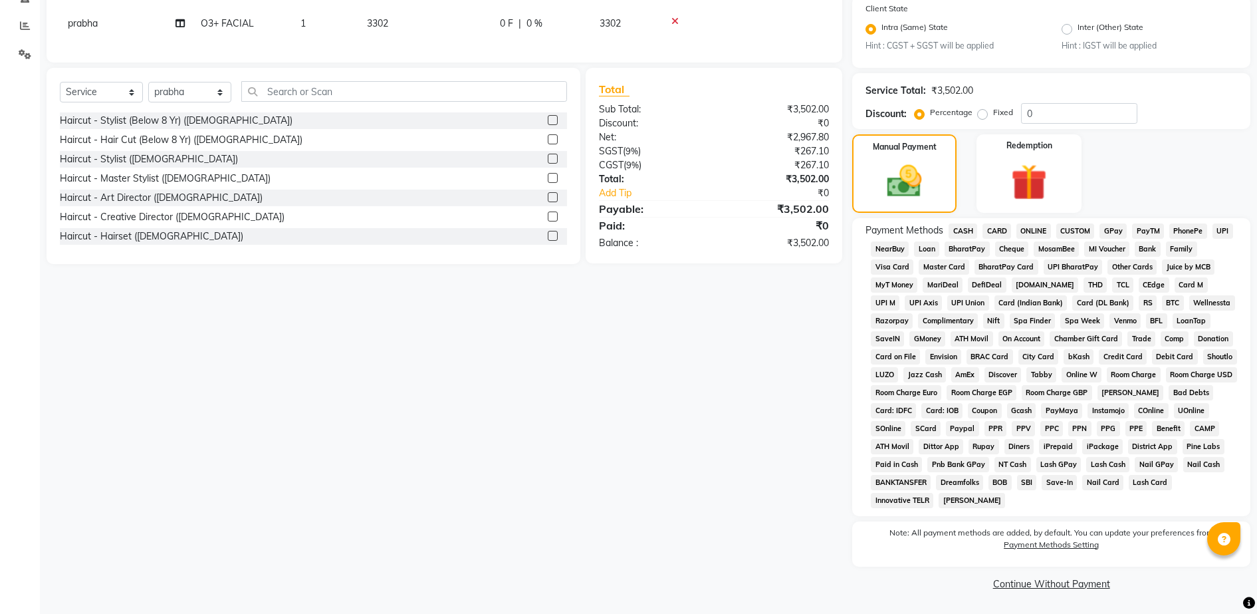
click at [1118, 225] on span "GPay" at bounding box center [1113, 230] width 27 height 15
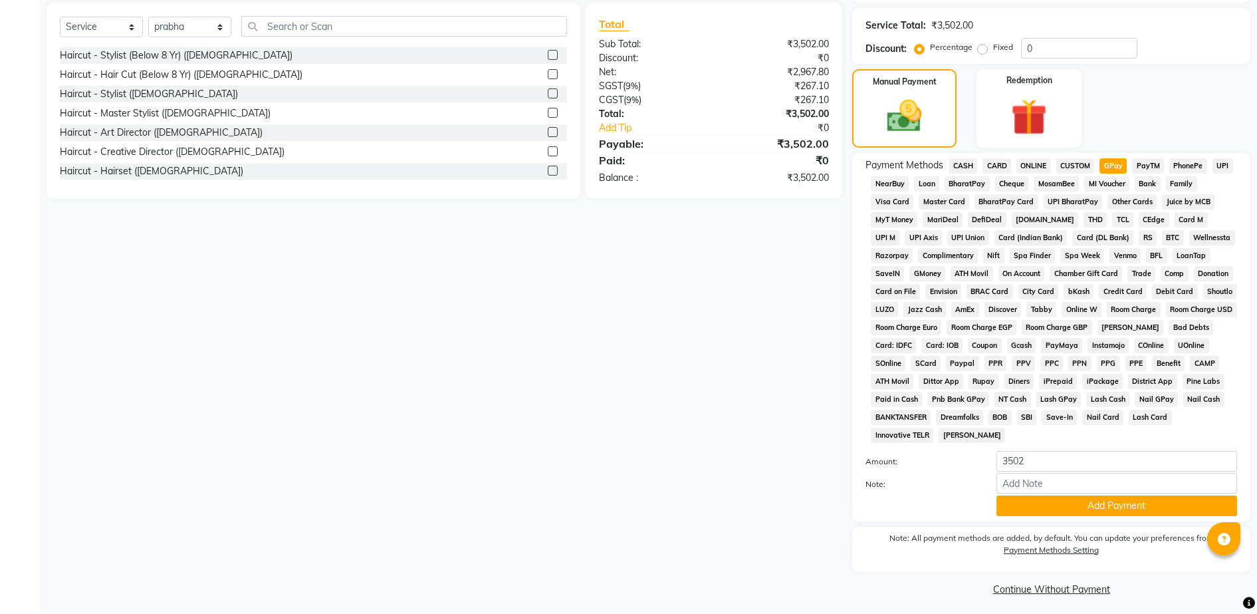
scroll to position [339, 0]
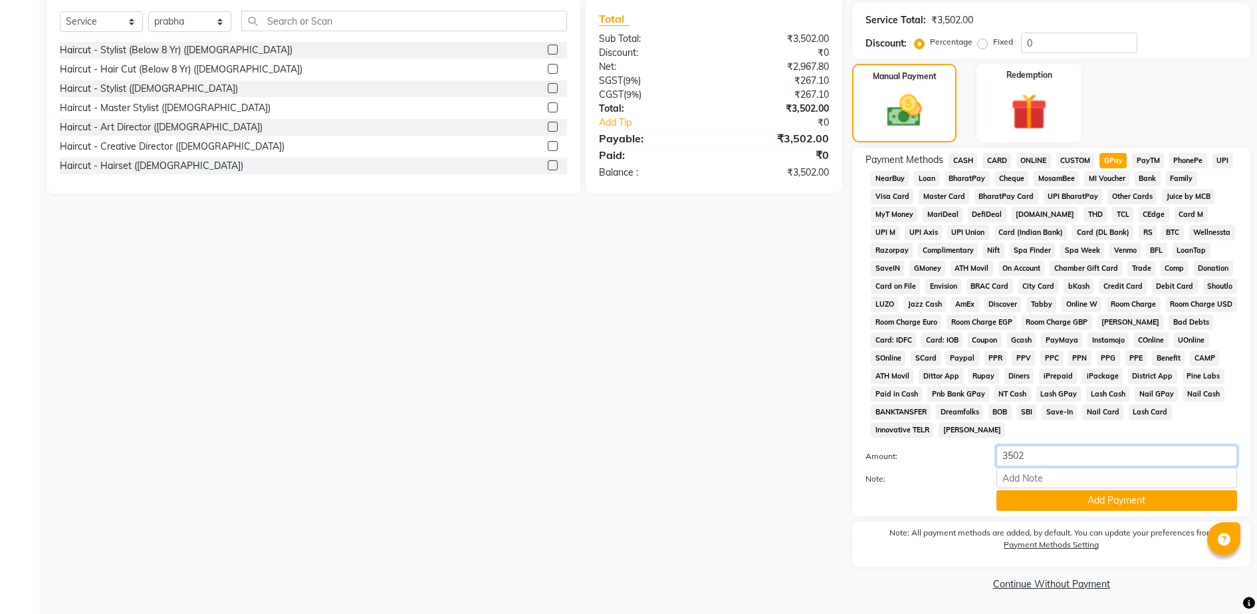
click at [1055, 465] on input "3502" at bounding box center [1117, 456] width 241 height 21
type input "3"
type input "200"
click at [1063, 496] on button "Add Payment" at bounding box center [1117, 500] width 241 height 21
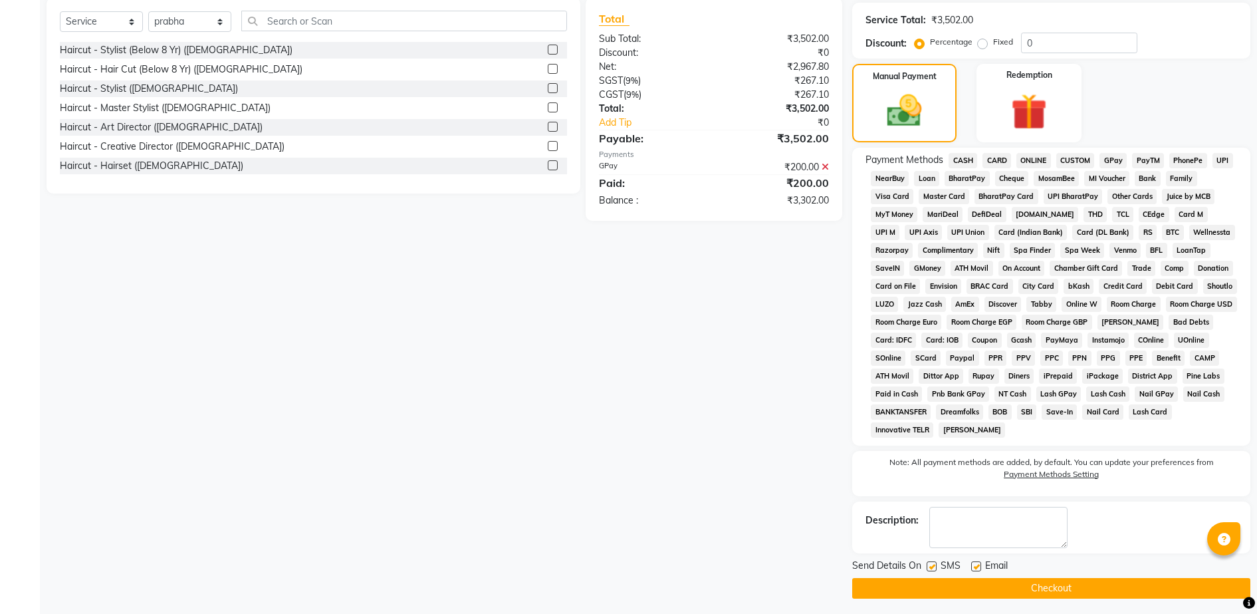
scroll to position [344, 0]
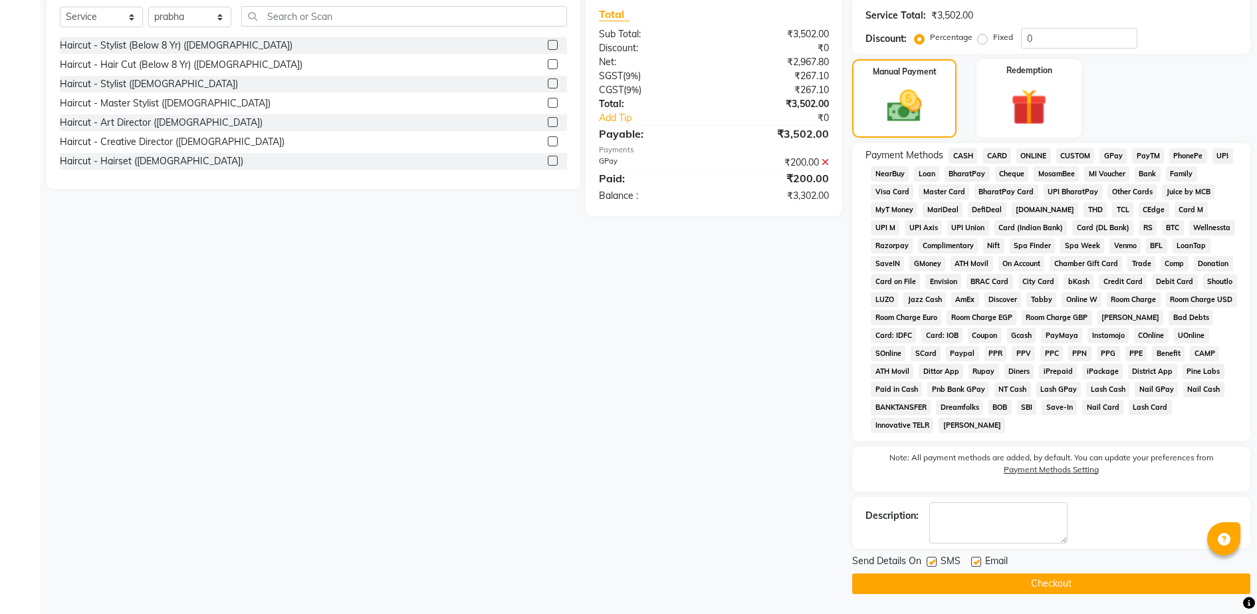
click at [1004, 152] on span "CARD" at bounding box center [997, 155] width 29 height 15
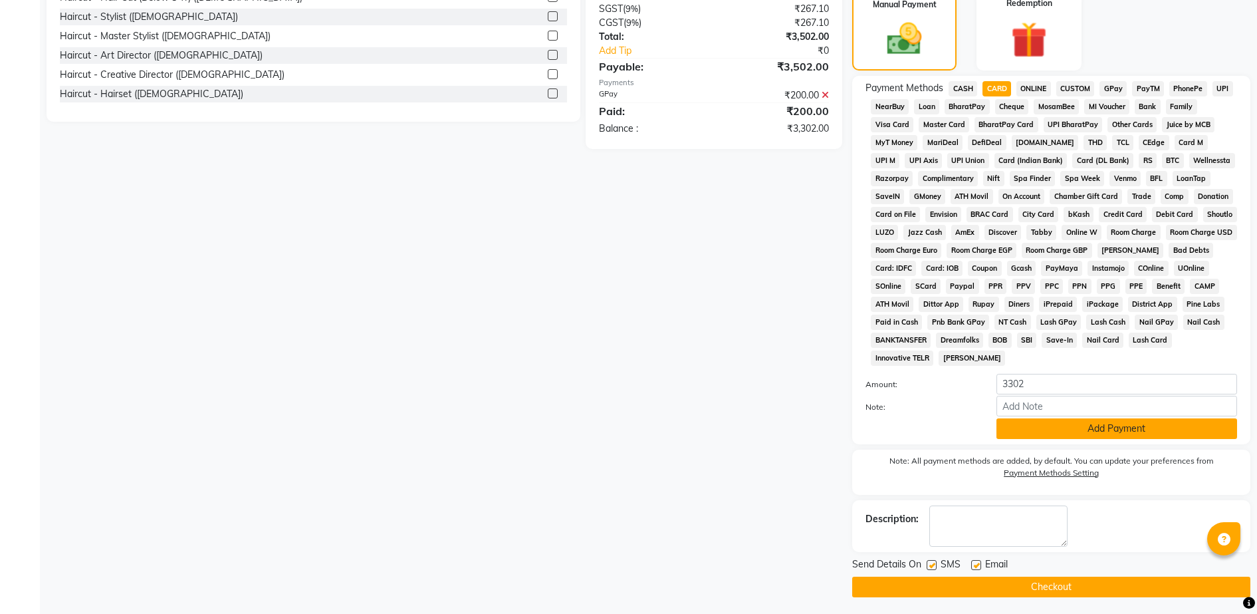
scroll to position [414, 0]
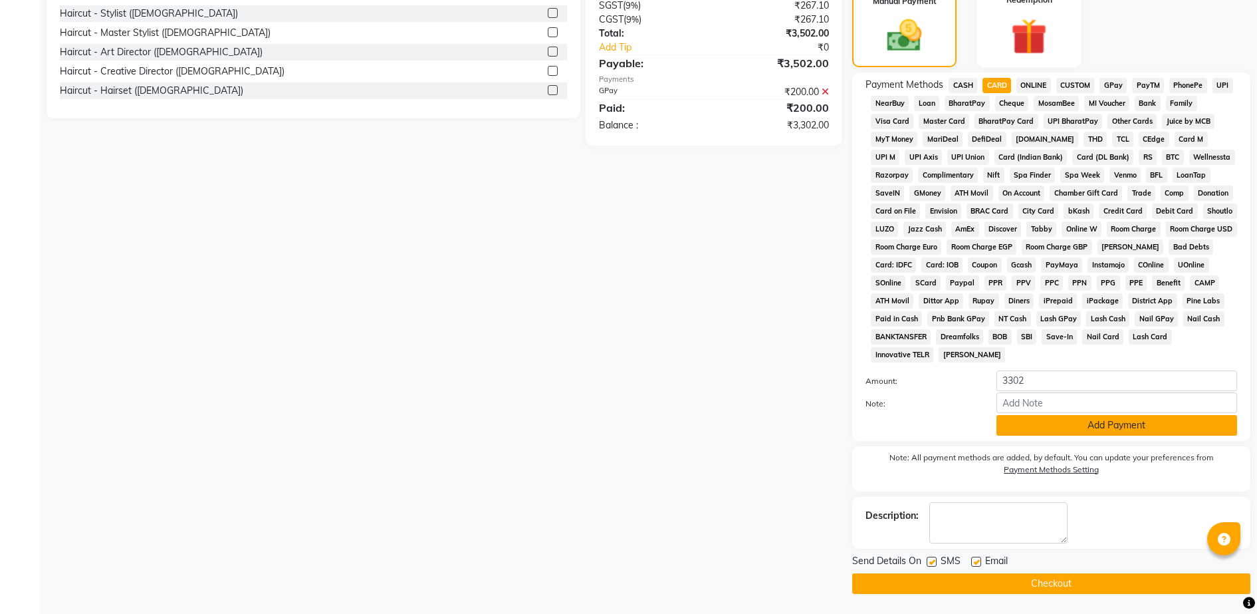
click at [1060, 427] on button "Add Payment" at bounding box center [1117, 425] width 241 height 21
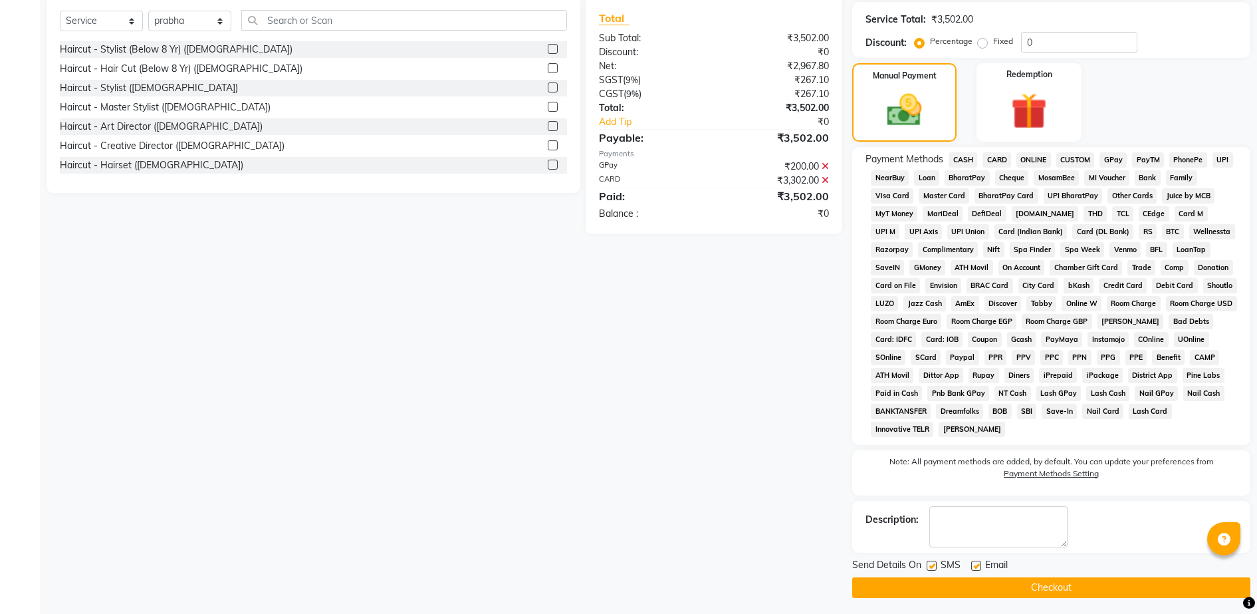
scroll to position [344, 0]
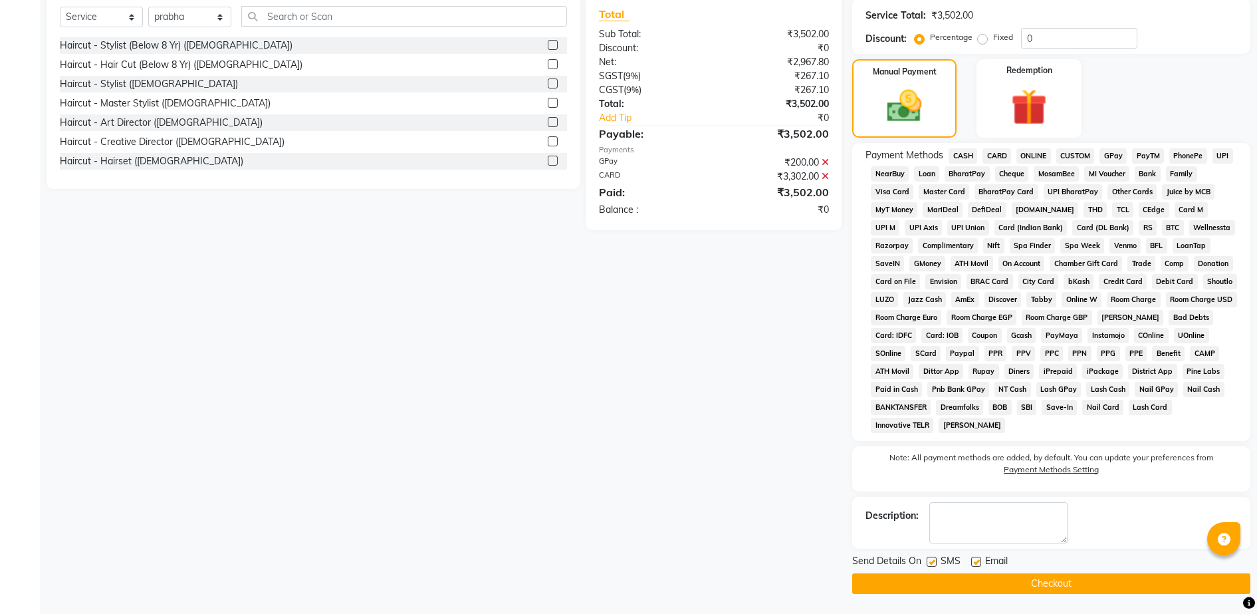
click at [953, 574] on button "Checkout" at bounding box center [1051, 583] width 398 height 21
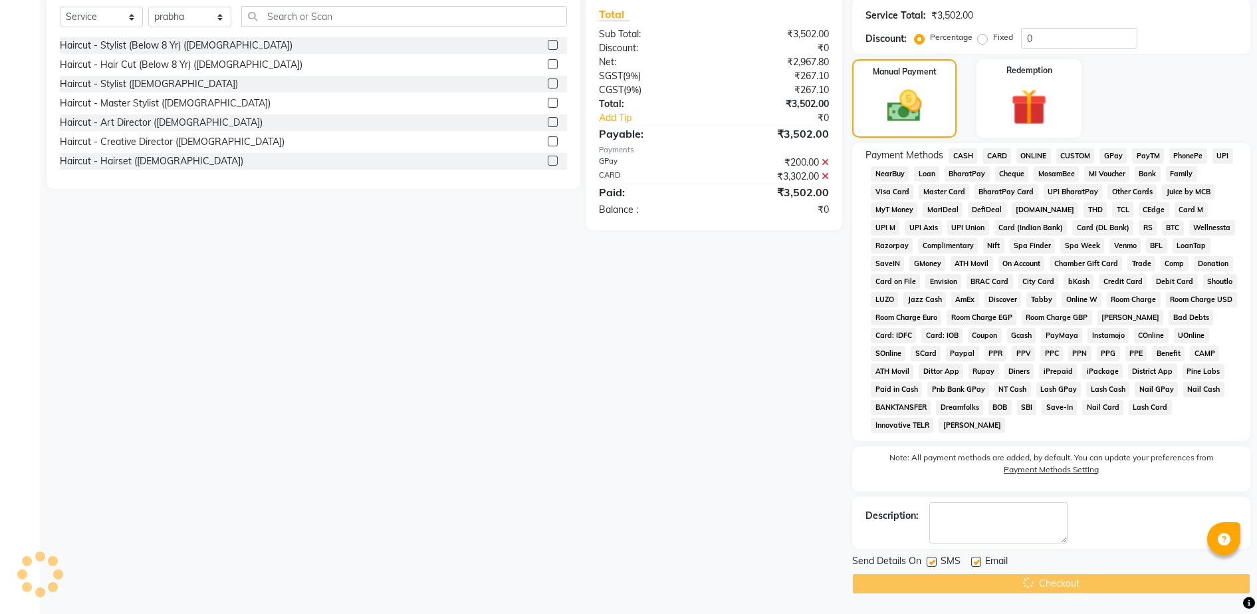
click at [944, 575] on div "Checkout" at bounding box center [1051, 583] width 398 height 21
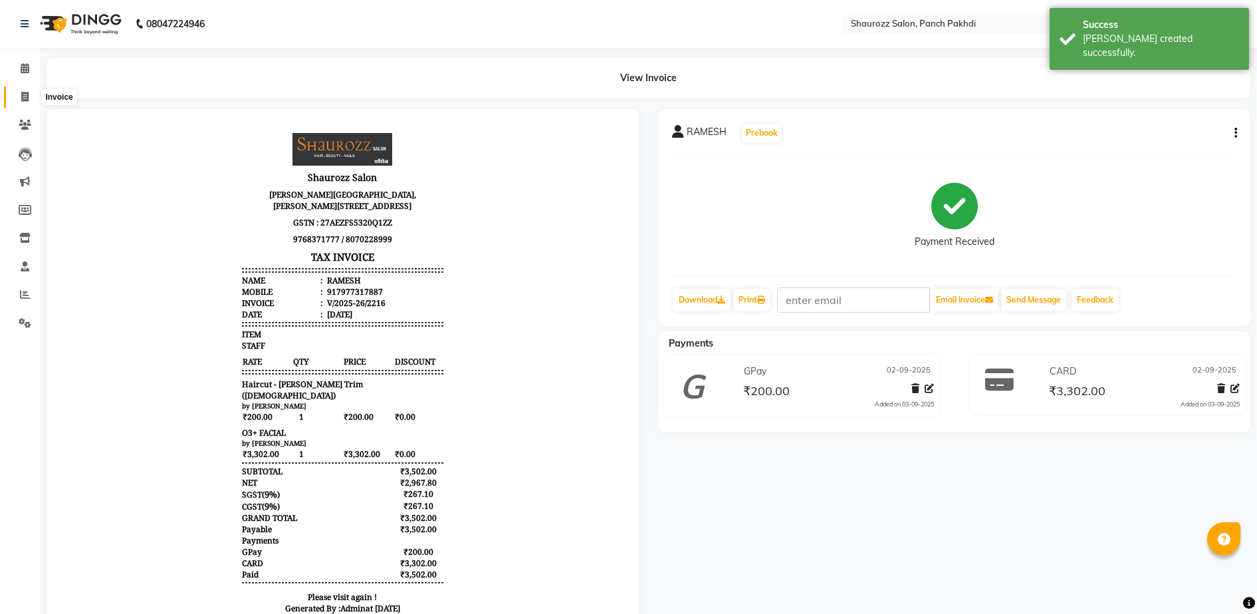
click at [25, 97] on icon at bounding box center [24, 97] width 7 height 10
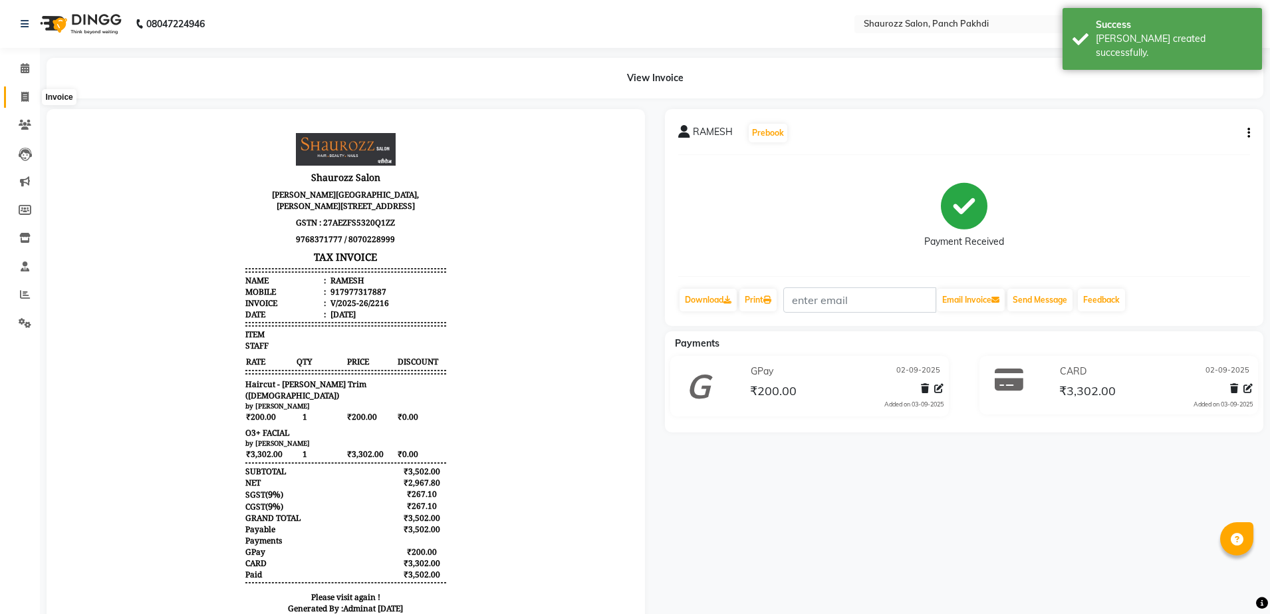
select select "service"
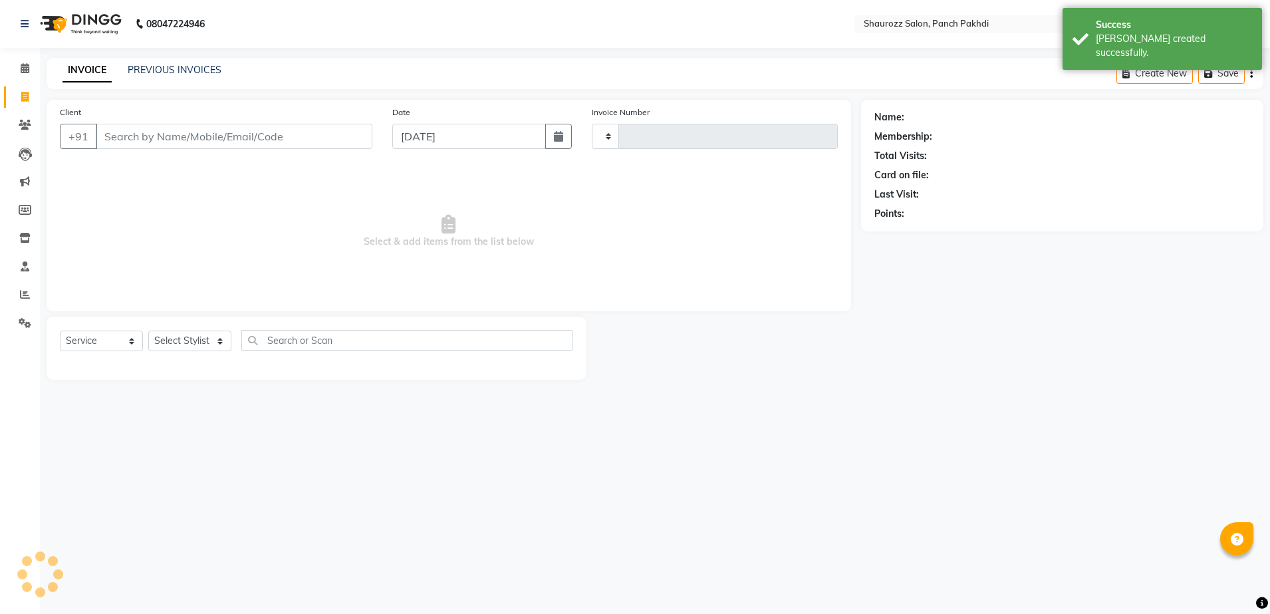
type input "2217"
select select "485"
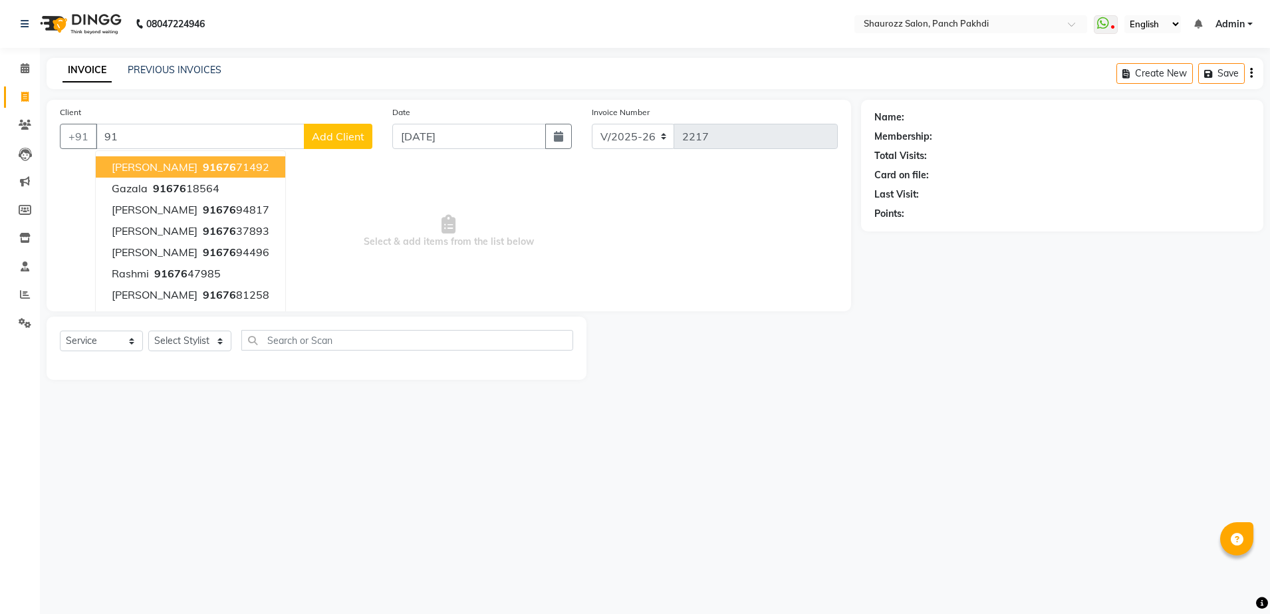
type input "9"
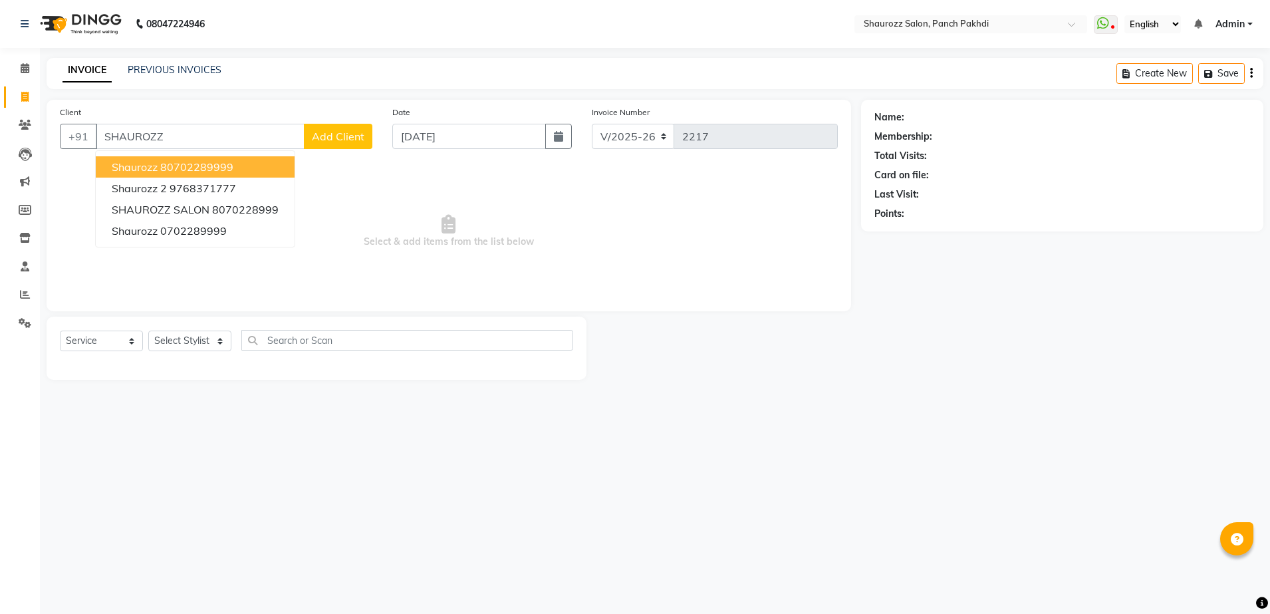
click at [164, 164] on ngb-highlight "80702289999" at bounding box center [196, 166] width 73 height 13
type input "80702289999"
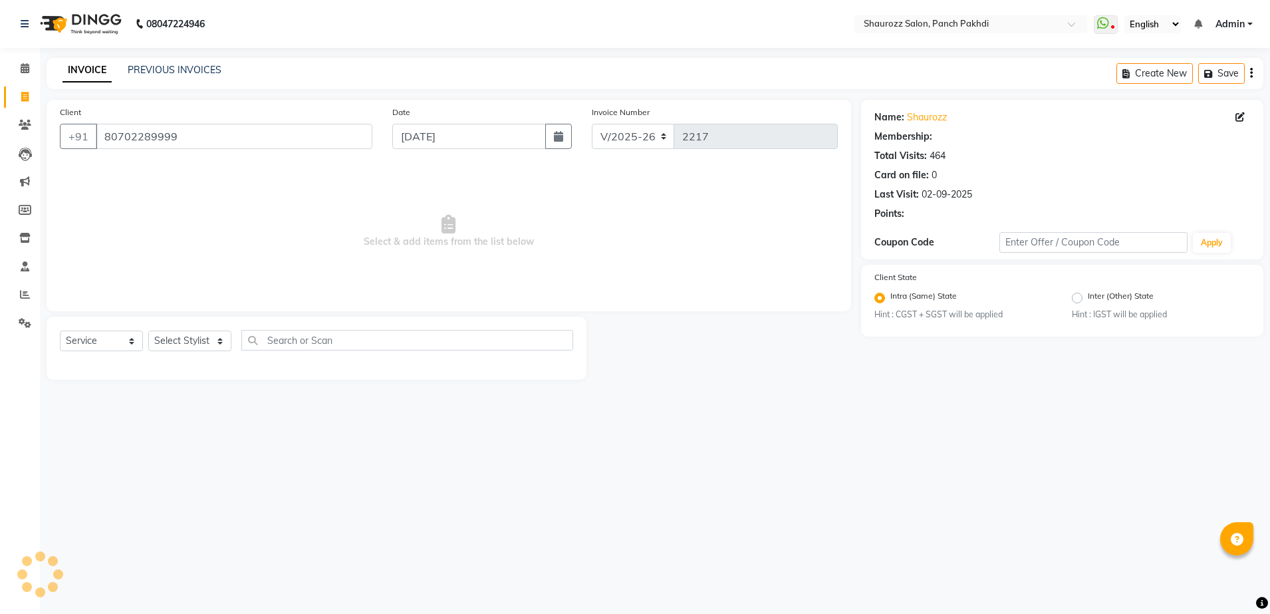
select select "1: Object"
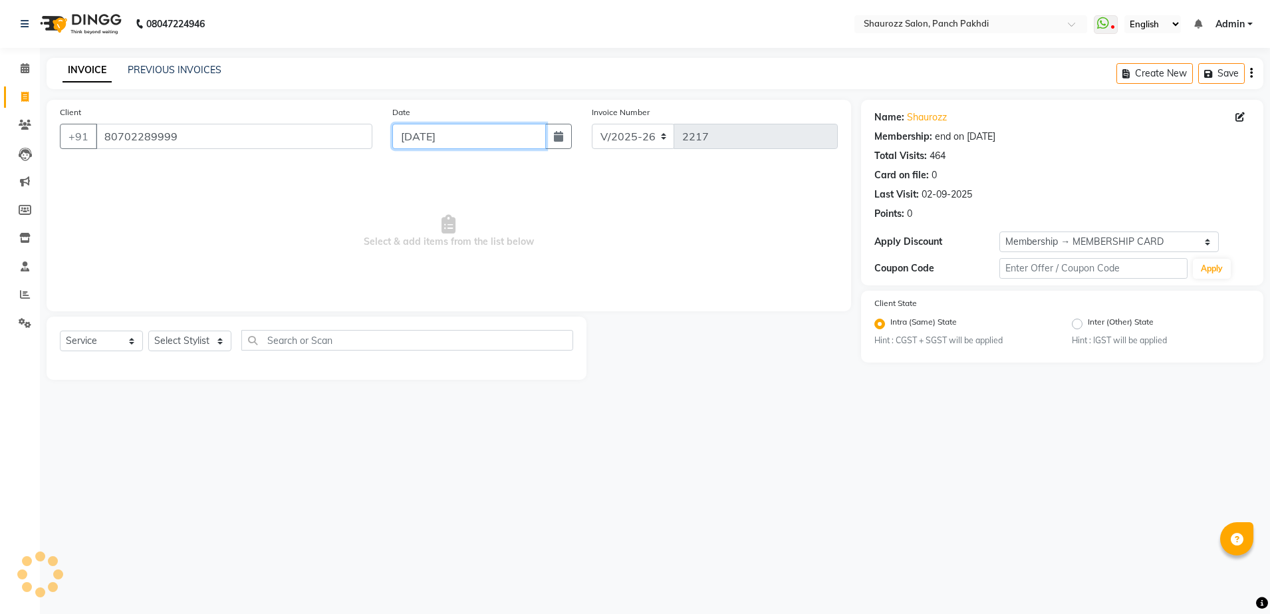
click at [489, 132] on input "[DATE]" at bounding box center [469, 136] width 154 height 25
select select "9"
select select "2025"
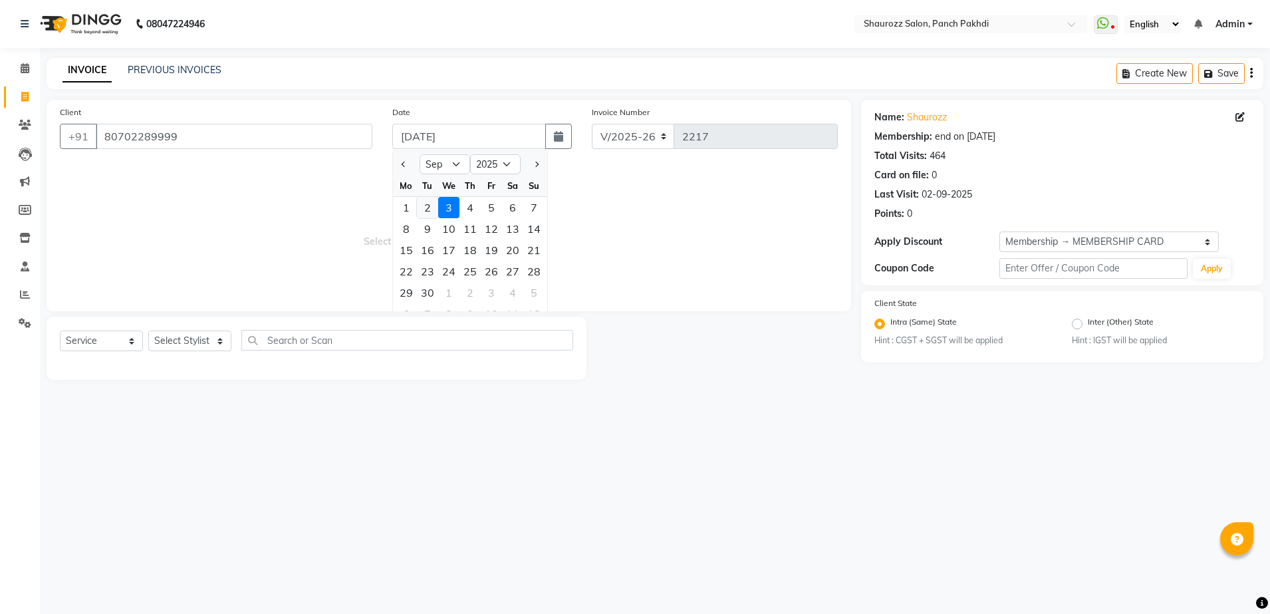
click at [430, 207] on div "2" at bounding box center [427, 207] width 21 height 21
type input "02-09-2025"
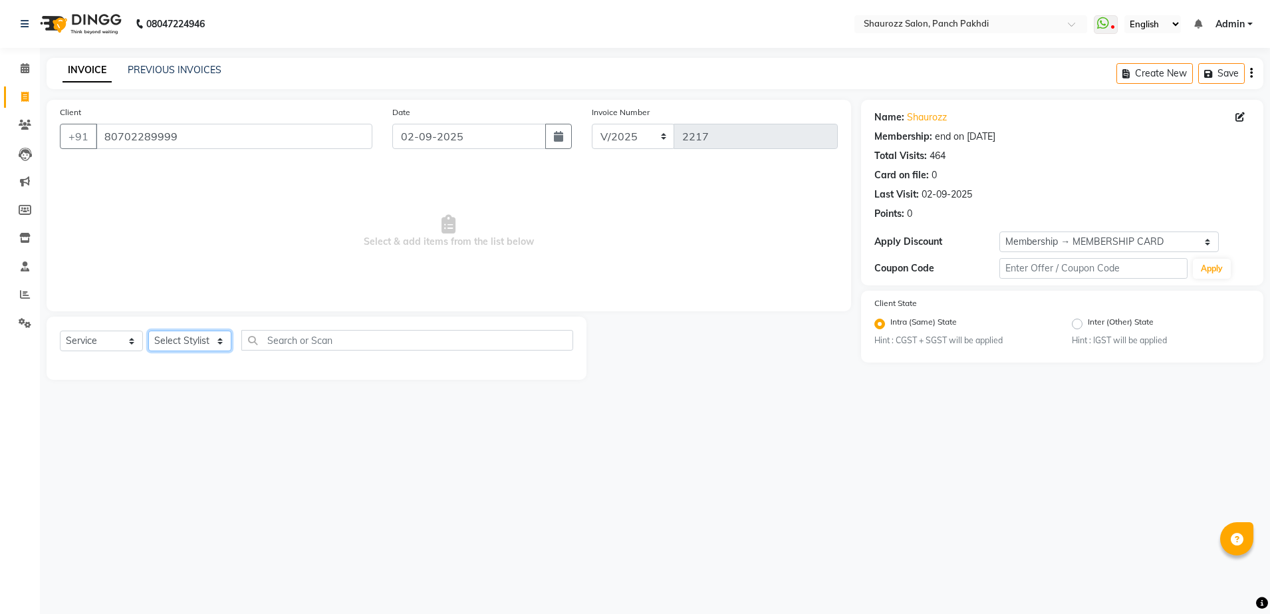
click at [229, 340] on select "Select Stylist [PERSON_NAME] [PERSON_NAME] [PERSON_NAME] [PERSON_NAME] Salon Sa…" at bounding box center [189, 340] width 83 height 21
select select "14040"
click at [148, 330] on select "Select Stylist [PERSON_NAME] [PERSON_NAME] [PERSON_NAME] [PERSON_NAME] Salon Sa…" at bounding box center [189, 340] width 83 height 21
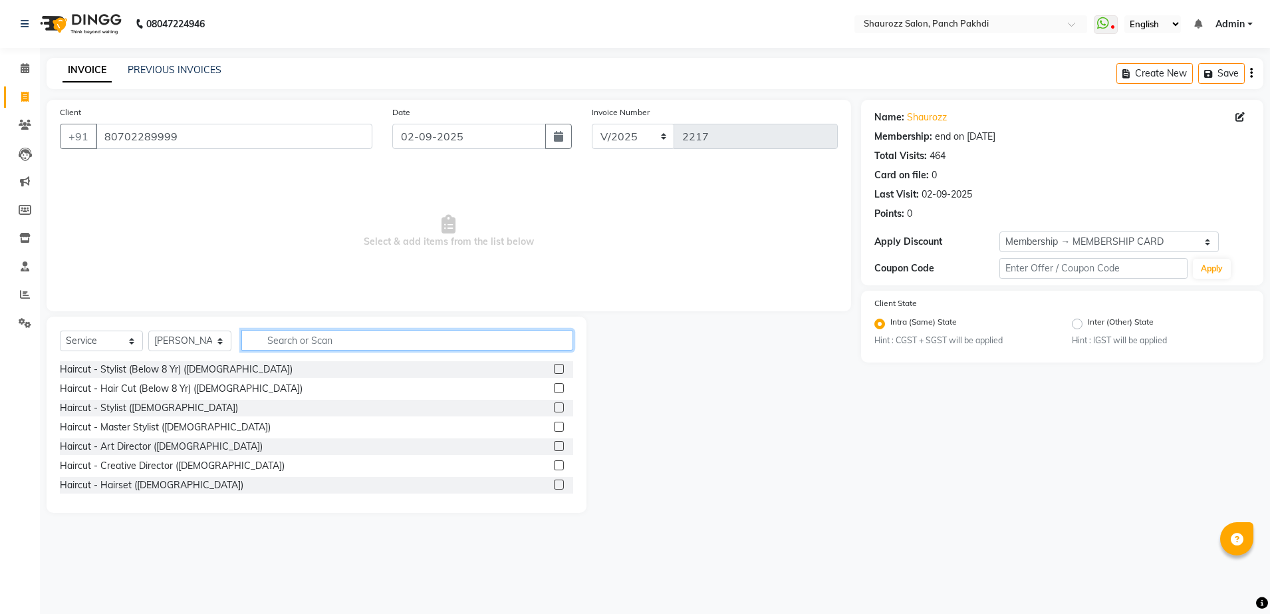
click at [358, 338] on input "text" at bounding box center [407, 340] width 332 height 21
type input "HAI"
click at [554, 408] on label at bounding box center [559, 407] width 10 height 10
click at [554, 408] on input "checkbox" at bounding box center [558, 408] width 9 height 9
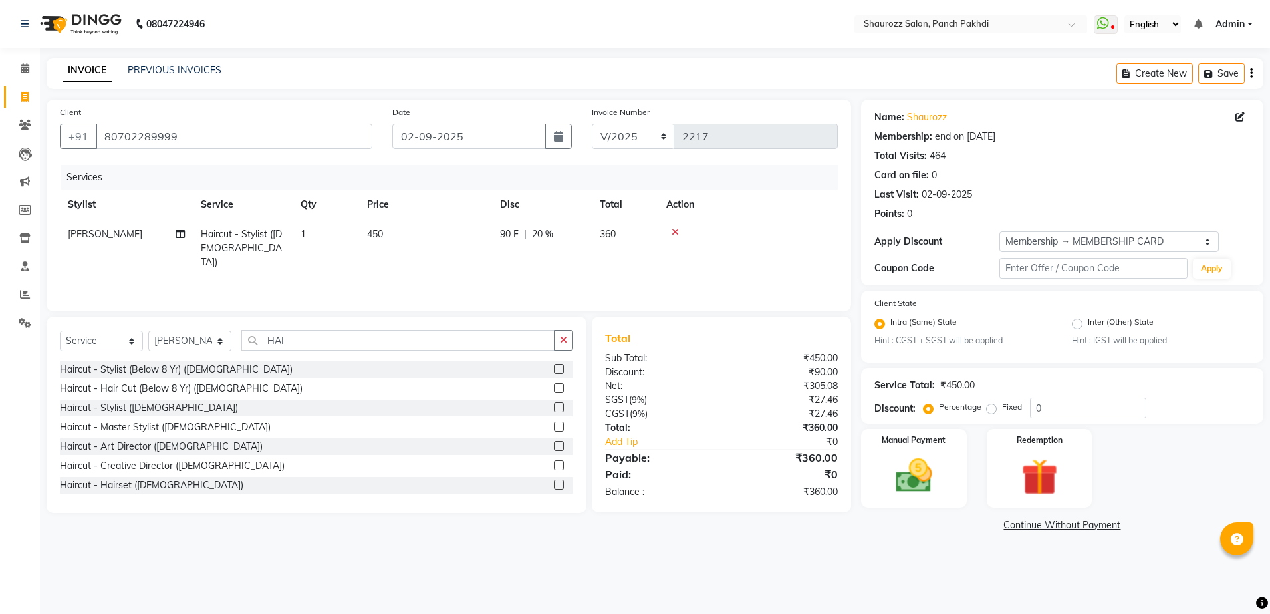
checkbox input "false"
click at [387, 229] on td "450" at bounding box center [425, 248] width 133 height 58
select select "14040"
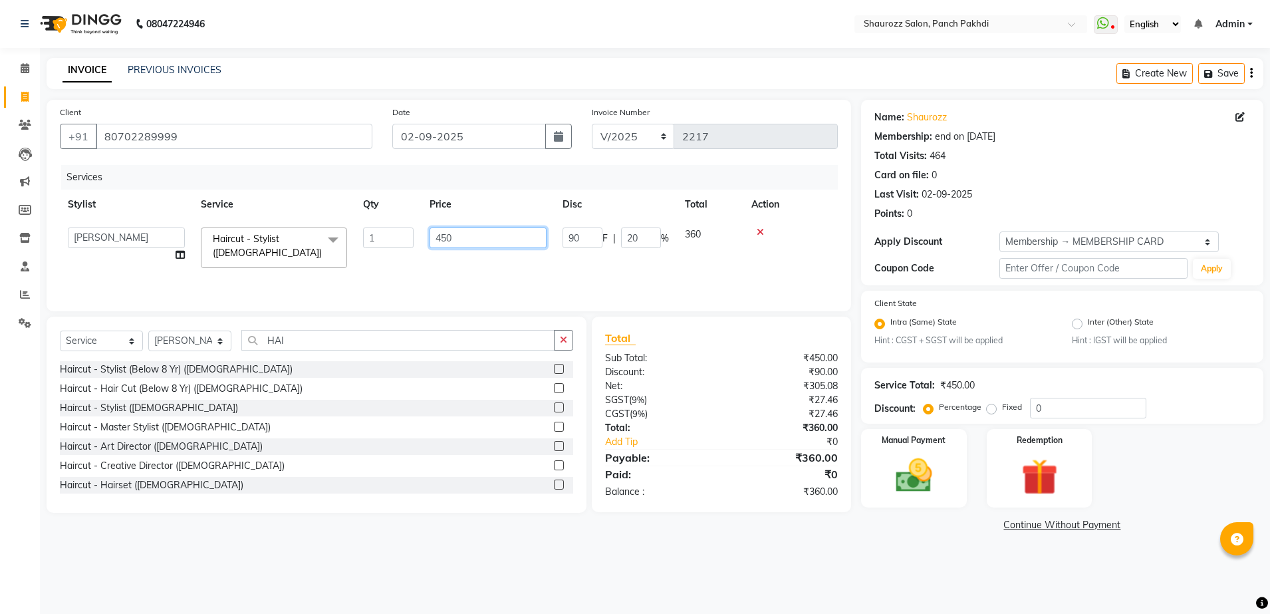
click at [459, 246] on input "450" at bounding box center [488, 237] width 117 height 21
type input "400"
click at [1027, 249] on select "Select Membership → MEMBERSHIP CARD" at bounding box center [1108, 241] width 219 height 21
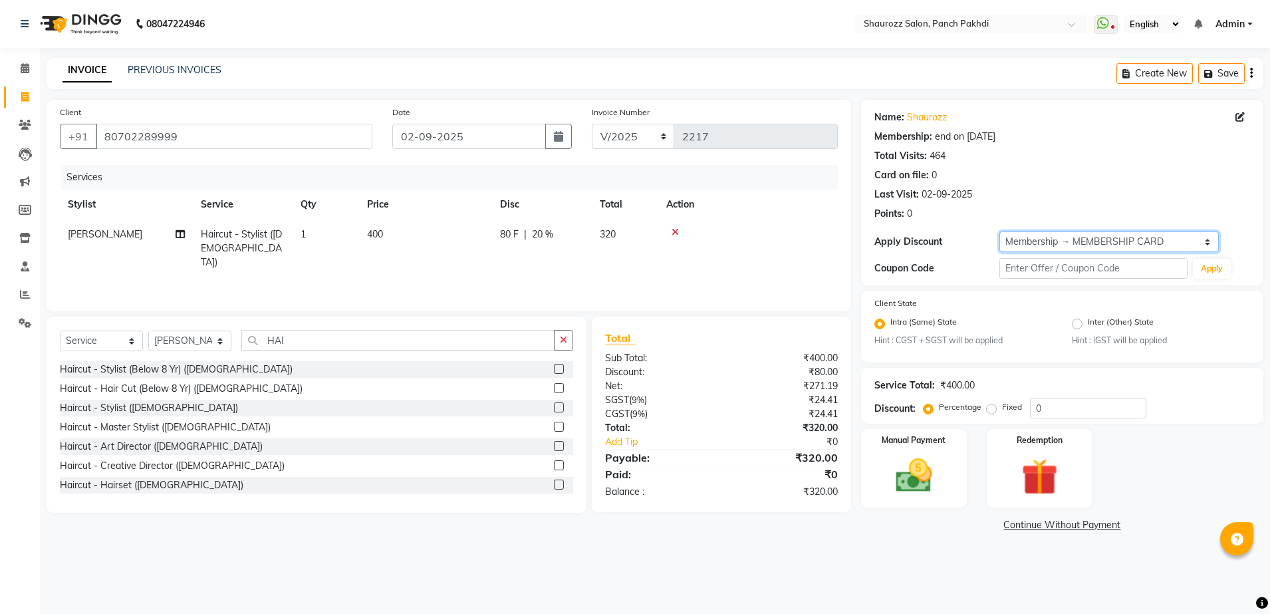
select select "0:"
click at [999, 231] on select "Select Membership → MEMBERSHIP CARD" at bounding box center [1108, 241] width 219 height 21
drag, startPoint x: 926, startPoint y: 425, endPoint x: 926, endPoint y: 437, distance: 12.0
click at [926, 426] on div "Name: Shaurozz Membership: end on [DATE] Total Visits: 464 Card on file: 0 Last…" at bounding box center [1067, 317] width 412 height 435
click at [926, 440] on label "Manual Payment" at bounding box center [913, 439] width 66 height 13
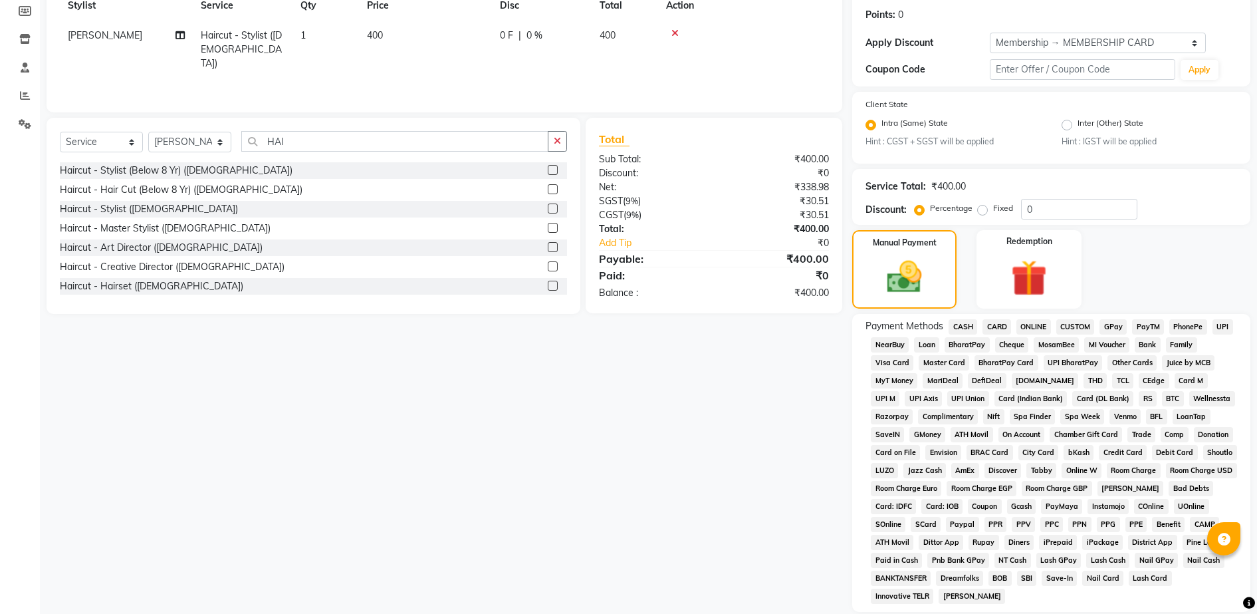
scroll to position [295, 0]
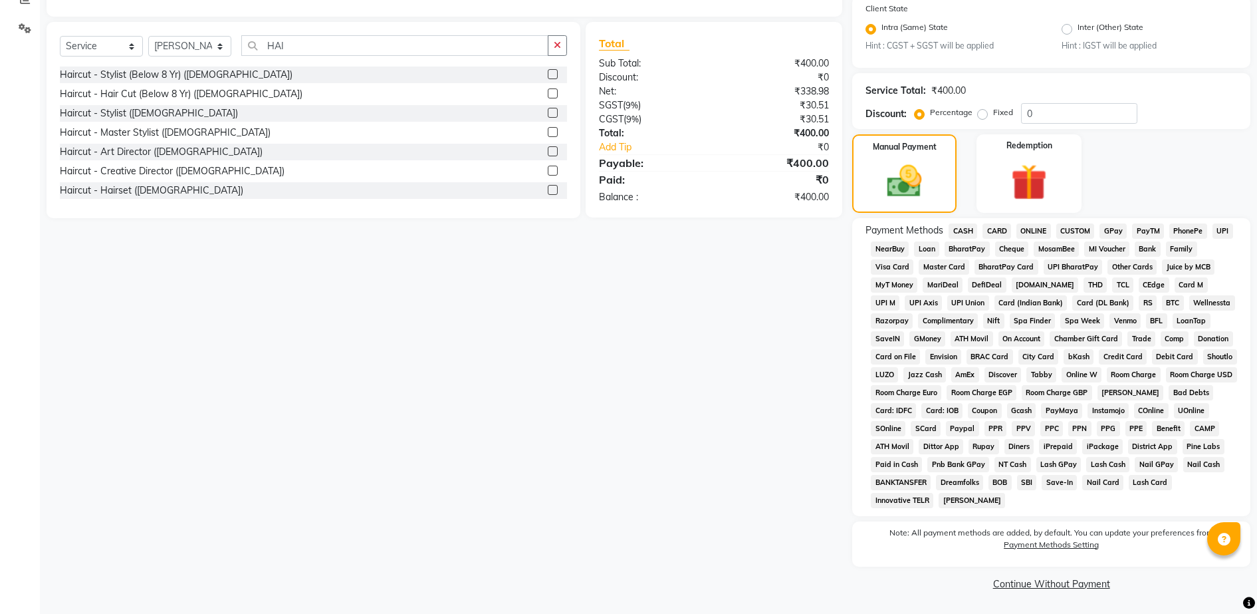
click at [1114, 227] on span "GPay" at bounding box center [1113, 230] width 27 height 15
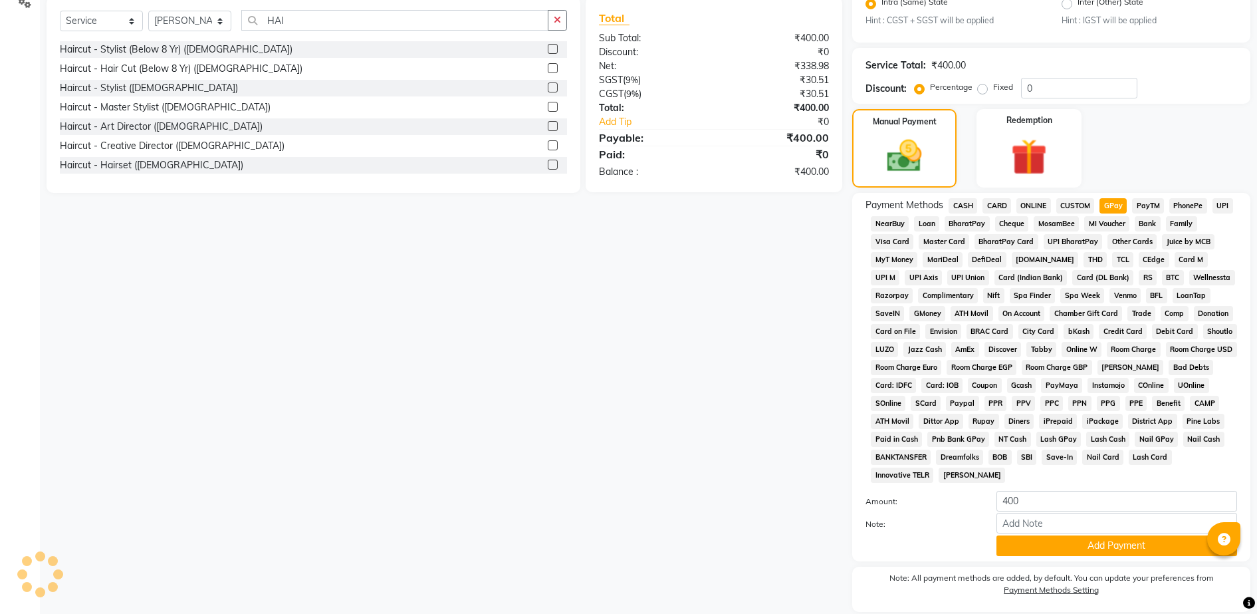
scroll to position [365, 0]
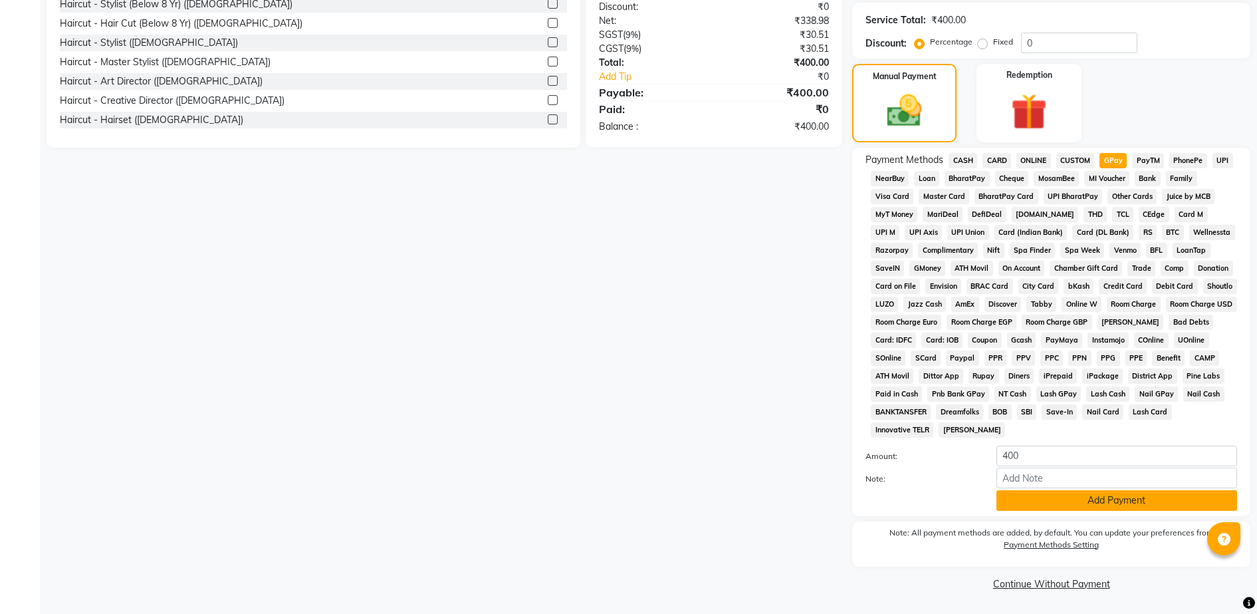
click at [1099, 497] on button "Add Payment" at bounding box center [1117, 500] width 241 height 21
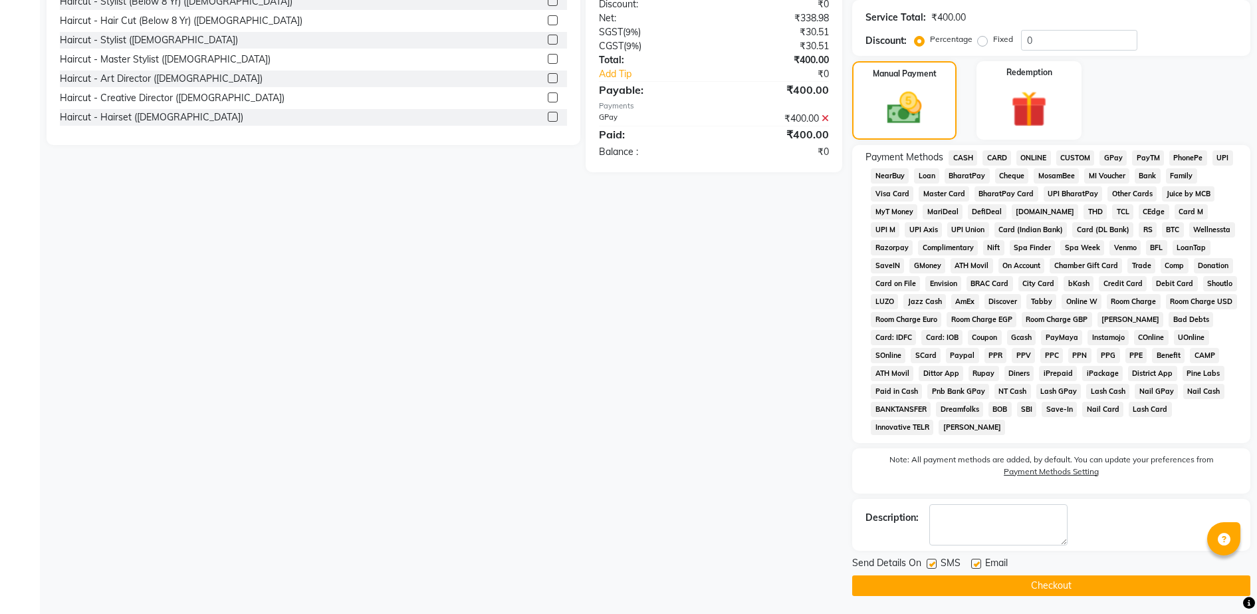
scroll to position [370, 0]
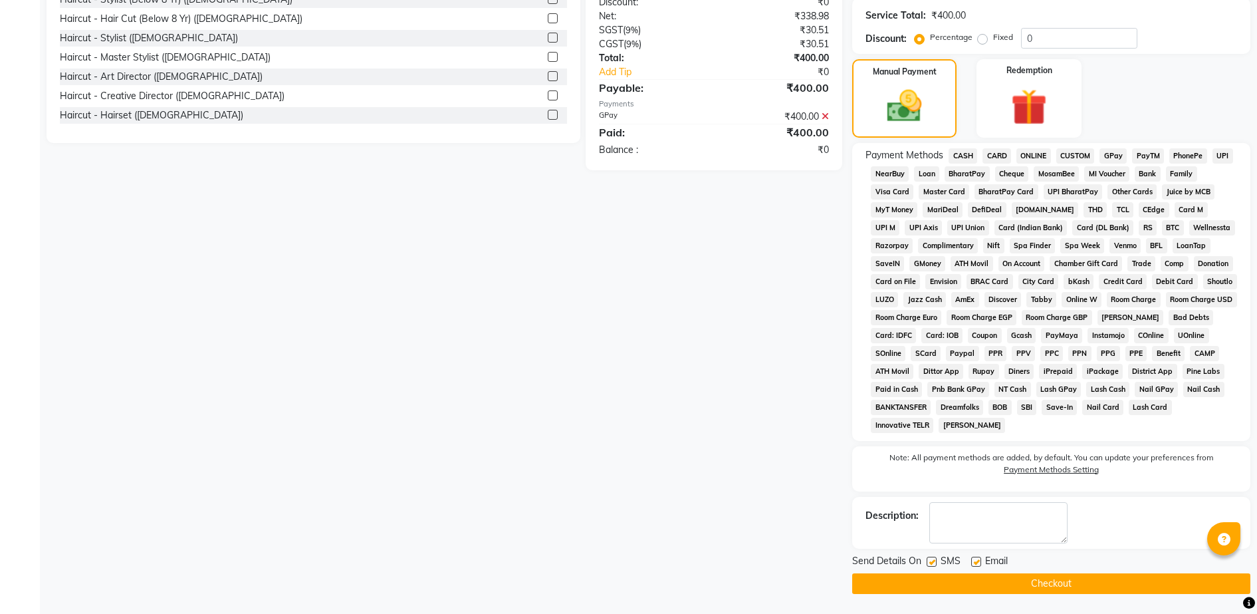
click at [1083, 585] on button "Checkout" at bounding box center [1051, 583] width 398 height 21
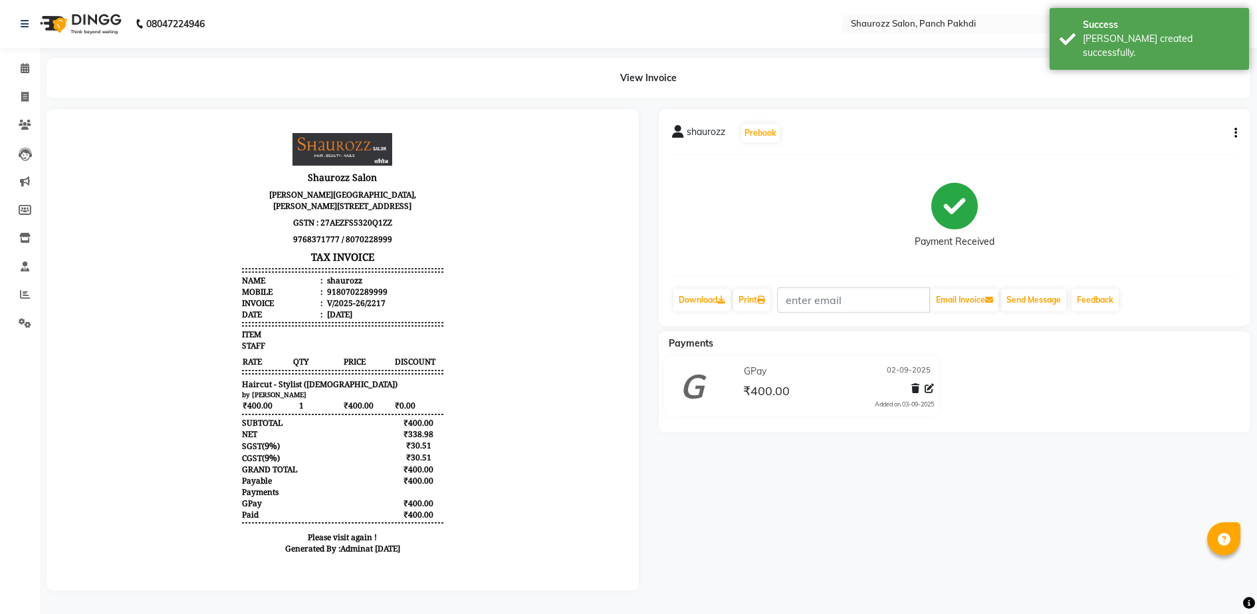
click at [5, 80] on li "Calendar" at bounding box center [20, 69] width 40 height 29
click at [21, 102] on span at bounding box center [24, 97] width 23 height 15
select select "service"
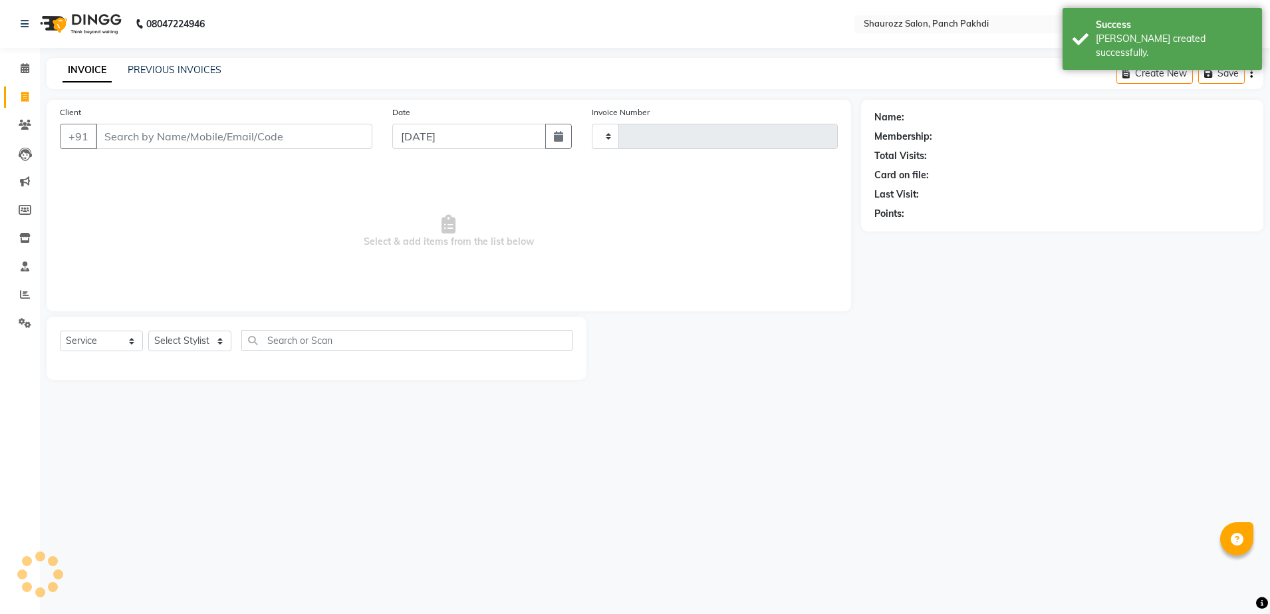
type input "2218"
select select "485"
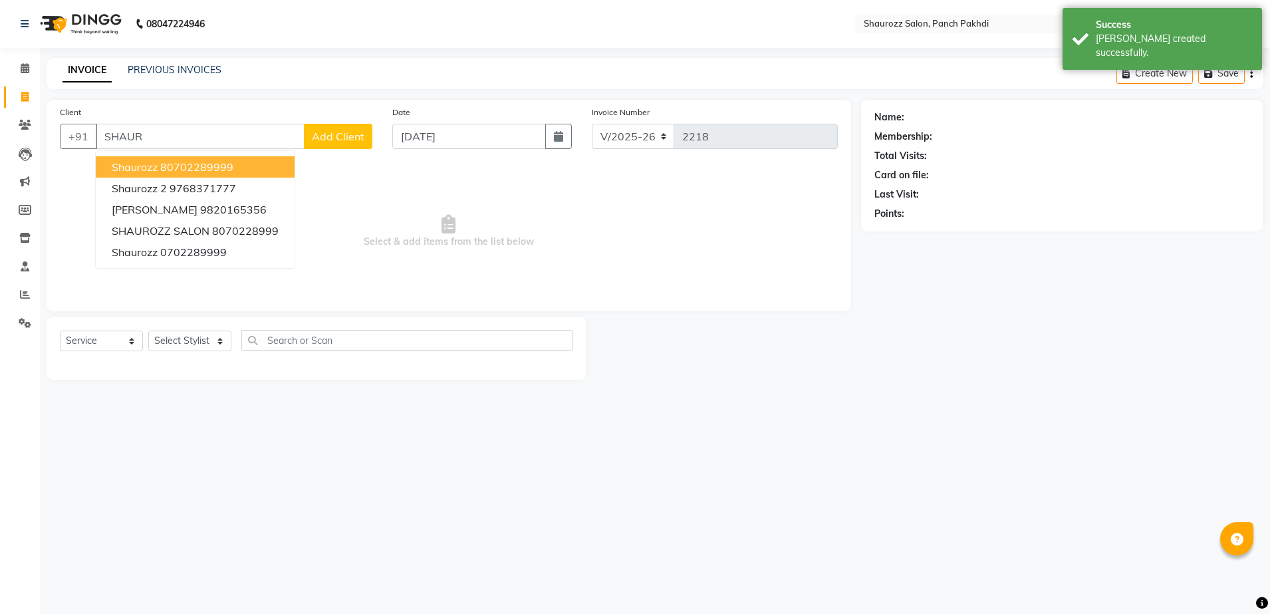
click at [174, 166] on ngb-highlight "80702289999" at bounding box center [196, 166] width 73 height 13
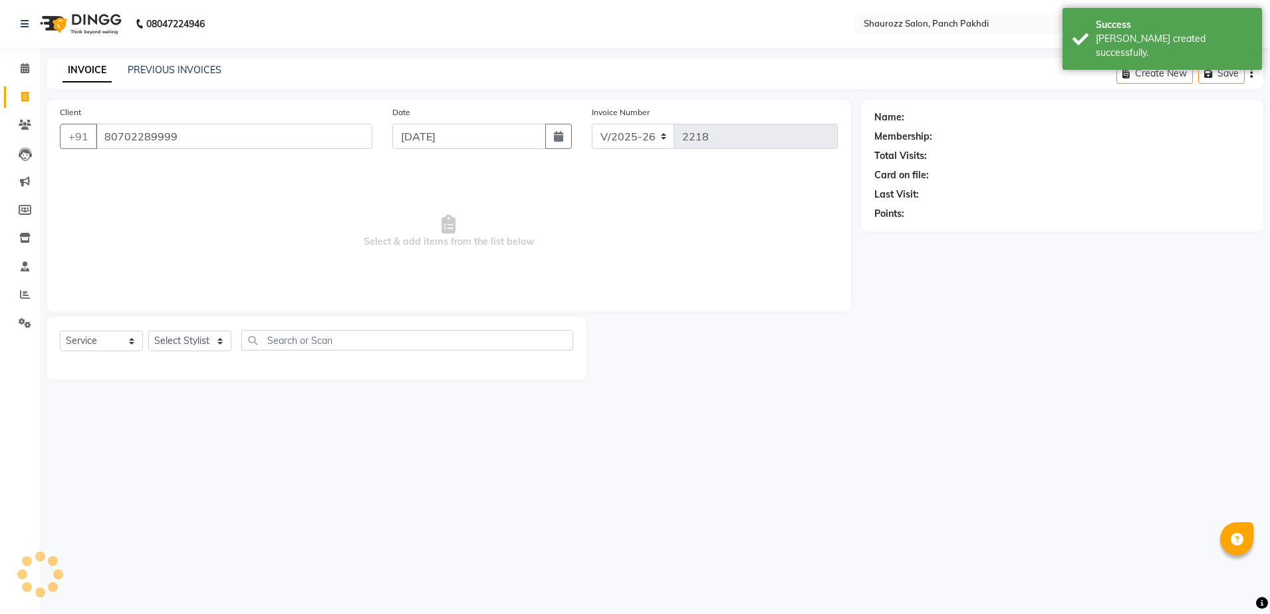
type input "80702289999"
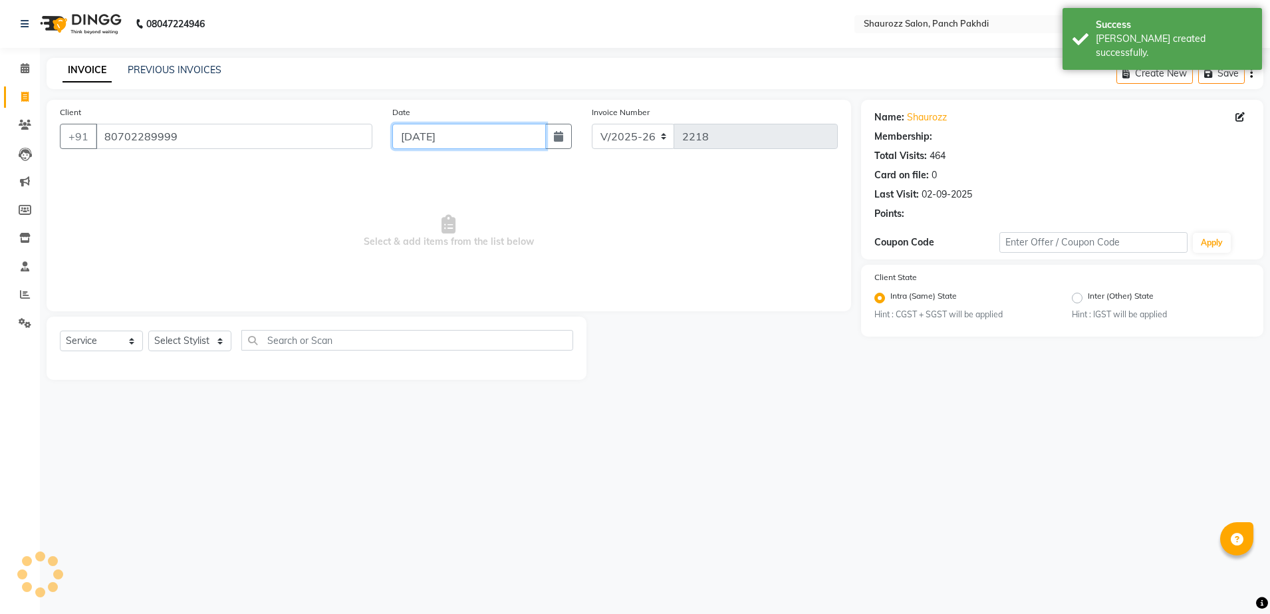
select select "1: Object"
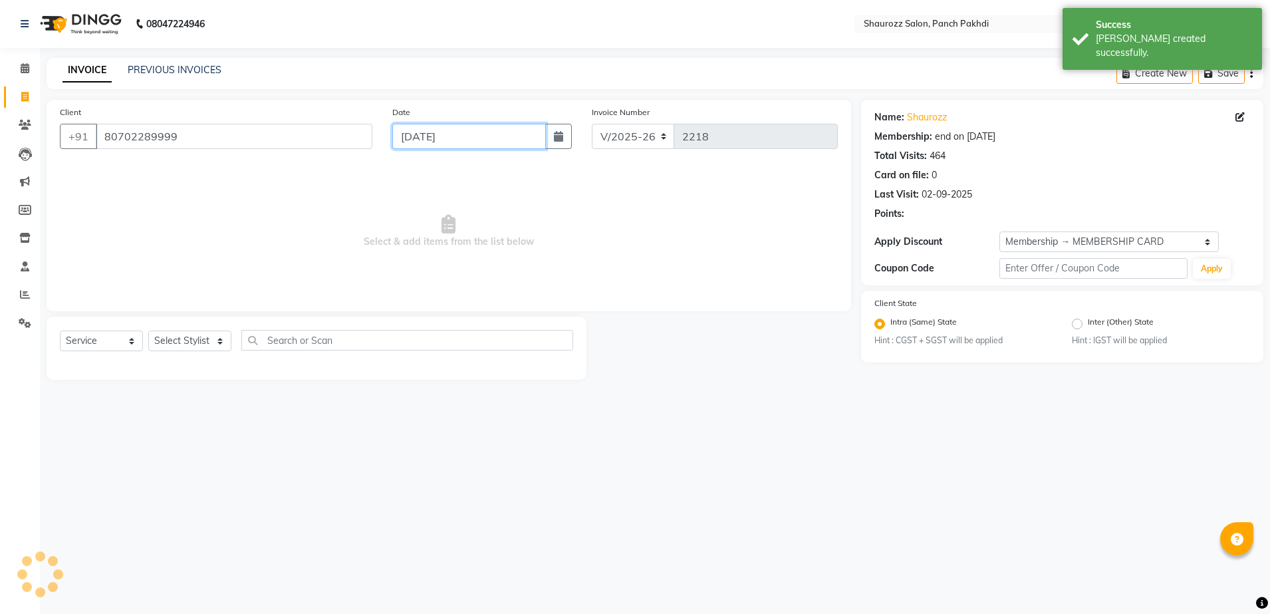
click at [438, 144] on input "[DATE]" at bounding box center [469, 136] width 154 height 25
select select "9"
select select "2025"
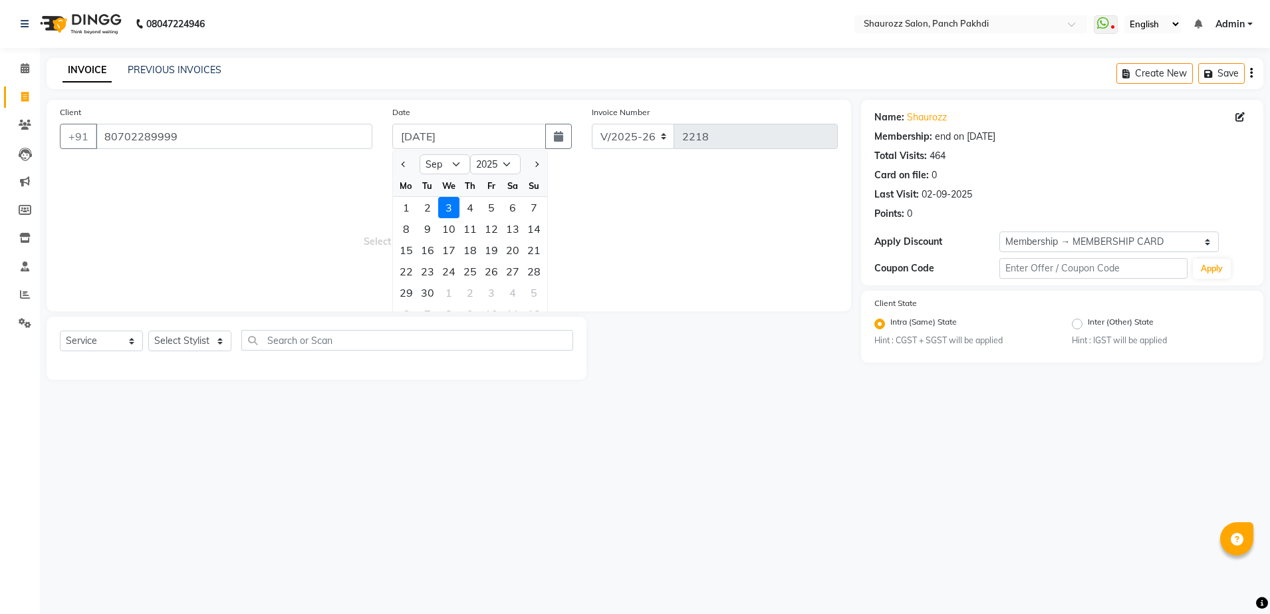
click at [428, 209] on div "2" at bounding box center [427, 207] width 21 height 21
type input "02-09-2025"
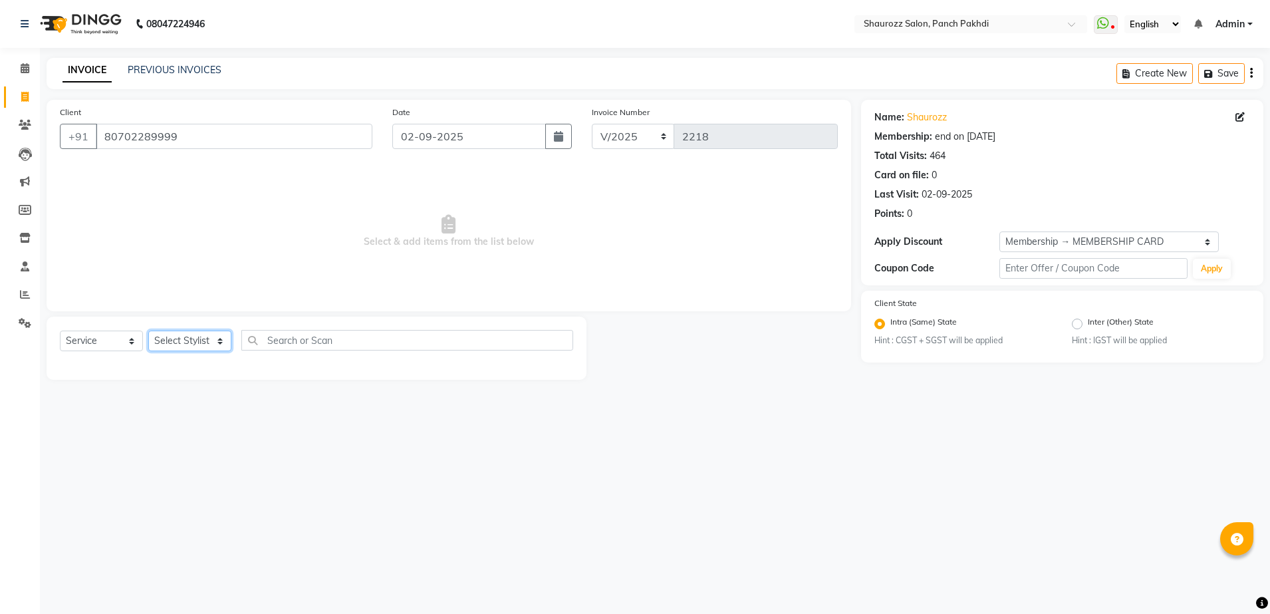
click at [185, 339] on select "Select Stylist [PERSON_NAME] [PERSON_NAME] [PERSON_NAME] [PERSON_NAME] Salon Sa…" at bounding box center [189, 340] width 83 height 21
click at [148, 330] on select "Select Stylist [PERSON_NAME] [PERSON_NAME] [PERSON_NAME] [PERSON_NAME] Salon Sa…" at bounding box center [189, 340] width 83 height 21
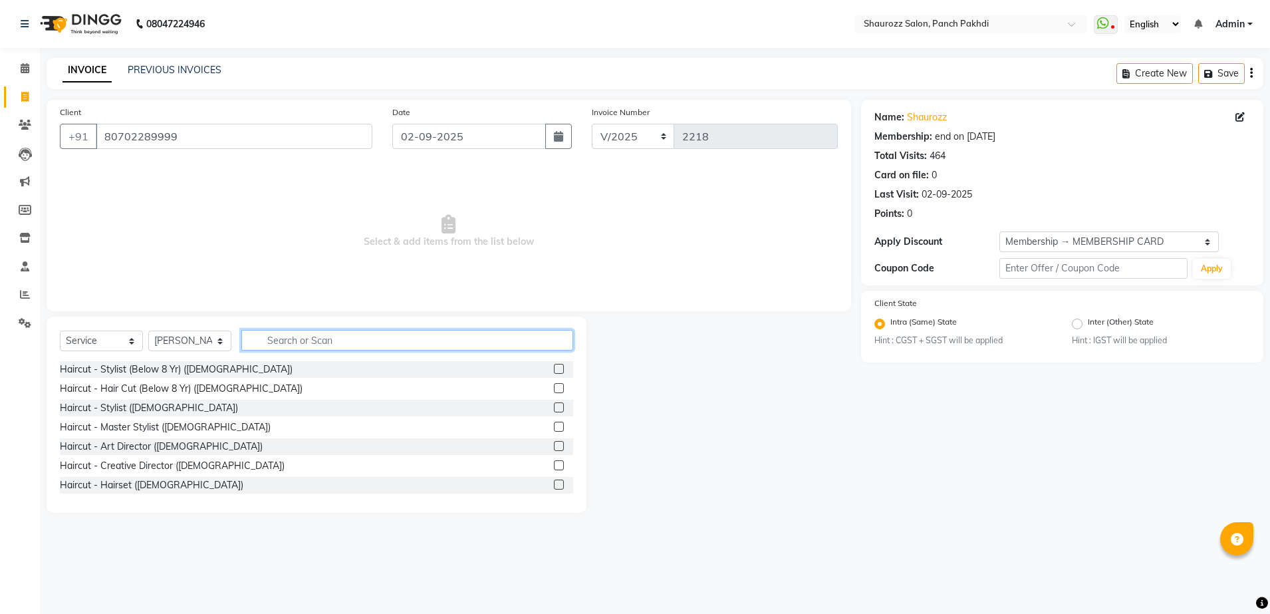
click at [324, 340] on input "text" at bounding box center [407, 340] width 332 height 21
click at [554, 410] on label at bounding box center [559, 407] width 10 height 10
click at [554, 410] on input "checkbox" at bounding box center [558, 408] width 9 height 9
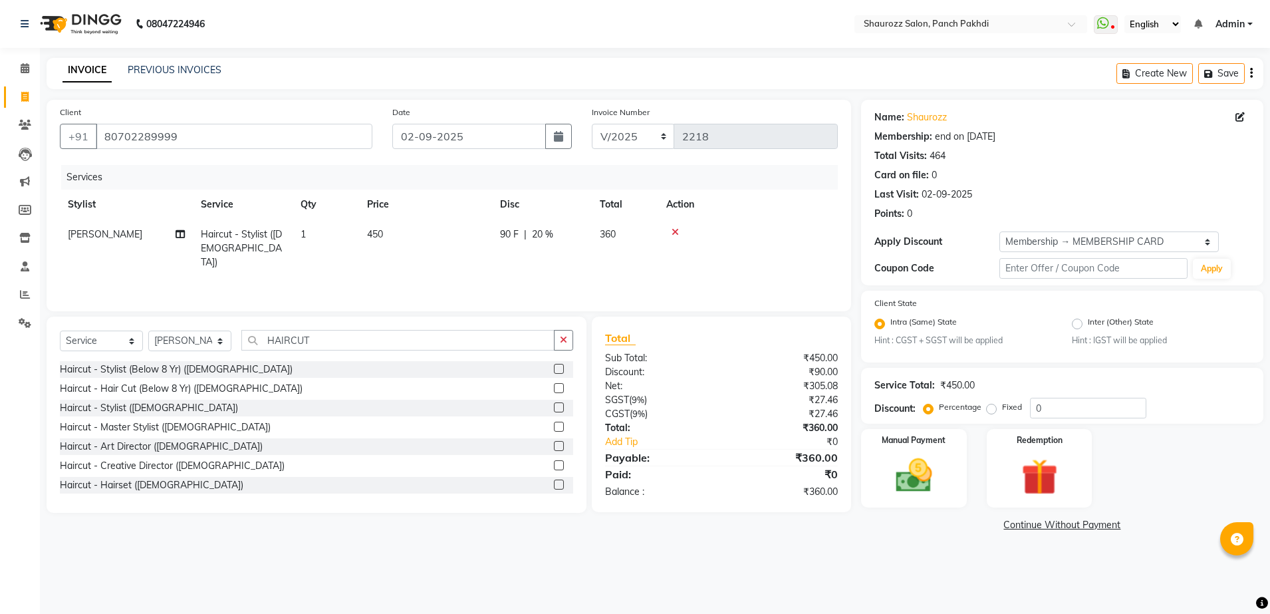
click at [406, 245] on td "450" at bounding box center [425, 248] width 133 height 58
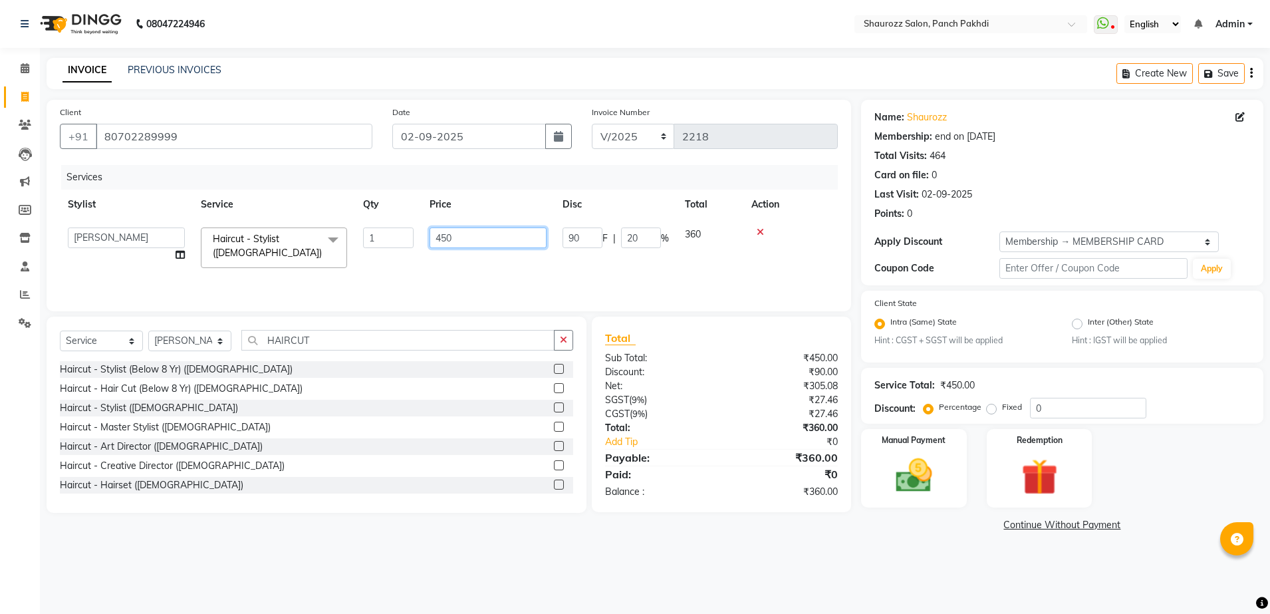
click at [459, 243] on input "450" at bounding box center [488, 237] width 117 height 21
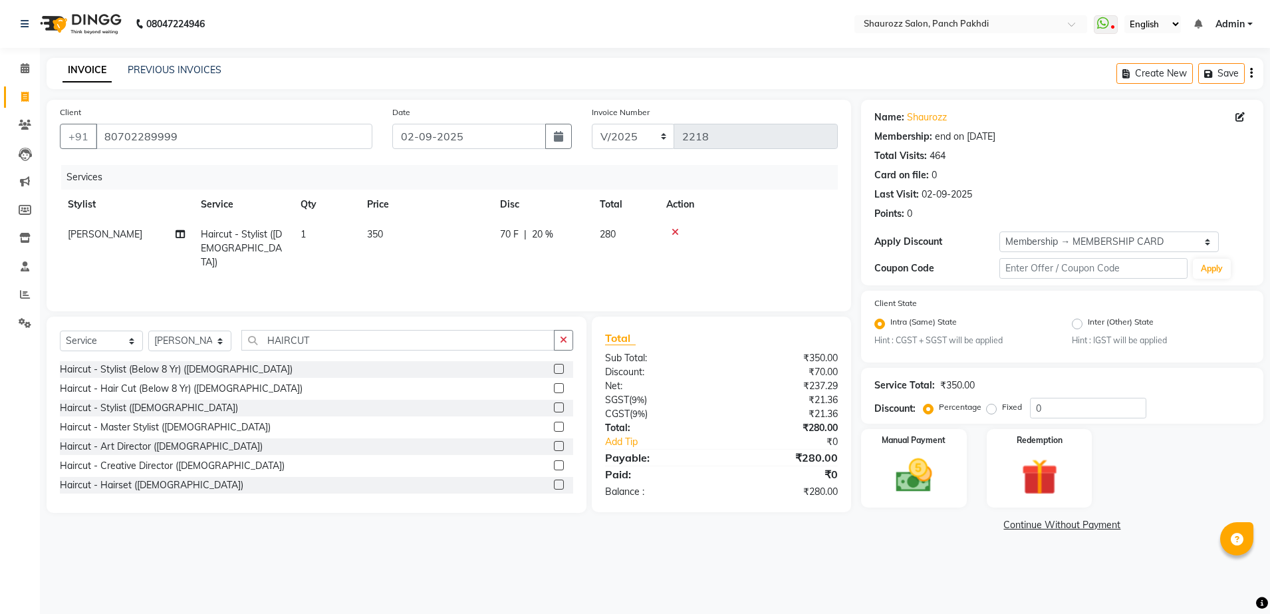
drag, startPoint x: 471, startPoint y: 219, endPoint x: 553, endPoint y: 229, distance: 82.3
click at [472, 219] on td "350" at bounding box center [425, 248] width 133 height 58
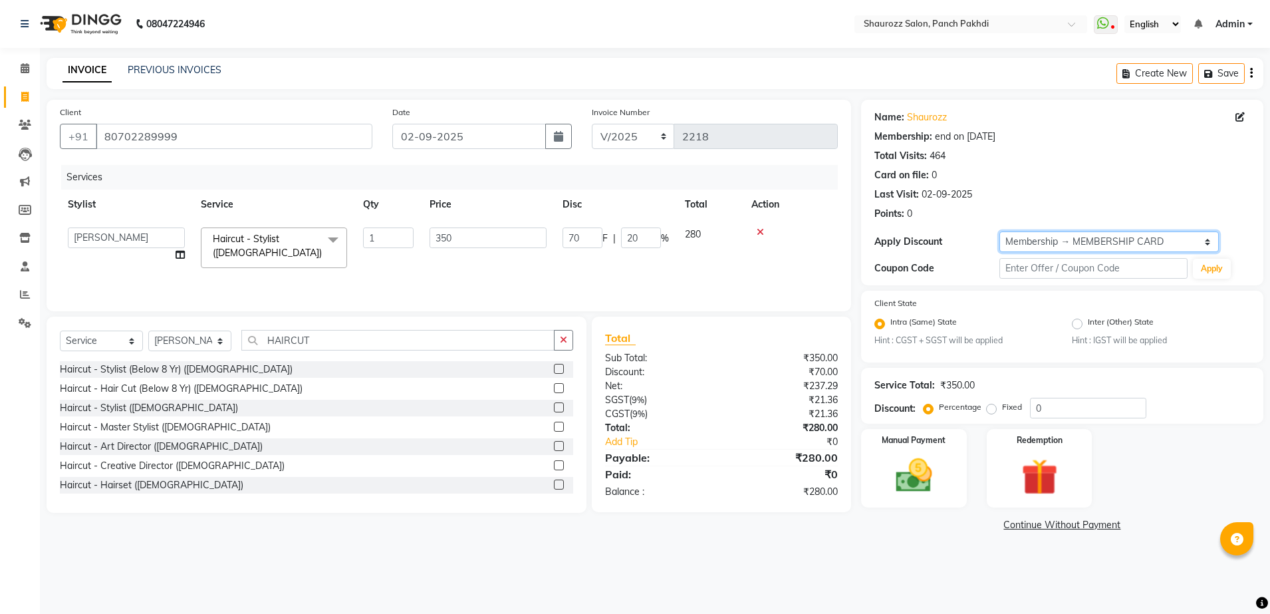
click at [1033, 239] on select "Select Membership → MEMBERSHIP CARD" at bounding box center [1108, 241] width 219 height 21
click at [999, 231] on select "Select Membership → MEMBERSHIP CARD" at bounding box center [1108, 241] width 219 height 21
click at [934, 483] on img at bounding box center [914, 476] width 62 height 44
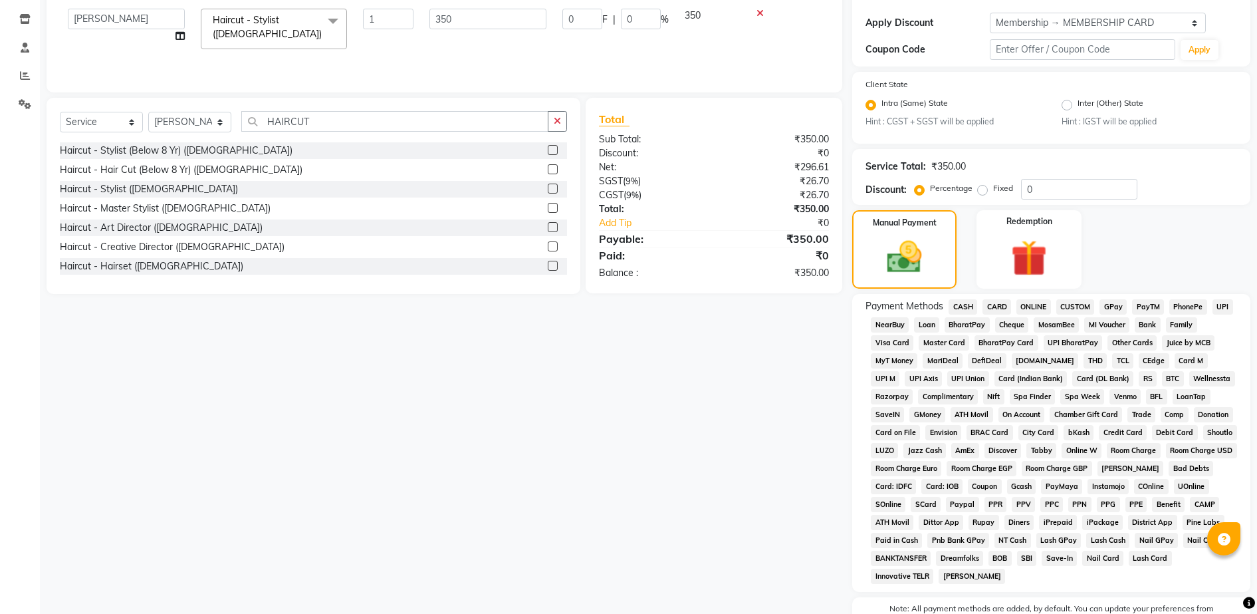
scroll to position [295, 0]
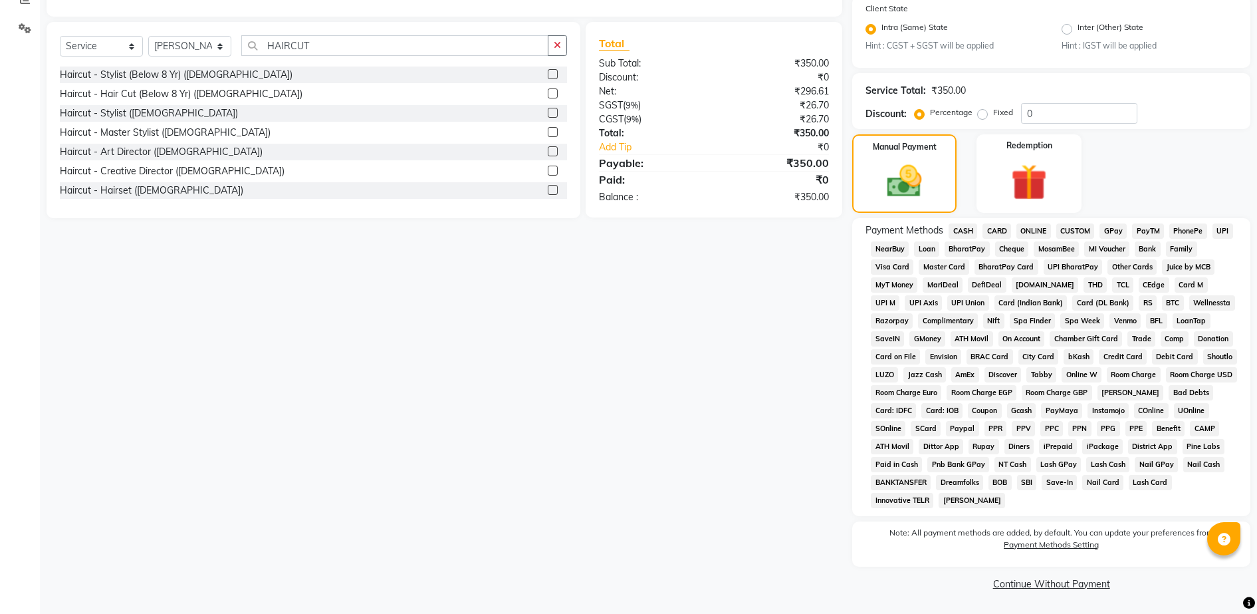
click at [997, 229] on span "CARD" at bounding box center [997, 230] width 29 height 15
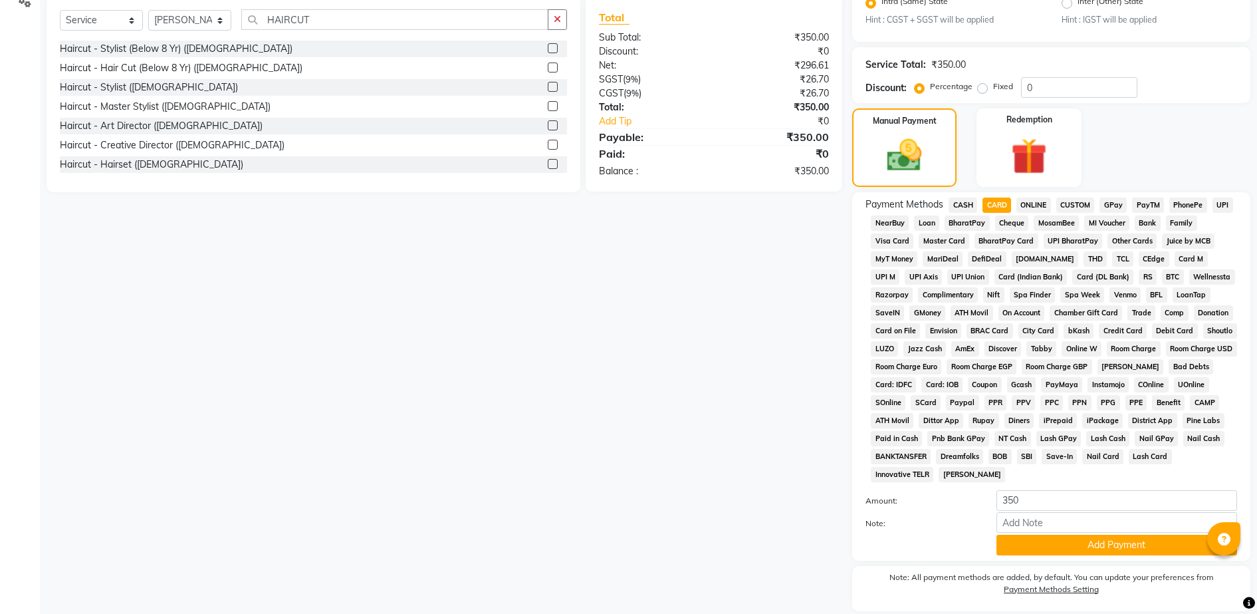
click at [1005, 224] on div "Payment Methods CASH CARD ONLINE CUSTOM GPay PayTM PhonePe UPI NearBuy Loan Bha…" at bounding box center [1052, 340] width 372 height 287
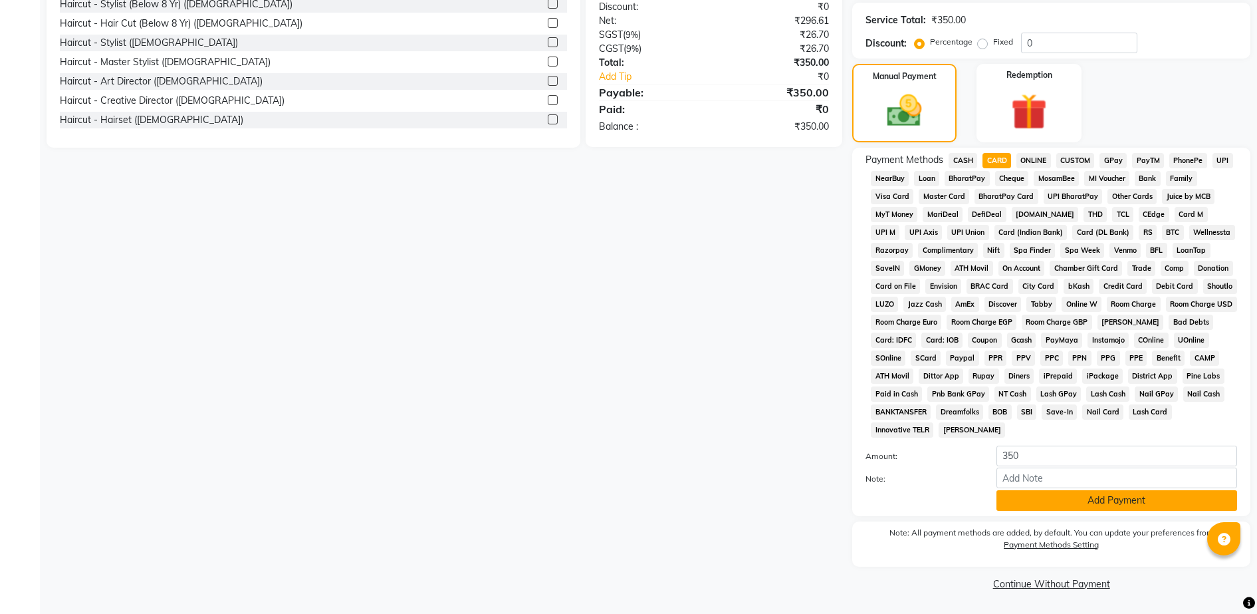
click at [1095, 510] on button "Add Payment" at bounding box center [1117, 500] width 241 height 21
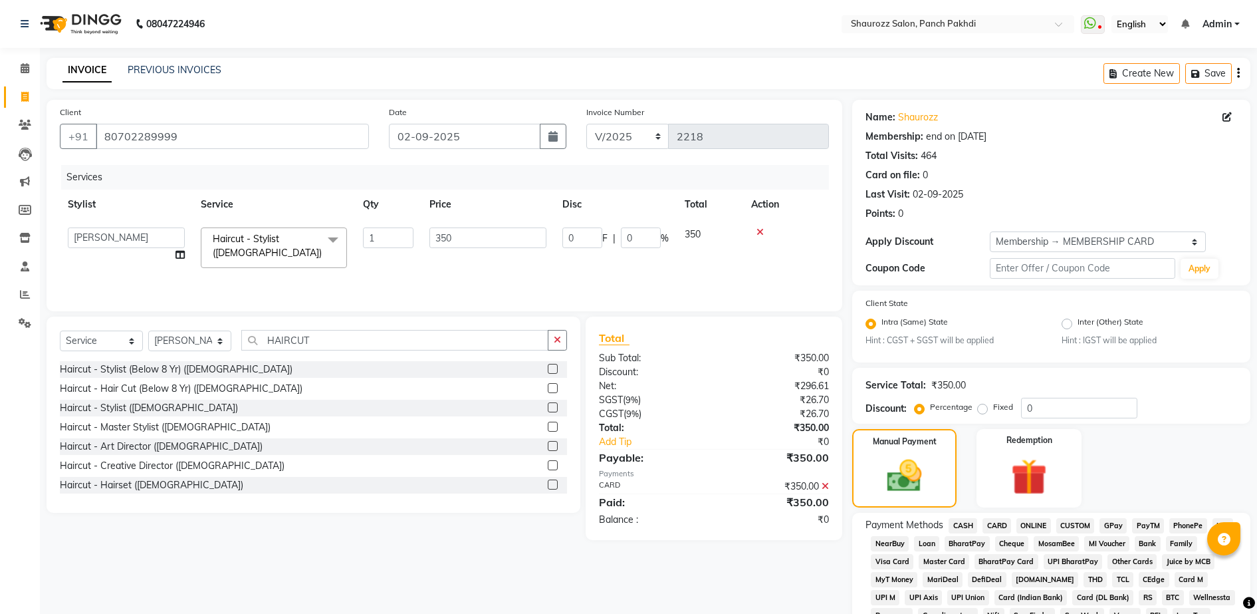
scroll to position [370, 0]
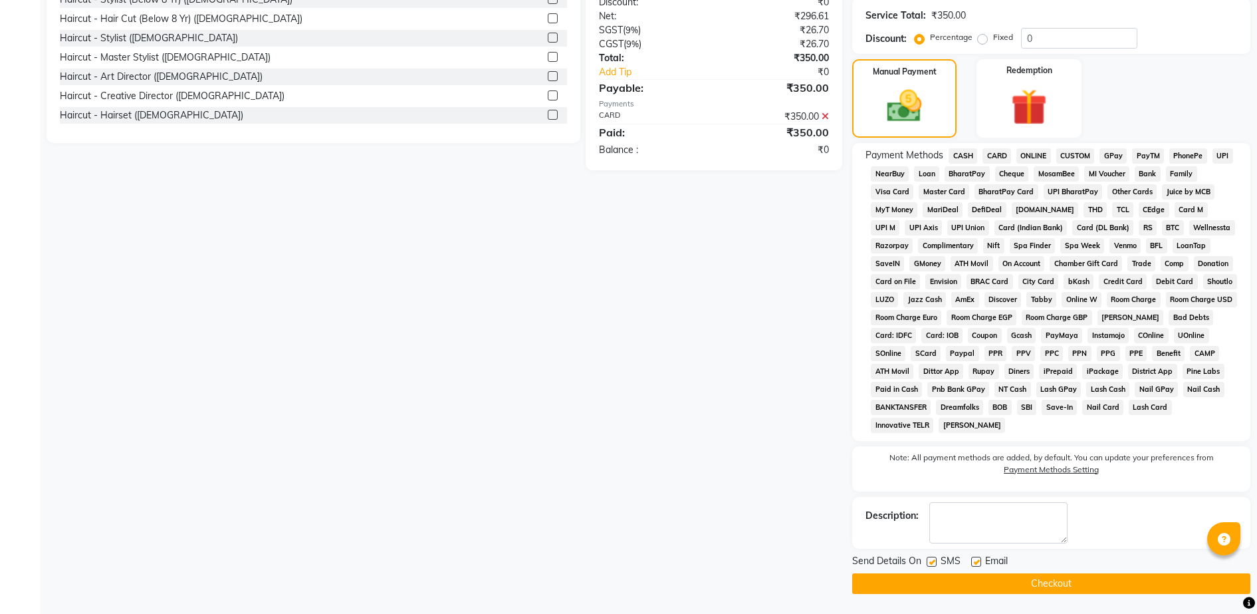
click at [1092, 582] on button "Checkout" at bounding box center [1051, 583] width 398 height 21
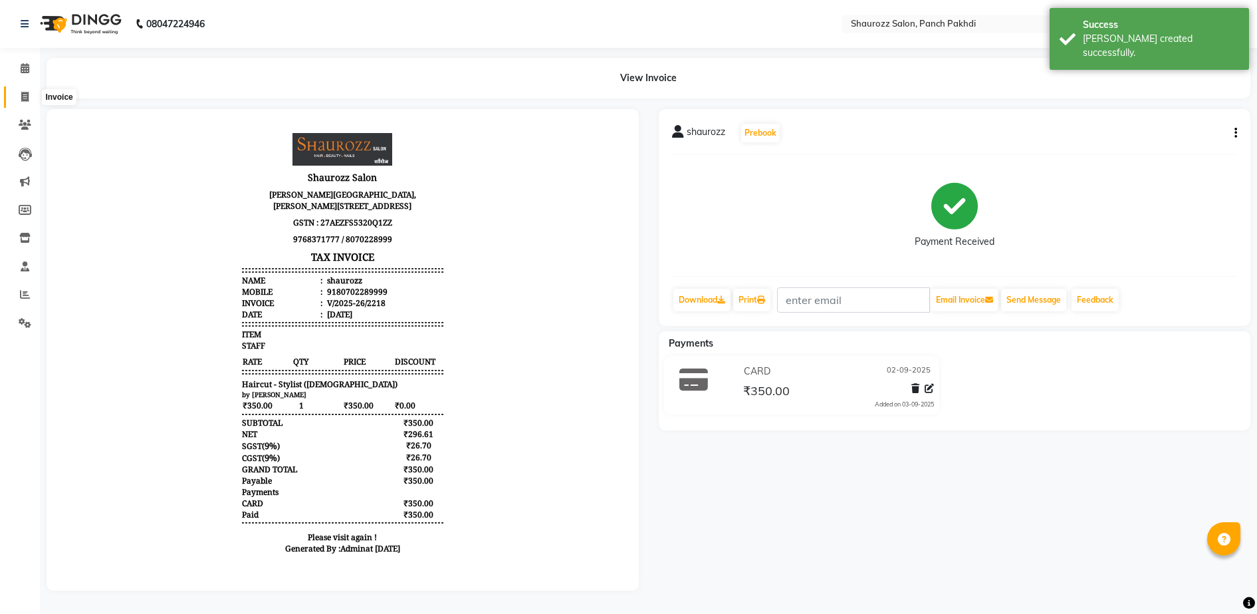
click at [19, 94] on span at bounding box center [24, 97] width 23 height 15
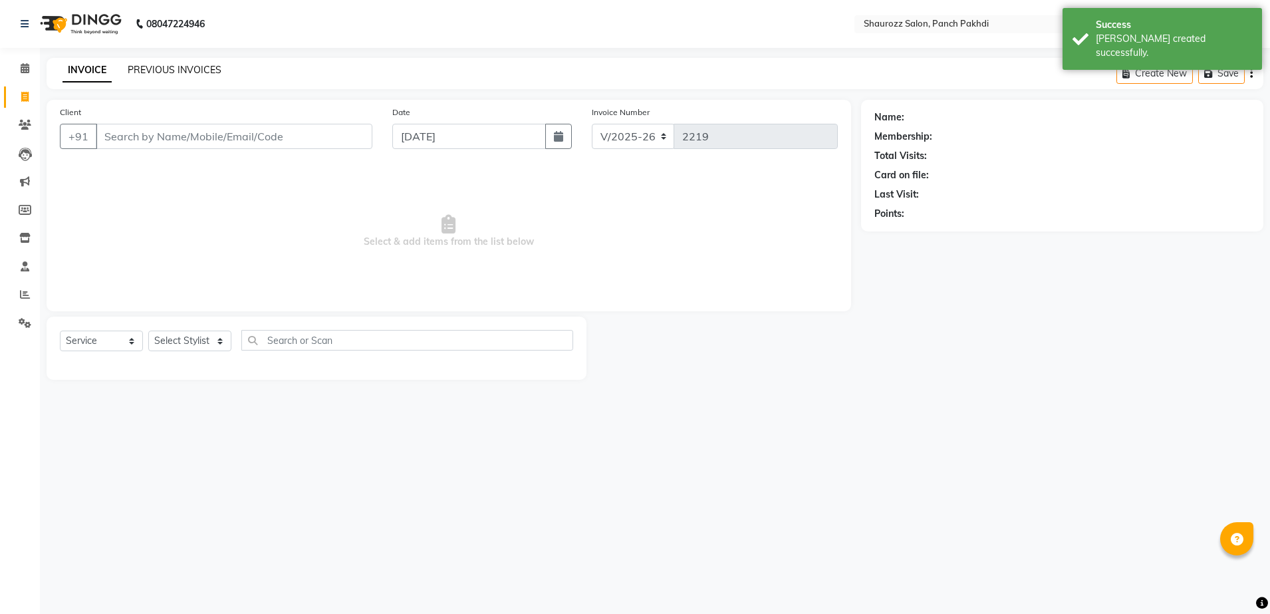
click at [168, 70] on link "PREVIOUS INVOICES" at bounding box center [175, 70] width 94 height 12
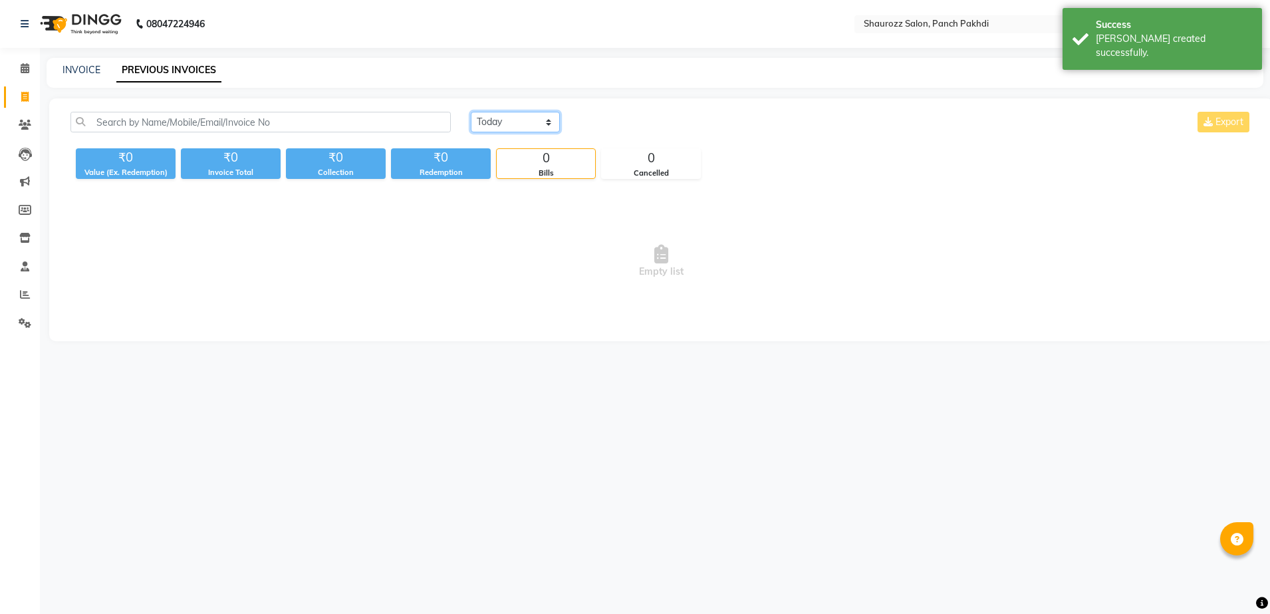
click at [509, 120] on select "[DATE] [DATE] Custom Range" at bounding box center [515, 122] width 89 height 21
click at [471, 112] on select "[DATE] [DATE] Custom Range" at bounding box center [515, 122] width 89 height 21
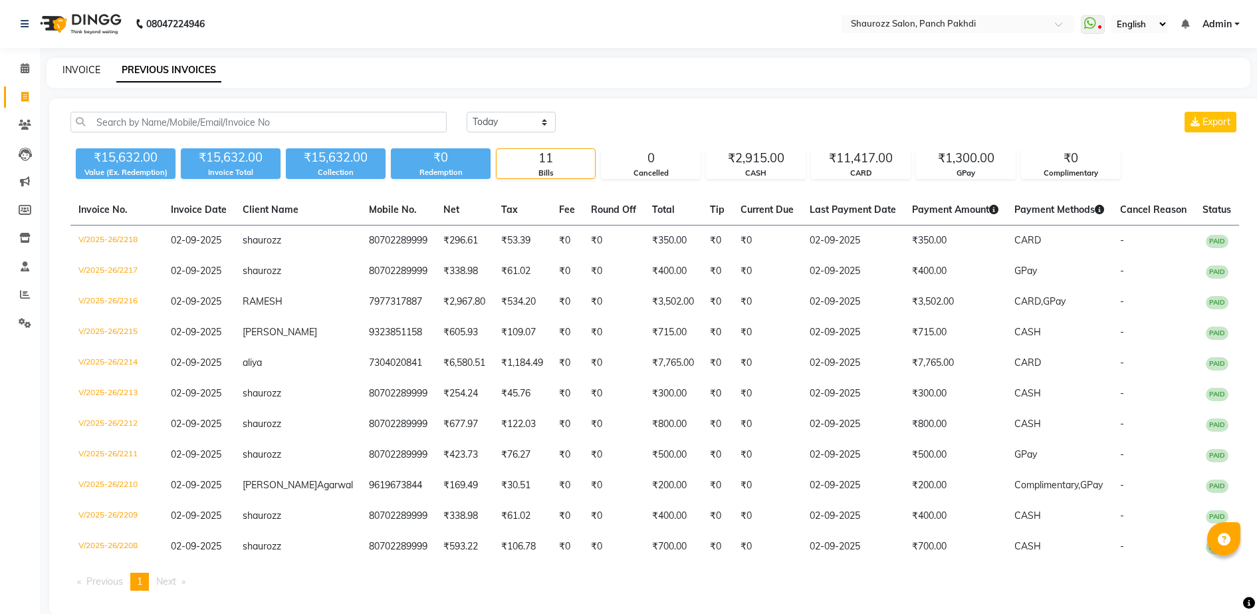
click at [90, 68] on link "INVOICE" at bounding box center [82, 70] width 38 height 12
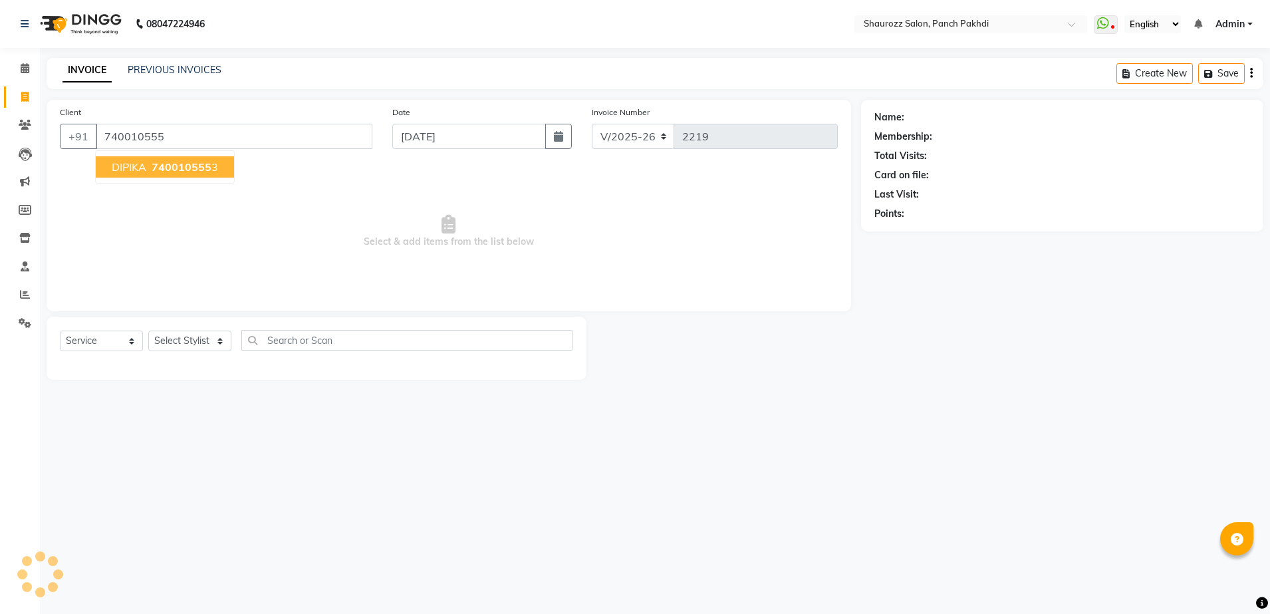
click at [212, 158] on button "DIPIKA 740010555 3" at bounding box center [165, 166] width 138 height 21
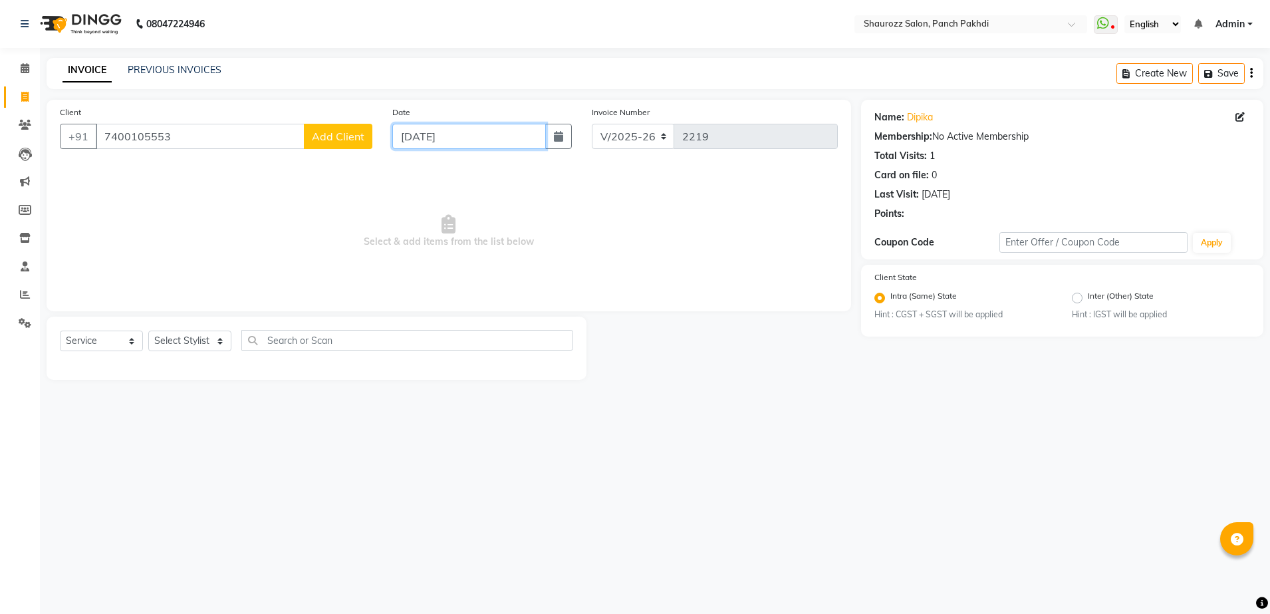
click at [447, 134] on input "[DATE]" at bounding box center [469, 136] width 154 height 25
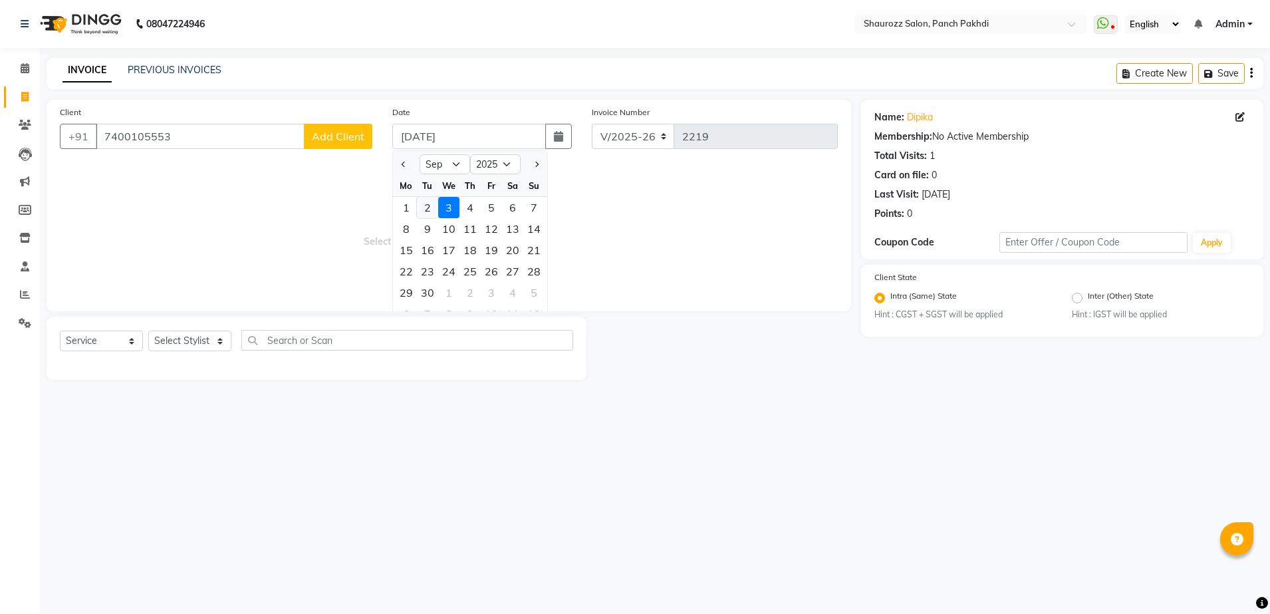
click at [427, 208] on div "2" at bounding box center [427, 207] width 21 height 21
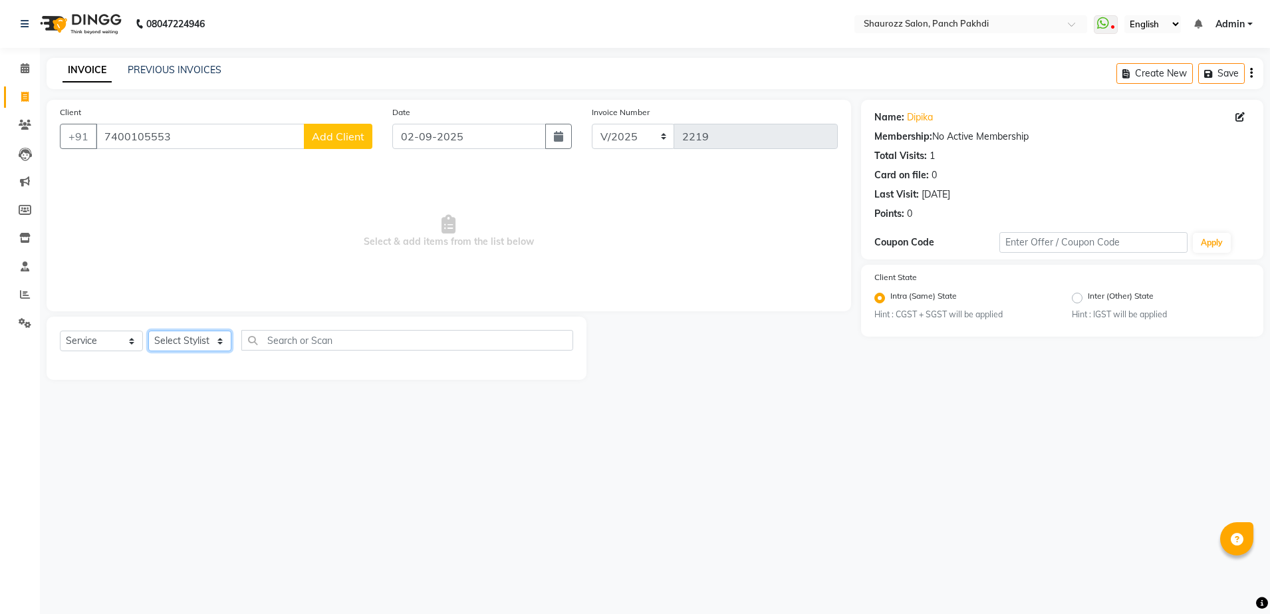
click at [197, 341] on select "Select Stylist [PERSON_NAME] [PERSON_NAME] [PERSON_NAME] [PERSON_NAME] Salon Sa…" at bounding box center [189, 340] width 83 height 21
click at [148, 330] on select "Select Stylist [PERSON_NAME] [PERSON_NAME] [PERSON_NAME] [PERSON_NAME] Salon Sa…" at bounding box center [189, 340] width 83 height 21
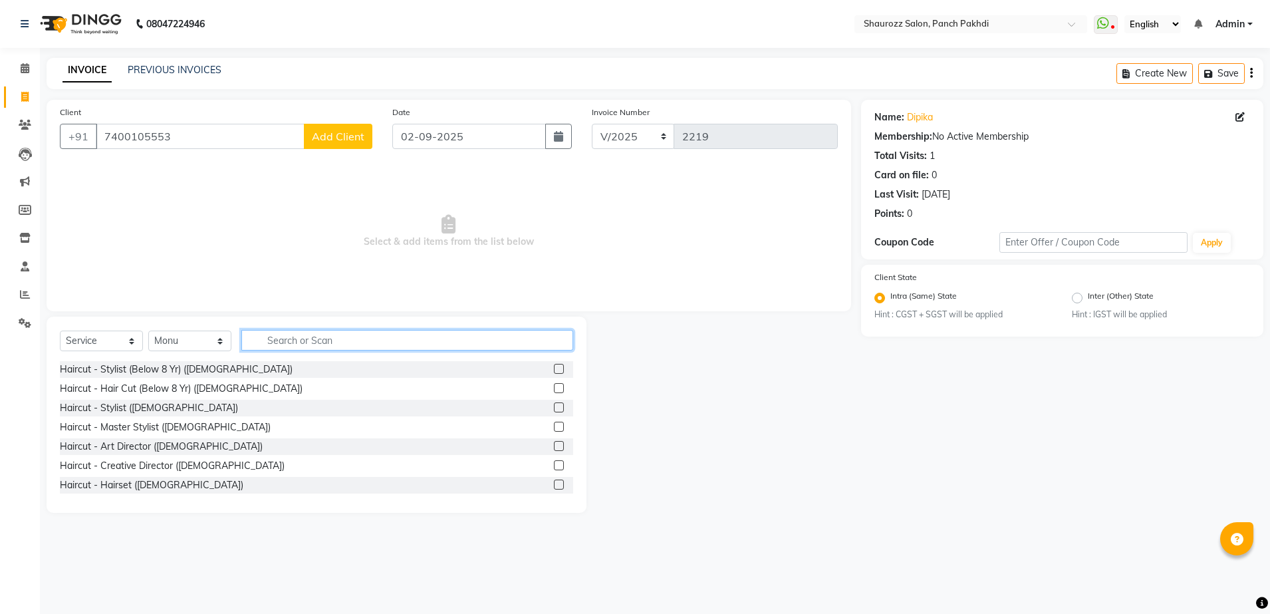
click at [291, 350] on input "text" at bounding box center [407, 340] width 332 height 21
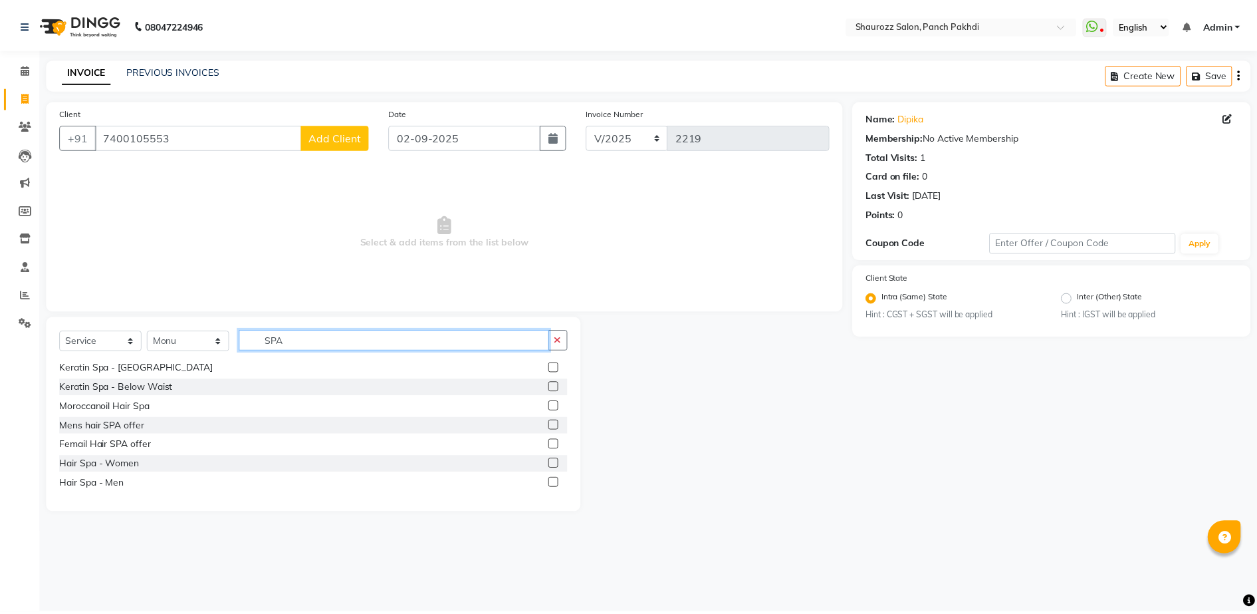
scroll to position [253, 0]
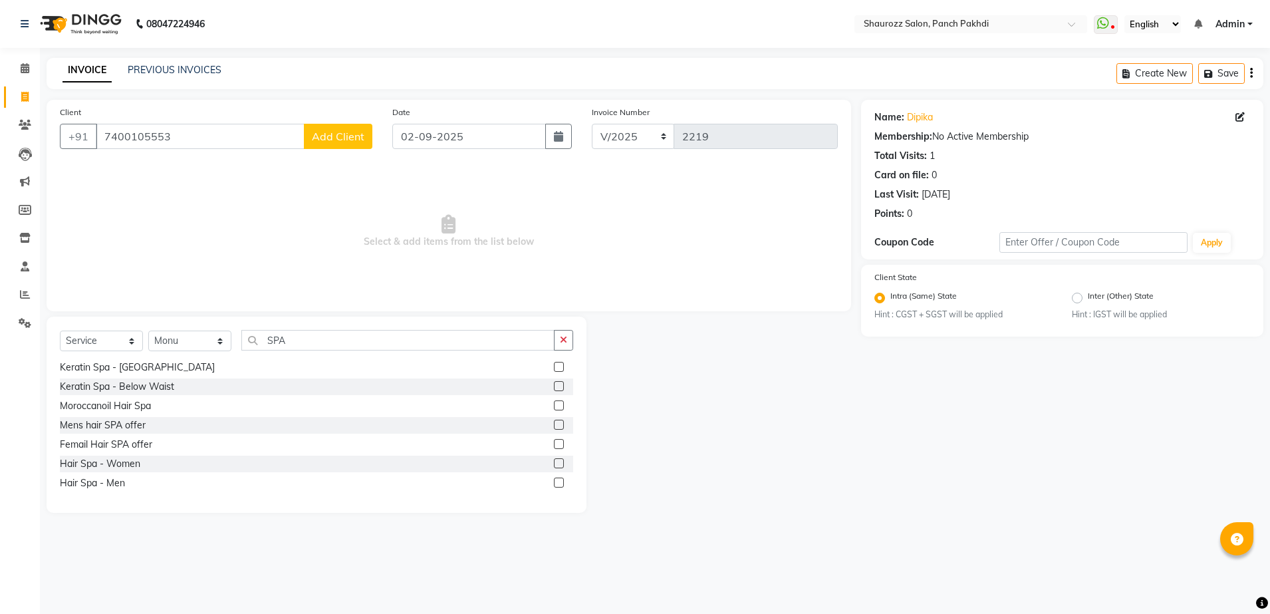
click at [554, 463] on label at bounding box center [559, 463] width 10 height 10
click at [554, 463] on input "checkbox" at bounding box center [558, 463] width 9 height 9
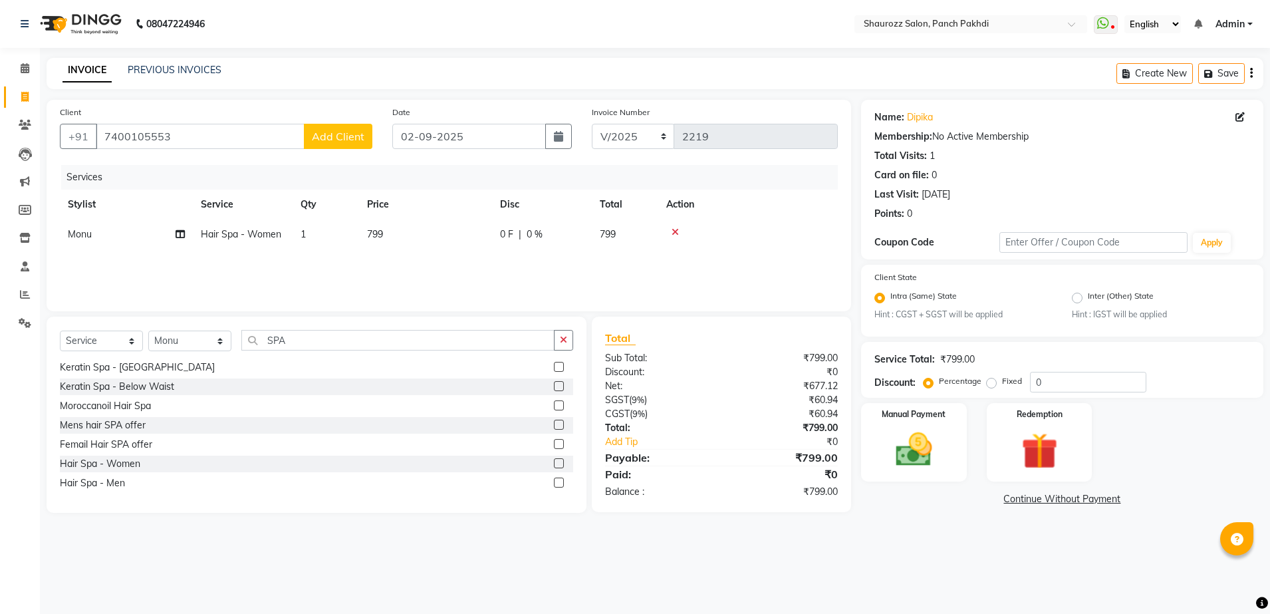
click at [408, 229] on td "799" at bounding box center [425, 234] width 133 height 30
click at [510, 237] on input "799" at bounding box center [488, 237] width 117 height 21
click at [499, 198] on tr "Stylist Service Qty Price Disc Total Action" at bounding box center [449, 205] width 778 height 30
click at [469, 119] on div "Date [DATE]" at bounding box center [481, 132] width 199 height 55
click at [471, 130] on input "02-09-2025" at bounding box center [469, 136] width 154 height 25
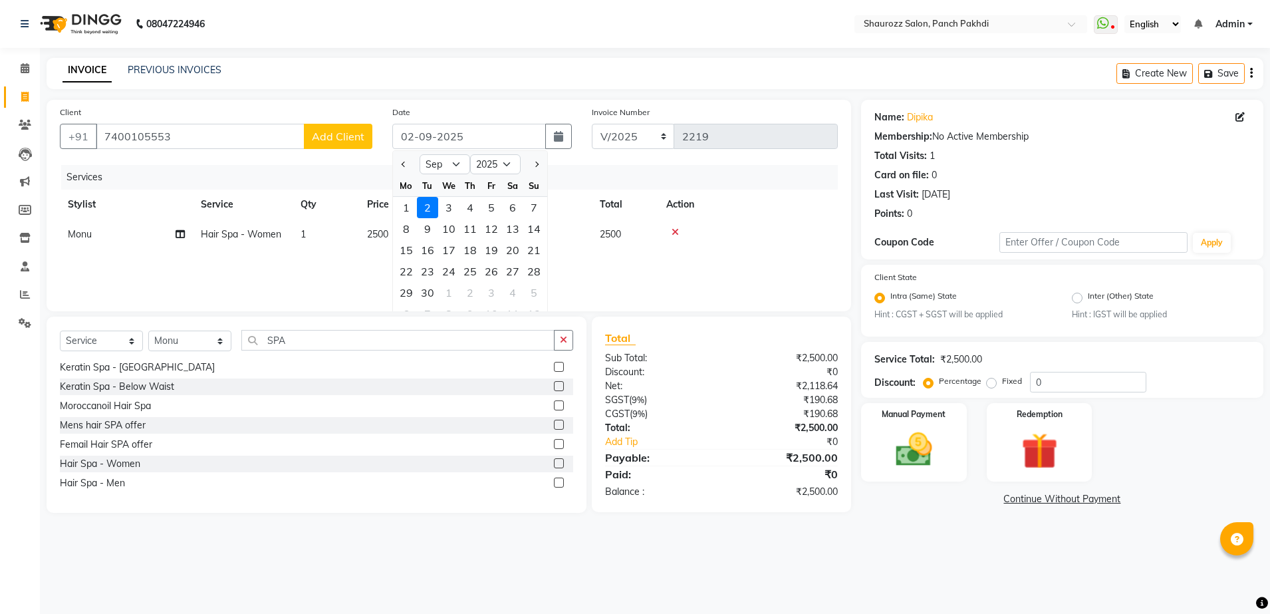
click at [432, 210] on div "2" at bounding box center [427, 207] width 21 height 21
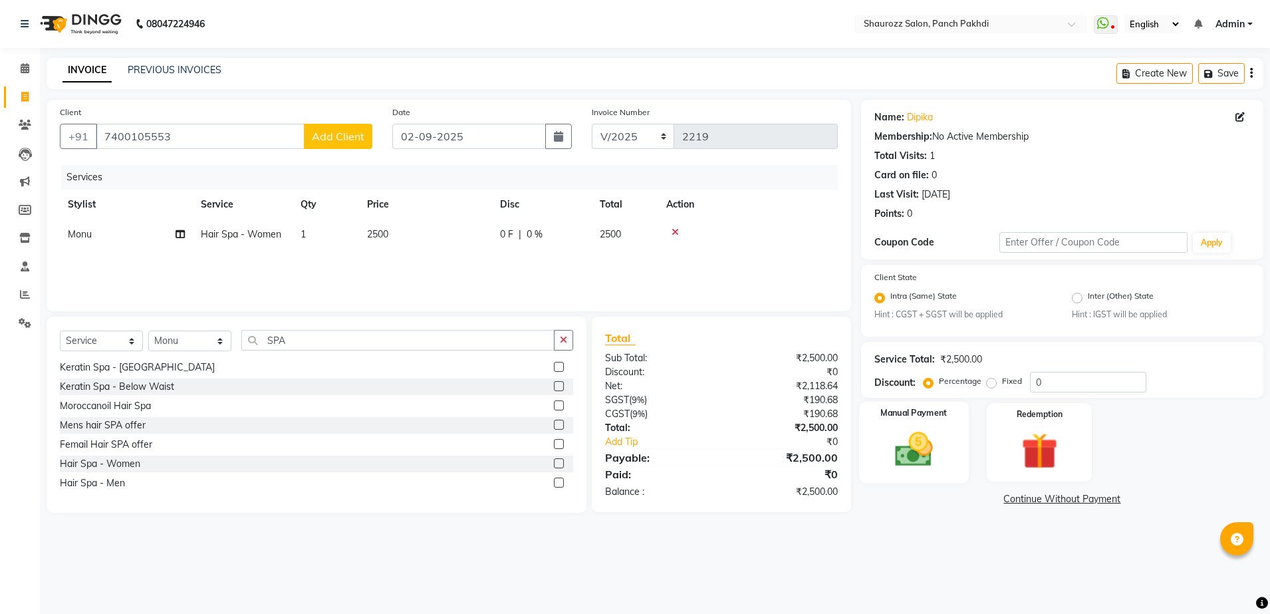
click at [912, 452] on img at bounding box center [914, 450] width 62 height 44
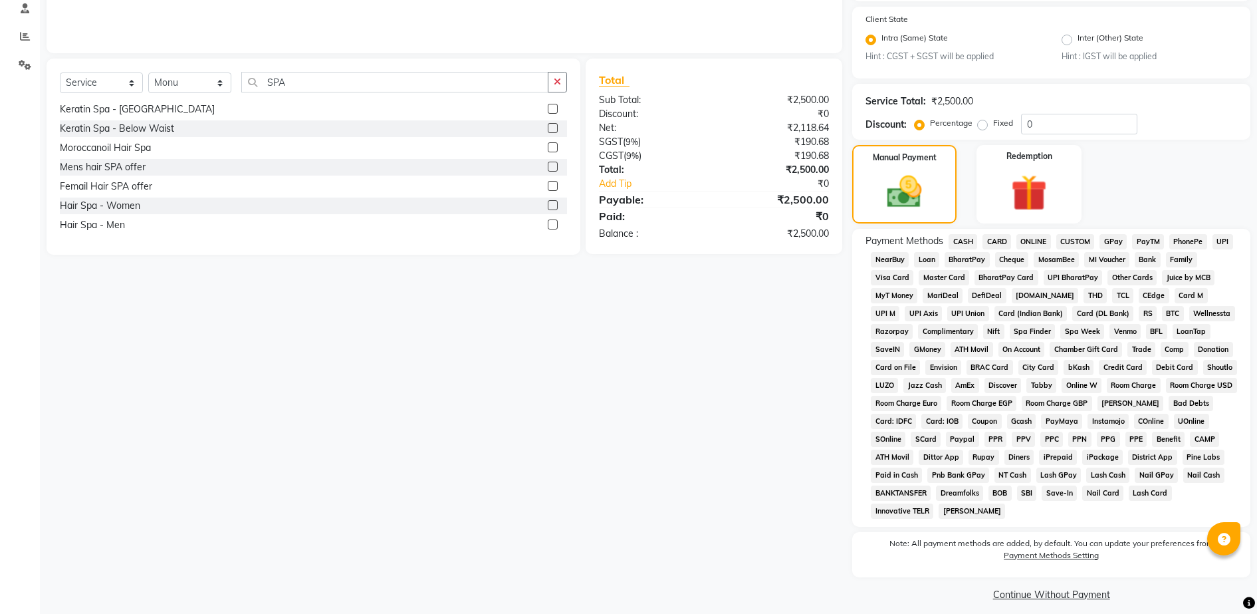
scroll to position [269, 0]
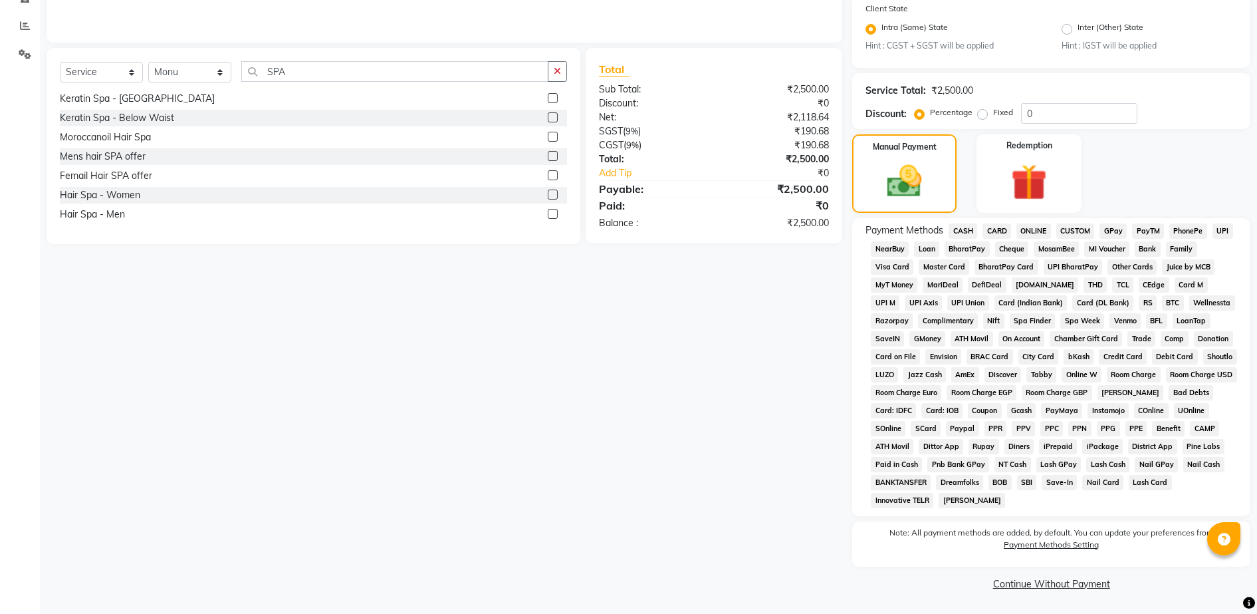
click at [1120, 226] on span "GPay" at bounding box center [1113, 230] width 27 height 15
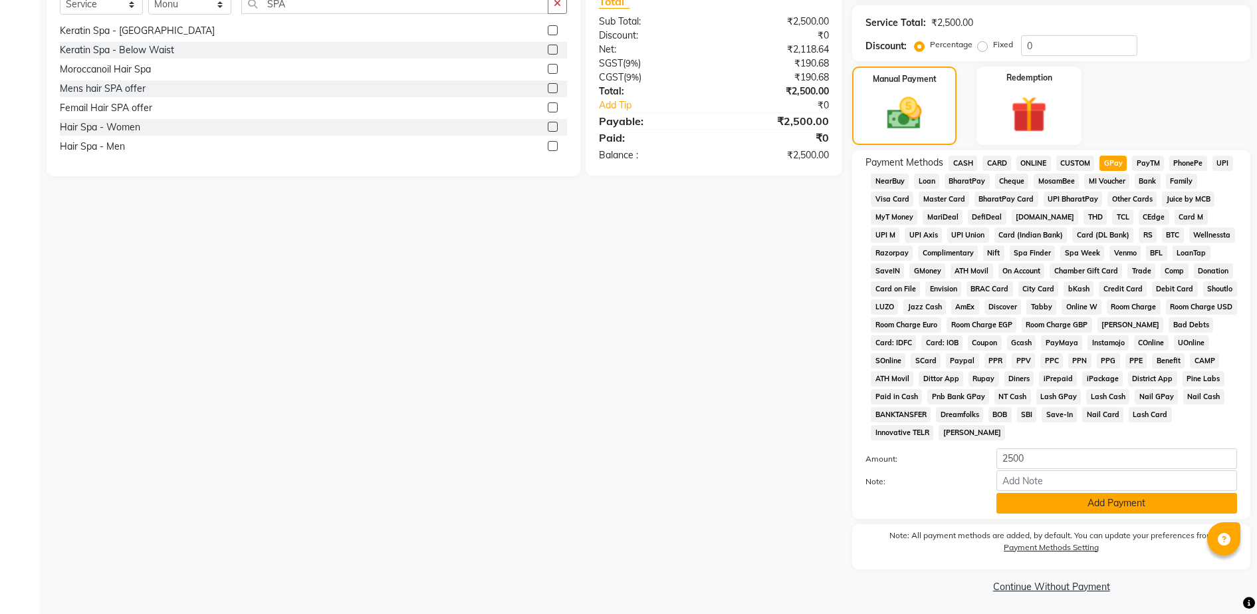
scroll to position [339, 0]
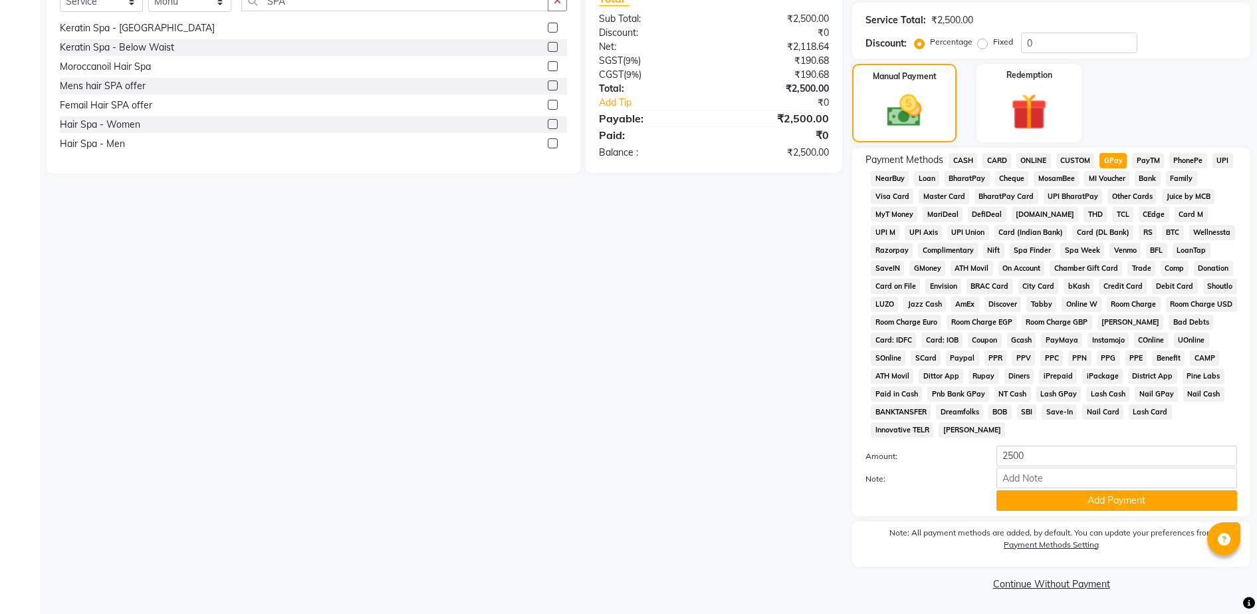
click at [1107, 515] on div "Payment Methods CASH CARD ONLINE CUSTOM GPay PayTM PhonePe UPI NearBuy Loan Bha…" at bounding box center [1051, 332] width 398 height 368
click at [1107, 511] on div "Payment Methods CASH CARD ONLINE CUSTOM GPay PayTM PhonePe UPI NearBuy Loan Bha…" at bounding box center [1051, 332] width 398 height 368
click at [1107, 501] on button "Add Payment" at bounding box center [1117, 500] width 241 height 21
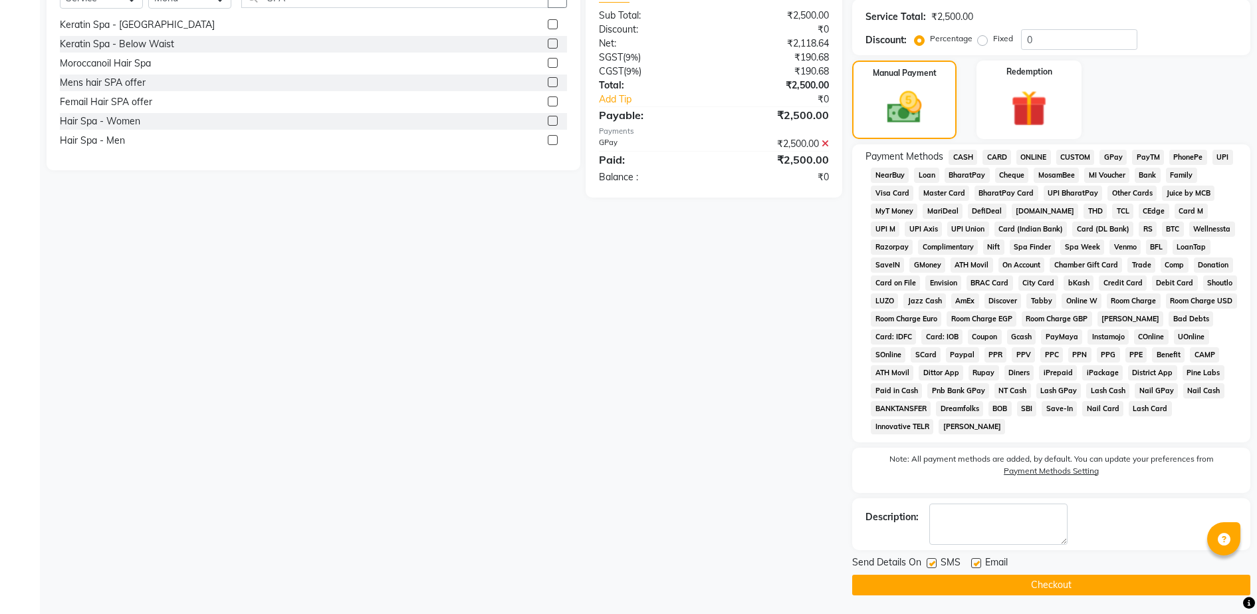
scroll to position [344, 0]
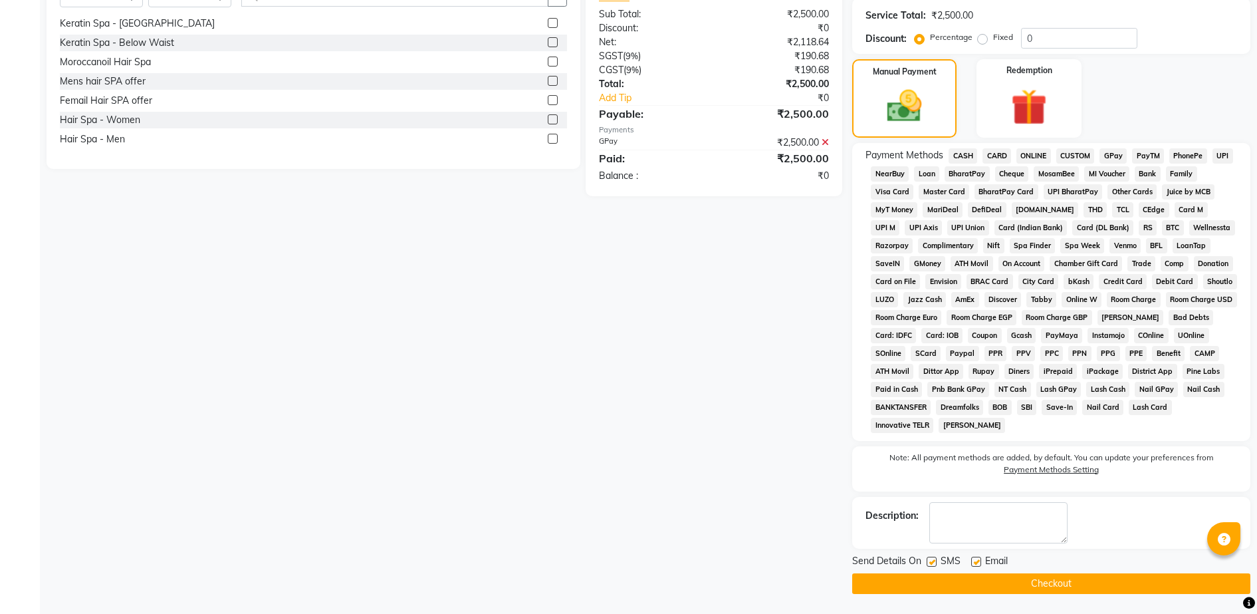
click at [1107, 577] on button "Checkout" at bounding box center [1051, 583] width 398 height 21
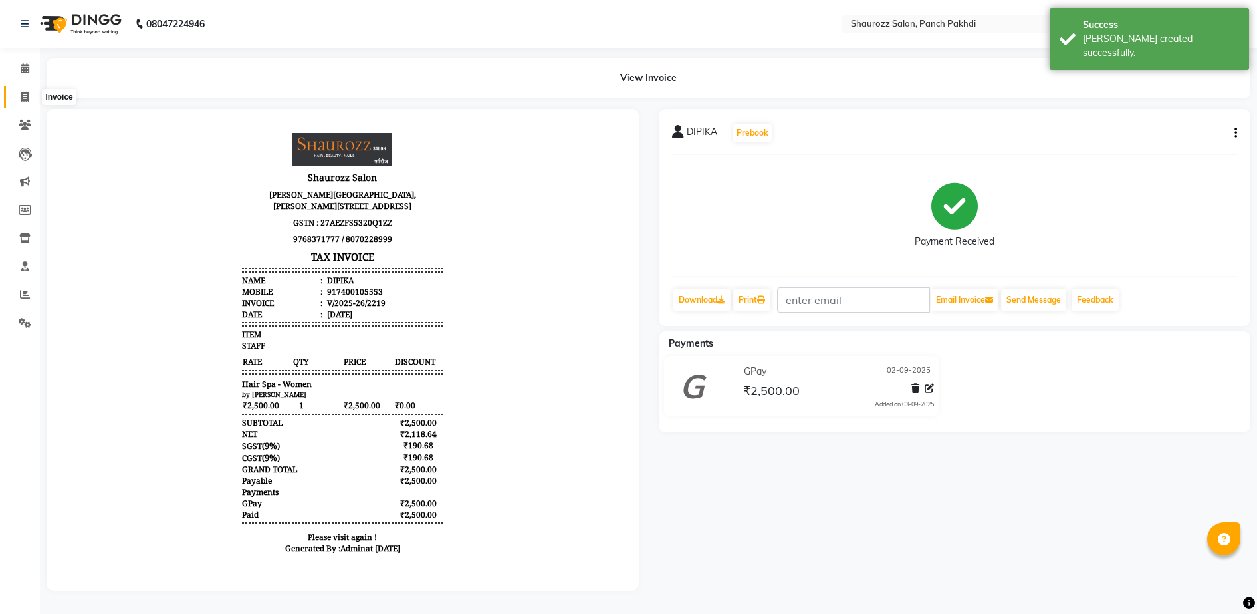
drag, startPoint x: 33, startPoint y: 89, endPoint x: 33, endPoint y: 96, distance: 7.3
click at [33, 90] on span at bounding box center [24, 97] width 23 height 15
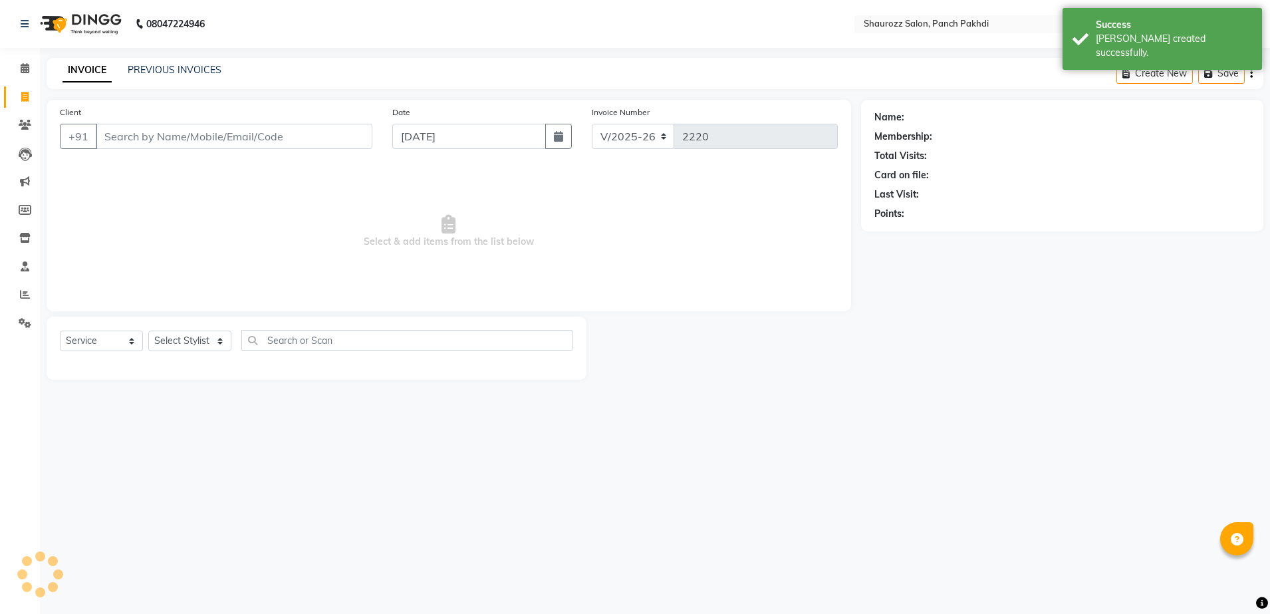
click at [203, 76] on div "PREVIOUS INVOICES" at bounding box center [175, 70] width 94 height 14
click at [208, 66] on link "PREVIOUS INVOICES" at bounding box center [175, 70] width 94 height 12
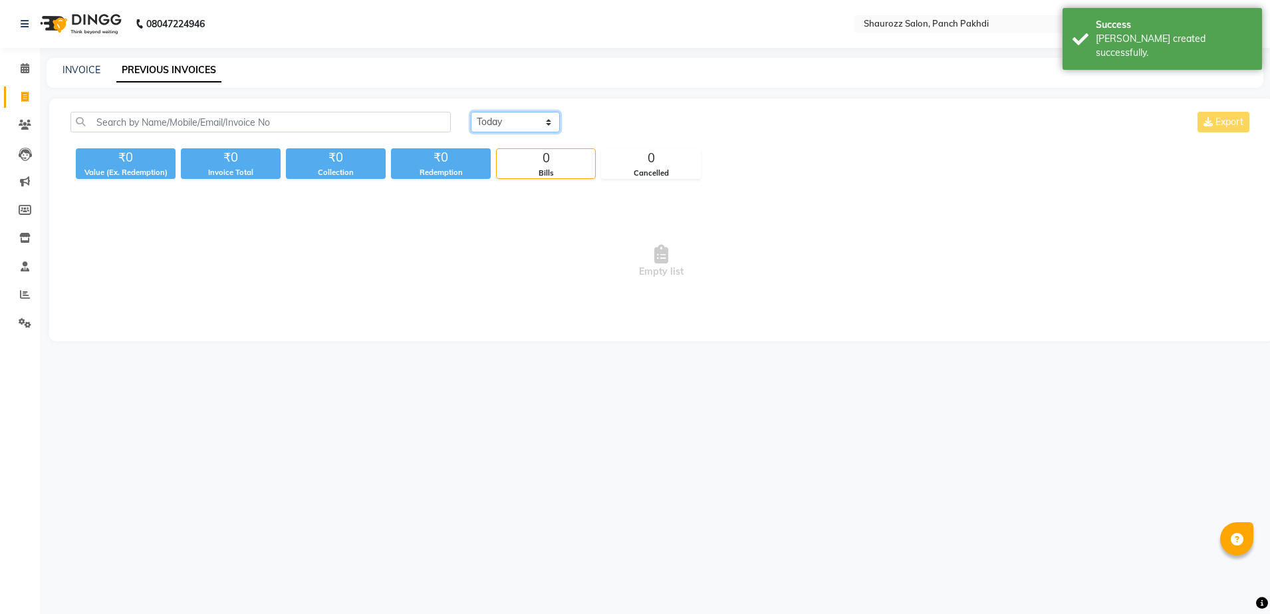
click at [511, 116] on select "[DATE] [DATE] Custom Range" at bounding box center [515, 122] width 89 height 21
click at [471, 112] on select "[DATE] [DATE] Custom Range" at bounding box center [515, 122] width 89 height 21
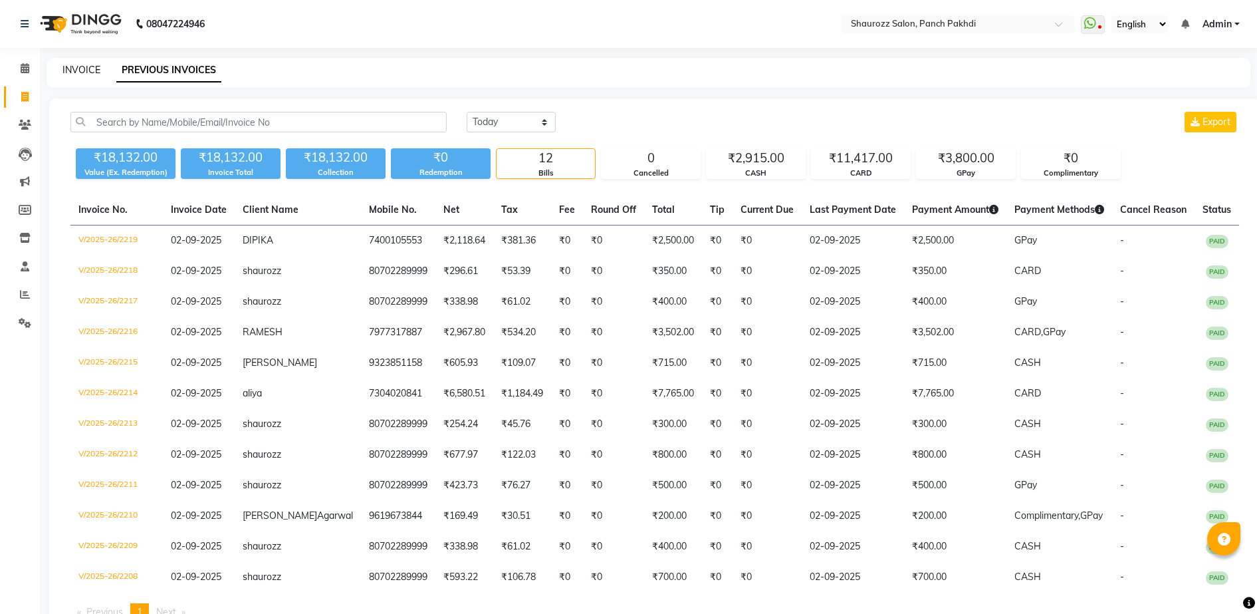
click at [77, 68] on link "INVOICE" at bounding box center [82, 70] width 38 height 12
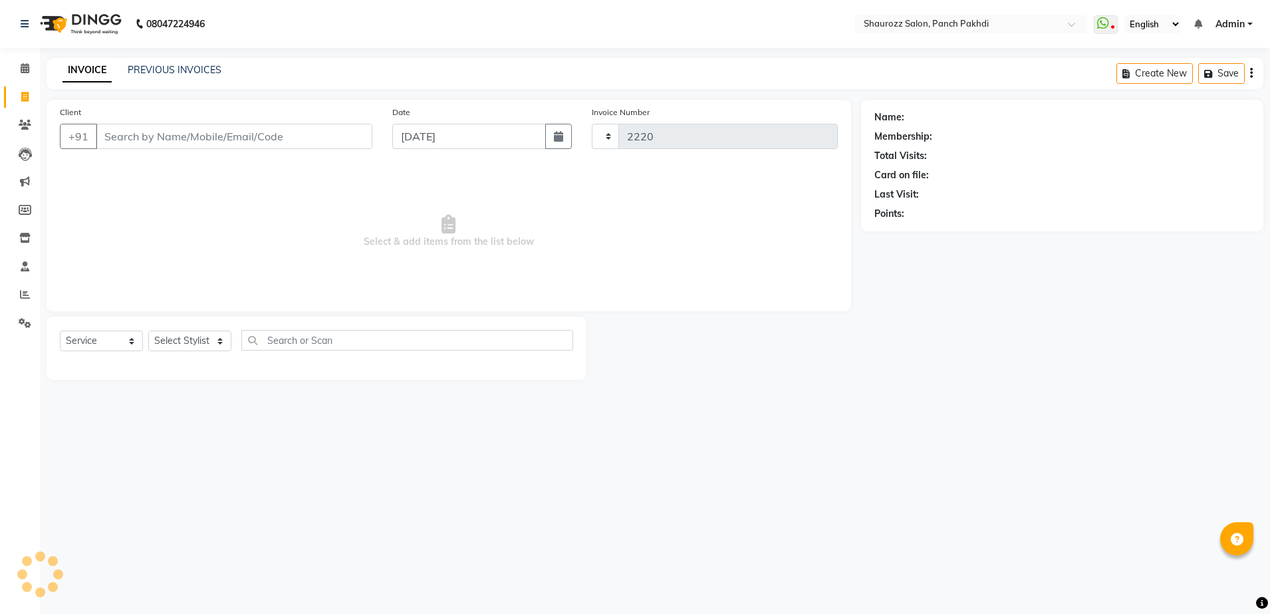
click at [206, 132] on input "Client" at bounding box center [234, 136] width 277 height 25
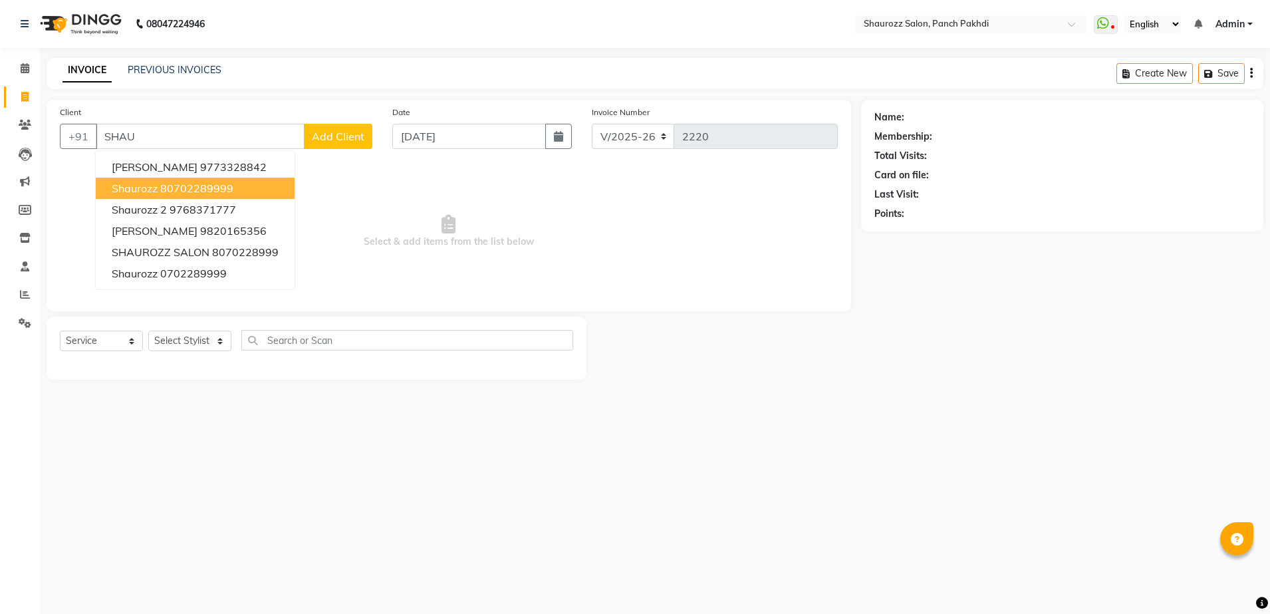
click at [235, 188] on button "shaurozz 80702289999" at bounding box center [195, 188] width 199 height 21
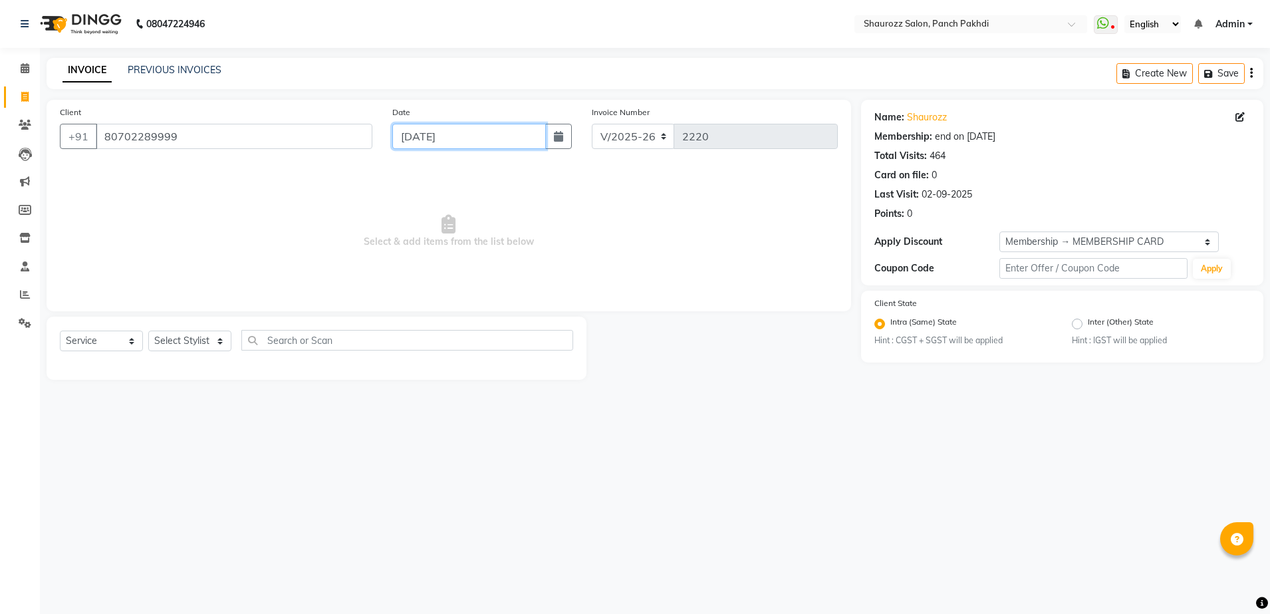
click at [442, 145] on input "[DATE]" at bounding box center [469, 136] width 154 height 25
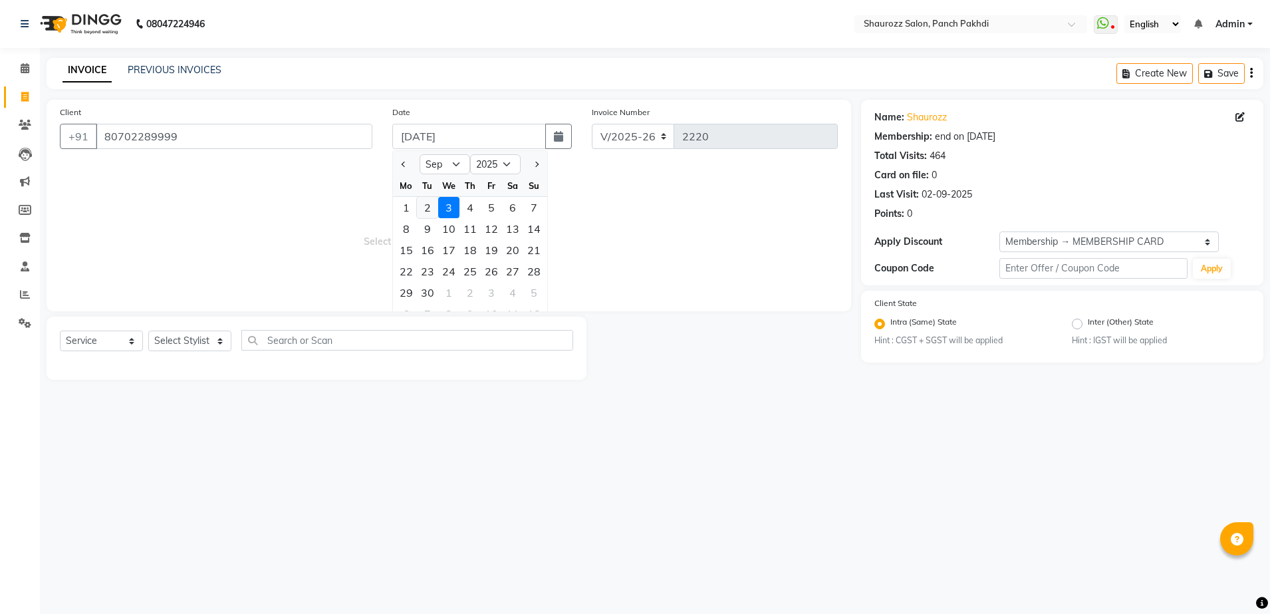
click at [424, 207] on div "2" at bounding box center [427, 207] width 21 height 21
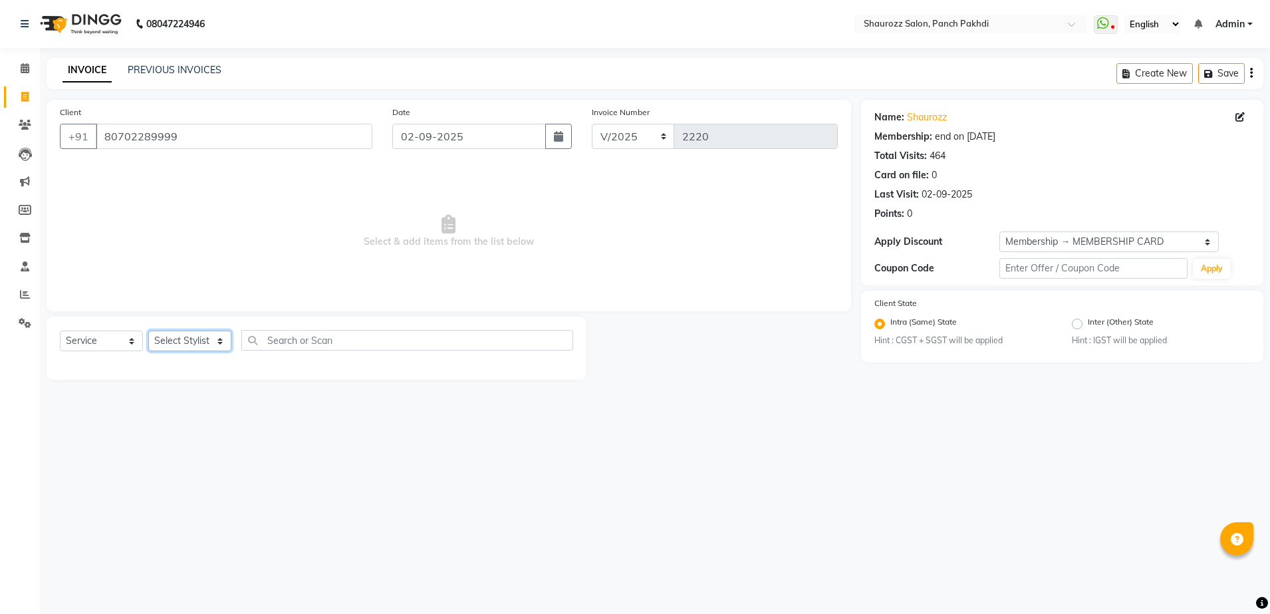
click at [186, 336] on select "Select Stylist [PERSON_NAME] [PERSON_NAME] [PERSON_NAME] [PERSON_NAME] Salon Sa…" at bounding box center [189, 340] width 83 height 21
click at [148, 330] on select "Select Stylist [PERSON_NAME] [PERSON_NAME] [PERSON_NAME] [PERSON_NAME] Salon Sa…" at bounding box center [189, 340] width 83 height 21
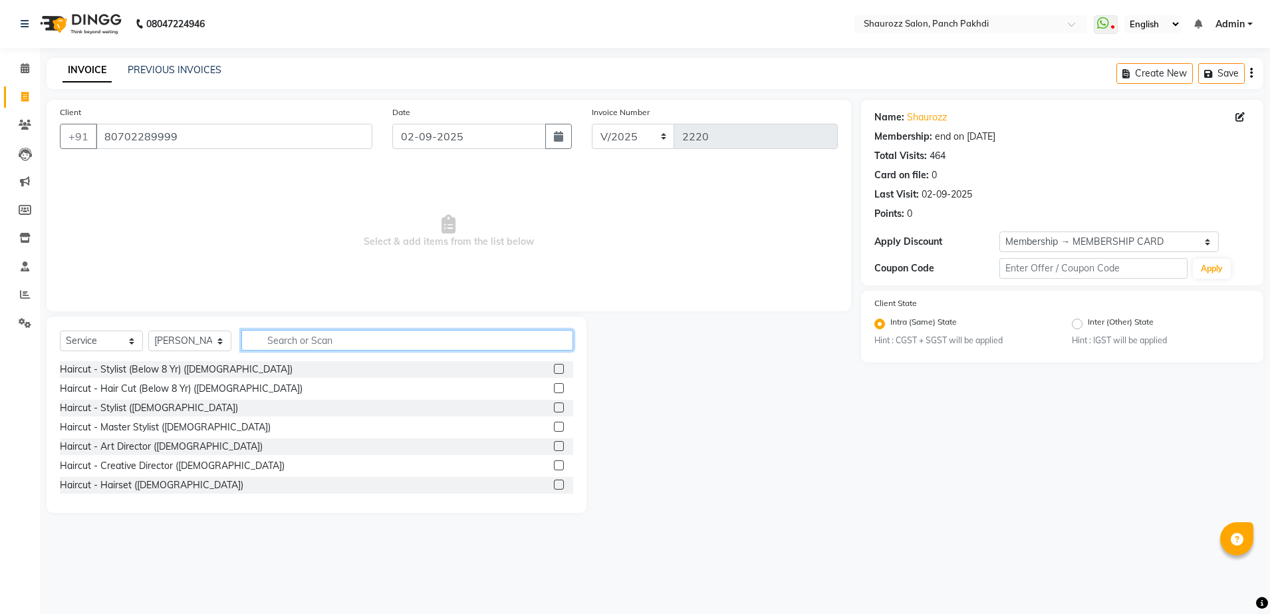
click at [325, 342] on input "text" at bounding box center [407, 340] width 332 height 21
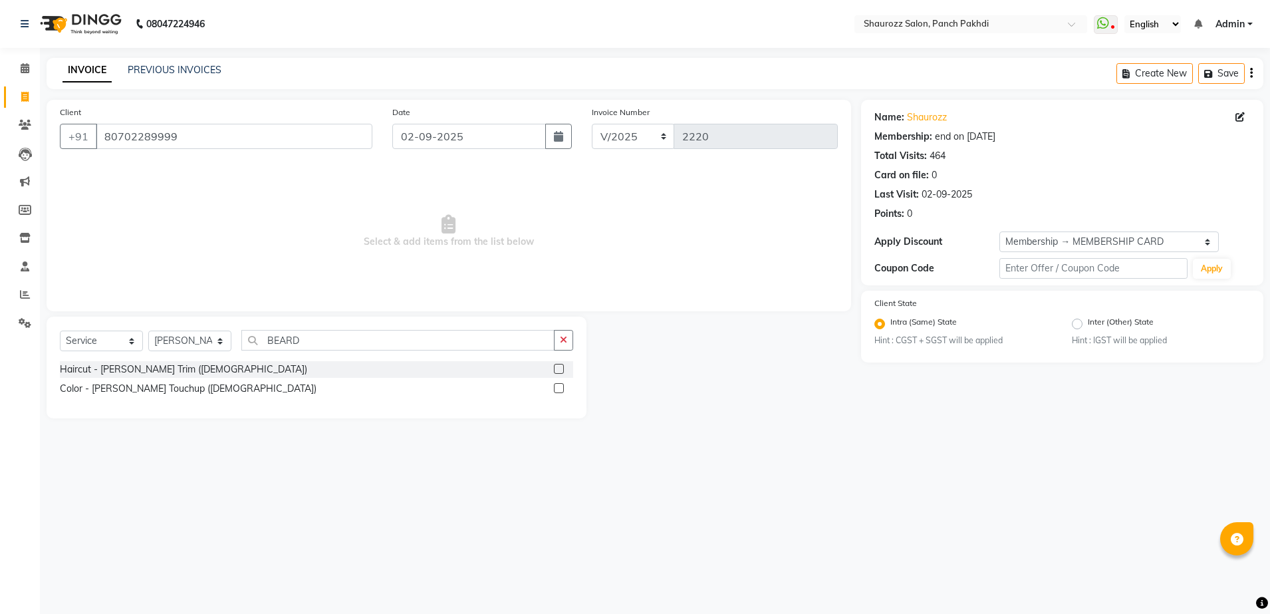
click at [559, 366] on label at bounding box center [559, 369] width 10 height 10
click at [559, 366] on input "checkbox" at bounding box center [558, 369] width 9 height 9
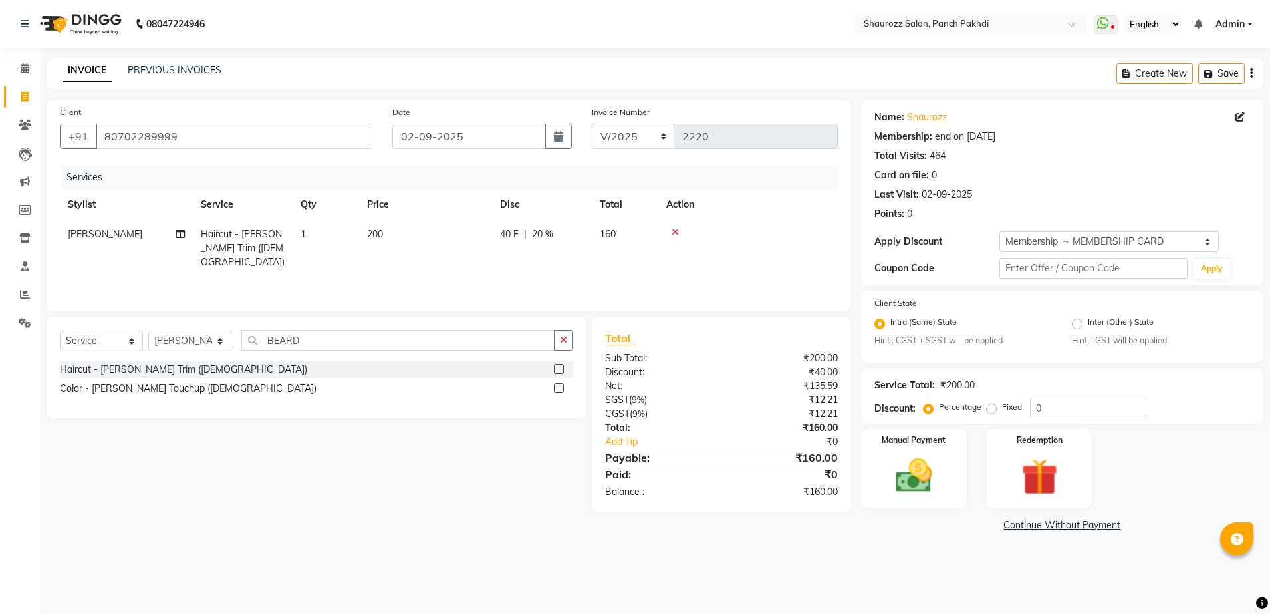
click at [354, 245] on td "1" at bounding box center [326, 248] width 66 height 58
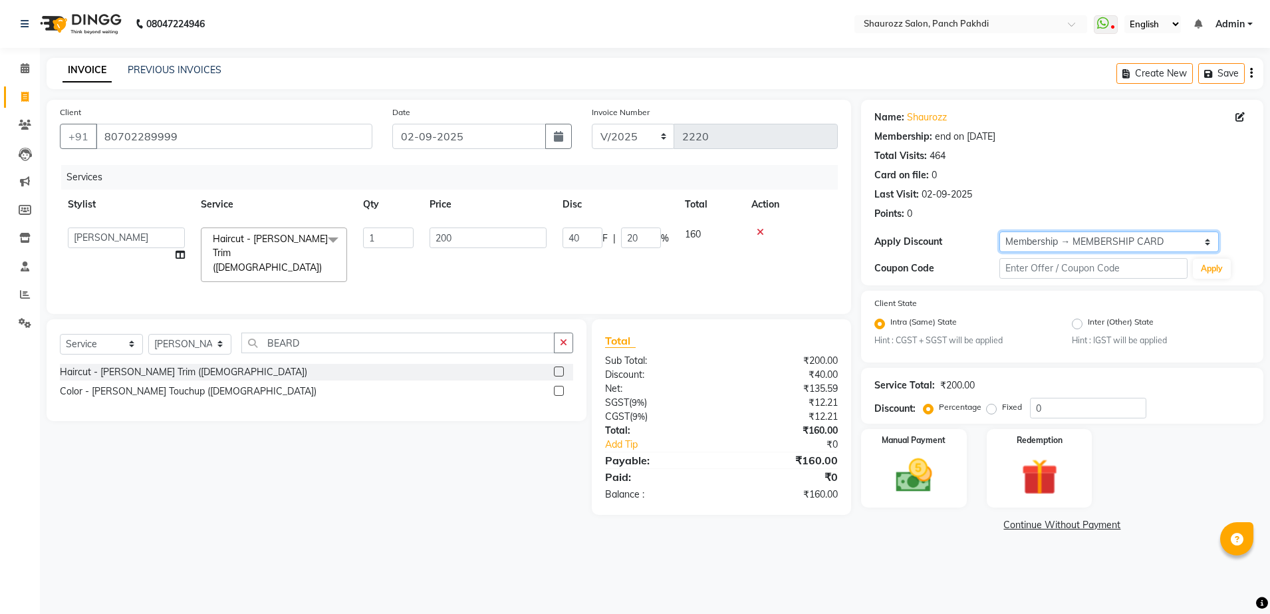
click at [1032, 241] on select "Select Membership → MEMBERSHIP CARD" at bounding box center [1108, 241] width 219 height 21
click at [999, 231] on select "Select Membership → MEMBERSHIP CARD" at bounding box center [1108, 241] width 219 height 21
click at [922, 470] on img at bounding box center [914, 476] width 62 height 44
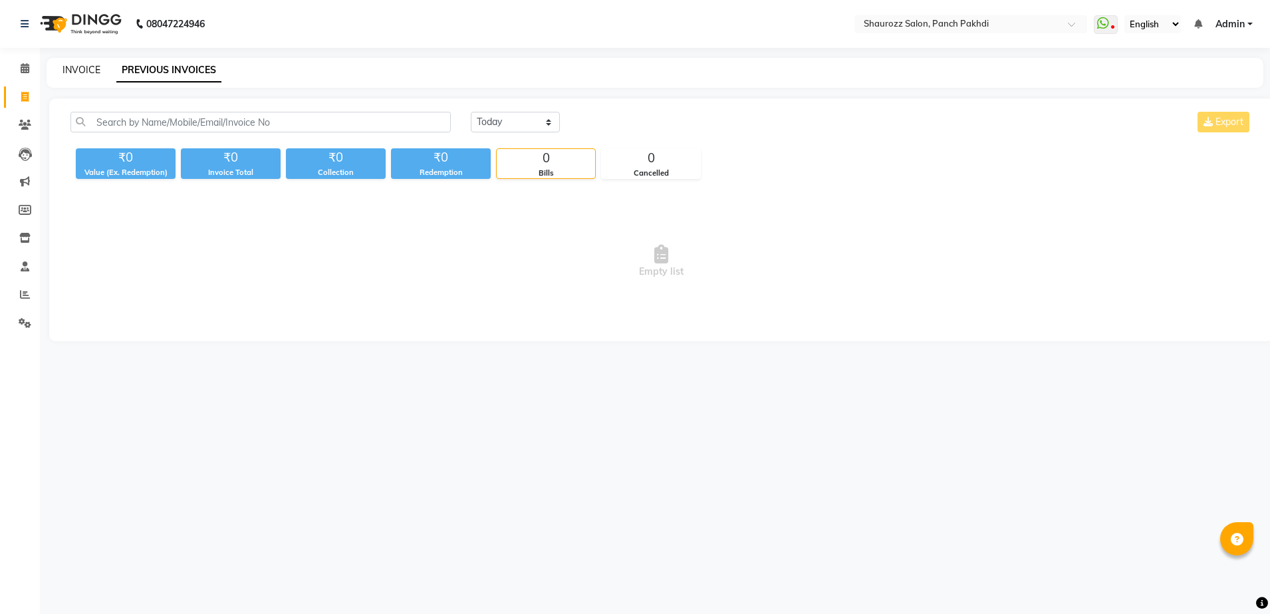
click at [92, 70] on link "INVOICE" at bounding box center [82, 70] width 38 height 12
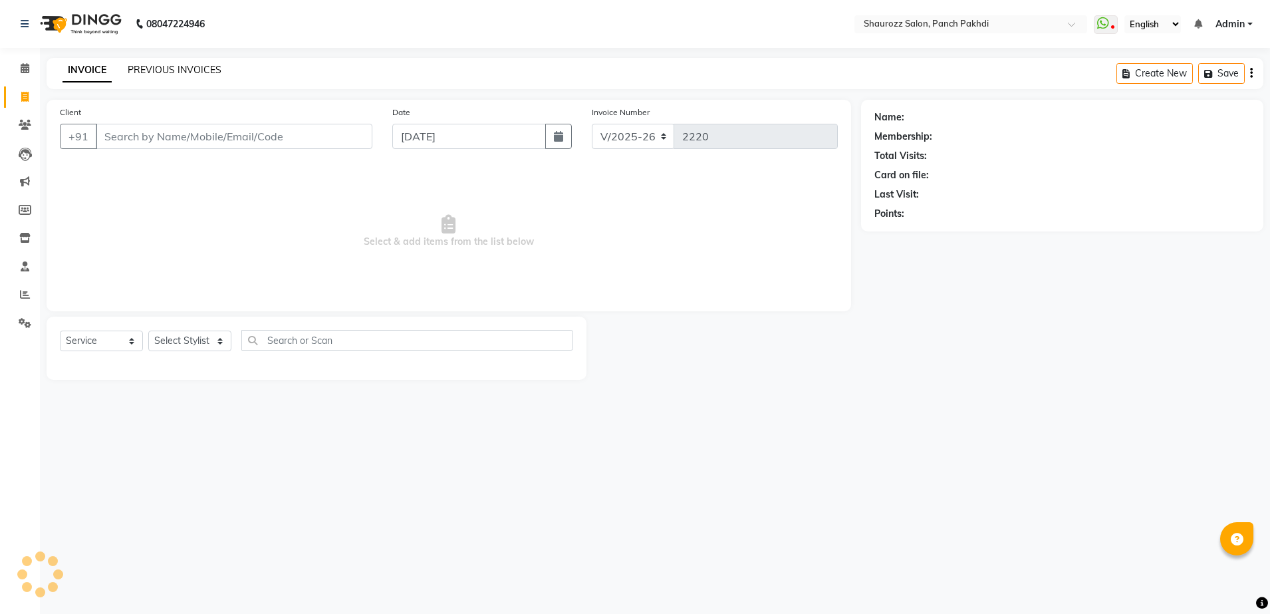
click at [156, 70] on link "PREVIOUS INVOICES" at bounding box center [175, 70] width 94 height 12
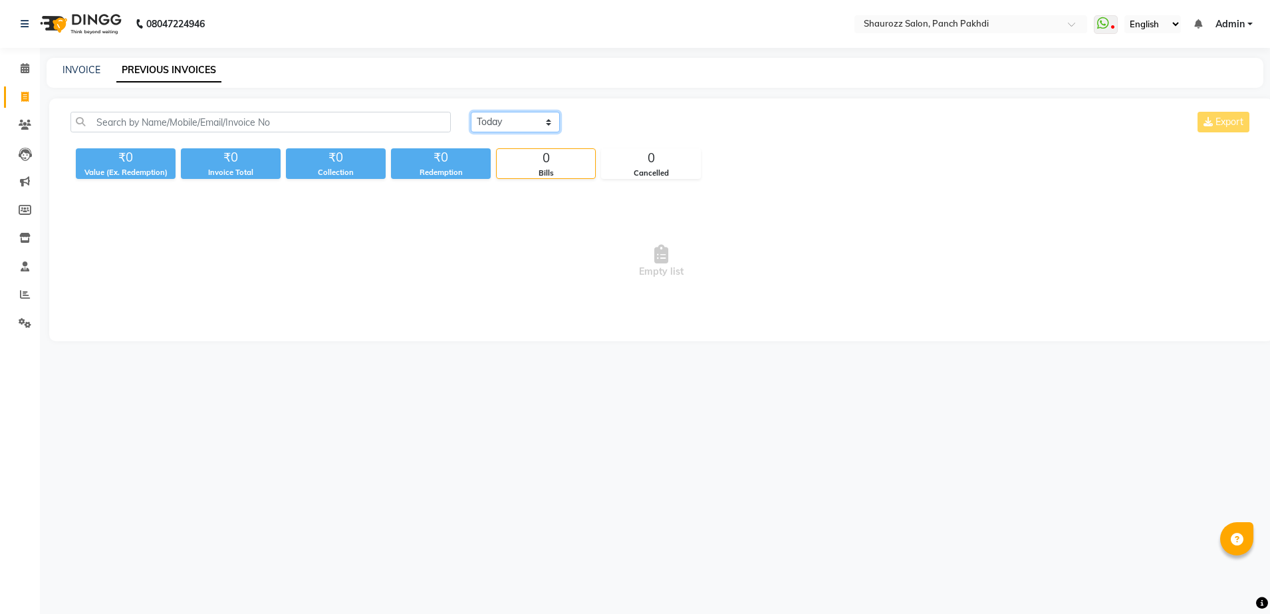
click at [499, 125] on select "[DATE] [DATE] Custom Range" at bounding box center [515, 122] width 89 height 21
click at [471, 112] on select "[DATE] [DATE] Custom Range" at bounding box center [515, 122] width 89 height 21
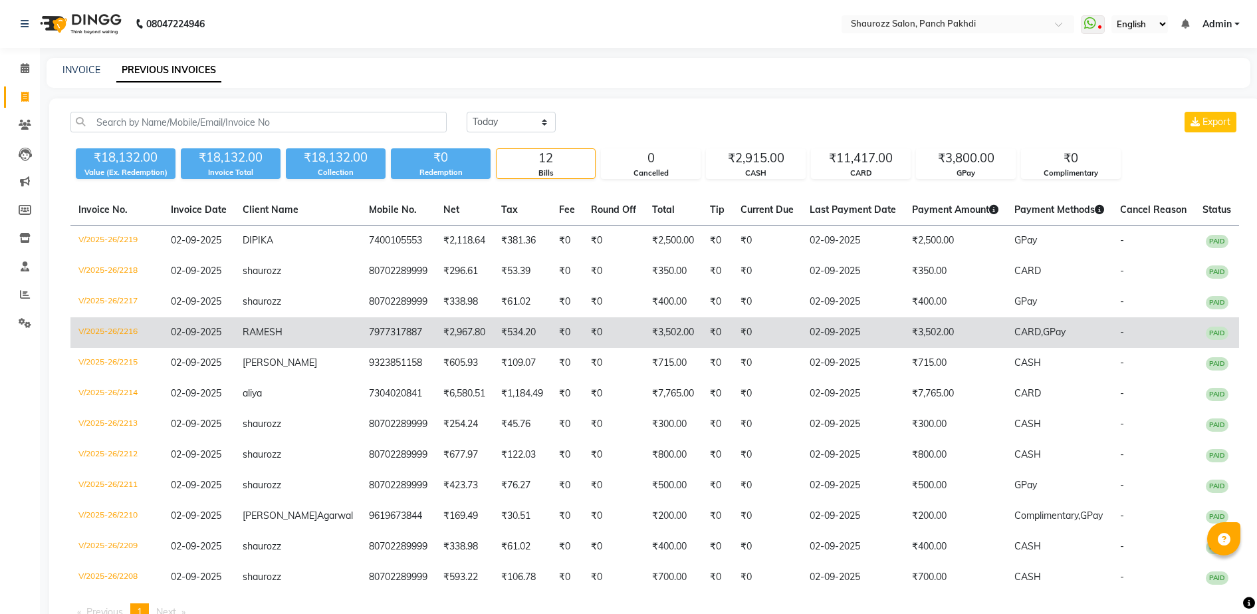
click at [659, 335] on td "₹3,502.00" at bounding box center [673, 332] width 58 height 31
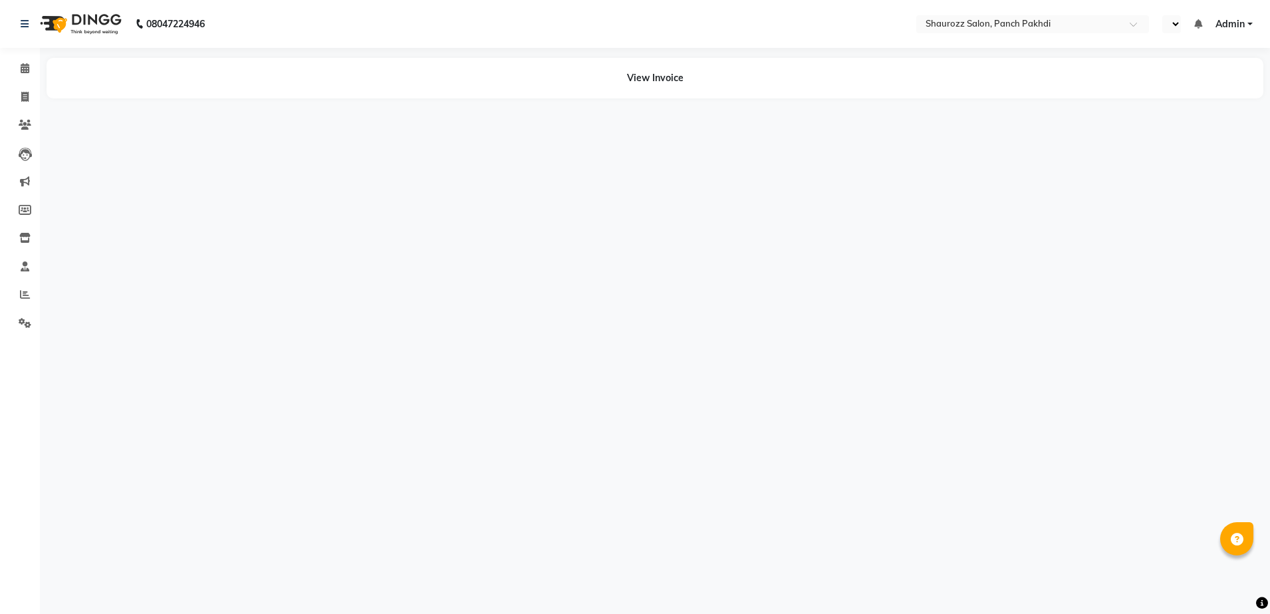
select select "en"
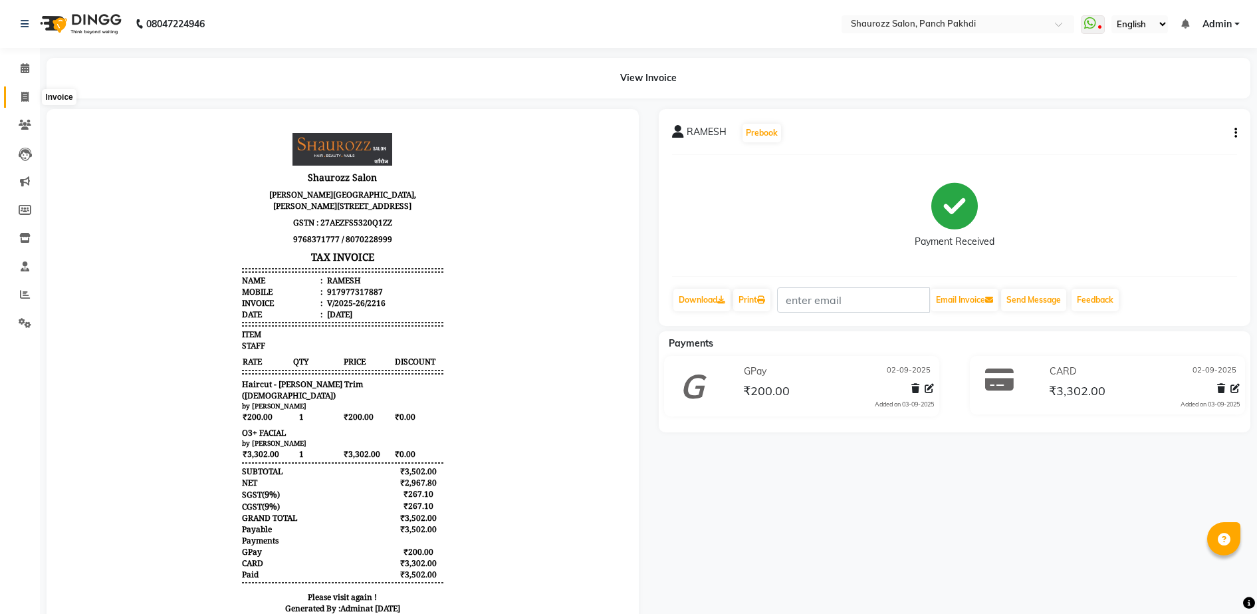
click at [23, 100] on icon at bounding box center [24, 97] width 7 height 10
select select "485"
select select "service"
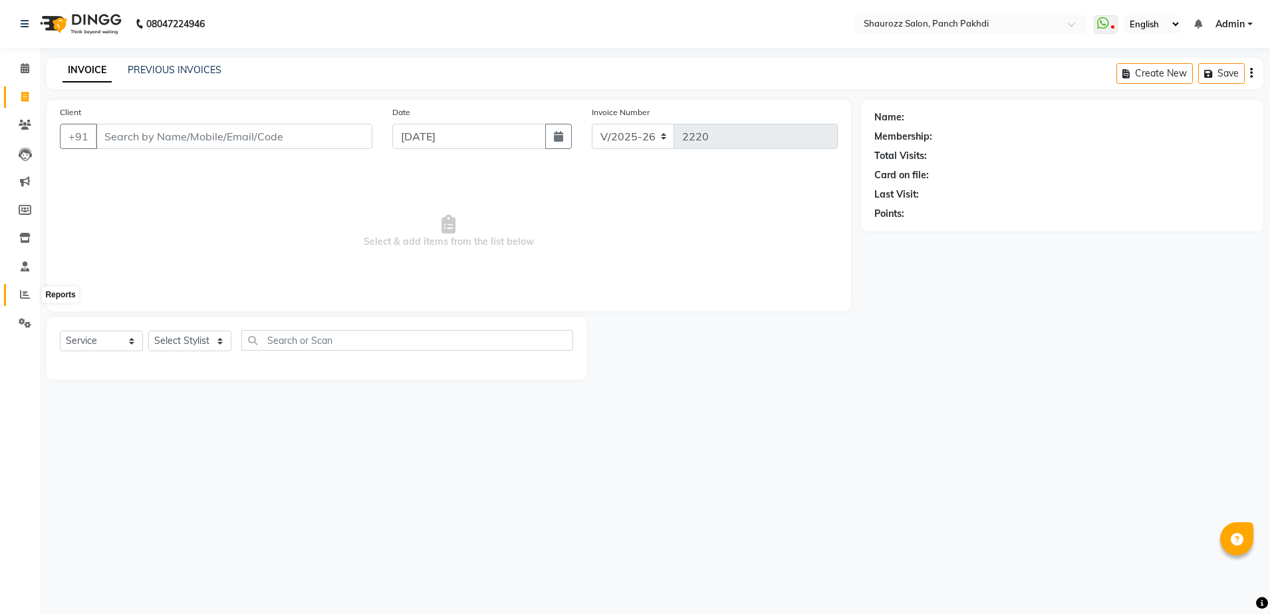
click at [26, 293] on icon at bounding box center [25, 294] width 10 height 10
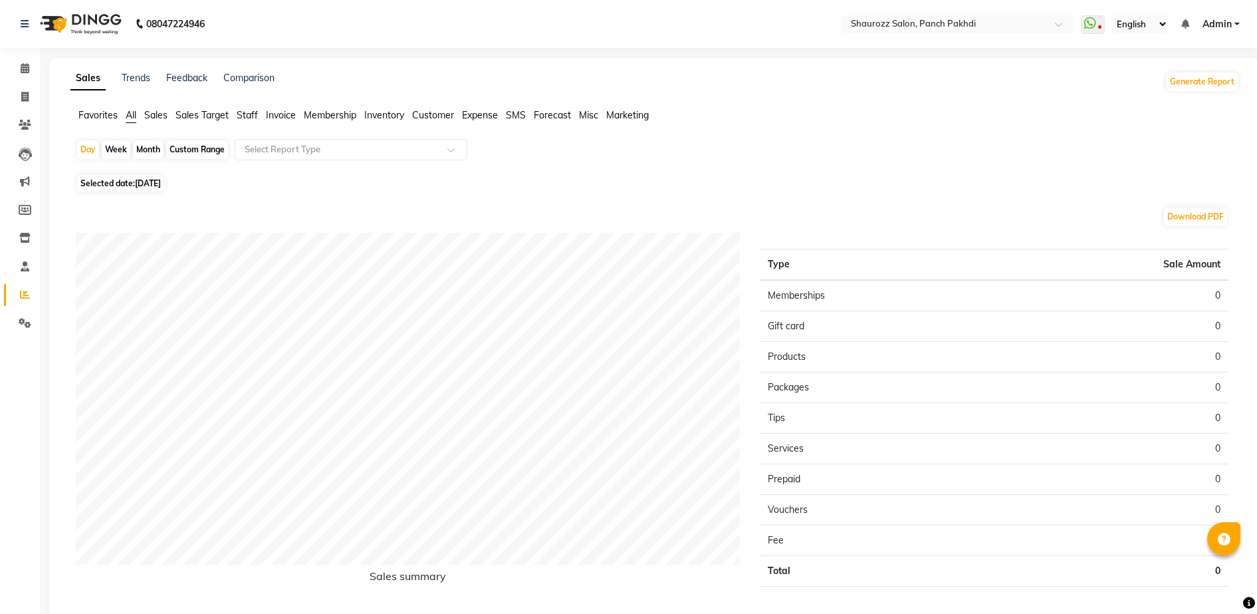
click at [147, 150] on div "Month" at bounding box center [148, 149] width 31 height 19
select select "9"
select select "2025"
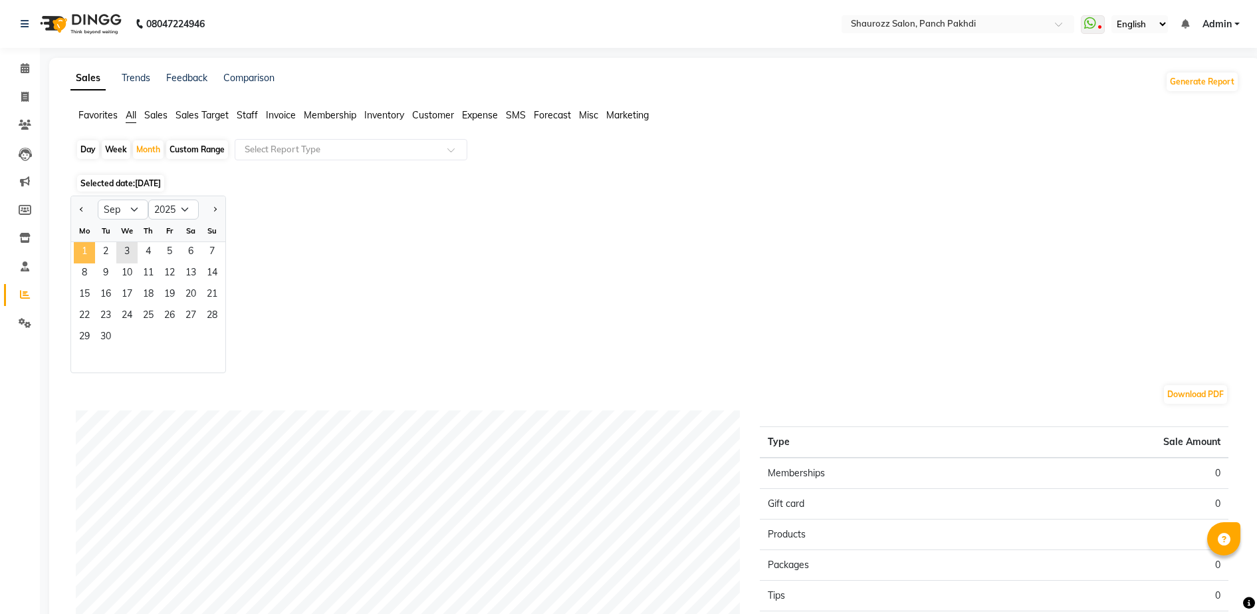
click at [79, 249] on span "1" at bounding box center [84, 252] width 21 height 21
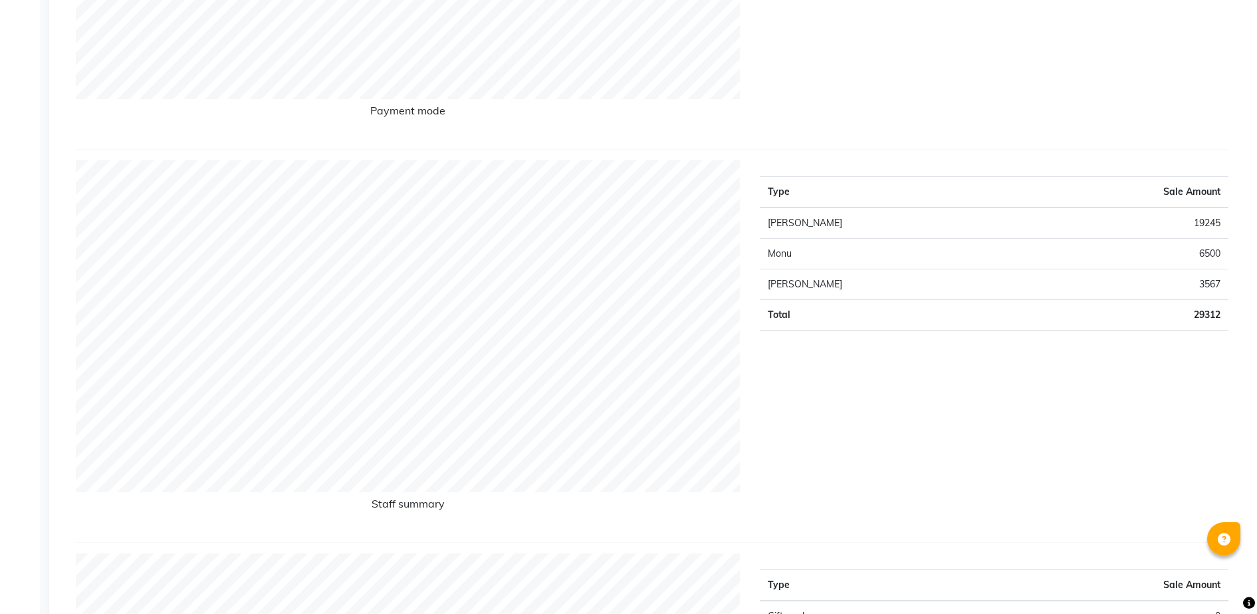
scroll to position [499, 0]
